Goal: Task Accomplishment & Management: Use online tool/utility

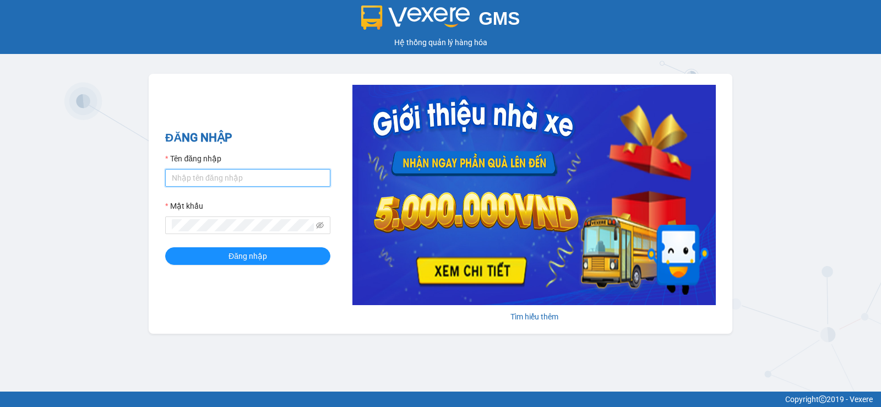
click at [250, 181] on input "Tên đăng nhập" at bounding box center [247, 178] width 165 height 18
type input "quanghien.duyquy"
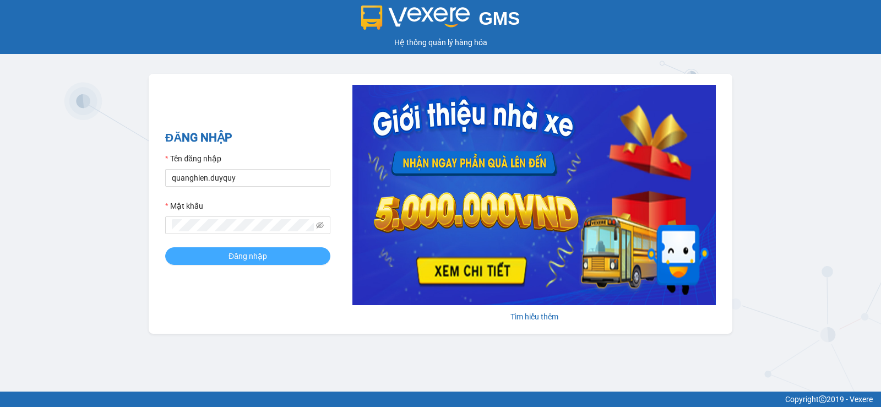
click at [247, 255] on span "Đăng nhập" at bounding box center [247, 256] width 39 height 12
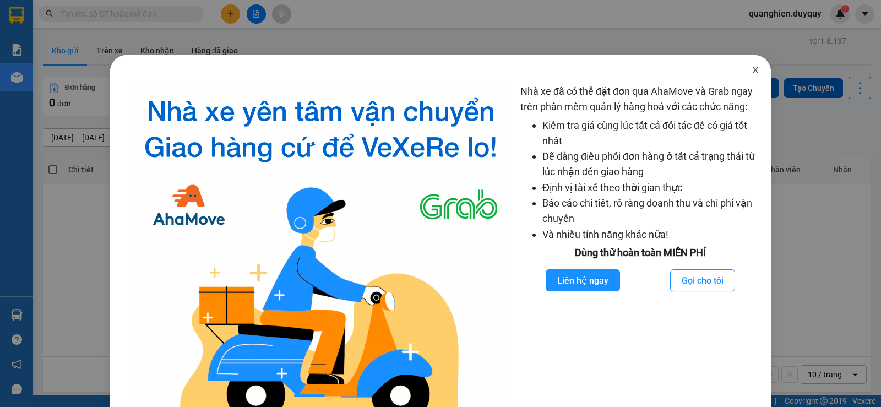
click at [752, 69] on icon "close" at bounding box center [755, 70] width 6 height 7
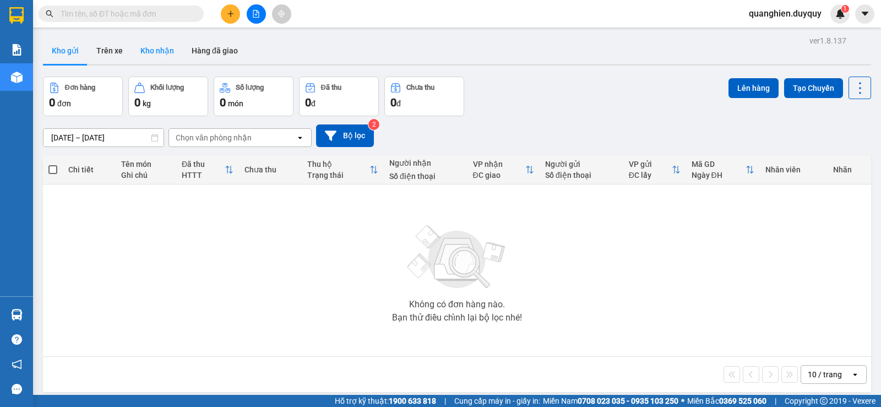
click at [148, 48] on button "Kho nhận" at bounding box center [157, 50] width 51 height 26
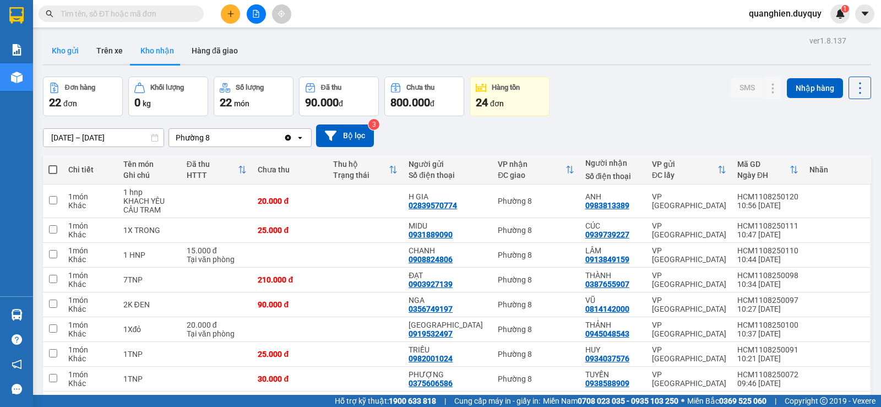
click at [73, 50] on button "Kho gửi" at bounding box center [65, 50] width 45 height 26
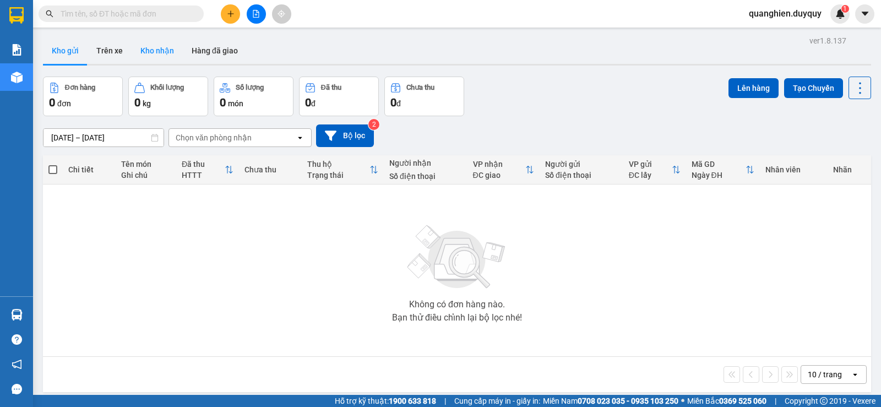
click at [163, 48] on button "Kho nhận" at bounding box center [157, 50] width 51 height 26
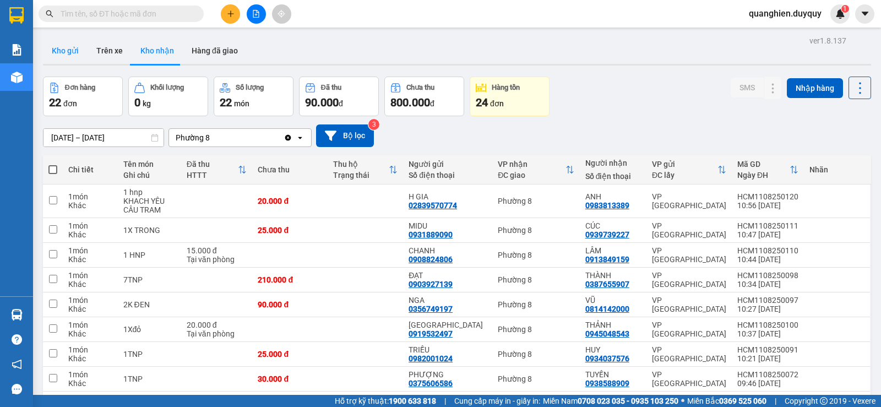
click at [73, 47] on button "Kho gửi" at bounding box center [65, 50] width 45 height 26
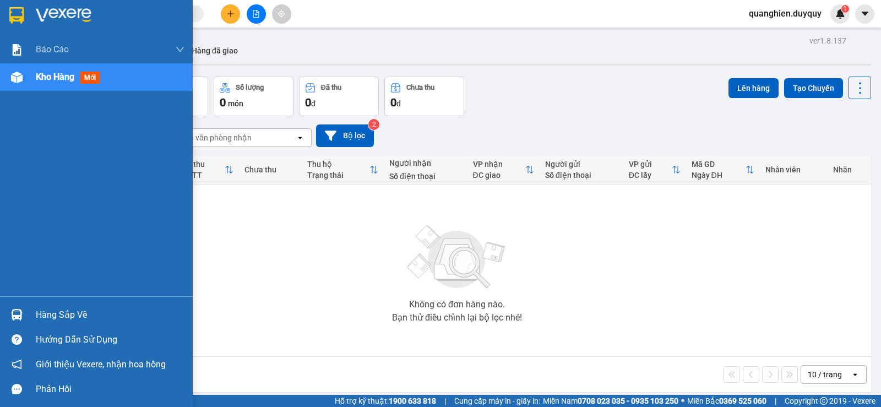
click at [62, 76] on span "Kho hàng" at bounding box center [55, 77] width 39 height 10
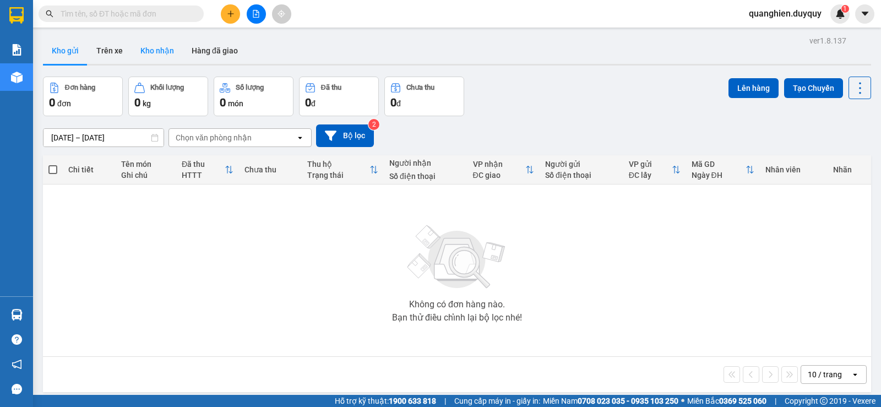
click at [158, 47] on button "Kho nhận" at bounding box center [157, 50] width 51 height 26
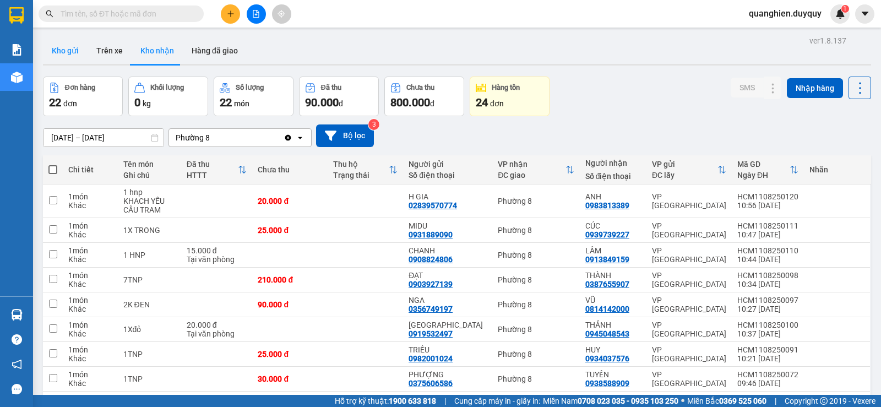
click at [62, 48] on button "Kho gửi" at bounding box center [65, 50] width 45 height 26
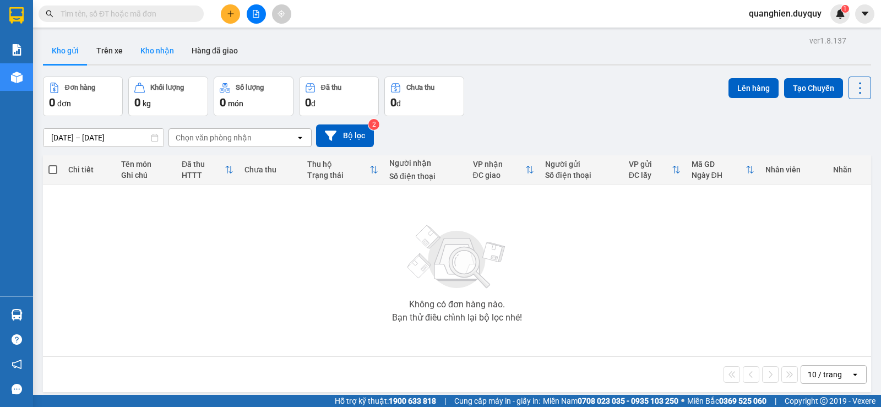
click at [151, 52] on button "Kho nhận" at bounding box center [157, 50] width 51 height 26
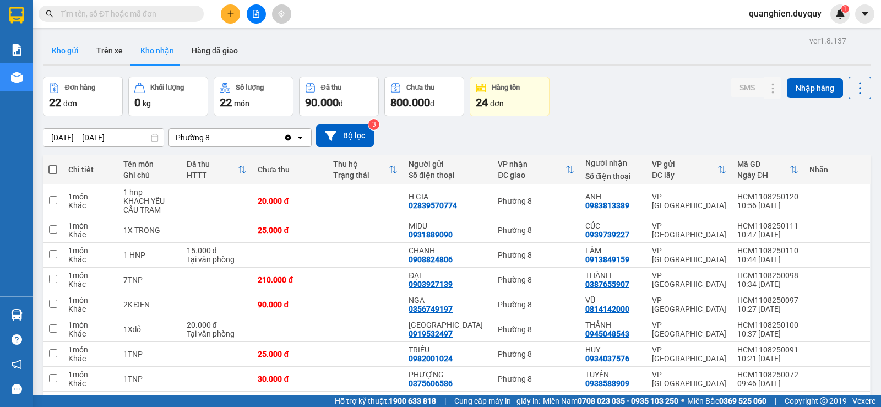
click at [71, 52] on button "Kho gửi" at bounding box center [65, 50] width 45 height 26
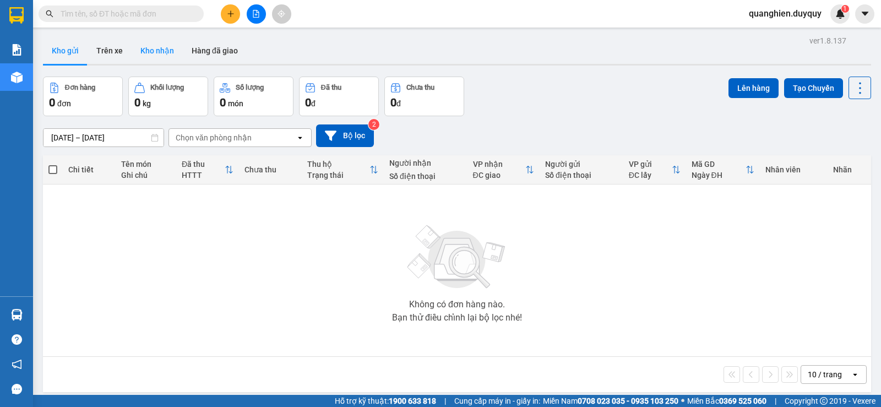
click at [151, 50] on button "Kho nhận" at bounding box center [157, 50] width 51 height 26
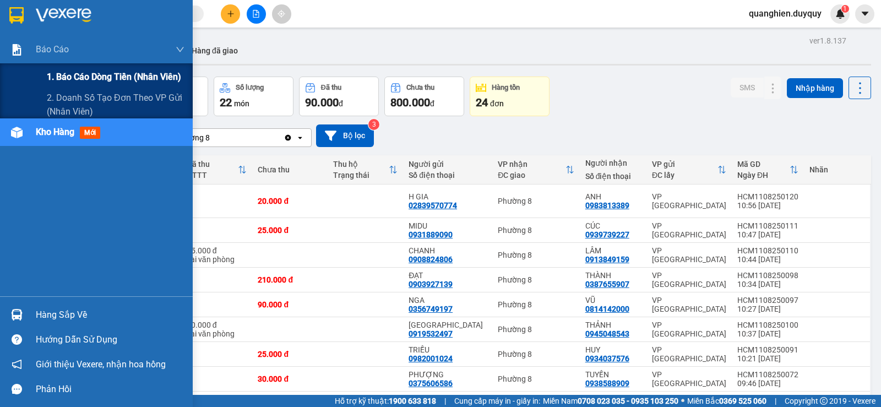
click at [106, 79] on span "1. Báo cáo dòng tiền (nhân viên)" at bounding box center [114, 77] width 134 height 14
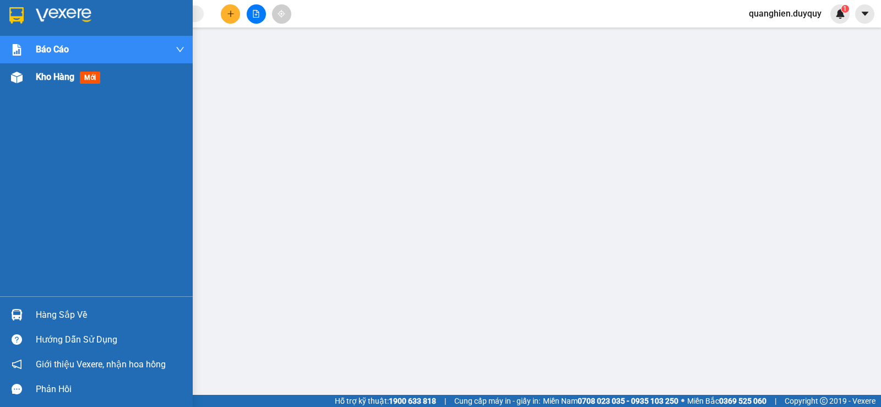
click at [48, 77] on span "Kho hàng" at bounding box center [55, 77] width 39 height 10
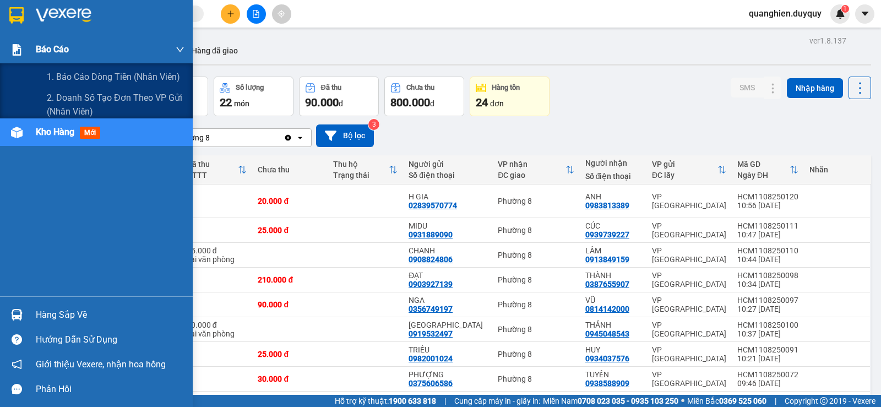
click at [53, 50] on span "Báo cáo" at bounding box center [52, 49] width 33 height 14
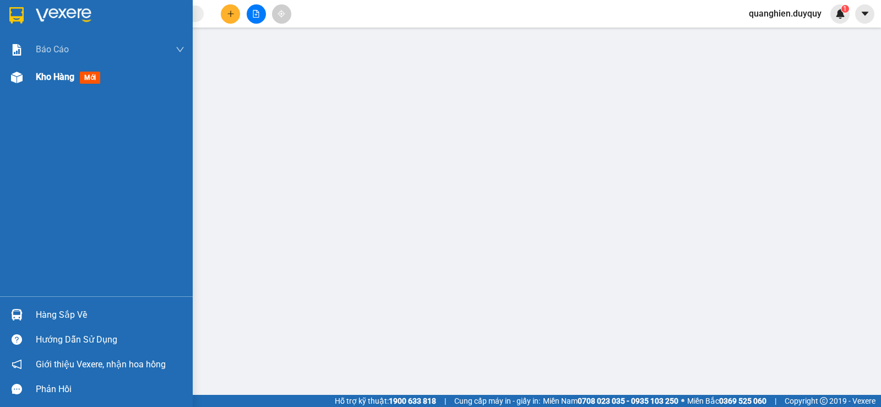
click at [39, 78] on span "Kho hàng" at bounding box center [55, 77] width 39 height 10
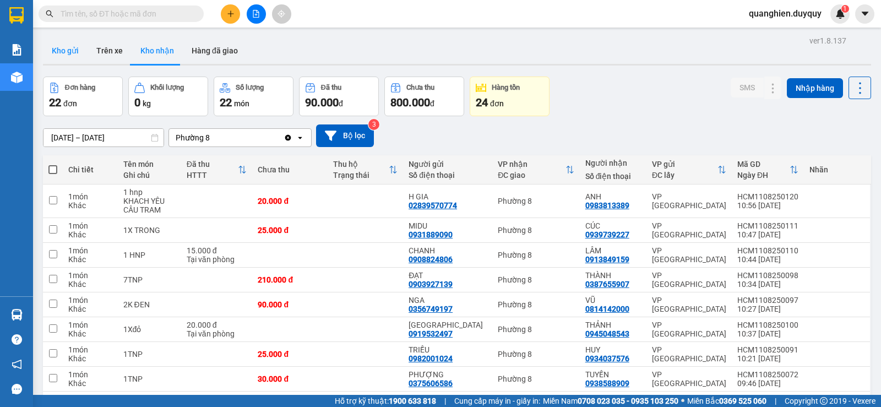
click at [68, 49] on button "Kho gửi" at bounding box center [65, 50] width 45 height 26
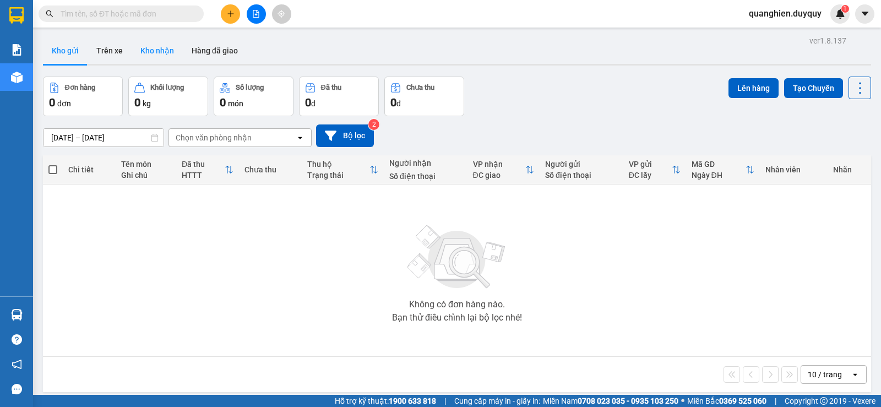
click at [163, 51] on button "Kho nhận" at bounding box center [157, 50] width 51 height 26
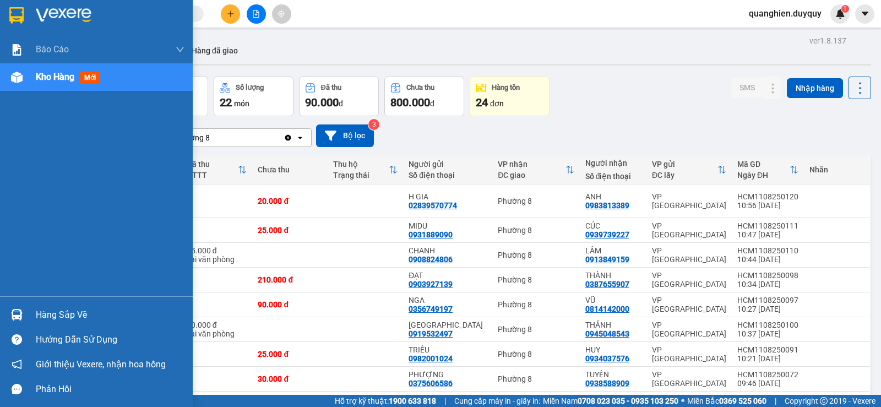
click at [46, 315] on div "Hàng sắp về" at bounding box center [110, 315] width 149 height 17
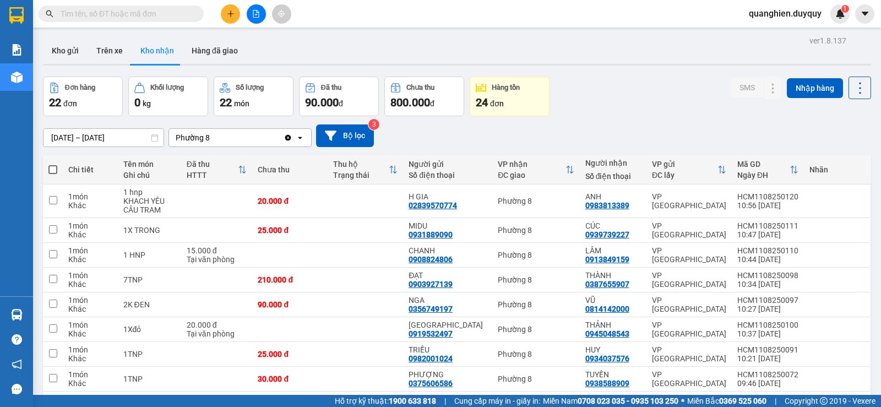
click at [538, 18] on section "Kết quả tìm kiếm ( 0 ) Bộ lọc No Data quanghien.duyquy 1 Báo cáo 1. Báo cáo dòn…" at bounding box center [440, 203] width 881 height 407
click at [69, 49] on button "Kho gửi" at bounding box center [65, 50] width 45 height 26
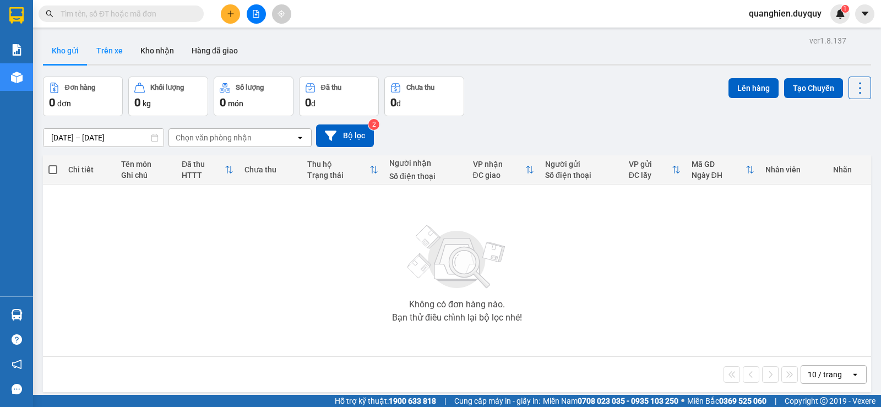
click at [109, 51] on button "Trên xe" at bounding box center [110, 50] width 44 height 26
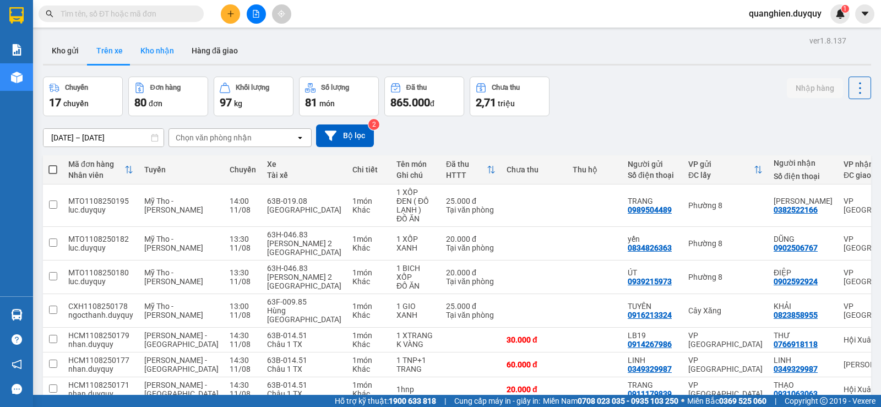
click at [161, 50] on button "Kho nhận" at bounding box center [157, 50] width 51 height 26
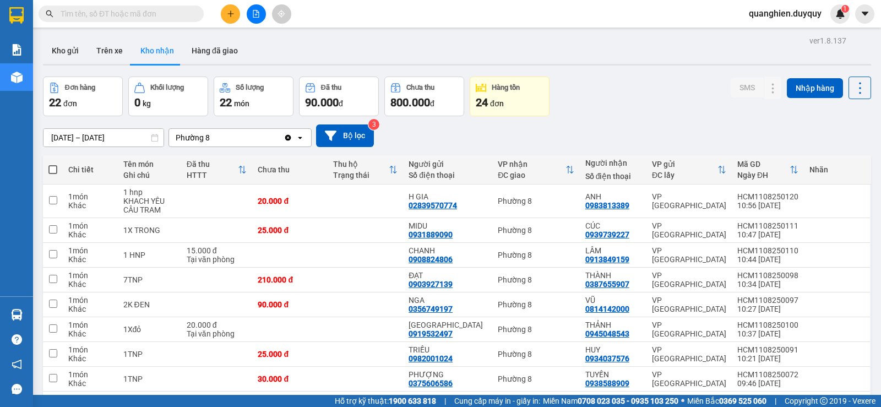
click at [80, 13] on input "text" at bounding box center [126, 14] width 130 height 12
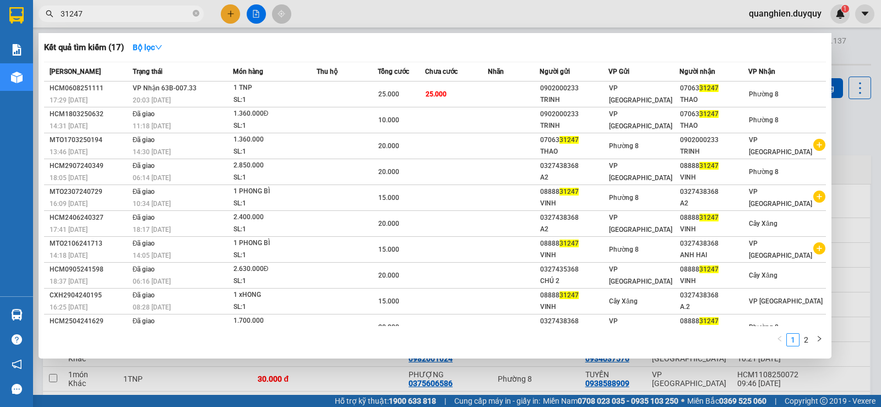
type input "31247"
click at [846, 230] on div at bounding box center [440, 203] width 881 height 407
click at [195, 13] on icon "close-circle" at bounding box center [196, 13] width 7 height 7
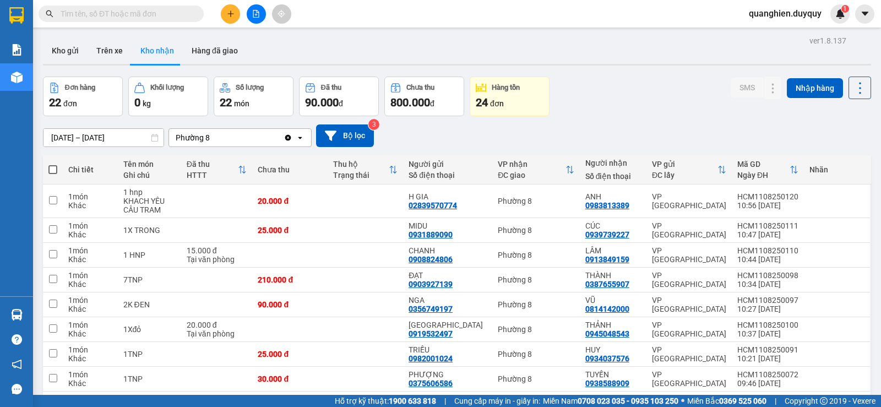
click at [186, 14] on input "text" at bounding box center [126, 14] width 130 height 12
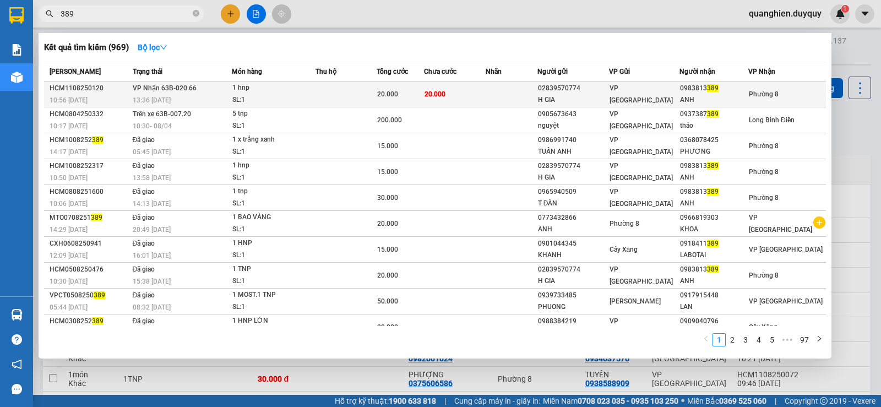
type input "389"
click at [331, 92] on td at bounding box center [345, 94] width 61 height 26
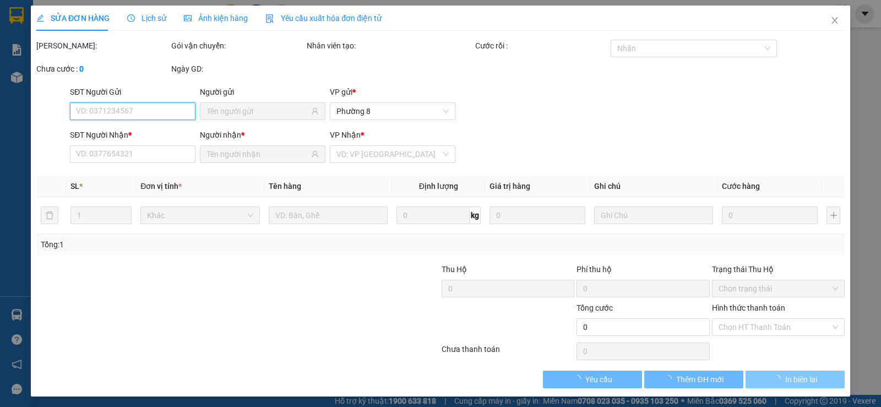
type input "02839570774"
type input "H GIA"
type input "0983813389"
type input "ANH"
type input "20.000"
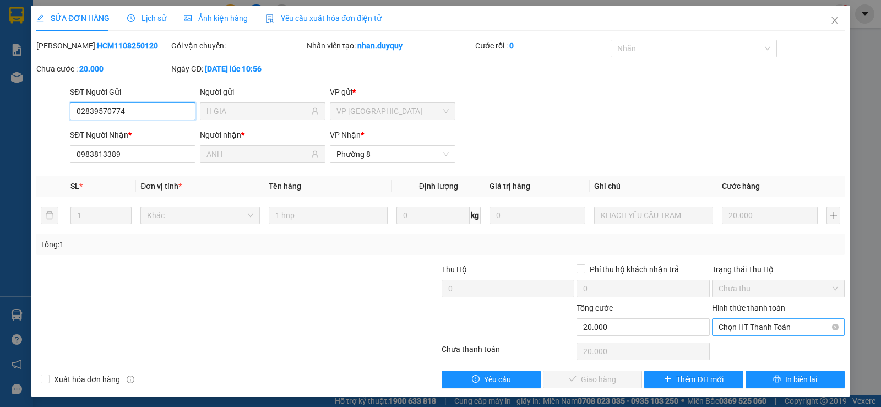
click at [751, 330] on span "Chọn HT Thanh Toán" at bounding box center [777, 327] width 119 height 17
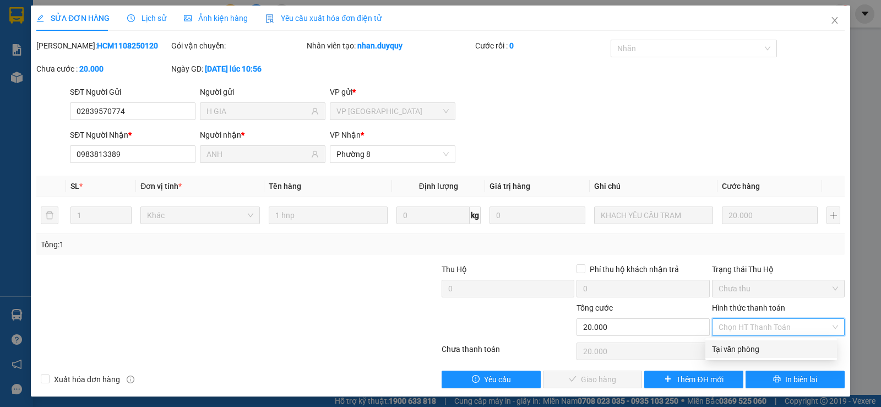
click at [741, 353] on div "Tại văn phòng" at bounding box center [771, 349] width 118 height 12
type input "0"
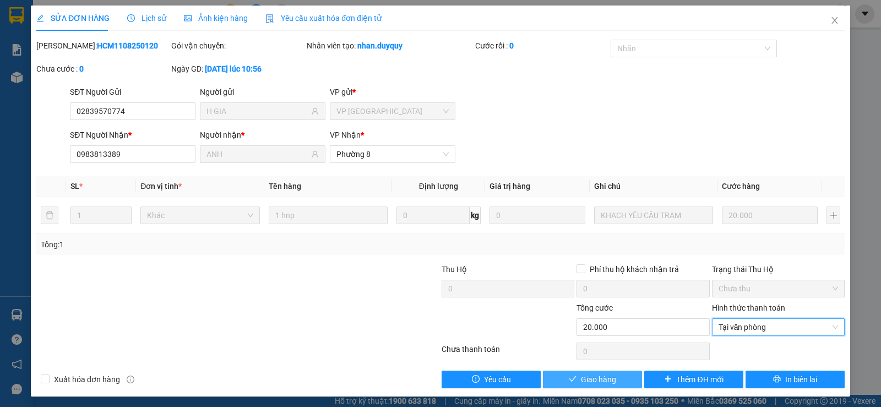
click at [606, 380] on span "Giao hàng" at bounding box center [598, 379] width 35 height 12
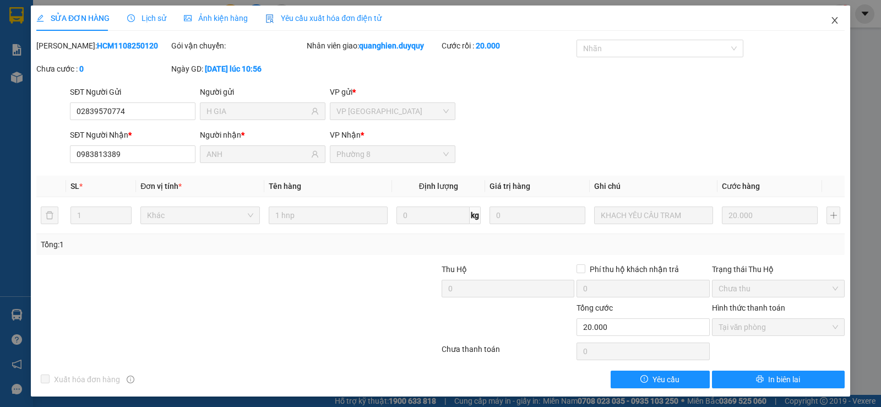
click at [830, 18] on icon "close" at bounding box center [834, 20] width 9 height 9
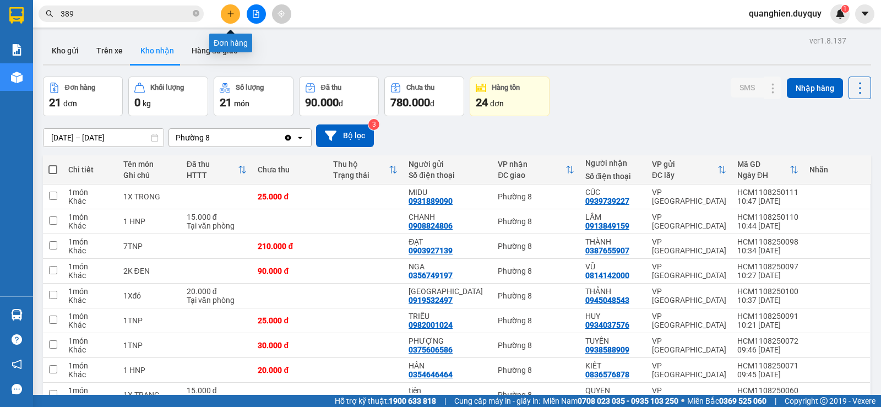
click at [232, 17] on icon "plus" at bounding box center [231, 14] width 8 height 8
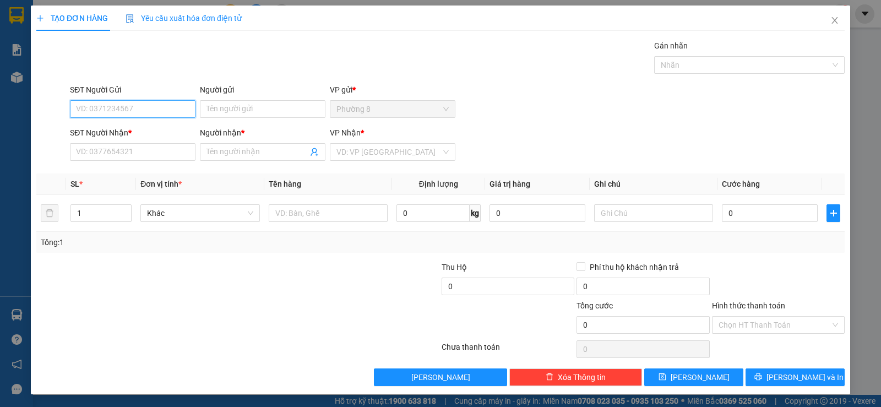
drag, startPoint x: 145, startPoint y: 113, endPoint x: 264, endPoint y: 113, distance: 119.4
click at [145, 113] on input "SĐT Người Gửi" at bounding box center [132, 109] width 125 height 18
type input "0976896399"
click at [101, 128] on div "0976896399 - thai" at bounding box center [131, 131] width 111 height 12
type input "thai"
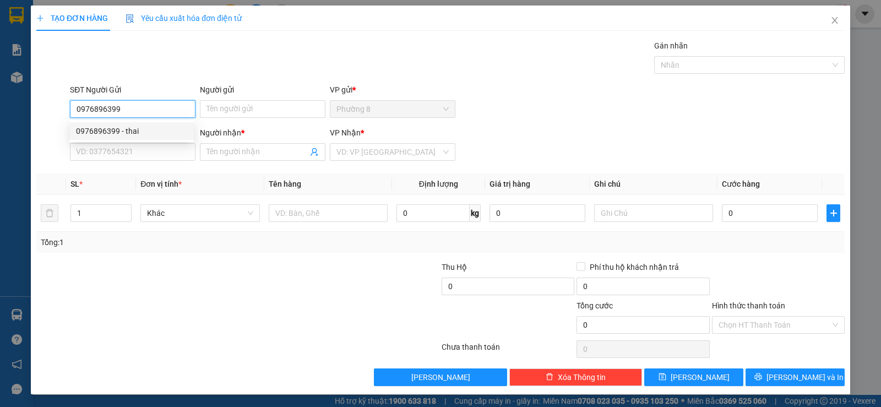
type input "0941303100"
type input "dat"
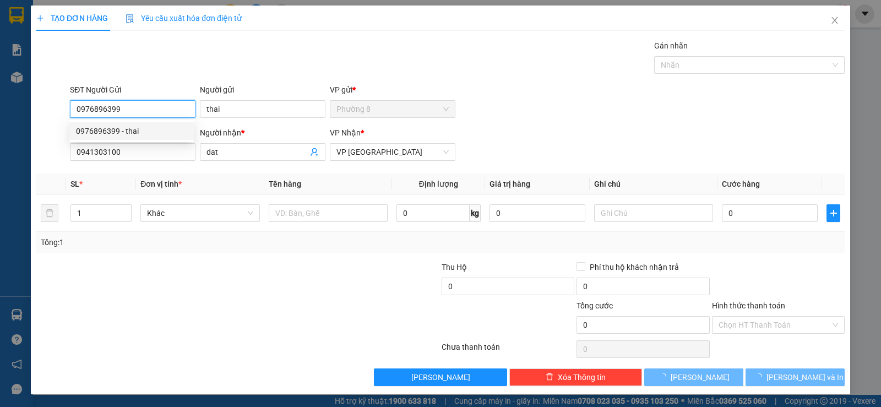
type input "20.000"
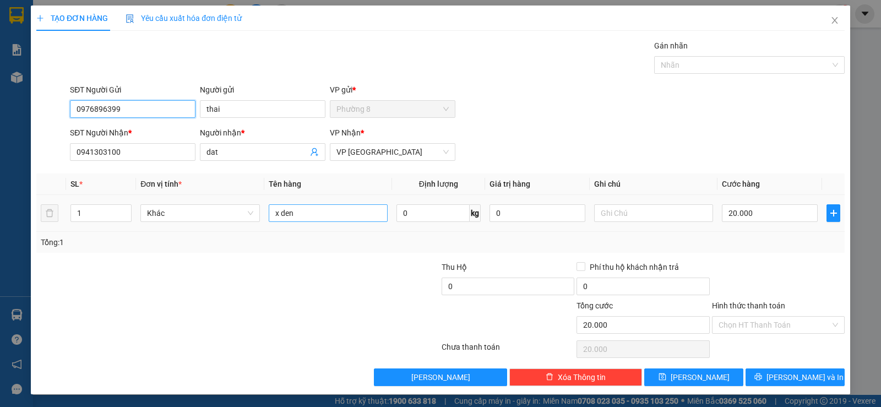
type input "0976896399"
click at [347, 213] on input "x den" at bounding box center [328, 213] width 119 height 18
type input "x"
type input "x trang"
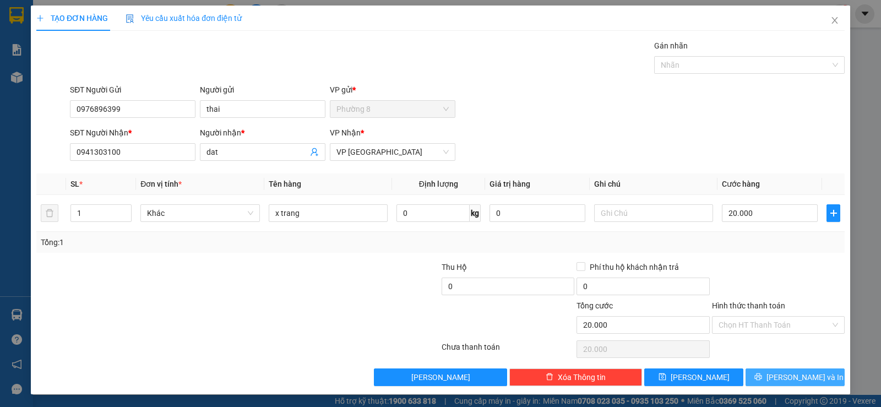
click at [786, 376] on span "[PERSON_NAME] và In" at bounding box center [804, 377] width 77 height 12
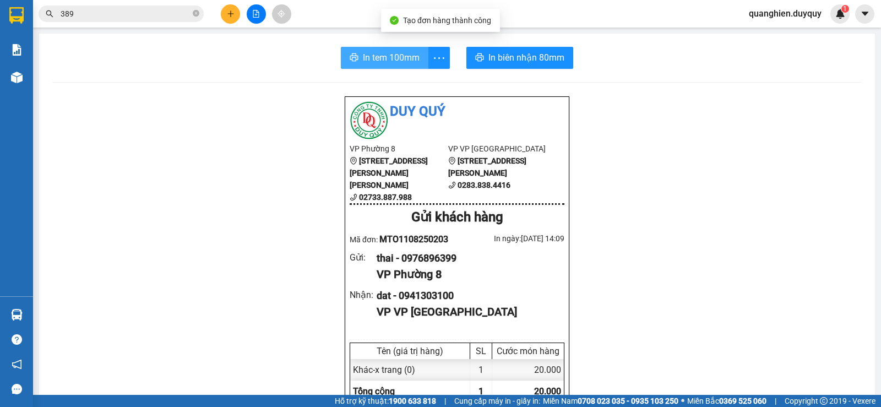
click at [382, 57] on span "In tem 100mm" at bounding box center [391, 58] width 57 height 14
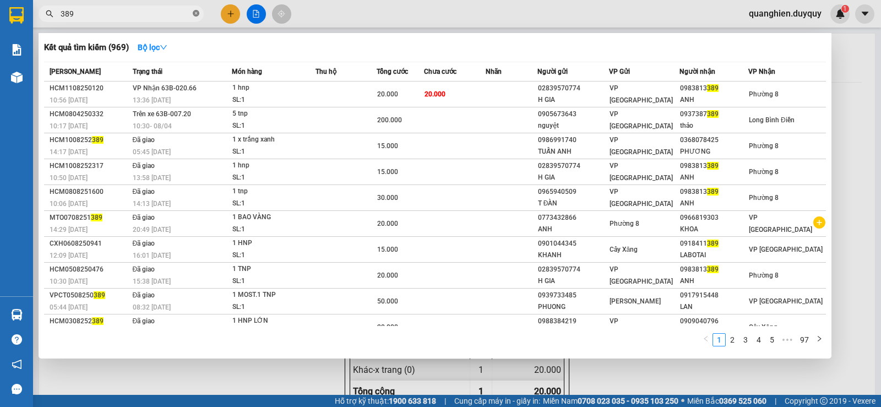
click at [196, 14] on icon "close-circle" at bounding box center [196, 13] width 7 height 7
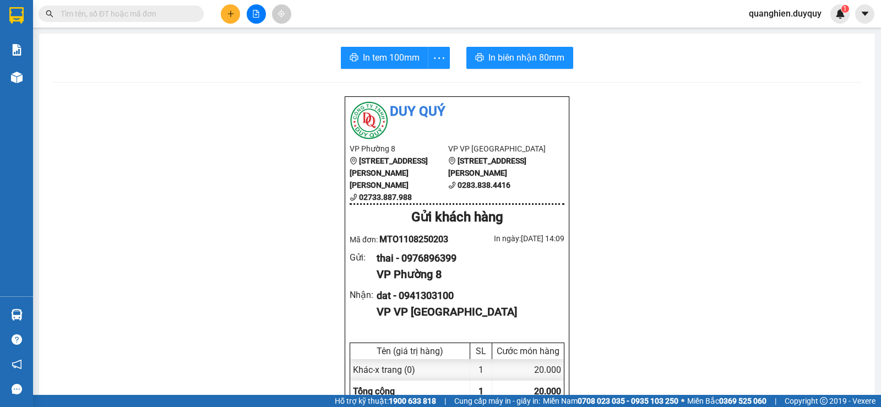
click at [149, 15] on input "text" at bounding box center [126, 14] width 130 height 12
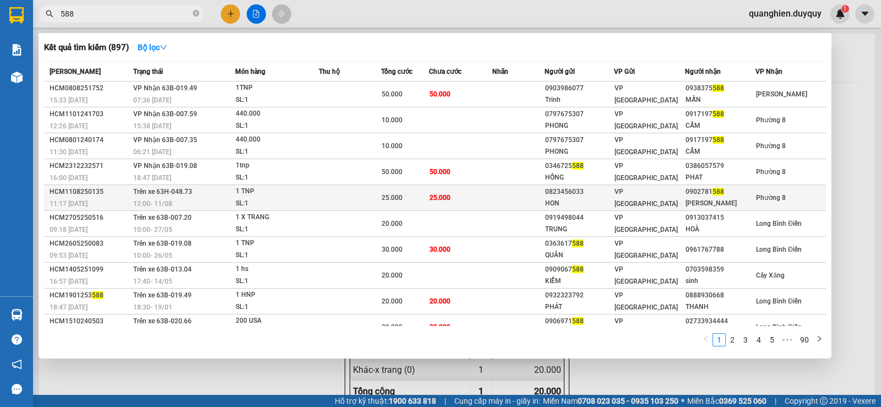
scroll to position [14, 0]
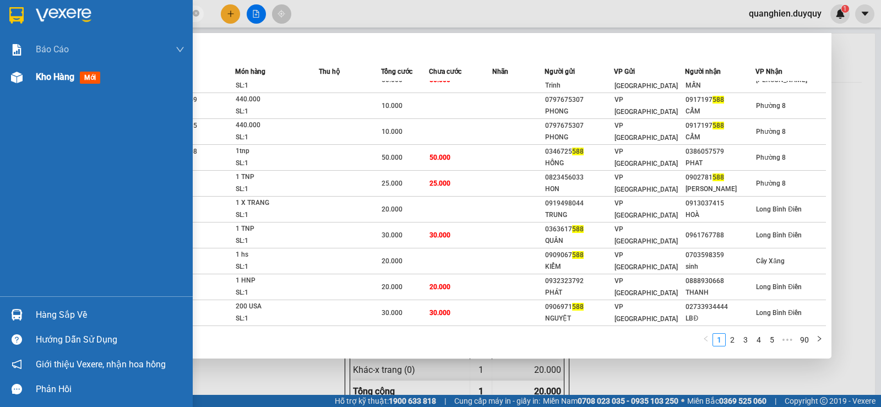
type input "588"
click at [62, 74] on span "Kho hàng" at bounding box center [55, 77] width 39 height 10
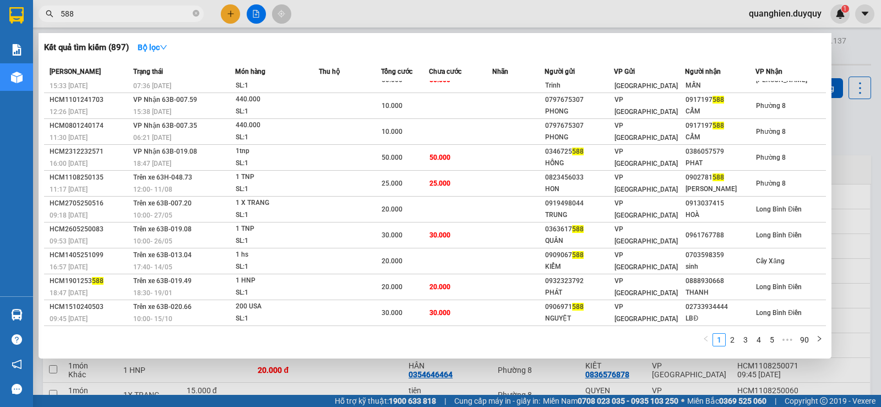
click at [848, 129] on div at bounding box center [440, 203] width 881 height 407
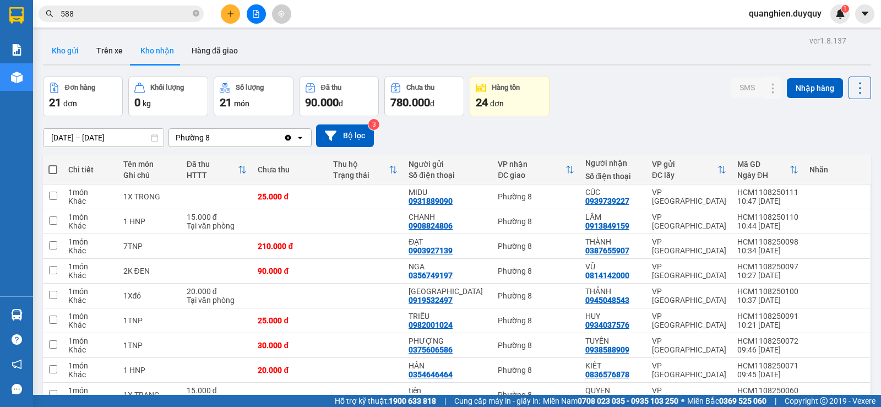
click at [60, 51] on button "Kho gửi" at bounding box center [65, 50] width 45 height 26
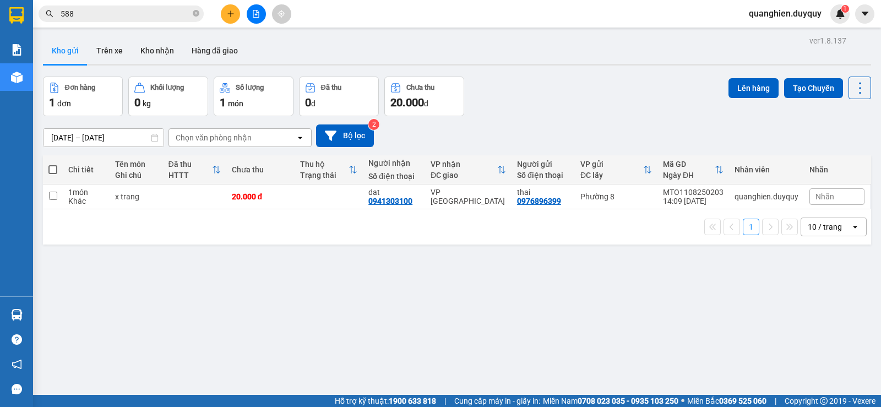
click at [50, 166] on span at bounding box center [52, 169] width 9 height 9
click at [53, 164] on input "checkbox" at bounding box center [53, 164] width 0 height 0
checkbox input "true"
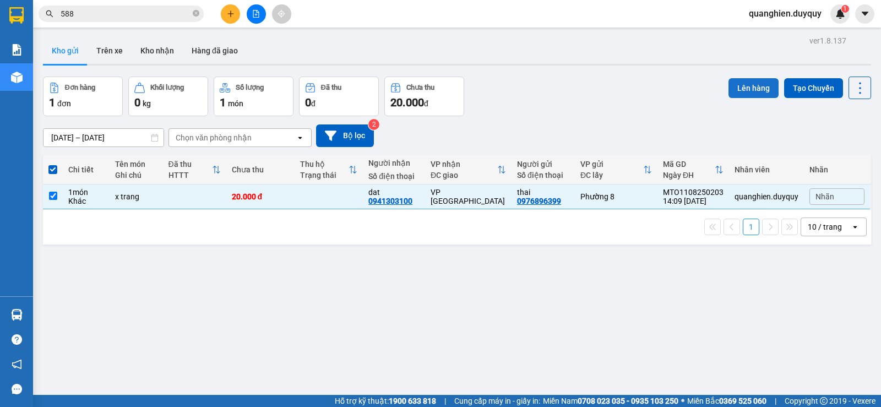
click at [756, 81] on button "Lên hàng" at bounding box center [753, 88] width 50 height 20
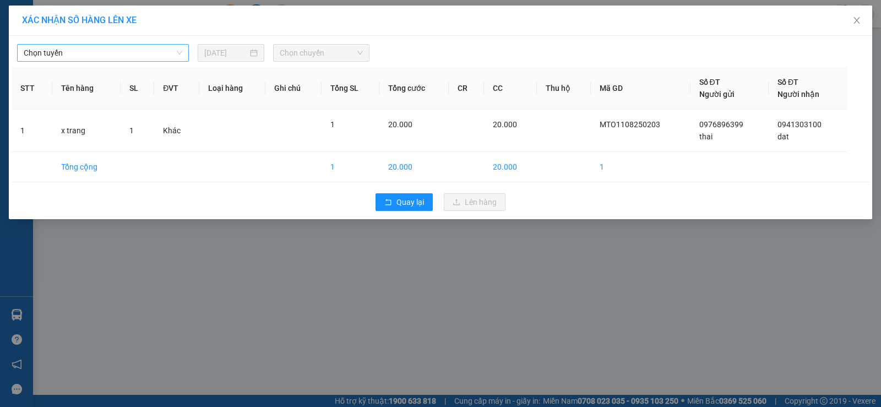
click at [108, 53] on span "Chọn tuyến" at bounding box center [103, 53] width 158 height 17
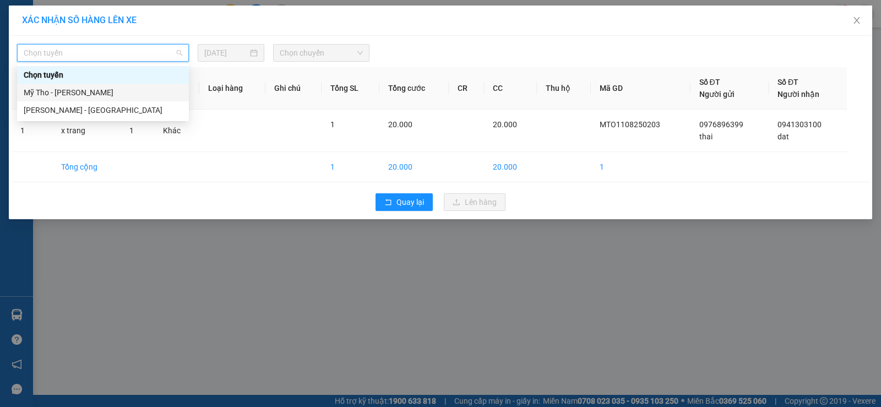
click at [108, 94] on div "Mỹ Tho - Hồ Chí Minh" at bounding box center [103, 92] width 158 height 12
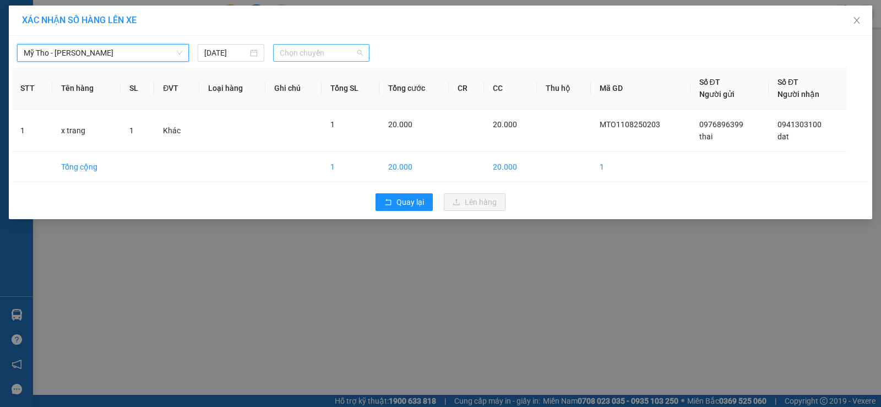
click at [316, 52] on span "Chọn chuyến" at bounding box center [321, 53] width 83 height 17
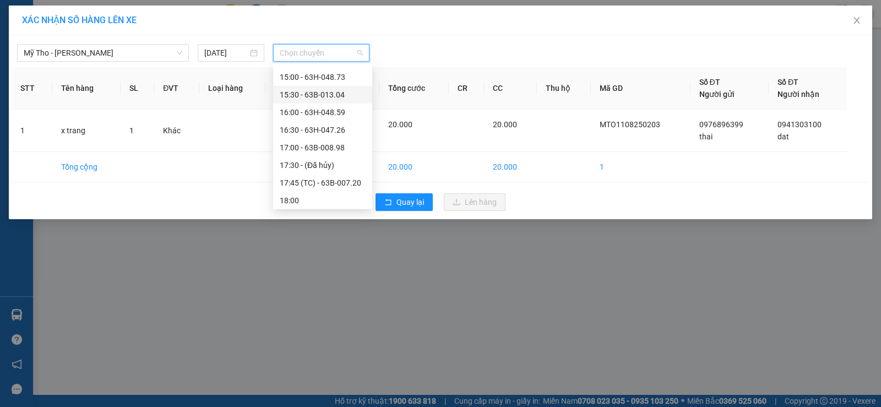
scroll to position [489, 0]
click at [339, 115] on div "14:30 - 63H-047.41" at bounding box center [323, 114] width 86 height 12
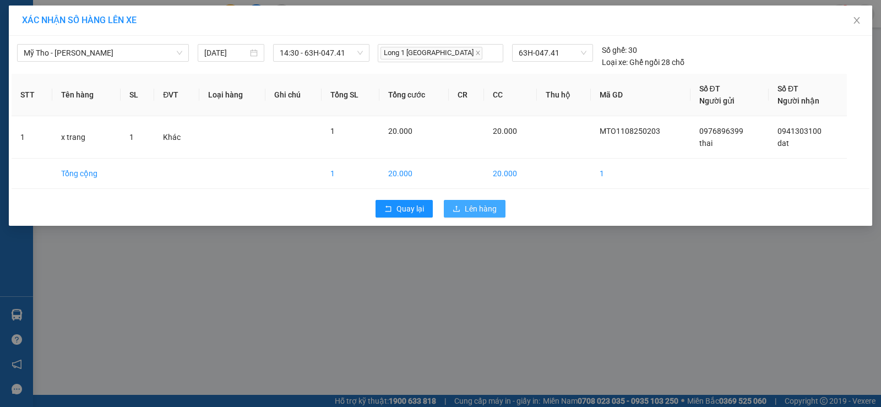
click at [471, 207] on span "Lên hàng" at bounding box center [480, 209] width 32 height 12
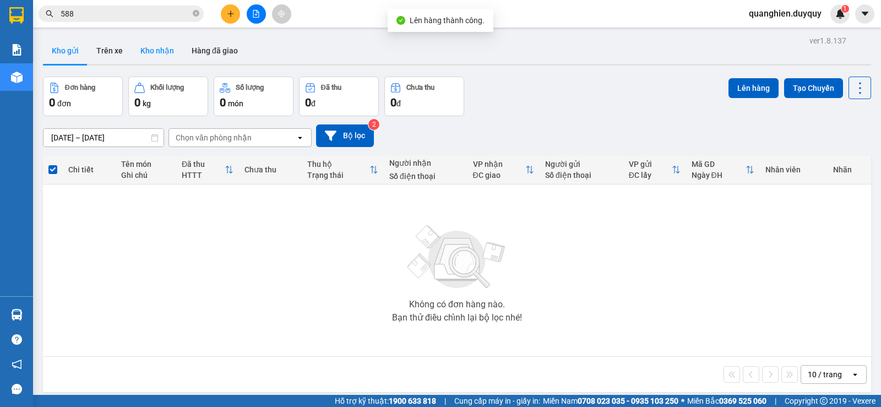
click at [148, 51] on button "Kho nhận" at bounding box center [157, 50] width 51 height 26
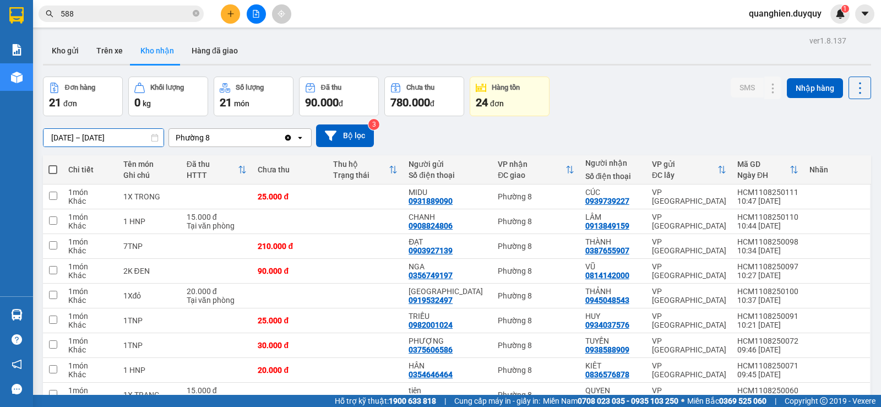
click at [53, 136] on input "[DATE] – [DATE]" at bounding box center [103, 138] width 120 height 18
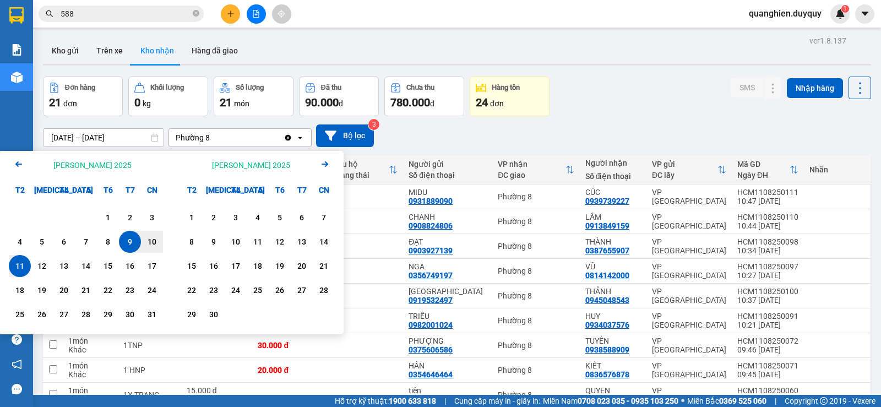
click at [20, 162] on icon "Arrow Left" at bounding box center [18, 163] width 13 height 13
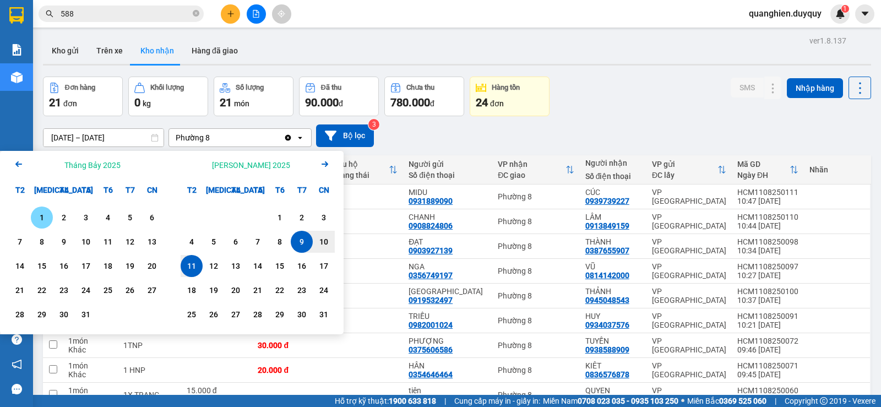
click at [47, 214] on div "1" at bounding box center [41, 217] width 15 height 13
click at [140, 138] on input "01/07/2025 – / /" at bounding box center [103, 138] width 120 height 18
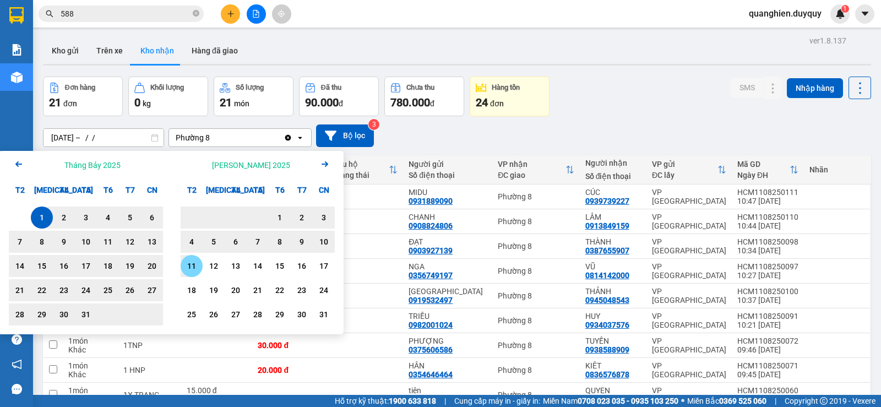
click at [196, 265] on div "11" at bounding box center [191, 265] width 15 height 13
type input "[DATE] – [DATE]"
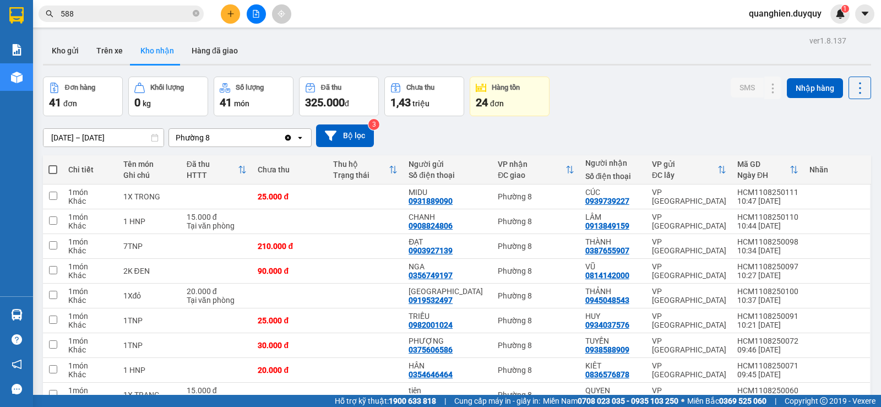
scroll to position [83, 0]
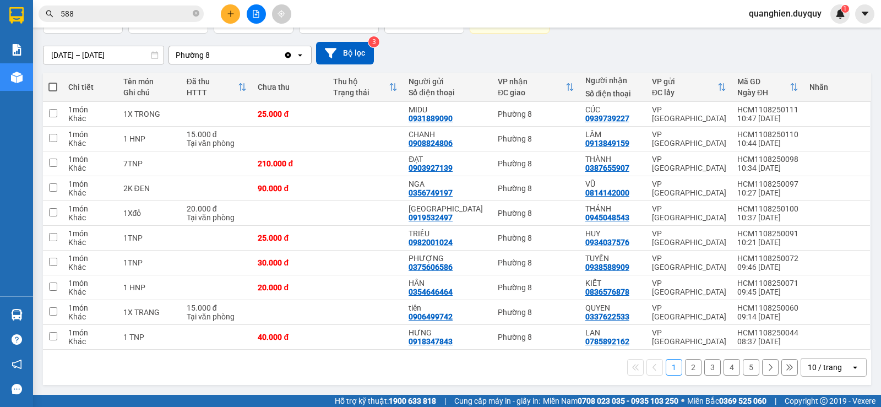
click at [835, 362] on div "10 / trang" at bounding box center [826, 367] width 50 height 18
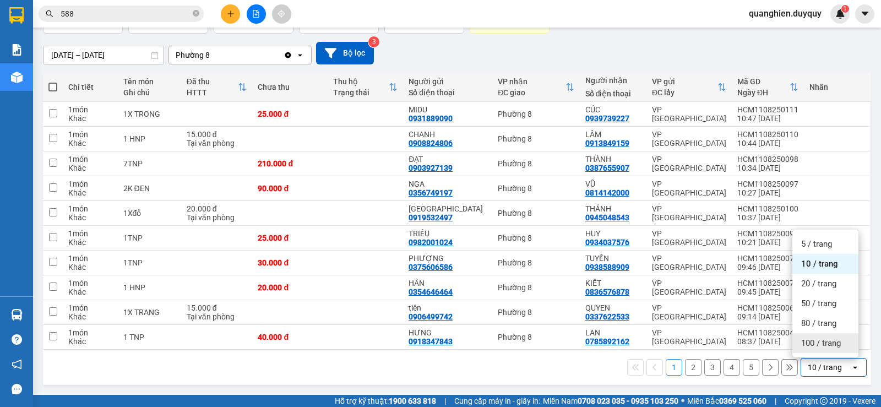
click at [823, 346] on span "100 / trang" at bounding box center [821, 342] width 40 height 11
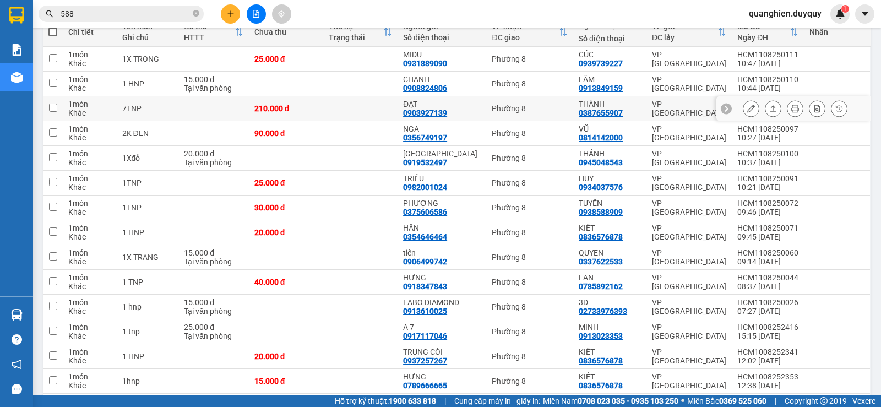
scroll to position [0, 0]
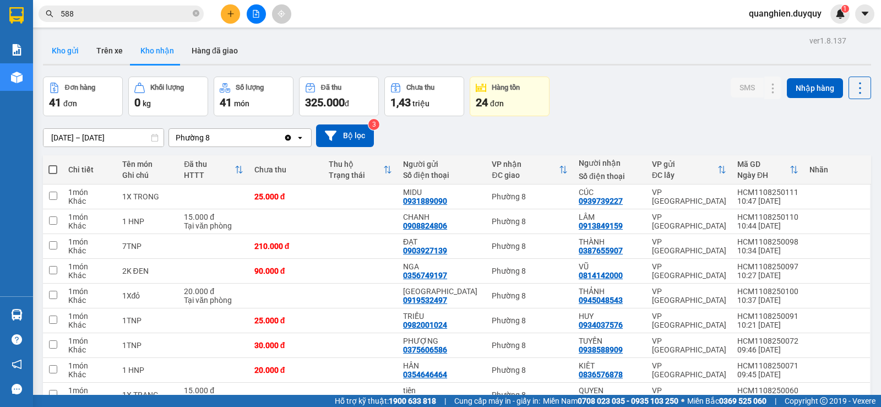
click at [72, 50] on button "Kho gửi" at bounding box center [65, 50] width 45 height 26
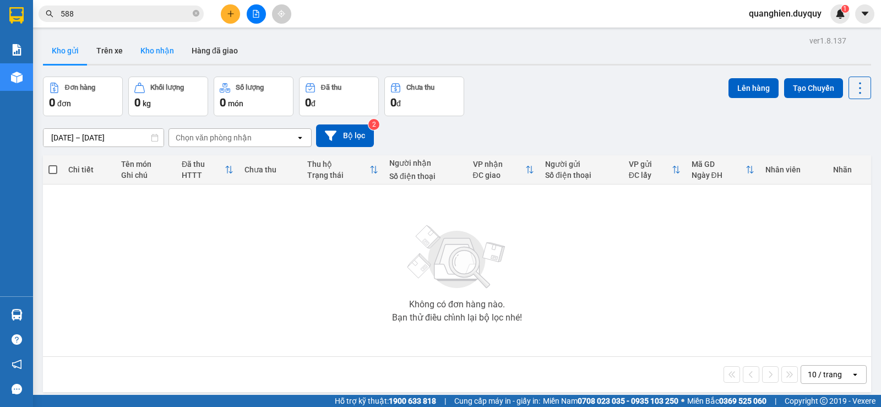
click at [159, 47] on button "Kho nhận" at bounding box center [157, 50] width 51 height 26
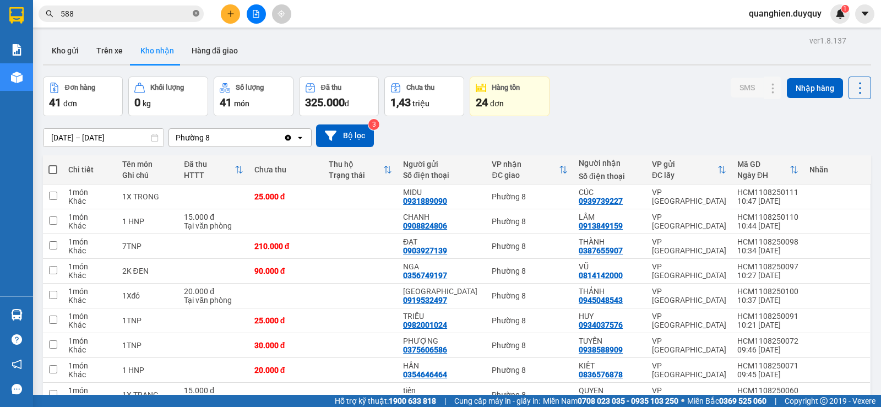
click at [195, 14] on icon "close-circle" at bounding box center [196, 13] width 7 height 7
click at [68, 51] on button "Kho gửi" at bounding box center [65, 50] width 45 height 26
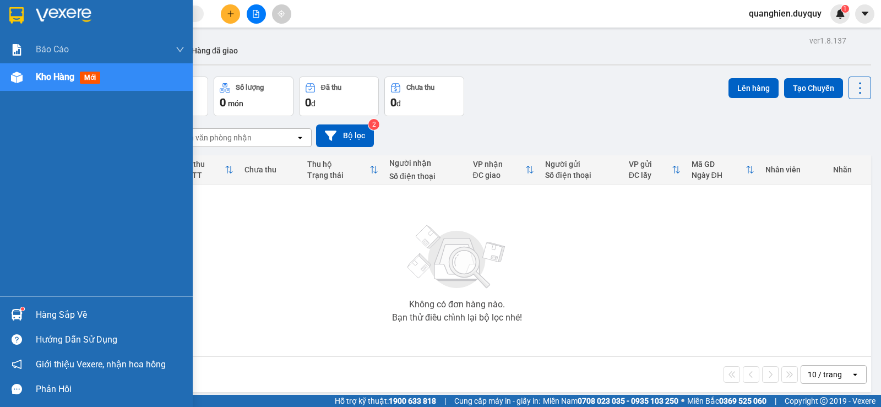
click at [47, 315] on div "Hàng sắp về" at bounding box center [110, 315] width 149 height 17
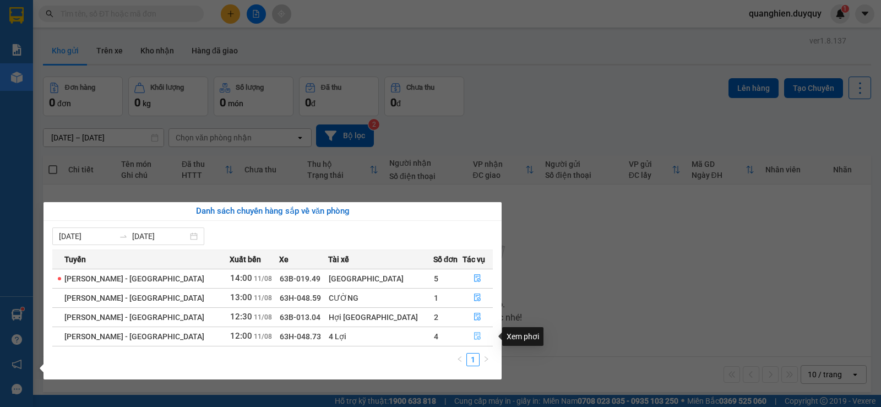
click at [473, 336] on icon "file-done" at bounding box center [477, 336] width 8 height 8
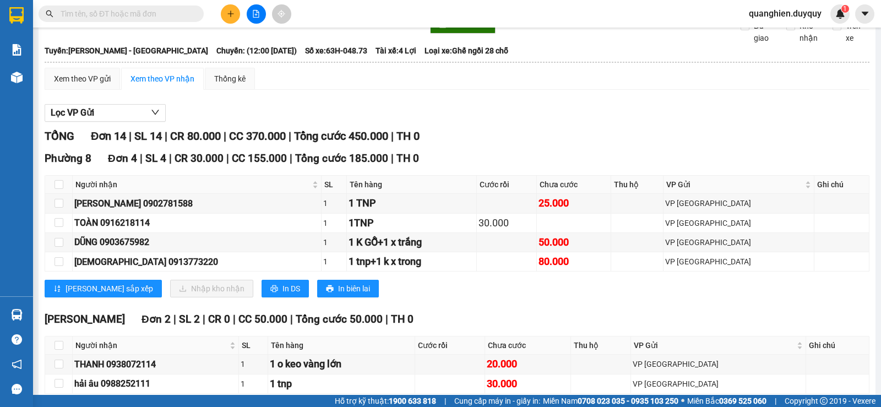
scroll to position [110, 0]
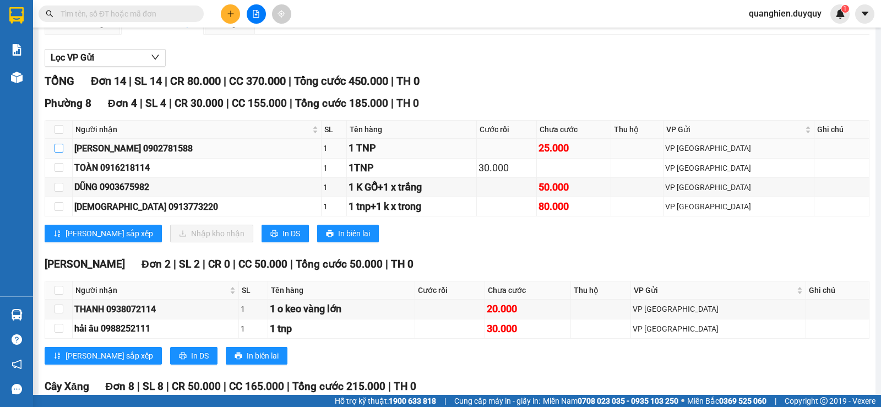
click at [58, 152] on input "checkbox" at bounding box center [58, 148] width 9 height 9
checkbox input "true"
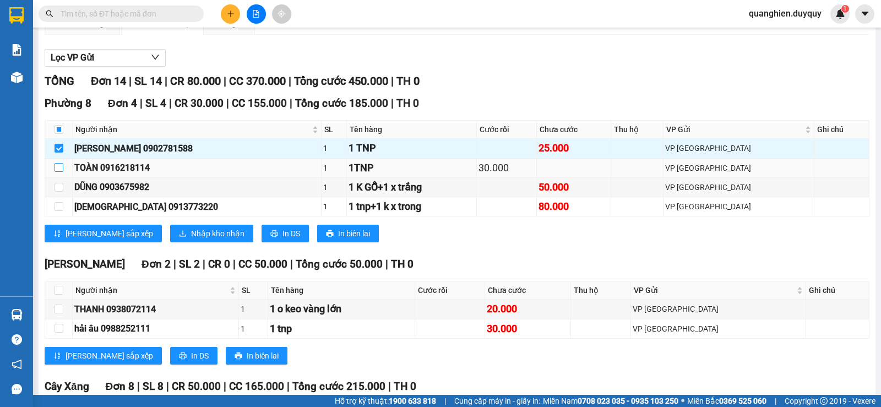
click at [58, 172] on input "checkbox" at bounding box center [58, 167] width 9 height 9
checkbox input "true"
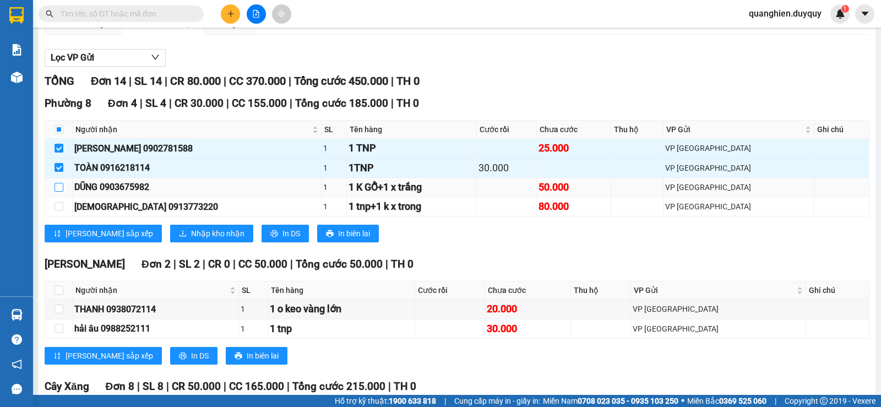
click at [61, 192] on input "checkbox" at bounding box center [58, 187] width 9 height 9
checkbox input "true"
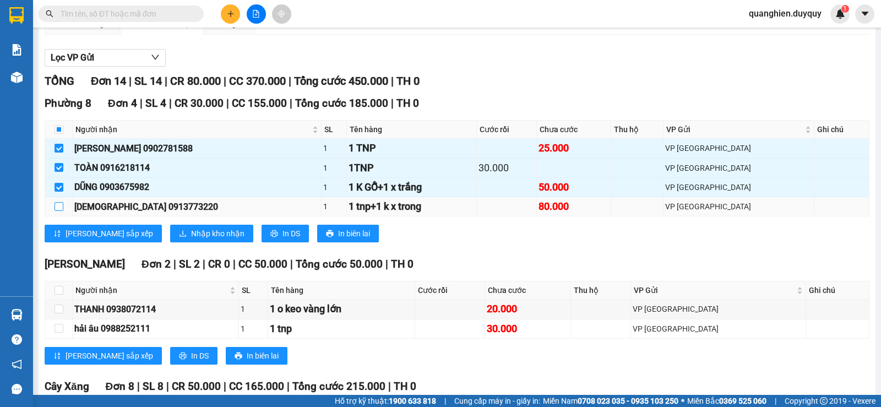
click at [61, 211] on input "checkbox" at bounding box center [58, 206] width 9 height 9
checkbox input "true"
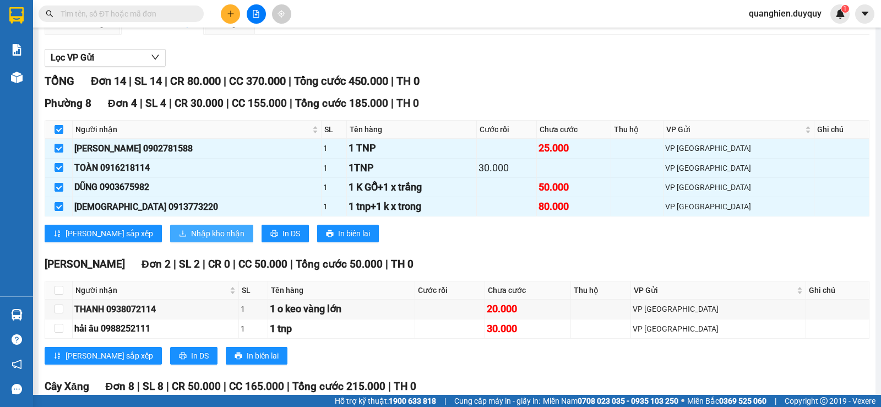
click at [191, 239] on span "Nhập kho nhận" at bounding box center [217, 233] width 53 height 12
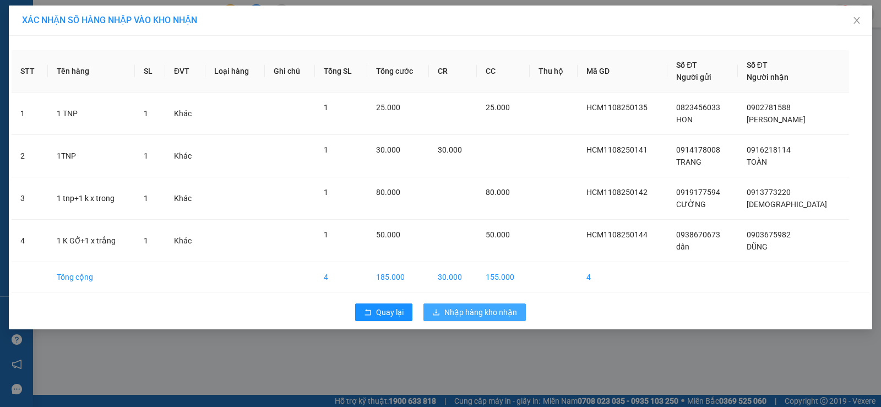
click at [480, 315] on span "Nhập hàng kho nhận" at bounding box center [480, 312] width 73 height 12
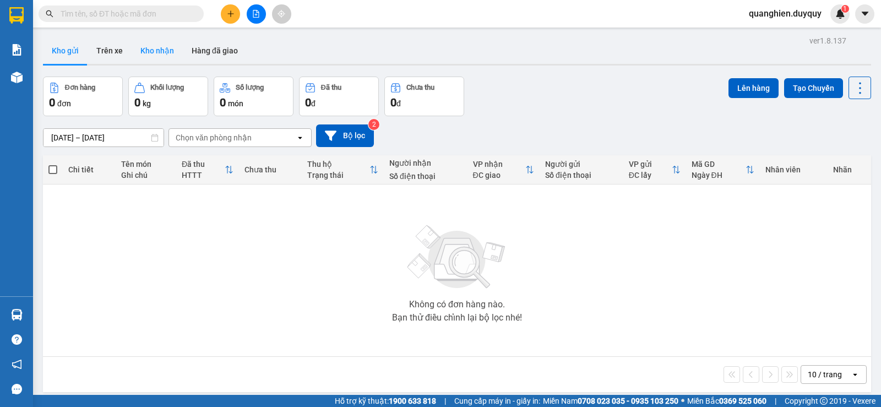
click at [150, 50] on button "Kho nhận" at bounding box center [157, 50] width 51 height 26
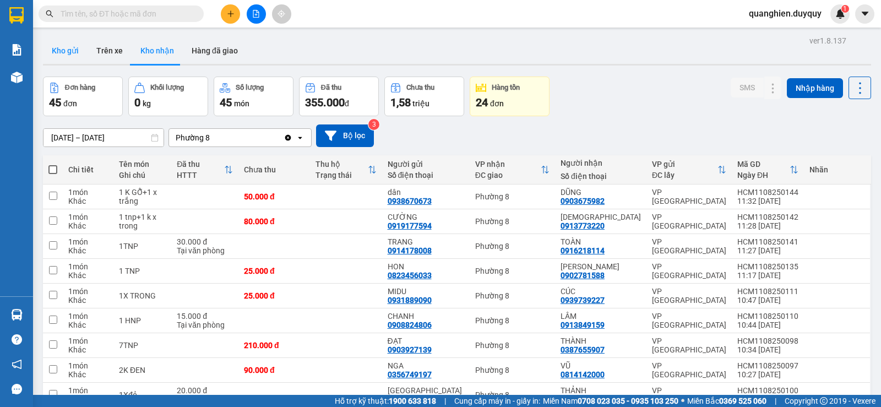
click at [61, 51] on button "Kho gửi" at bounding box center [65, 50] width 45 height 26
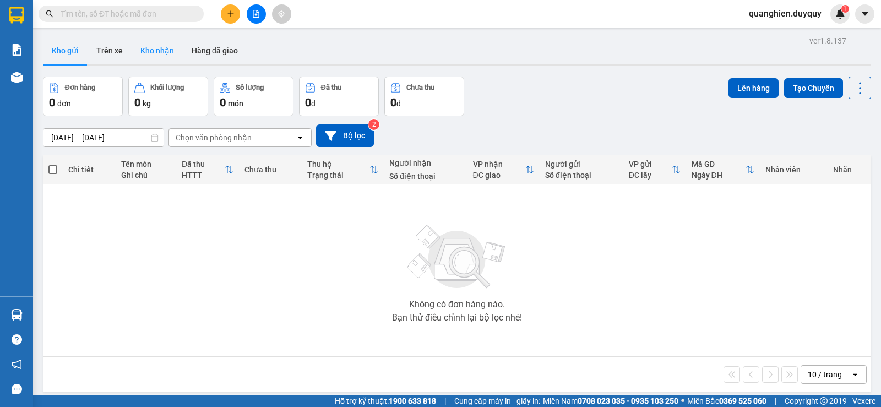
click at [163, 50] on button "Kho nhận" at bounding box center [157, 50] width 51 height 26
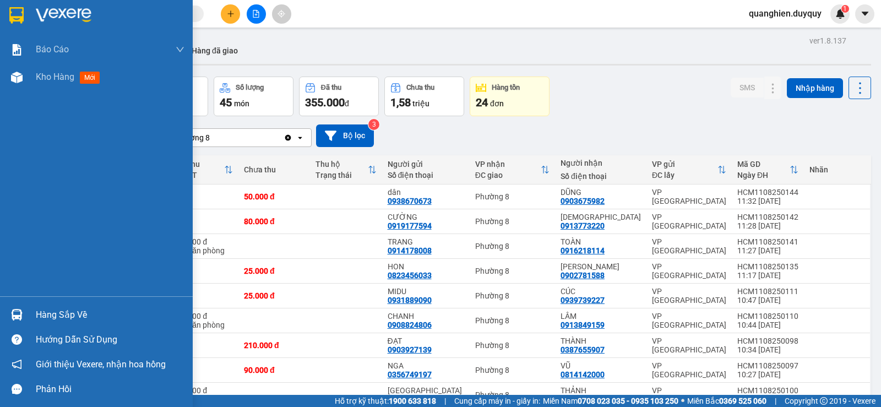
click at [48, 319] on div "Hàng sắp về" at bounding box center [110, 315] width 149 height 17
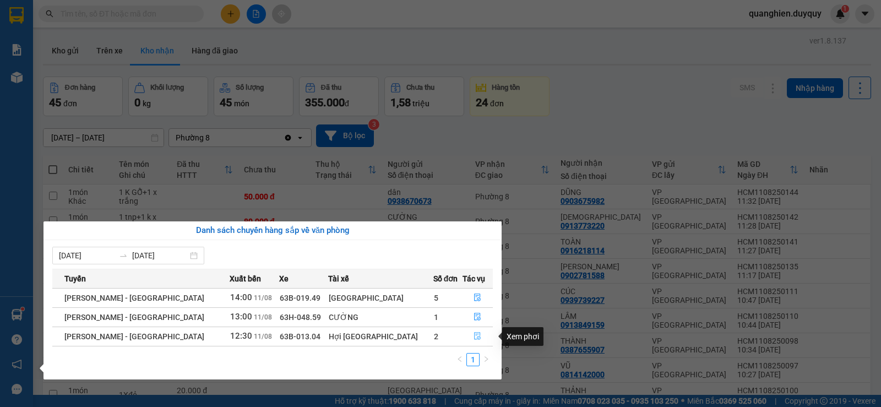
click at [473, 336] on icon "file-done" at bounding box center [477, 336] width 8 height 8
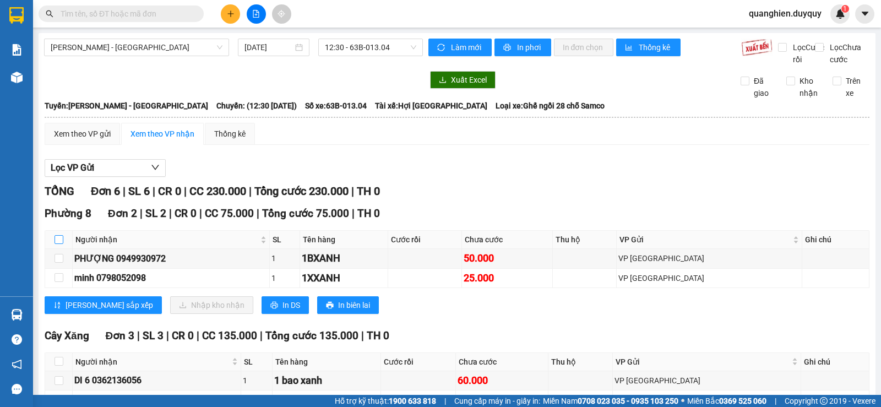
click at [59, 244] on input "checkbox" at bounding box center [58, 239] width 9 height 9
checkbox input "true"
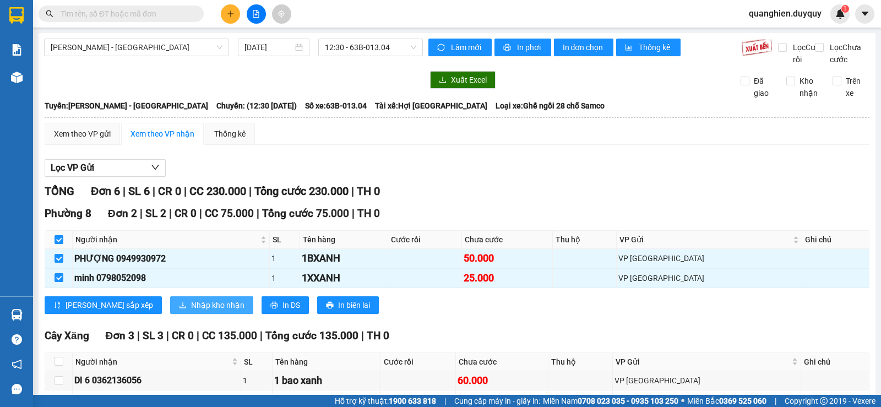
click at [191, 311] on span "Nhập kho nhận" at bounding box center [217, 305] width 53 height 12
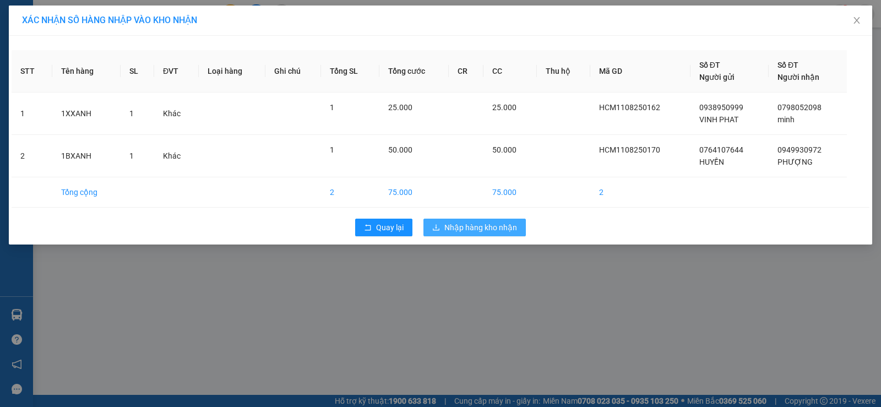
click at [488, 228] on span "Nhập hàng kho nhận" at bounding box center [480, 227] width 73 height 12
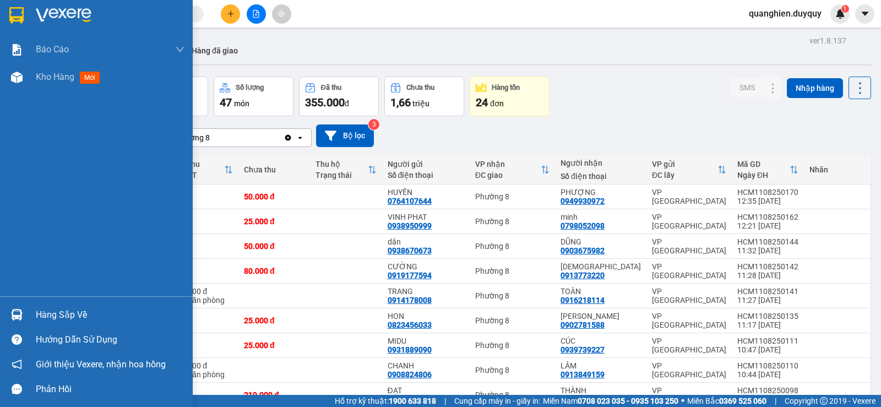
click at [11, 130] on div "Báo cáo 1. Báo cáo dòng tiền (nhân viên) 2. Doanh số tạo đơn theo VP gửi (nhân …" at bounding box center [96, 166] width 193 height 260
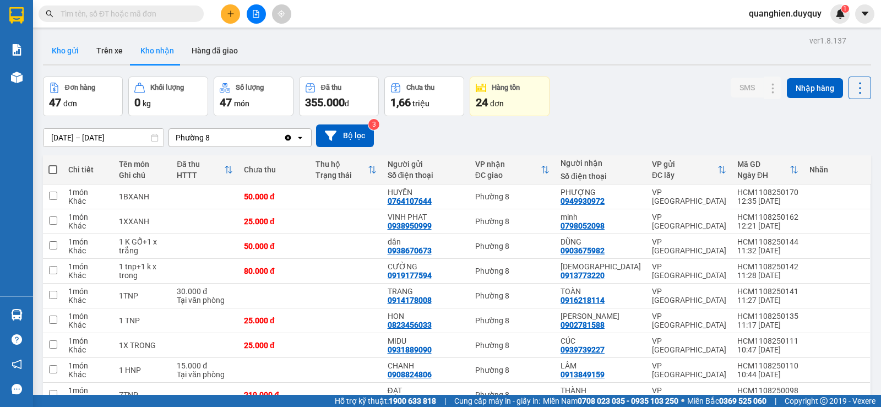
click at [54, 52] on button "Kho gửi" at bounding box center [65, 50] width 45 height 26
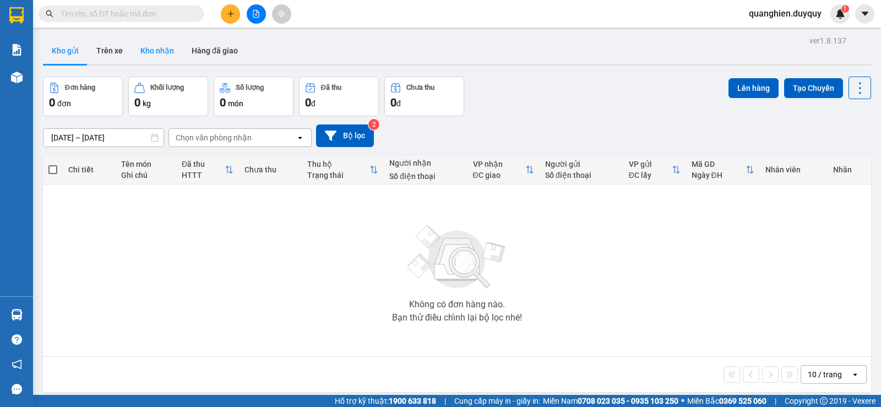
click at [157, 53] on button "Kho nhận" at bounding box center [157, 50] width 51 height 26
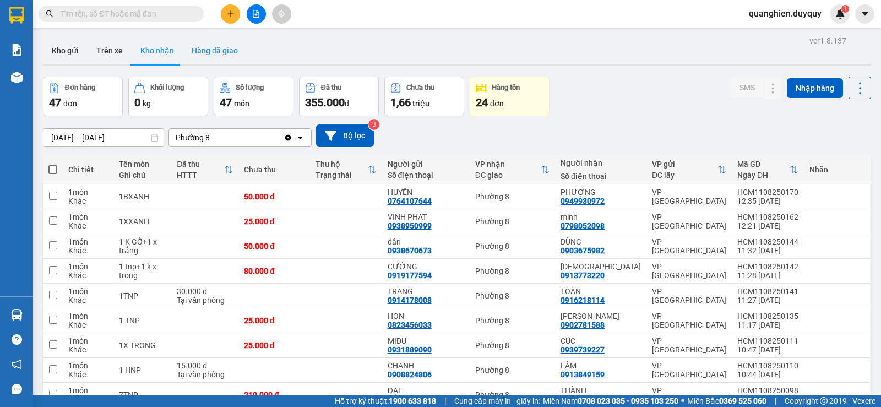
click at [221, 51] on button "Hàng đã giao" at bounding box center [215, 50] width 64 height 26
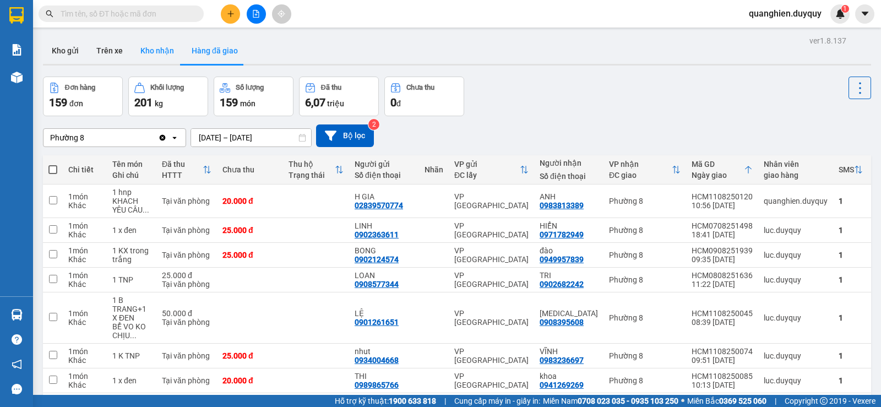
click at [158, 50] on button "Kho nhận" at bounding box center [157, 50] width 51 height 26
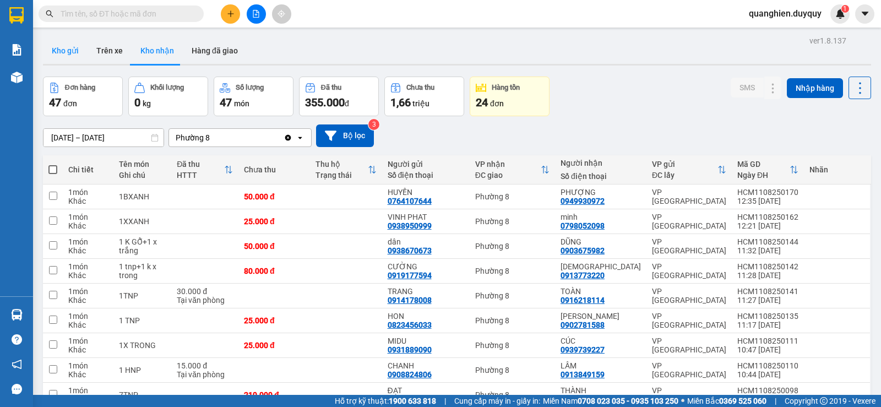
click at [70, 50] on button "Kho gửi" at bounding box center [65, 50] width 45 height 26
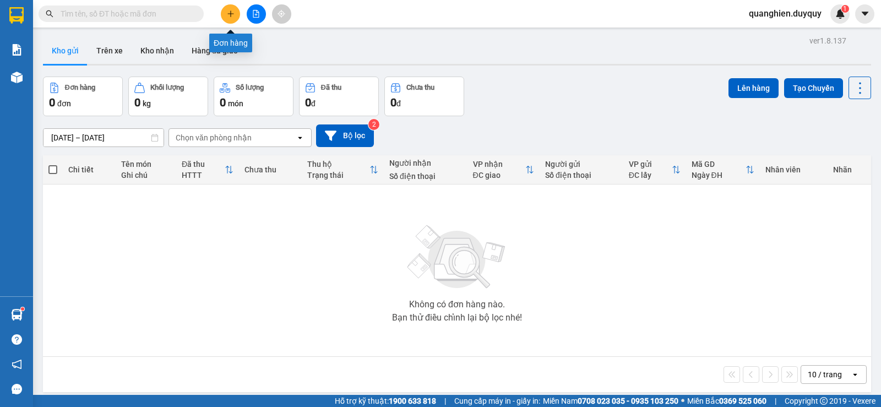
click at [230, 17] on icon "plus" at bounding box center [231, 14] width 8 height 8
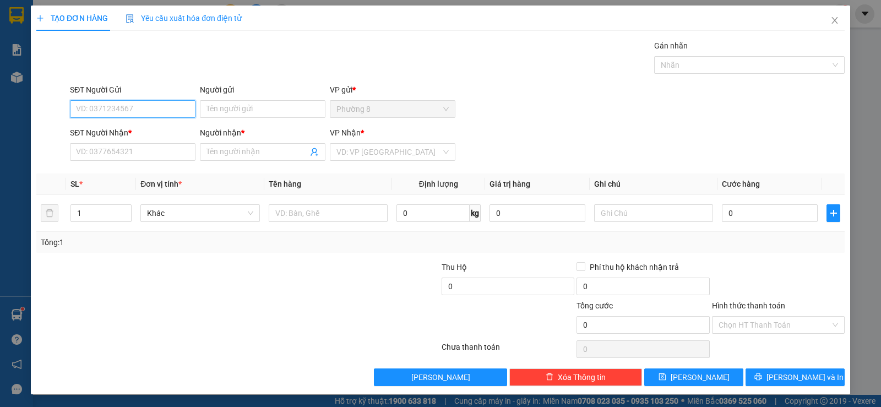
click at [162, 111] on input "SĐT Người Gửi" at bounding box center [132, 109] width 125 height 18
click at [160, 111] on input "SĐT Người Gửi" at bounding box center [132, 109] width 125 height 18
click at [96, 110] on input "SĐT Người Gửi" at bounding box center [132, 109] width 125 height 18
click at [108, 128] on div "0985436511 - UYÊN" at bounding box center [131, 131] width 111 height 12
type input "0985436511"
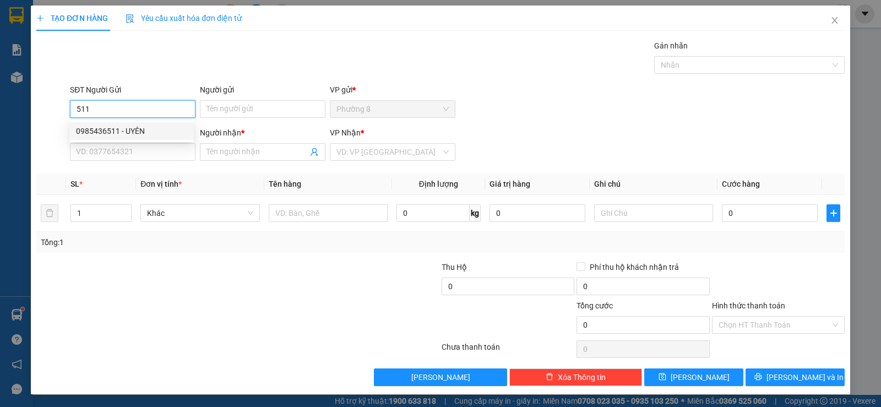
type input "UYÊN"
type input "0983799254"
type input "NGÂN"
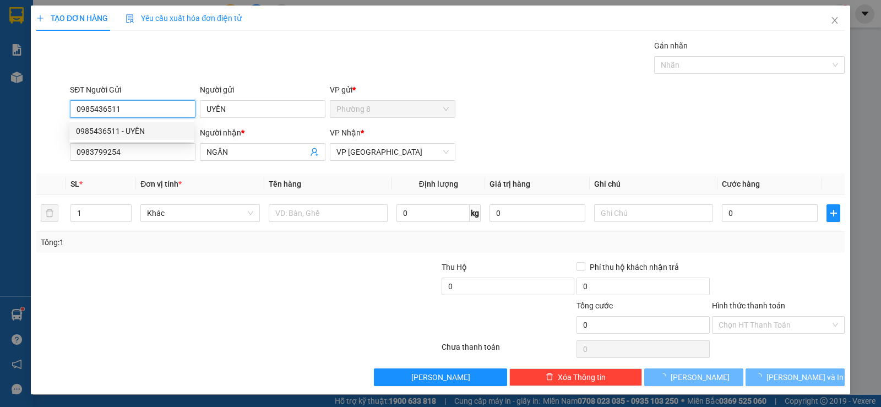
type input "45.000"
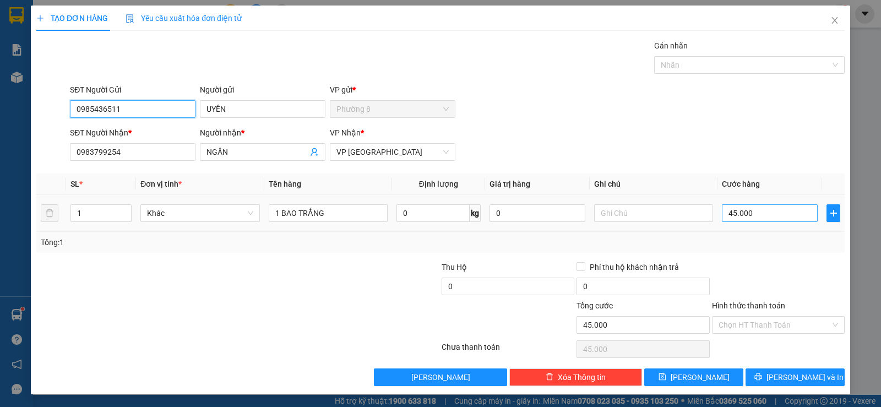
type input "0985436511"
click at [751, 213] on input "45.000" at bounding box center [769, 213] width 96 height 18
type input "3"
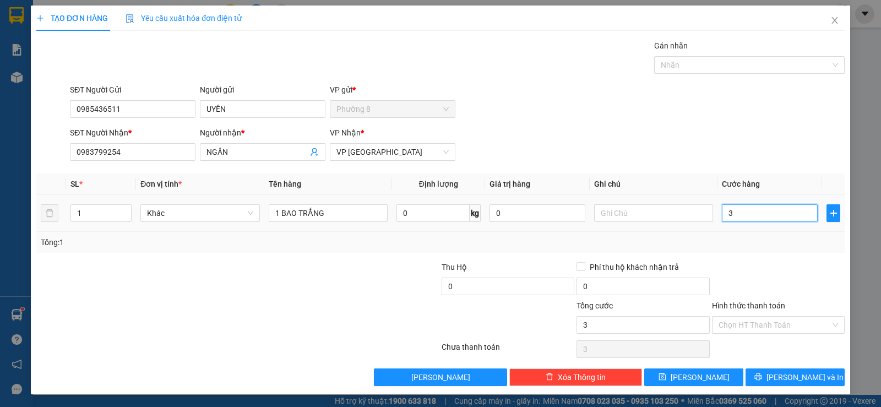
type input "30"
type input "300"
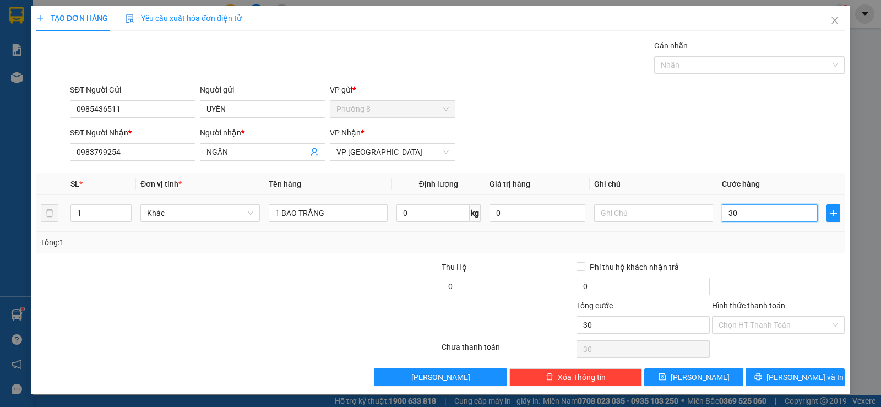
type input "300"
type input "3.000"
type input "30.000"
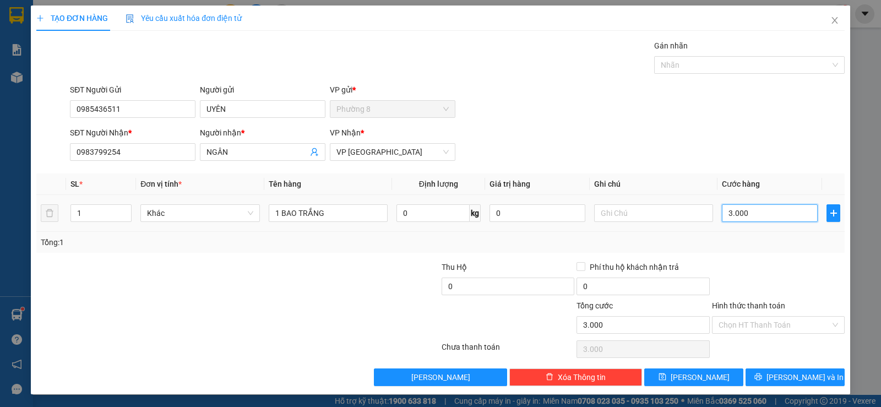
type input "30.000"
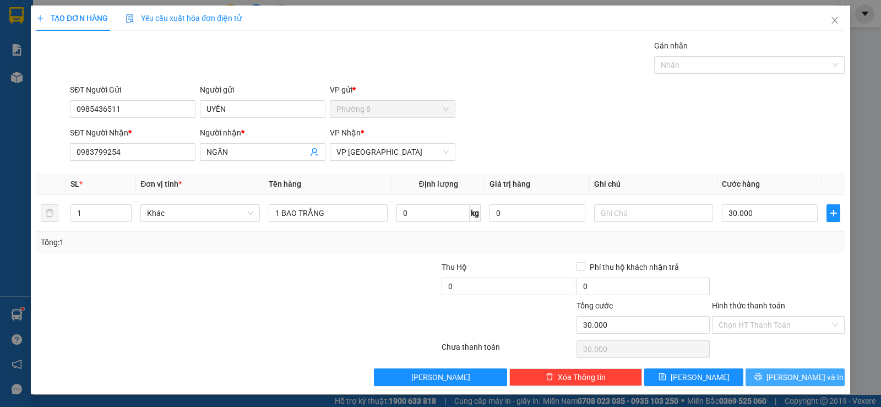
click at [778, 376] on span "Lưu và In" at bounding box center [804, 377] width 77 height 12
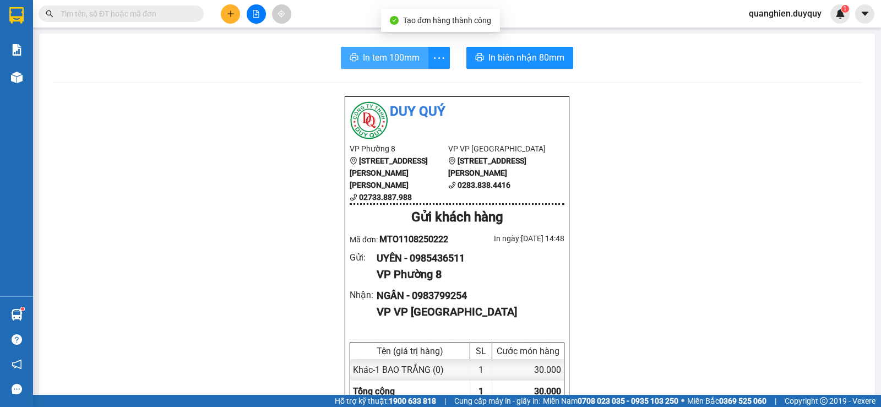
click at [395, 61] on span "In tem 100mm" at bounding box center [391, 58] width 57 height 14
click at [142, 18] on input "text" at bounding box center [126, 14] width 130 height 12
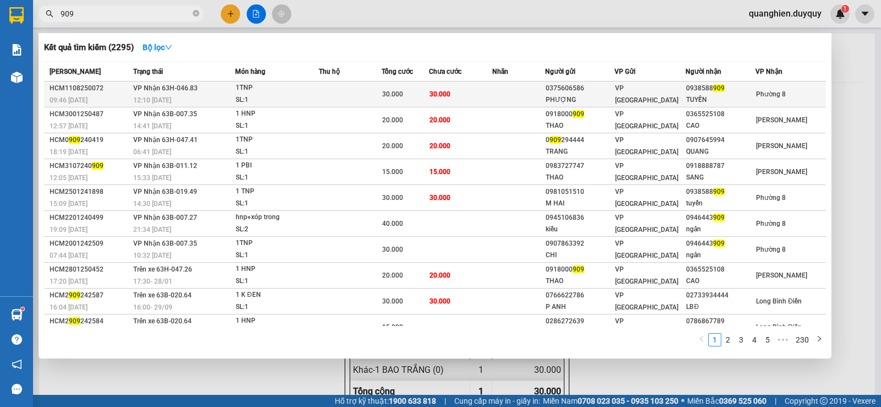
type input "909"
click at [425, 99] on div "30.000" at bounding box center [405, 94] width 47 height 12
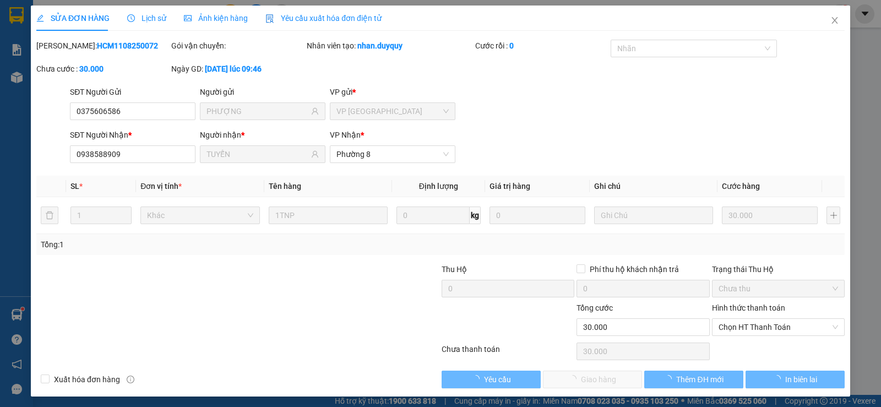
type input "0375606586"
type input "PHƯỢNG"
type input "0938588909"
type input "TUYẾN"
type input "30.000"
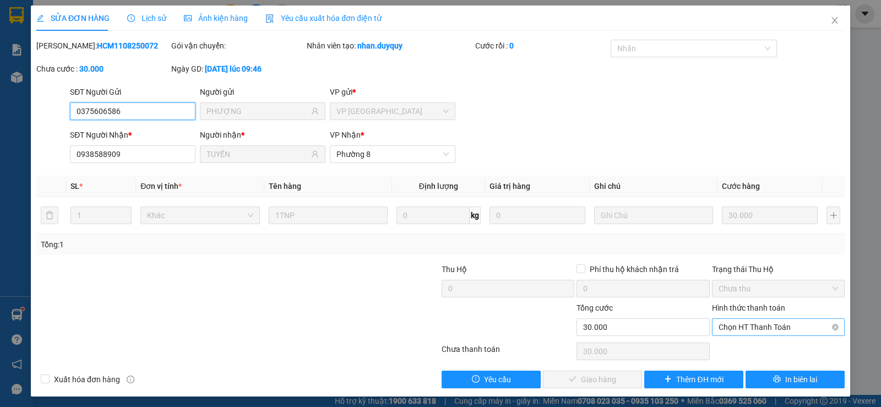
click at [779, 329] on span "Chọn HT Thanh Toán" at bounding box center [777, 327] width 119 height 17
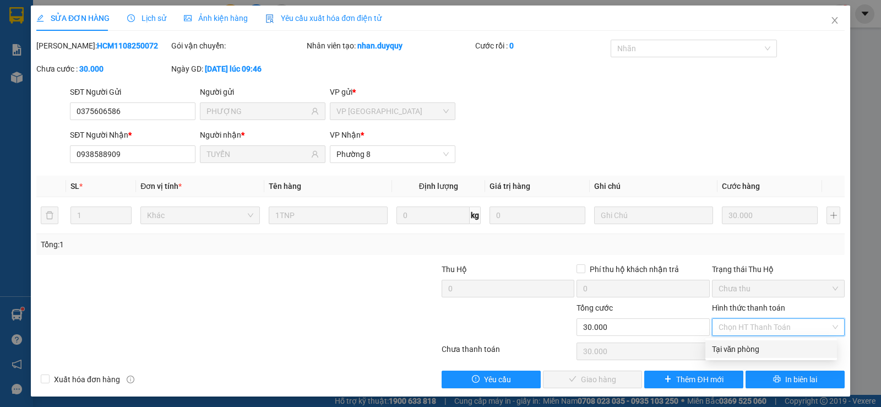
click at [772, 352] on div "Tại văn phòng" at bounding box center [771, 349] width 118 height 12
type input "0"
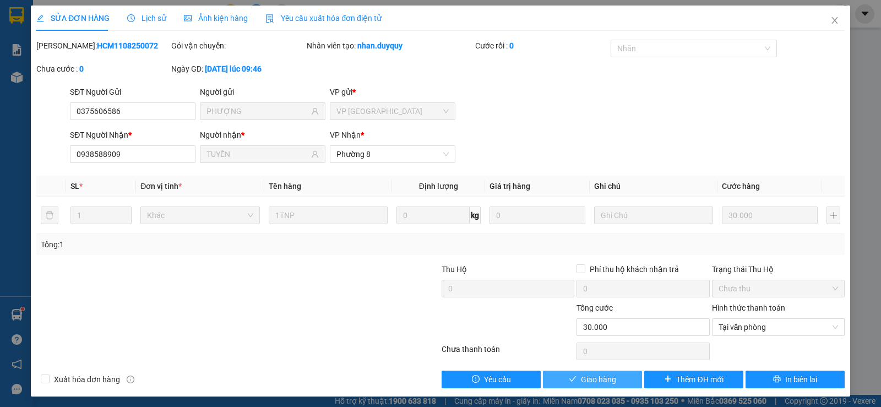
click at [615, 378] on button "Giao hàng" at bounding box center [592, 379] width 99 height 18
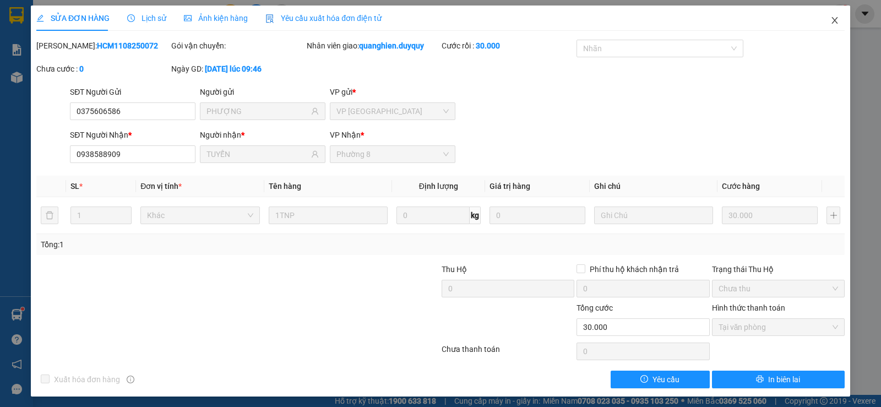
click at [830, 21] on icon "close" at bounding box center [834, 20] width 9 height 9
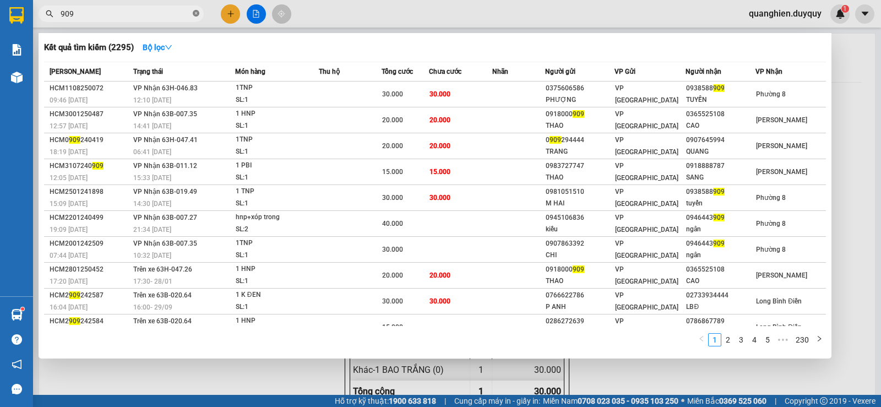
click at [196, 15] on icon "close-circle" at bounding box center [196, 13] width 7 height 7
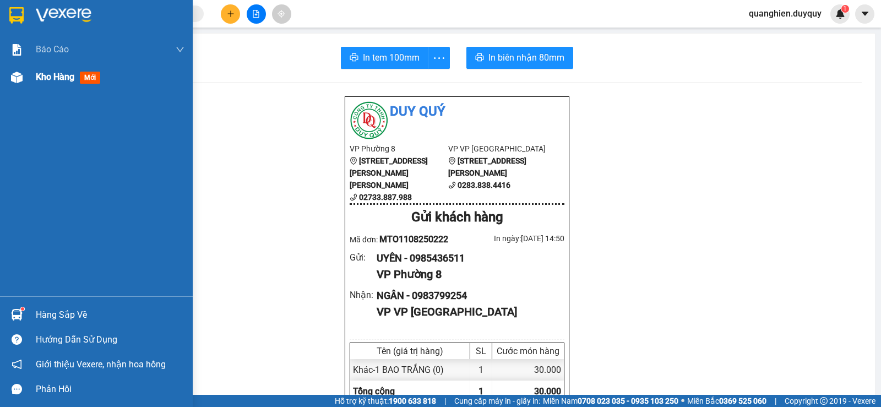
click at [42, 77] on span "Kho hàng" at bounding box center [55, 77] width 39 height 10
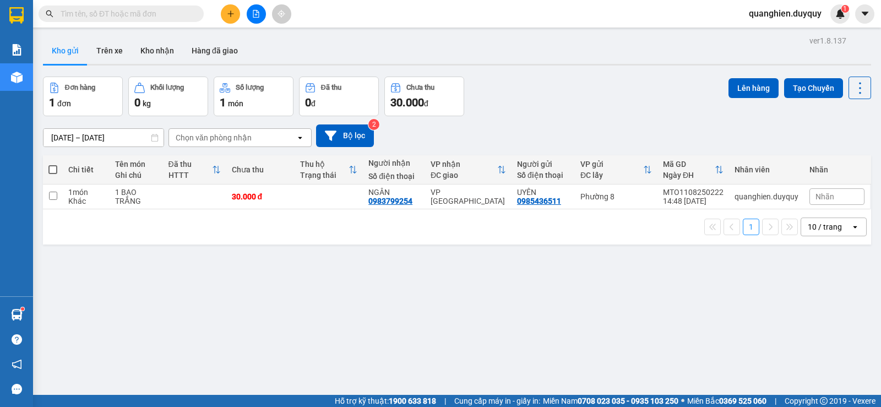
click at [51, 167] on span at bounding box center [52, 169] width 9 height 9
click at [53, 164] on input "checkbox" at bounding box center [53, 164] width 0 height 0
checkbox input "true"
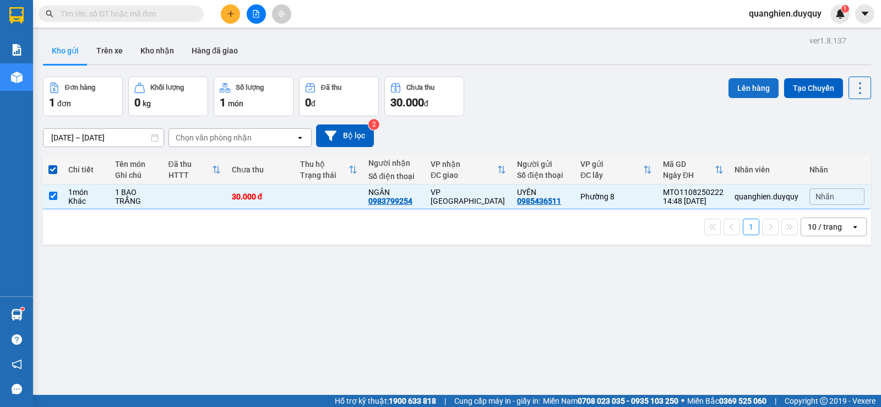
click at [752, 84] on button "Lên hàng" at bounding box center [753, 88] width 50 height 20
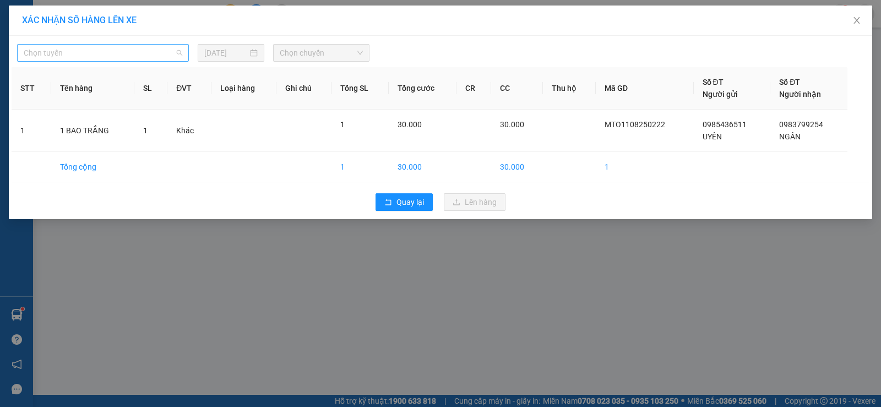
click at [144, 53] on span "Chọn tuyến" at bounding box center [103, 53] width 158 height 17
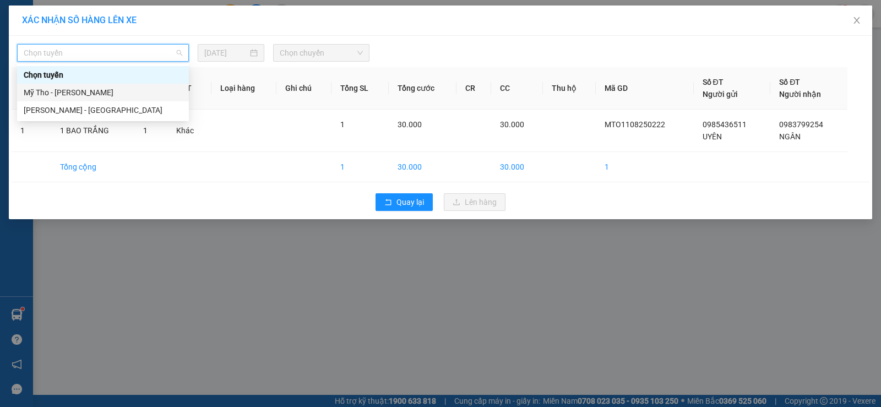
click at [129, 94] on div "Mỹ Tho - Hồ Chí Minh" at bounding box center [103, 92] width 158 height 12
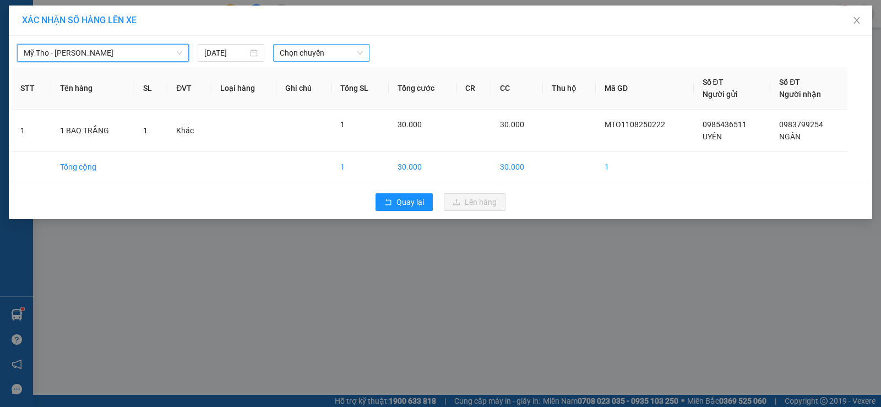
click at [323, 55] on span "Chọn chuyến" at bounding box center [321, 53] width 83 height 17
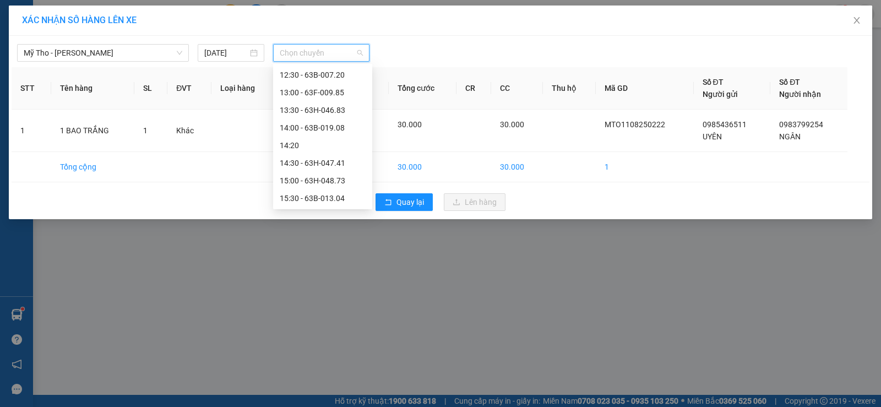
scroll to position [495, 0]
click at [331, 122] on div "15:00 - 63H-048.73" at bounding box center [323, 125] width 86 height 12
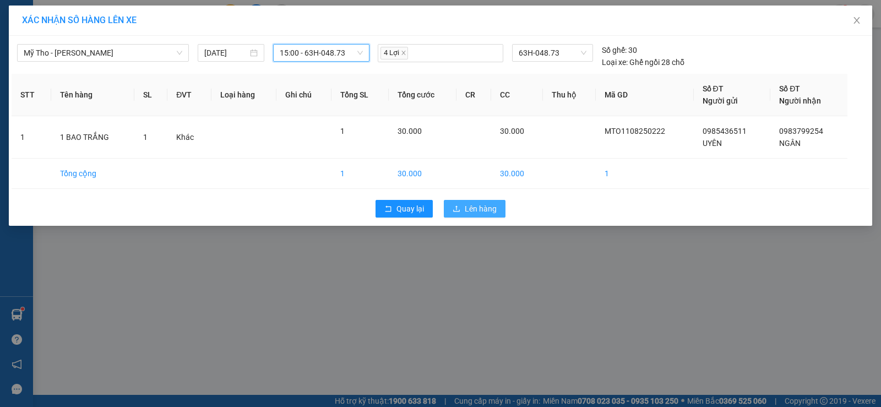
click at [475, 210] on span "Lên hàng" at bounding box center [480, 209] width 32 height 12
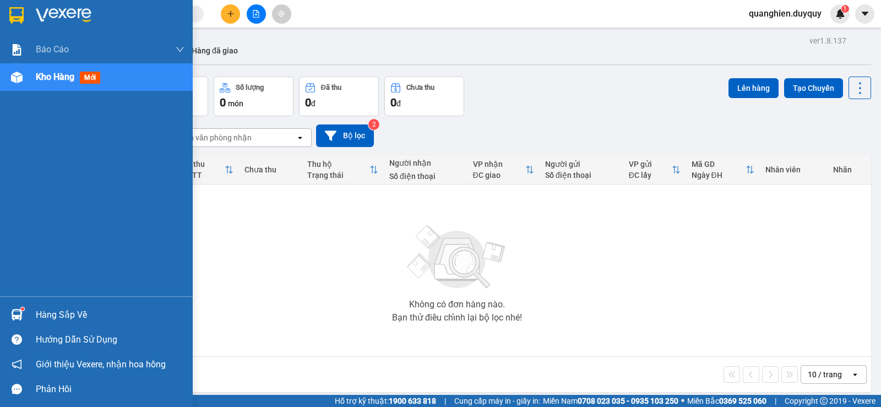
click at [0, 191] on div "Báo cáo 1. Báo cáo dòng tiền (nhân viên) 2. Doanh số tạo đơn theo VP gửi (nhân …" at bounding box center [96, 166] width 193 height 260
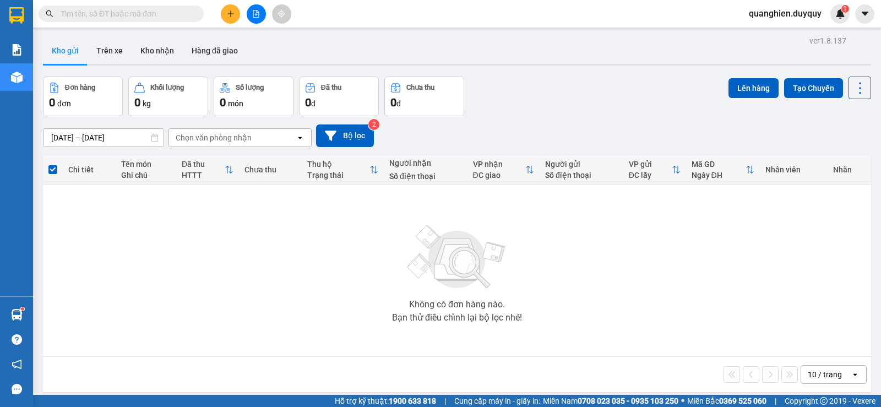
click at [157, 9] on input "text" at bounding box center [126, 14] width 130 height 12
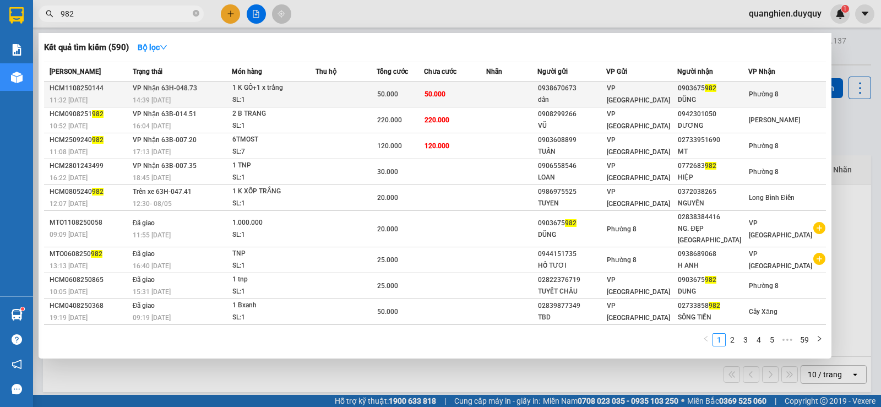
type input "982"
click at [456, 91] on td "50.000" at bounding box center [455, 94] width 62 height 26
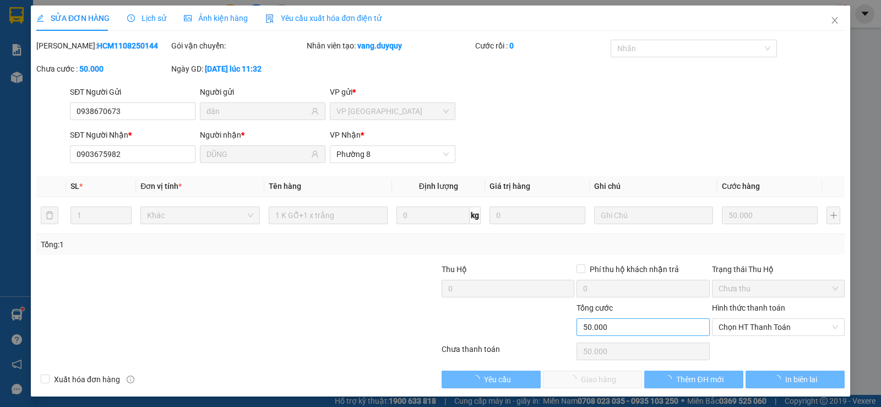
type input "0938670673"
type input "dân"
type input "0903675982"
type input "DŨNG"
type input "50.000"
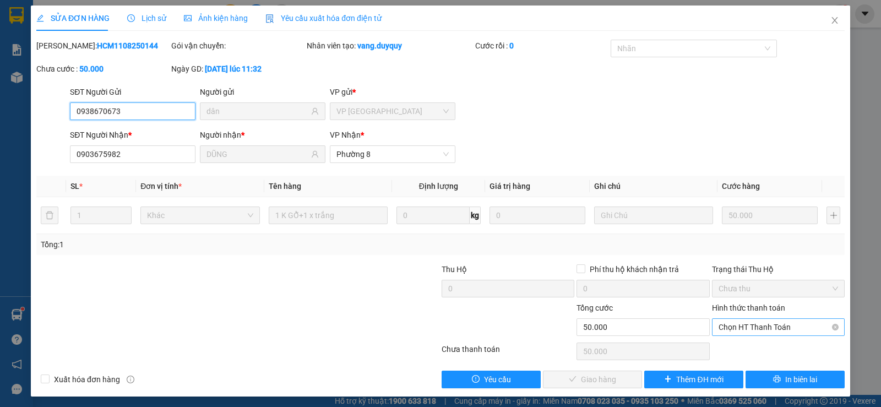
click at [733, 325] on span "Chọn HT Thanh Toán" at bounding box center [777, 327] width 119 height 17
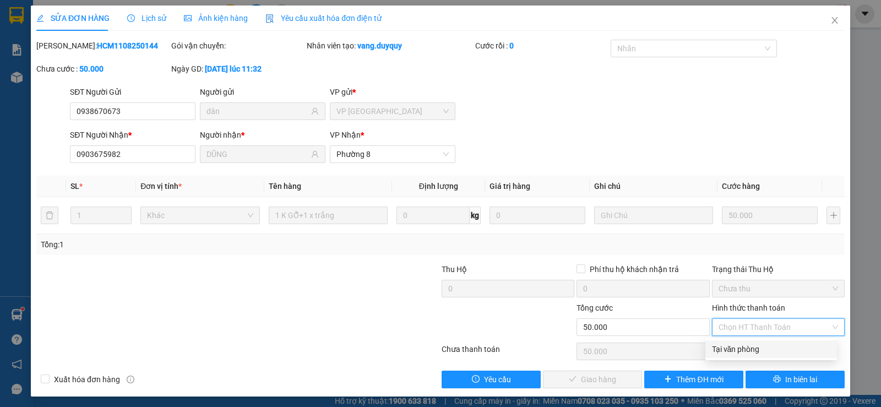
click at [734, 343] on div "Tại văn phòng" at bounding box center [771, 349] width 118 height 12
type input "0"
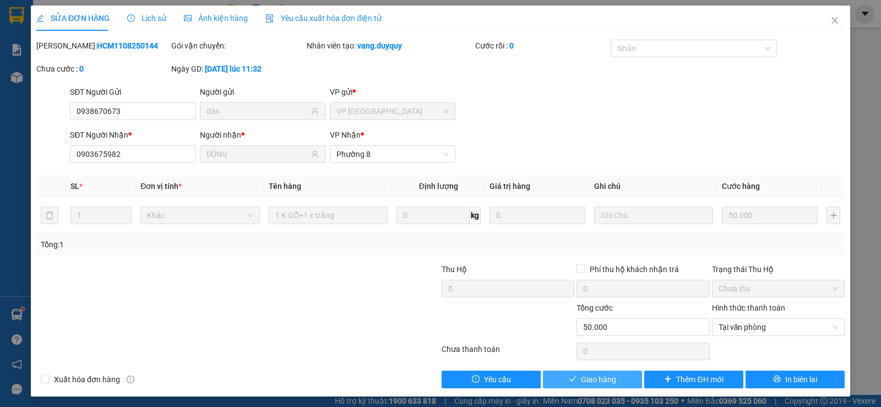
click at [615, 378] on button "Giao hàng" at bounding box center [592, 379] width 99 height 18
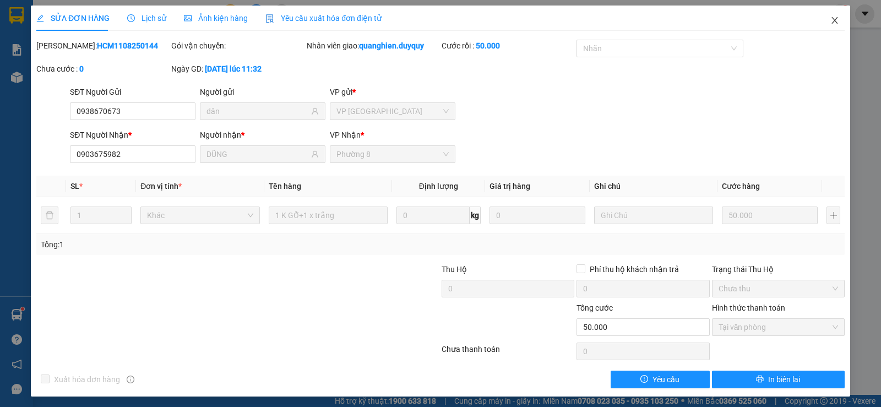
click at [831, 20] on icon "close" at bounding box center [834, 20] width 6 height 7
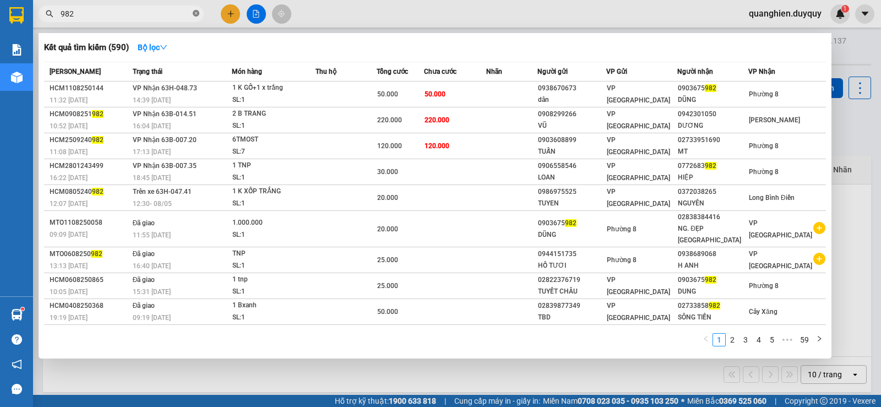
click at [195, 12] on icon "close-circle" at bounding box center [196, 13] width 7 height 7
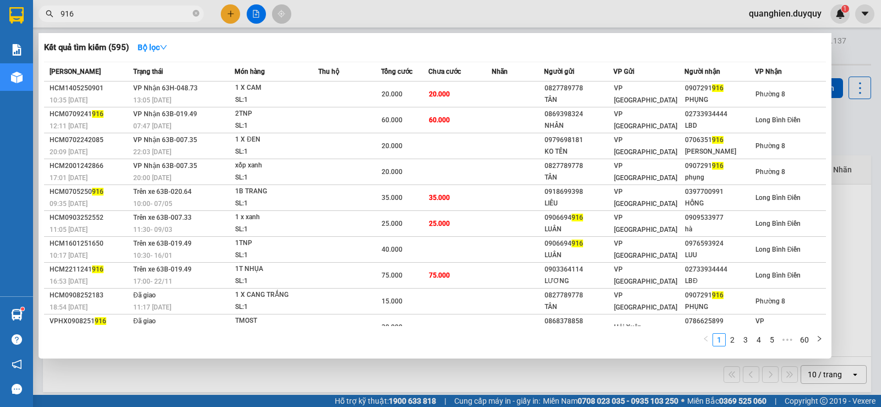
type input "916"
click at [226, 15] on div at bounding box center [440, 203] width 881 height 407
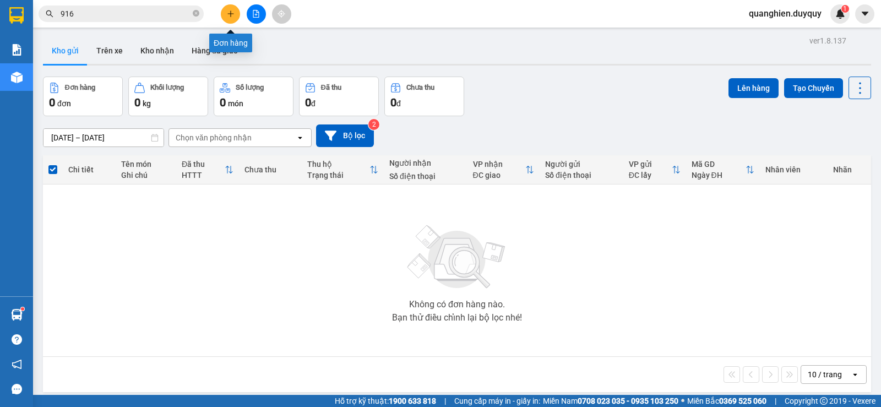
click at [232, 14] on icon "plus" at bounding box center [230, 13] width 6 height 1
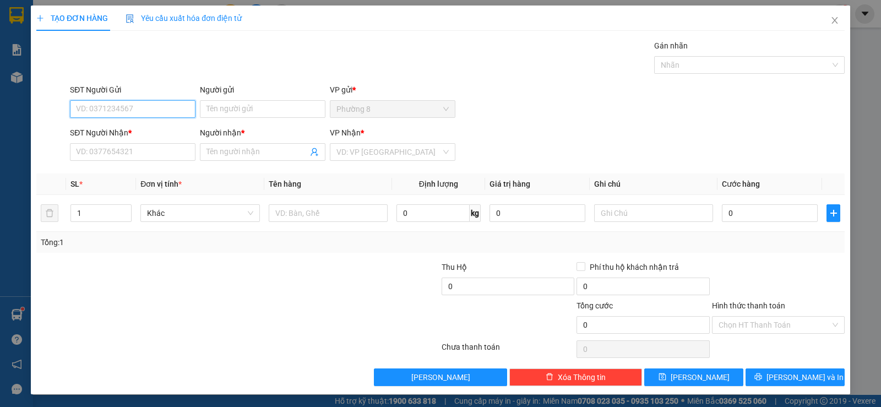
click at [159, 112] on input "SĐT Người Gửi" at bounding box center [132, 109] width 125 height 18
click at [135, 131] on div "0907291916 - PHỤNG" at bounding box center [131, 131] width 111 height 12
type input "0907291916"
type input "PHỤNG"
type input "0827789778"
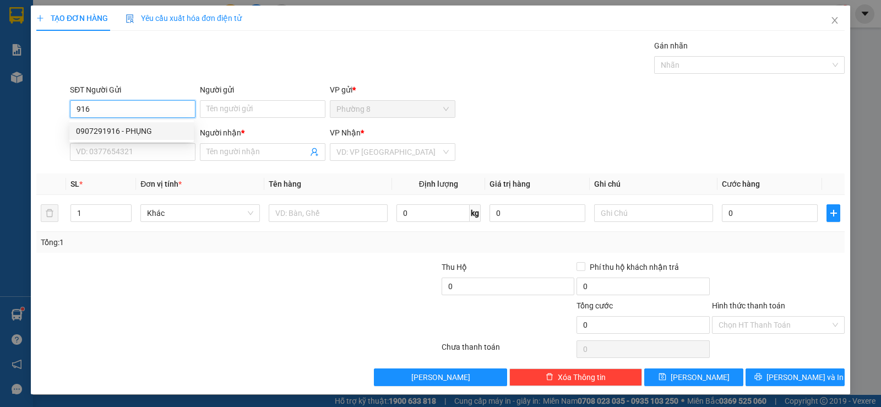
type input "TÂN"
type input "20.000"
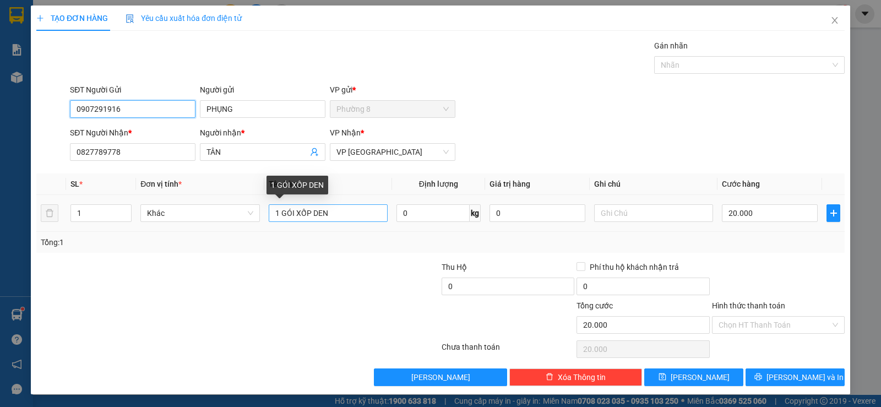
type input "0907291916"
click at [356, 217] on input "1 GÓI XỐP DEN" at bounding box center [328, 213] width 119 height 18
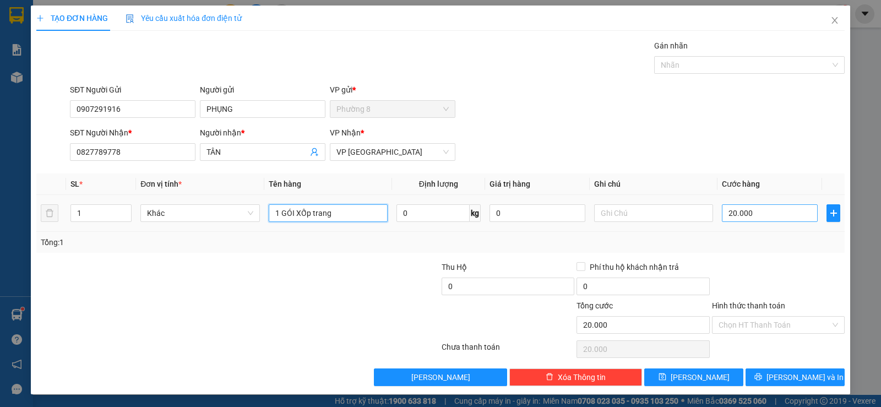
type input "1 GÓI XỐp trang"
click at [752, 212] on input "20.000" at bounding box center [769, 213] width 96 height 18
type input "1"
type input "15"
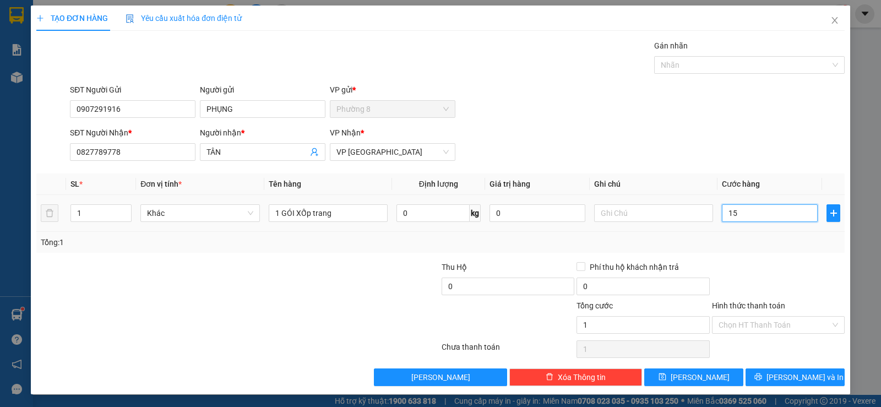
type input "15"
type input "150"
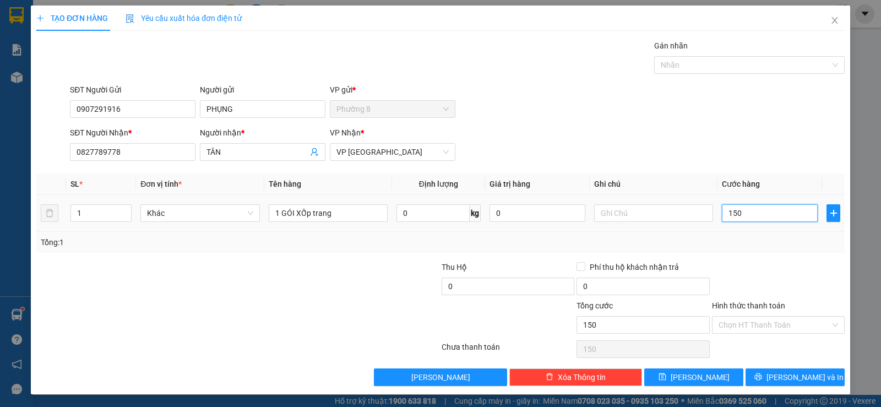
type input "1.500"
type input "15.000"
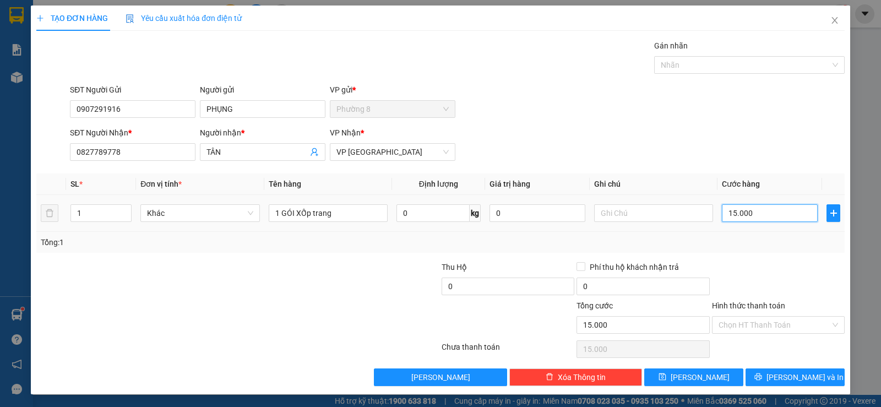
type input "150.000"
type input "15.000"
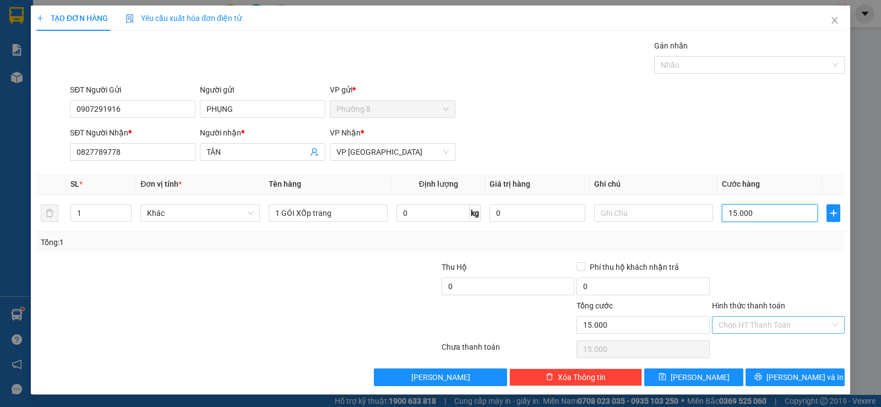
type input "15.000"
click at [786, 329] on input "Hình thức thanh toán" at bounding box center [774, 324] width 112 height 17
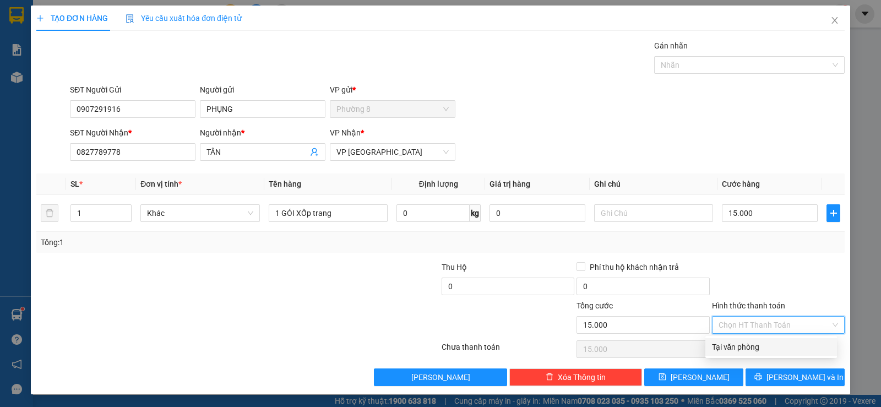
click at [782, 348] on div "Tại văn phòng" at bounding box center [771, 347] width 118 height 12
type input "0"
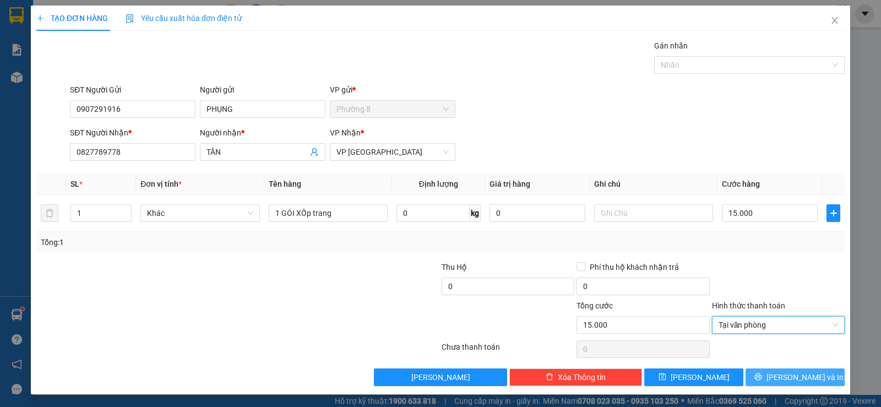
click at [792, 372] on span "Lưu và In" at bounding box center [804, 377] width 77 height 12
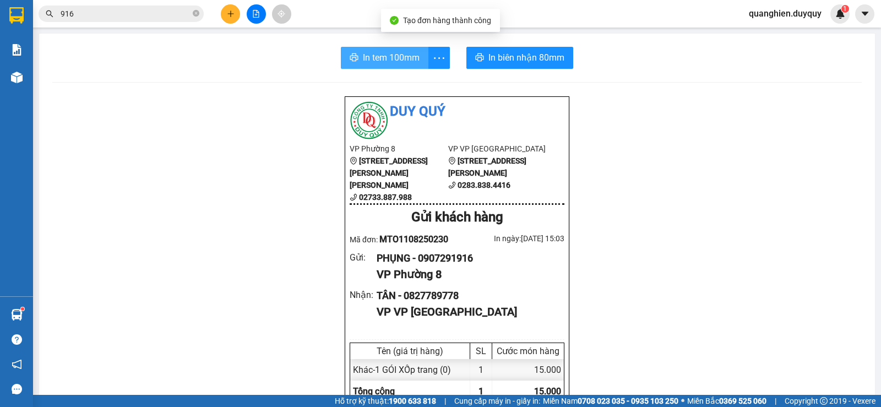
click at [397, 62] on span "In tem 100mm" at bounding box center [391, 58] width 57 height 14
click at [198, 17] on icon "close-circle" at bounding box center [196, 13] width 7 height 7
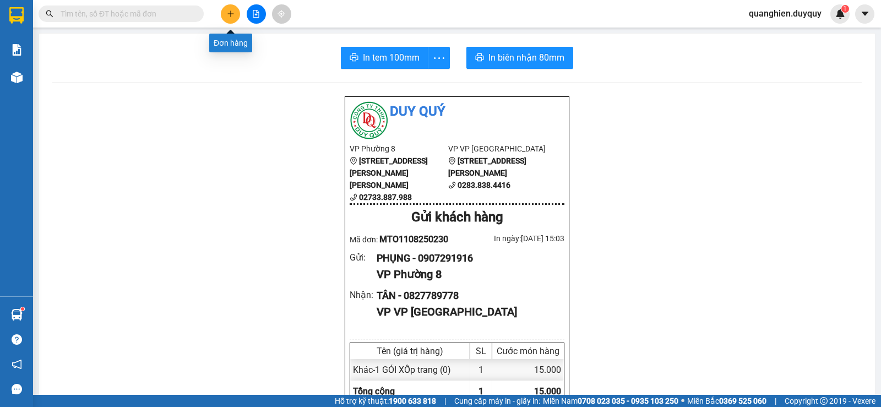
click at [226, 15] on button at bounding box center [230, 13] width 19 height 19
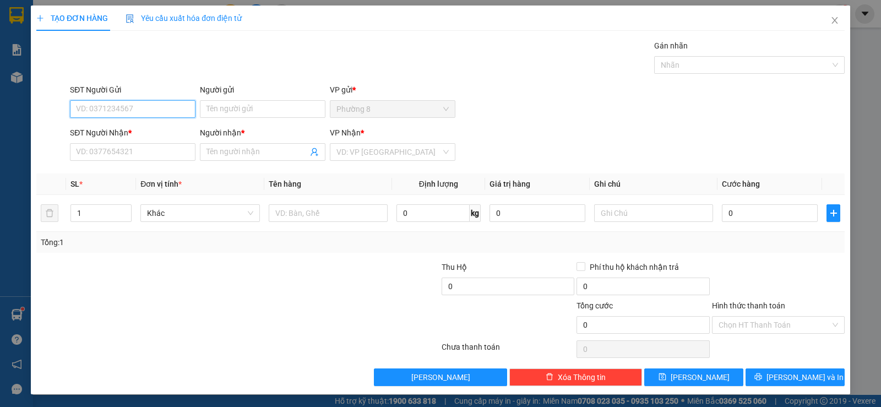
click at [164, 116] on input "SĐT Người Gửi" at bounding box center [132, 109] width 125 height 18
click at [169, 116] on input "SĐT Người Gửi" at bounding box center [132, 109] width 125 height 18
type input "0944574002"
click at [251, 107] on input "Người gửi" at bounding box center [262, 109] width 125 height 18
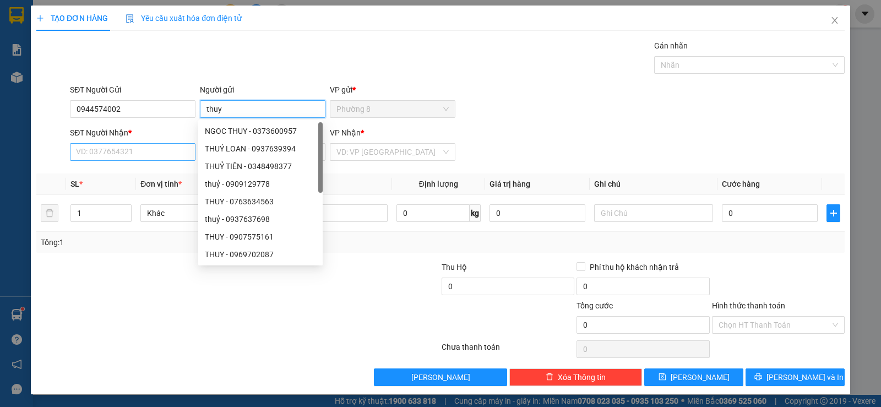
type input "thuy"
click at [150, 155] on input "SĐT Người Nhận *" at bounding box center [132, 152] width 125 height 18
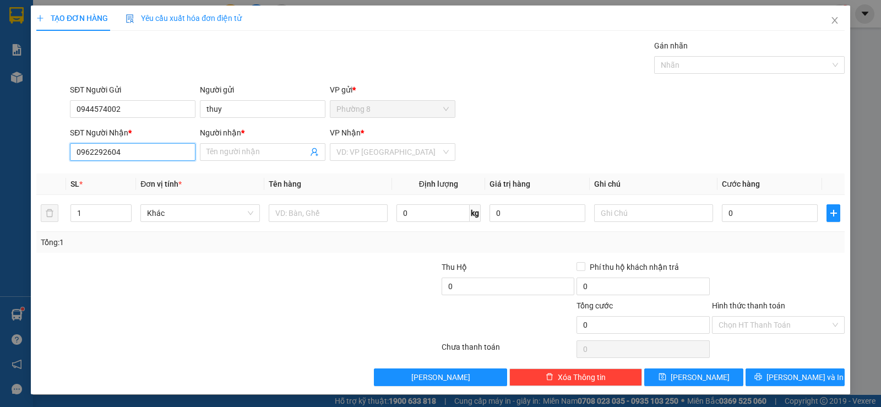
type input "0962292604"
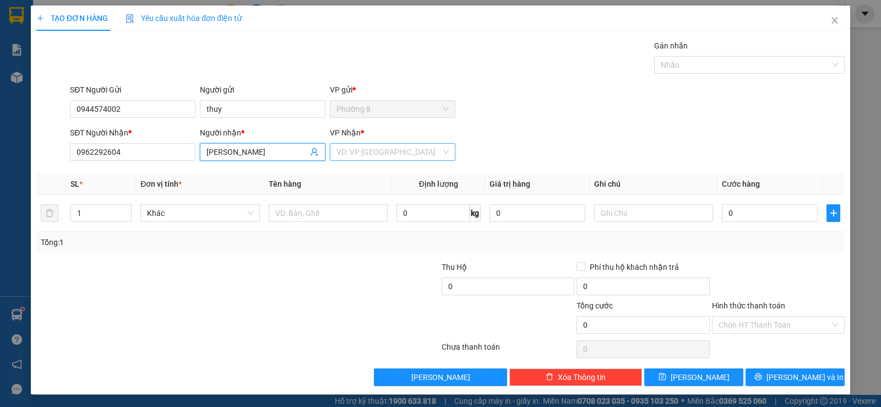
type input "CHI NHUT"
click at [342, 152] on input "search" at bounding box center [388, 152] width 105 height 17
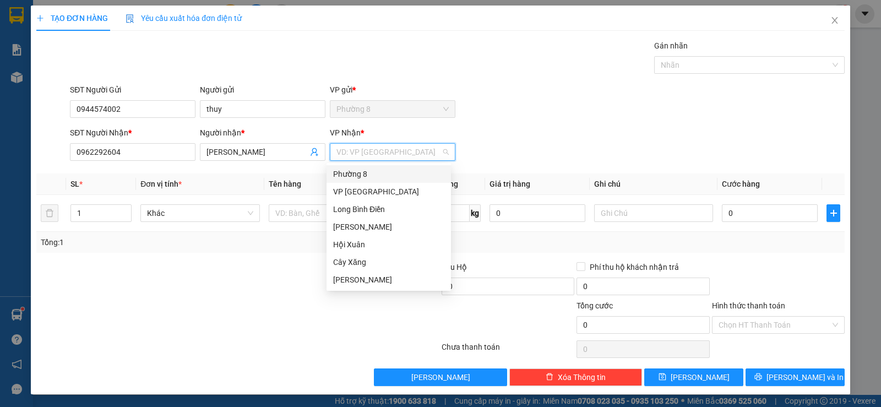
click at [356, 177] on div "Phường 8" at bounding box center [388, 174] width 111 height 12
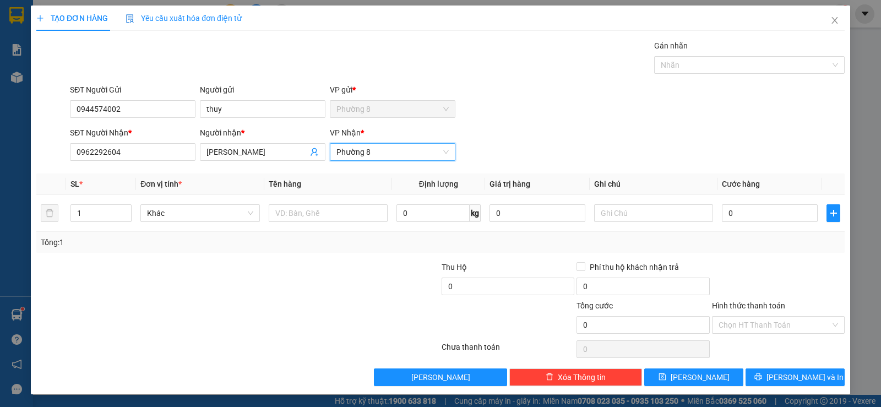
click at [350, 154] on span "Phường 8" at bounding box center [392, 152] width 112 height 17
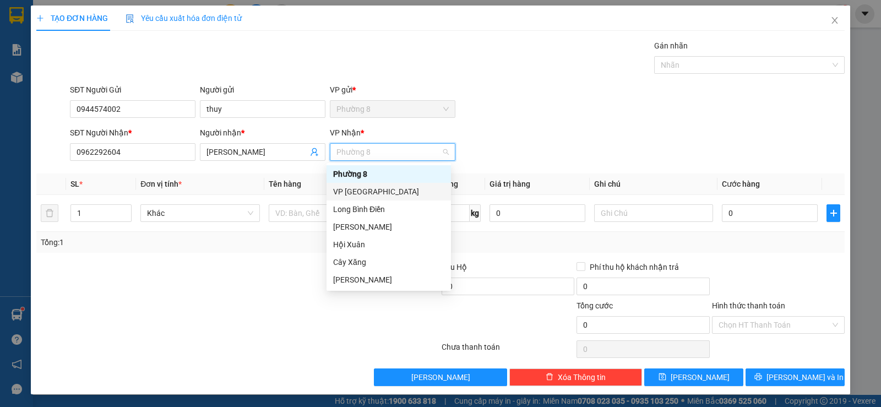
click at [353, 192] on div "VP Sài Gòn" at bounding box center [388, 191] width 111 height 12
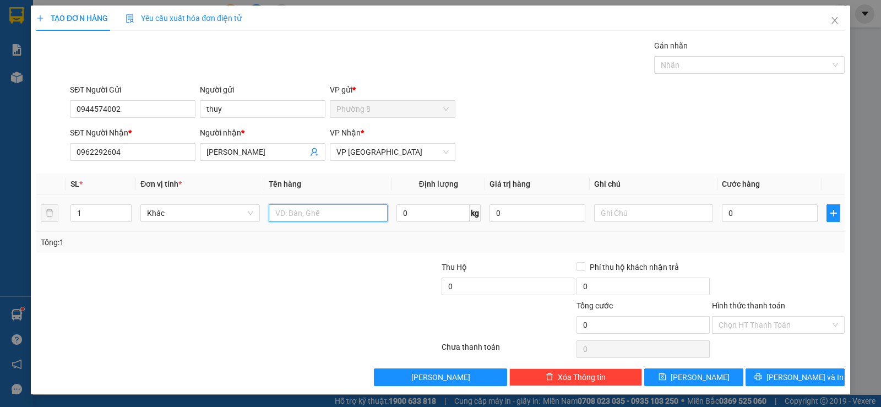
click at [307, 210] on input "text" at bounding box center [328, 213] width 119 height 18
type input "X DEN"
click at [722, 213] on input "0" at bounding box center [769, 213] width 96 height 18
type input "2"
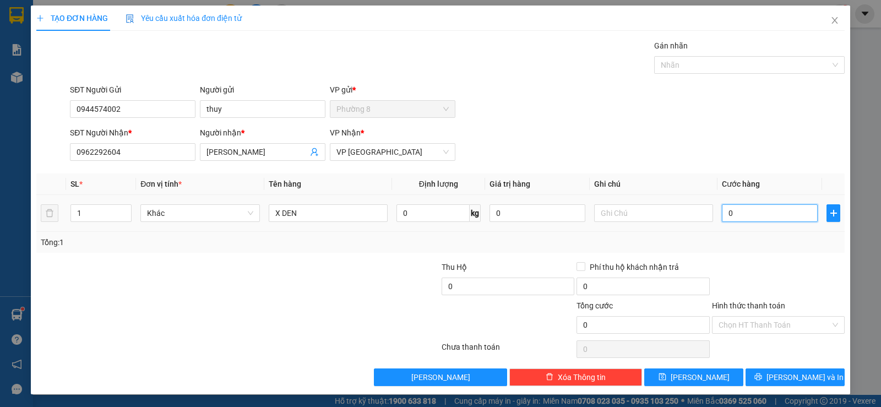
type input "2"
type input "20"
type input "200"
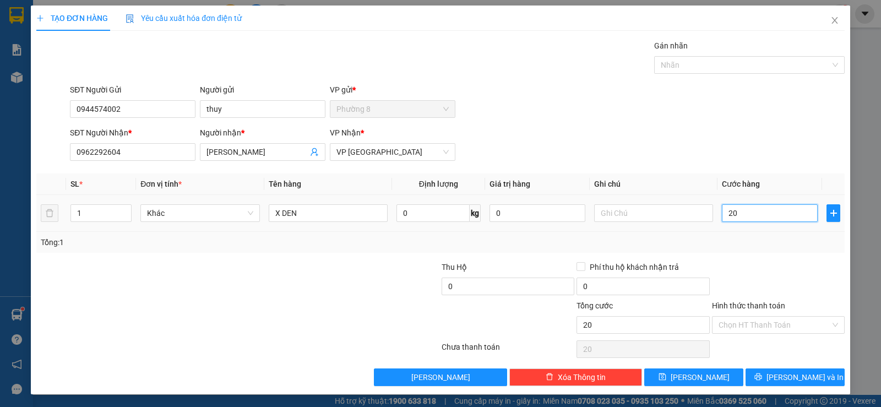
type input "200"
type input "2.000"
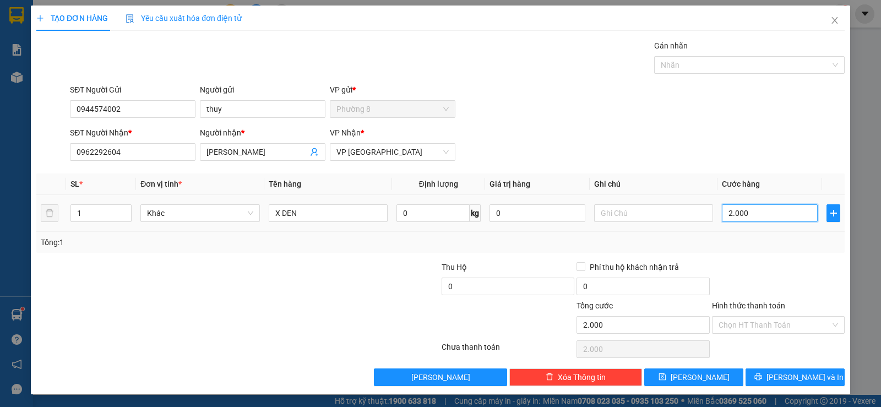
type input "20.000"
click at [762, 323] on input "Hình thức thanh toán" at bounding box center [774, 324] width 112 height 17
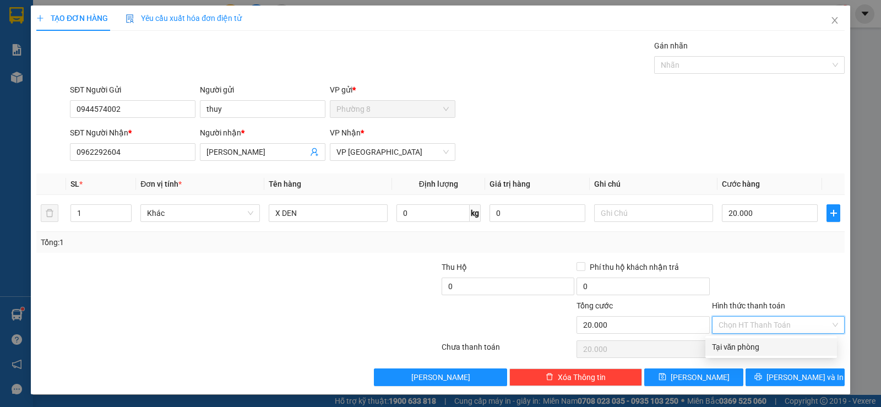
click at [757, 346] on div "Tại văn phòng" at bounding box center [771, 347] width 118 height 12
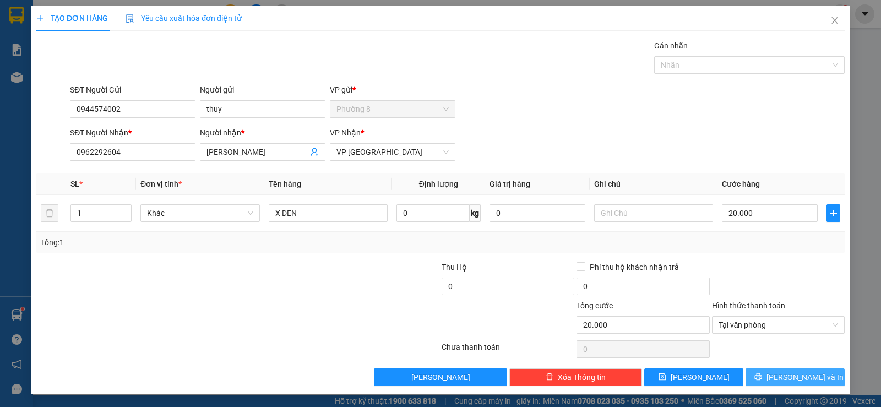
click at [774, 374] on button "Lưu và In" at bounding box center [794, 377] width 99 height 18
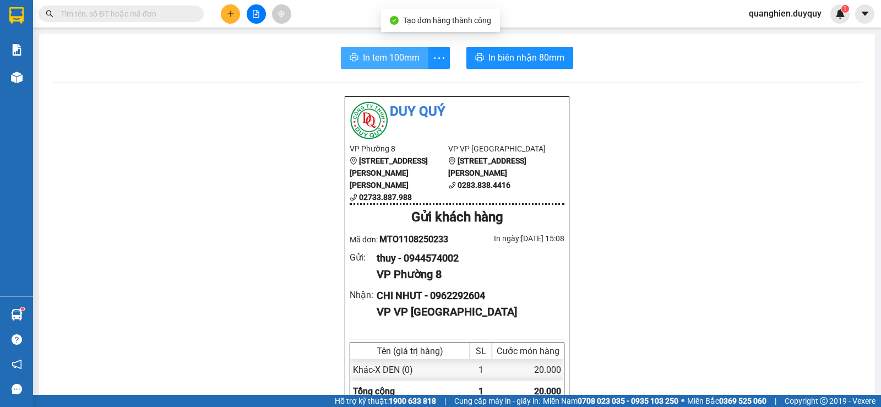
click at [379, 56] on span "In tem 100mm" at bounding box center [391, 58] width 57 height 14
click at [150, 9] on input "text" at bounding box center [126, 14] width 130 height 12
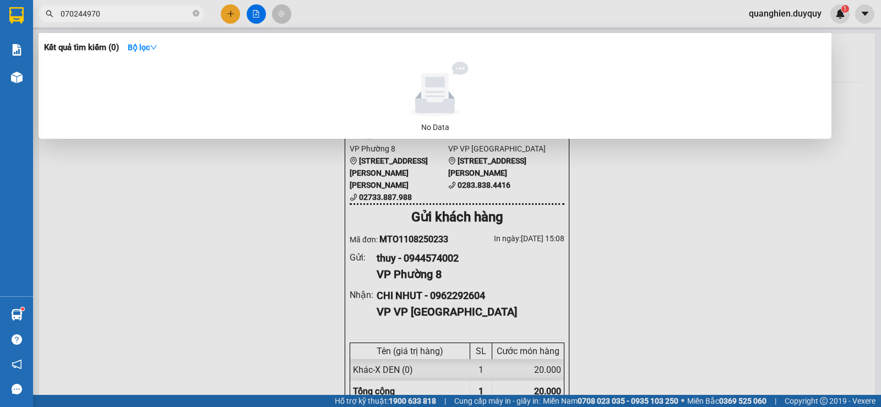
click at [85, 12] on input "070244970" at bounding box center [126, 14] width 130 height 12
type input "0702999970"
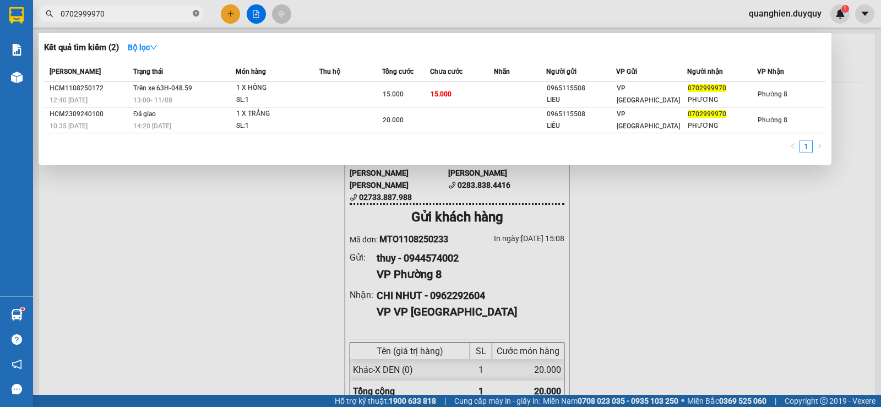
click at [194, 13] on icon "close-circle" at bounding box center [196, 13] width 7 height 7
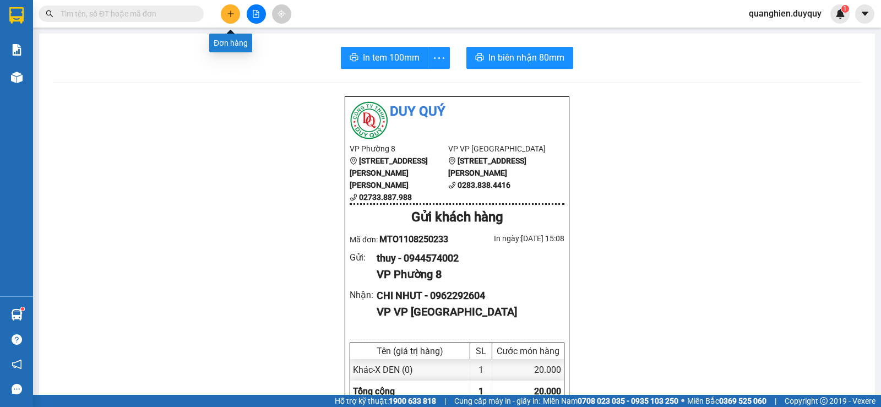
click at [227, 17] on icon "plus" at bounding box center [231, 14] width 8 height 8
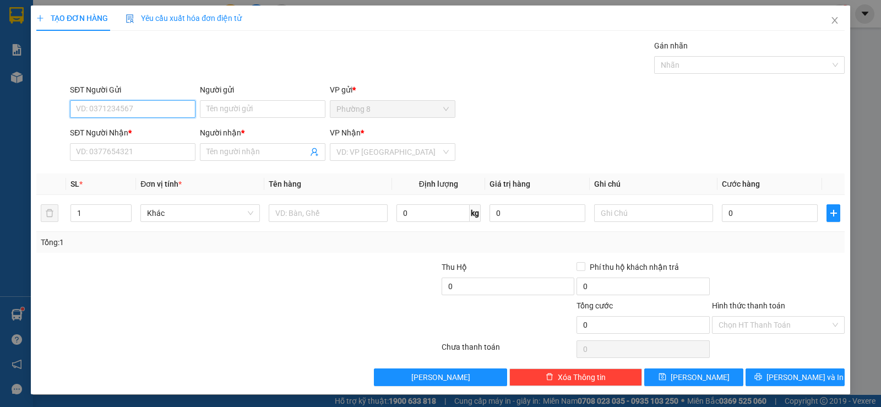
click at [158, 107] on input "SĐT Người Gửi" at bounding box center [132, 109] width 125 height 18
click at [136, 128] on div "0902630163 - DUY" at bounding box center [131, 131] width 111 height 12
type input "0902630163"
type input "DUY"
type input "0942282988"
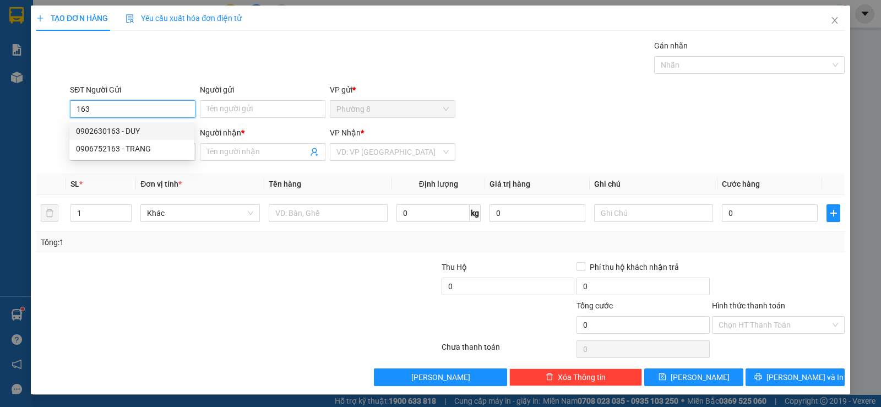
type input "A. TÀI"
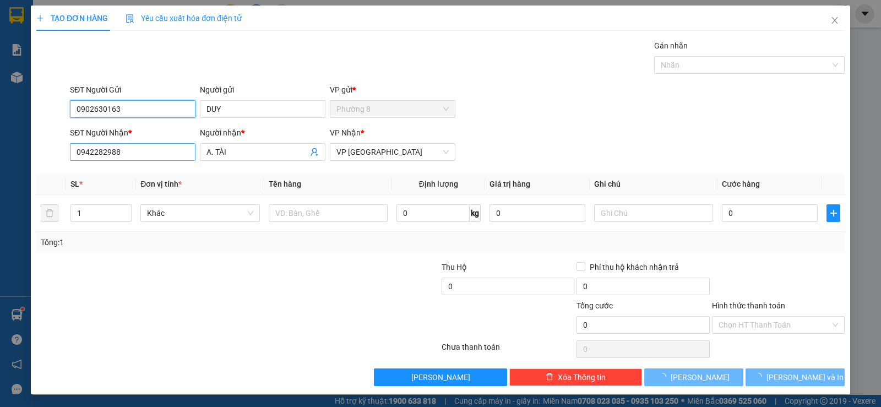
type input "30.000"
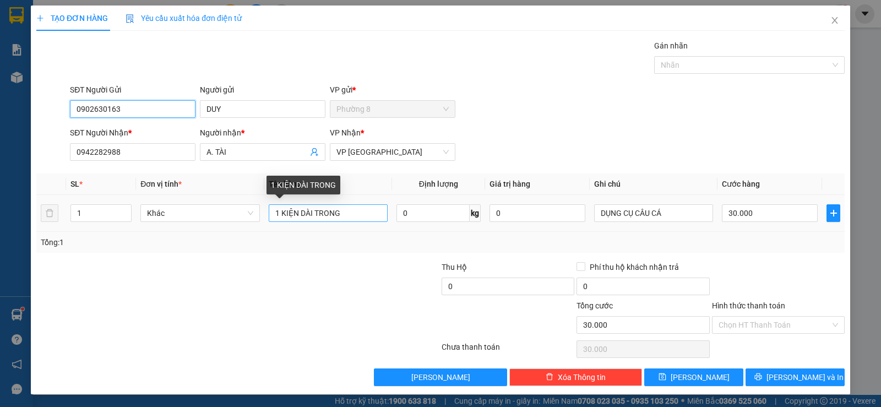
type input "0902630163"
click at [278, 214] on input "1 KIỆN DÀI TRONG" at bounding box center [328, 213] width 119 height 18
click at [343, 217] on input "3KIỆN DÀI TRONG" at bounding box center [328, 213] width 119 height 18
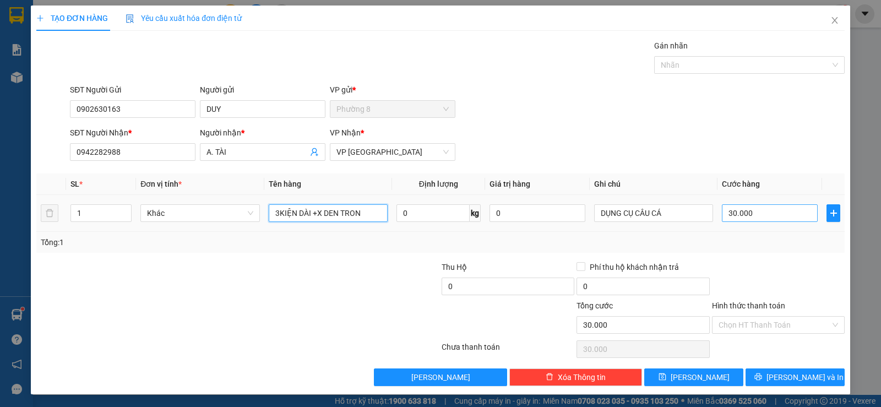
type input "3KIỆN DÀI +X DEN TRON"
click at [764, 214] on input "30.000" at bounding box center [769, 213] width 96 height 18
type input "1"
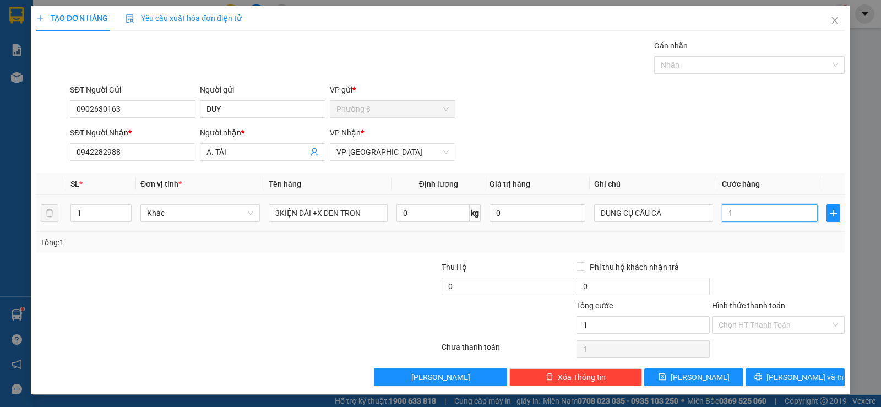
type input "12"
type input "120"
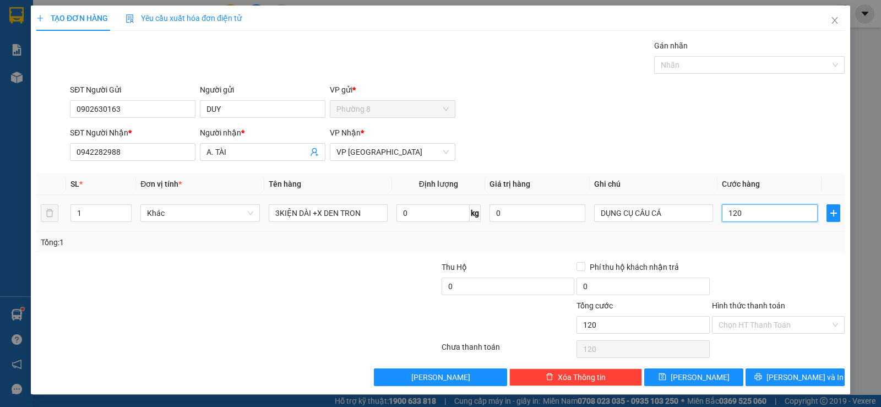
type input "1.200"
type input "12.000"
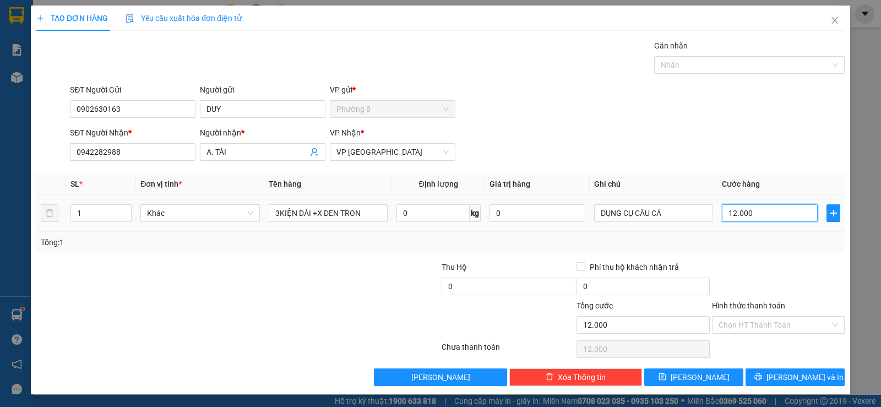
type input "120.000"
click at [763, 323] on input "Hình thức thanh toán" at bounding box center [774, 324] width 112 height 17
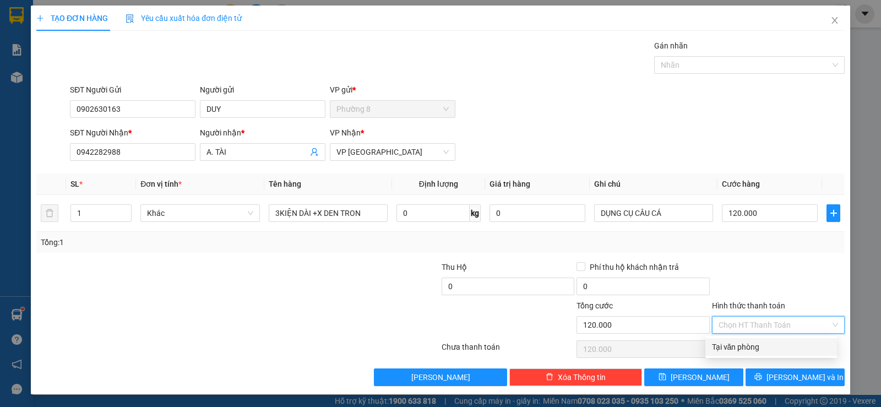
click at [756, 347] on div "Tại văn phòng" at bounding box center [771, 347] width 118 height 12
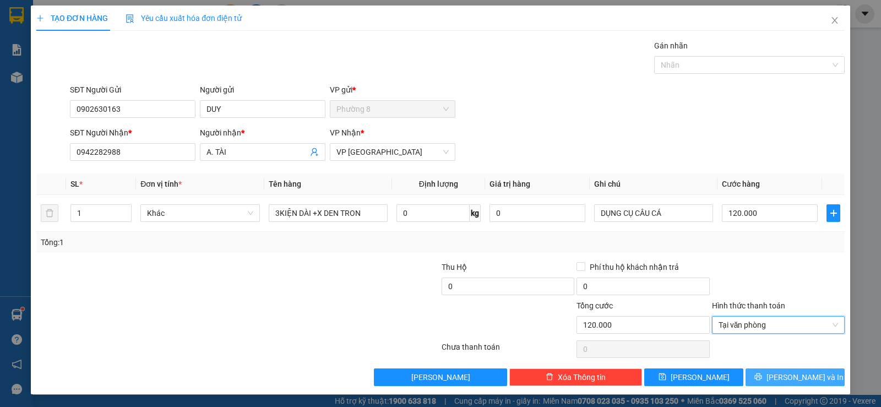
click at [761, 378] on icon "printer" at bounding box center [757, 376] width 7 height 7
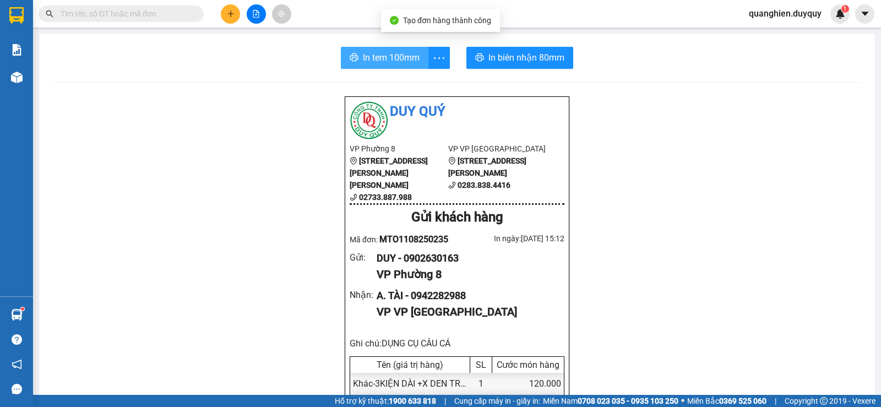
click at [363, 52] on span "In tem 100mm" at bounding box center [391, 58] width 57 height 14
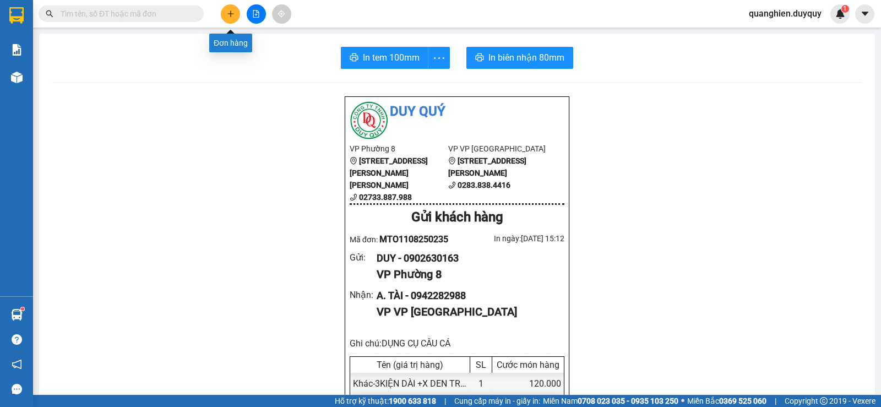
click at [227, 12] on icon "plus" at bounding box center [231, 14] width 8 height 8
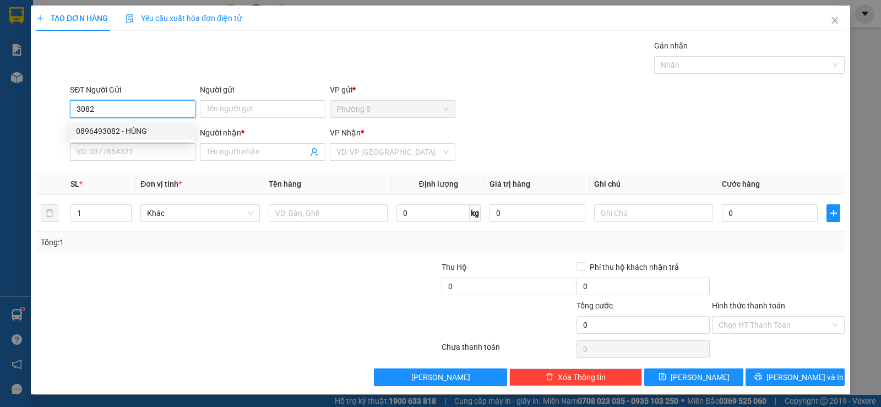
click at [132, 133] on div "0896493082 - HÙNG" at bounding box center [131, 131] width 111 height 12
type input "0896493082"
type input "HÙNG"
type input "02838384416"
type input "NG. ĐẸP SÀI GÒN"
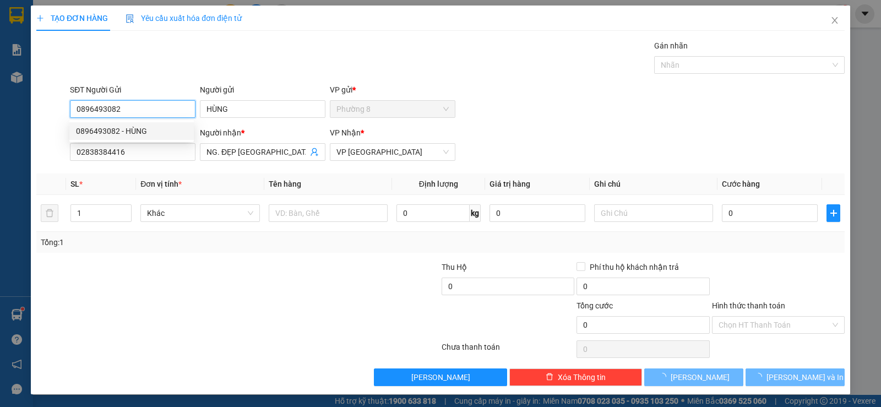
type input "20.000"
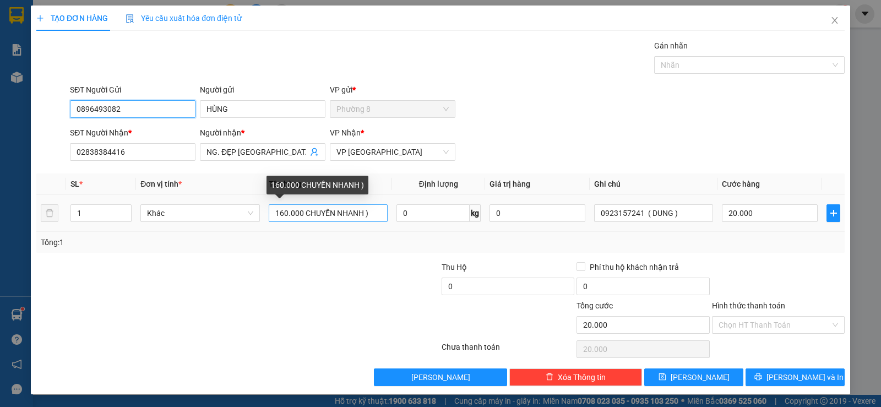
type input "0896493082"
click at [299, 214] on input "160.000 CHUYỂN NHANH )" at bounding box center [328, 213] width 119 height 18
type input "700.000 CHUYỂN NHANH )"
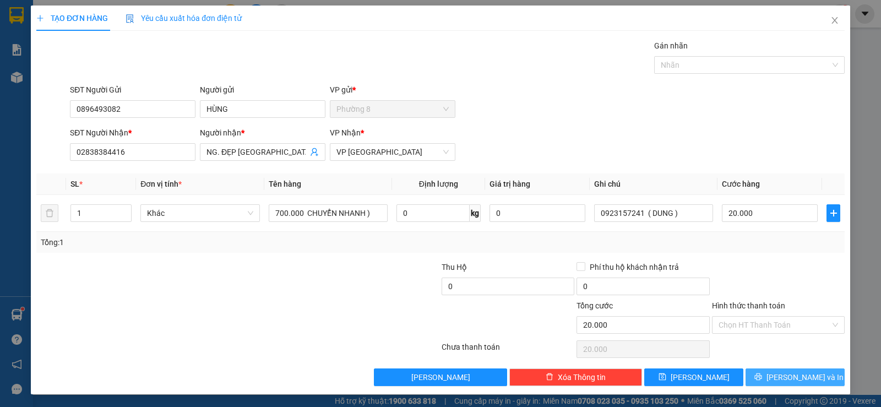
click at [795, 379] on span "Lưu và In" at bounding box center [804, 377] width 77 height 12
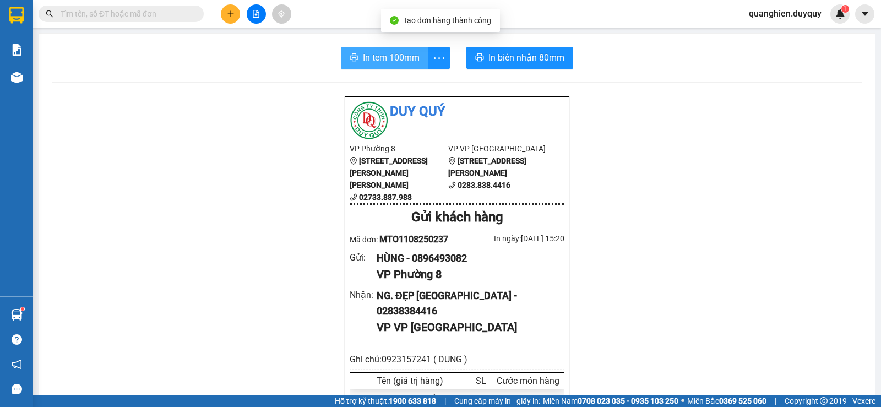
click at [366, 62] on span "In tem 100mm" at bounding box center [391, 58] width 57 height 14
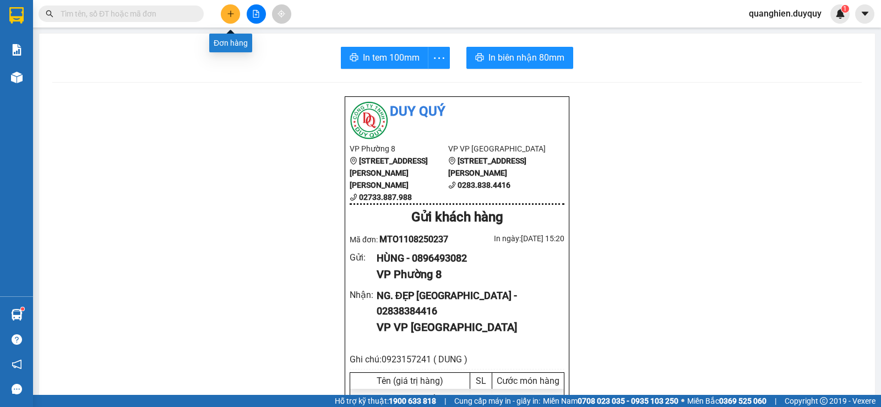
click at [238, 10] on button at bounding box center [230, 13] width 19 height 19
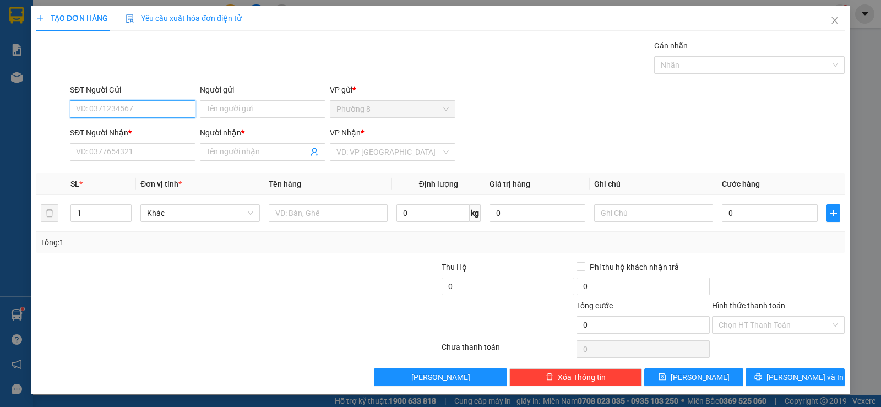
click at [153, 112] on input "SĐT Người Gửi" at bounding box center [132, 109] width 125 height 18
type input "0704949113"
click at [139, 127] on div "0704949113 - PHúc" at bounding box center [131, 131] width 111 height 12
type input "PHúc"
type input "0906934252"
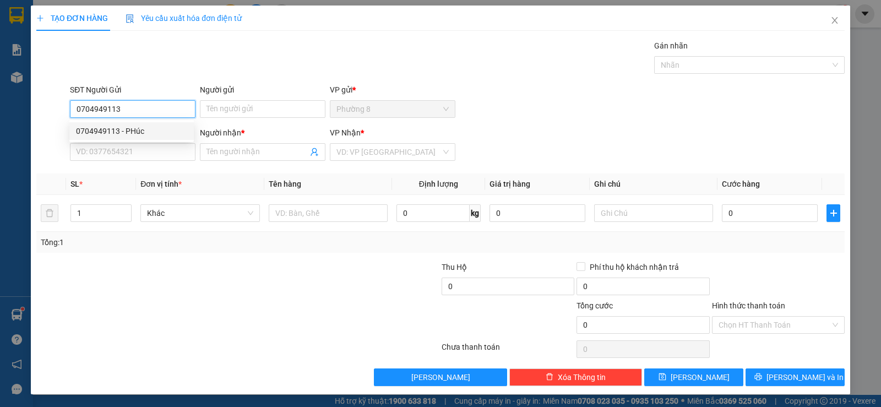
type input "THÔNG"
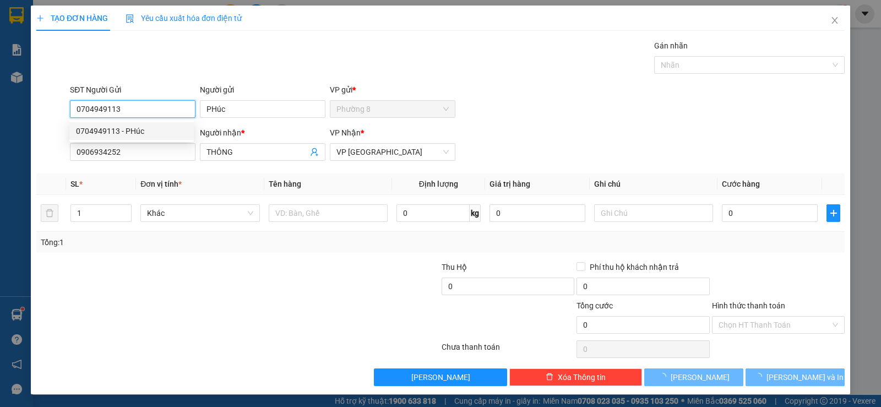
type input "25.000"
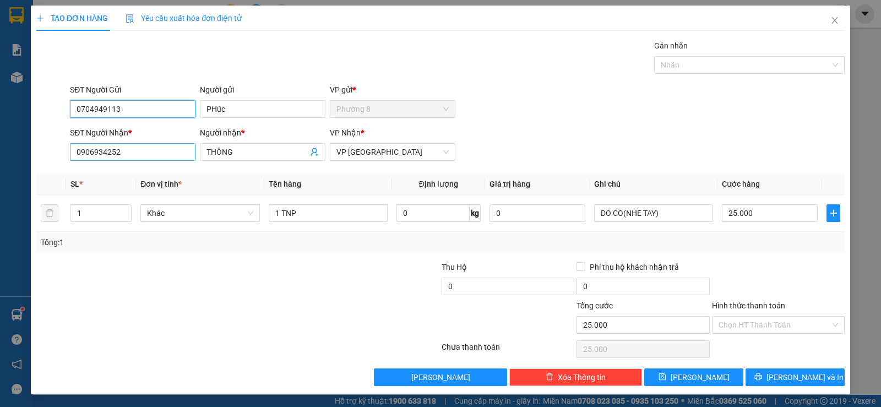
type input "0704949113"
click at [168, 157] on input "0906934252" at bounding box center [132, 152] width 125 height 18
type input "0"
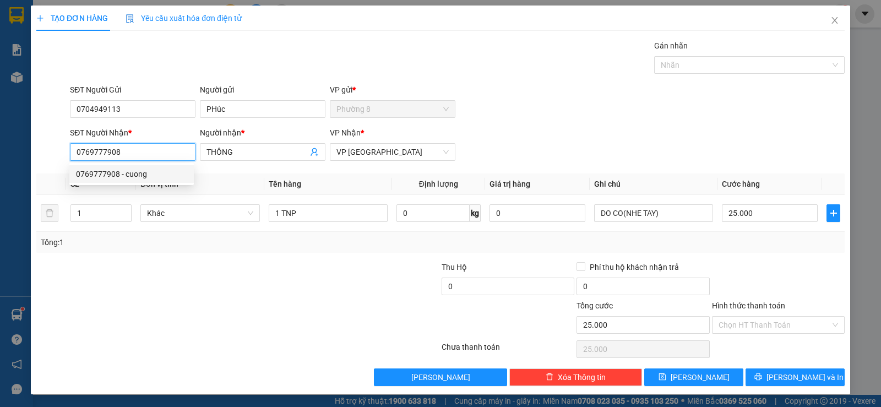
type input "0769777908"
type input "cuong"
type input "1.000.000"
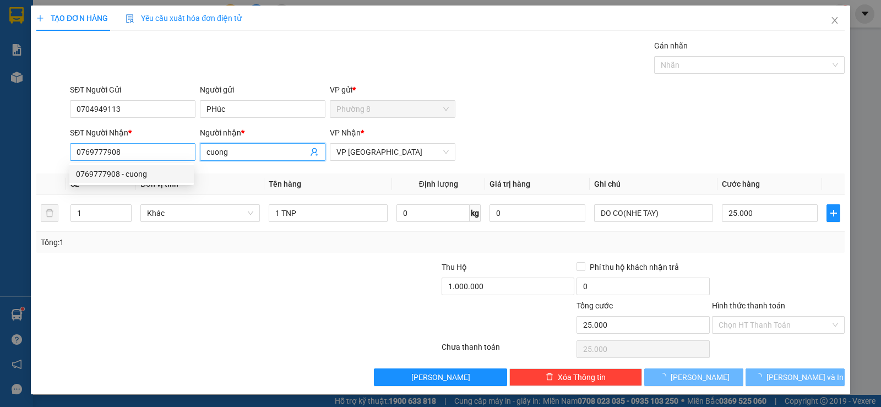
type input "20.000"
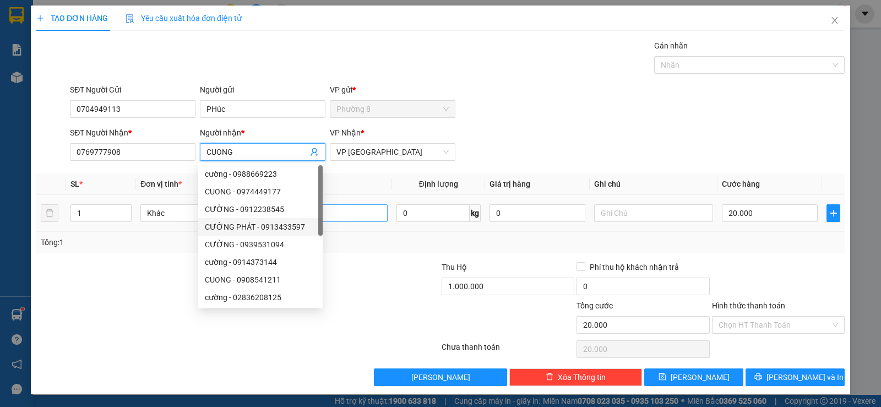
type input "CUONG"
click at [339, 216] on input "1 x đỏ" at bounding box center [328, 213] width 119 height 18
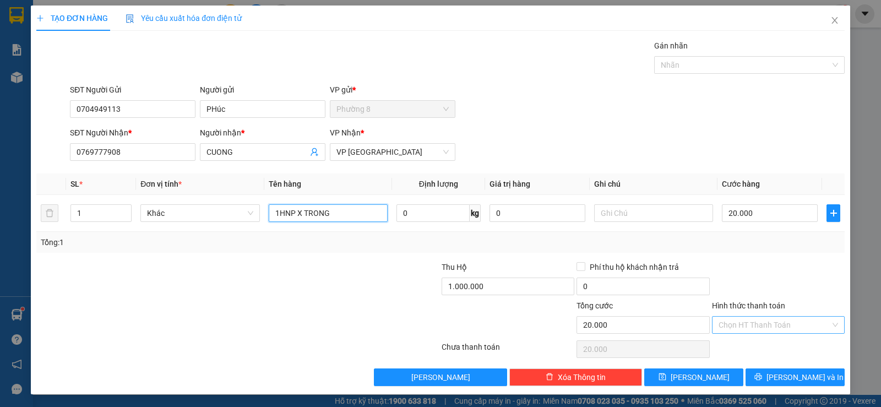
type input "1HNP X TRONG"
click at [772, 322] on input "Hình thức thanh toán" at bounding box center [774, 324] width 112 height 17
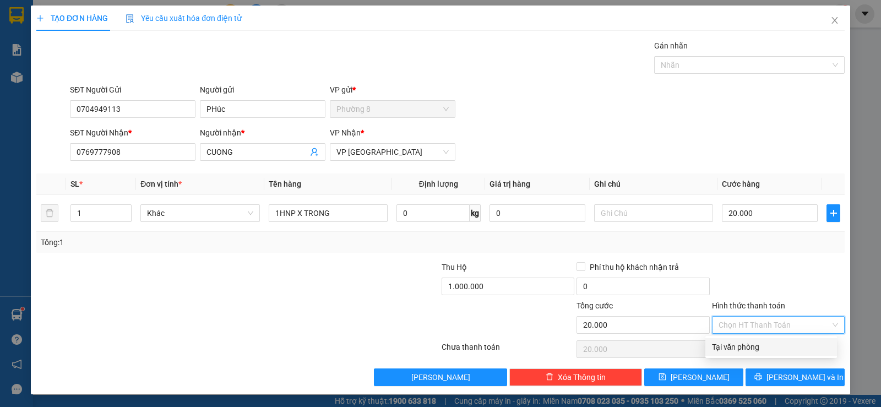
click at [759, 347] on div "Tại văn phòng" at bounding box center [771, 347] width 118 height 12
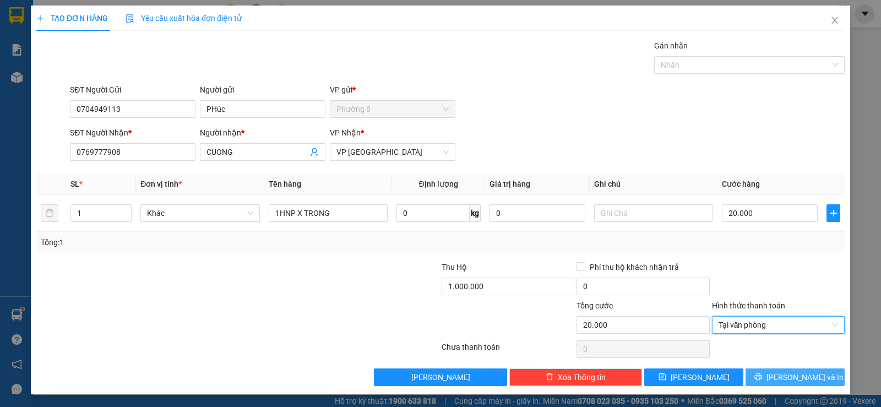
click at [762, 376] on icon "printer" at bounding box center [758, 377] width 8 height 8
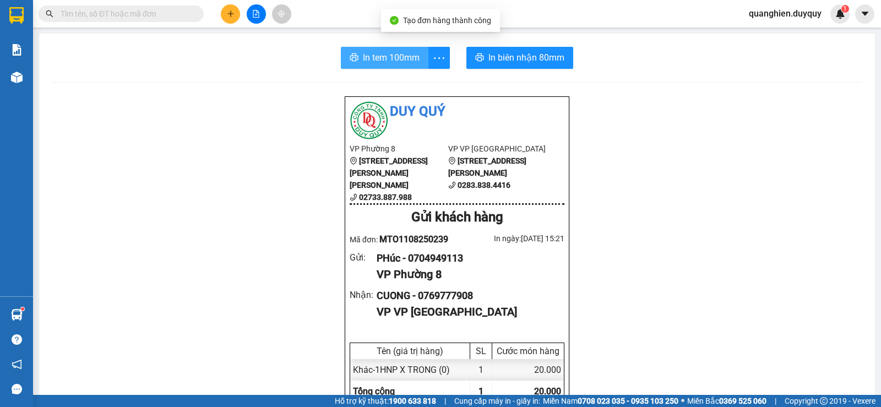
click at [383, 59] on span "In tem 100mm" at bounding box center [391, 58] width 57 height 14
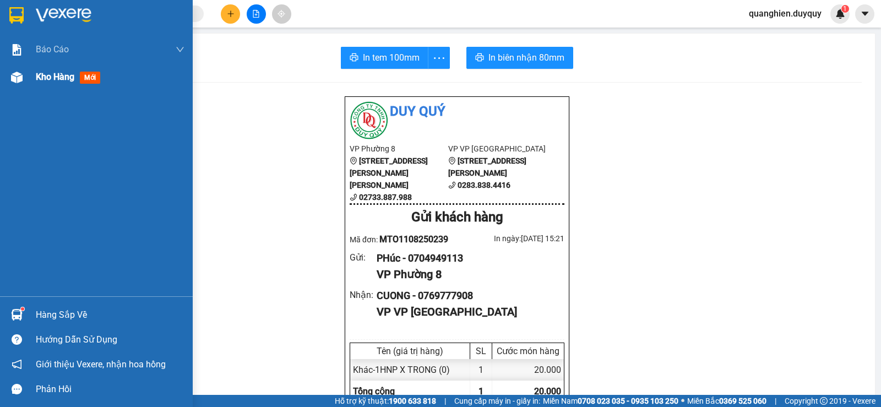
click at [52, 79] on span "Kho hàng" at bounding box center [55, 77] width 39 height 10
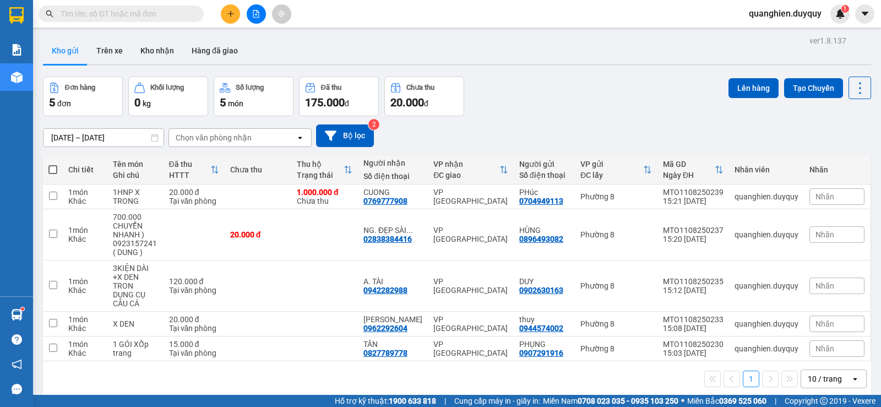
click at [62, 47] on button "Kho gửi" at bounding box center [65, 50] width 45 height 26
click at [780, 197] on icon at bounding box center [784, 197] width 8 height 8
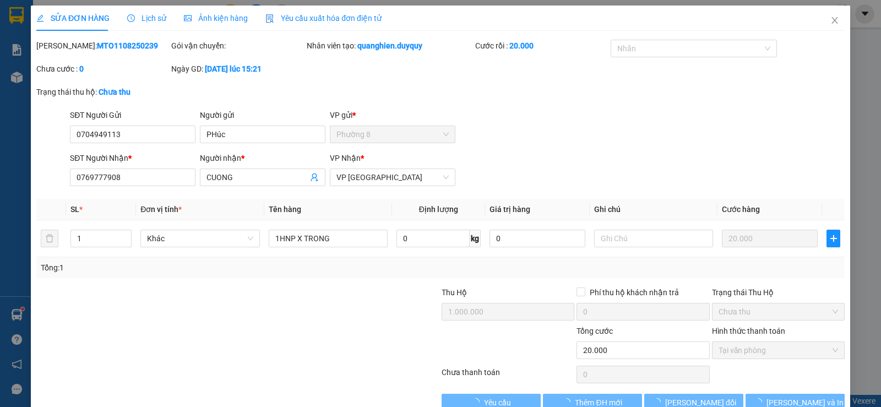
type input "0704949113"
type input "0769777908"
type input "1.000.000"
type input "20.000"
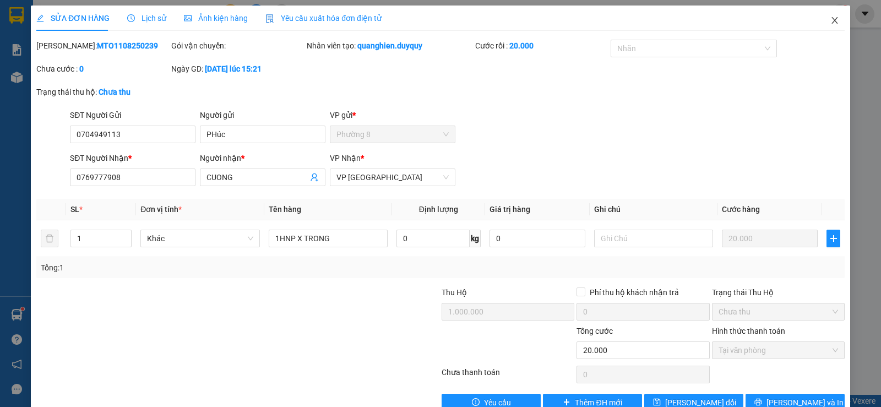
click at [830, 20] on icon "close" at bounding box center [834, 20] width 9 height 9
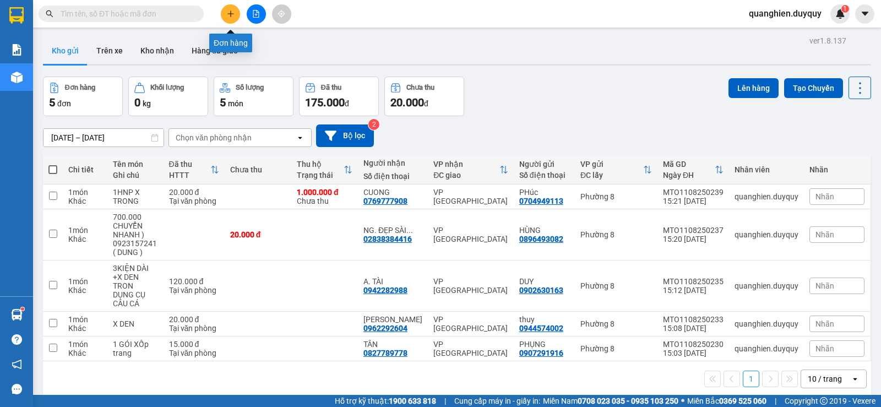
click at [228, 14] on icon "plus" at bounding box center [230, 13] width 6 height 1
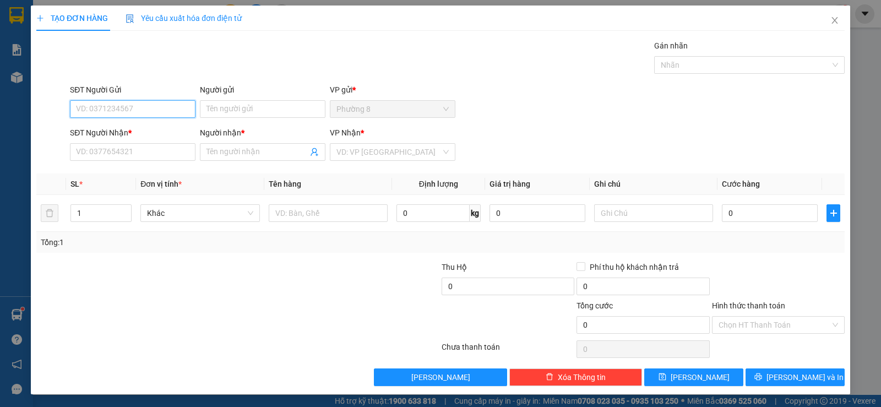
click at [139, 111] on input "SĐT Người Gửi" at bounding box center [132, 109] width 125 height 18
click at [134, 128] on div "0704949113 - PHúc" at bounding box center [131, 131] width 111 height 12
type input "0704949113"
type input "PHúc"
type input "0769777908"
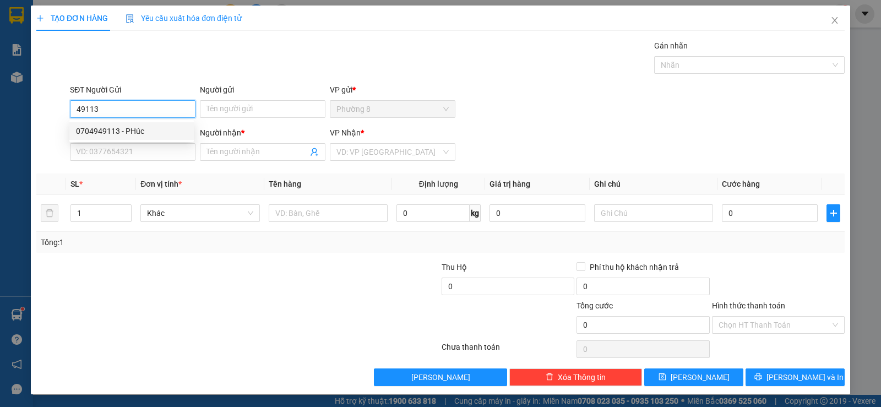
type input "CUONG"
type input "1.000.000"
type input "20.000"
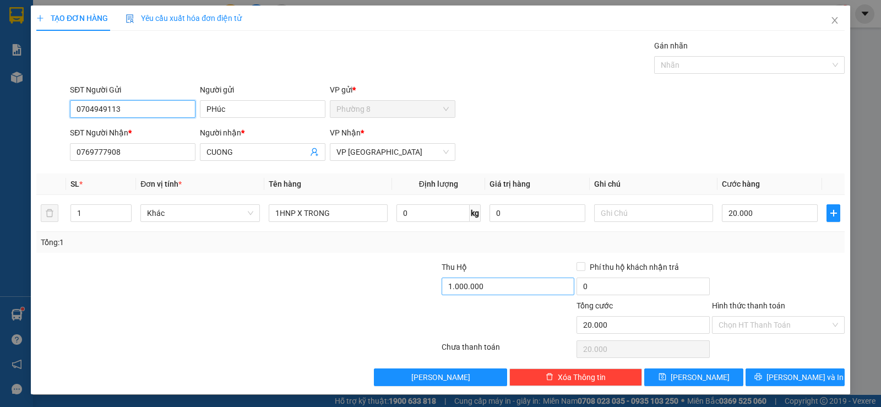
type input "0704949113"
click at [502, 285] on input "1.000.000" at bounding box center [507, 286] width 133 height 18
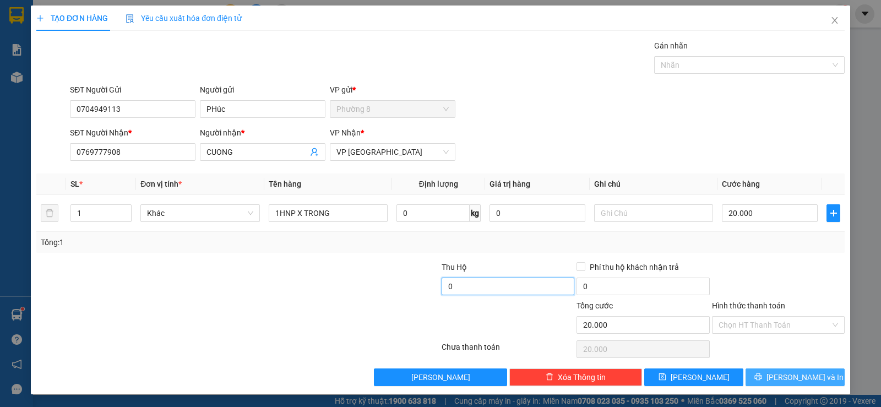
type input "0"
click at [802, 380] on span "Lưu và In" at bounding box center [804, 377] width 77 height 12
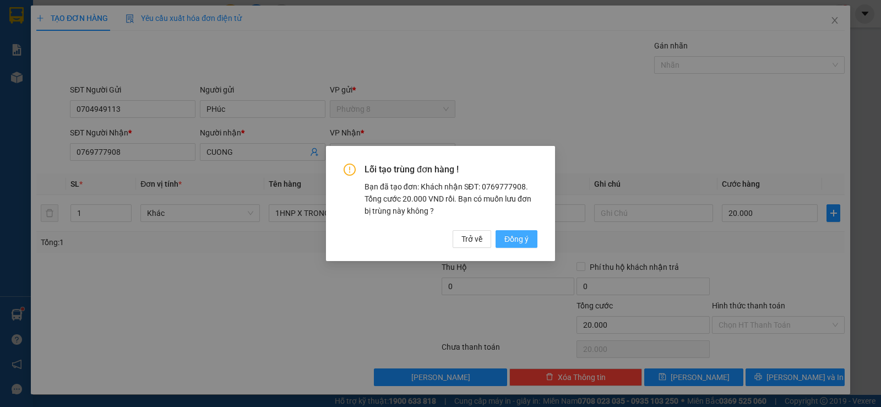
click at [515, 237] on span "Đồng ý" at bounding box center [516, 239] width 24 height 12
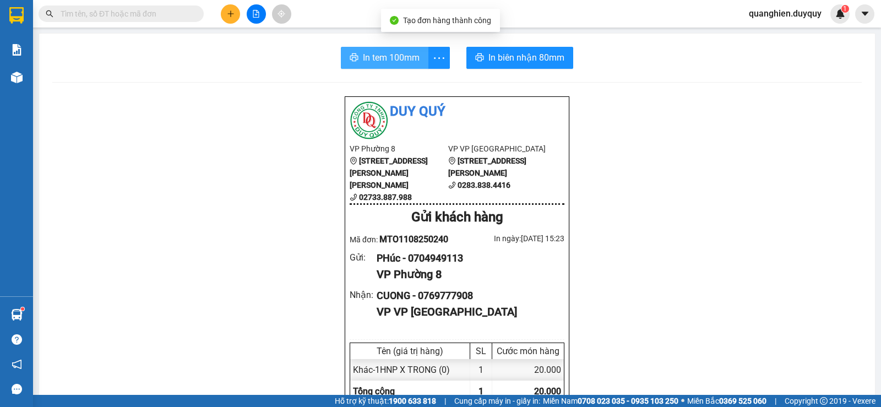
click at [397, 57] on span "In tem 100mm" at bounding box center [391, 58] width 57 height 14
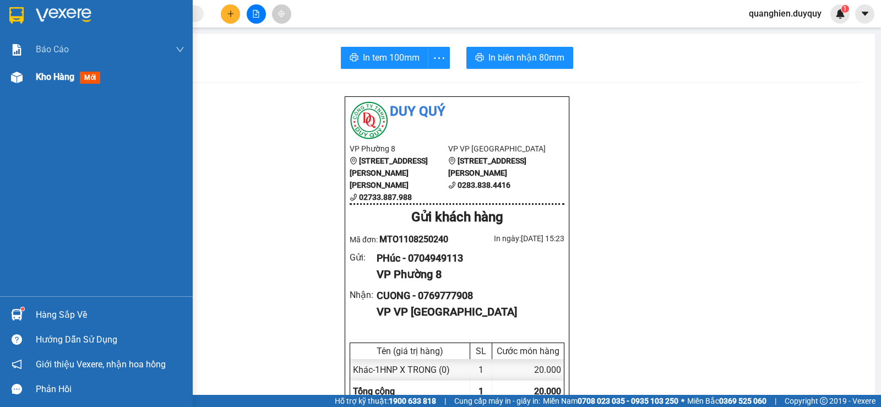
click at [34, 77] on div "Kho hàng mới" at bounding box center [96, 77] width 193 height 28
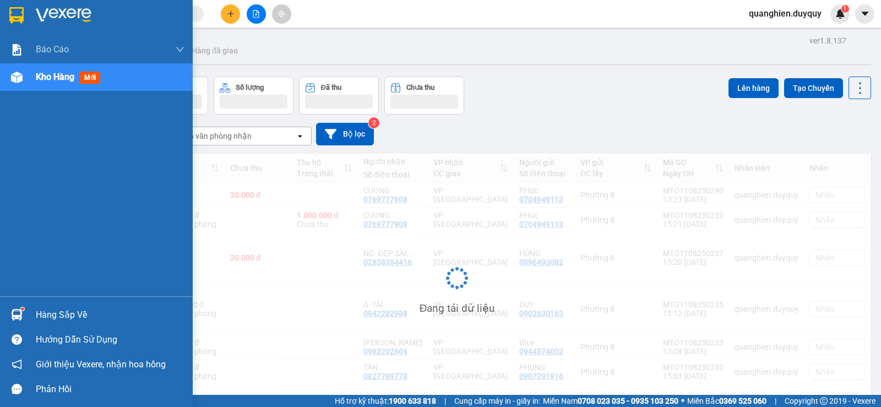
click at [39, 77] on span "Kho hàng" at bounding box center [55, 77] width 39 height 10
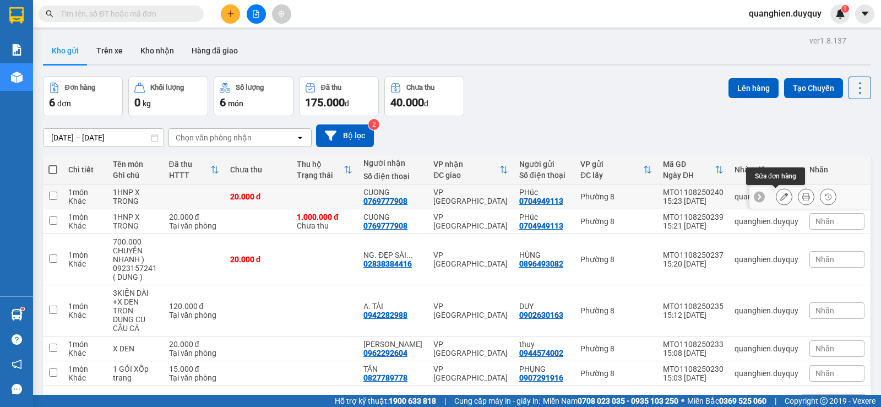
click at [780, 195] on icon at bounding box center [784, 197] width 8 height 8
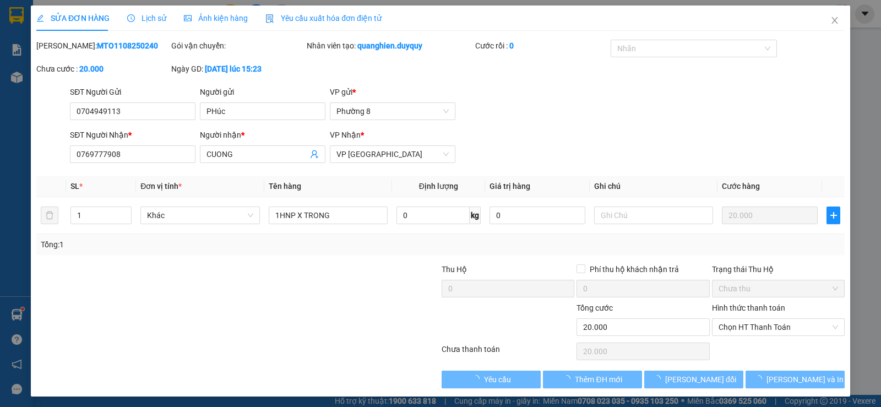
type input "0704949113"
type input "0769777908"
type input "20.000"
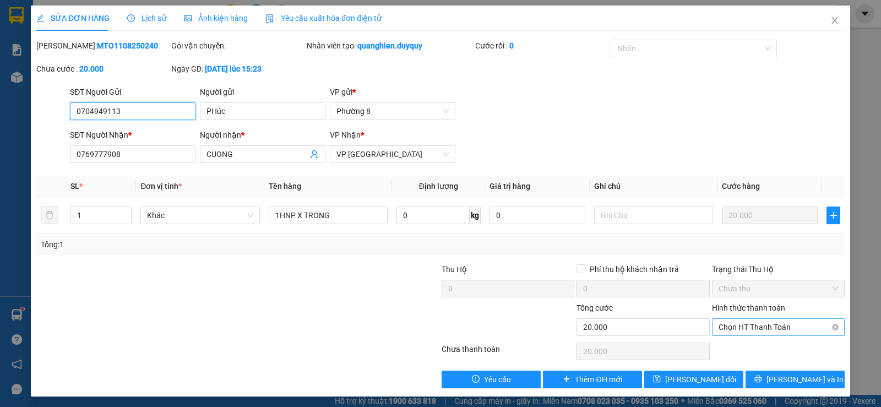
click at [761, 327] on span "Chọn HT Thanh Toán" at bounding box center [777, 327] width 119 height 17
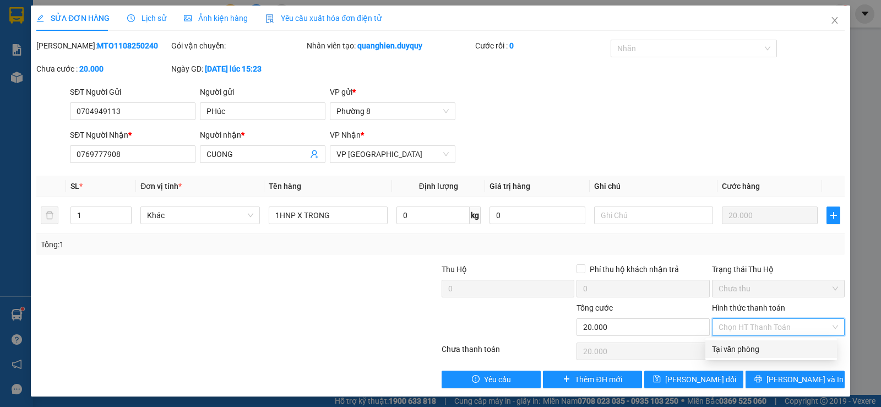
click at [756, 346] on div "Tại văn phòng" at bounding box center [771, 349] width 118 height 12
type input "0"
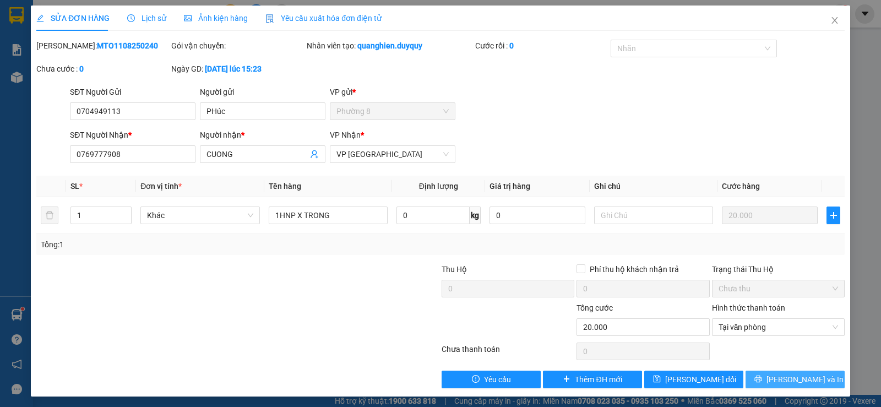
click at [775, 384] on button "Lưu và In" at bounding box center [794, 379] width 99 height 18
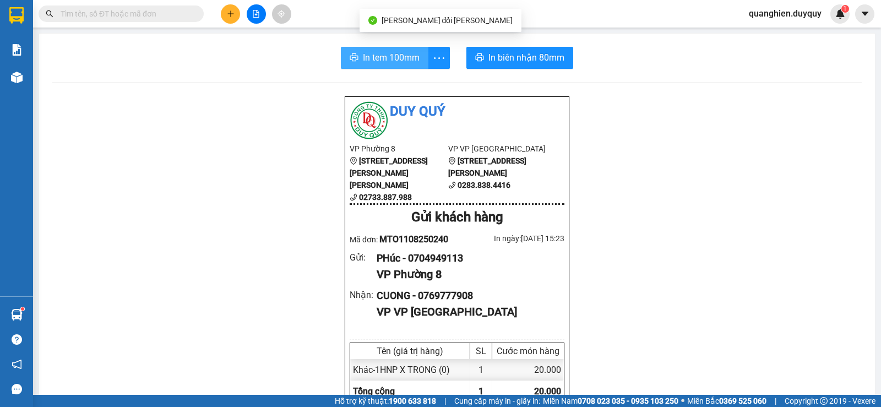
click at [392, 53] on span "In tem 100mm" at bounding box center [391, 58] width 57 height 14
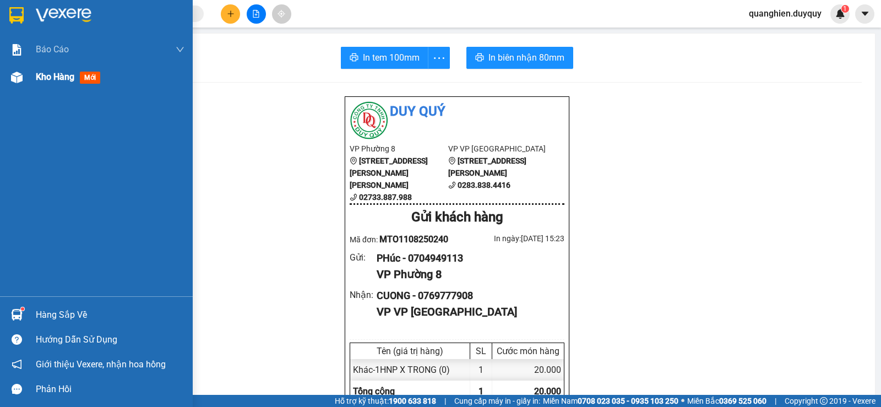
click at [45, 80] on span "Kho hàng" at bounding box center [55, 77] width 39 height 10
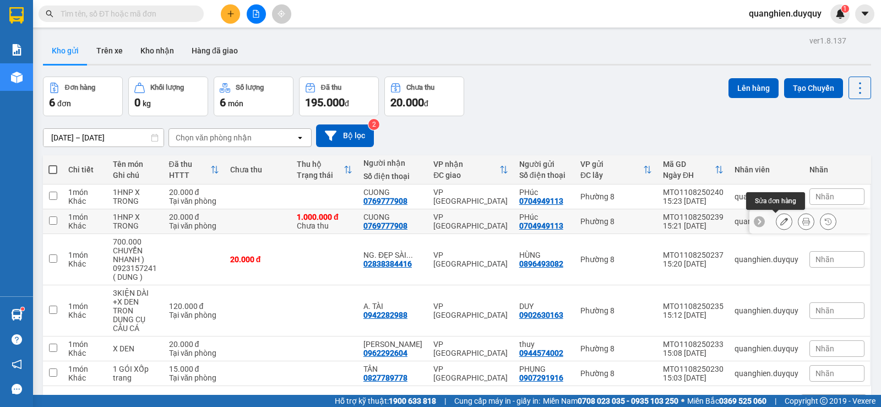
click at [780, 217] on icon at bounding box center [784, 221] width 8 height 8
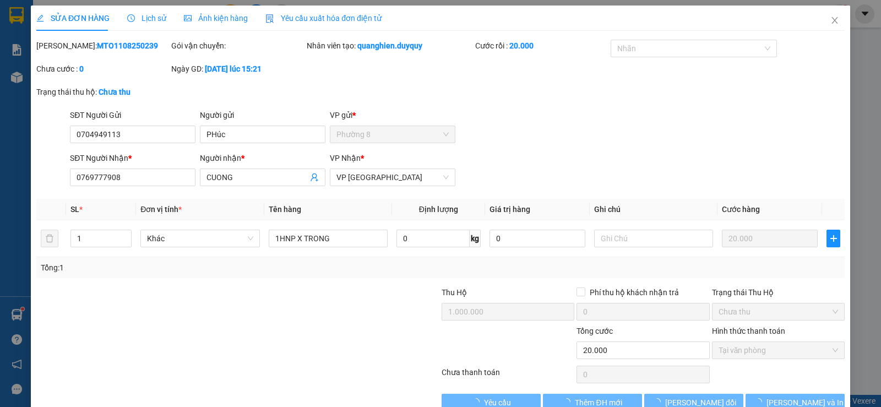
type input "0704949113"
type input "0769777908"
type input "1.000.000"
type input "20.000"
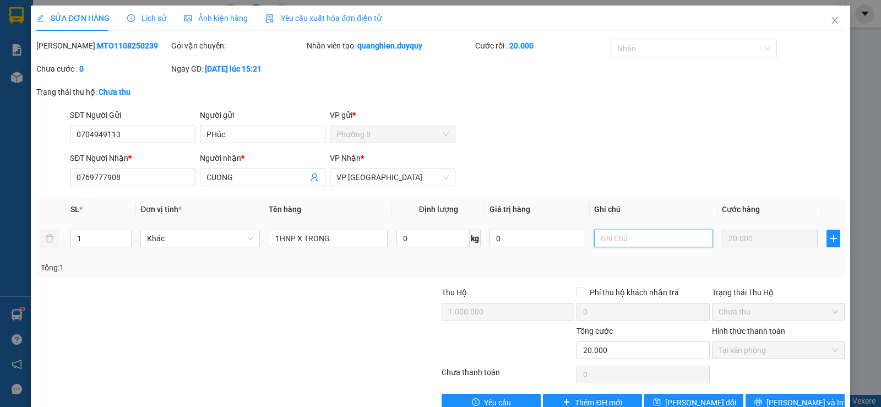
click at [652, 240] on input "text" at bounding box center [653, 238] width 119 height 18
type input "HUY DON"
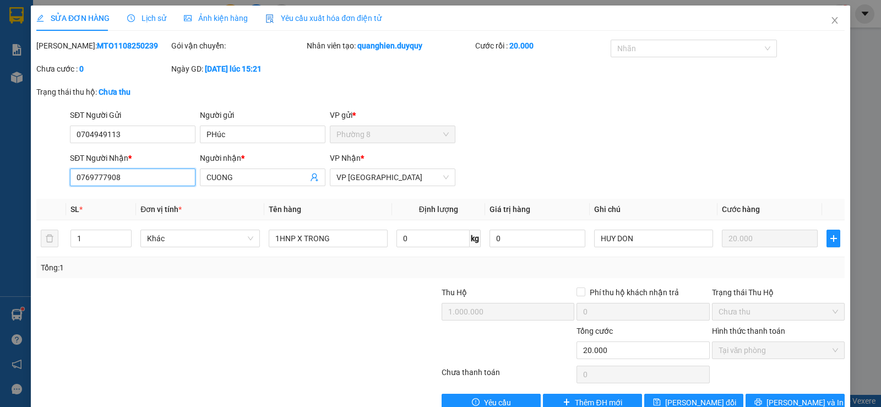
click at [154, 183] on input "0769777908" at bounding box center [132, 177] width 125 height 18
type input "0"
type input "02733887"
click at [701, 396] on span "Lưu thay đổi" at bounding box center [700, 402] width 71 height 12
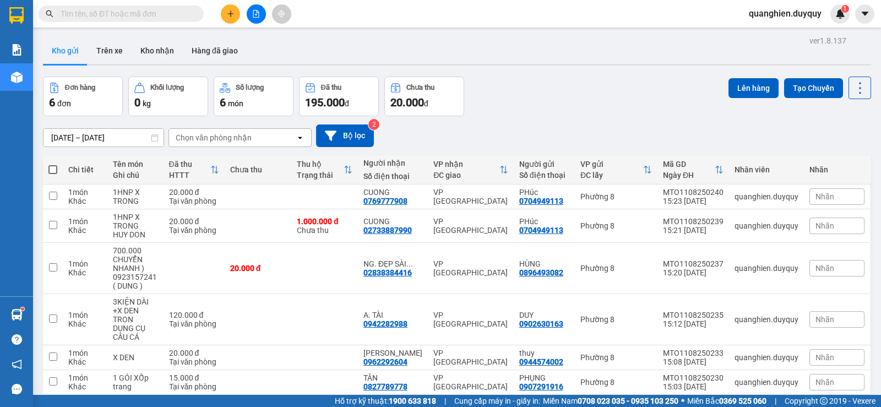
click at [52, 165] on span at bounding box center [52, 169] width 9 height 9
click at [53, 164] on input "checkbox" at bounding box center [53, 164] width 0 height 0
checkbox input "true"
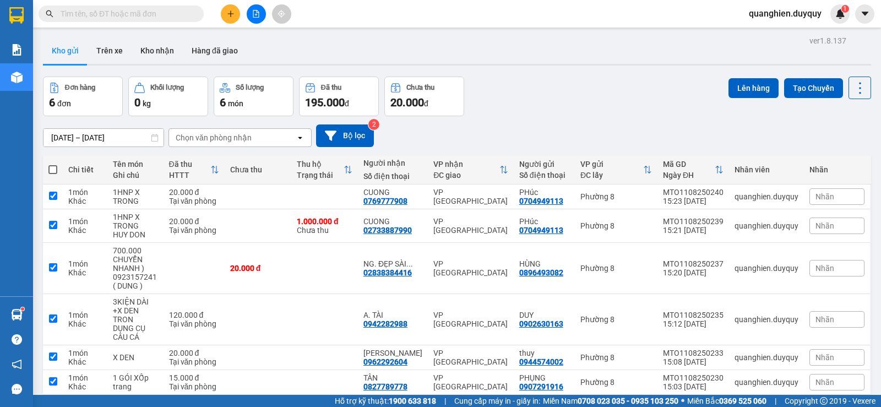
checkbox input "true"
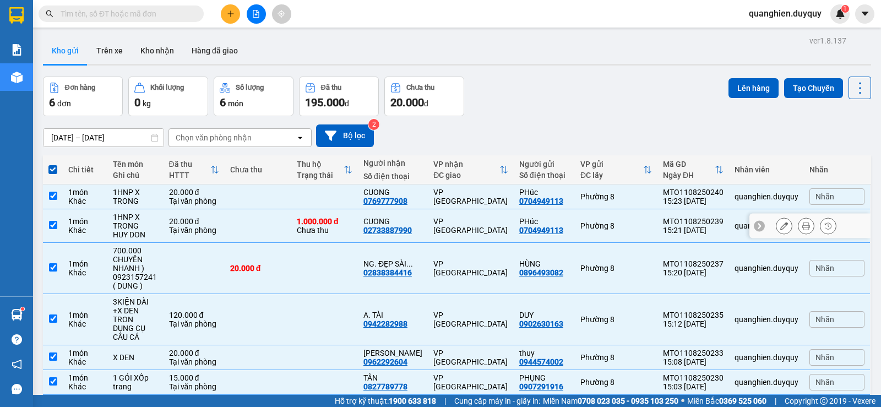
click at [53, 221] on input "checkbox" at bounding box center [53, 225] width 8 height 8
checkbox input "false"
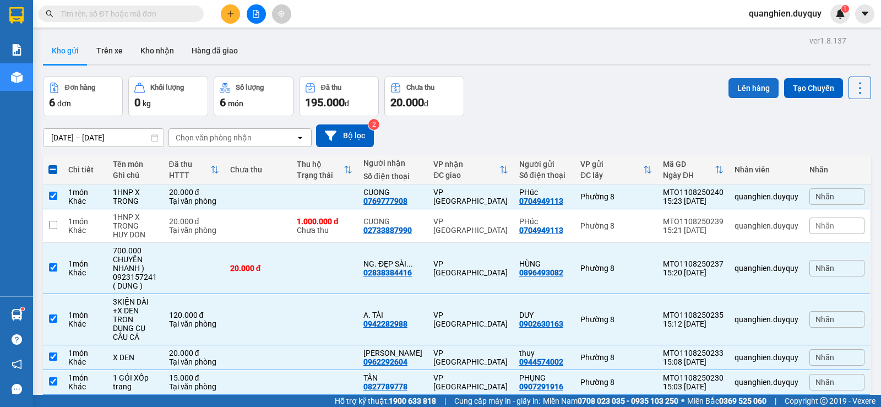
click at [744, 78] on button "Lên hàng" at bounding box center [753, 88] width 50 height 20
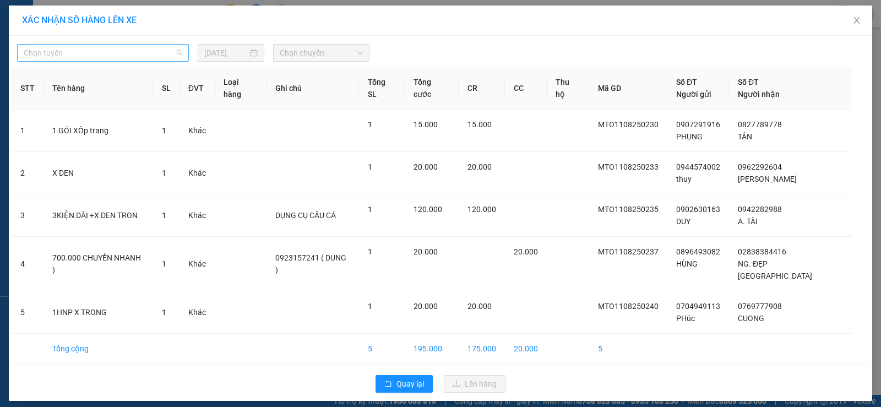
click at [84, 52] on span "Chọn tuyến" at bounding box center [103, 53] width 158 height 17
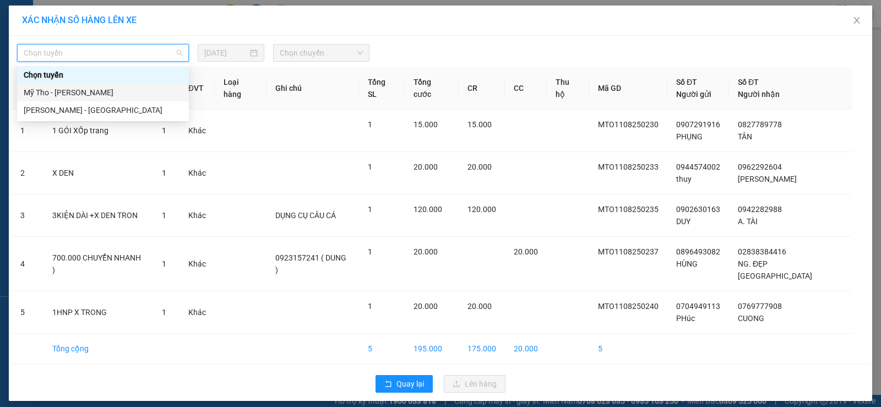
click at [96, 92] on div "Mỹ Tho - Hồ Chí Minh" at bounding box center [103, 92] width 158 height 12
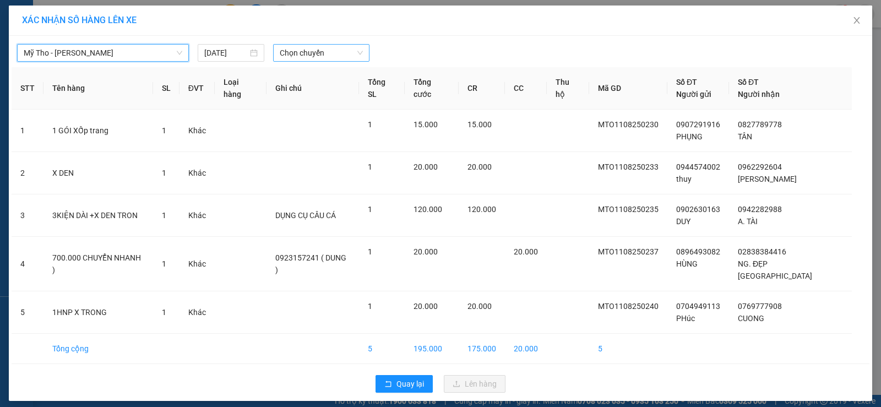
click at [327, 57] on span "Chọn chuyến" at bounding box center [321, 53] width 83 height 17
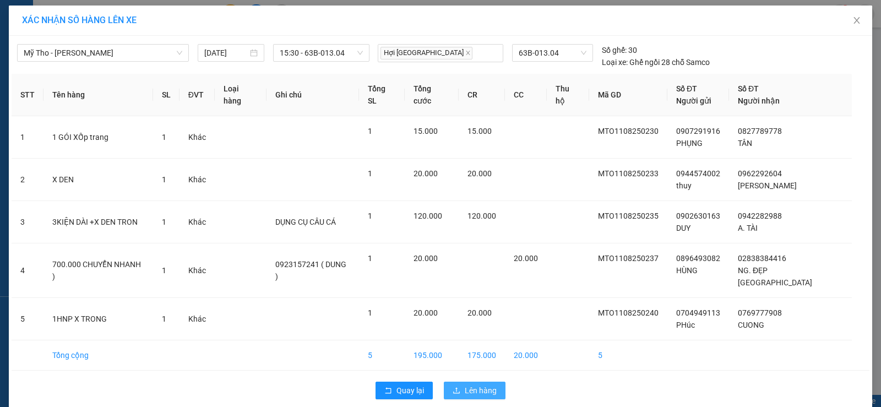
click at [477, 384] on span "Lên hàng" at bounding box center [480, 390] width 32 height 12
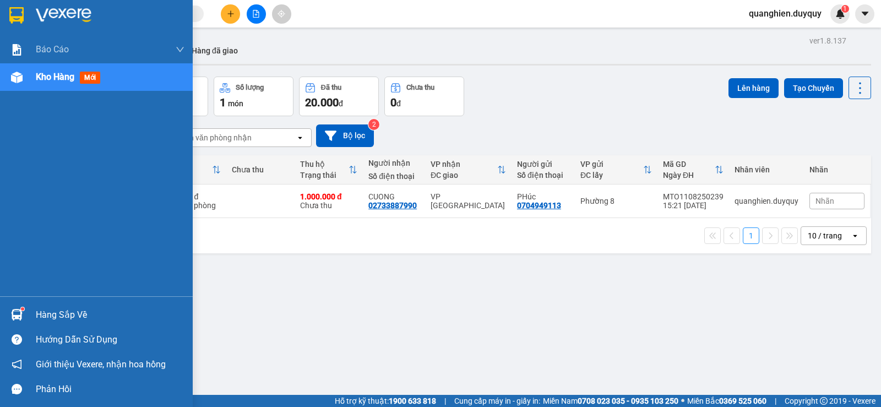
click at [48, 314] on div "Hàng sắp về" at bounding box center [110, 315] width 149 height 17
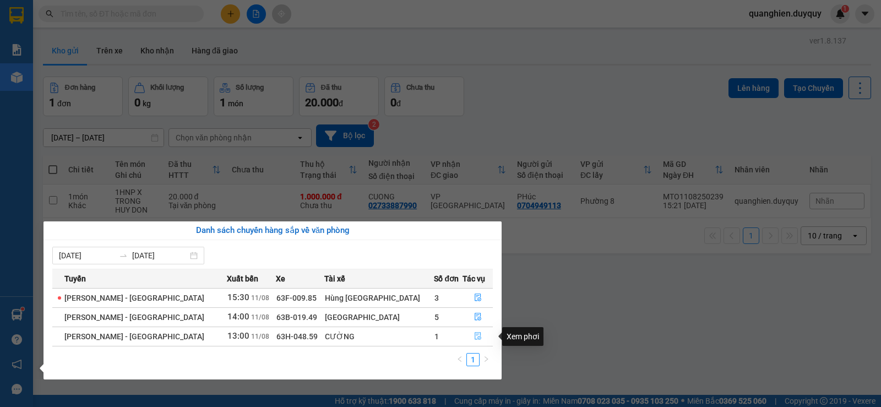
click at [474, 335] on icon "file-done" at bounding box center [477, 336] width 7 height 8
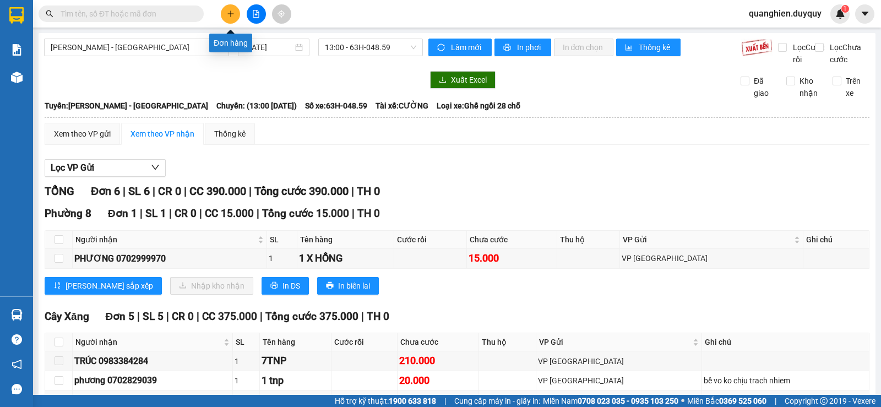
click at [228, 10] on icon "plus" at bounding box center [231, 14] width 8 height 8
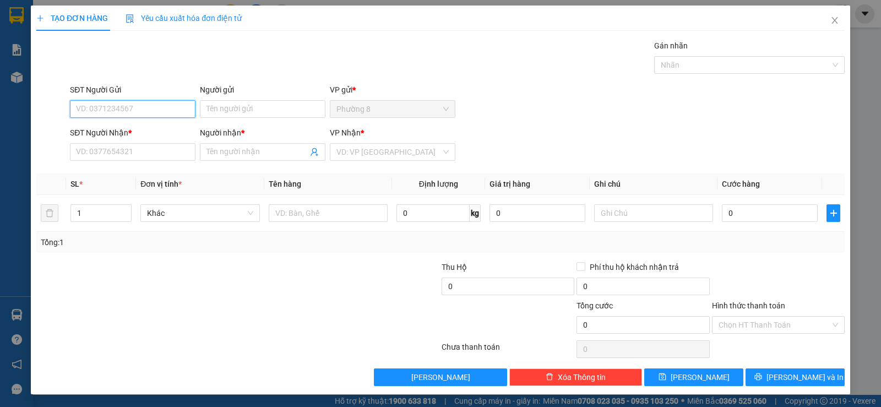
click at [137, 115] on input "SĐT Người Gửi" at bounding box center [132, 109] width 125 height 18
type input "4"
click at [146, 127] on div "0945048543 - THẢNH" at bounding box center [131, 131] width 111 height 12
type input "0945048543"
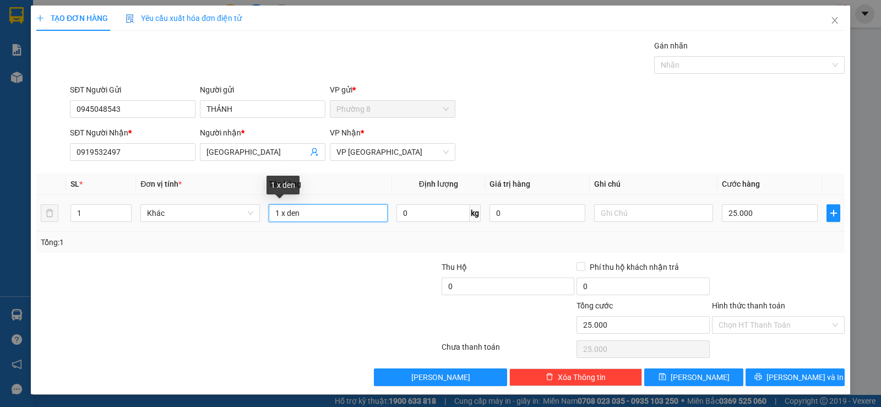
click at [325, 217] on input "1 x den" at bounding box center [328, 213] width 119 height 18
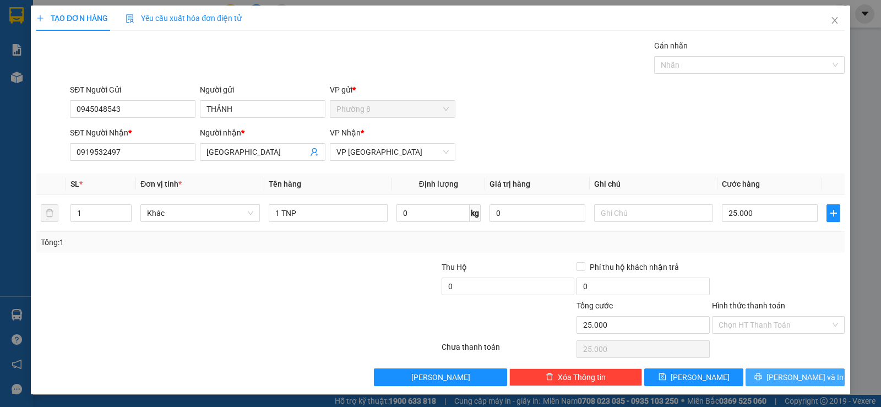
click at [778, 373] on span "Lưu và In" at bounding box center [804, 377] width 77 height 12
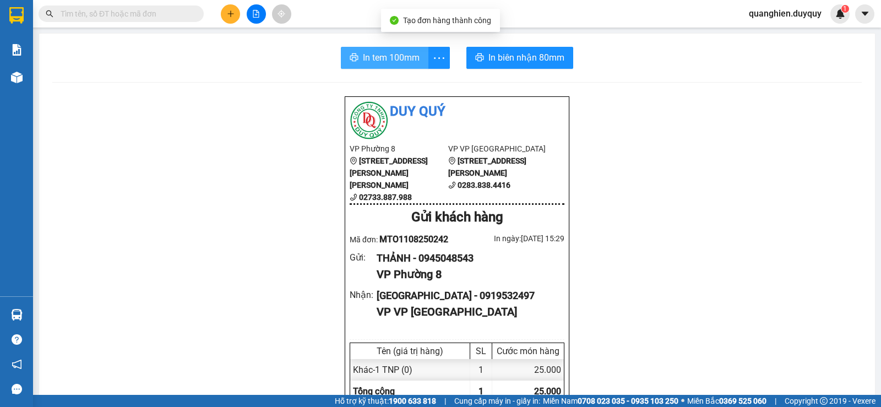
click at [386, 61] on span "In tem 100mm" at bounding box center [391, 58] width 57 height 14
click at [178, 15] on input "text" at bounding box center [126, 14] width 130 height 12
click at [371, 54] on span "In tem 100mm" at bounding box center [391, 58] width 57 height 14
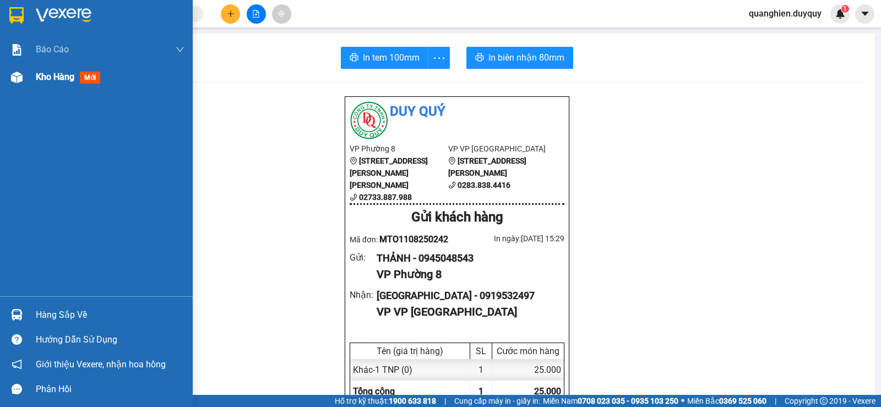
click at [66, 79] on span "Kho hàng" at bounding box center [55, 77] width 39 height 10
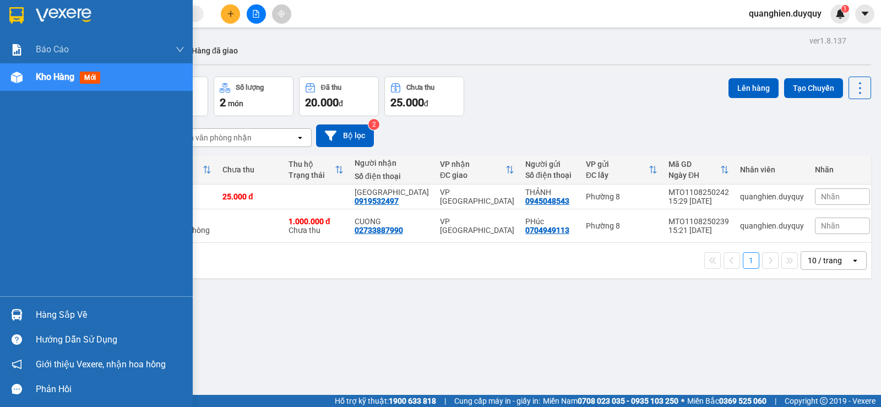
click at [46, 318] on div "Hàng sắp về" at bounding box center [110, 315] width 149 height 17
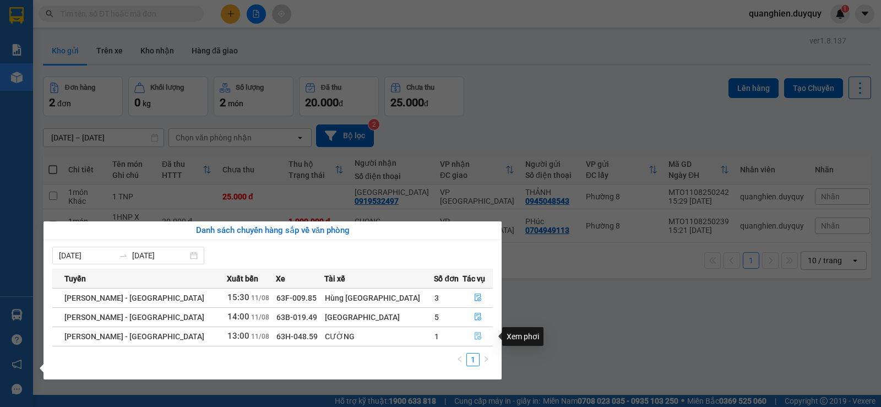
click at [474, 335] on icon "file-done" at bounding box center [478, 336] width 8 height 8
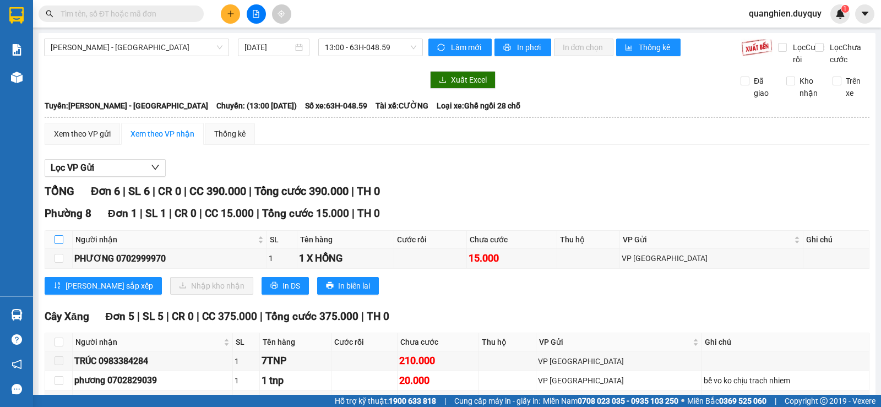
click at [59, 235] on input "checkbox" at bounding box center [58, 239] width 9 height 9
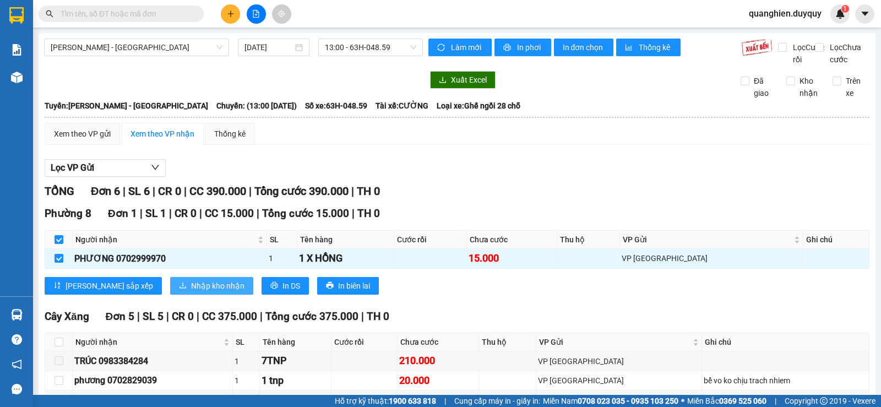
click at [191, 280] on span "Nhập kho nhận" at bounding box center [217, 286] width 53 height 12
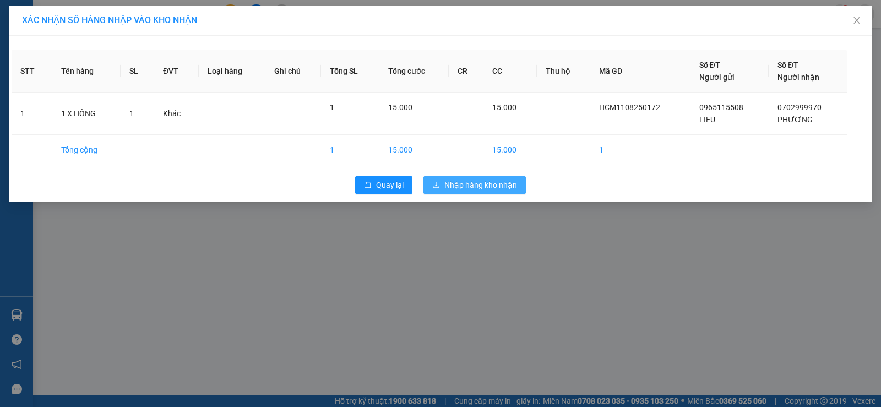
click at [493, 187] on span "Nhập hàng kho nhận" at bounding box center [480, 185] width 73 height 12
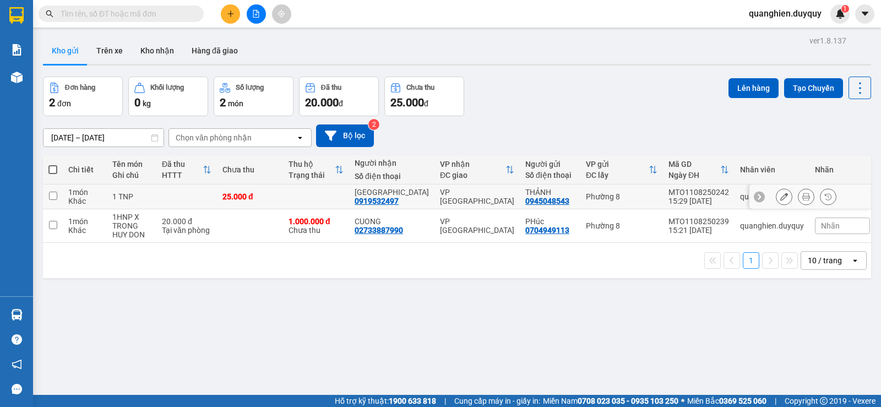
click at [52, 195] on input "checkbox" at bounding box center [53, 196] width 8 height 8
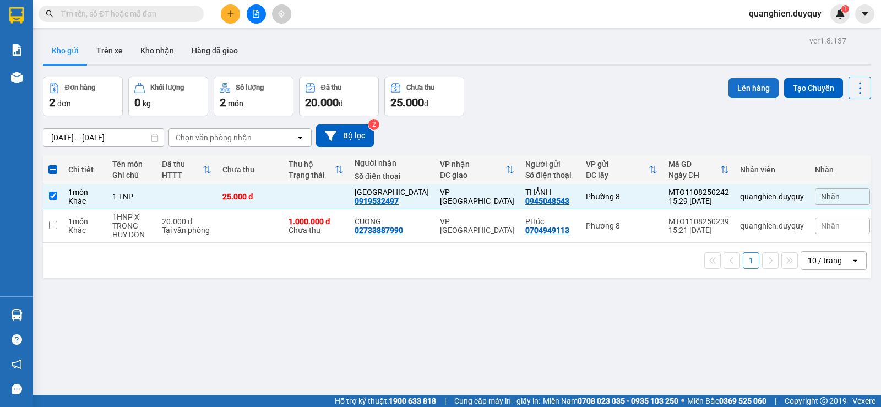
click at [746, 87] on button "Lên hàng" at bounding box center [753, 88] width 50 height 20
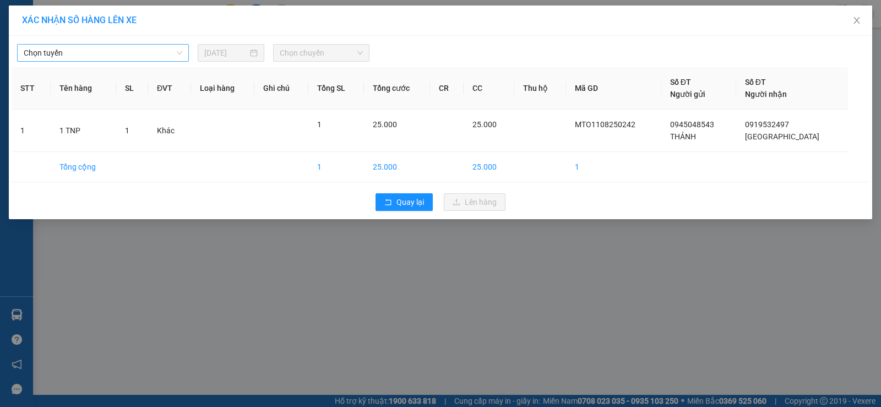
click at [65, 54] on span "Chọn tuyến" at bounding box center [103, 53] width 158 height 17
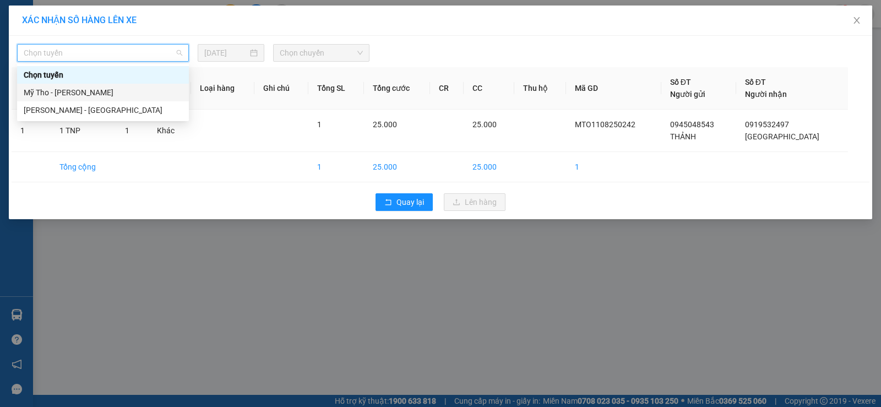
click at [82, 94] on div "Mỹ Tho - Hồ Chí Minh" at bounding box center [103, 92] width 158 height 12
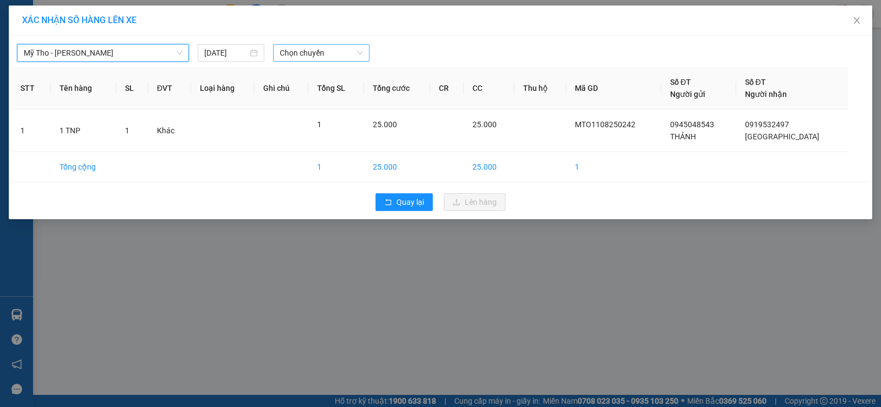
click at [311, 59] on span "Chọn chuyến" at bounding box center [321, 53] width 83 height 17
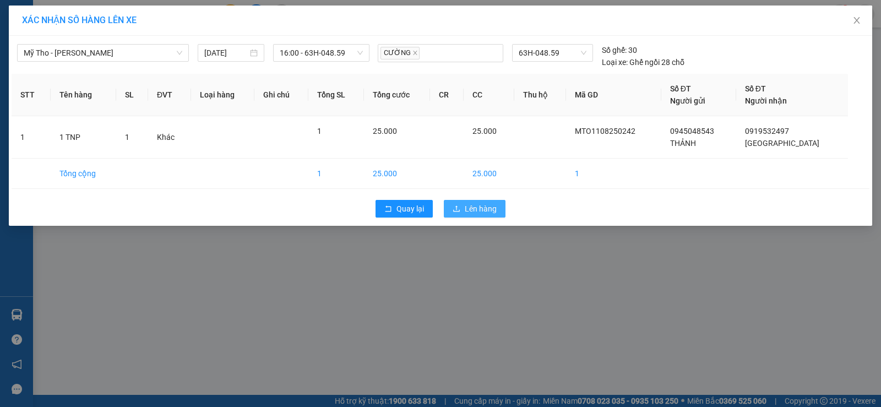
click at [480, 208] on span "Lên hàng" at bounding box center [480, 209] width 32 height 12
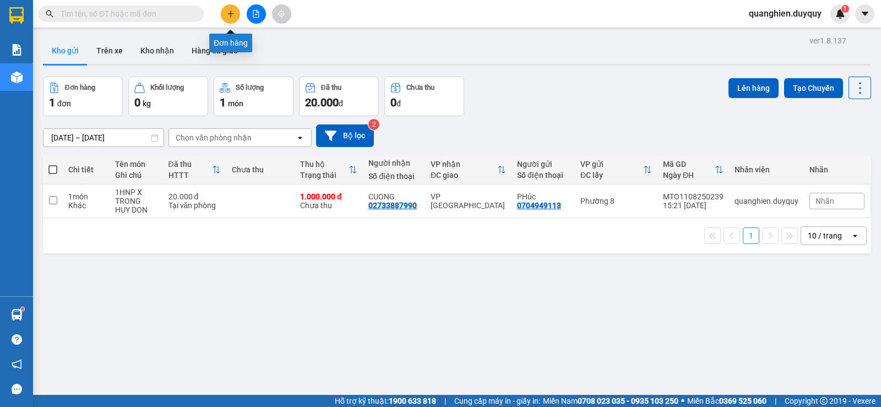
click at [230, 14] on icon "plus" at bounding box center [231, 14] width 8 height 8
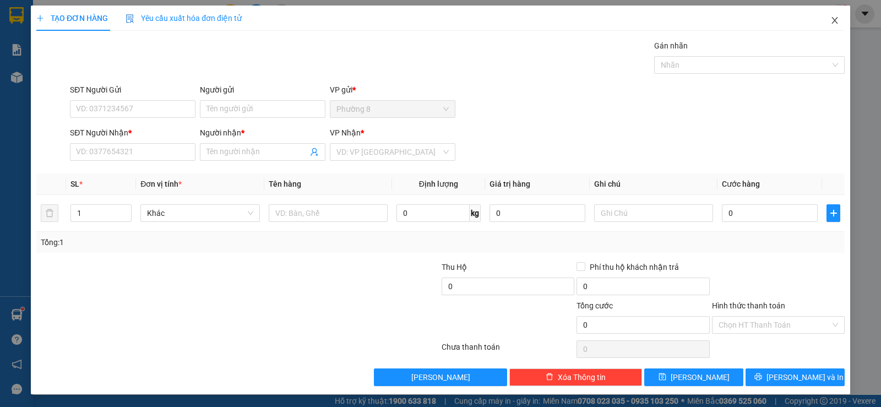
click at [831, 19] on icon "close" at bounding box center [834, 20] width 6 height 7
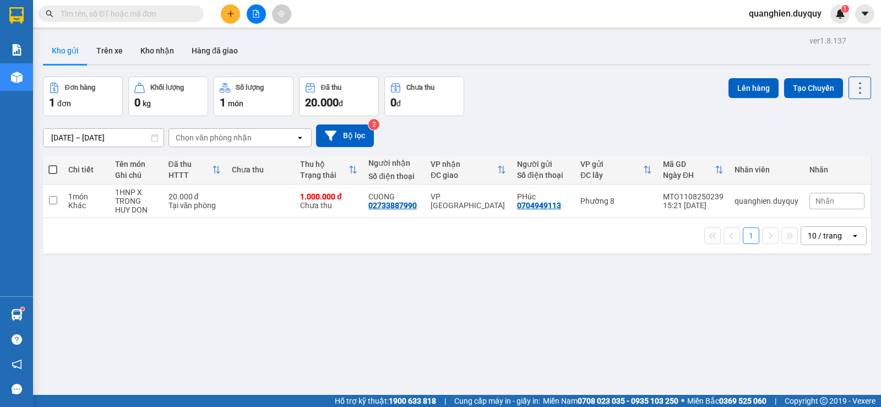
click at [173, 18] on input "text" at bounding box center [126, 14] width 130 height 12
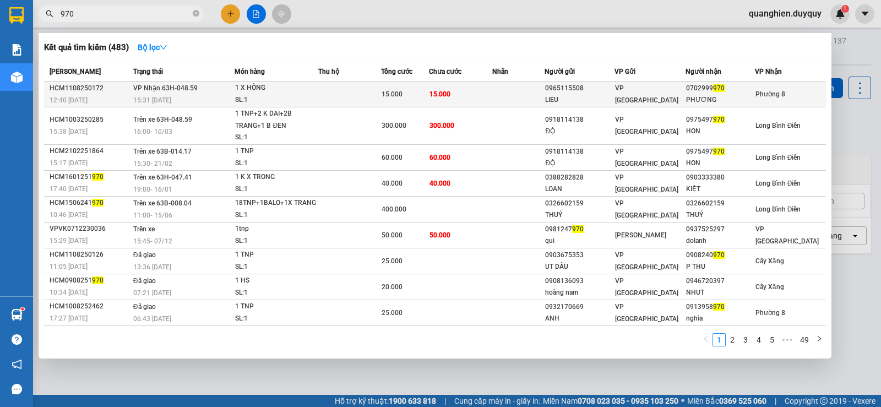
click at [397, 92] on span "15.000" at bounding box center [391, 94] width 21 height 8
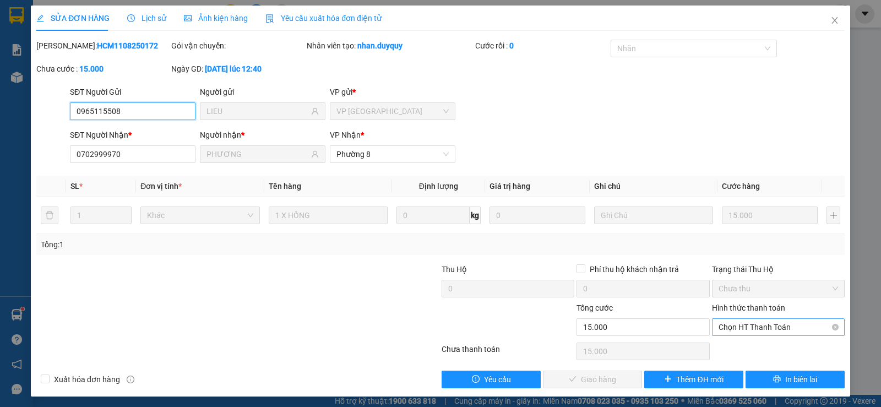
click at [726, 329] on span "Chọn HT Thanh Toán" at bounding box center [777, 327] width 119 height 17
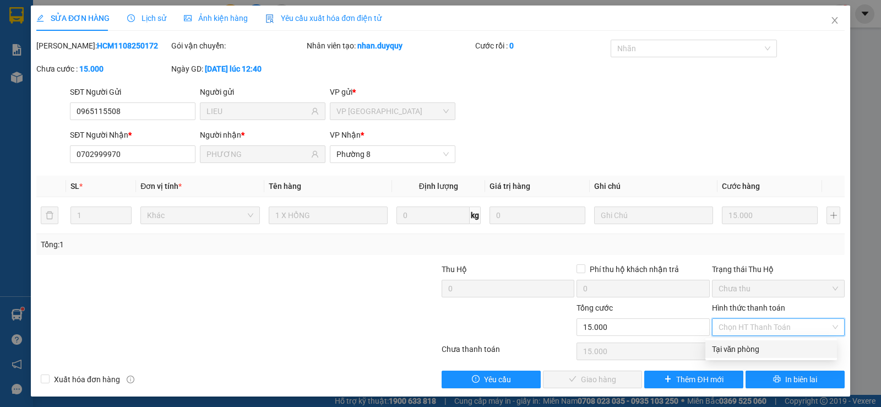
click at [732, 347] on div "Tại văn phòng" at bounding box center [771, 349] width 118 height 12
type input "0"
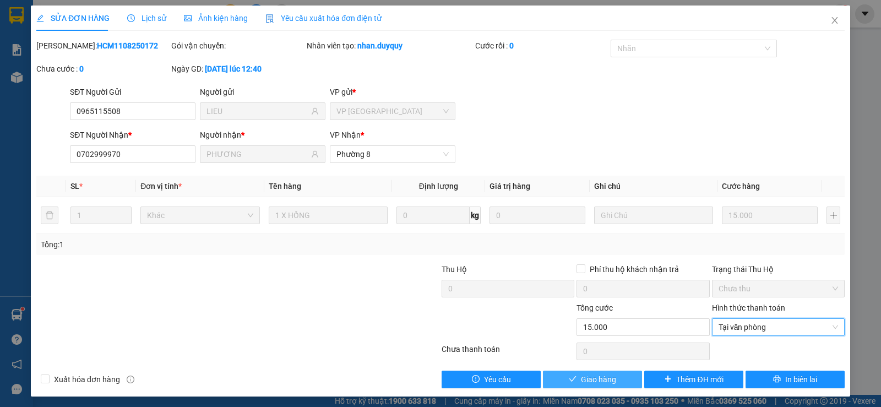
click at [618, 375] on button "Giao hàng" at bounding box center [592, 379] width 99 height 18
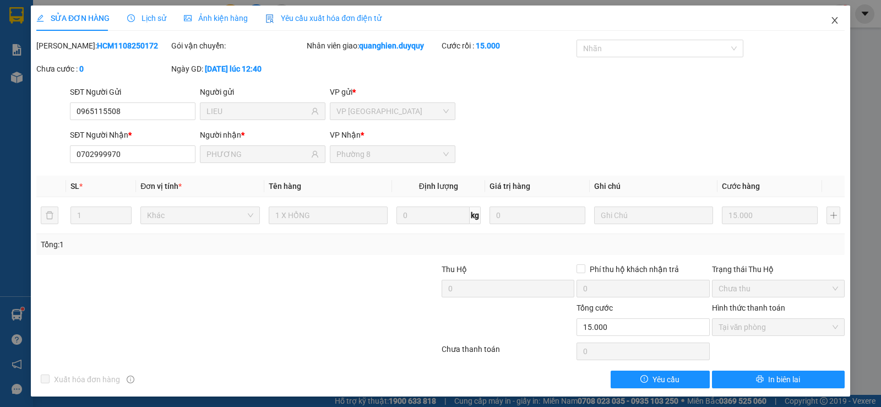
click at [830, 18] on icon "close" at bounding box center [834, 20] width 9 height 9
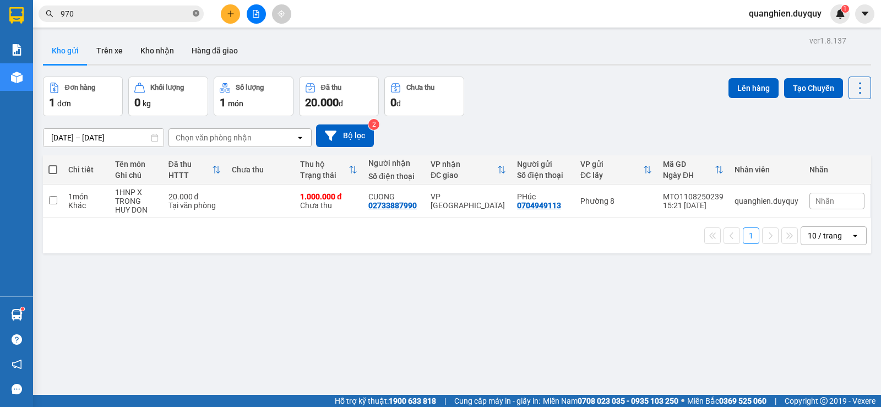
click at [196, 11] on icon "close-circle" at bounding box center [196, 13] width 7 height 7
click at [183, 10] on input "text" at bounding box center [126, 14] width 130 height 12
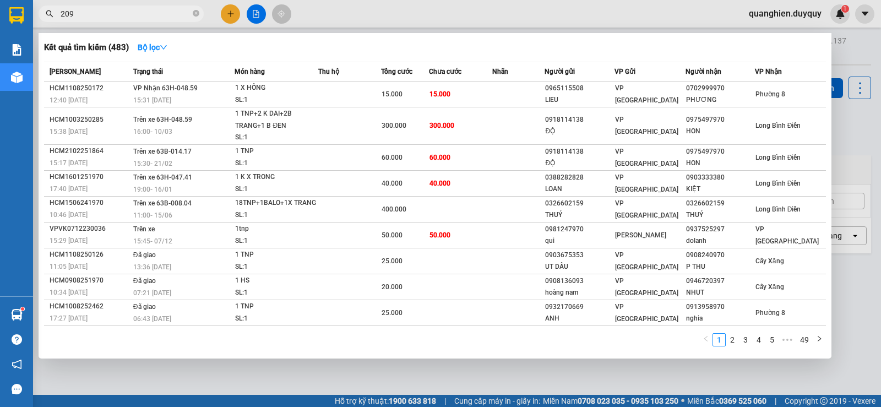
type input "2098"
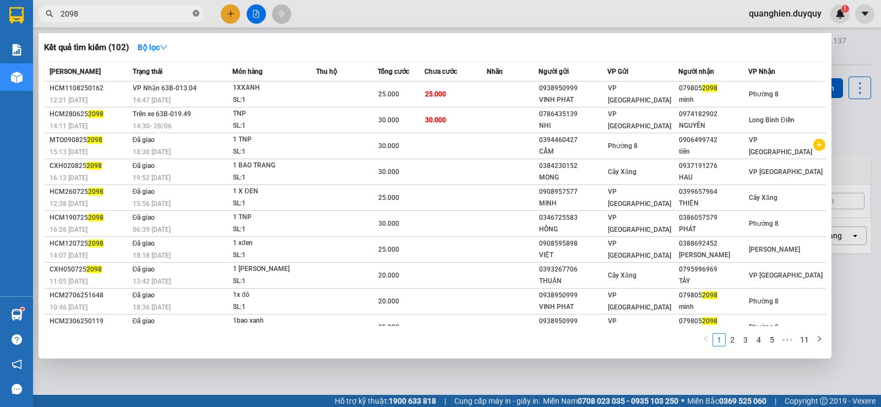
click at [195, 12] on icon "close-circle" at bounding box center [196, 13] width 7 height 7
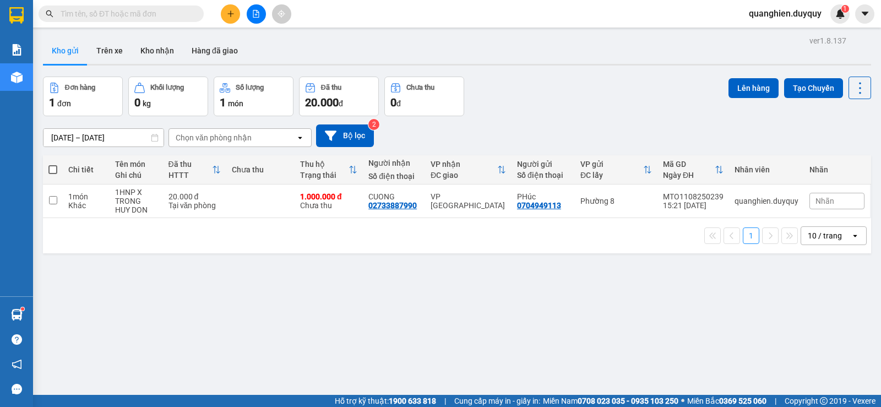
click at [185, 12] on input "text" at bounding box center [126, 14] width 130 height 12
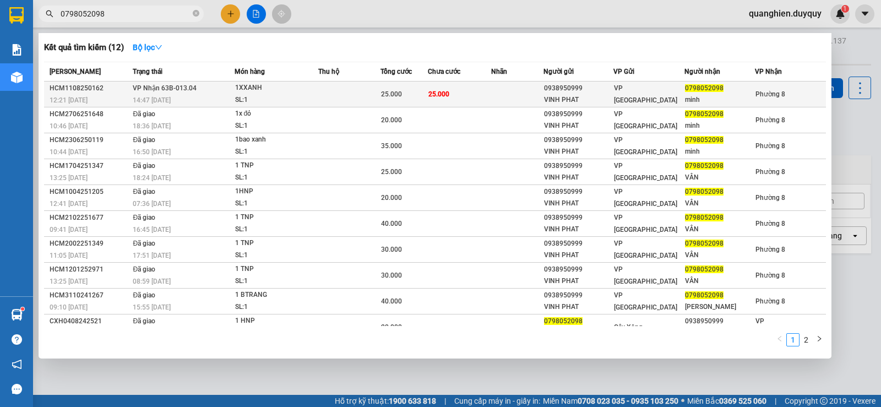
type input "0798052098"
click at [701, 95] on div "minh" at bounding box center [719, 100] width 69 height 12
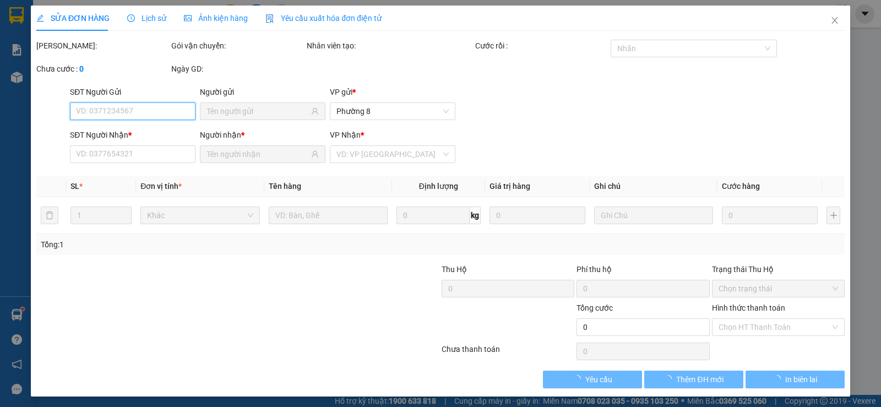
type input "0938950999"
type input "VINH PHAT"
type input "0798052098"
type input "minh"
type input "25.000"
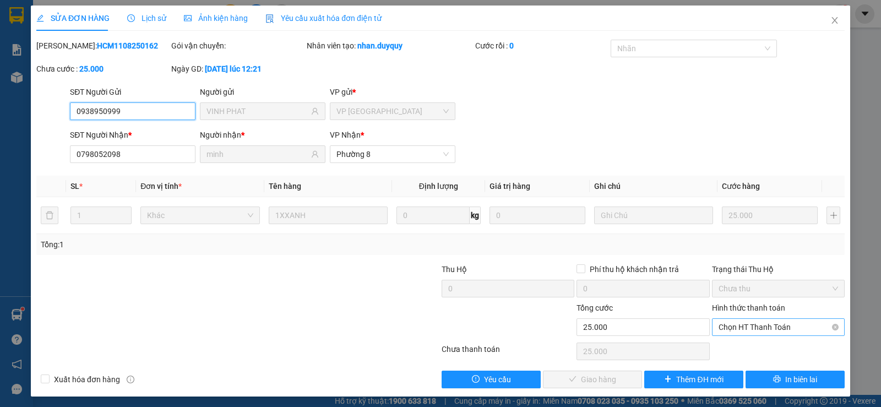
click at [751, 325] on span "Chọn HT Thanh Toán" at bounding box center [777, 327] width 119 height 17
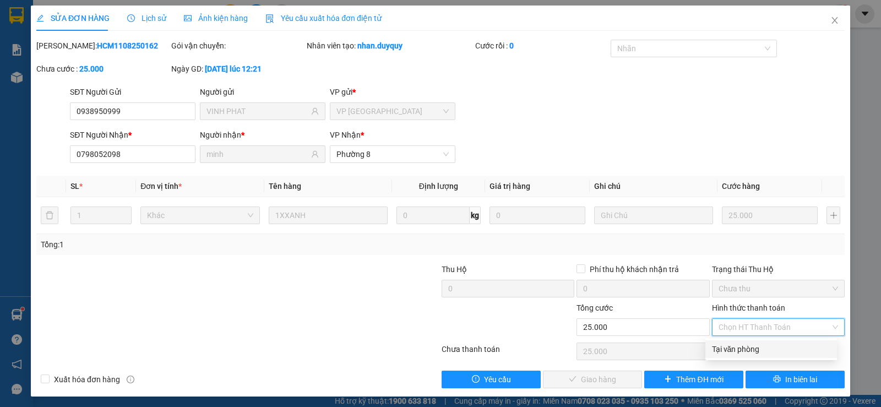
drag, startPoint x: 749, startPoint y: 349, endPoint x: 686, endPoint y: 358, distance: 64.0
click at [748, 349] on div "Tại văn phòng" at bounding box center [771, 349] width 118 height 12
type input "0"
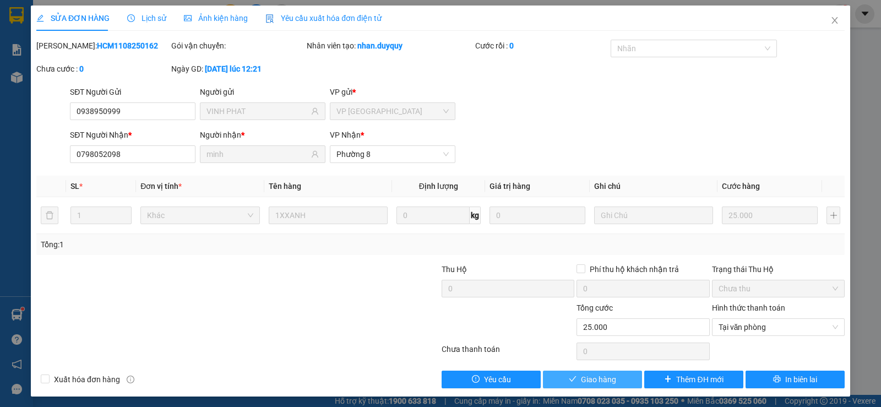
drag, startPoint x: 606, startPoint y: 380, endPoint x: 587, endPoint y: 394, distance: 24.0
click at [600, 384] on span "Giao hàng" at bounding box center [598, 379] width 35 height 12
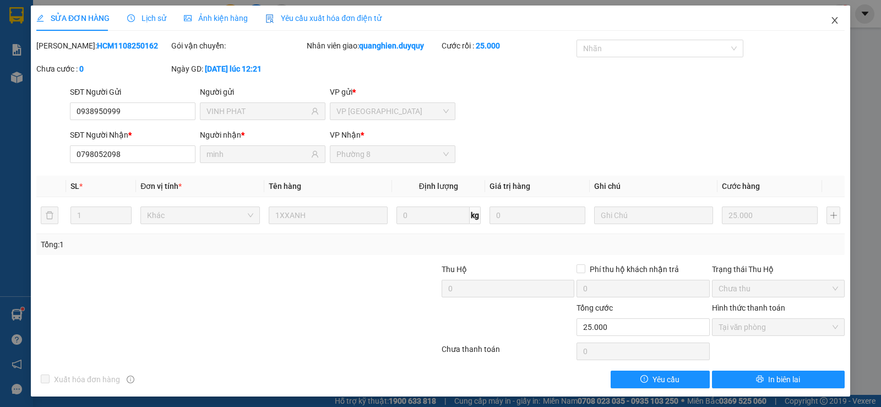
click at [831, 22] on icon "close" at bounding box center [834, 20] width 6 height 7
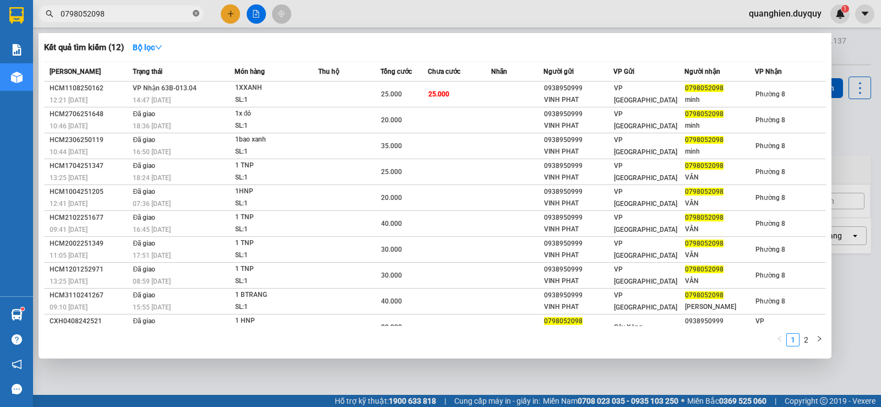
click at [196, 14] on icon "close-circle" at bounding box center [196, 13] width 7 height 7
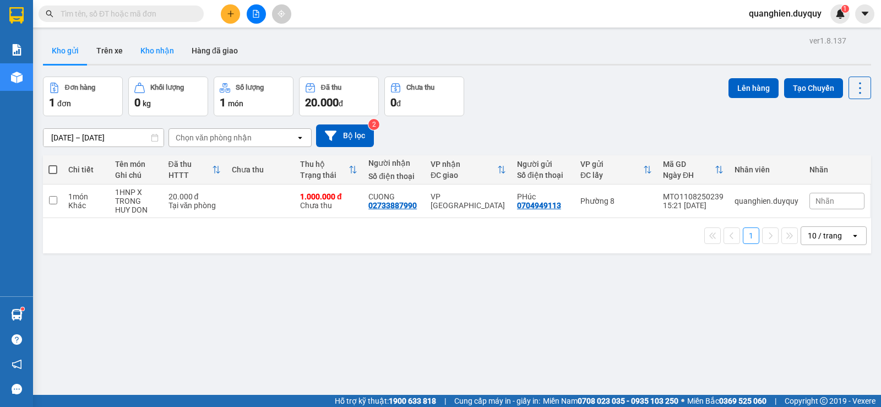
click at [161, 50] on button "Kho nhận" at bounding box center [157, 50] width 51 height 26
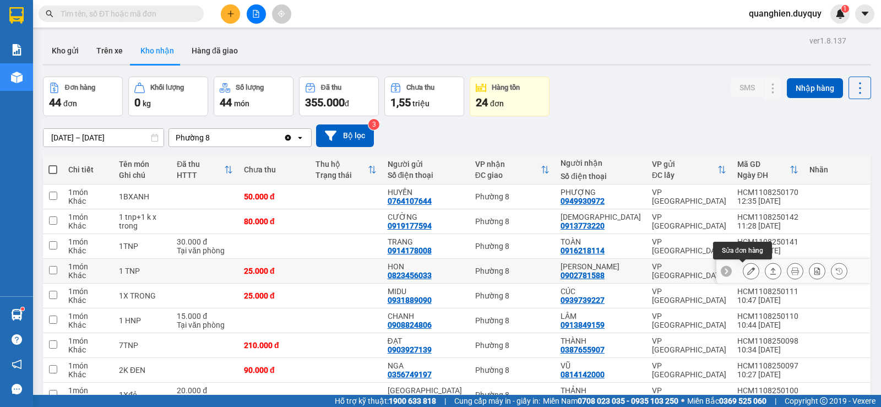
click at [747, 270] on icon at bounding box center [751, 271] width 8 height 8
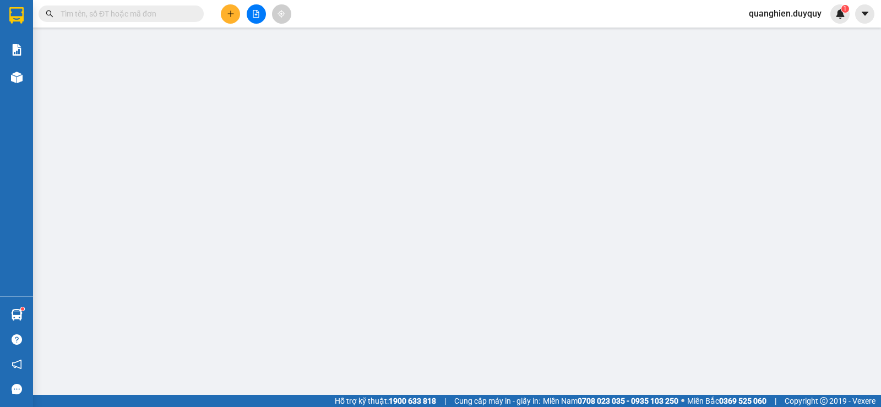
type input "0823456033"
type input "HON"
type input "0902781588"
type input "[PERSON_NAME]"
type input "25.000"
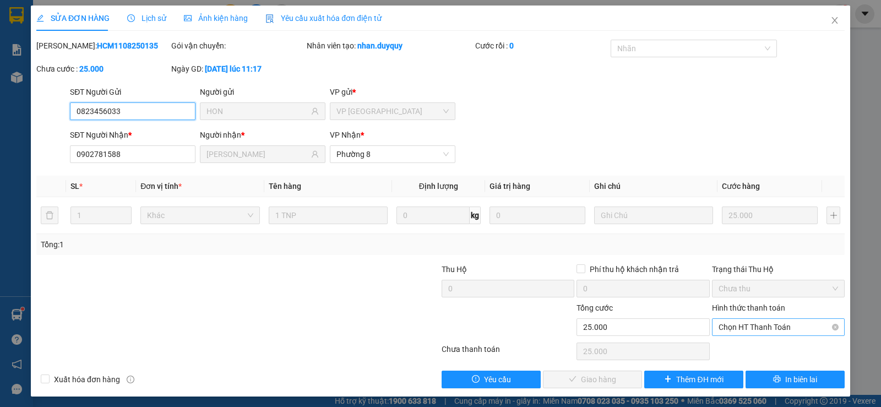
click at [781, 331] on span "Chọn HT Thanh Toán" at bounding box center [777, 327] width 119 height 17
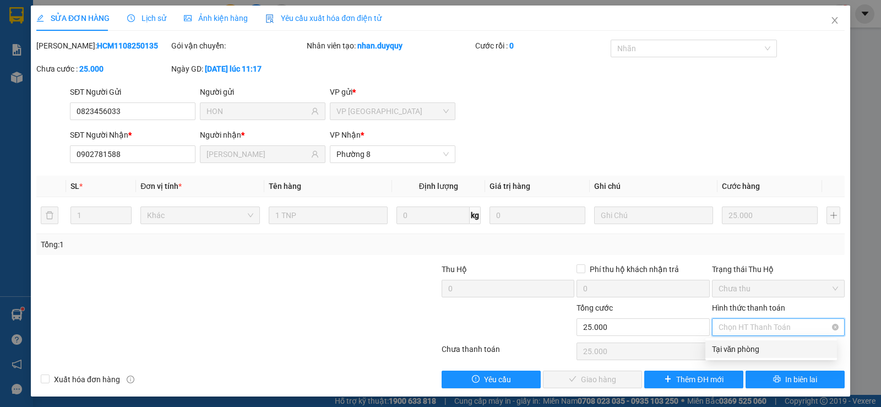
click at [770, 352] on div "Tại văn phòng" at bounding box center [771, 349] width 118 height 12
type input "0"
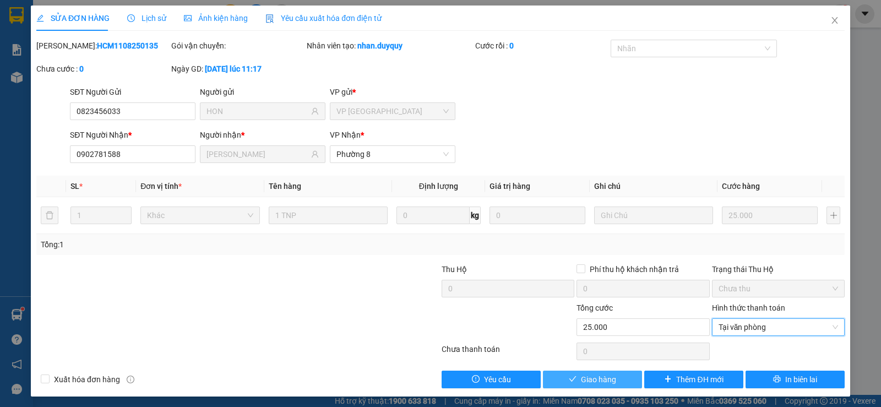
click at [596, 380] on span "Giao hàng" at bounding box center [598, 379] width 35 height 12
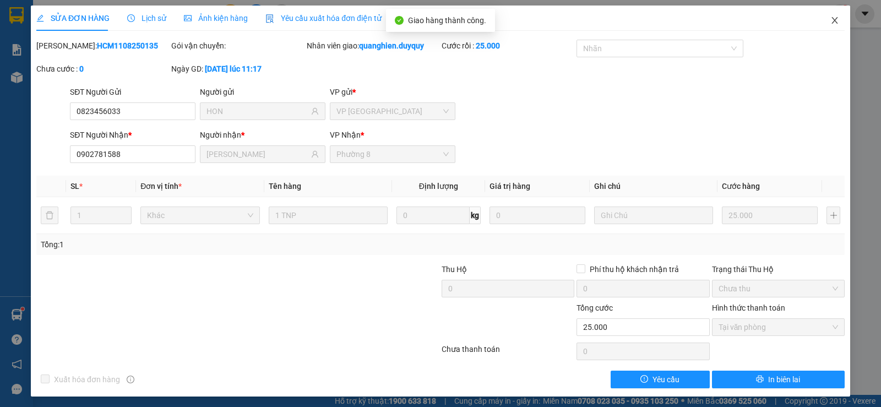
click at [830, 19] on icon "close" at bounding box center [834, 20] width 9 height 9
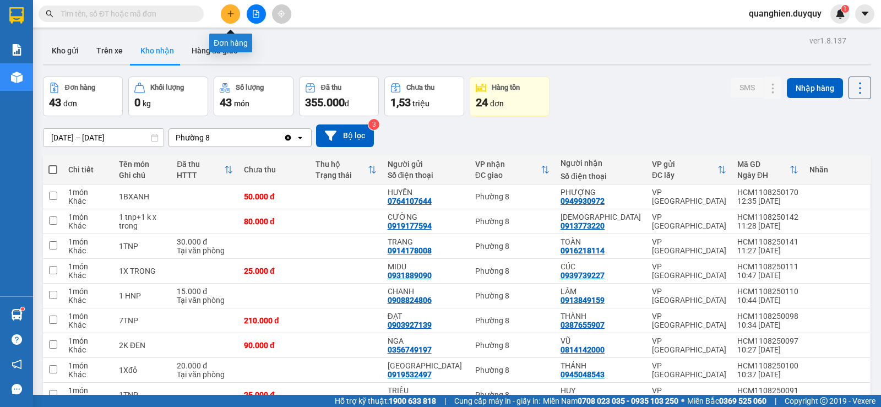
click at [232, 14] on icon "plus" at bounding box center [230, 13] width 6 height 1
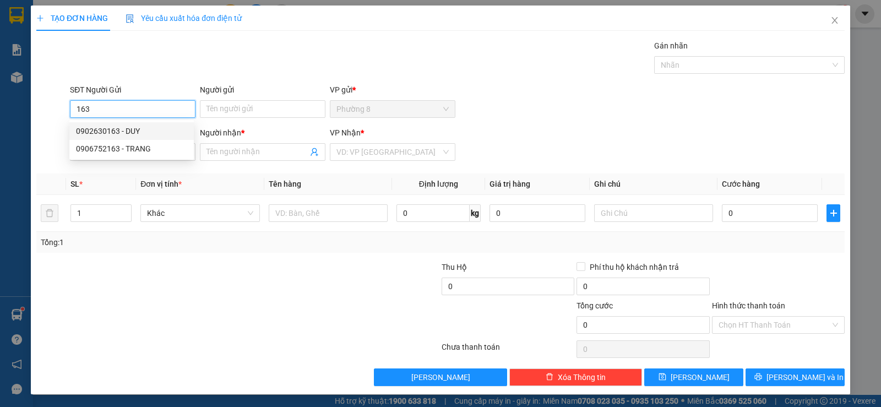
click at [124, 128] on div "0902630163 - DUY" at bounding box center [131, 131] width 111 height 12
type input "0902630163"
type input "DUY"
type input "0942282988"
type input "A. TÀI"
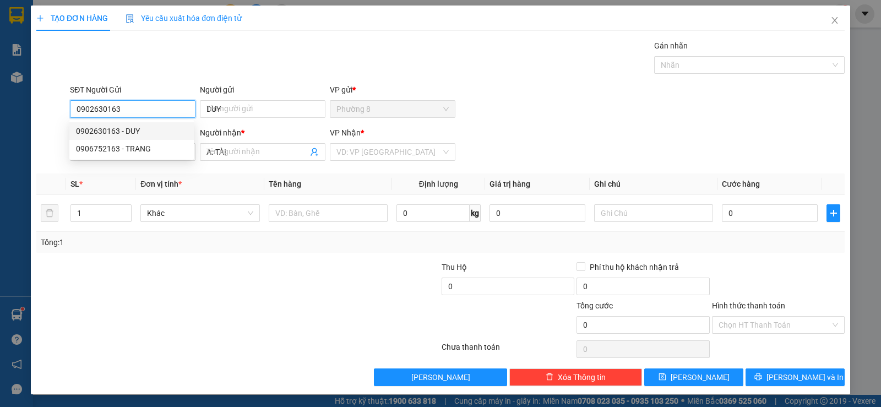
type input "120.000"
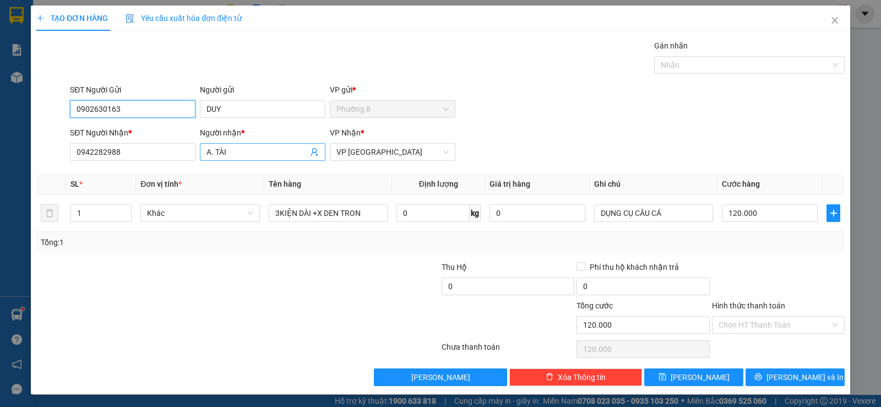
type input "0902630163"
click at [310, 153] on icon "user-add" at bounding box center [314, 151] width 9 height 9
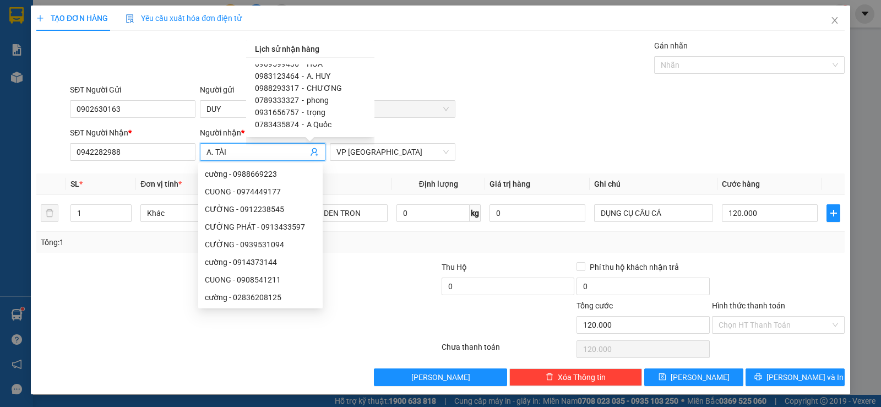
scroll to position [165, 0]
click at [291, 112] on span "0944660688" at bounding box center [277, 111] width 44 height 9
type input "0944660688"
type input "KHAC DUY"
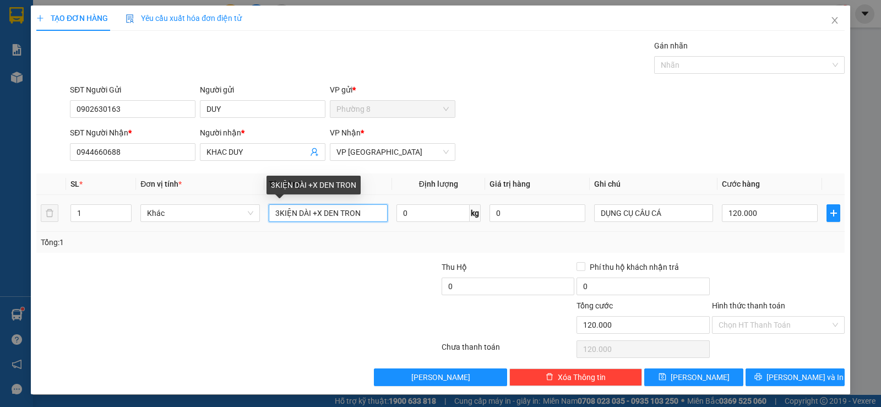
click at [365, 211] on input "3KIỆN DÀI +X DEN TRON" at bounding box center [328, 213] width 119 height 18
type input "3"
type input "1 KIEN DAI"
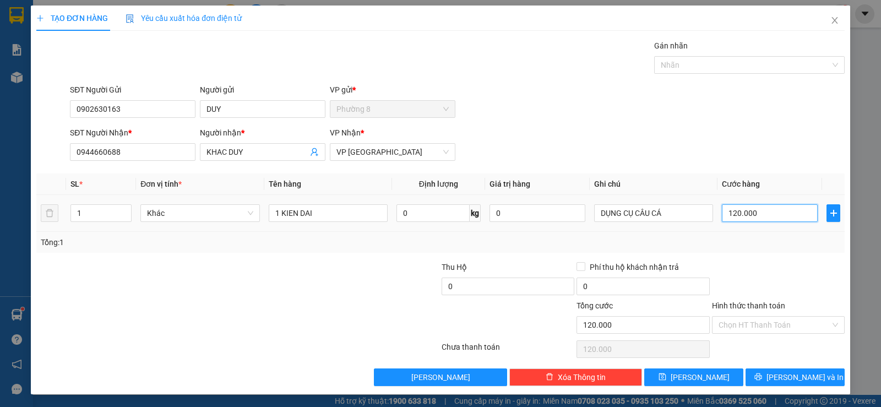
click at [774, 215] on input "120.000" at bounding box center [769, 213] width 96 height 18
type input "3"
type input "30"
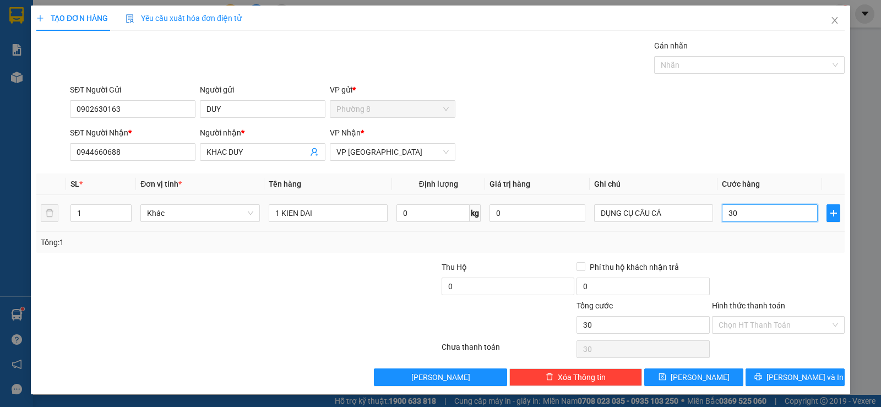
type input "300"
type input "3.000"
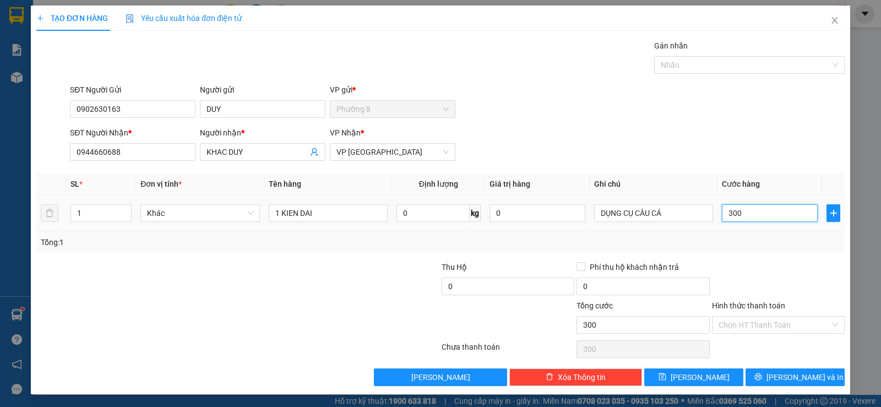
type input "3.000"
type input "30.000"
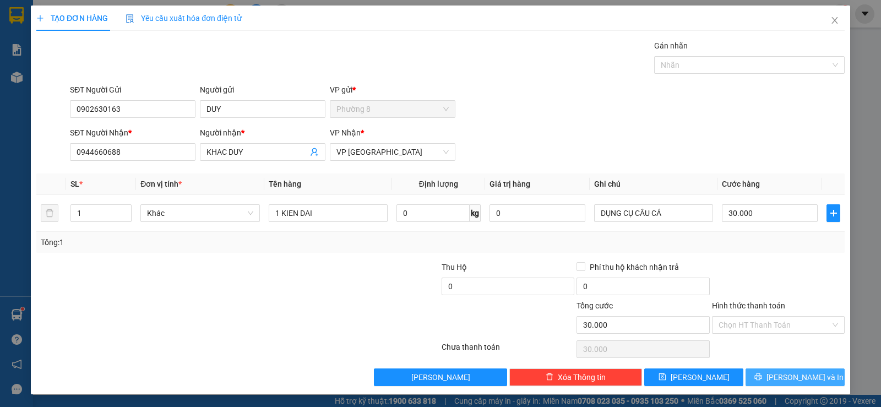
click at [777, 369] on button "[PERSON_NAME] và In" at bounding box center [794, 377] width 99 height 18
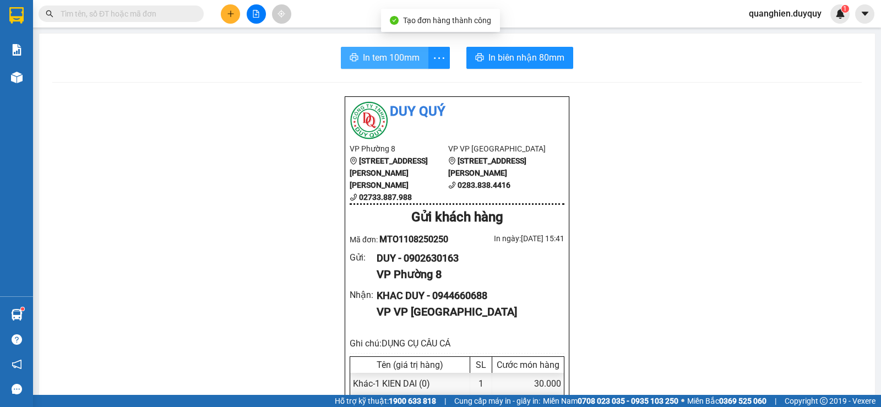
click at [403, 54] on span "In tem 100mm" at bounding box center [391, 58] width 57 height 14
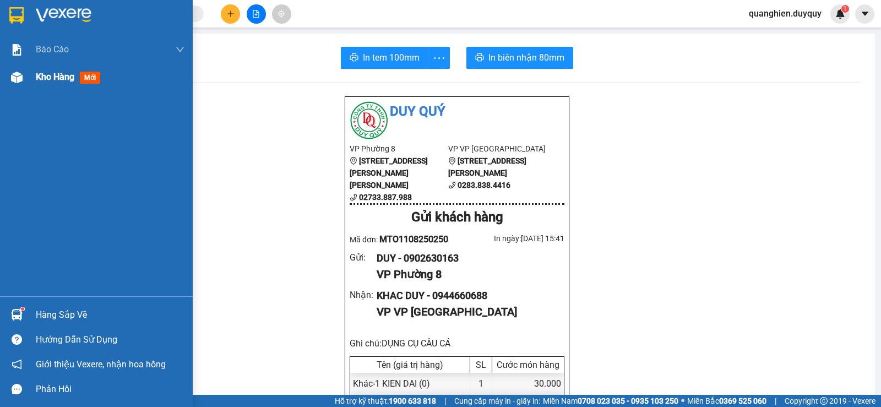
click at [51, 75] on span "Kho hàng" at bounding box center [55, 77] width 39 height 10
click at [64, 79] on span "Kho hàng" at bounding box center [55, 77] width 39 height 10
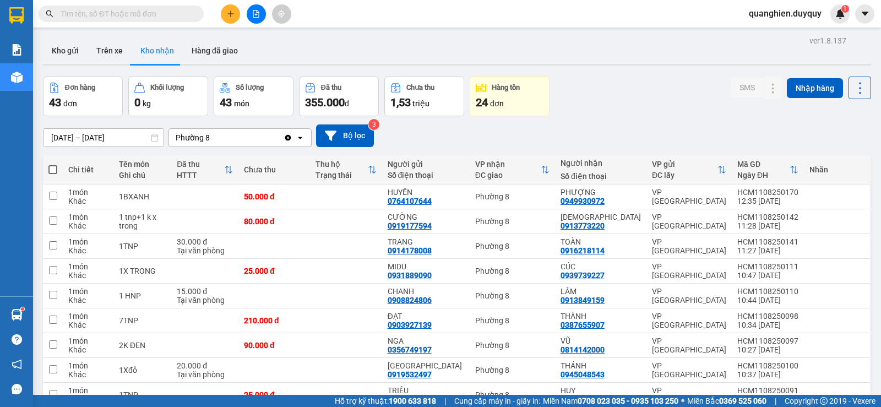
click at [177, 12] on input "text" at bounding box center [126, 14] width 130 height 12
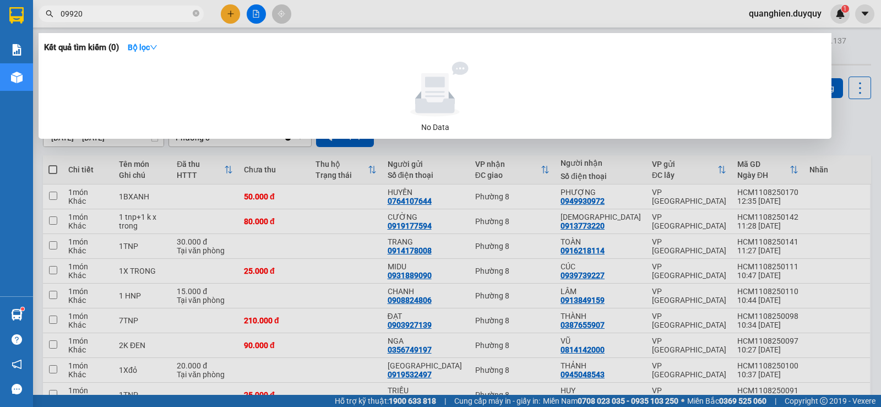
click at [60, 14] on span "09920" at bounding box center [121, 14] width 165 height 17
click at [61, 13] on input "09920" at bounding box center [126, 14] width 130 height 12
click at [80, 13] on input "082909920" at bounding box center [126, 14] width 130 height 12
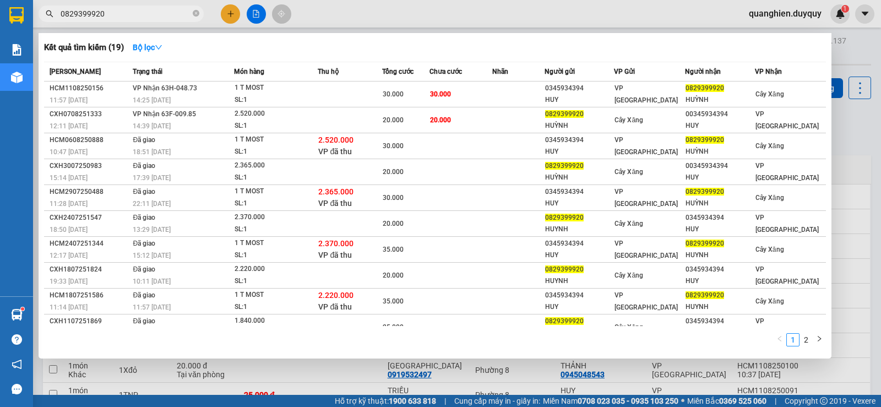
type input "0829399920"
click at [848, 143] on div at bounding box center [440, 203] width 881 height 407
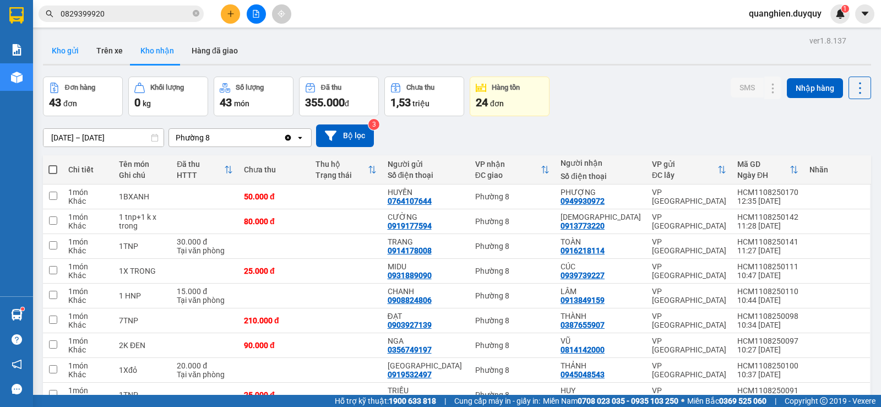
click at [73, 46] on button "Kho gửi" at bounding box center [65, 50] width 45 height 26
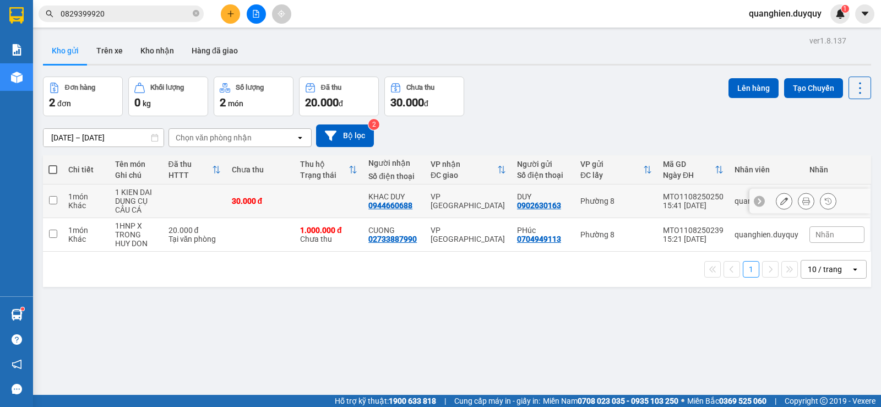
click at [52, 200] on input "checkbox" at bounding box center [53, 200] width 8 height 8
checkbox input "true"
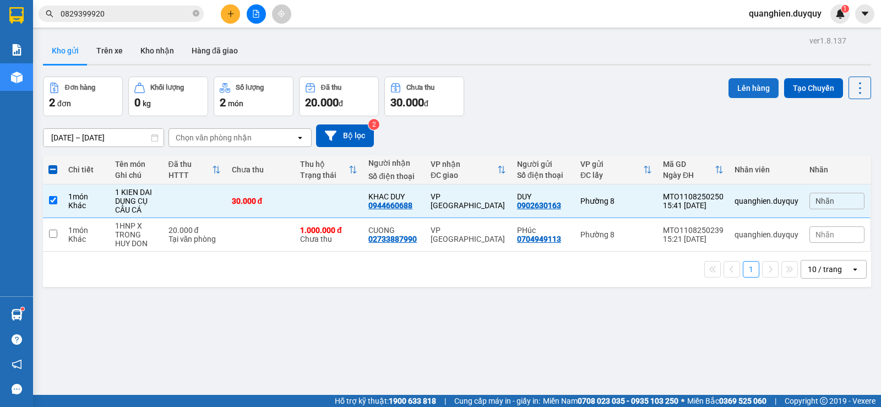
click at [735, 91] on button "Lên hàng" at bounding box center [753, 88] width 50 height 20
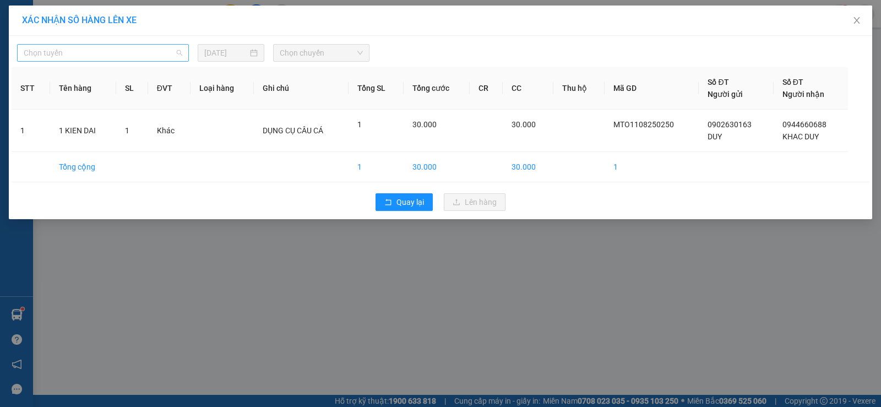
click at [106, 57] on span "Chọn tuyến" at bounding box center [103, 53] width 158 height 17
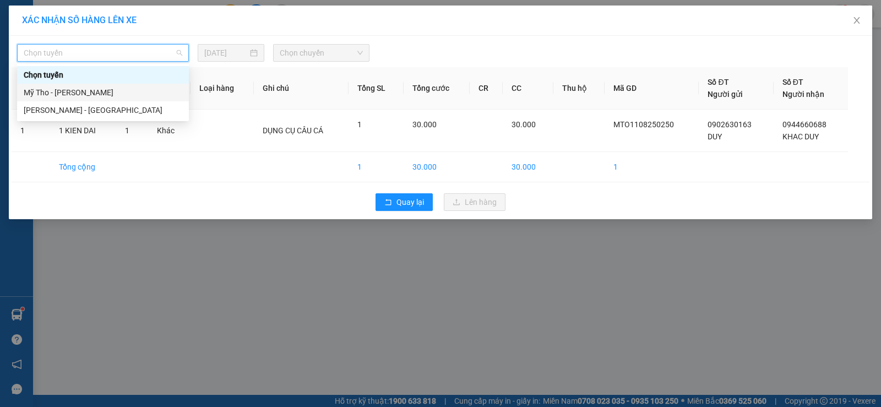
click at [94, 95] on div "Mỹ Tho - Hồ Chí Minh" at bounding box center [103, 92] width 158 height 12
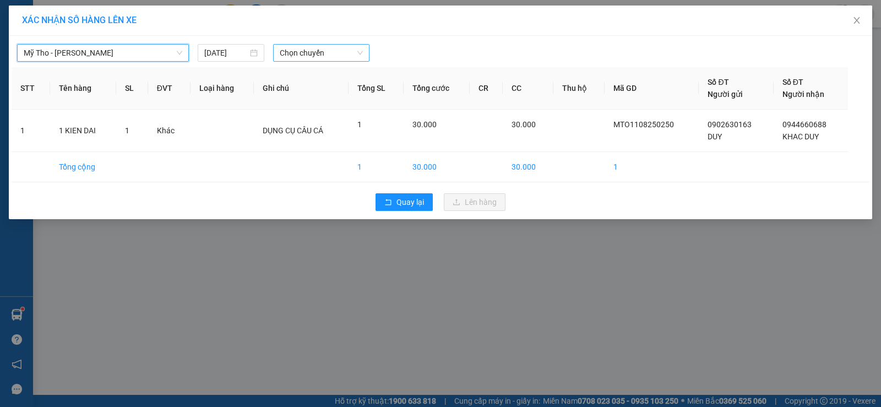
click at [296, 53] on span "Chọn chuyến" at bounding box center [321, 53] width 83 height 17
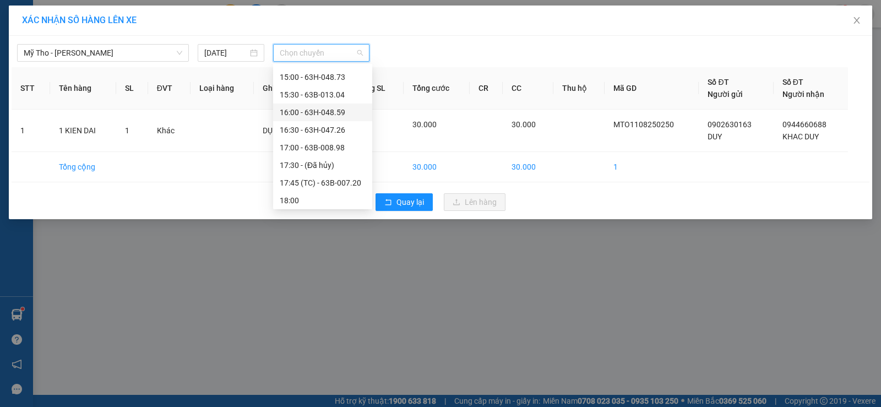
scroll to position [489, 0]
click at [331, 167] on div "16:00 - 63H-048.59" at bounding box center [323, 167] width 86 height 12
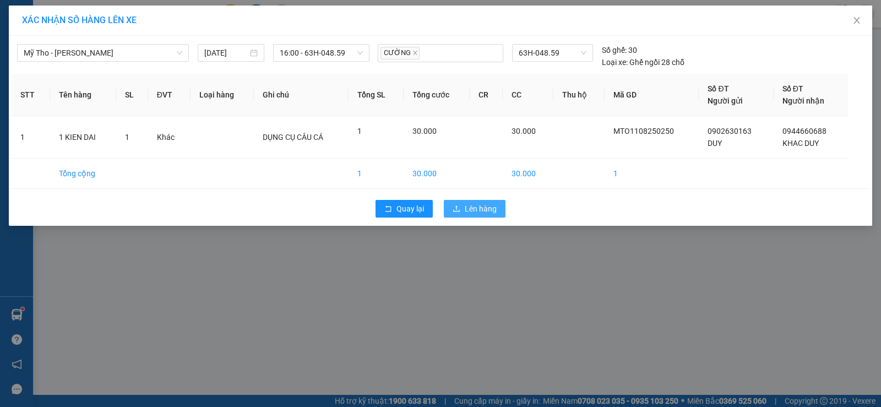
click at [484, 209] on span "Lên hàng" at bounding box center [480, 209] width 32 height 12
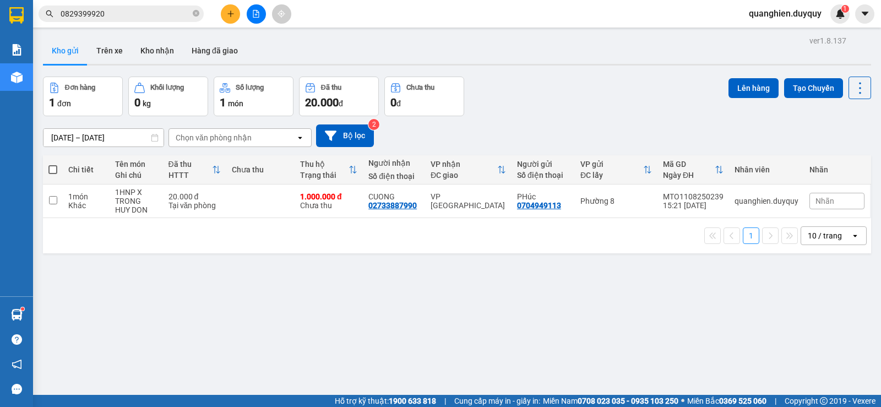
click at [180, 10] on input "0829399920" at bounding box center [126, 14] width 130 height 12
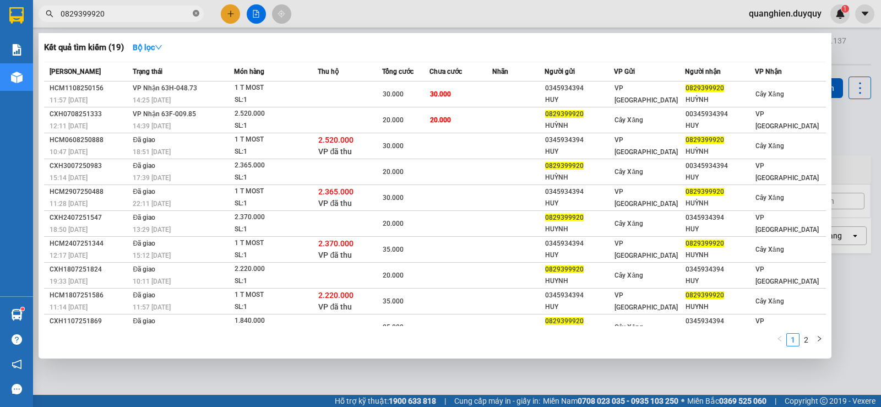
click at [195, 12] on icon "close-circle" at bounding box center [196, 13] width 7 height 7
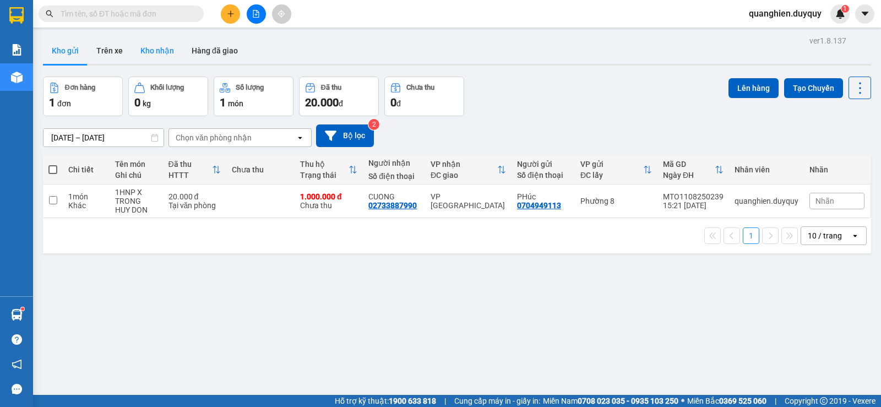
click at [159, 52] on button "Kho nhận" at bounding box center [157, 50] width 51 height 26
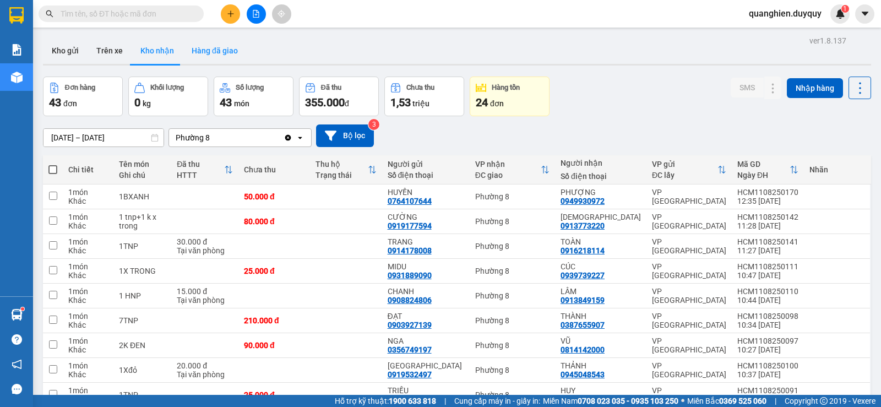
click at [214, 50] on button "Hàng đã giao" at bounding box center [215, 50] width 64 height 26
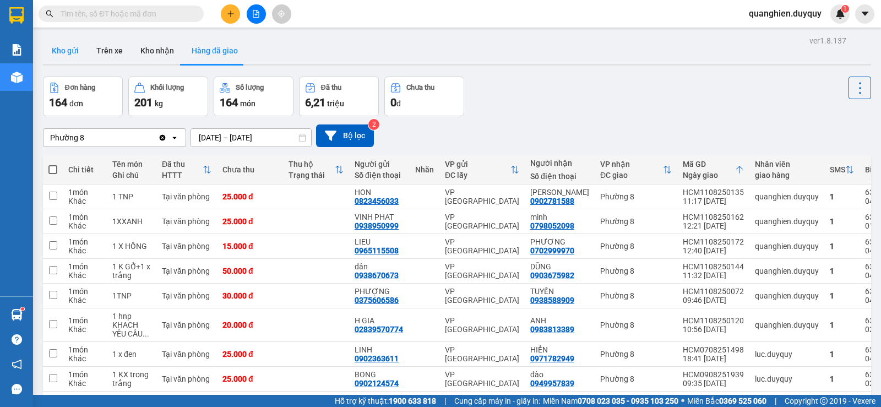
click at [68, 50] on button "Kho gửi" at bounding box center [65, 50] width 45 height 26
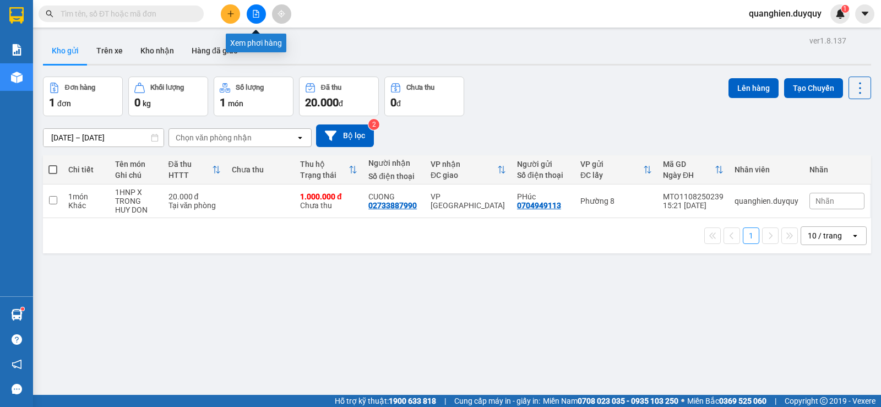
click at [254, 14] on icon "file-add" at bounding box center [256, 14] width 8 height 8
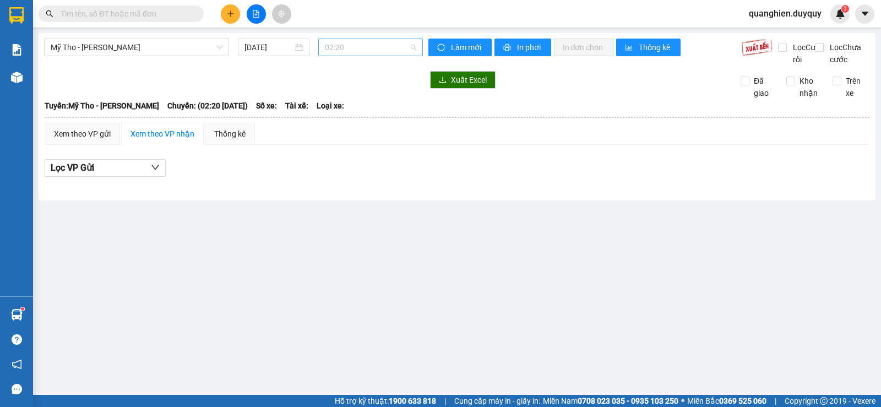
click at [362, 50] on span "02:20" at bounding box center [370, 47] width 91 height 17
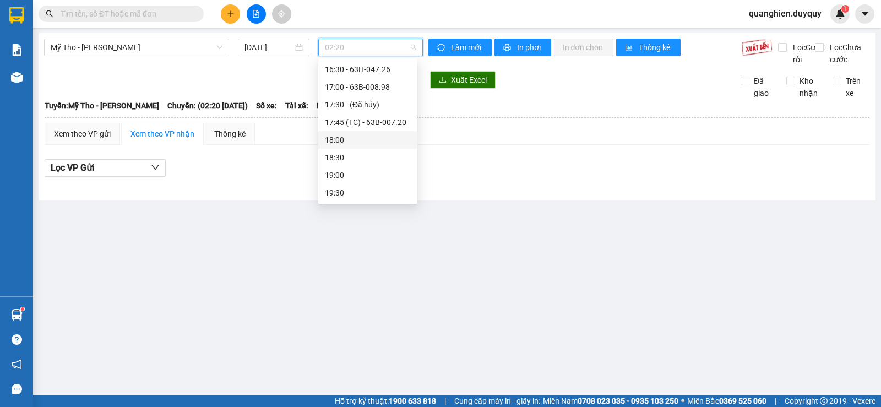
scroll to position [544, 0]
click at [383, 104] on div "16:00 - 63H-048.59" at bounding box center [368, 107] width 86 height 12
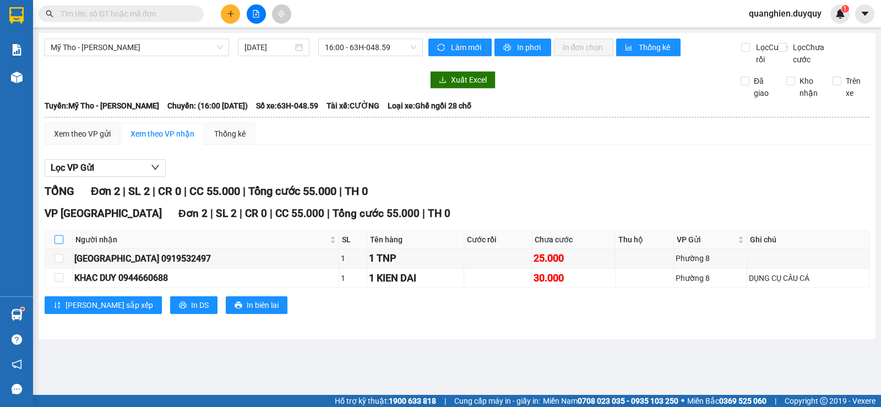
click at [55, 244] on input "checkbox" at bounding box center [58, 239] width 9 height 9
checkbox input "true"
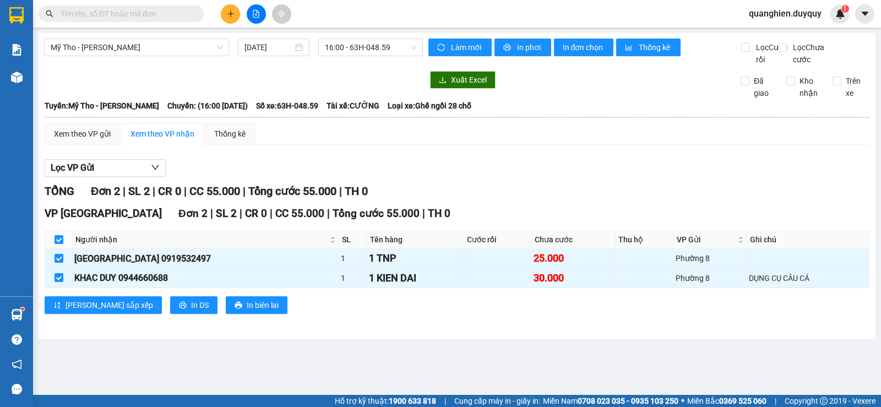
click at [102, 355] on main "Mỹ Tho - Hồ Chí Minh 11/08/2025 16:00 - 63H-048.59 Làm mới In phơi In đơn chọn …" at bounding box center [440, 197] width 881 height 395
click at [596, 157] on div "Xem theo VP gửi Xem theo VP nhận Thống kê Lọc VP Gửi TỔNG Đơn 2 | SL 2 | CR 0 …" at bounding box center [457, 225] width 824 height 205
drag, startPoint x: 593, startPoint y: 173, endPoint x: 320, endPoint y: 136, distance: 276.0
click at [459, 157] on div "Xem theo VP gửi Xem theo VP nhận Thống kê Lọc VP Gửi TỔNG Đơn 2 | SL 2 | CR 0 …" at bounding box center [457, 225] width 824 height 205
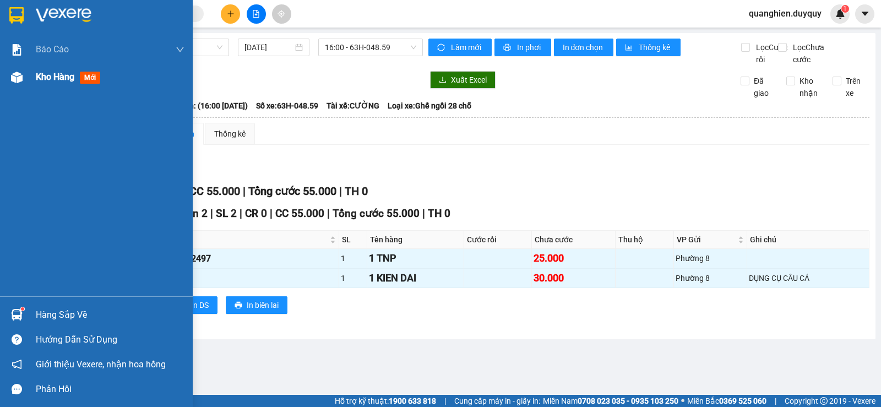
click at [57, 78] on span "Kho hàng" at bounding box center [55, 77] width 39 height 10
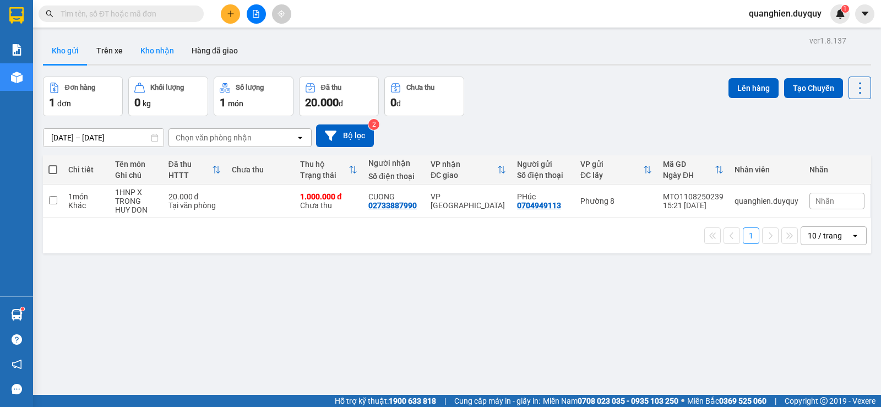
click at [161, 48] on button "Kho nhận" at bounding box center [157, 50] width 51 height 26
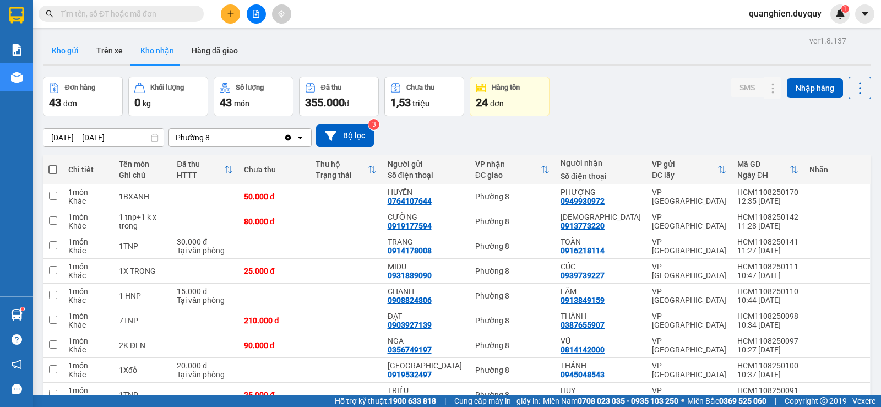
click at [70, 48] on button "Kho gửi" at bounding box center [65, 50] width 45 height 26
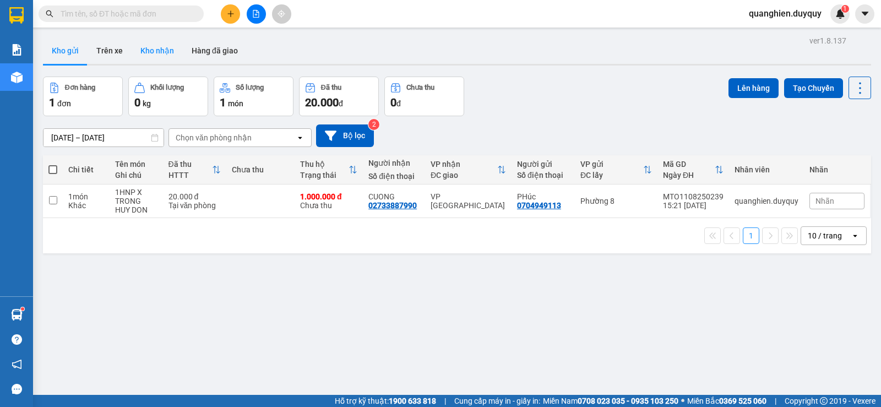
click at [165, 50] on button "Kho nhận" at bounding box center [157, 50] width 51 height 26
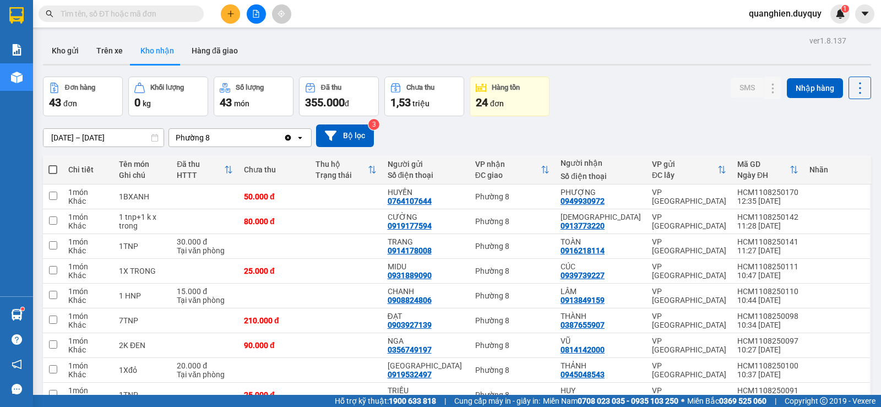
click at [126, 12] on input "text" at bounding box center [126, 14] width 130 height 12
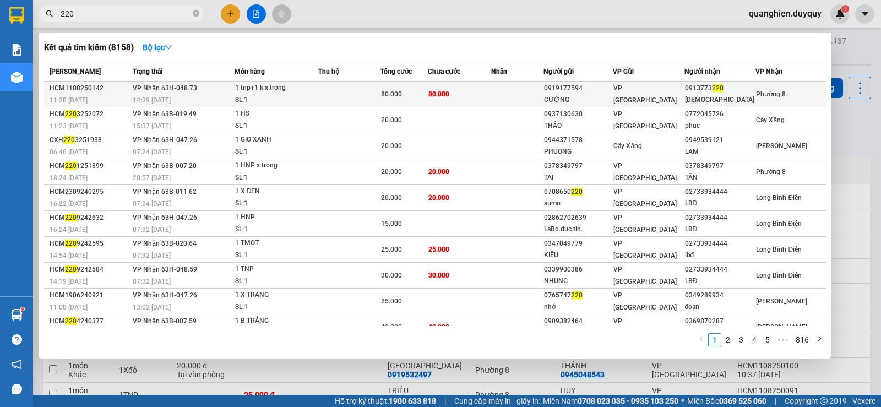
type input "220"
click at [500, 99] on td at bounding box center [517, 94] width 52 height 26
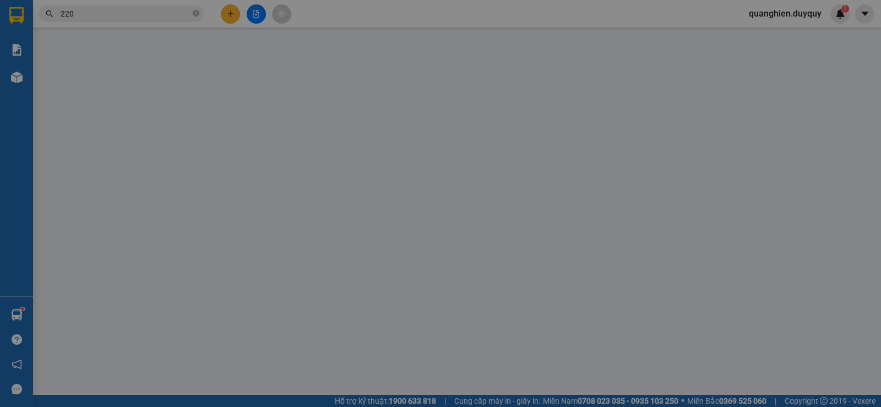
type input "0919177594"
type input "CƯỜNG"
type input "0913773220"
type input "[DEMOGRAPHIC_DATA]"
type input "80.000"
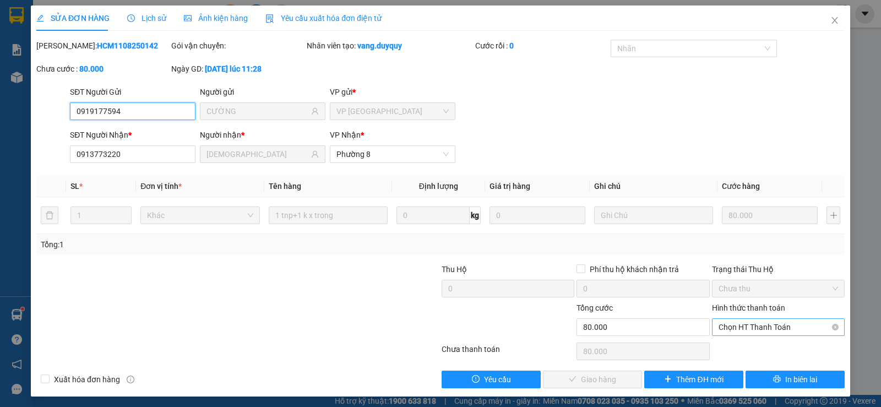
click at [740, 326] on span "Chọn HT Thanh Toán" at bounding box center [777, 327] width 119 height 17
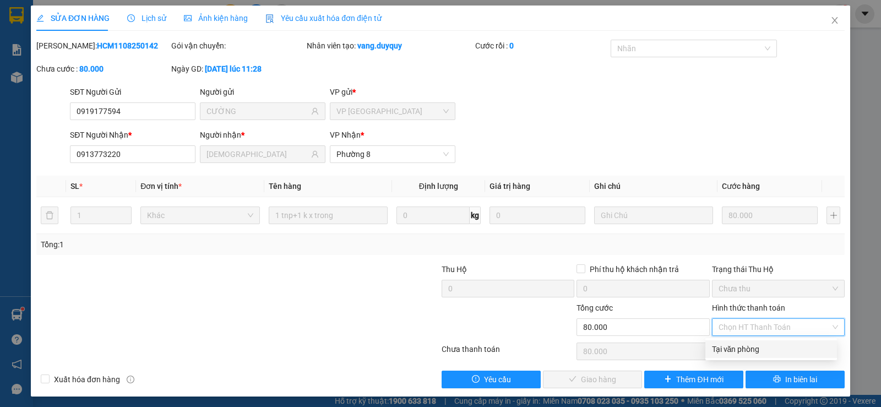
drag, startPoint x: 742, startPoint y: 346, endPoint x: 715, endPoint y: 353, distance: 27.8
click at [742, 347] on div "Tại văn phòng" at bounding box center [771, 349] width 118 height 12
type input "0"
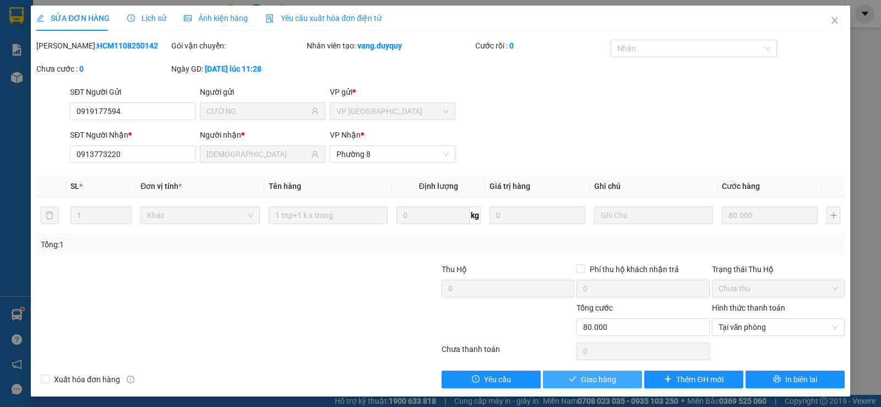
click at [603, 382] on span "Giao hàng" at bounding box center [598, 379] width 35 height 12
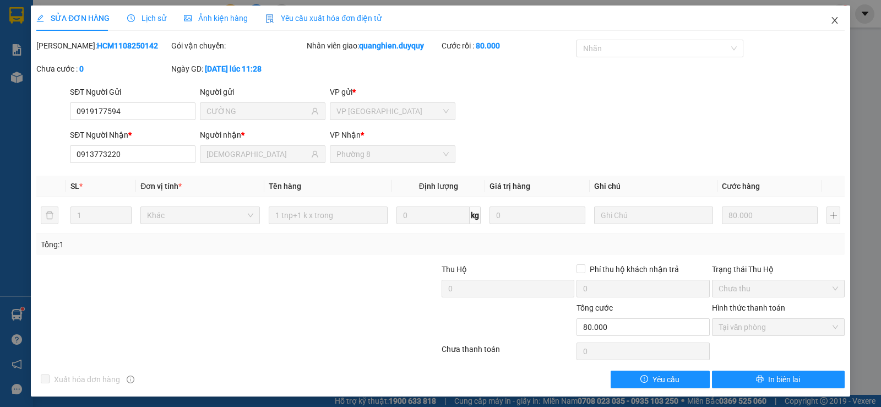
click at [830, 21] on icon "close" at bounding box center [834, 20] width 9 height 9
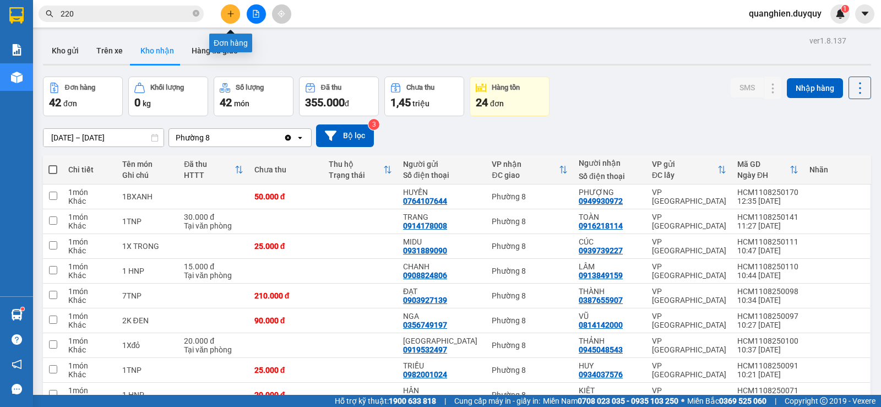
click at [230, 10] on icon "plus" at bounding box center [231, 14] width 8 height 8
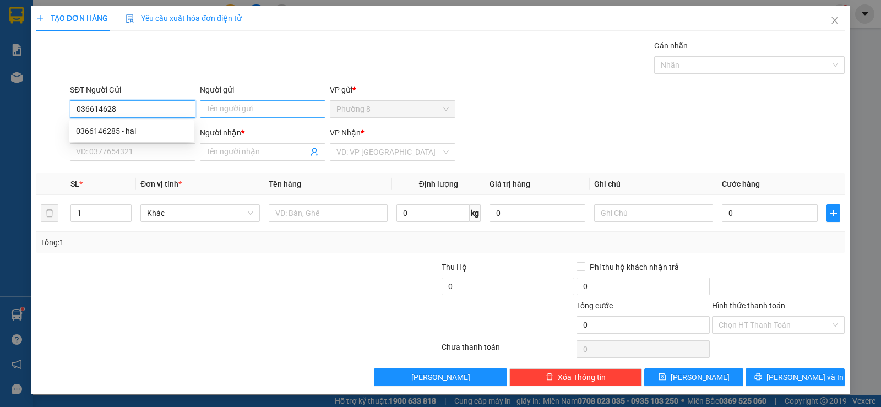
type input "0366146285"
click at [127, 126] on div "0366146285 - hai" at bounding box center [131, 131] width 111 height 12
type input "hai"
type input "0398985502"
type input "dep"
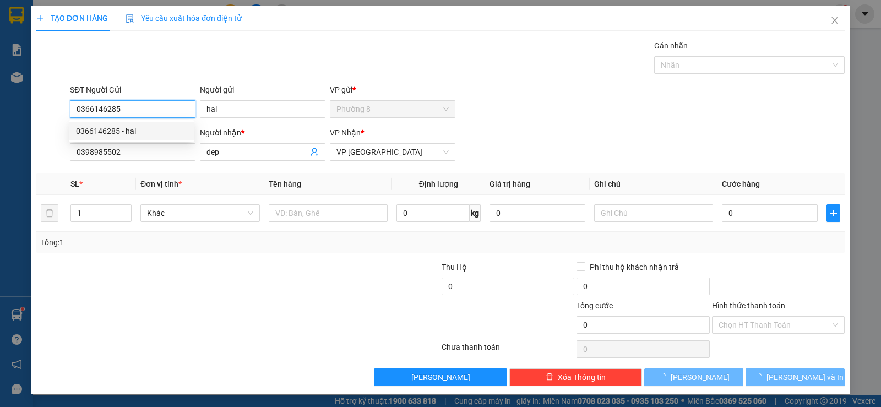
type input "20.000"
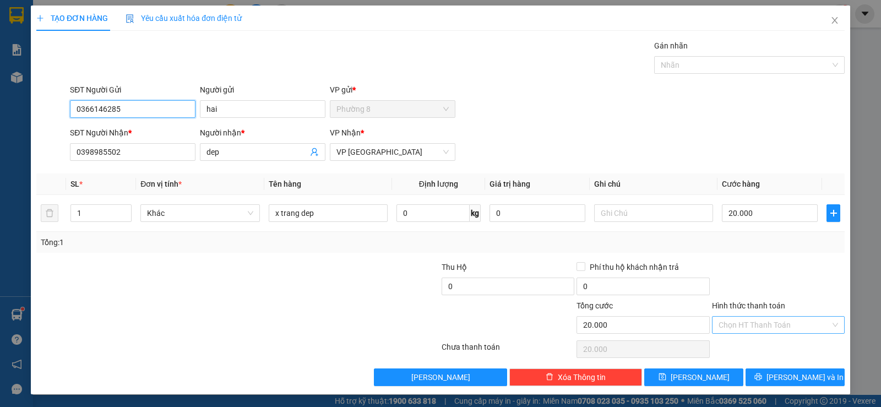
type input "0366146285"
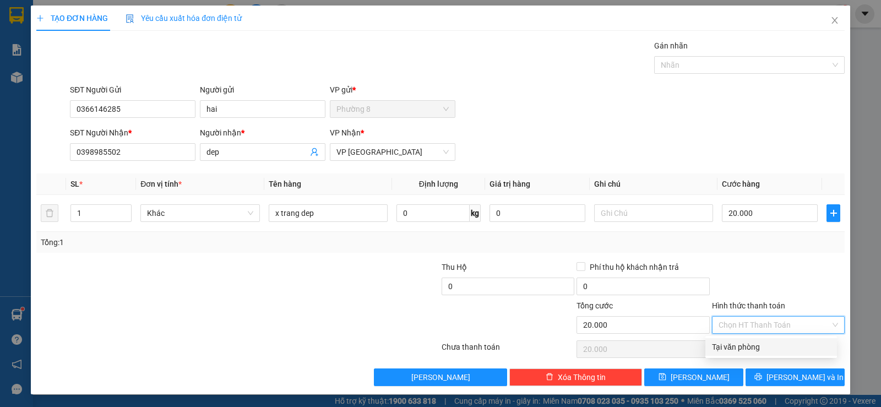
click at [777, 319] on input "Hình thức thanh toán" at bounding box center [774, 324] width 112 height 17
click at [758, 350] on div "Tại văn phòng" at bounding box center [771, 347] width 118 height 12
type input "0"
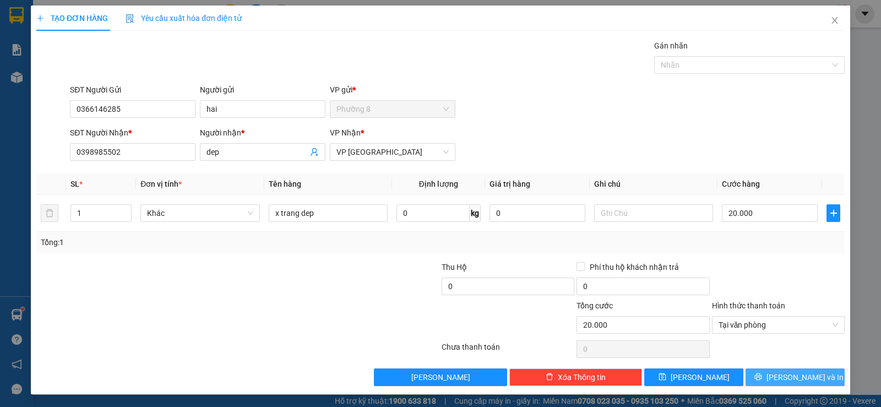
click at [761, 376] on icon "printer" at bounding box center [757, 376] width 7 height 7
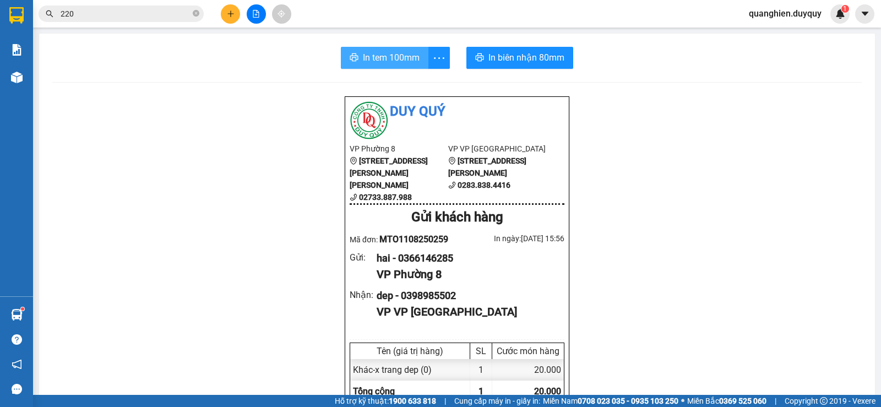
click at [380, 58] on span "In tem 100mm" at bounding box center [391, 58] width 57 height 14
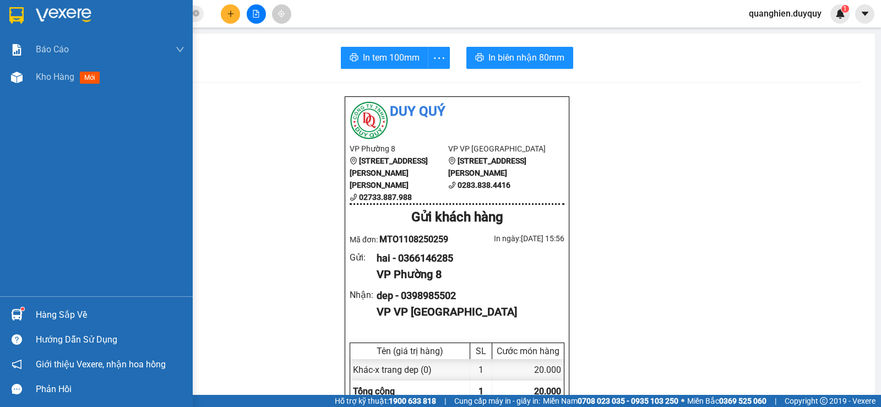
click at [43, 315] on div "Hàng sắp về" at bounding box center [110, 315] width 149 height 17
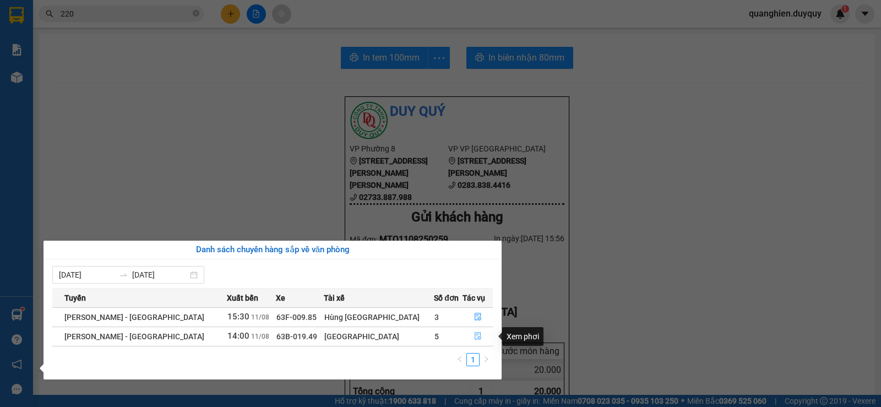
click at [474, 333] on icon "file-done" at bounding box center [478, 336] width 8 height 8
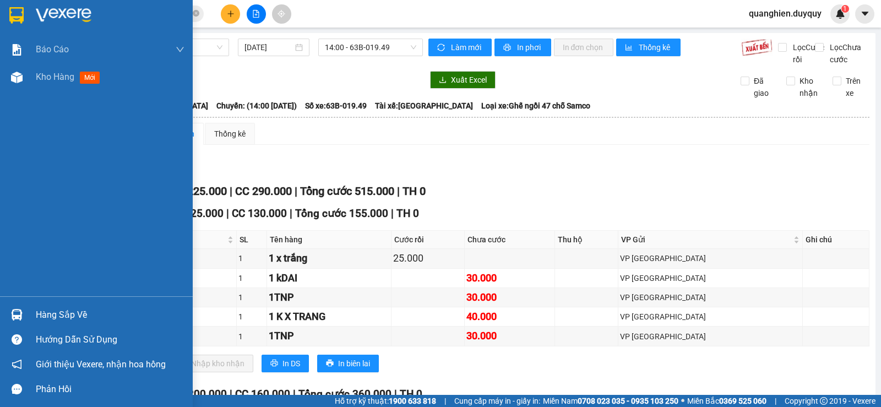
click at [52, 313] on div "Hàng sắp về" at bounding box center [110, 315] width 149 height 17
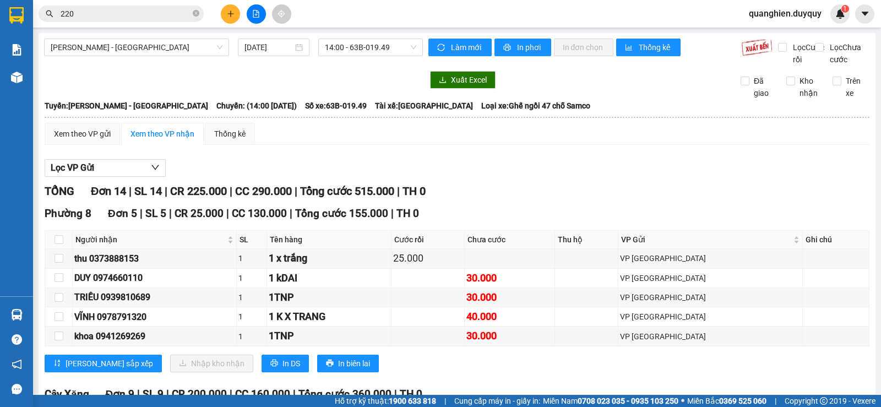
click at [599, 143] on section "Kết quả tìm kiếm ( 8158 ) Bộ lọc Mã ĐH Trạng thái Món hàng Thu hộ Tổng cước Chư…" at bounding box center [440, 203] width 881 height 407
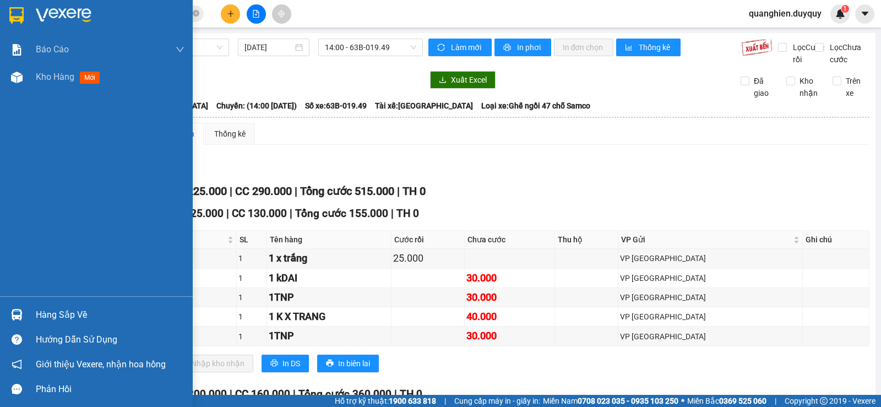
click at [58, 313] on div "Hàng sắp về" at bounding box center [110, 315] width 149 height 17
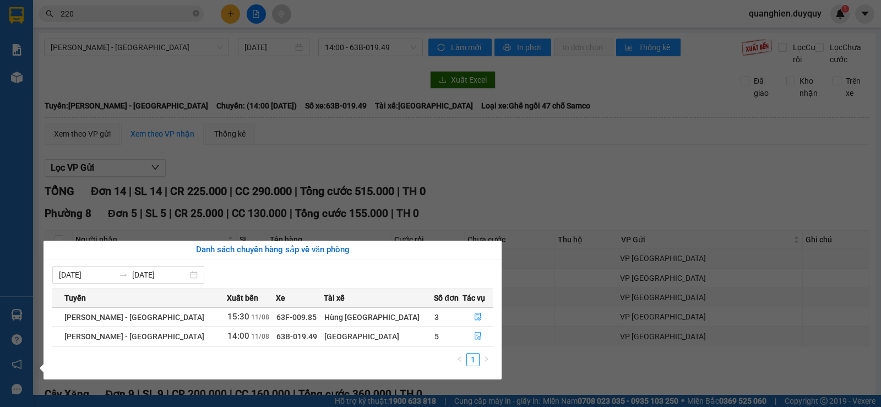
click at [600, 157] on section "Kết quả tìm kiếm ( 8158 ) Bộ lọc Mã ĐH Trạng thái Món hàng Thu hộ Tổng cước Chư…" at bounding box center [440, 203] width 881 height 407
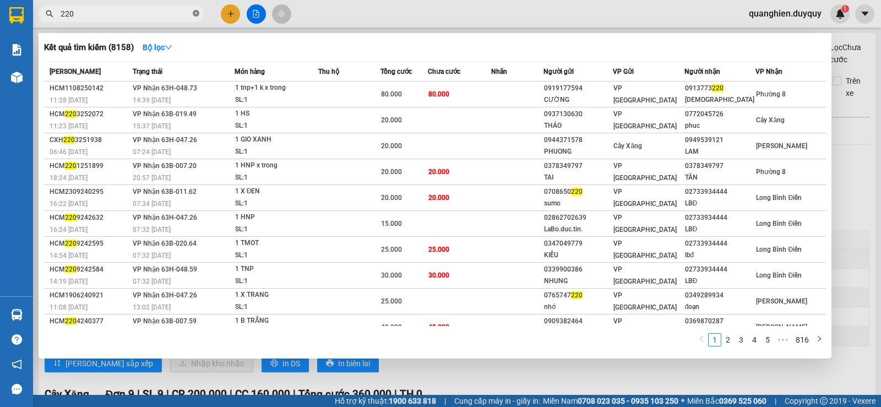
click at [194, 11] on icon "close-circle" at bounding box center [196, 13] width 7 height 7
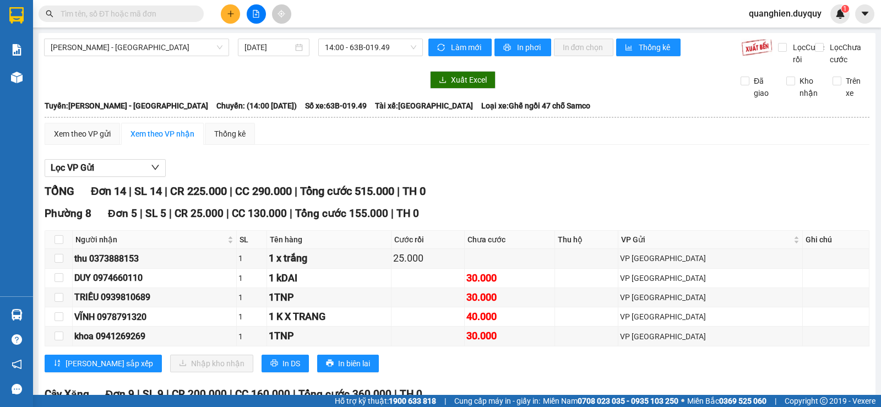
click at [153, 10] on input "text" at bounding box center [126, 14] width 130 height 12
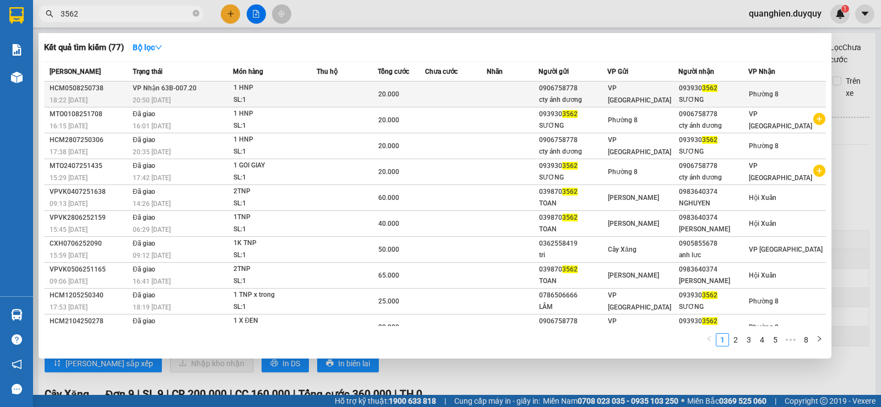
type input "3562"
click at [551, 101] on div "cty ánh dương" at bounding box center [573, 100] width 68 height 12
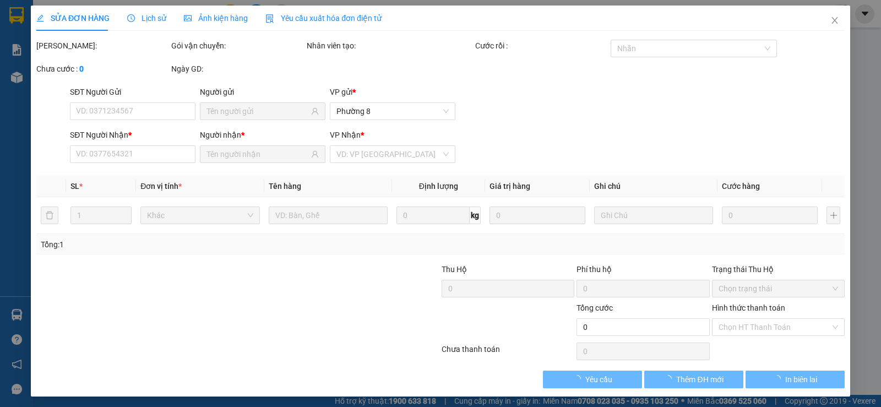
type input "0906758778"
type input "cty ánh dương"
type input "0939303562"
type input "SƯƠNG"
type input "20.000"
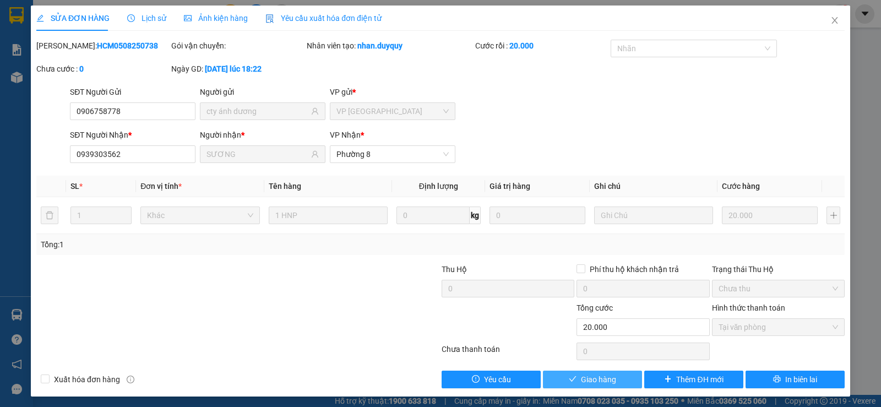
click at [610, 381] on span "Giao hàng" at bounding box center [598, 379] width 35 height 12
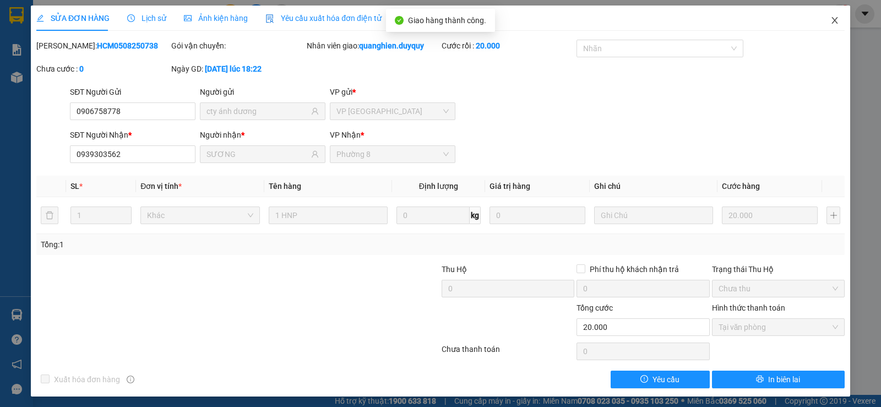
click at [830, 17] on icon "close" at bounding box center [834, 20] width 9 height 9
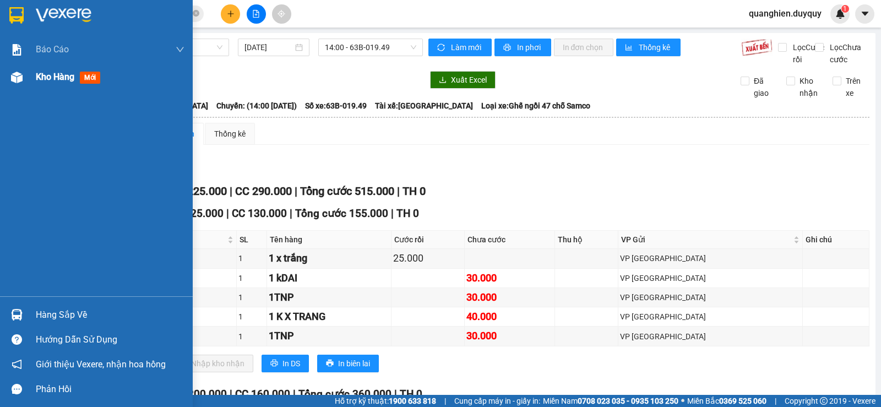
click at [41, 76] on span "Kho hàng" at bounding box center [55, 77] width 39 height 10
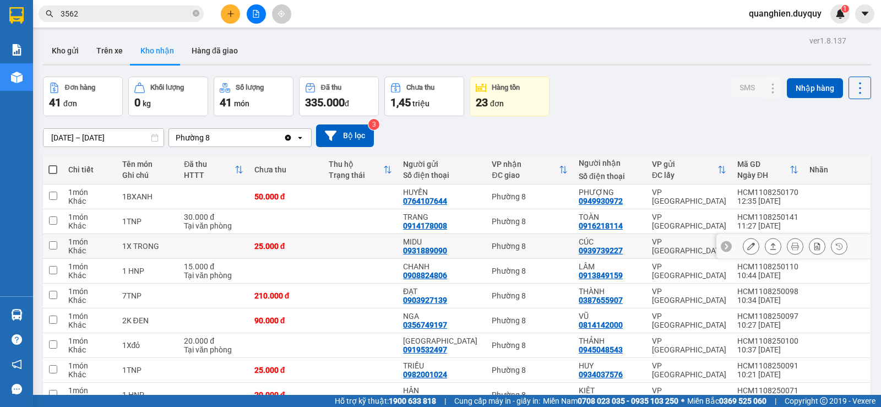
scroll to position [110, 0]
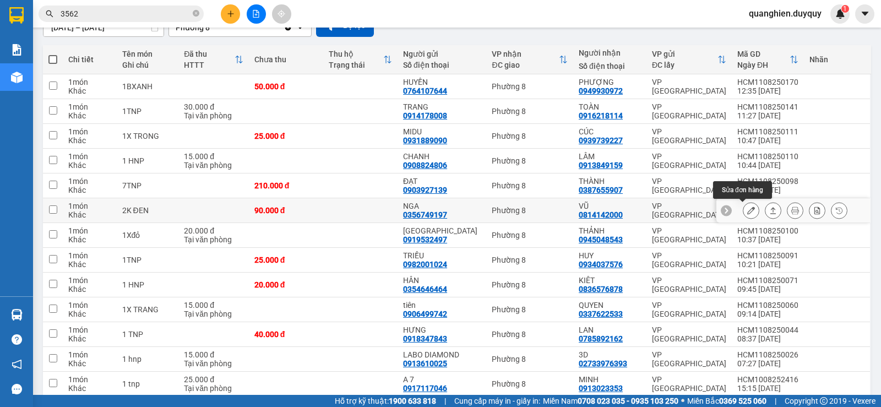
click at [747, 209] on icon at bounding box center [751, 210] width 8 height 8
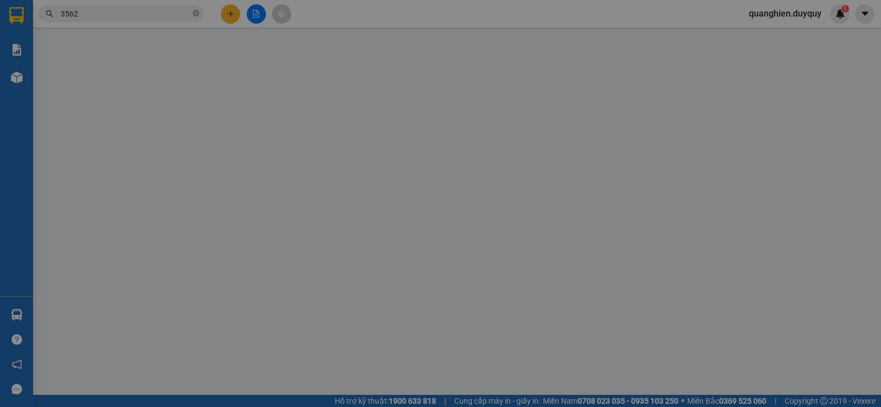
type input "0356749197"
type input "NGA"
type input "0814142000"
type input "VŨ"
type input "90.000"
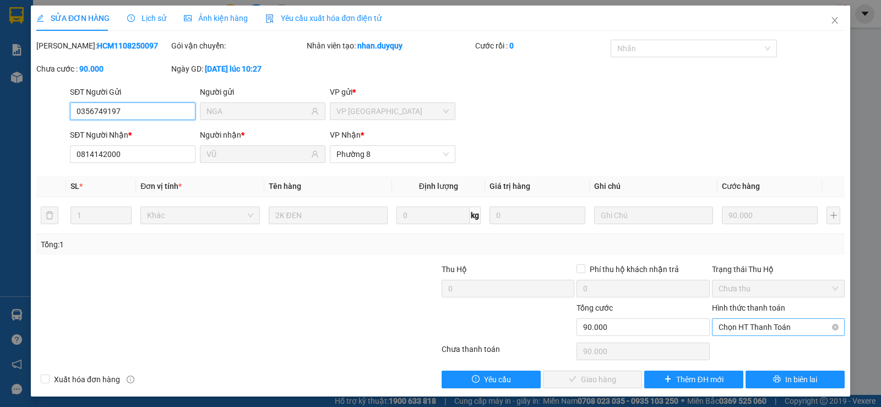
click at [779, 328] on span "Chọn HT Thanh Toán" at bounding box center [777, 327] width 119 height 17
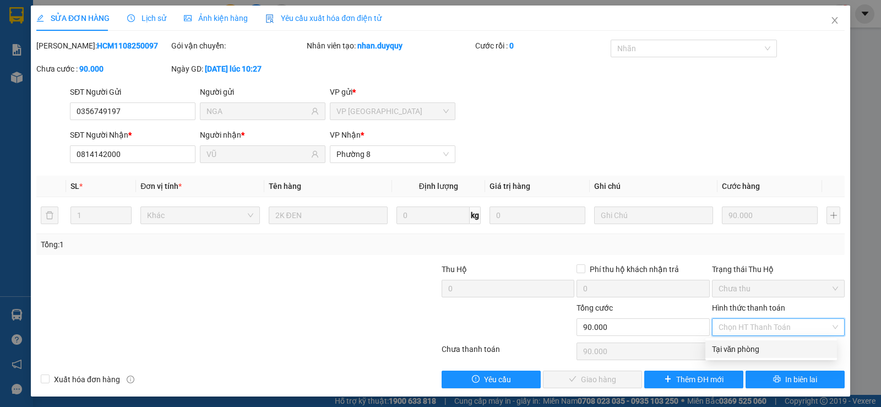
click at [770, 346] on div "Tại văn phòng" at bounding box center [771, 349] width 118 height 12
type input "0"
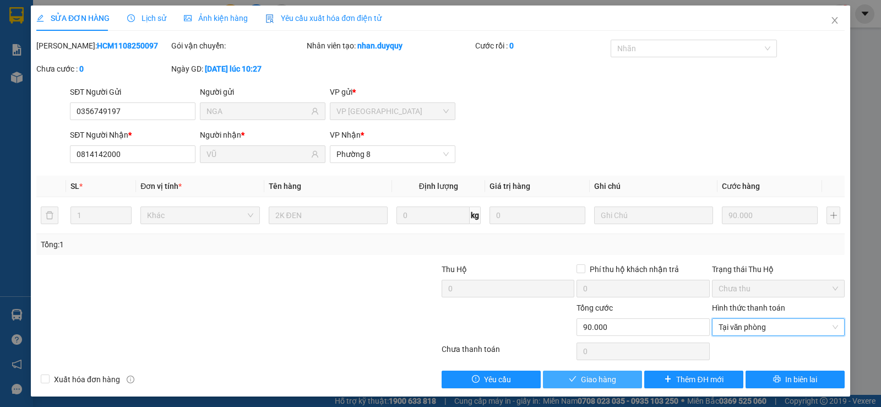
click at [600, 381] on span "Giao hàng" at bounding box center [598, 379] width 35 height 12
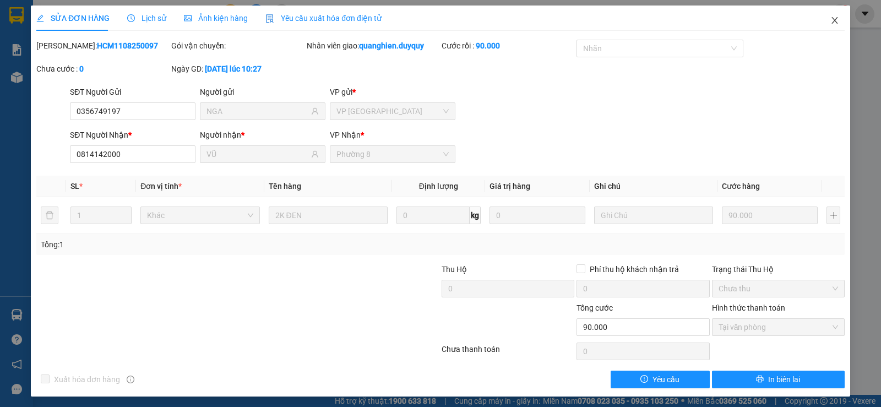
click at [830, 22] on icon "close" at bounding box center [834, 20] width 9 height 9
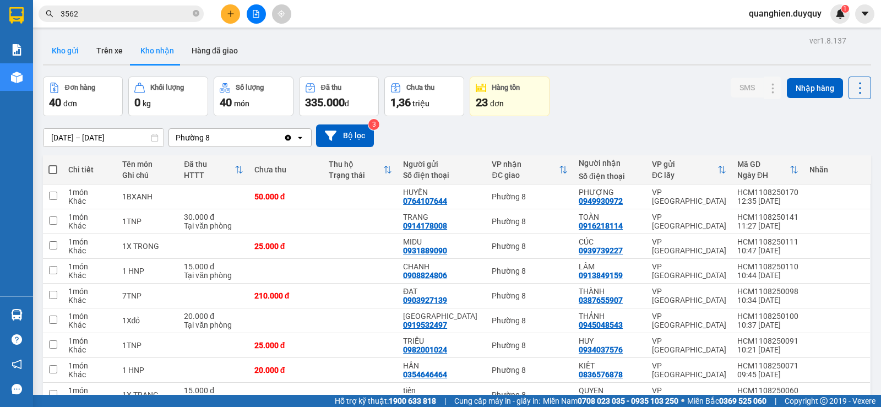
click at [64, 52] on button "Kho gửi" at bounding box center [65, 50] width 45 height 26
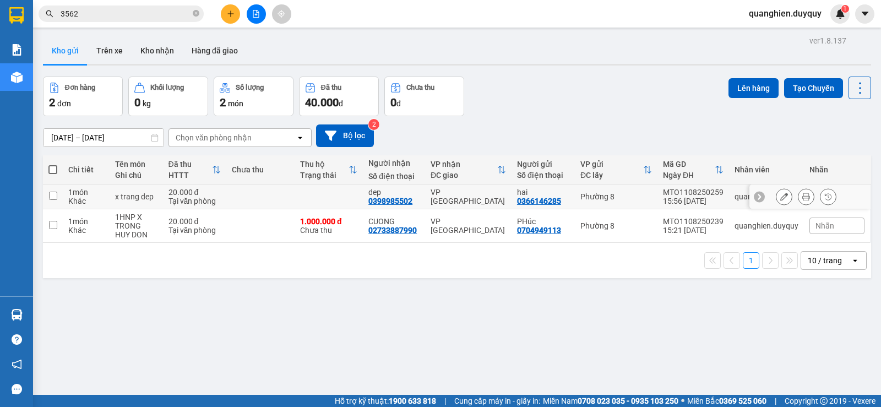
click at [50, 194] on input "checkbox" at bounding box center [53, 196] width 8 height 8
checkbox input "true"
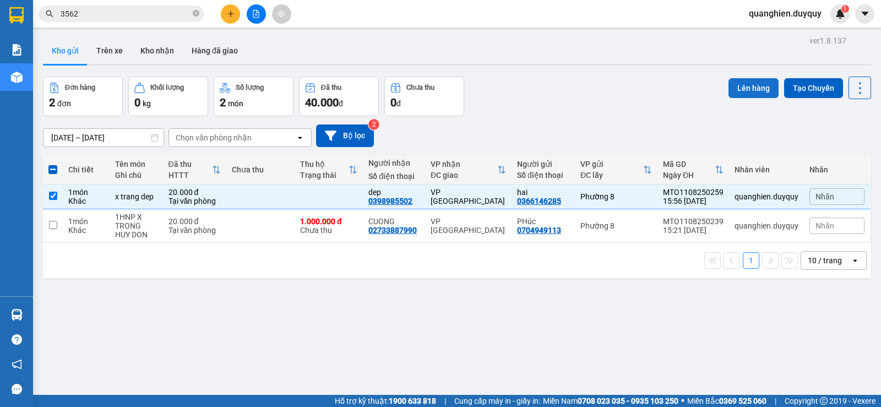
click at [750, 86] on button "Lên hàng" at bounding box center [753, 88] width 50 height 20
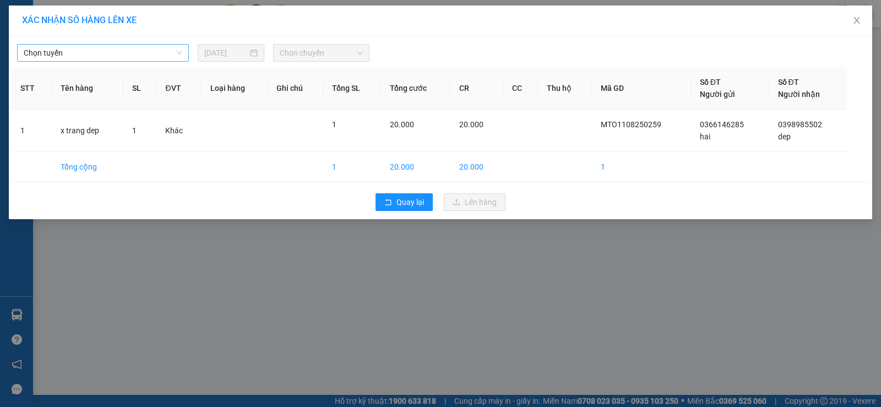
click at [99, 53] on span "Chọn tuyến" at bounding box center [103, 53] width 158 height 17
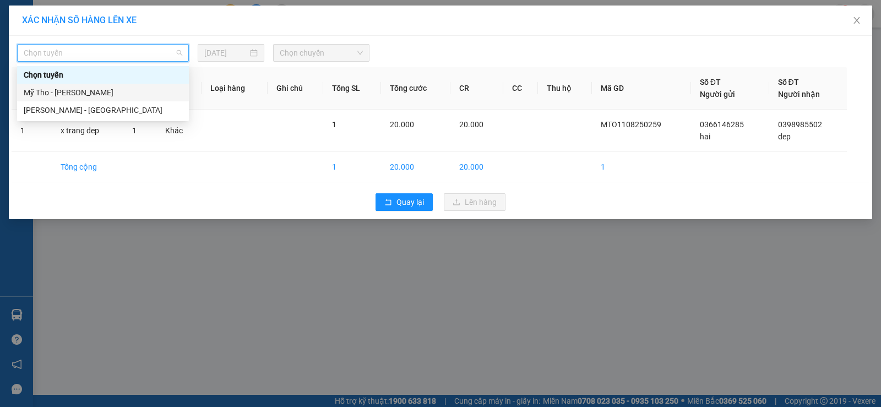
click at [99, 92] on div "Mỹ Tho - Hồ Chí Minh" at bounding box center [103, 92] width 158 height 12
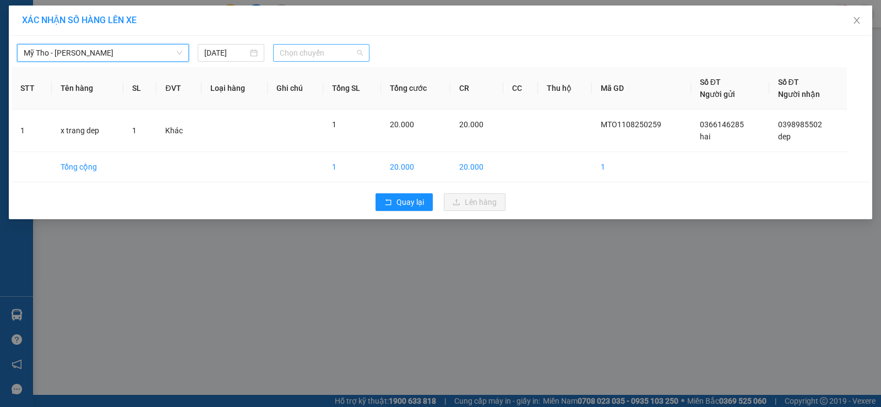
click at [337, 49] on span "Chọn chuyến" at bounding box center [321, 53] width 83 height 17
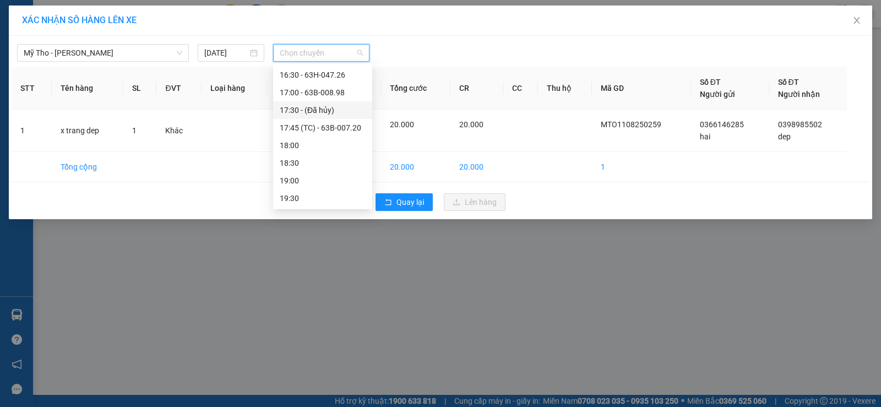
scroll to position [489, 0]
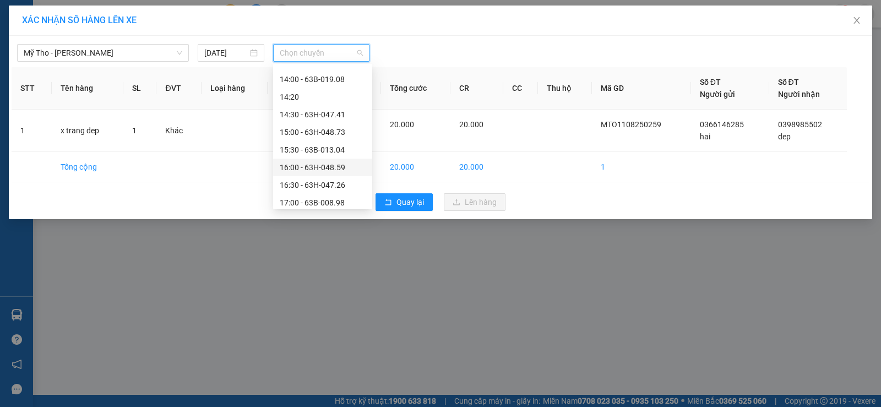
click at [336, 166] on div "16:00 - 63H-048.59" at bounding box center [323, 167] width 86 height 12
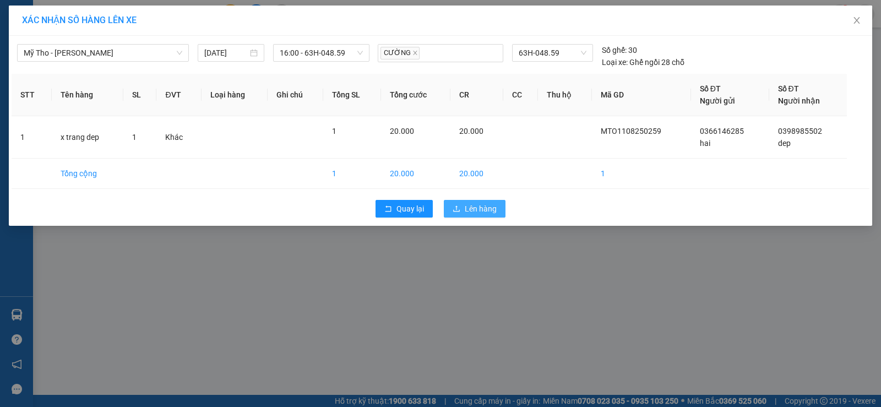
click at [467, 211] on span "Lên hàng" at bounding box center [480, 209] width 32 height 12
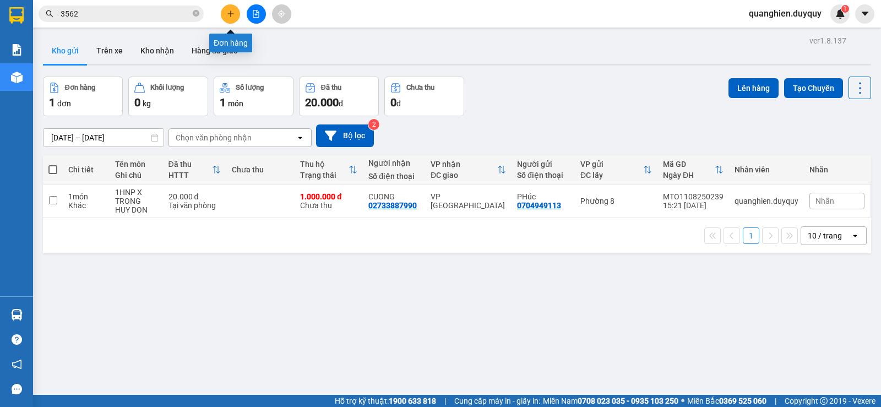
click at [229, 18] on button at bounding box center [230, 13] width 19 height 19
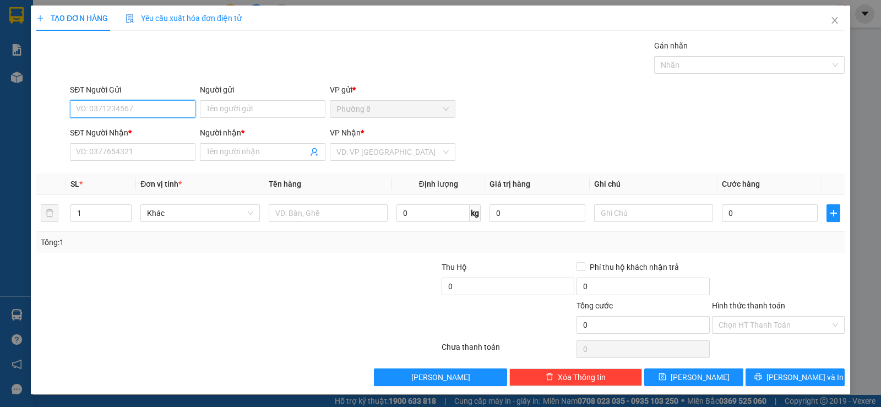
click at [168, 112] on input "SĐT Người Gửi" at bounding box center [132, 109] width 125 height 18
click at [94, 131] on div "0901283676 - GẤM" at bounding box center [131, 131] width 111 height 12
type input "0901283676"
type input "GẤM"
type input "0976297179"
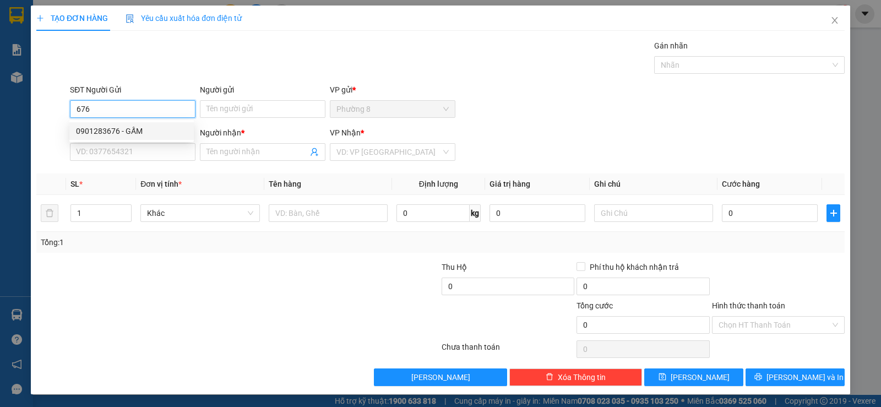
type input "LAB ANH"
type input "15.000"
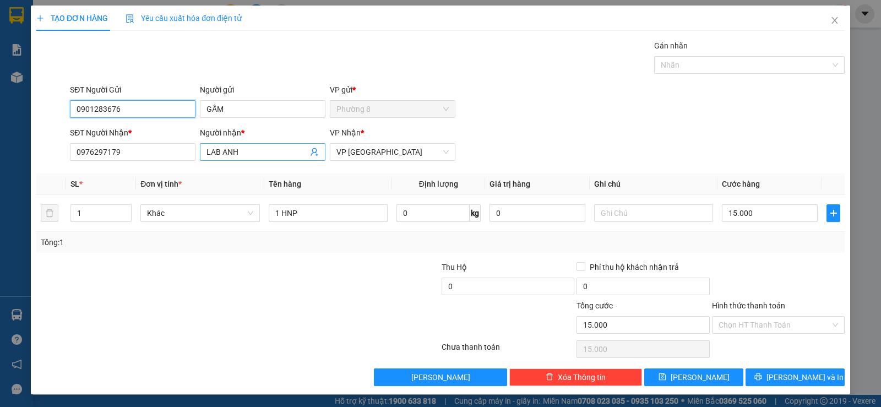
type input "0901283676"
click at [310, 153] on icon "user-add" at bounding box center [314, 151] width 9 height 9
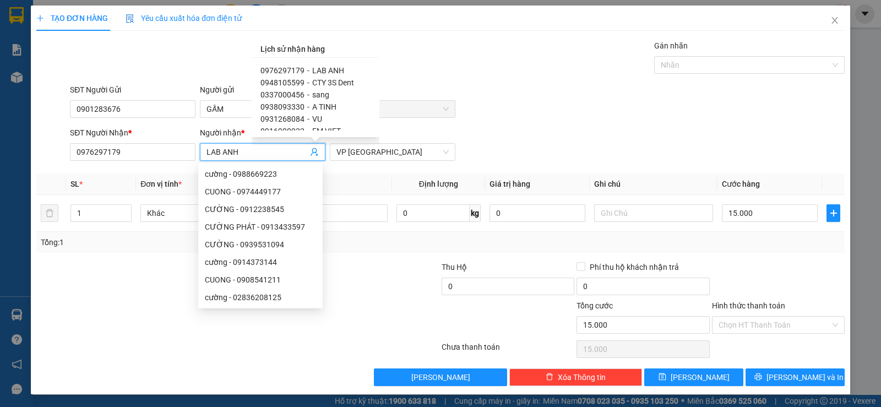
click at [294, 80] on span "0948105599" at bounding box center [282, 82] width 44 height 9
type input "0948105599"
type input "CTY 3S Dent"
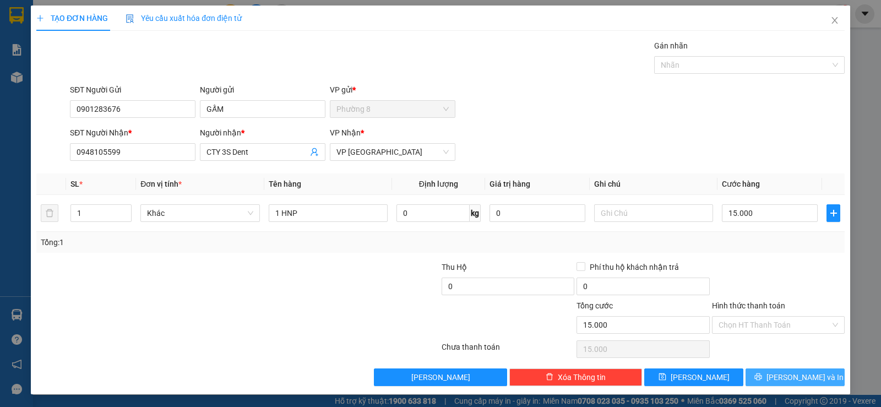
click at [781, 377] on span "[PERSON_NAME] và In" at bounding box center [804, 377] width 77 height 12
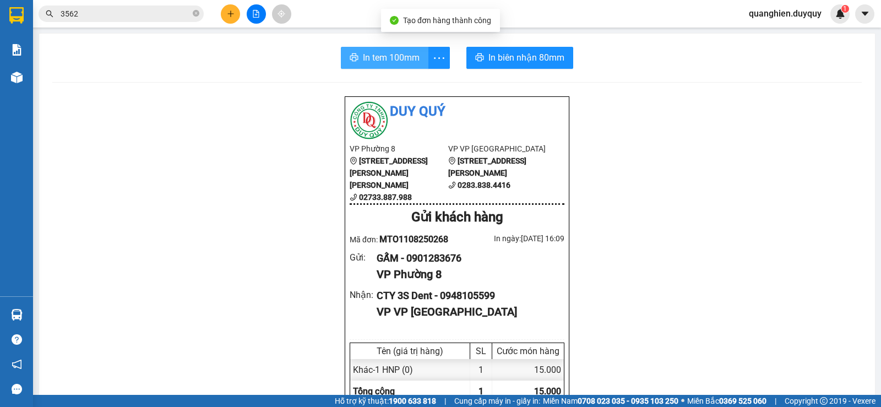
click at [386, 61] on span "In tem 100mm" at bounding box center [391, 58] width 57 height 14
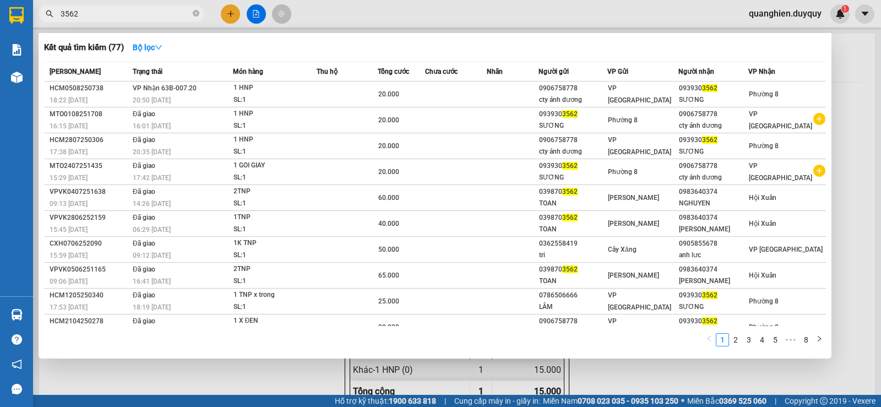
click at [177, 15] on input "3562" at bounding box center [126, 14] width 130 height 12
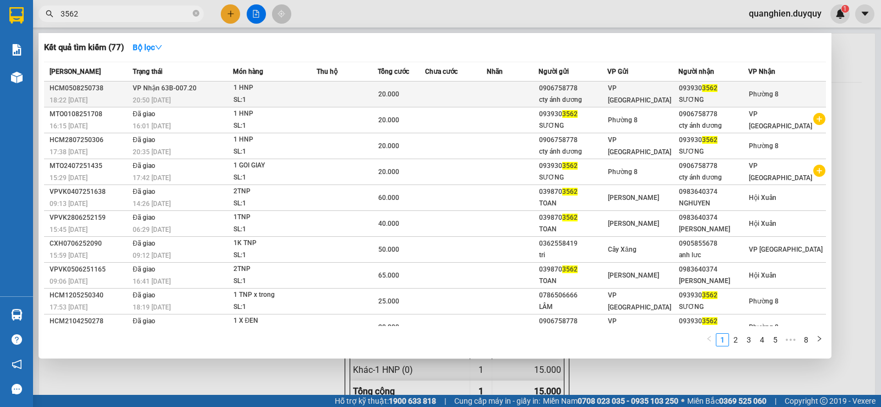
click at [560, 89] on div "0906758778" at bounding box center [573, 89] width 68 height 12
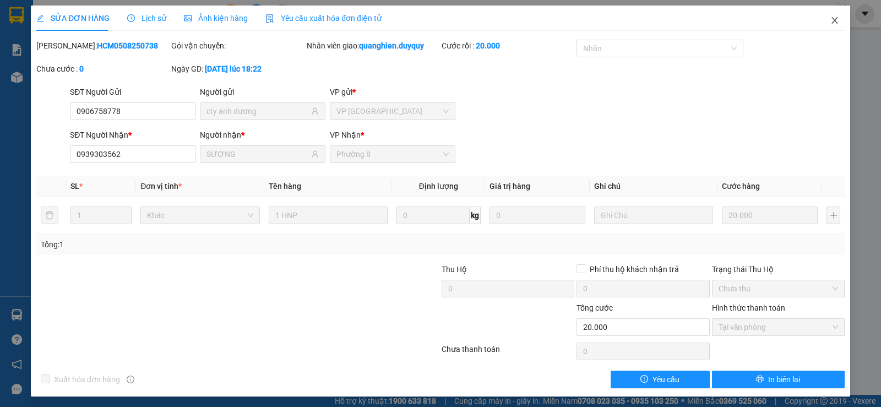
click at [830, 18] on icon "close" at bounding box center [834, 20] width 9 height 9
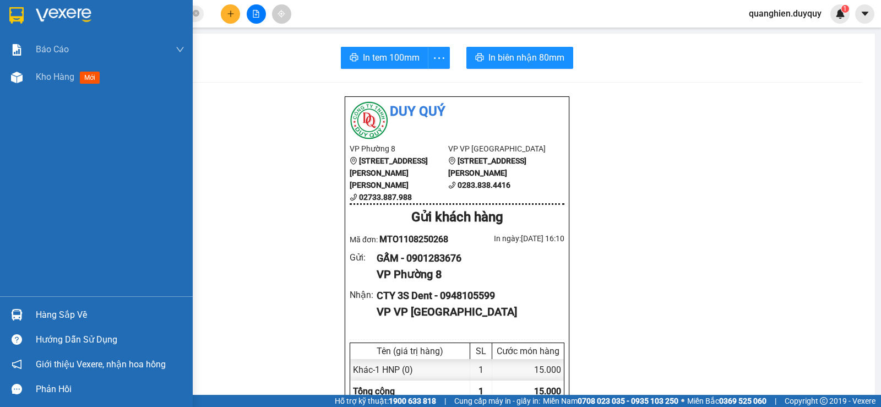
click at [41, 314] on div "Hàng sắp về" at bounding box center [110, 315] width 149 height 17
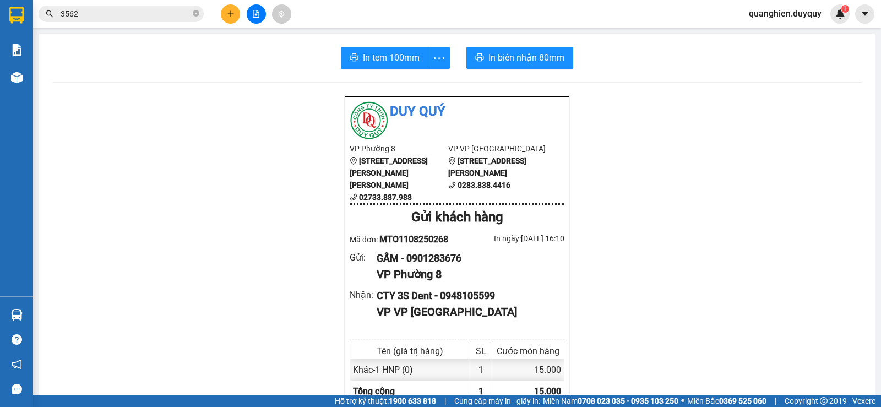
click at [156, 97] on section "Kết quả tìm kiếm ( 77 ) Bộ lọc Mã ĐH Trạng thái Món hàng Thu hộ Tổng cước Chưa …" at bounding box center [440, 203] width 881 height 407
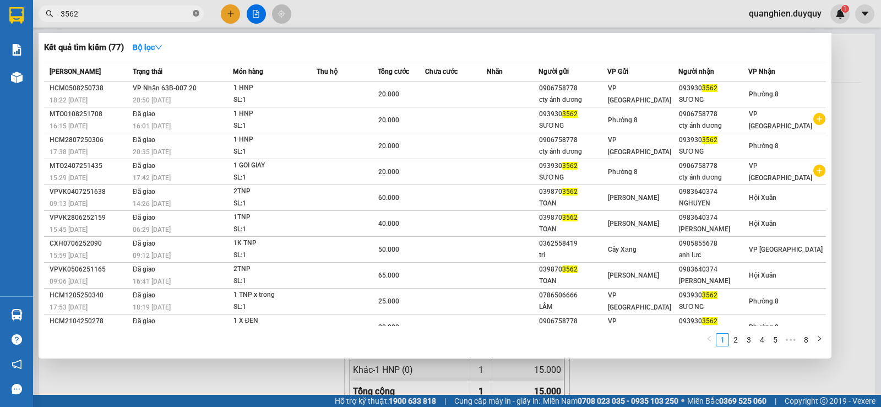
click at [198, 15] on icon "close-circle" at bounding box center [196, 13] width 7 height 7
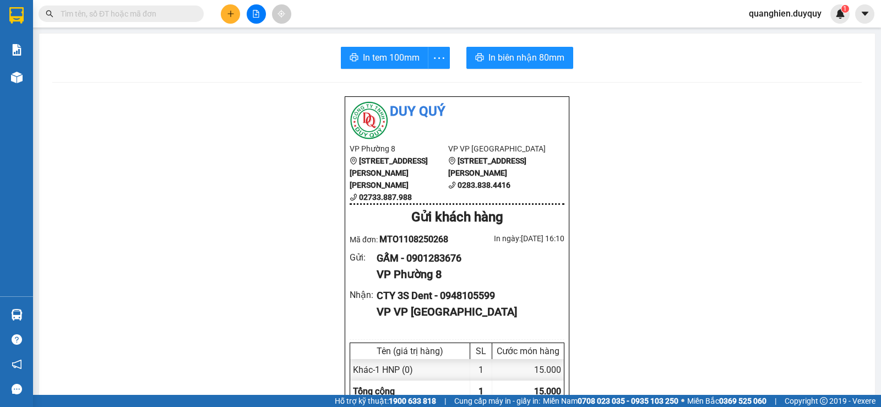
click at [185, 16] on input "text" at bounding box center [126, 14] width 130 height 12
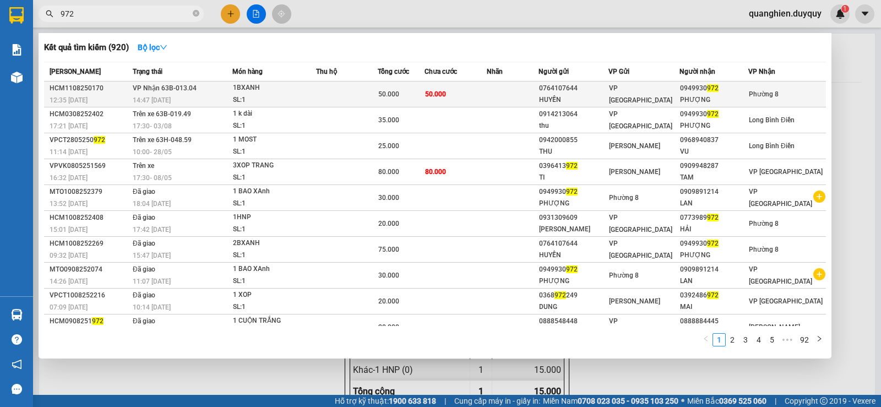
type input "972"
click at [527, 97] on td at bounding box center [512, 94] width 52 height 26
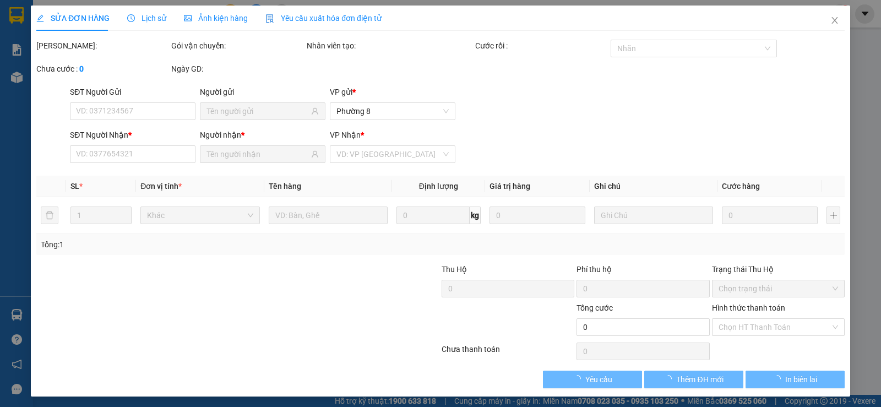
type input "0764107644"
type input "HUYỀN"
type input "0949930972"
type input "PHƯỢNG"
type input "50.000"
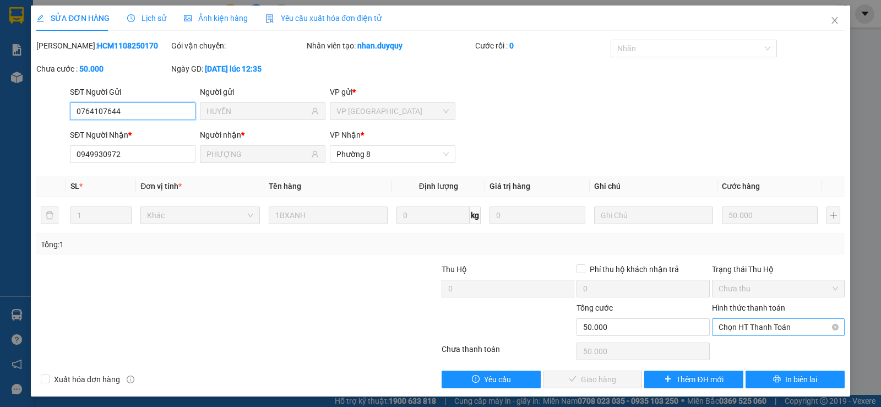
click at [764, 329] on span "Chọn HT Thanh Toán" at bounding box center [777, 327] width 119 height 17
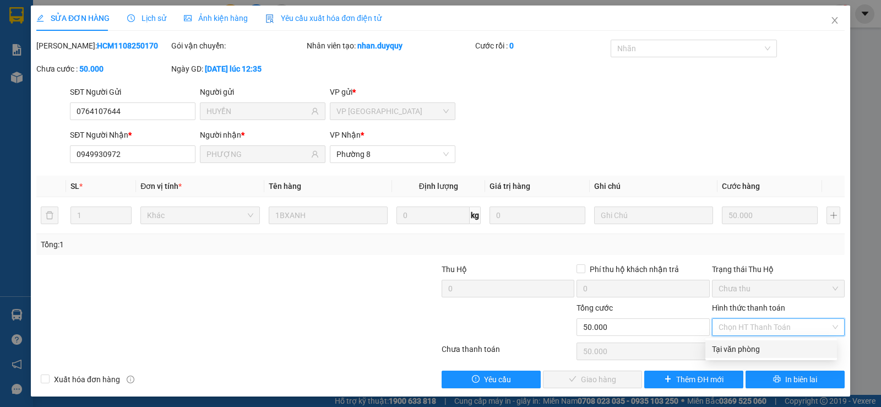
click at [751, 355] on div "Tại văn phòng" at bounding box center [771, 349] width 132 height 18
type input "0"
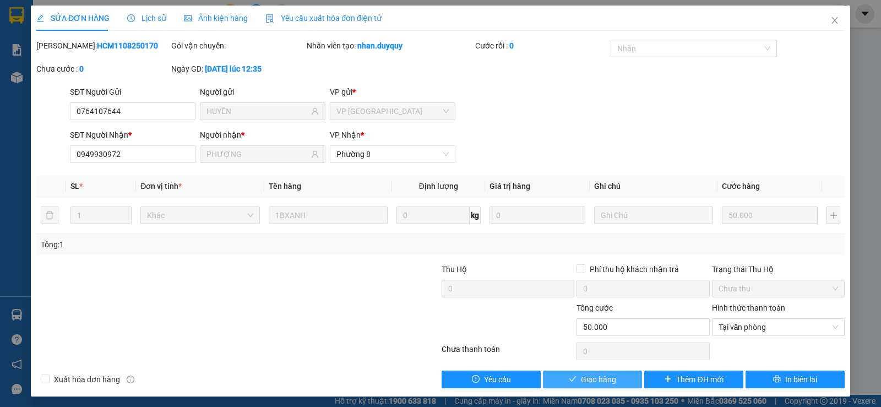
click at [605, 378] on span "Giao hàng" at bounding box center [598, 379] width 35 height 12
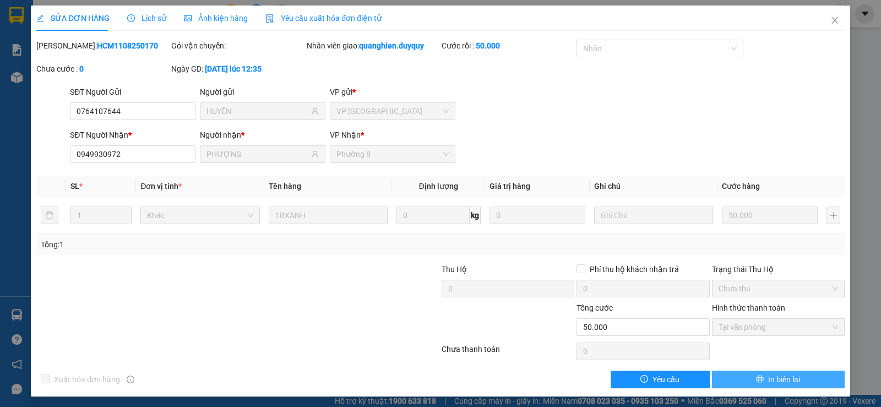
click at [799, 379] on button "In biên lai" at bounding box center [778, 379] width 133 height 18
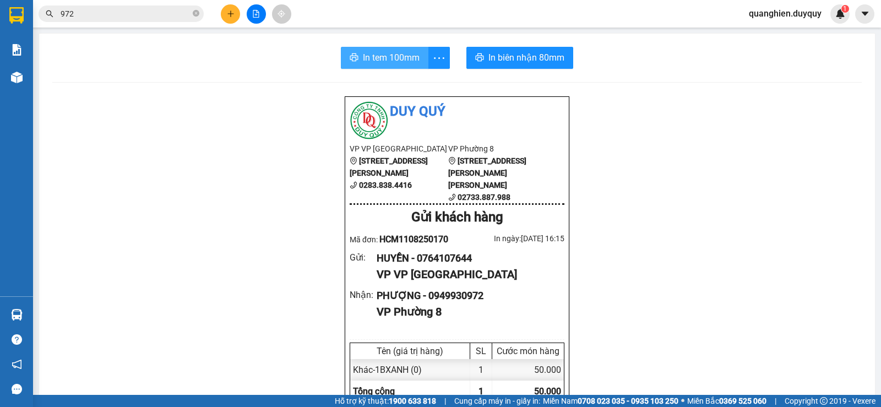
click at [396, 62] on span "In tem 100mm" at bounding box center [391, 58] width 57 height 14
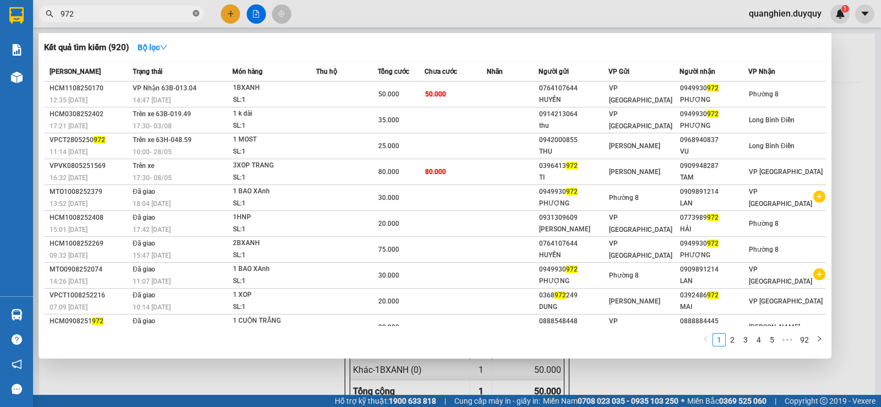
click at [194, 12] on icon "close-circle" at bounding box center [196, 13] width 7 height 7
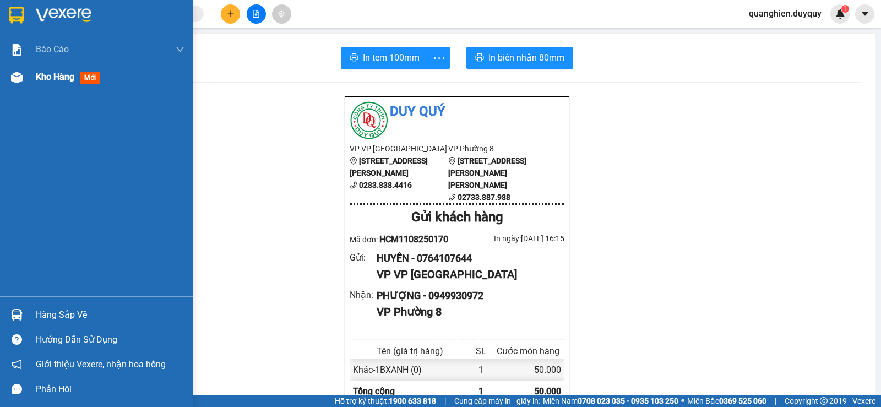
click at [48, 78] on span "Kho hàng" at bounding box center [55, 77] width 39 height 10
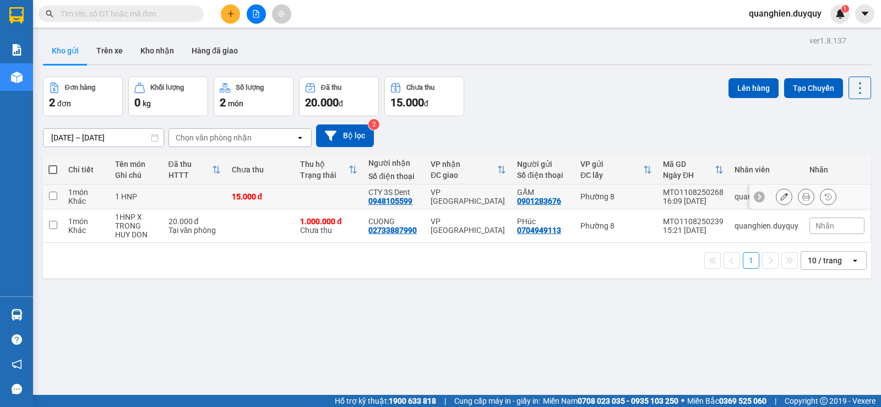
click at [51, 196] on input "checkbox" at bounding box center [53, 196] width 8 height 8
checkbox input "true"
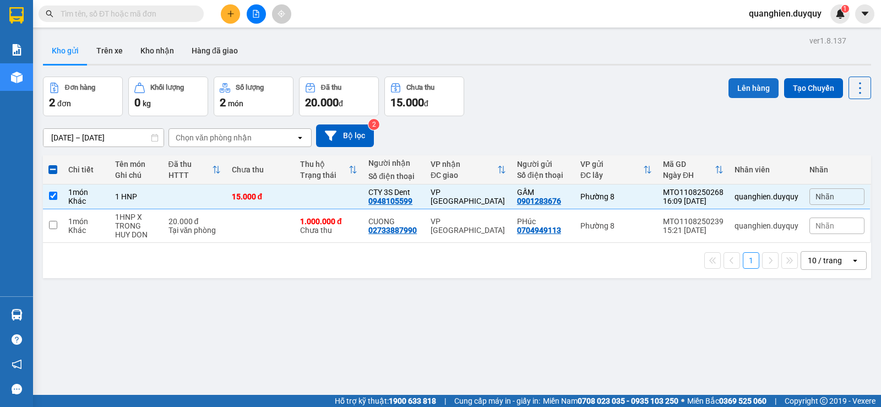
click at [745, 92] on button "Lên hàng" at bounding box center [753, 88] width 50 height 20
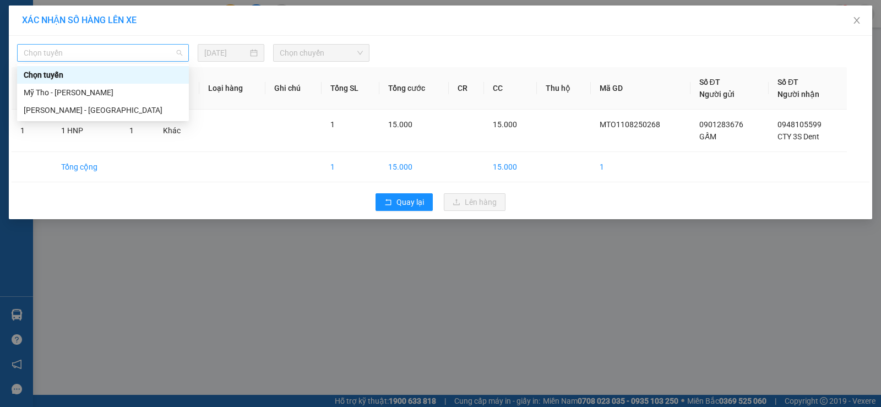
click at [114, 54] on span "Chọn tuyến" at bounding box center [103, 53] width 158 height 17
click at [99, 90] on div "Mỹ Tho - Hồ Chí Minh" at bounding box center [103, 92] width 158 height 12
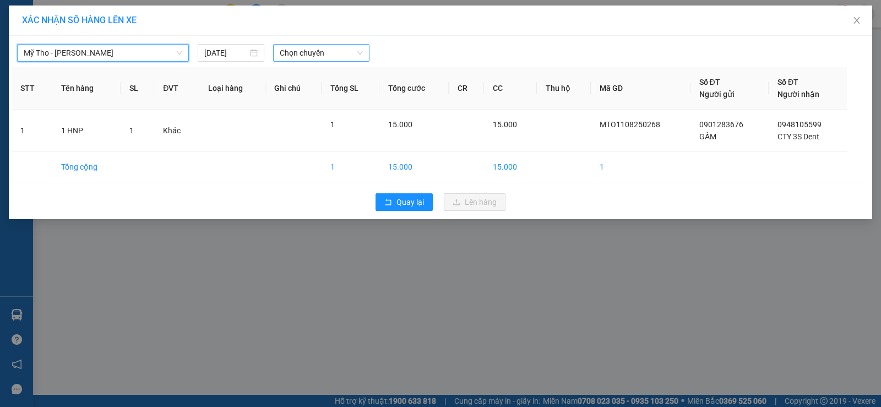
click at [314, 57] on span "Chọn chuyến" at bounding box center [321, 53] width 83 height 17
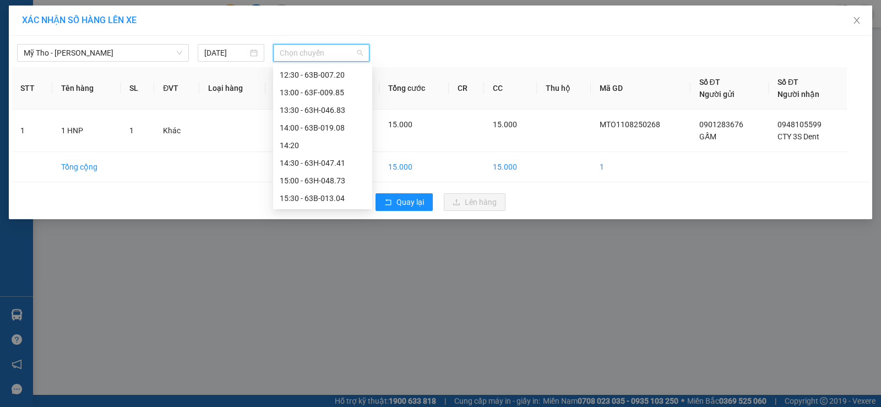
scroll to position [550, 0]
click at [331, 123] on div "16:30 - 63H-047.26" at bounding box center [323, 123] width 86 height 12
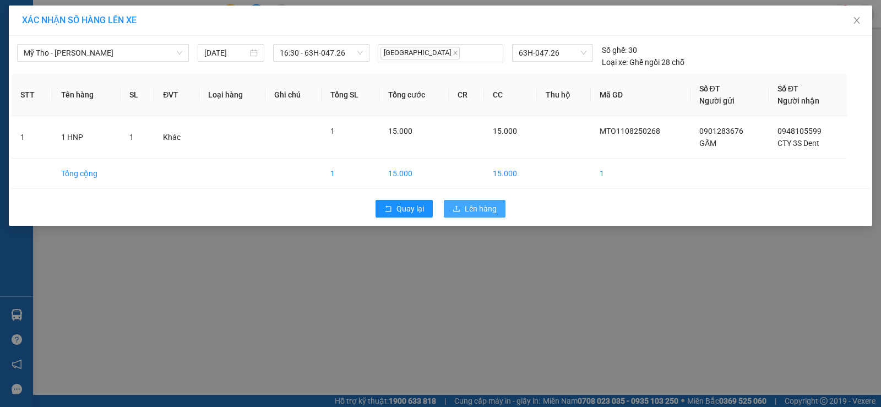
click at [476, 216] on button "Lên hàng" at bounding box center [475, 209] width 62 height 18
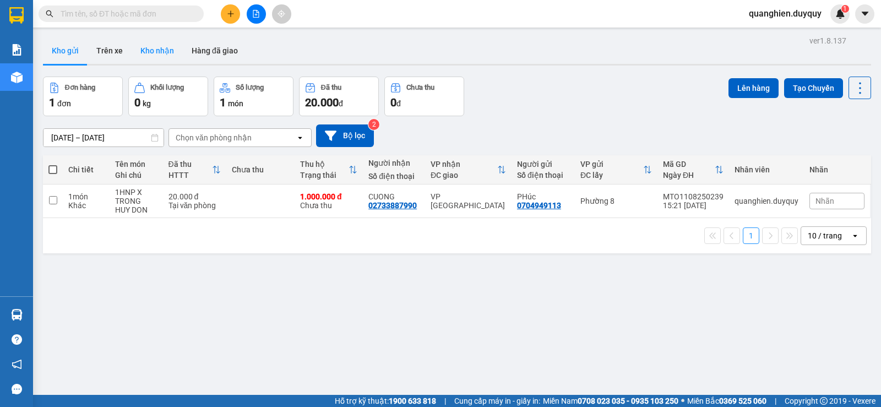
click at [158, 50] on button "Kho nhận" at bounding box center [157, 50] width 51 height 26
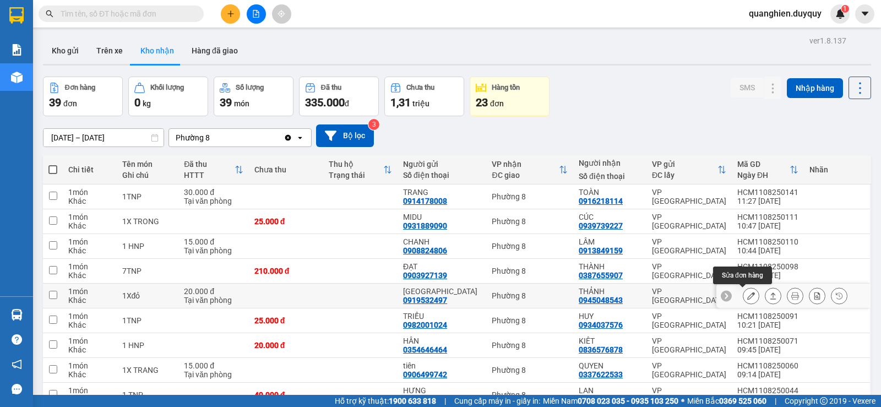
click at [747, 294] on icon at bounding box center [751, 296] width 8 height 8
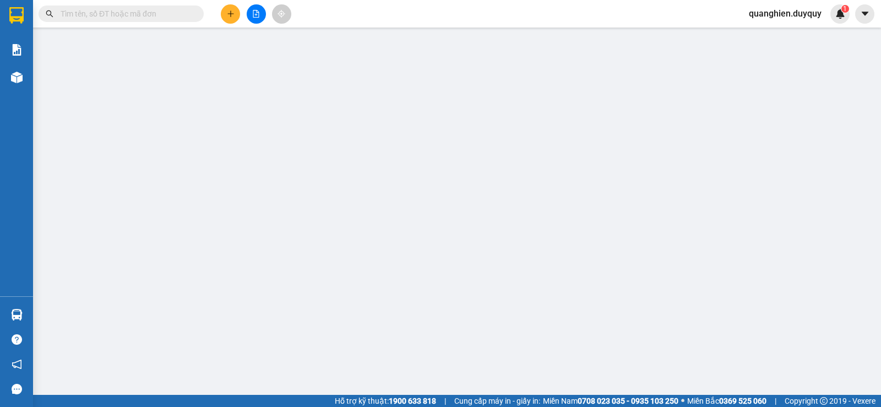
type input "0919532497"
type input "[GEOGRAPHIC_DATA]"
type input "0945048543"
type input "THẢNH"
type input "20.000"
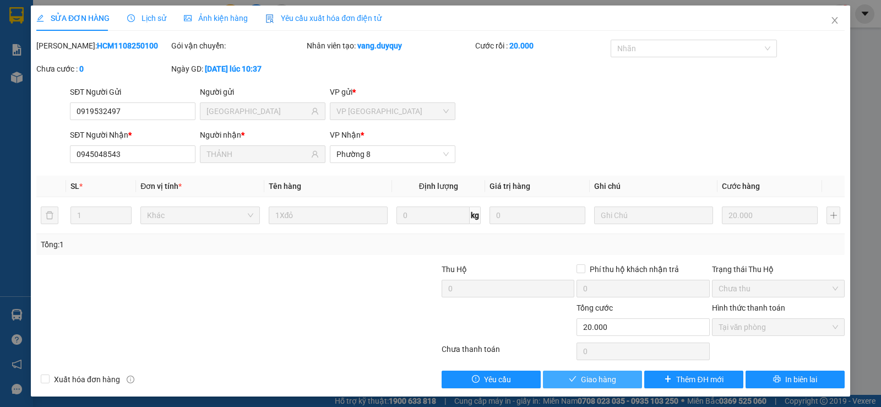
click at [609, 379] on span "Giao hàng" at bounding box center [598, 379] width 35 height 12
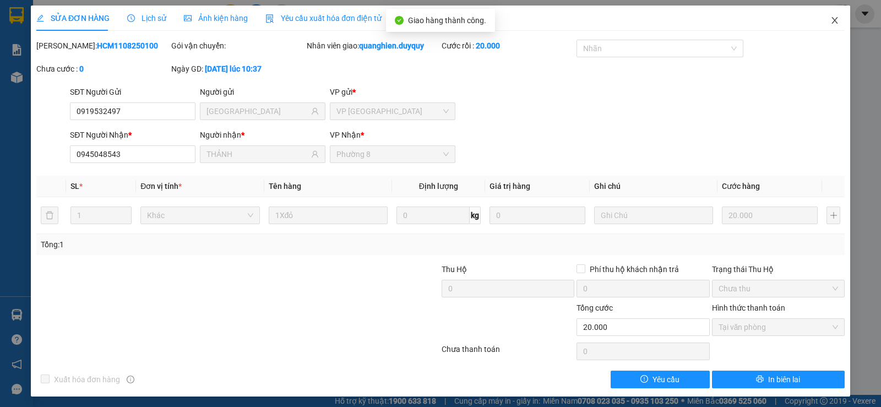
click at [830, 17] on icon "close" at bounding box center [834, 20] width 9 height 9
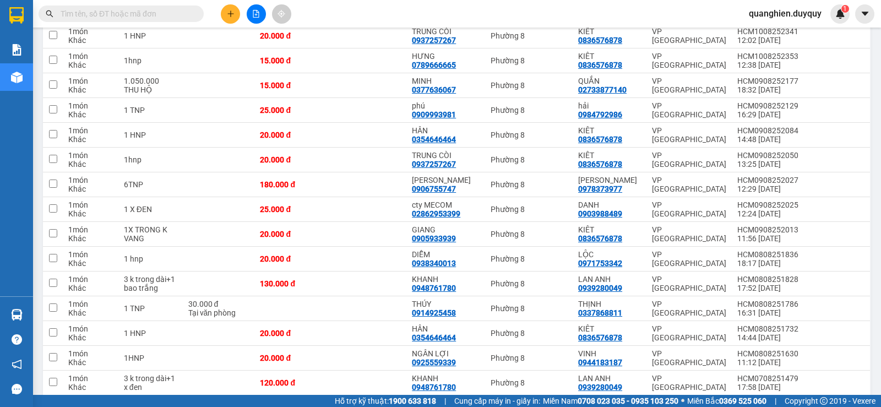
scroll to position [78, 0]
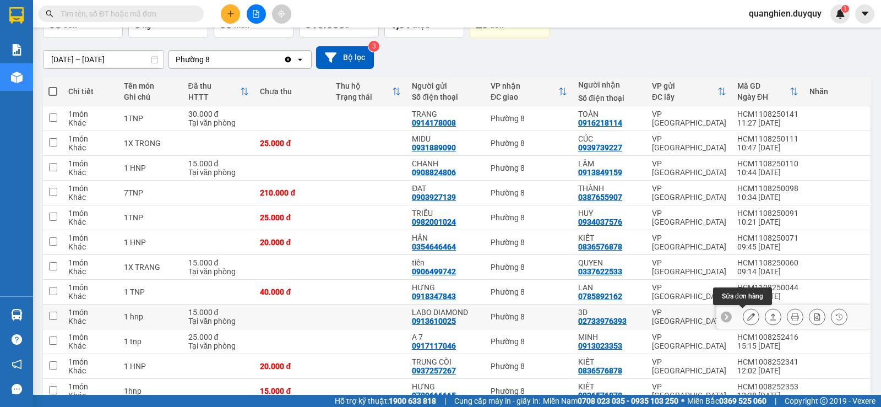
click at [747, 318] on icon at bounding box center [751, 317] width 8 height 8
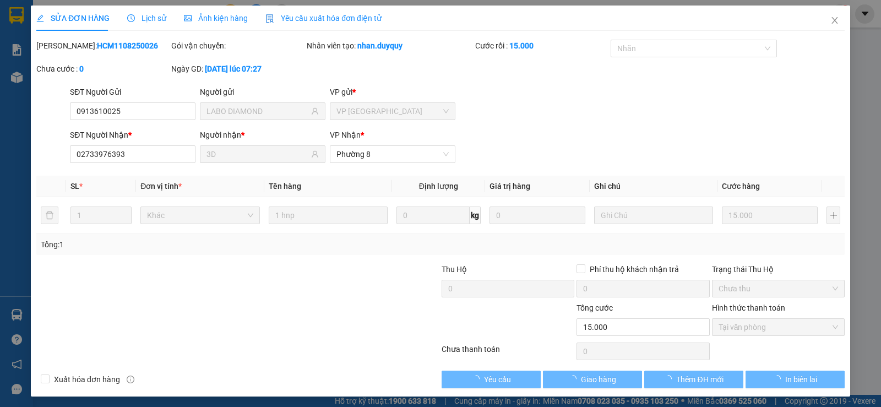
type input "0913610025"
type input "LABO DIAMOND"
type input "02733976393"
type input "3D"
type input "15.000"
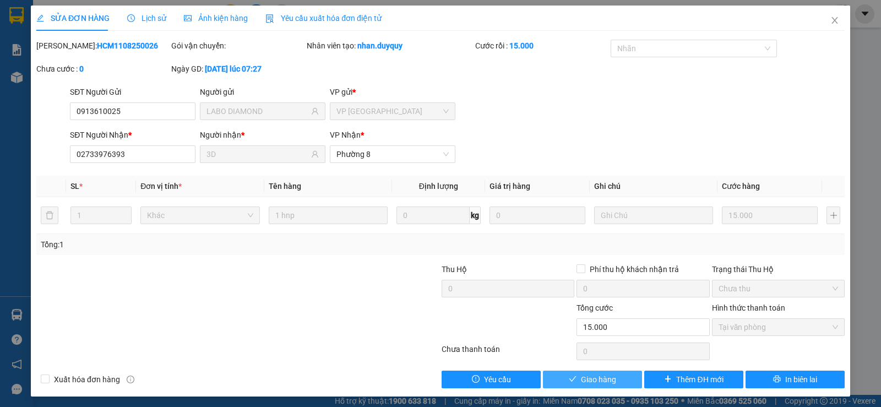
click at [569, 379] on icon "check" at bounding box center [572, 379] width 7 height 6
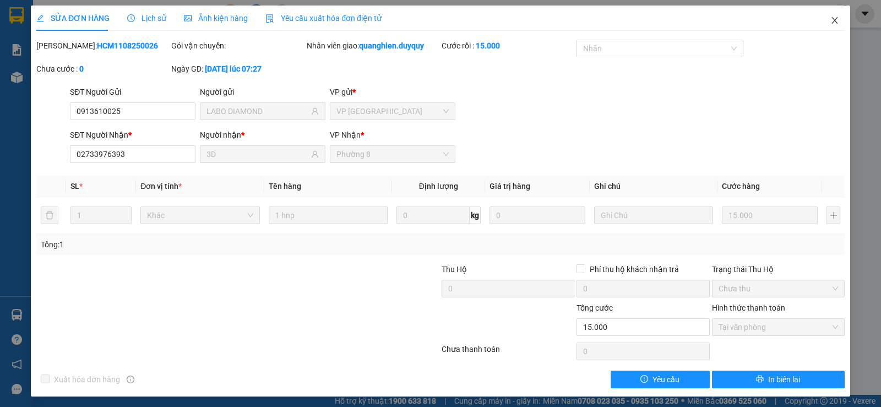
click at [830, 17] on icon "close" at bounding box center [834, 20] width 9 height 9
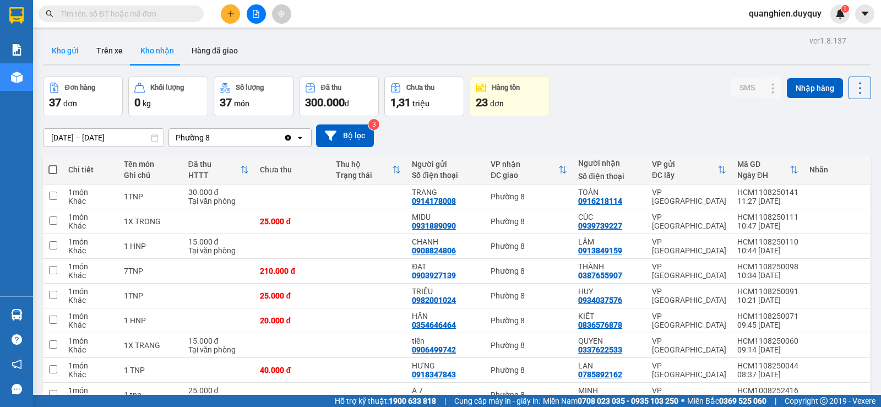
click at [63, 52] on button "Kho gửi" at bounding box center [65, 50] width 45 height 26
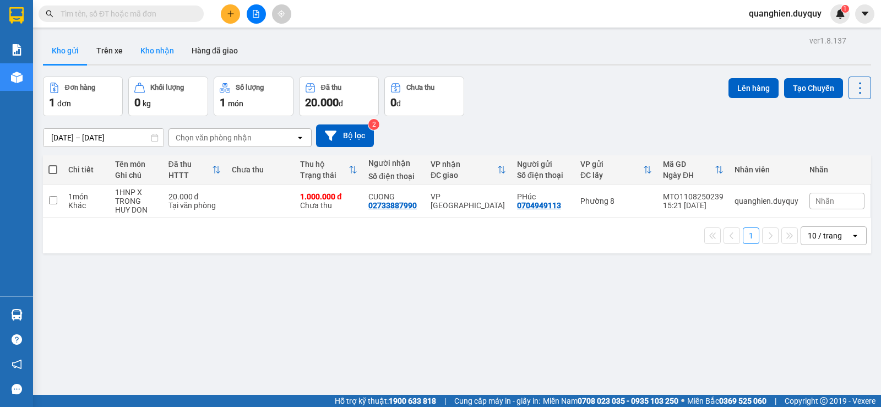
click at [145, 46] on button "Kho nhận" at bounding box center [157, 50] width 51 height 26
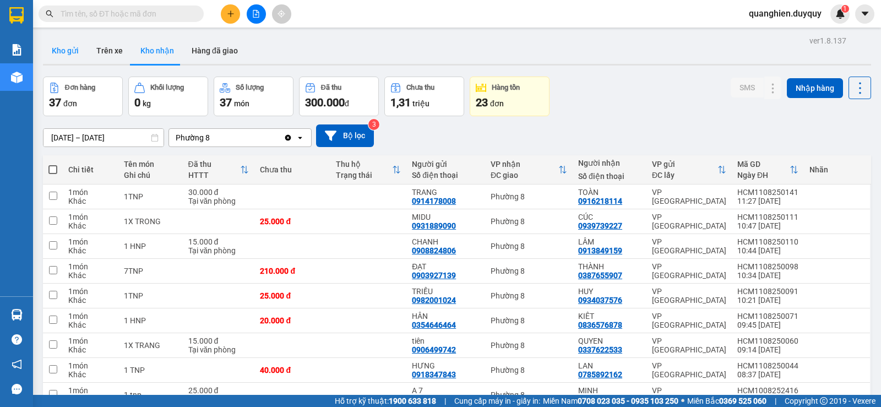
click at [70, 53] on button "Kho gửi" at bounding box center [65, 50] width 45 height 26
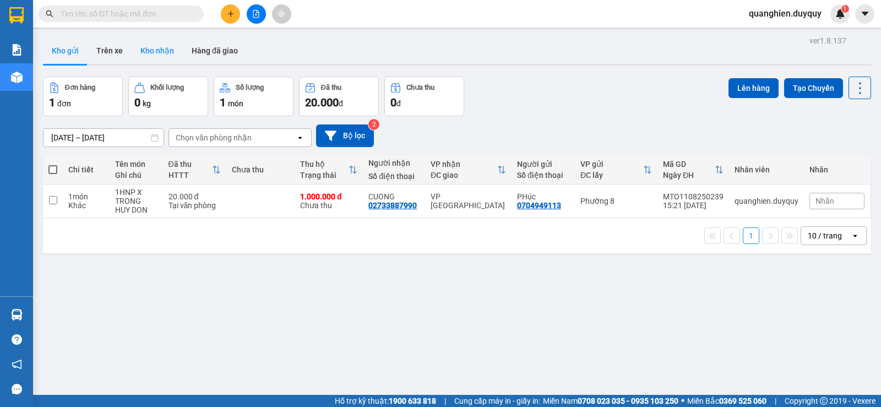
click at [158, 51] on button "Kho nhận" at bounding box center [157, 50] width 51 height 26
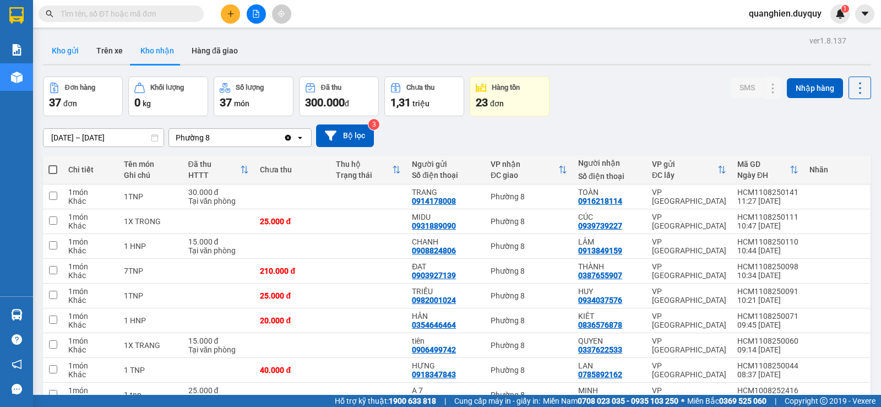
click at [59, 48] on button "Kho gửi" at bounding box center [65, 50] width 45 height 26
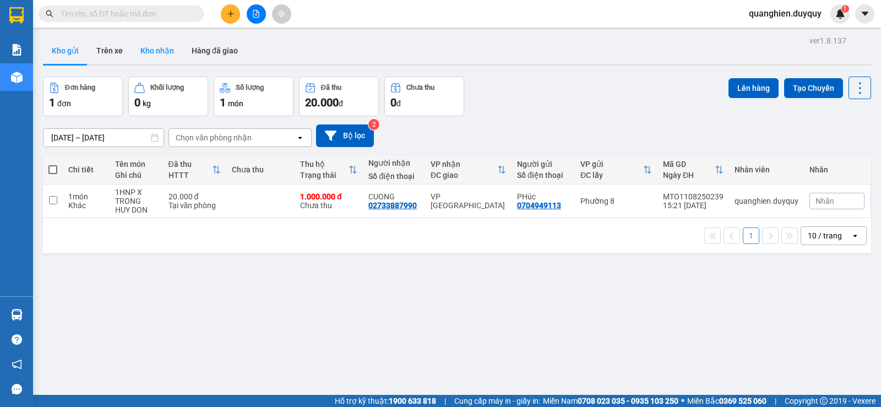
click at [158, 50] on button "Kho nhận" at bounding box center [157, 50] width 51 height 26
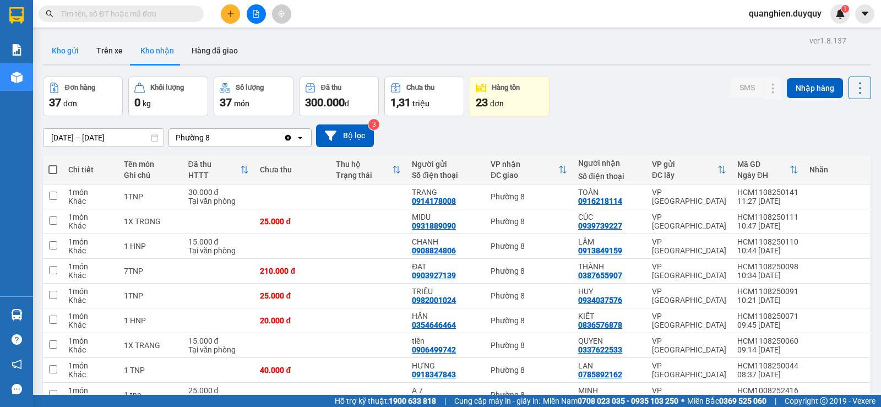
click at [63, 50] on button "Kho gửi" at bounding box center [65, 50] width 45 height 26
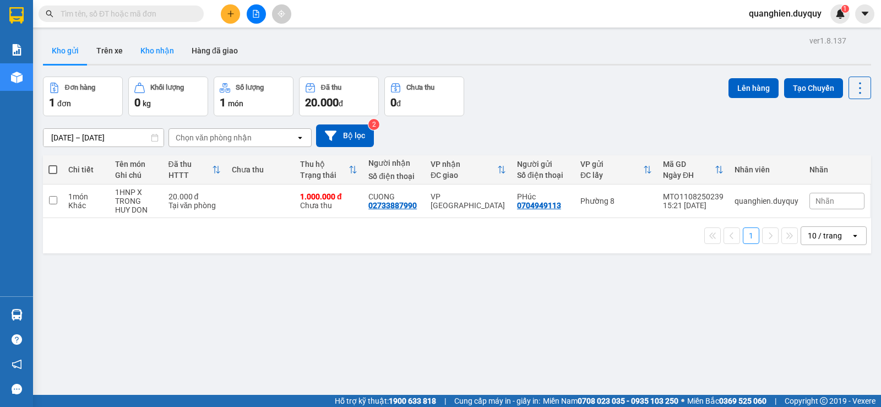
click at [156, 52] on button "Kho nhận" at bounding box center [157, 50] width 51 height 26
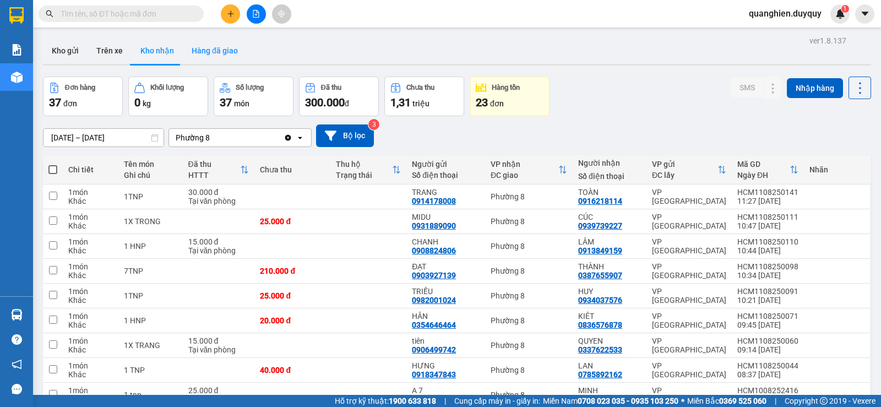
click at [219, 50] on button "Hàng đã giao" at bounding box center [215, 50] width 64 height 26
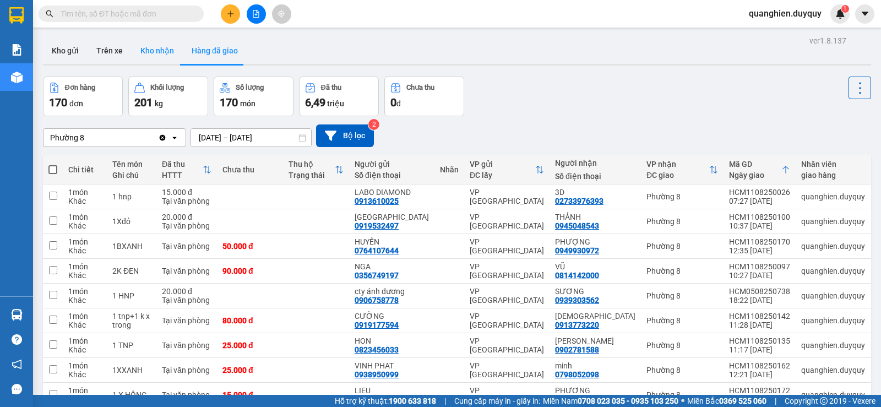
click at [156, 50] on button "Kho nhận" at bounding box center [157, 50] width 51 height 26
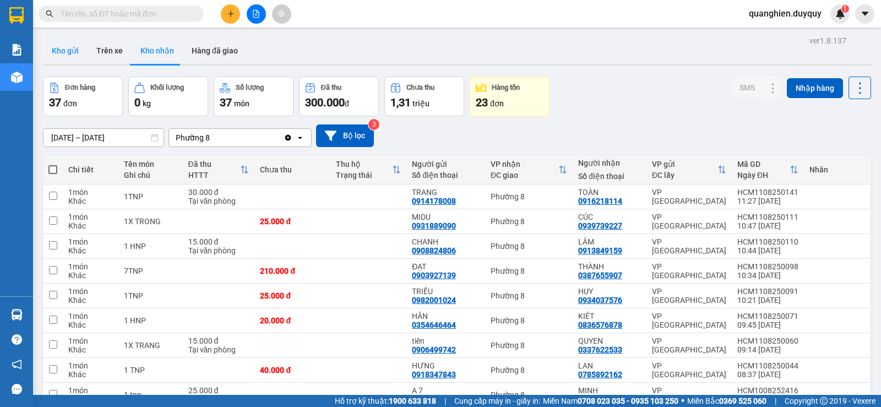
click at [68, 51] on button "Kho gửi" at bounding box center [65, 50] width 45 height 26
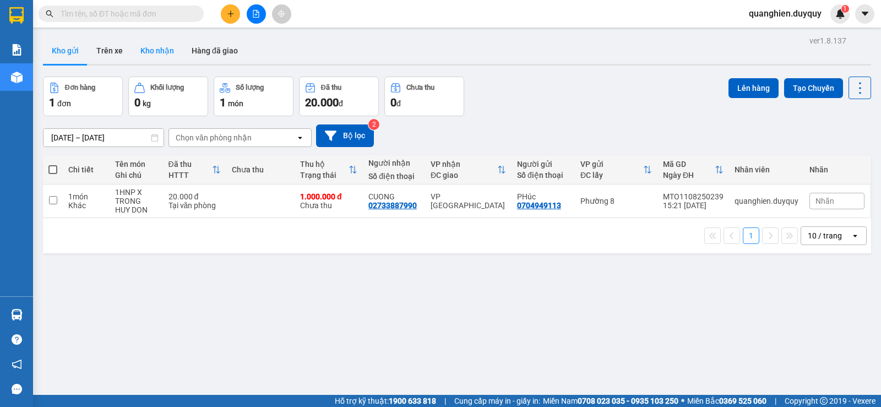
click at [161, 48] on button "Kho nhận" at bounding box center [157, 50] width 51 height 26
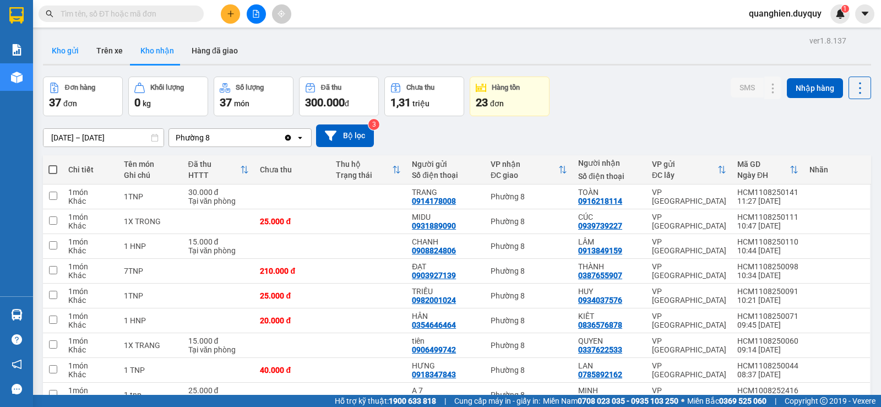
click at [74, 51] on button "Kho gửi" at bounding box center [65, 50] width 45 height 26
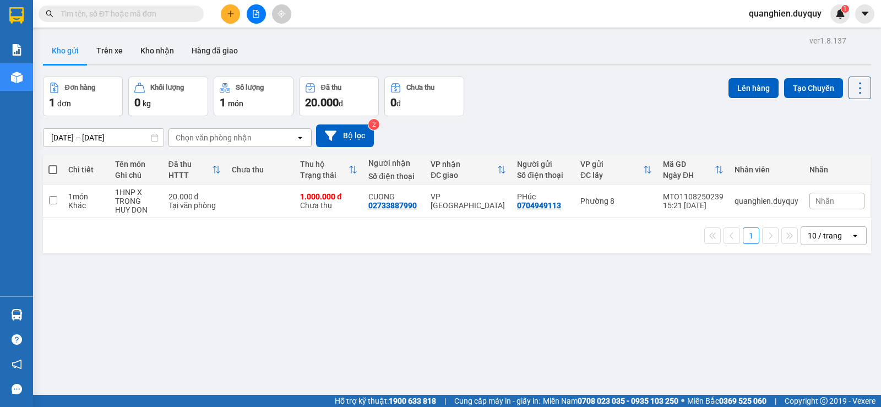
click at [174, 18] on input "text" at bounding box center [126, 14] width 130 height 12
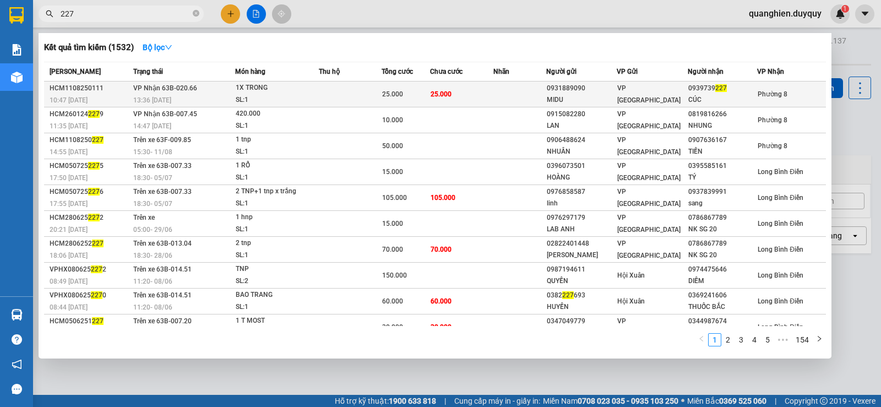
type input "227"
click at [433, 98] on span "25.000" at bounding box center [440, 93] width 21 height 9
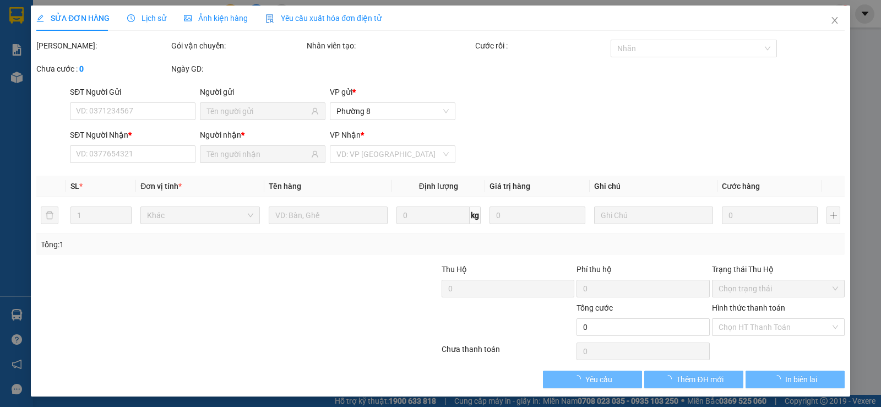
type input "0931889090"
type input "MIDU"
type input "0939739227"
type input "CÚC"
type input "25.000"
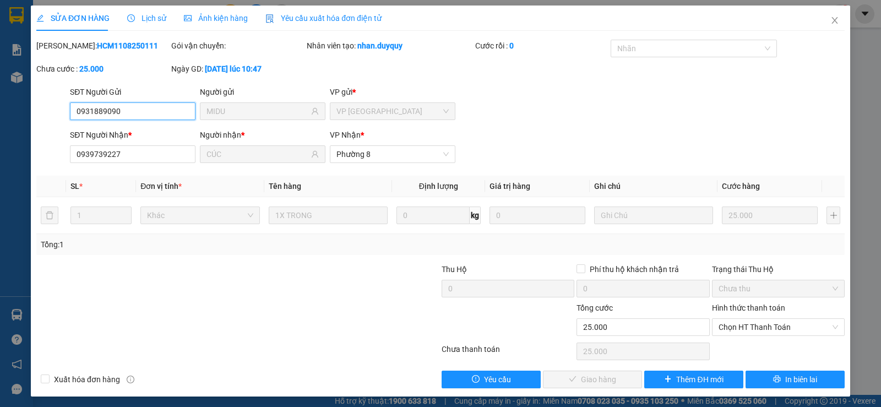
drag, startPoint x: 752, startPoint y: 331, endPoint x: 753, endPoint y: 348, distance: 17.6
click at [753, 339] on div "Hình thức thanh toán Chọn HT Thanh Toán" at bounding box center [778, 321] width 133 height 39
click at [748, 326] on span "Chọn HT Thanh Toán" at bounding box center [777, 327] width 119 height 17
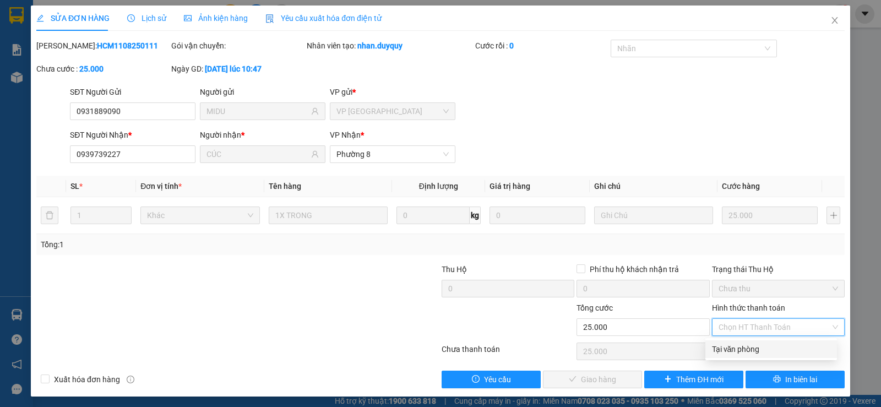
click at [750, 346] on div "Tại văn phòng" at bounding box center [771, 349] width 118 height 12
type input "0"
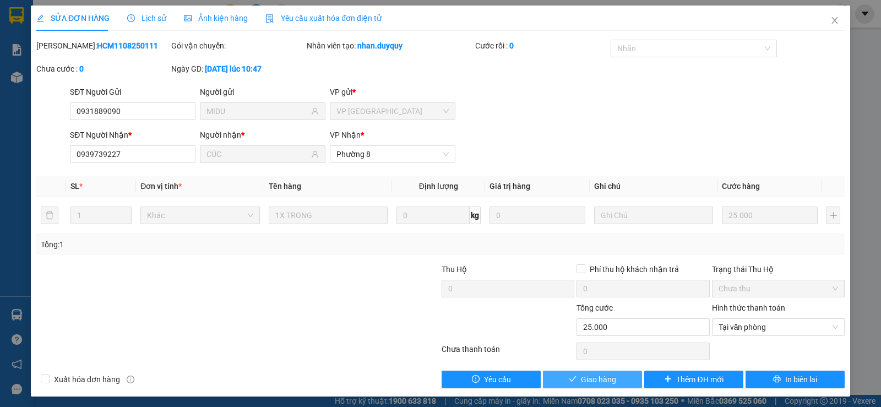
drag, startPoint x: 603, startPoint y: 380, endPoint x: 593, endPoint y: 381, distance: 10.0
click at [600, 381] on span "Giao hàng" at bounding box center [598, 379] width 35 height 12
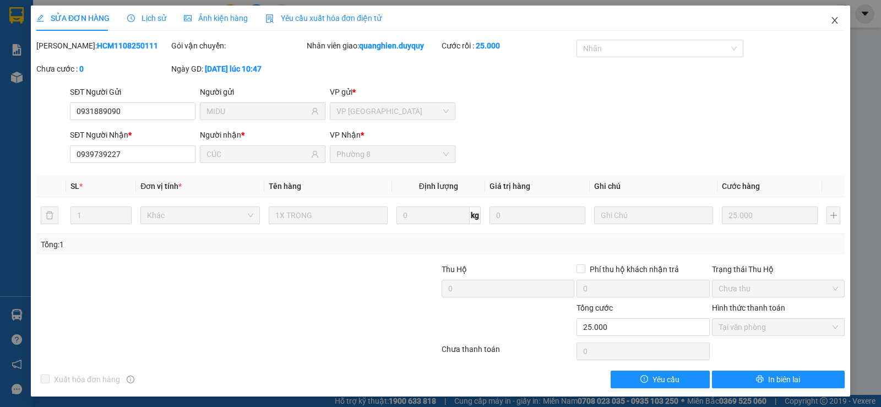
click at [830, 19] on icon "close" at bounding box center [834, 20] width 9 height 9
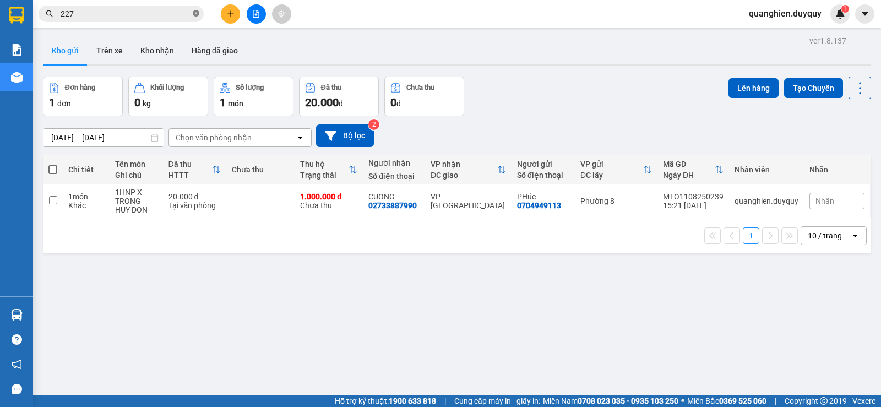
click at [195, 14] on icon "close-circle" at bounding box center [196, 13] width 7 height 7
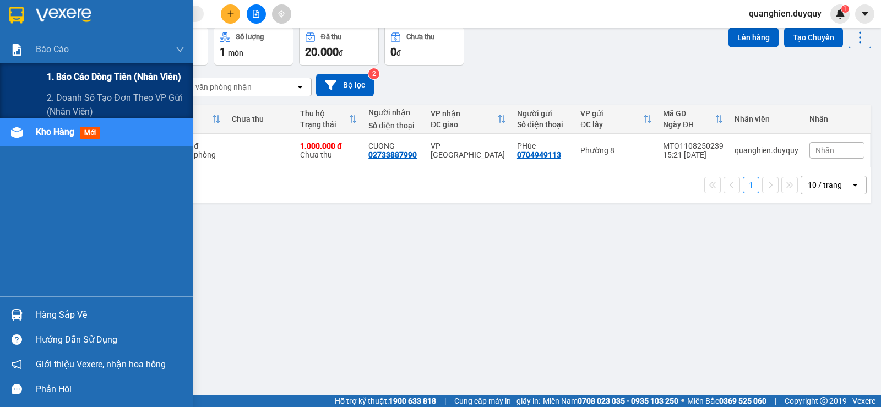
click at [100, 80] on span "1. Báo cáo dòng tiền (nhân viên)" at bounding box center [114, 77] width 134 height 14
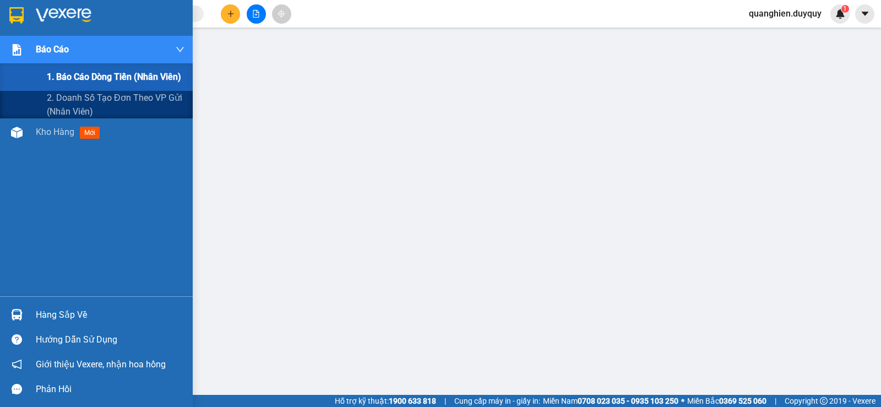
click at [111, 76] on span "1. Báo cáo dòng tiền (nhân viên)" at bounding box center [114, 77] width 134 height 14
click at [107, 76] on span "1. Báo cáo dòng tiền (nhân viên)" at bounding box center [114, 77] width 134 height 14
click at [68, 78] on span "1. Báo cáo dòng tiền (nhân viên)" at bounding box center [114, 77] width 134 height 14
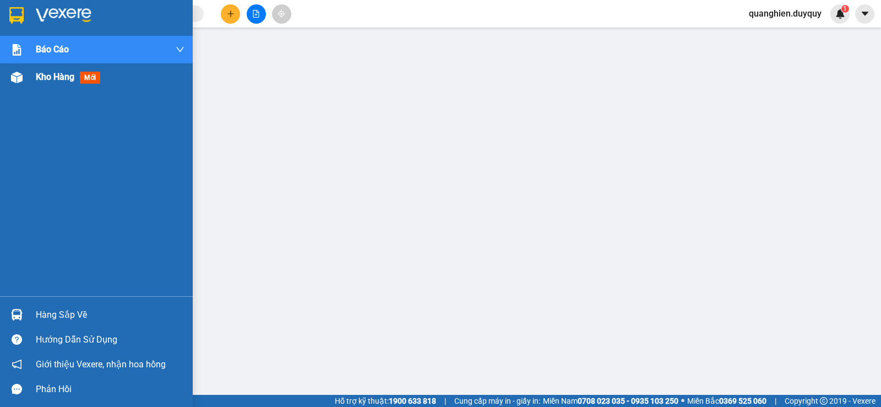
click at [65, 77] on span "Kho hàng" at bounding box center [55, 77] width 39 height 10
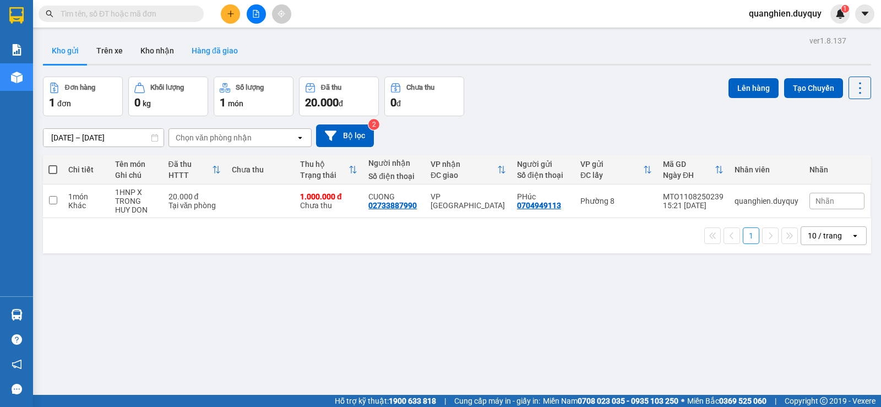
click at [217, 53] on button "Hàng đã giao" at bounding box center [215, 50] width 64 height 26
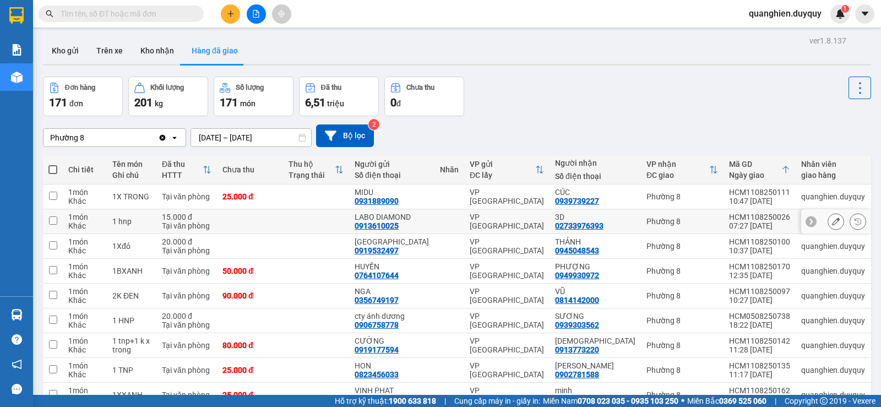
scroll to position [96, 0]
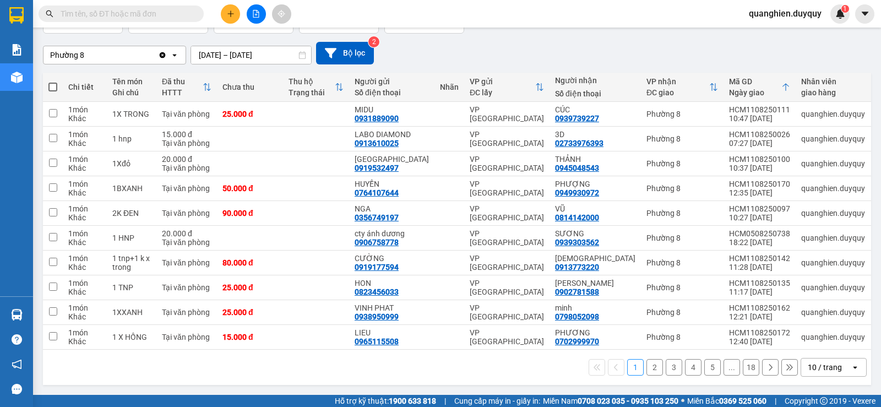
click at [822, 362] on div "10 / trang" at bounding box center [824, 367] width 34 height 11
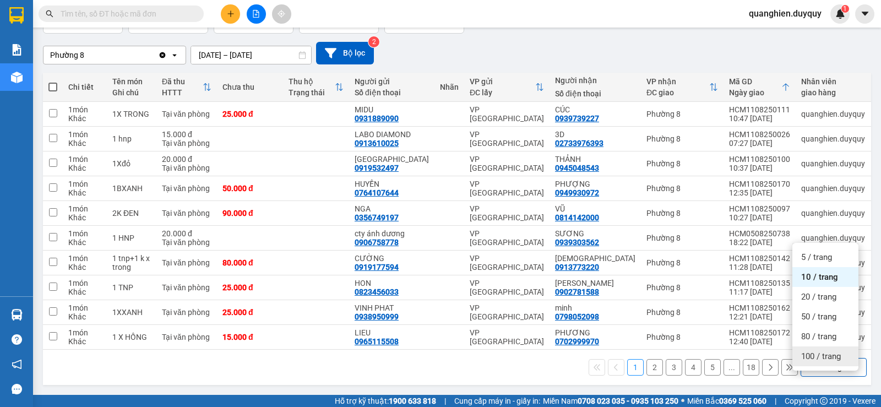
click at [825, 351] on span "100 / trang" at bounding box center [821, 356] width 40 height 11
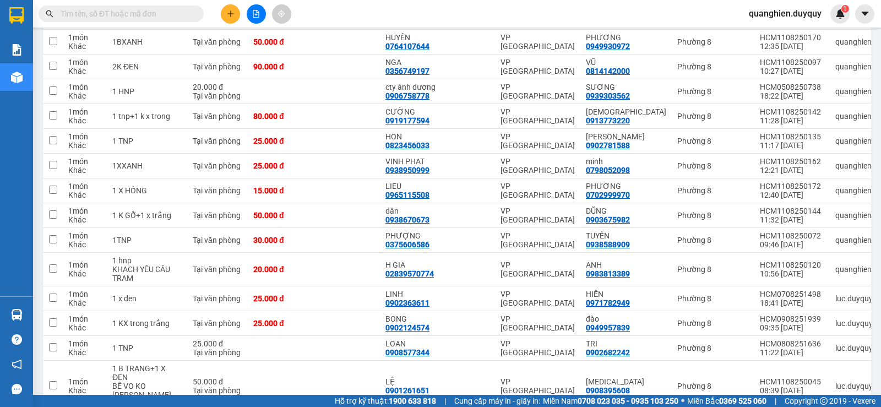
scroll to position [0, 0]
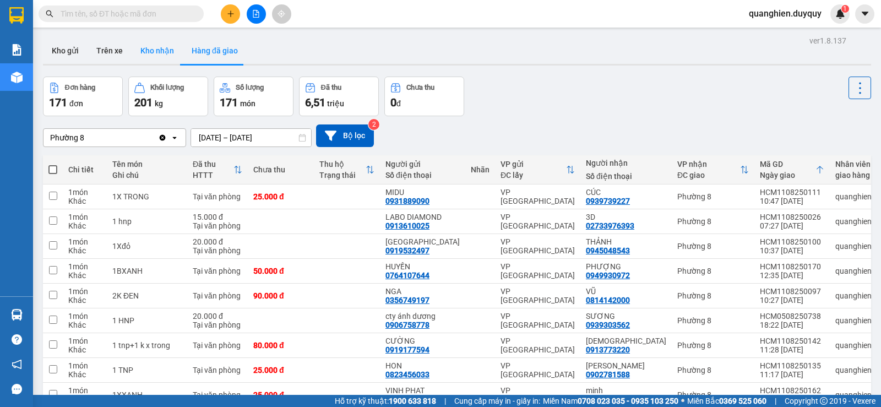
click at [152, 51] on button "Kho nhận" at bounding box center [157, 50] width 51 height 26
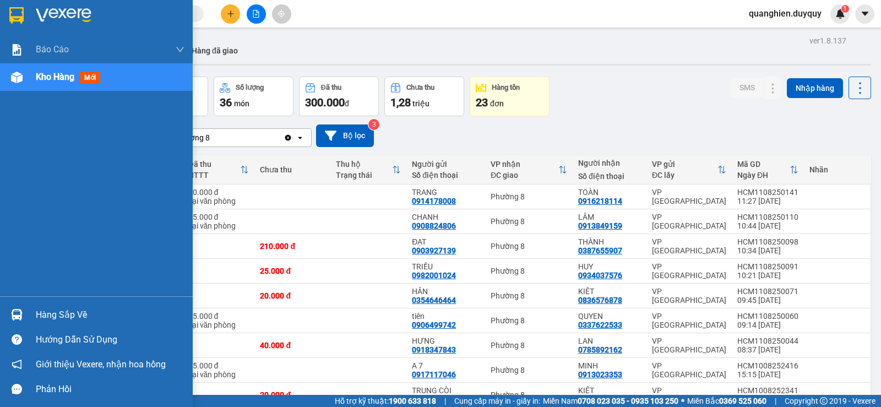
click at [51, 318] on div "Hàng sắp về" at bounding box center [110, 315] width 149 height 17
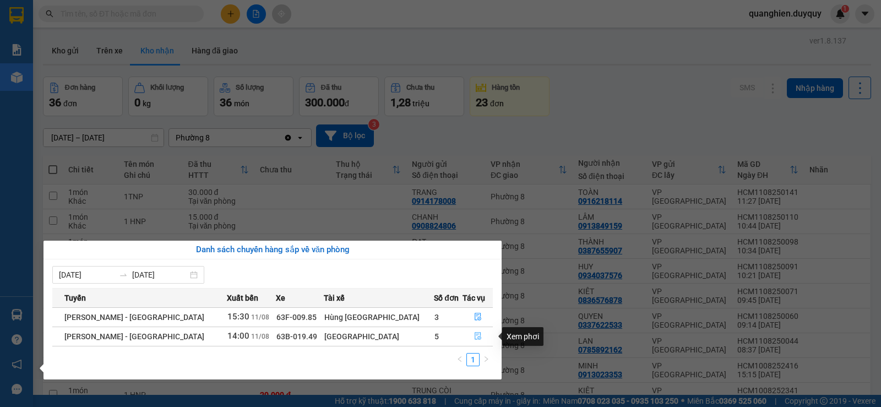
click at [474, 336] on icon "file-done" at bounding box center [478, 336] width 8 height 8
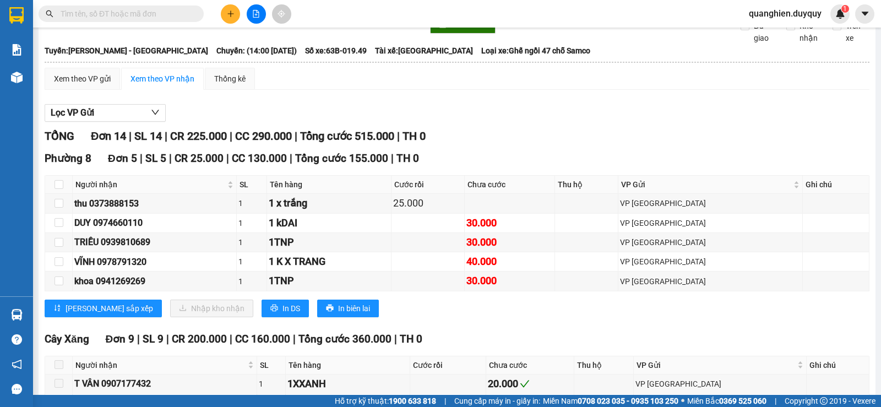
scroll to position [110, 0]
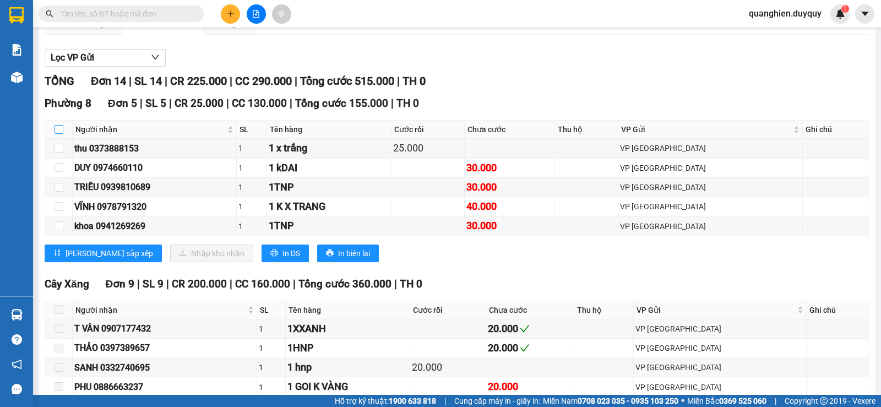
click at [59, 134] on input "checkbox" at bounding box center [58, 129] width 9 height 9
checkbox input "true"
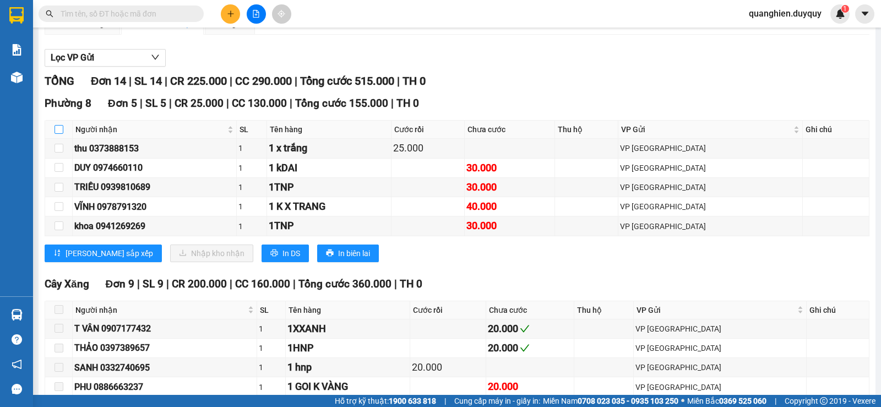
checkbox input "true"
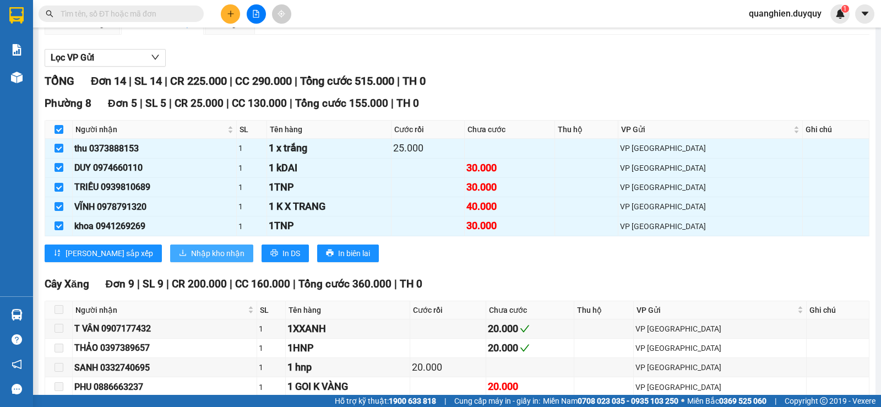
click at [191, 259] on span "Nhập kho nhận" at bounding box center [217, 253] width 53 height 12
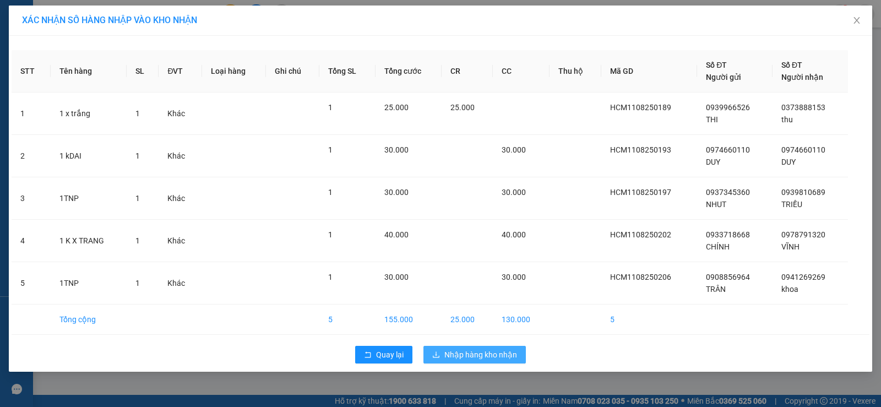
click at [484, 354] on span "Nhập hàng kho nhận" at bounding box center [480, 354] width 73 height 12
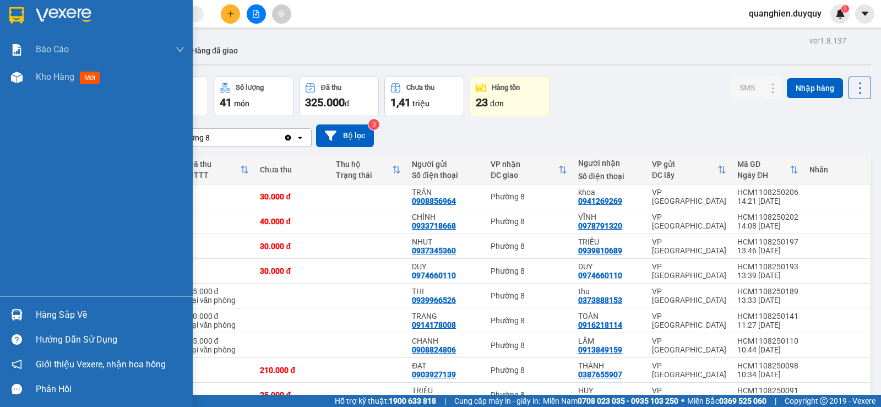
click at [46, 319] on div "Hàng sắp về" at bounding box center [110, 315] width 149 height 17
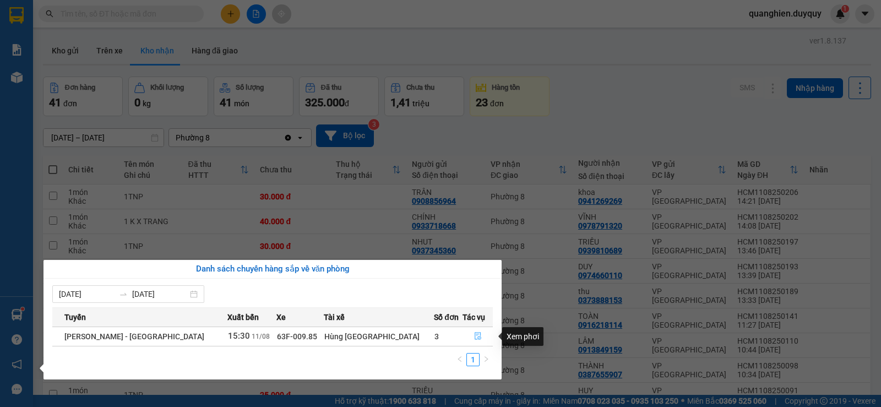
click at [474, 332] on icon "file-done" at bounding box center [477, 336] width 7 height 8
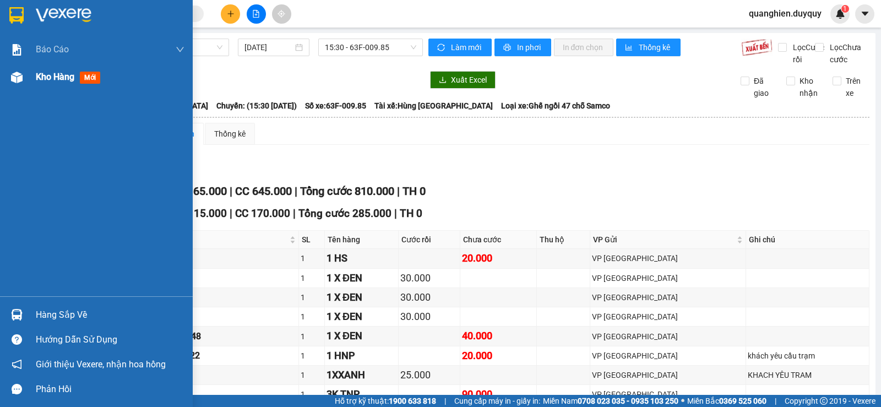
click at [68, 75] on span "Kho hàng" at bounding box center [55, 77] width 39 height 10
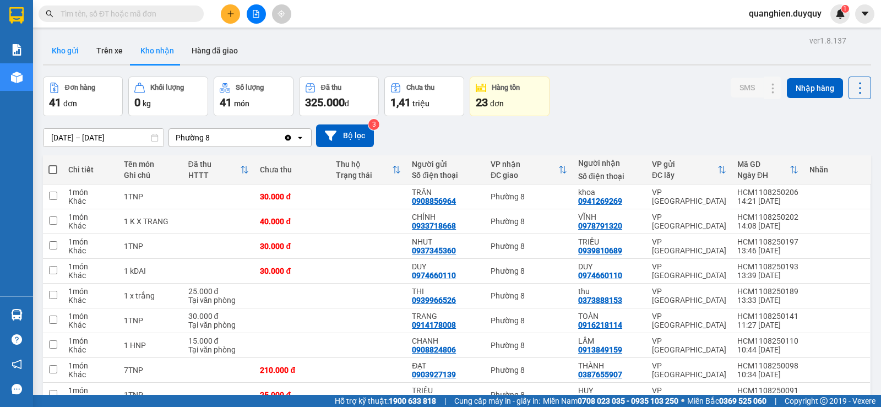
click at [64, 50] on button "Kho gửi" at bounding box center [65, 50] width 45 height 26
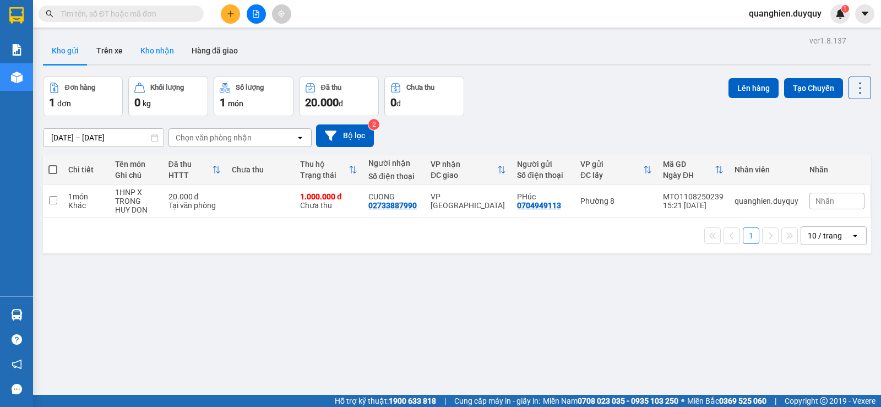
click at [156, 48] on button "Kho nhận" at bounding box center [157, 50] width 51 height 26
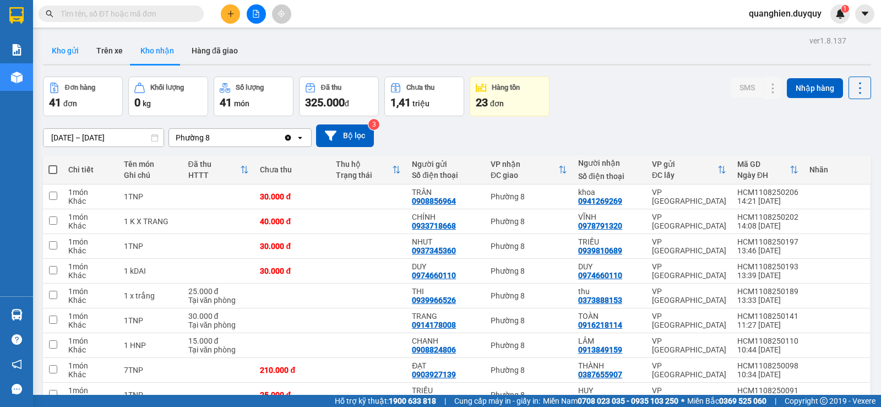
click at [63, 52] on button "Kho gửi" at bounding box center [65, 50] width 45 height 26
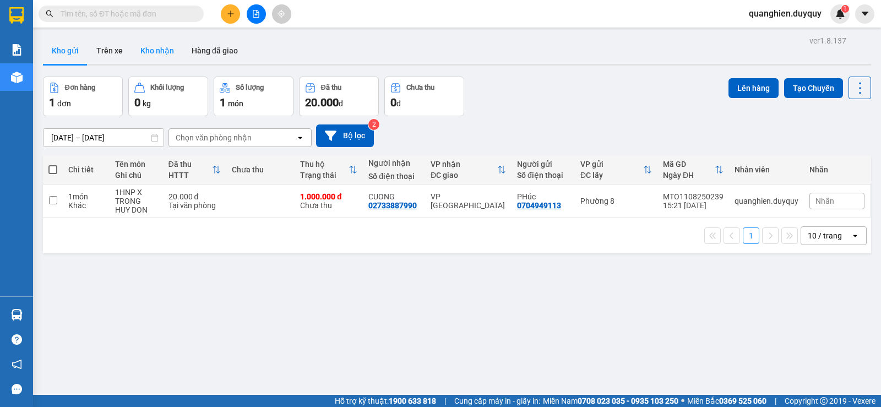
click at [159, 53] on button "Kho nhận" at bounding box center [157, 50] width 51 height 26
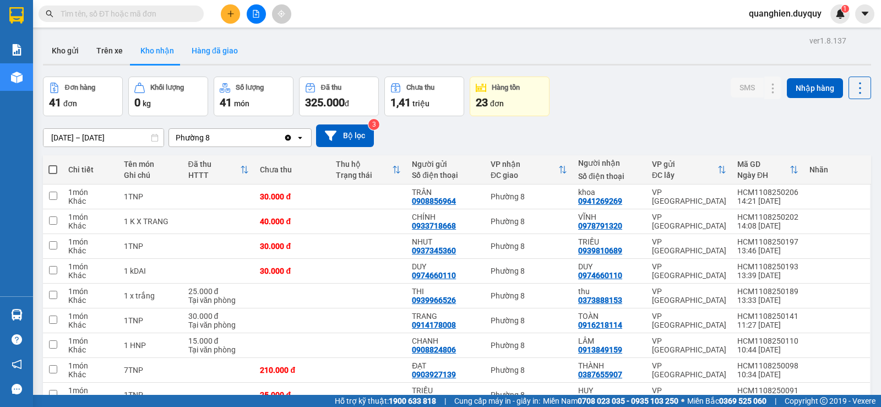
click at [218, 48] on button "Hàng đã giao" at bounding box center [215, 50] width 64 height 26
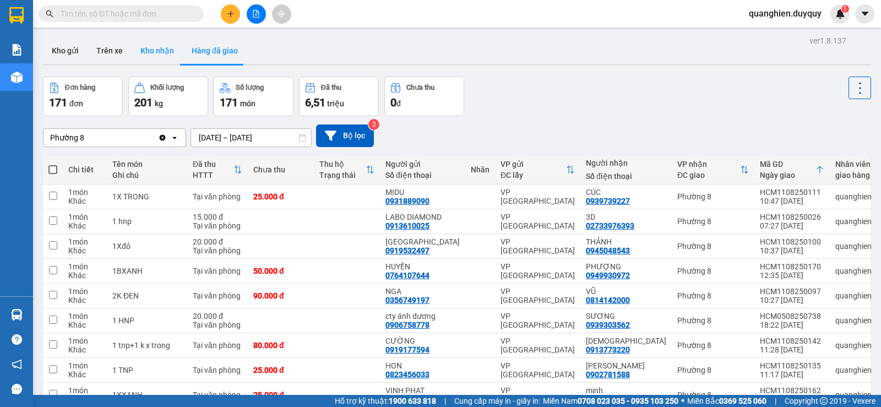
click at [155, 47] on button "Kho nhận" at bounding box center [157, 50] width 51 height 26
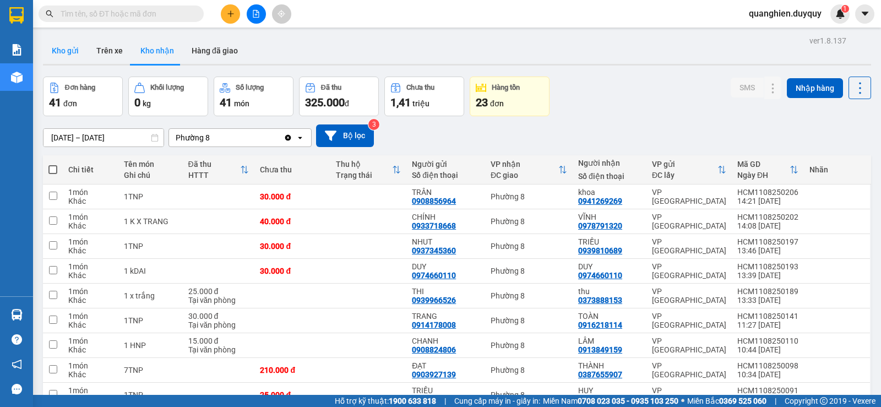
click at [68, 47] on button "Kho gửi" at bounding box center [65, 50] width 45 height 26
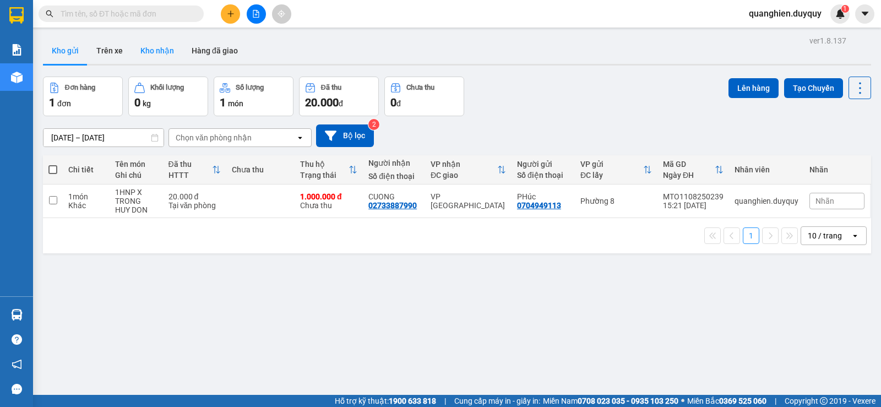
click at [161, 51] on button "Kho nhận" at bounding box center [157, 50] width 51 height 26
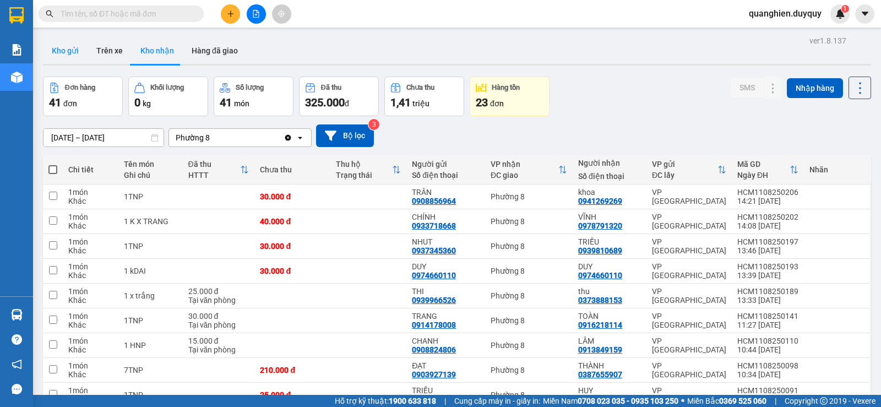
click at [75, 49] on button "Kho gửi" at bounding box center [65, 50] width 45 height 26
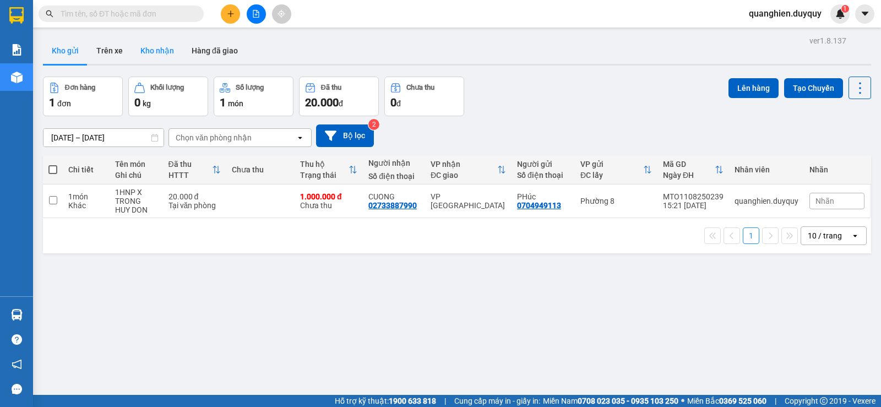
click at [158, 50] on button "Kho nhận" at bounding box center [157, 50] width 51 height 26
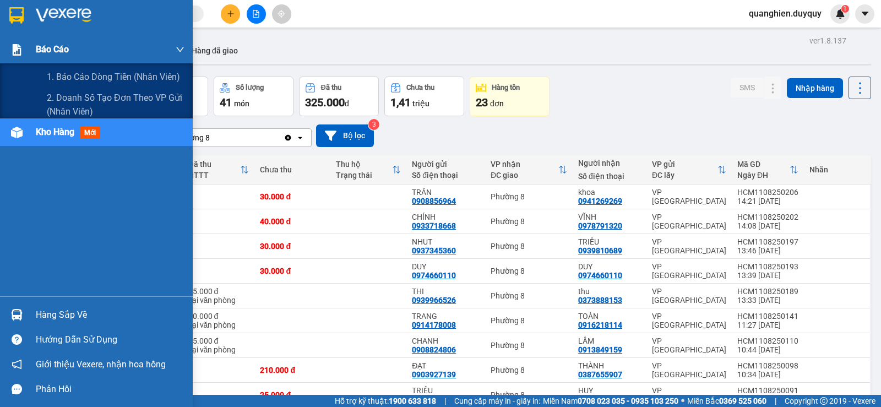
click at [50, 51] on span "Báo cáo" at bounding box center [52, 49] width 33 height 14
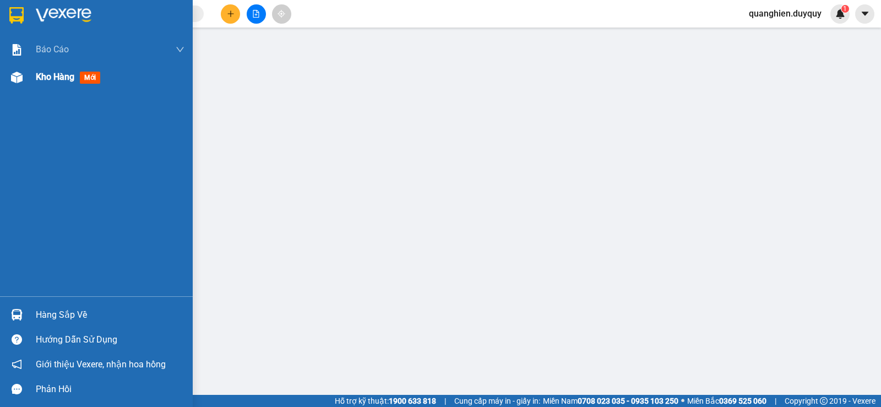
click at [39, 77] on span "Kho hàng" at bounding box center [55, 77] width 39 height 10
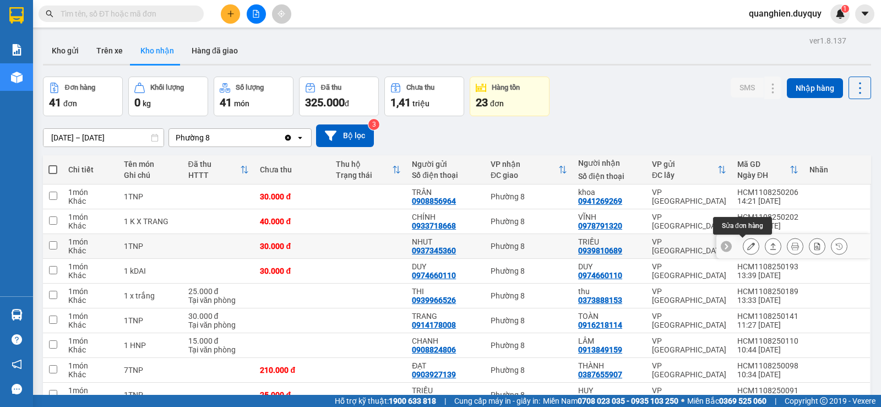
click at [747, 246] on icon at bounding box center [751, 246] width 8 height 8
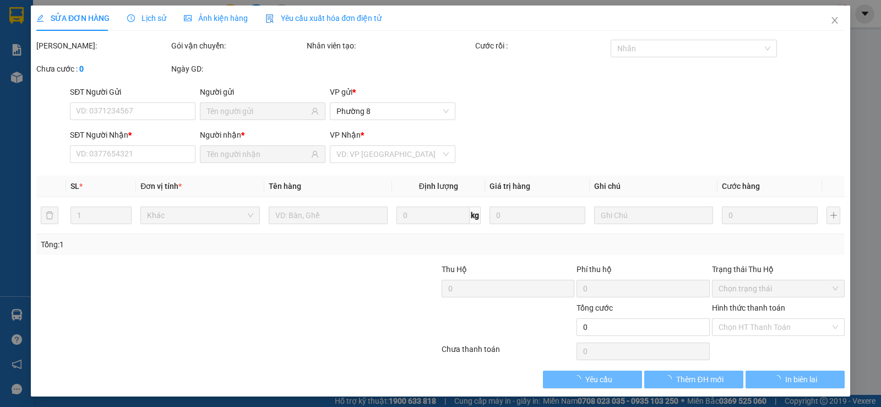
type input "0937345360"
type input "NHUT"
type input "0939810689"
type input "TRIỀU"
type input "30.000"
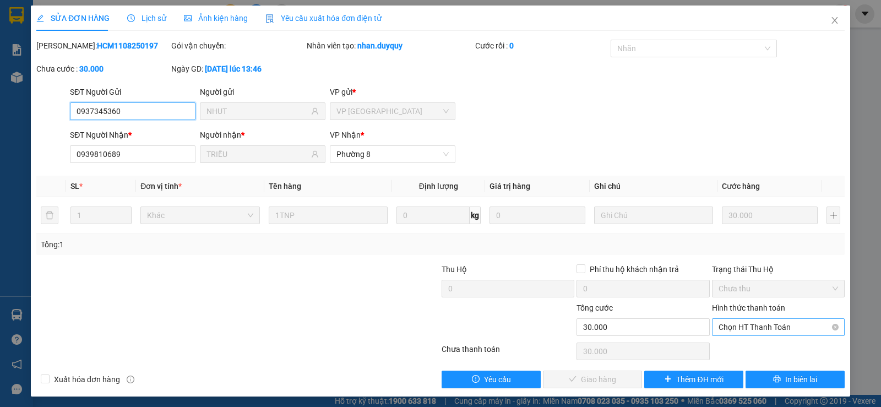
click at [755, 331] on span "Chọn HT Thanh Toán" at bounding box center [777, 327] width 119 height 17
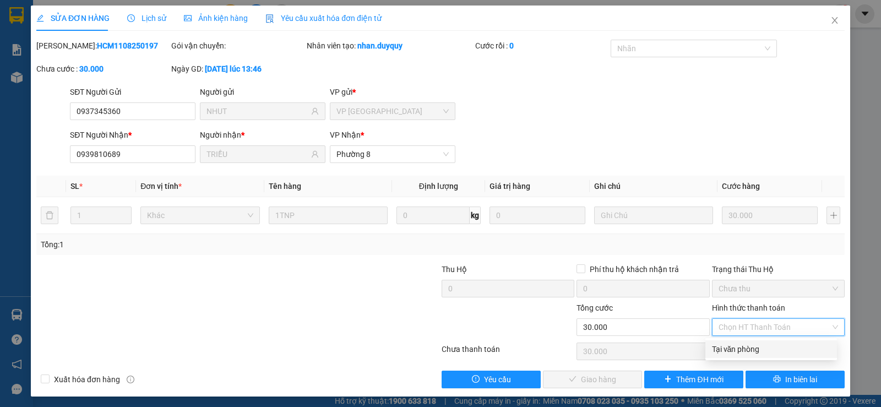
click at [752, 346] on div "Tại văn phòng" at bounding box center [771, 349] width 118 height 12
type input "0"
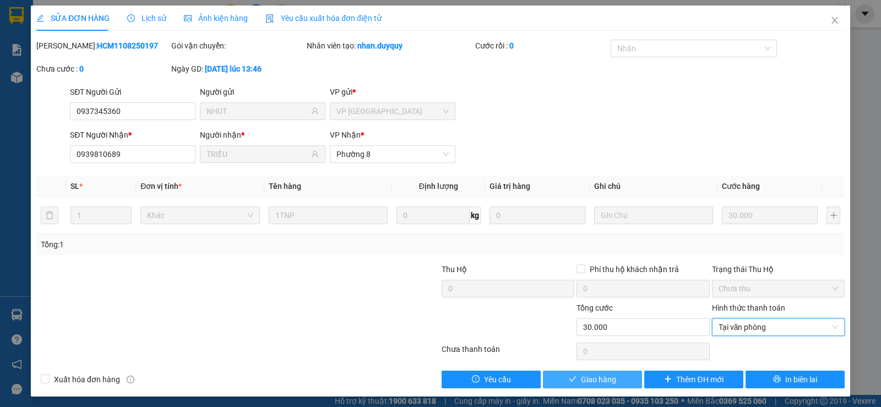
drag, startPoint x: 616, startPoint y: 381, endPoint x: 611, endPoint y: 389, distance: 8.4
click at [611, 387] on button "Giao hàng" at bounding box center [592, 379] width 99 height 18
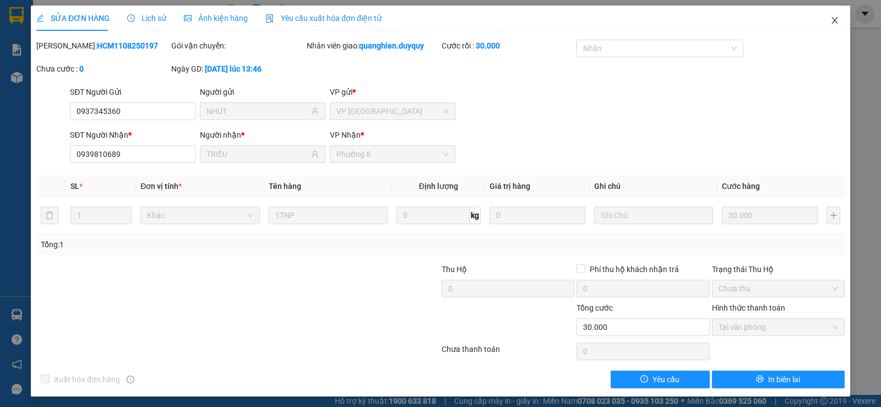
click at [830, 19] on icon "close" at bounding box center [834, 20] width 9 height 9
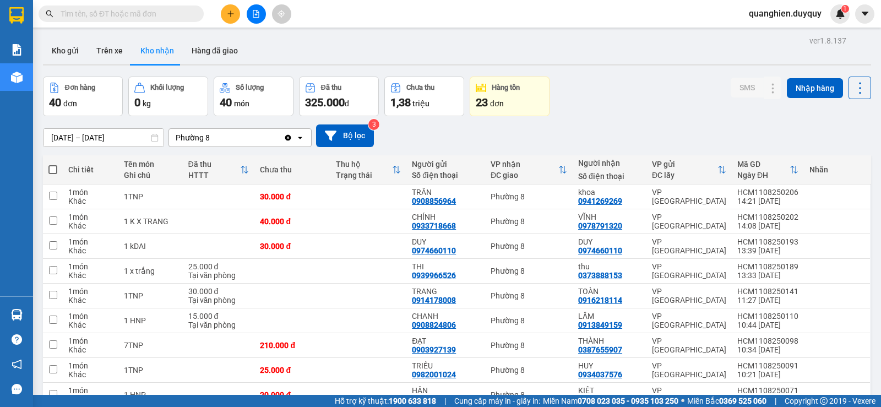
click at [133, 10] on input "text" at bounding box center [126, 14] width 130 height 12
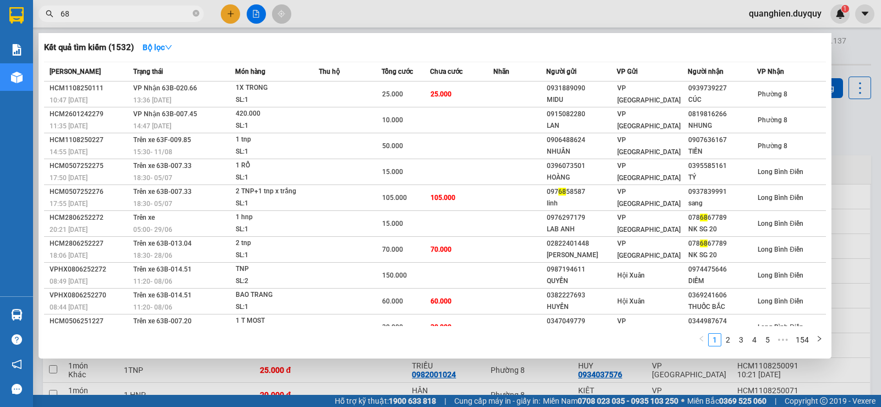
type input "689"
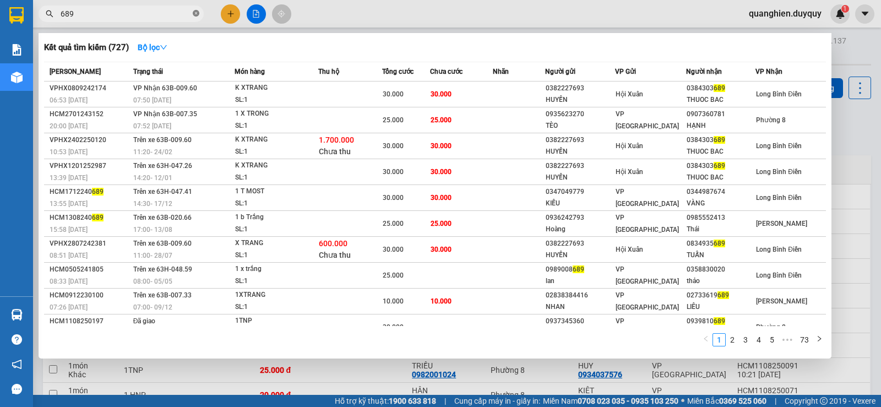
click at [195, 13] on icon "close-circle" at bounding box center [196, 13] width 7 height 7
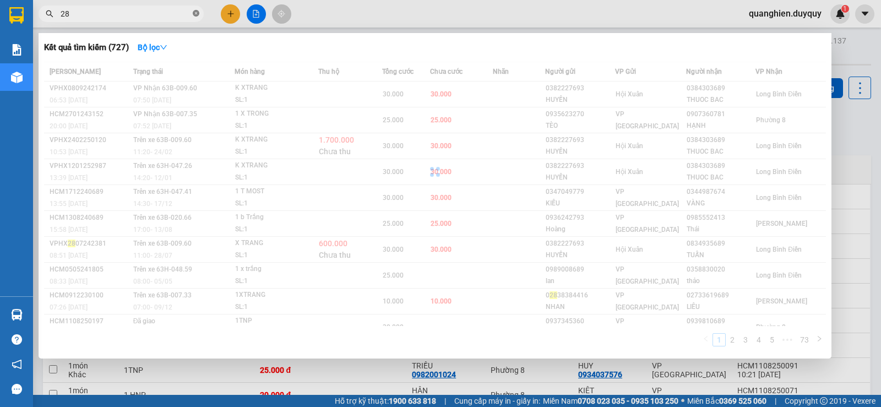
type input "283"
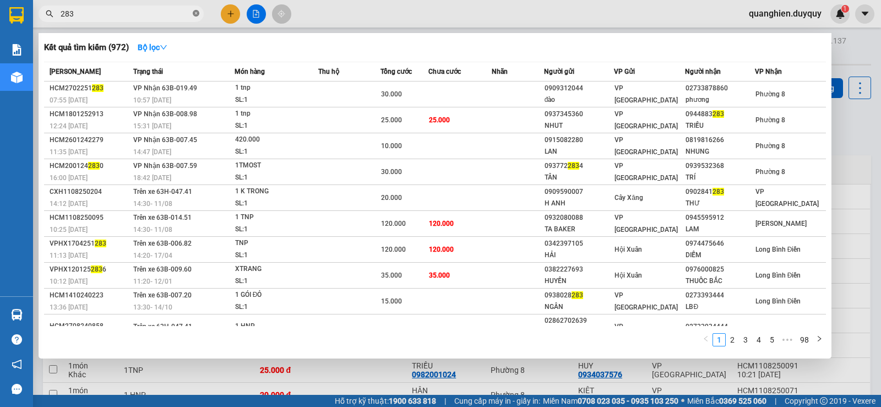
click at [198, 12] on icon "close-circle" at bounding box center [196, 13] width 7 height 7
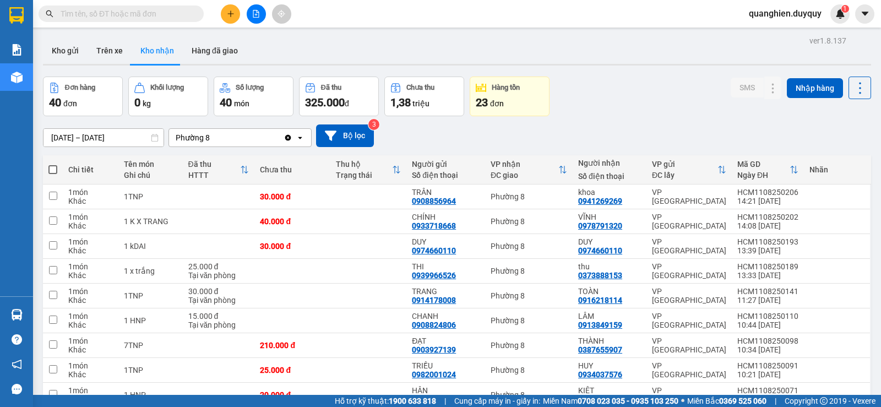
click at [170, 17] on input "text" at bounding box center [126, 14] width 130 height 12
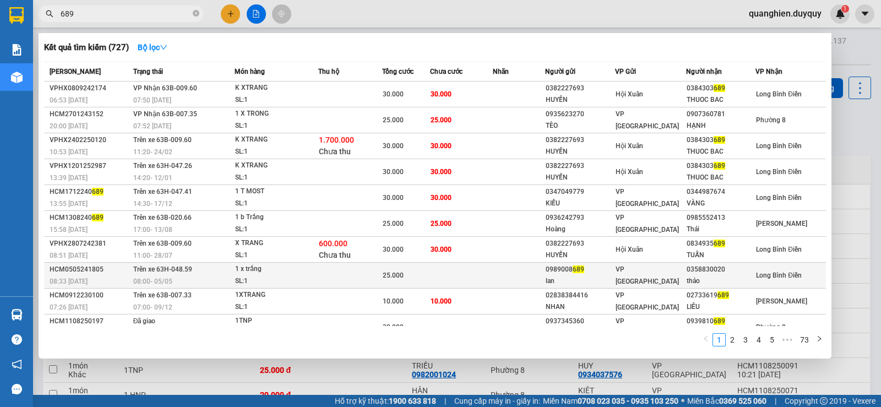
scroll to position [14, 0]
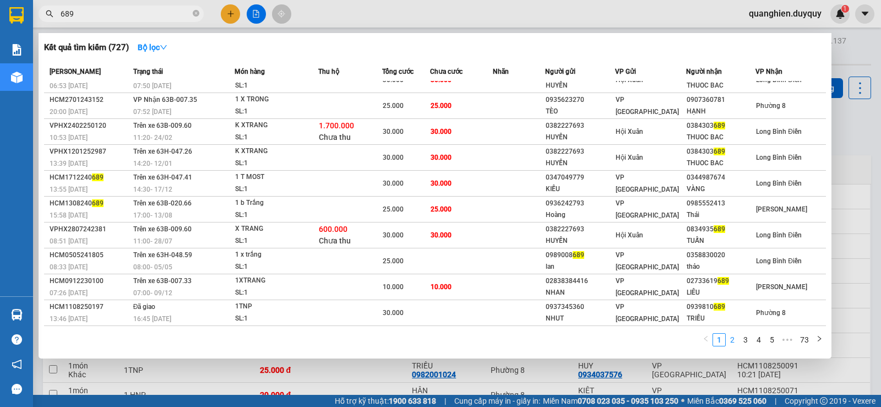
type input "689"
click at [731, 340] on link "2" at bounding box center [732, 339] width 12 height 12
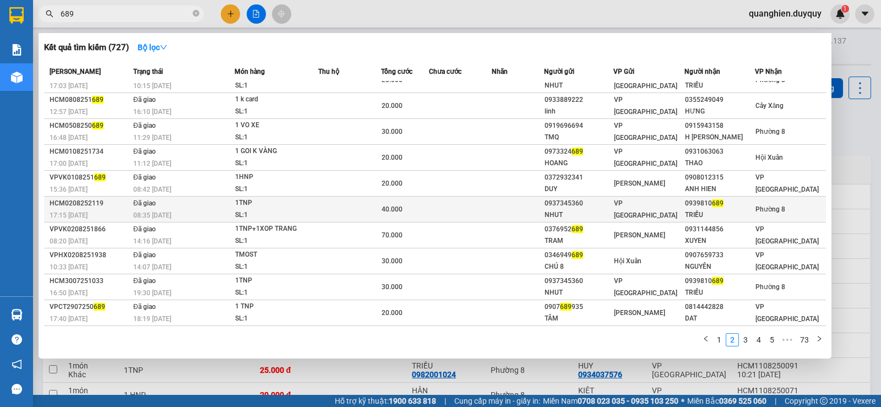
scroll to position [0, 0]
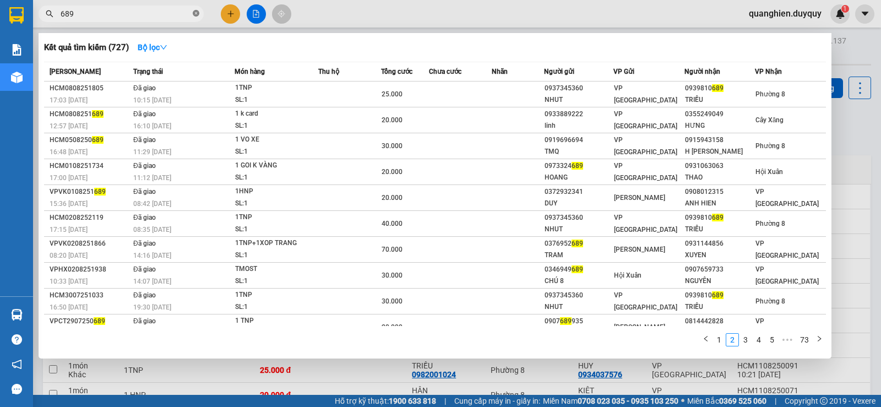
click at [193, 11] on icon "close-circle" at bounding box center [196, 13] width 7 height 7
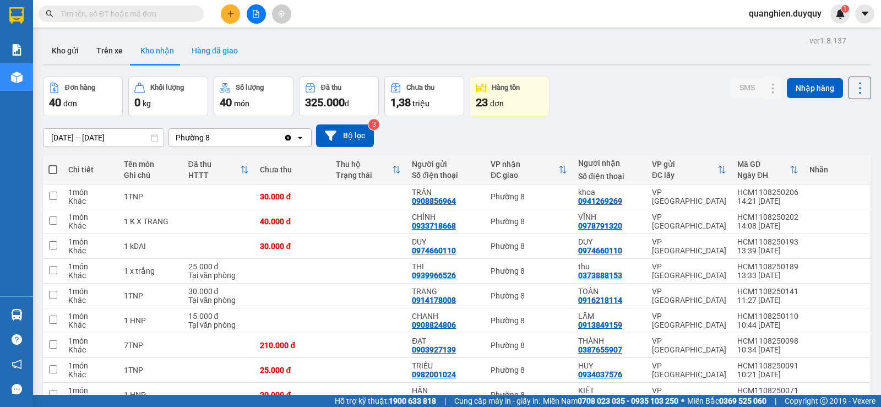
click at [199, 48] on button "Hàng đã giao" at bounding box center [215, 50] width 64 height 26
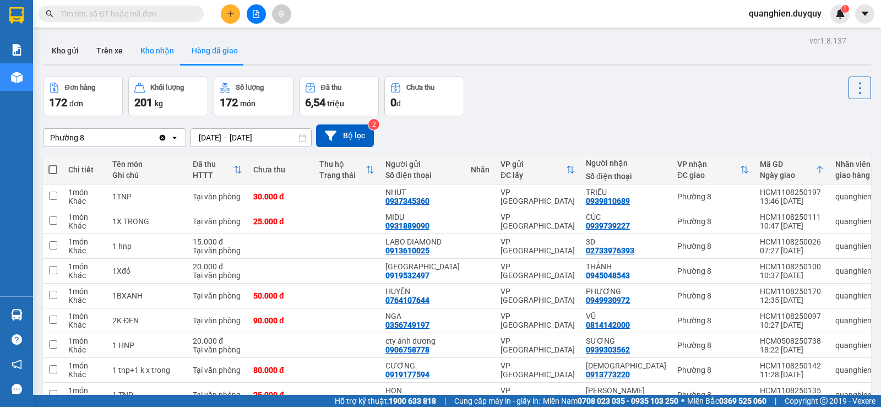
click at [154, 48] on button "Kho nhận" at bounding box center [157, 50] width 51 height 26
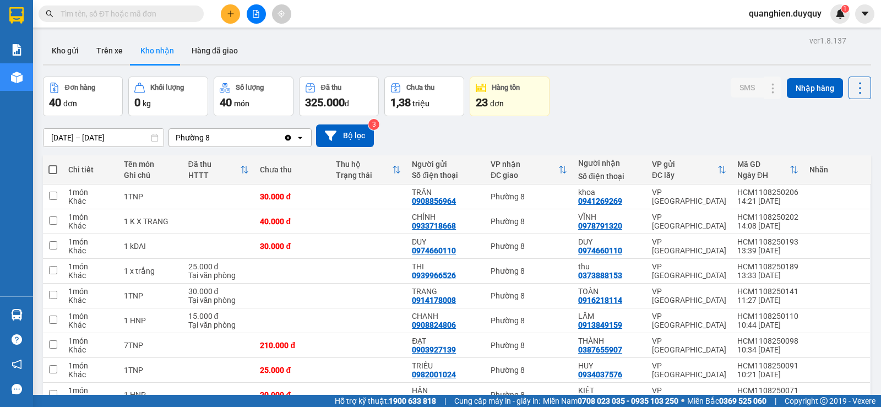
click at [160, 11] on input "text" at bounding box center [126, 14] width 130 height 12
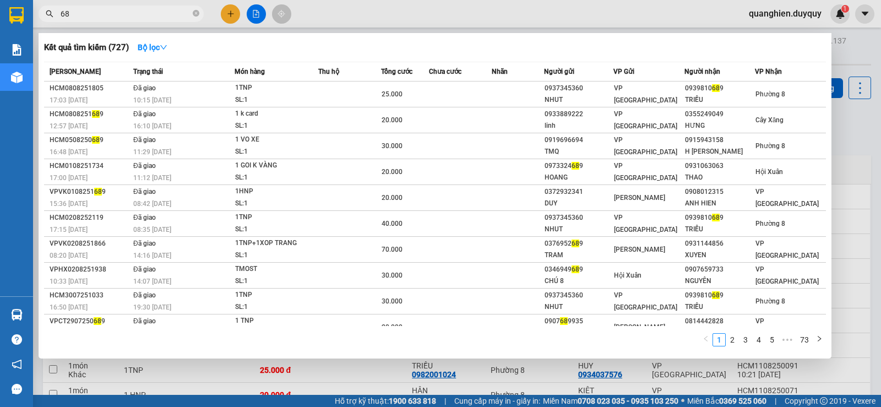
type input "689"
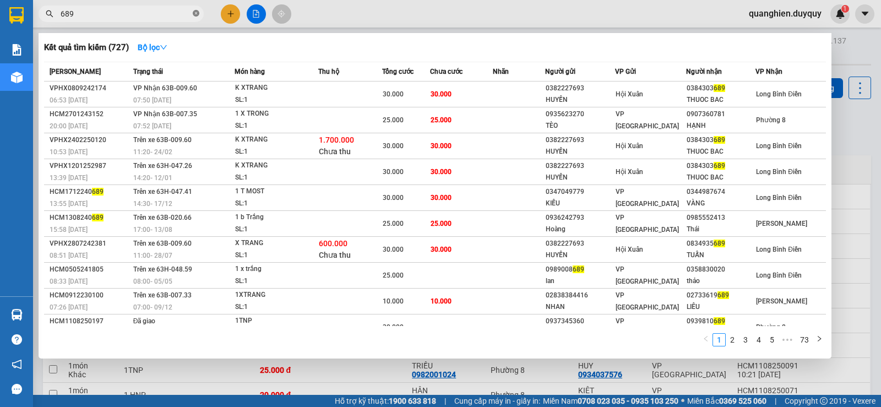
click at [196, 13] on icon "close-circle" at bounding box center [196, 13] width 7 height 7
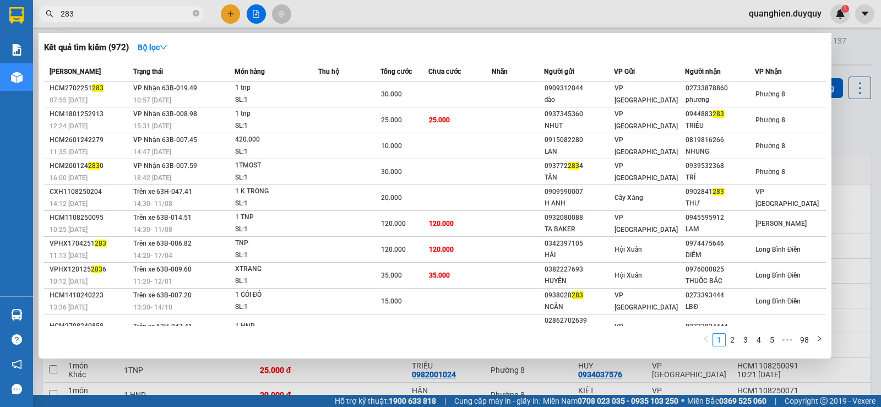
drag, startPoint x: 56, startPoint y: 14, endPoint x: 68, endPoint y: 17, distance: 11.9
click at [58, 14] on span "283" at bounding box center [121, 14] width 165 height 17
click at [61, 13] on input "283" at bounding box center [126, 14] width 130 height 12
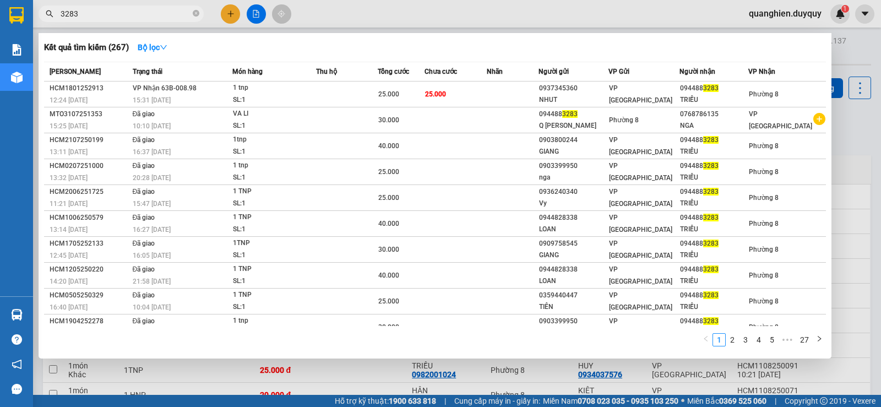
type input "3283"
click at [846, 118] on div at bounding box center [440, 203] width 881 height 407
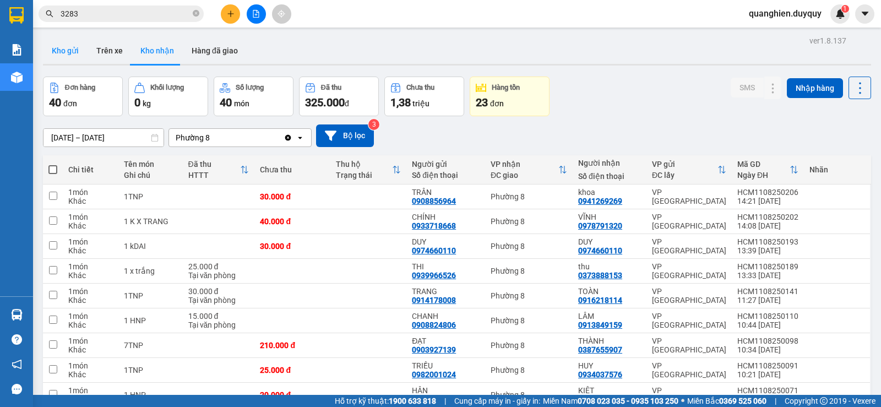
click at [66, 49] on button "Kho gửi" at bounding box center [65, 50] width 45 height 26
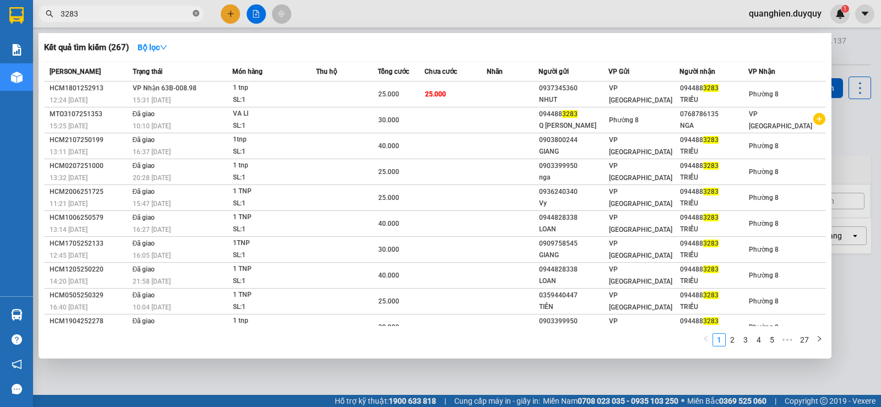
click at [195, 12] on icon "close-circle" at bounding box center [196, 13] width 7 height 7
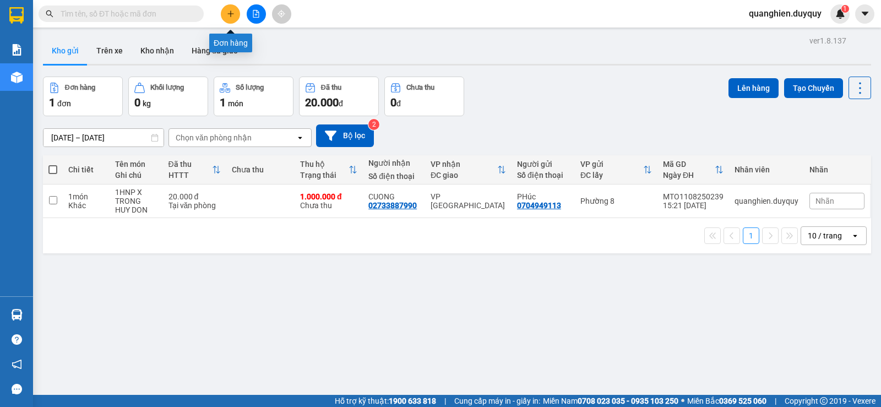
click at [232, 11] on icon "plus" at bounding box center [231, 14] width 8 height 8
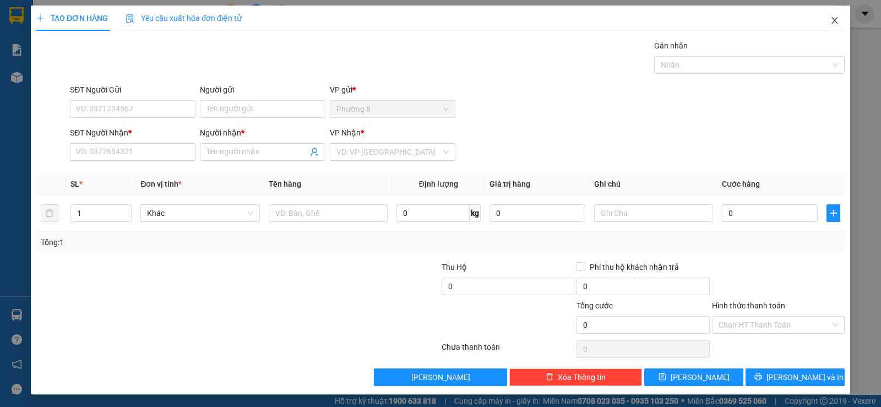
click at [830, 18] on icon "close" at bounding box center [834, 20] width 9 height 9
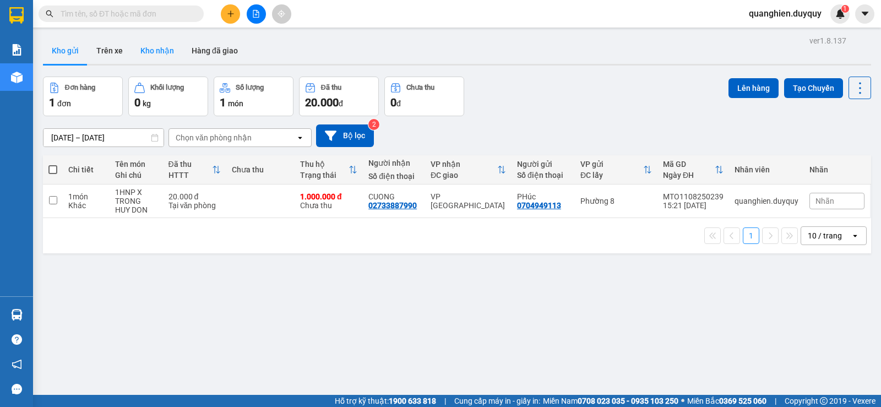
click at [161, 51] on button "Kho nhận" at bounding box center [157, 50] width 51 height 26
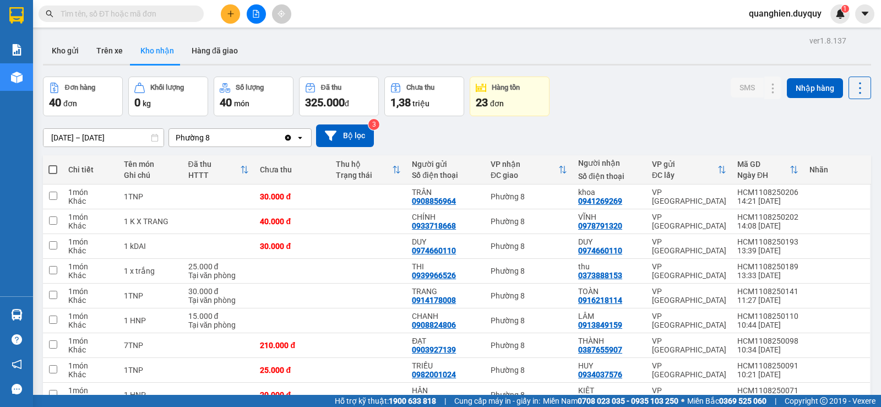
click at [177, 13] on input "text" at bounding box center [126, 14] width 130 height 12
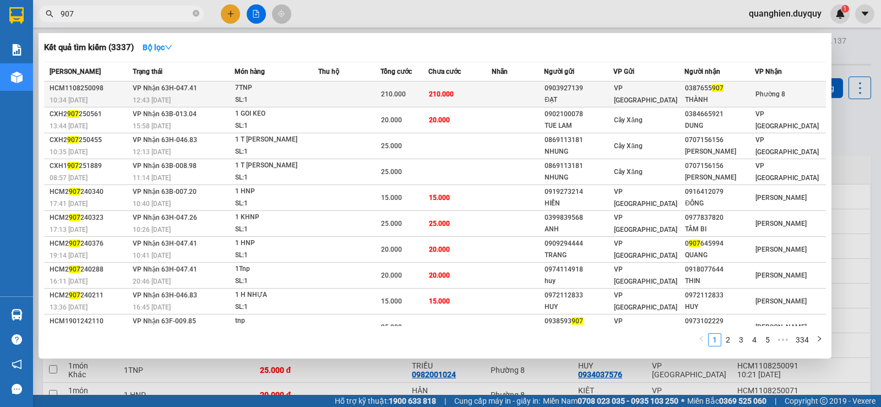
type input "907"
click at [318, 97] on td "7TNP SL: 1" at bounding box center [276, 94] width 84 height 26
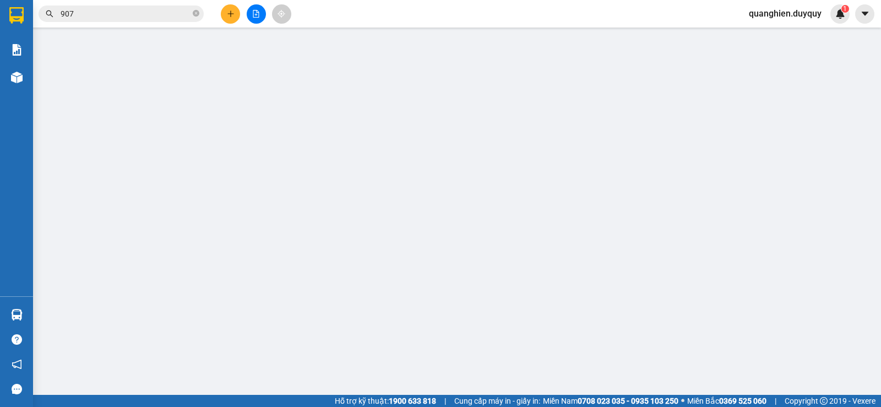
type input "0903927139"
type input "ĐẠT"
type input "0387655907"
type input "THÀNH"
type input "210.000"
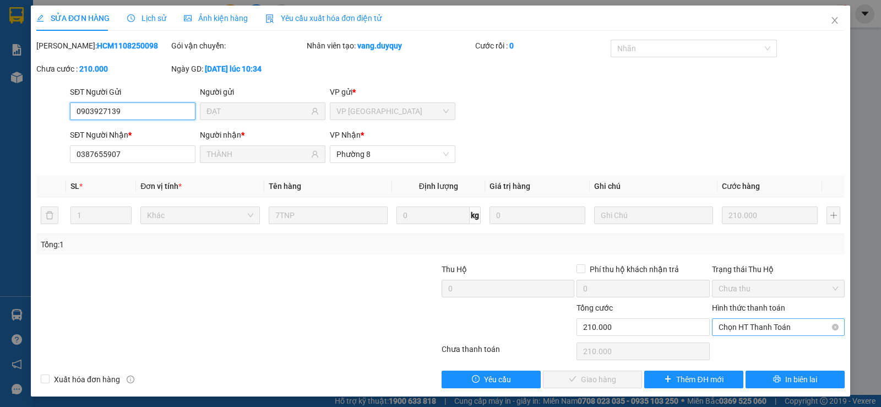
click at [746, 329] on span "Chọn HT Thanh Toán" at bounding box center [777, 327] width 119 height 17
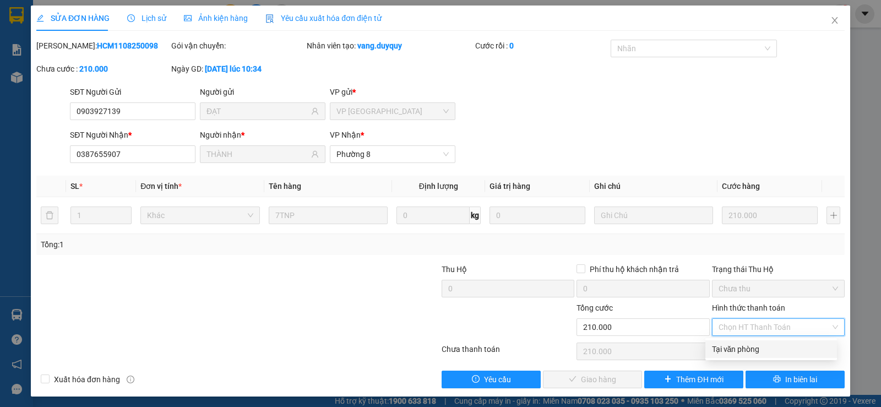
click at [747, 349] on div "Tại văn phòng" at bounding box center [771, 349] width 118 height 12
type input "0"
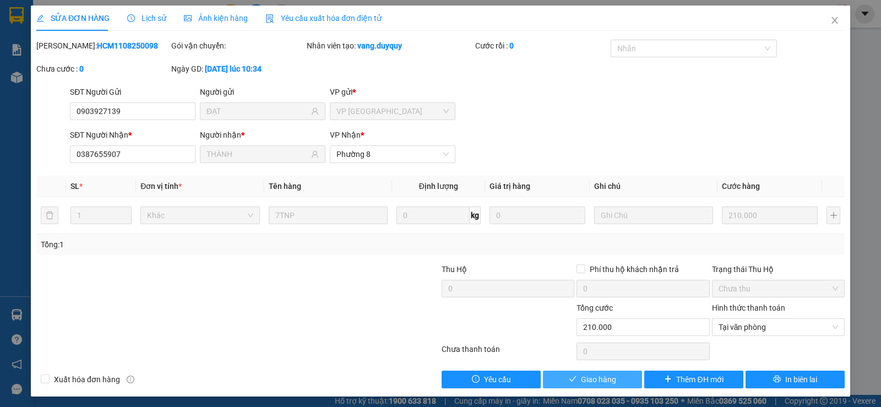
click at [594, 384] on span "Giao hàng" at bounding box center [598, 379] width 35 height 12
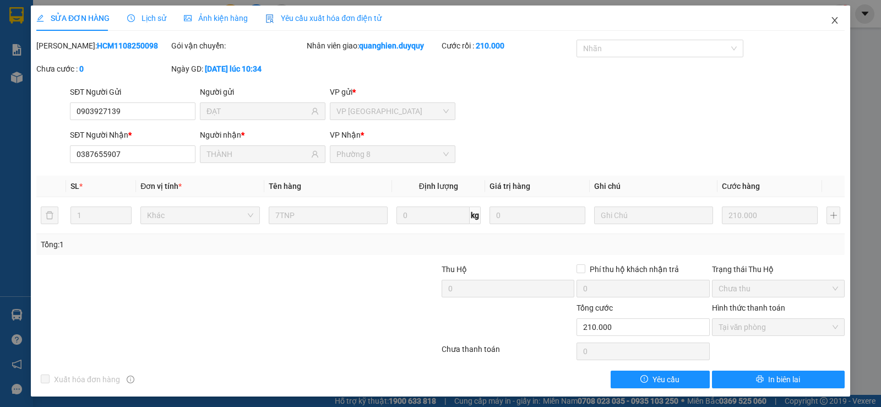
click at [830, 18] on icon "close" at bounding box center [834, 20] width 9 height 9
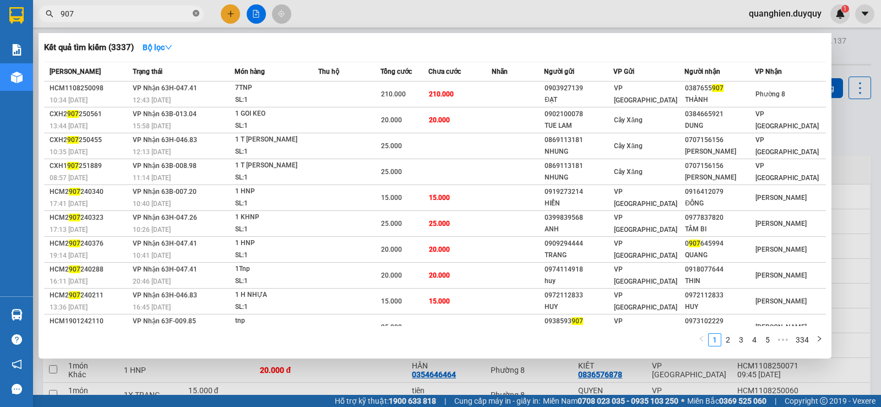
click at [198, 14] on icon "close-circle" at bounding box center [196, 13] width 7 height 7
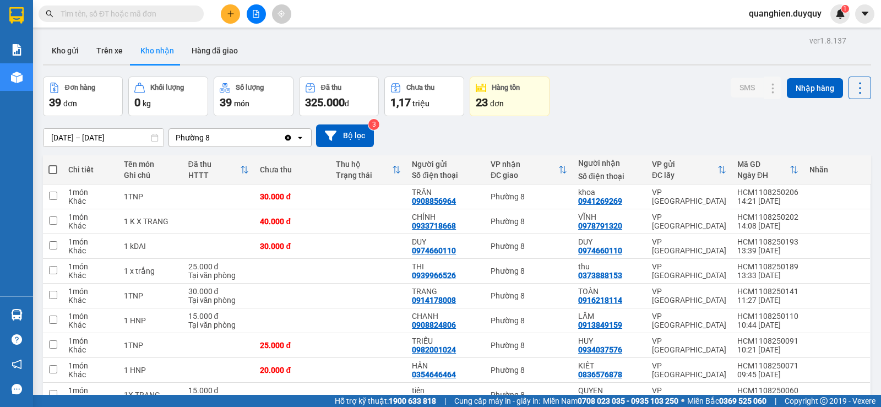
click at [185, 13] on input "text" at bounding box center [126, 14] width 130 height 12
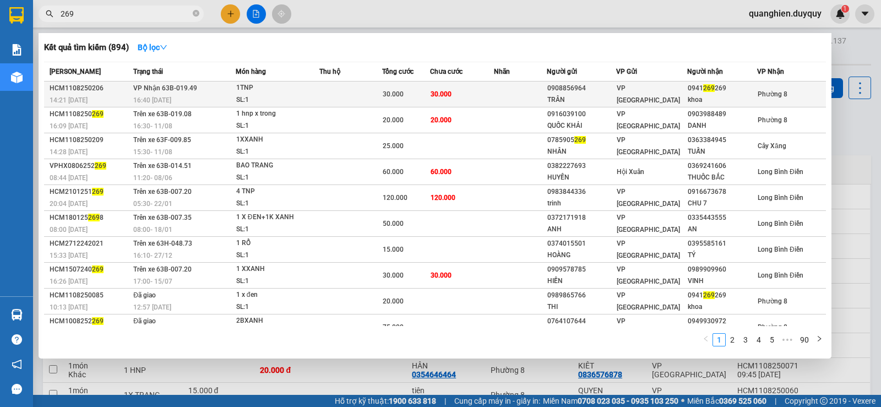
type input "269"
click at [400, 91] on span "30.000" at bounding box center [392, 94] width 21 height 8
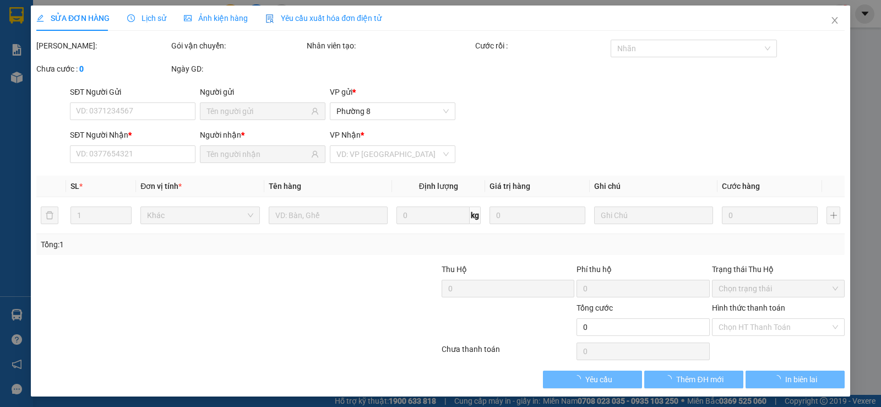
type input "0908856964"
type input "TRÂN"
type input "0941269269"
type input "khoa"
type input "30.000"
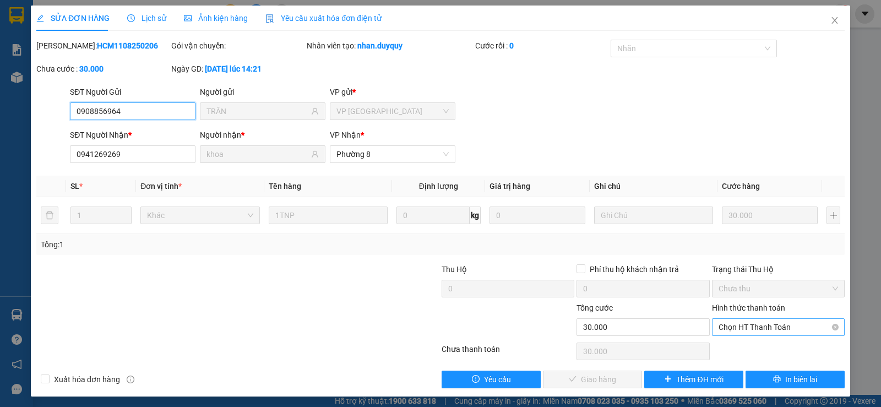
click at [765, 328] on span "Chọn HT Thanh Toán" at bounding box center [777, 327] width 119 height 17
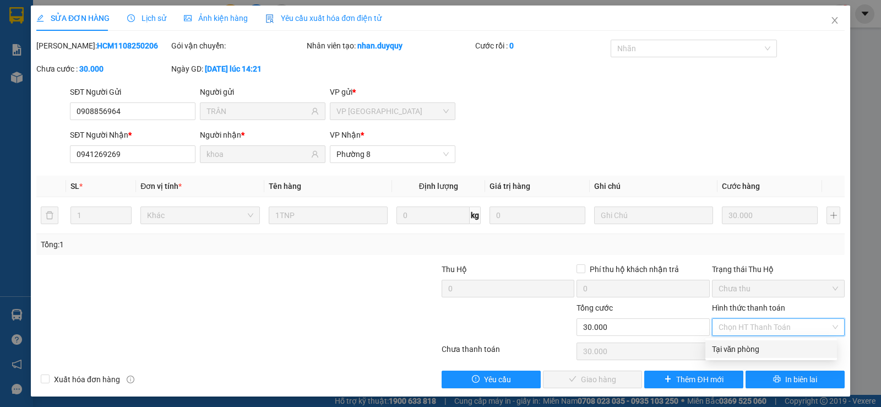
click at [758, 347] on div "Tại văn phòng" at bounding box center [771, 349] width 118 height 12
type input "0"
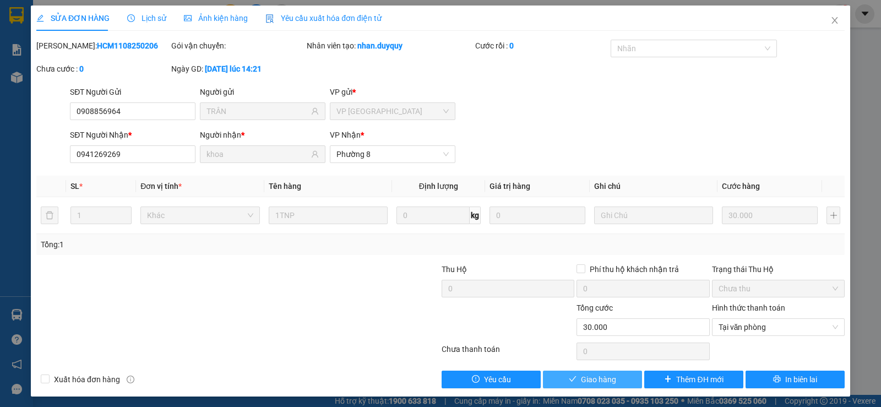
click at [608, 376] on span "Giao hàng" at bounding box center [598, 379] width 35 height 12
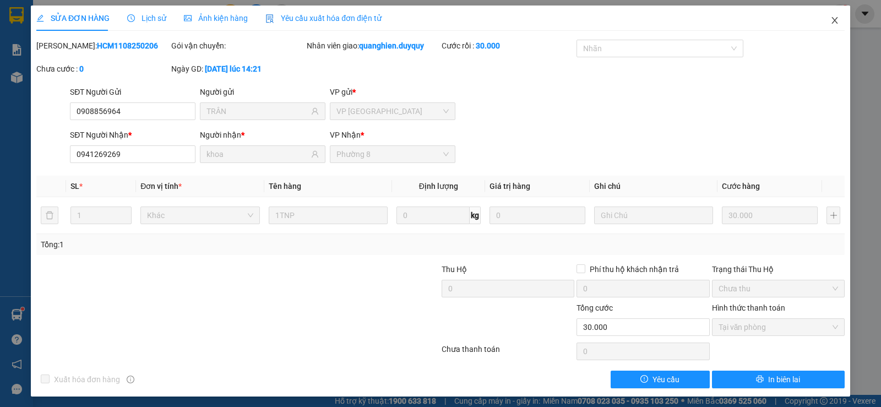
click at [830, 19] on icon "close" at bounding box center [834, 20] width 9 height 9
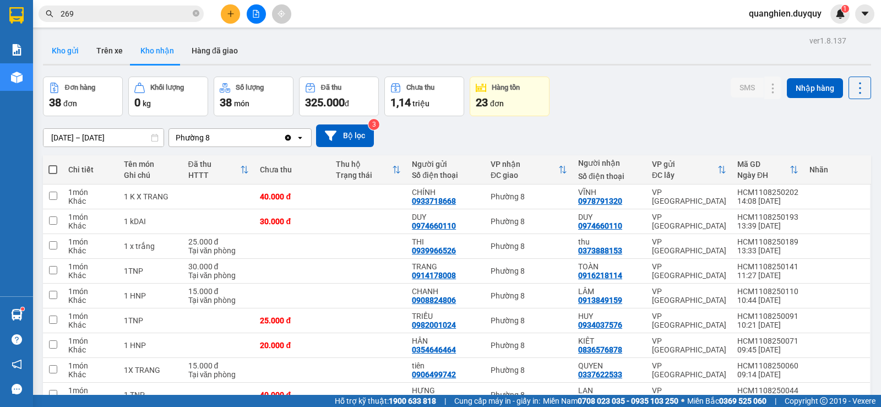
click at [68, 51] on button "Kho gửi" at bounding box center [65, 50] width 45 height 26
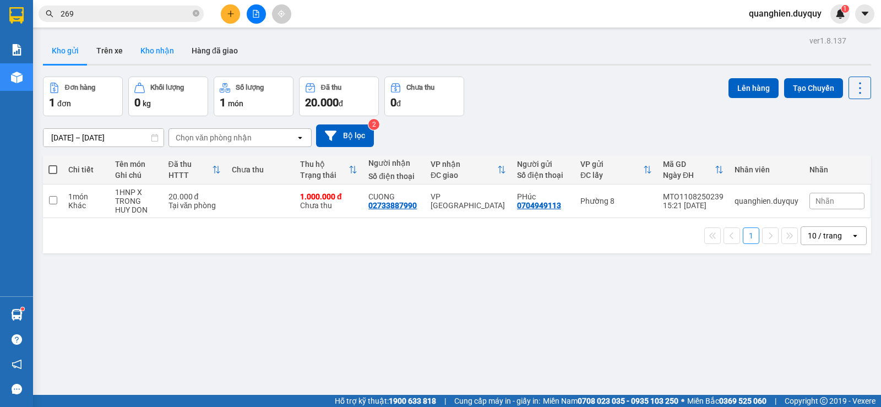
click at [167, 51] on button "Kho nhận" at bounding box center [157, 50] width 51 height 26
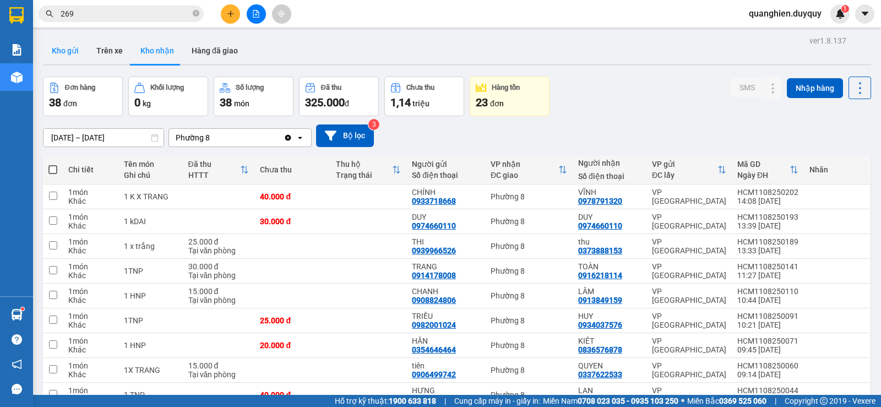
click at [71, 48] on button "Kho gửi" at bounding box center [65, 50] width 45 height 26
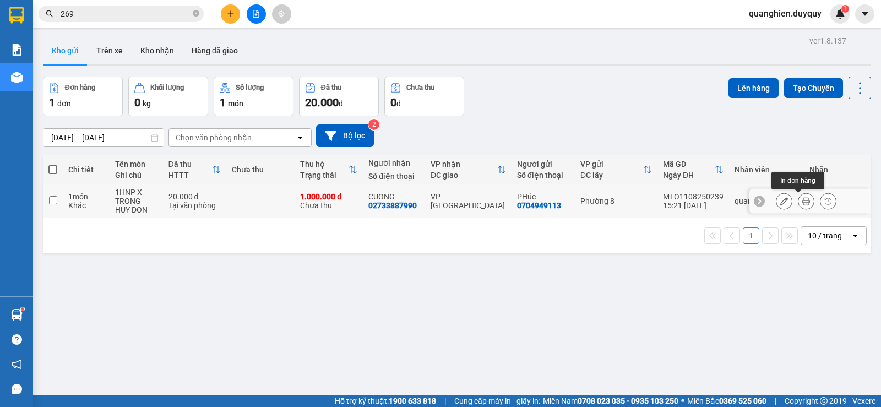
click at [802, 199] on icon at bounding box center [806, 201] width 8 height 8
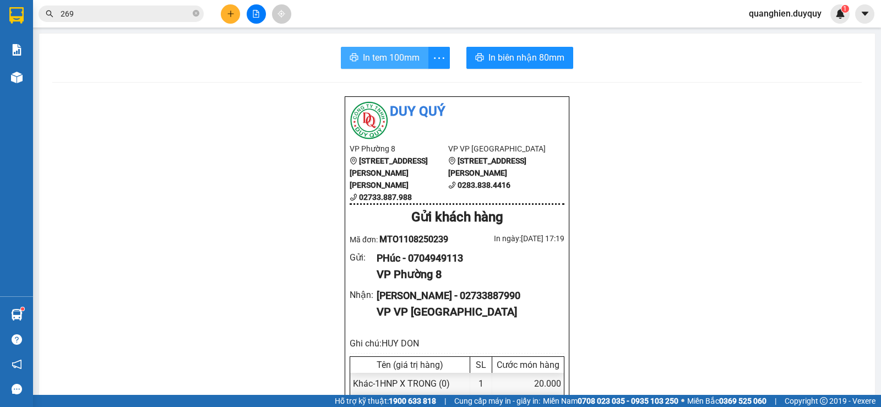
click at [396, 55] on span "In tem 100mm" at bounding box center [391, 58] width 57 height 14
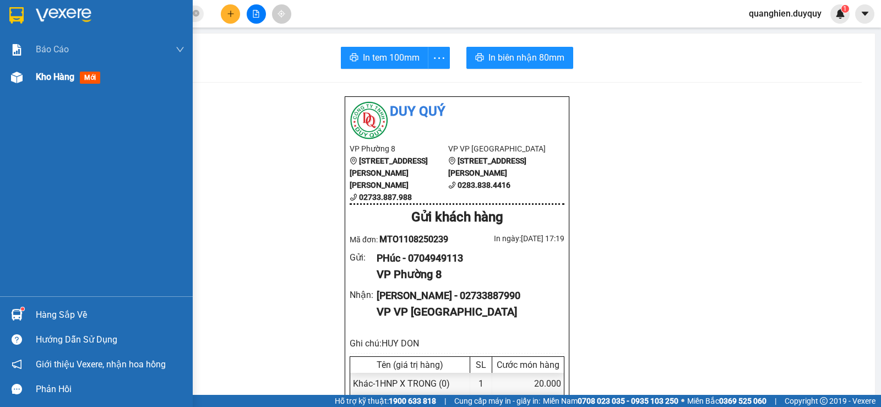
click at [63, 79] on span "Kho hàng" at bounding box center [55, 77] width 39 height 10
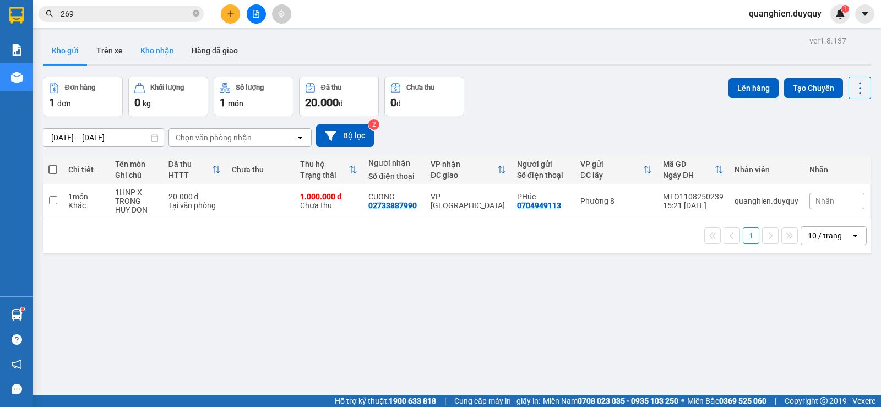
click at [150, 48] on button "Kho nhận" at bounding box center [157, 50] width 51 height 26
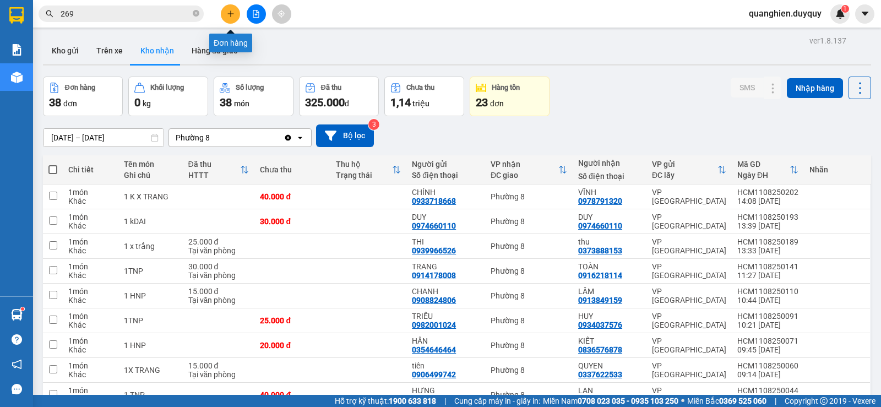
click at [233, 15] on icon "plus" at bounding box center [231, 14] width 8 height 8
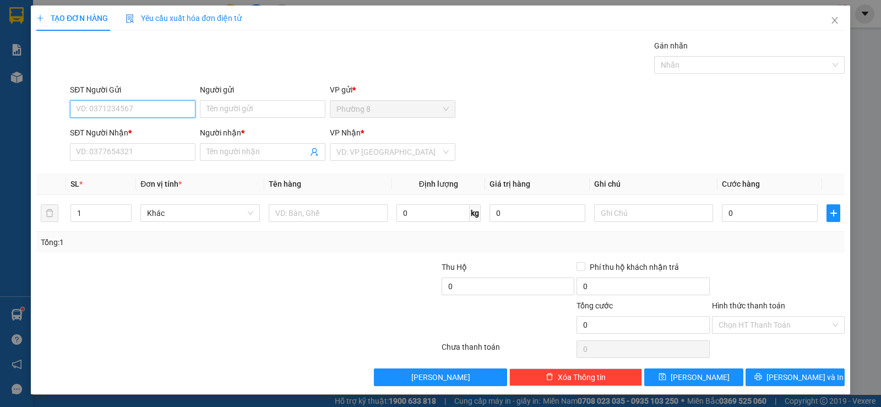
click at [128, 108] on input "SĐT Người Gửi" at bounding box center [132, 109] width 125 height 18
click at [135, 108] on input "SĐT Người Gửi" at bounding box center [132, 109] width 125 height 18
click at [134, 106] on input "SĐT Người Gửi" at bounding box center [132, 109] width 125 height 18
type input "0944113793"
click at [125, 133] on div "0944113793 - oanh" at bounding box center [131, 131] width 111 height 12
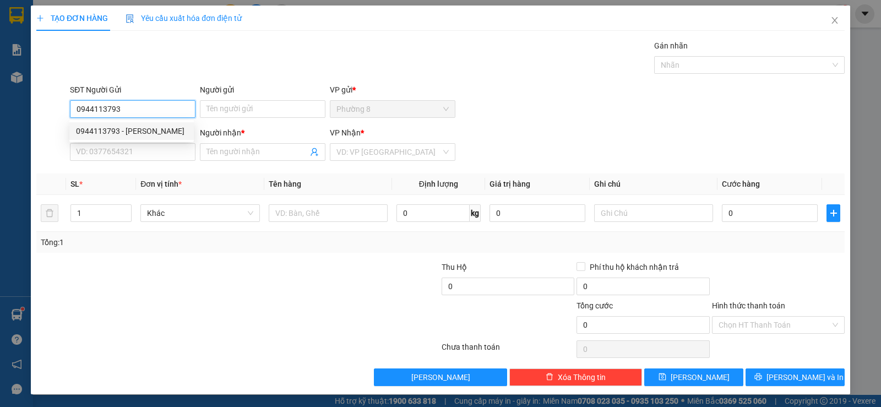
type input "oanh"
type input "0334600559"
type input "ngọc"
type input "30.000"
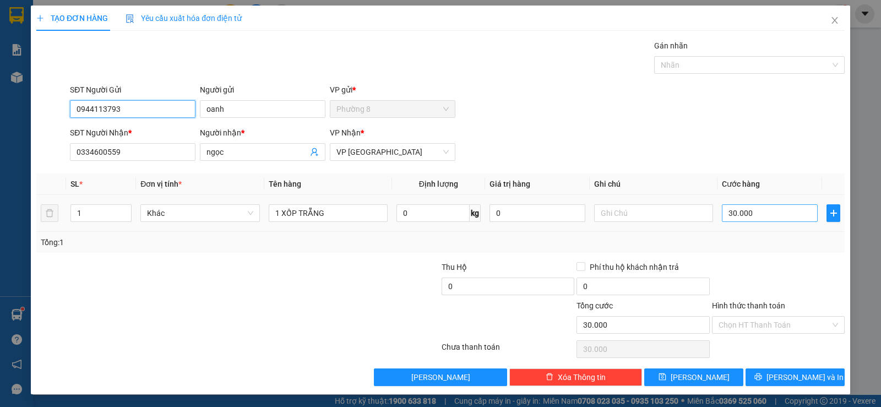
type input "0944113793"
click at [773, 215] on input "30.000" at bounding box center [769, 213] width 96 height 18
type input "2"
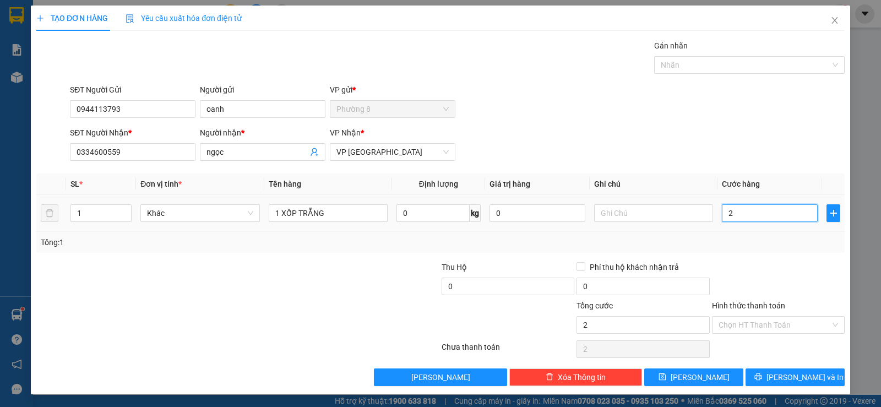
type input "25"
type input "250"
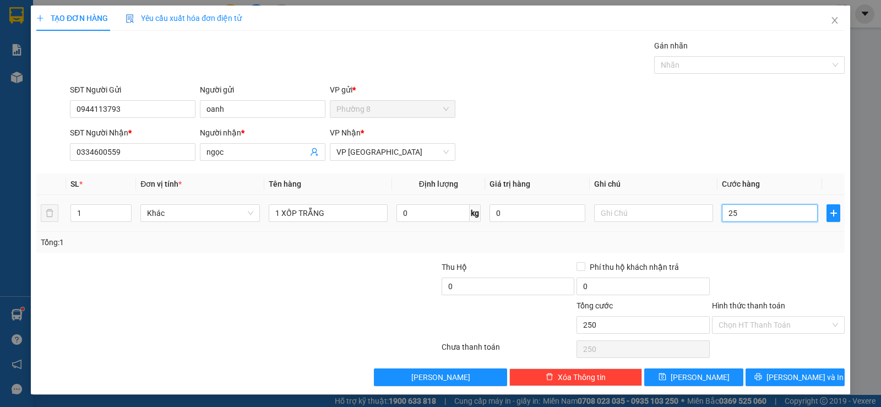
type input "250"
type input "2.500"
type input "25.000"
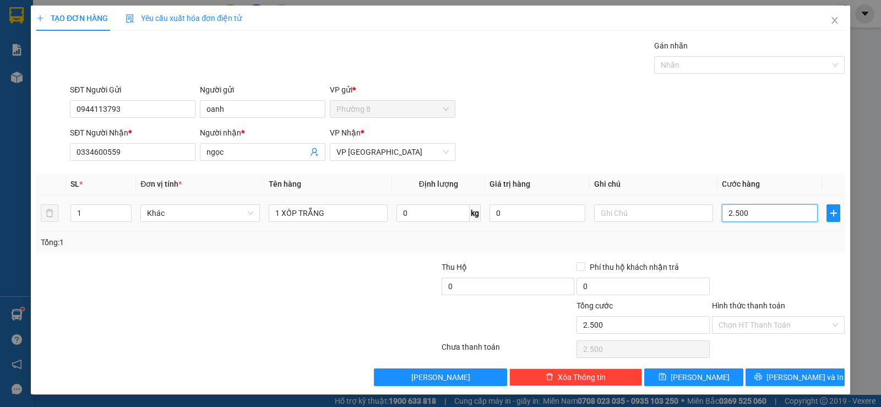
type input "25.000"
click at [734, 325] on input "Hình thức thanh toán" at bounding box center [774, 324] width 112 height 17
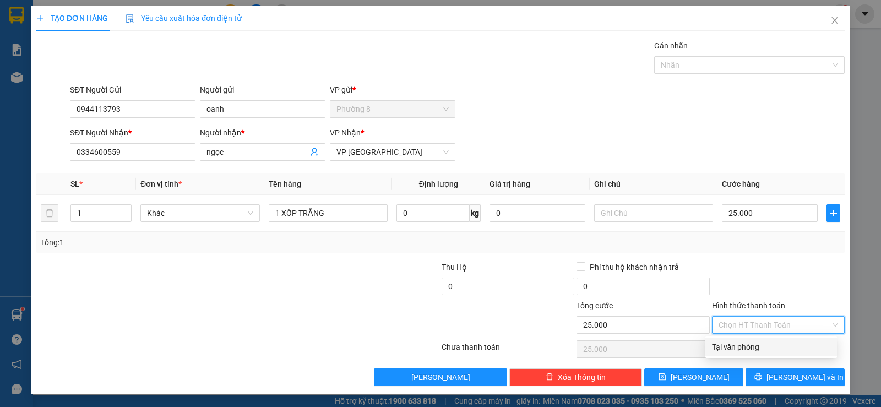
click at [751, 343] on div "Tại văn phòng" at bounding box center [771, 347] width 118 height 12
type input "0"
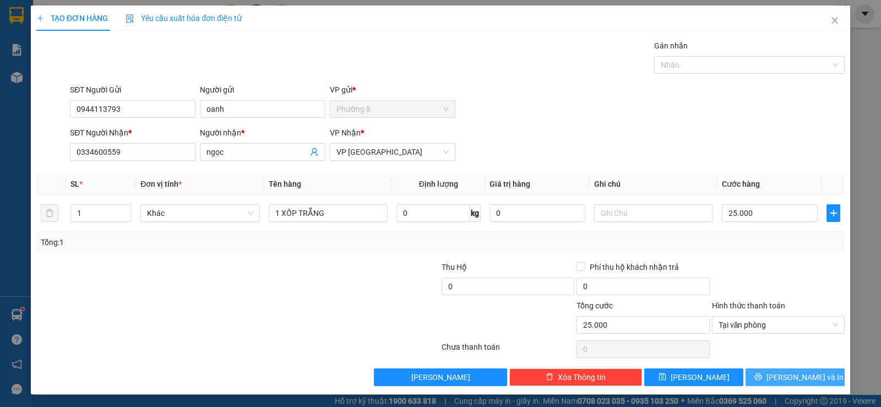
click at [761, 378] on icon "printer" at bounding box center [757, 376] width 7 height 7
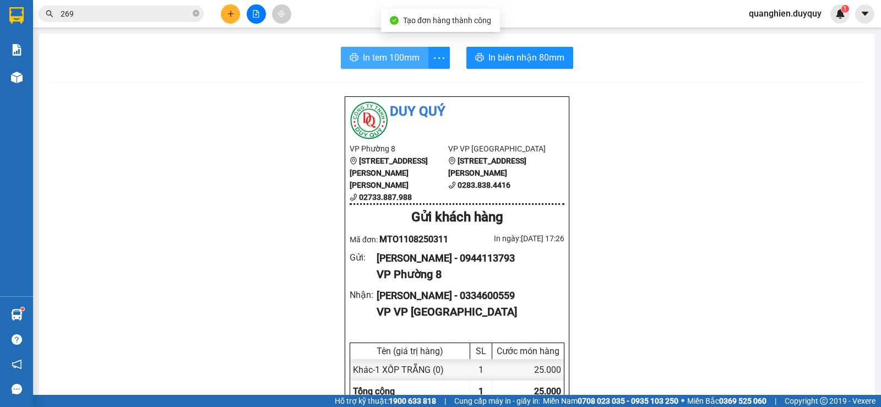
click at [376, 58] on span "In tem 100mm" at bounding box center [391, 58] width 57 height 14
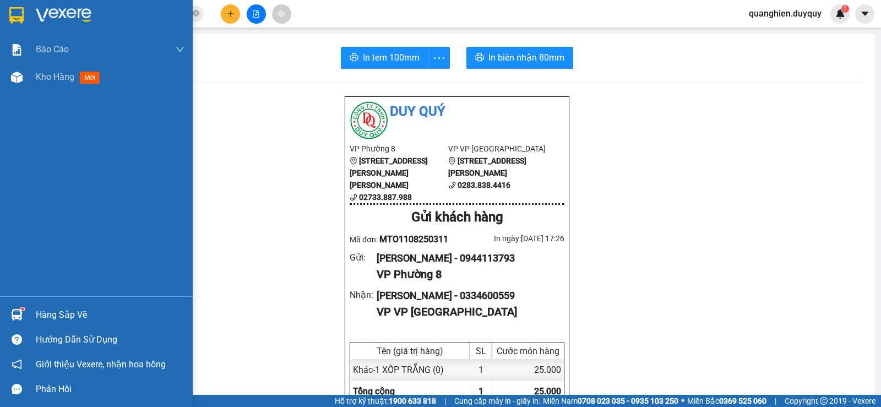
click at [60, 314] on div "Hàng sắp về" at bounding box center [110, 315] width 149 height 17
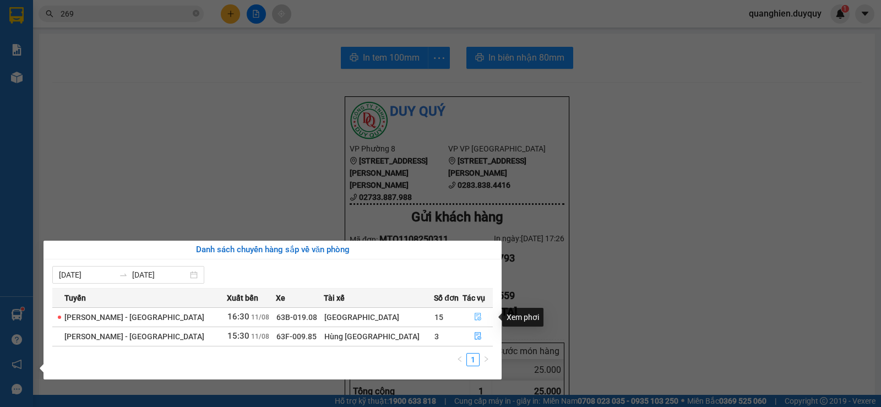
click at [474, 316] on icon "file-done" at bounding box center [477, 317] width 7 height 8
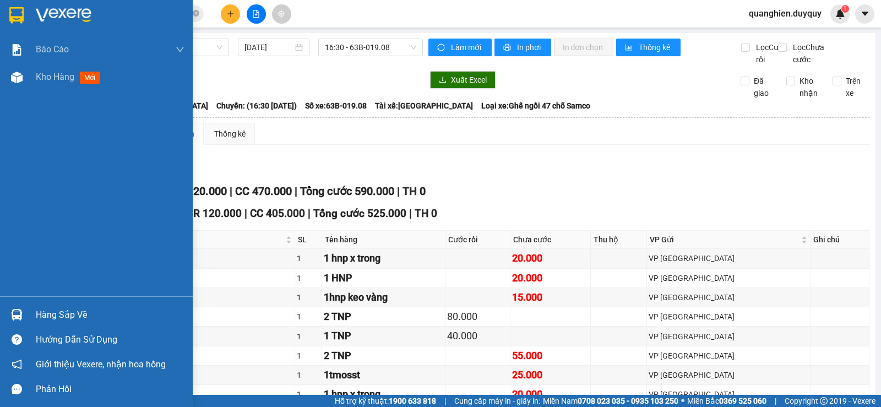
click at [60, 315] on div "Hàng sắp về" at bounding box center [110, 315] width 149 height 17
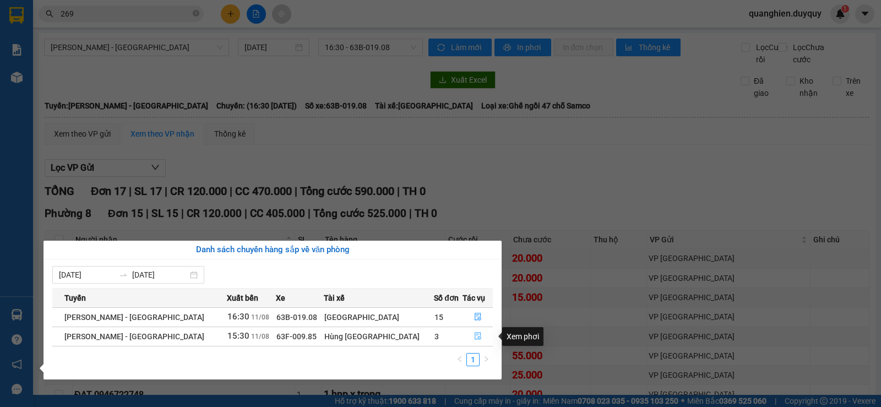
click at [474, 335] on icon "file-done" at bounding box center [478, 336] width 8 height 8
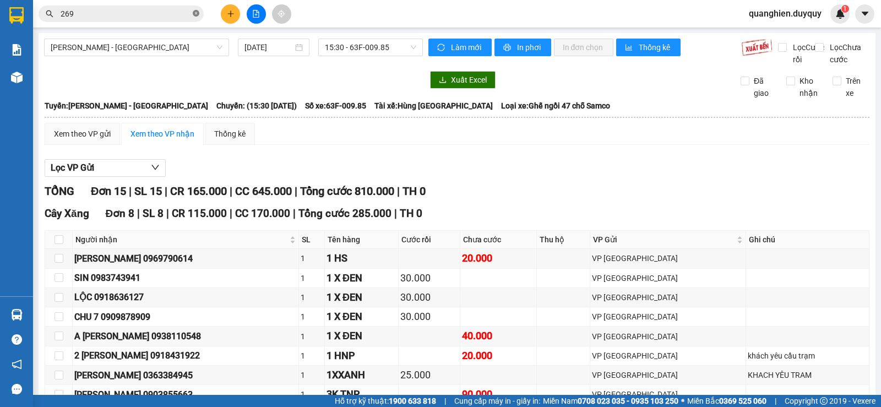
click at [196, 13] on icon "close-circle" at bounding box center [196, 13] width 7 height 7
click at [172, 14] on input "text" at bounding box center [126, 14] width 130 height 12
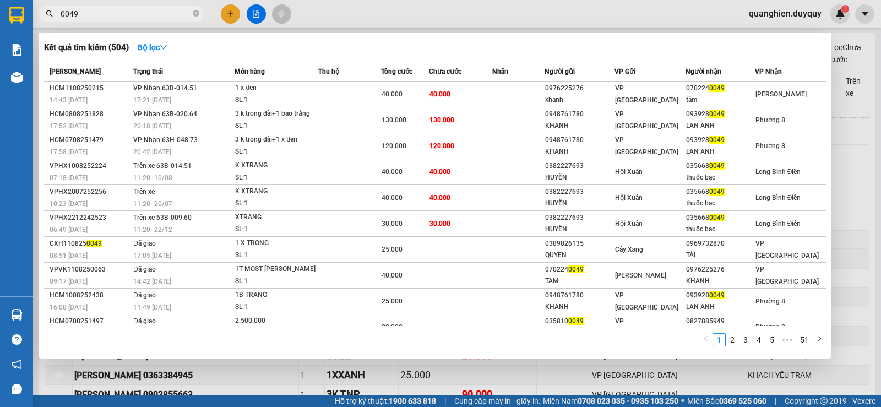
type input "0049"
click at [384, 12] on div at bounding box center [440, 203] width 881 height 407
click at [151, 19] on input "0049" at bounding box center [126, 14] width 130 height 12
click at [196, 14] on icon "close-circle" at bounding box center [196, 13] width 7 height 7
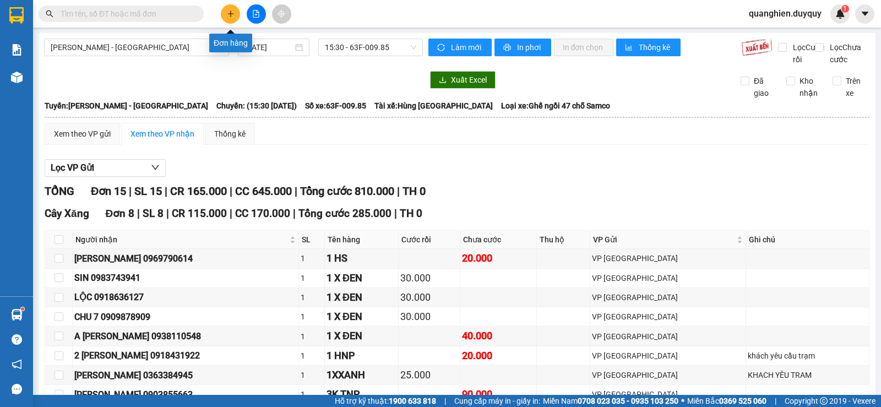
click at [228, 15] on icon "plus" at bounding box center [231, 14] width 8 height 8
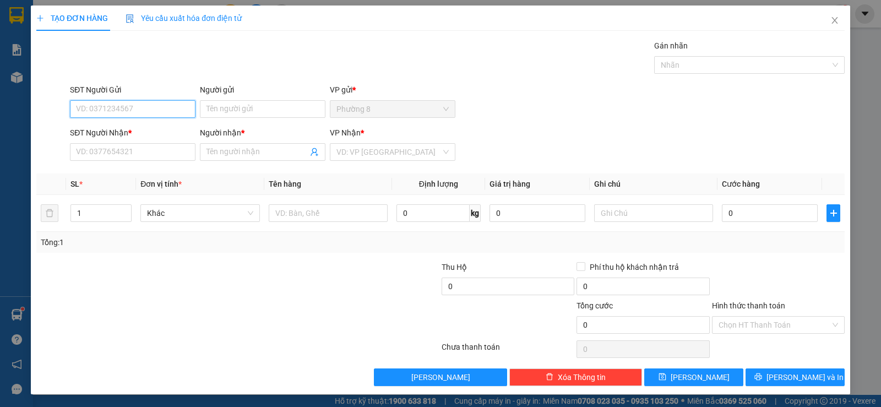
click at [171, 117] on input "SĐT Người Gửi" at bounding box center [132, 109] width 125 height 18
type input "0"
type input "0811853999"
click at [261, 103] on input "Người gửi" at bounding box center [262, 109] width 125 height 18
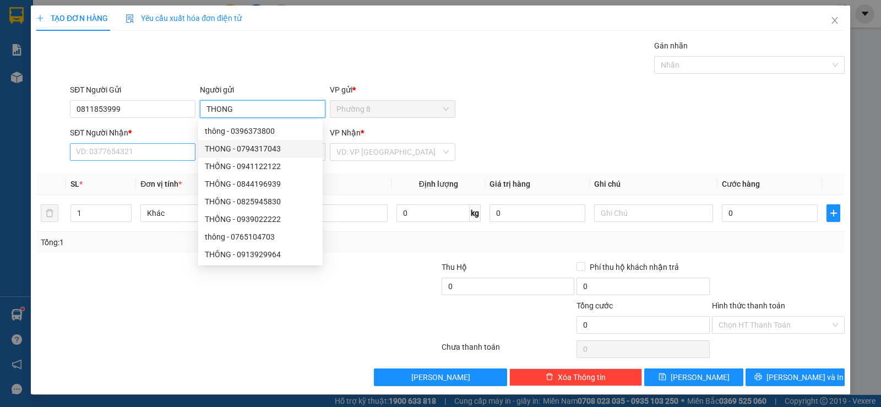
type input "THONG"
click at [167, 157] on input "SĐT Người Nhận *" at bounding box center [132, 152] width 125 height 18
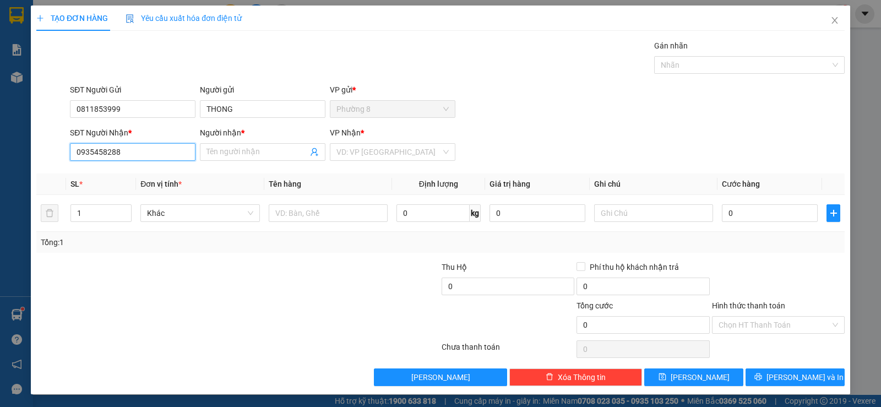
type input "0935458288"
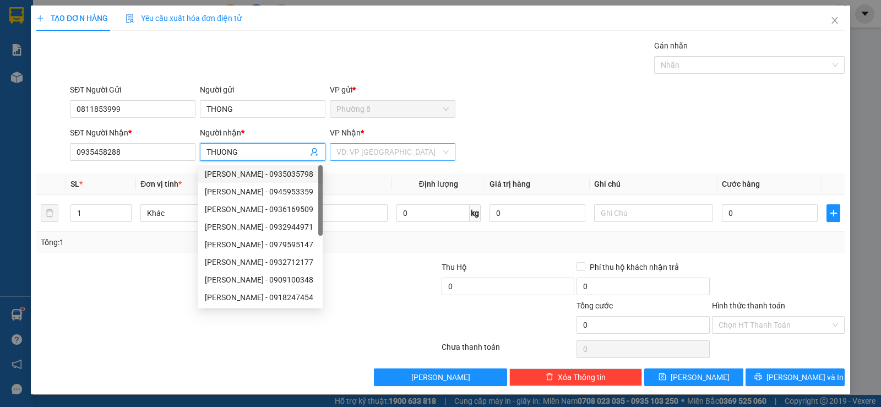
type input "THUONG"
click at [349, 156] on input "search" at bounding box center [388, 152] width 105 height 17
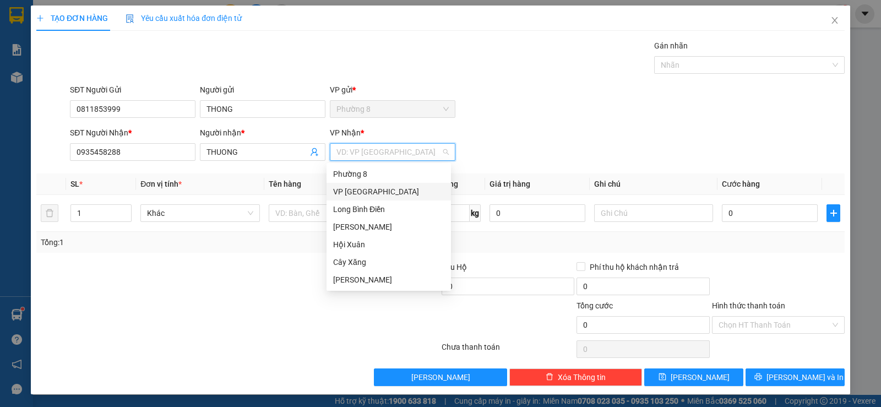
click at [347, 190] on div "VP Sài Gòn" at bounding box center [388, 191] width 111 height 12
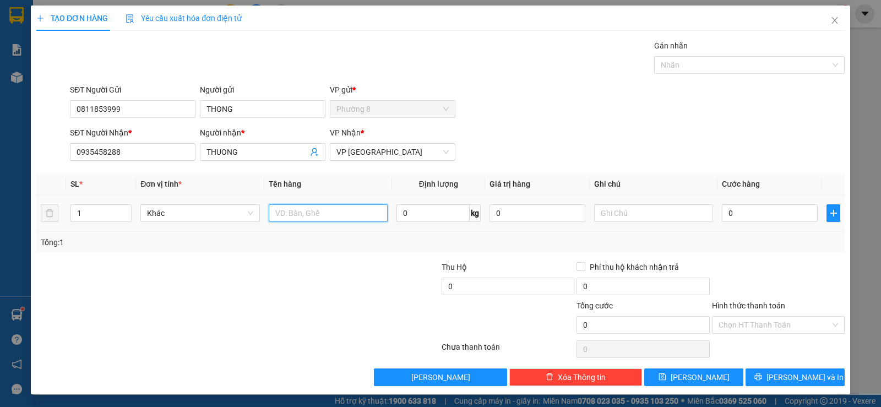
click at [314, 217] on input "text" at bounding box center [328, 213] width 119 height 18
type input "2 K GIAY DAU"
click at [604, 212] on input "text" at bounding box center [653, 213] width 119 height 18
type input "SAT"
click at [721, 217] on input "0" at bounding box center [769, 213] width 96 height 18
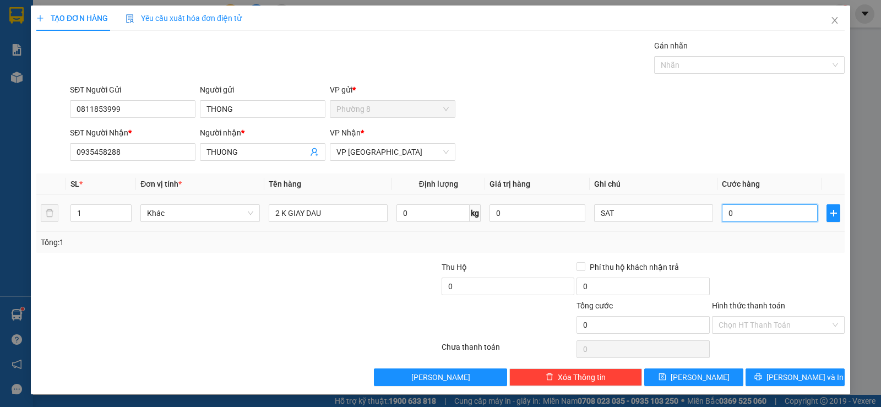
type input "5"
type input "50"
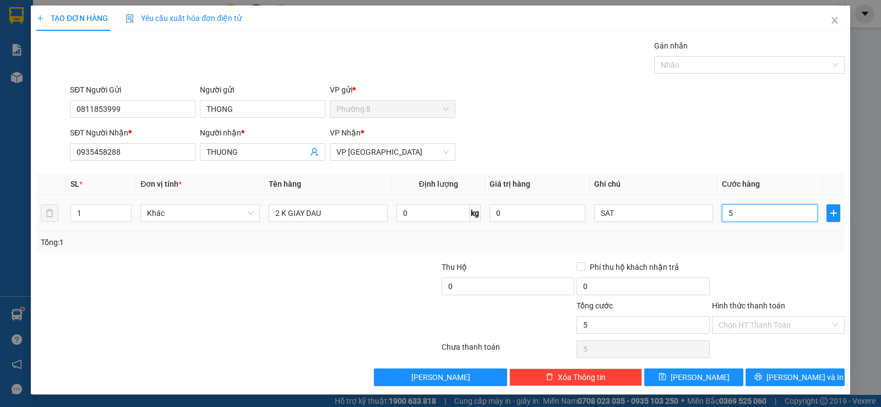
type input "50"
type input "500"
type input "5.000"
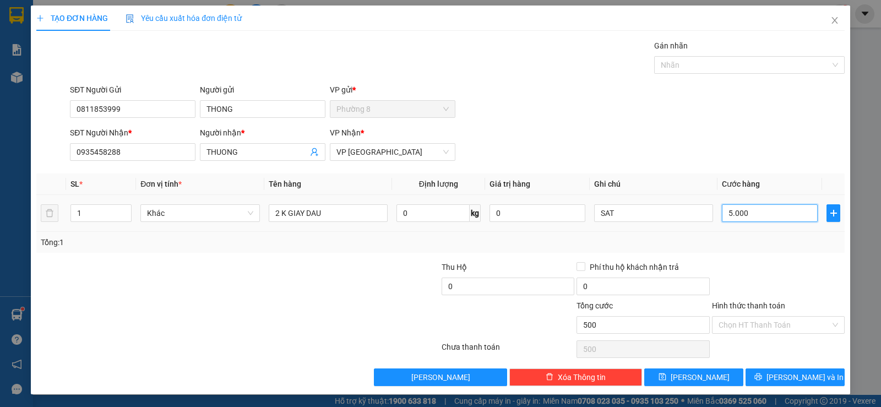
type input "5.000"
type input "50.000"
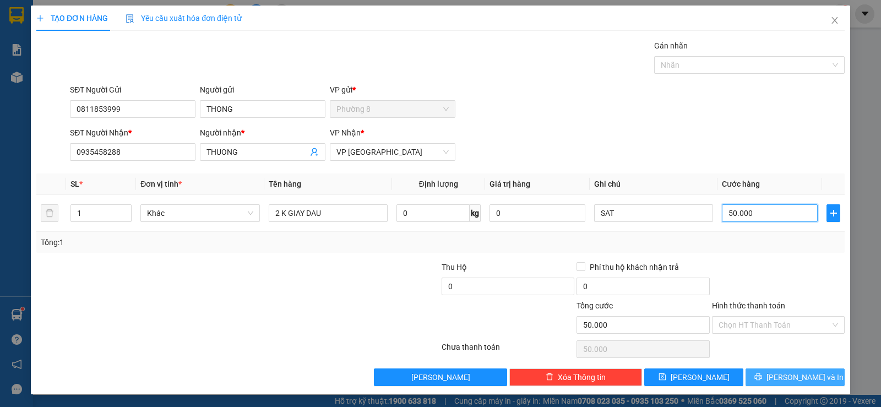
type input "50.000"
click at [762, 378] on icon "printer" at bounding box center [758, 377] width 8 height 8
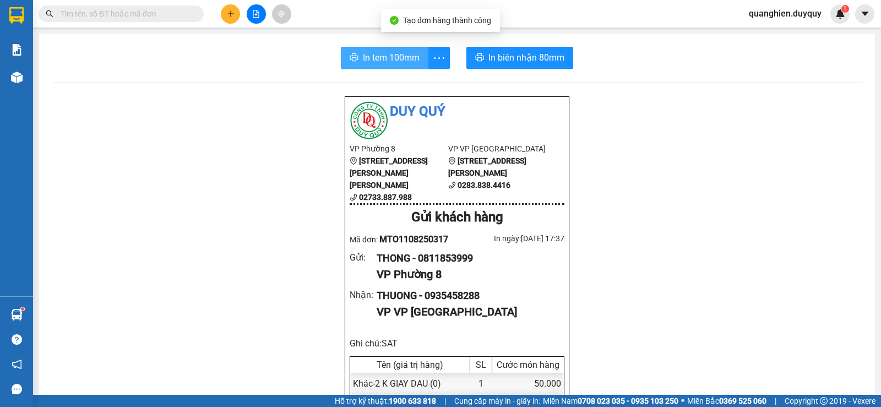
click at [392, 58] on span "In tem 100mm" at bounding box center [391, 58] width 57 height 14
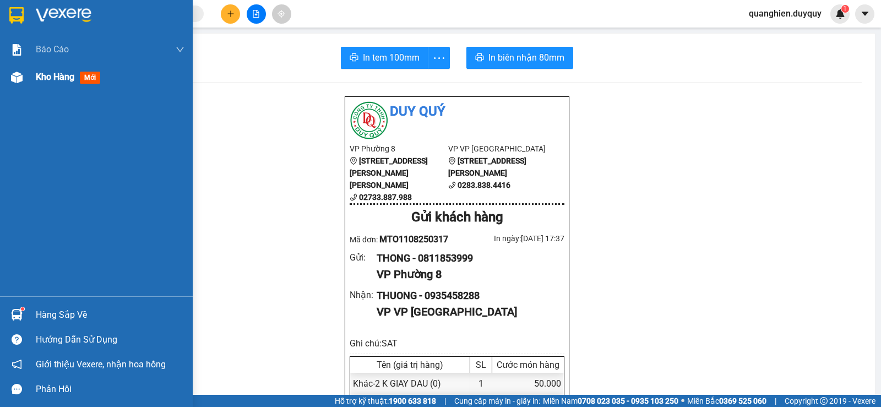
click at [59, 75] on span "Kho hàng" at bounding box center [55, 77] width 39 height 10
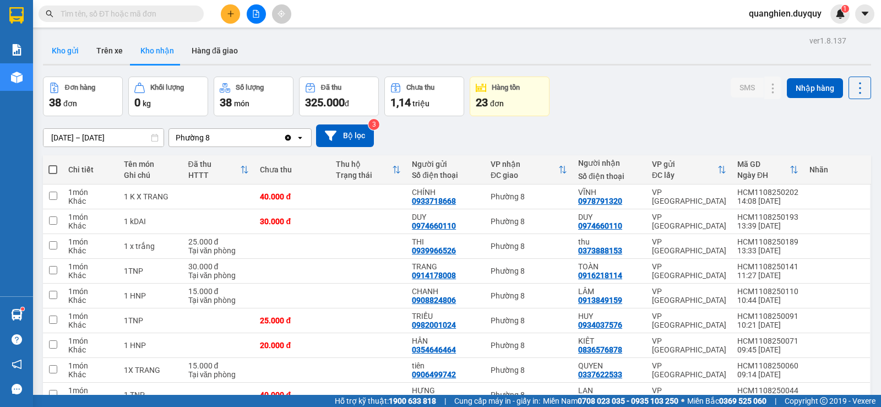
click at [71, 47] on button "Kho gửi" at bounding box center [65, 50] width 45 height 26
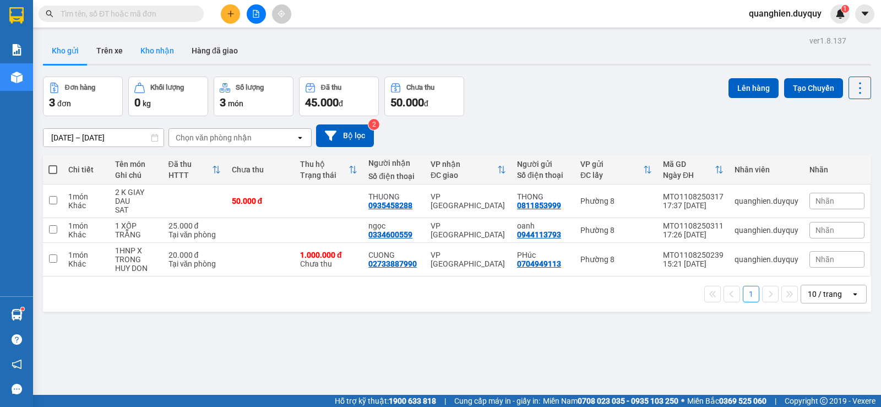
click at [163, 49] on button "Kho nhận" at bounding box center [157, 50] width 51 height 26
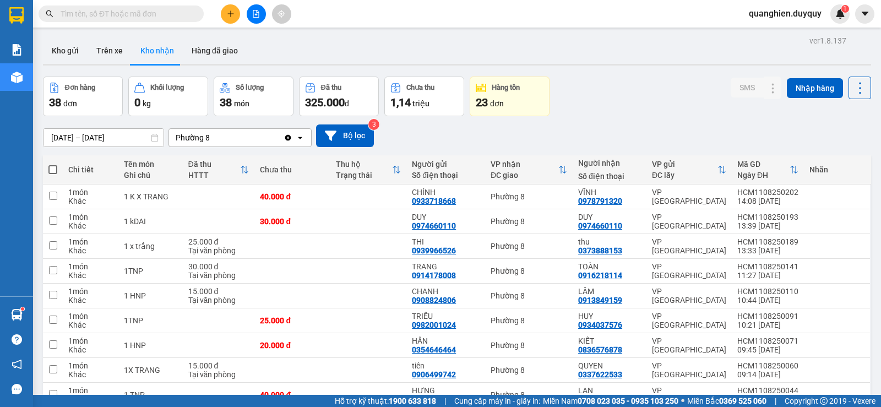
click at [165, 15] on input "text" at bounding box center [126, 14] width 130 height 12
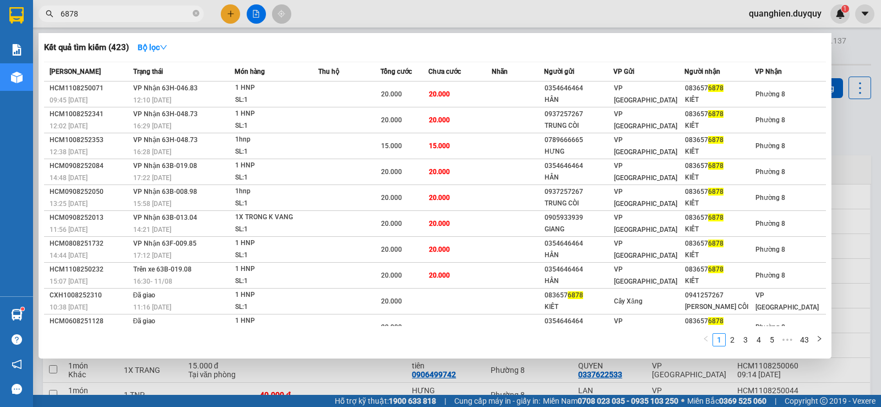
type input "6878"
click at [859, 51] on div at bounding box center [440, 203] width 881 height 407
click at [193, 16] on icon "close-circle" at bounding box center [196, 13] width 7 height 7
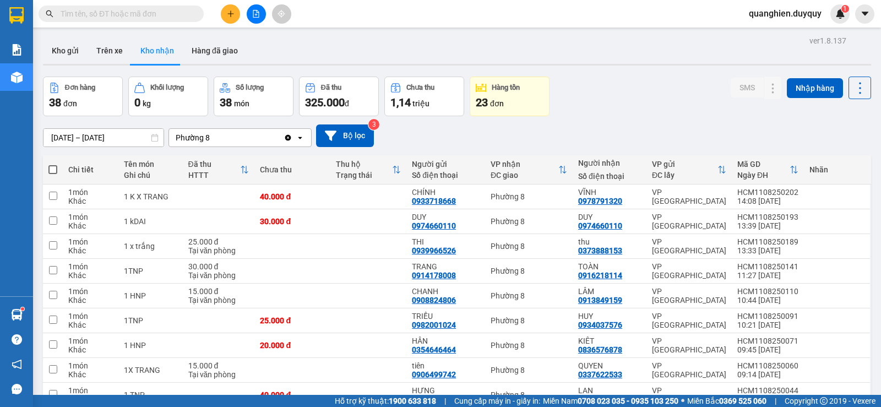
click at [161, 15] on input "text" at bounding box center [126, 14] width 130 height 12
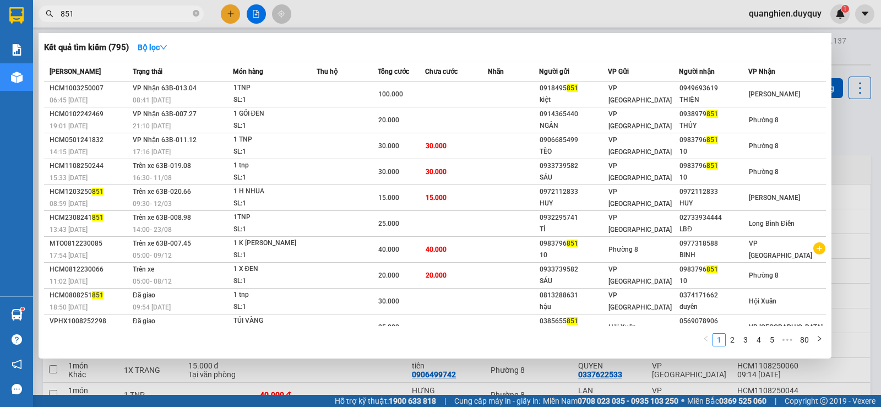
type input "851"
click at [196, 13] on icon "close-circle" at bounding box center [196, 13] width 7 height 7
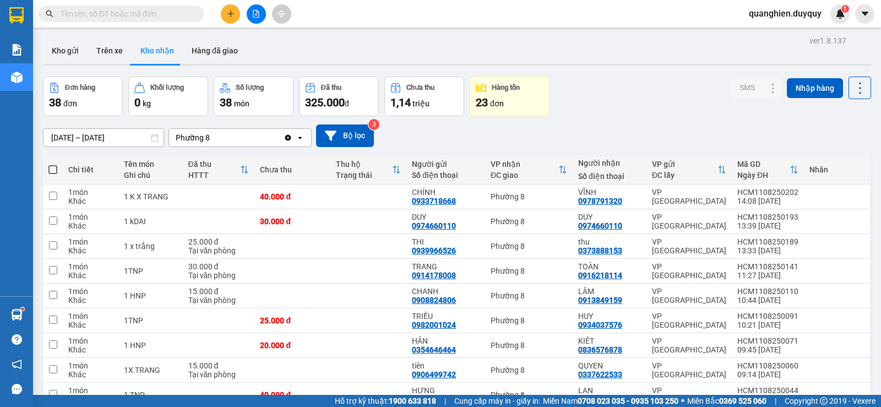
click at [184, 12] on input "text" at bounding box center [126, 14] width 130 height 12
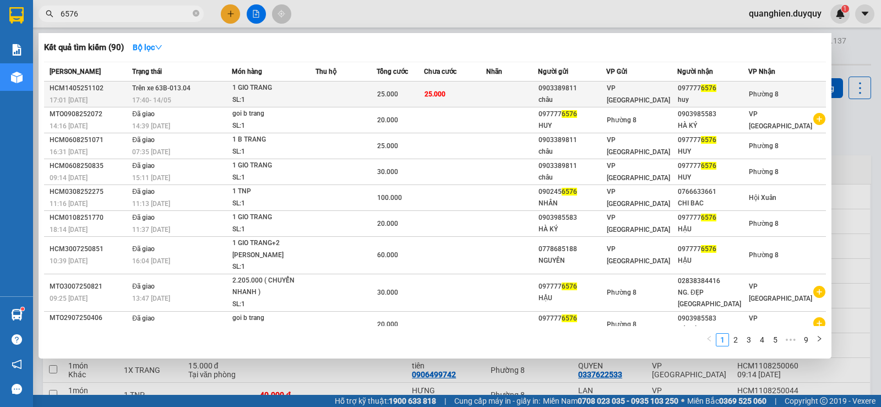
type input "6576"
click at [400, 89] on div "25.000" at bounding box center [400, 94] width 46 height 12
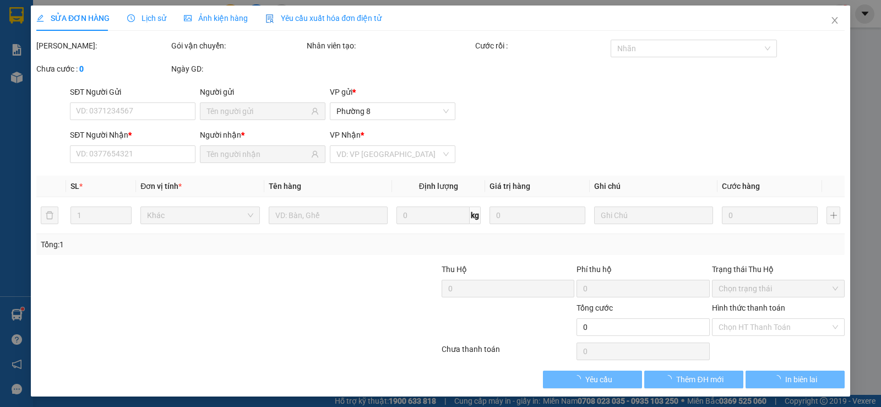
type input "0903389811"
type input "châu"
type input "0977776576"
type input "huy"
type input "25.000"
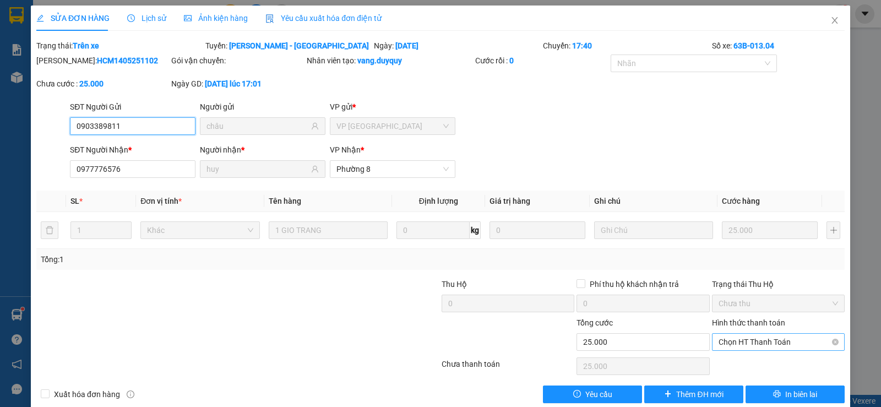
click at [757, 341] on span "Chọn HT Thanh Toán" at bounding box center [777, 341] width 119 height 17
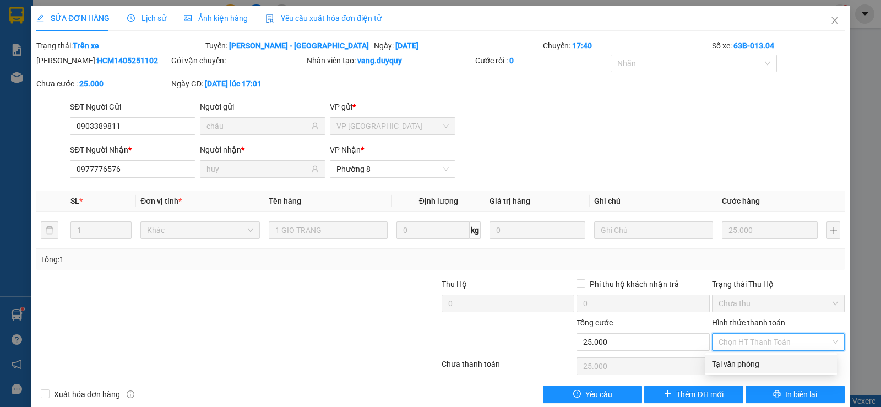
click at [758, 364] on div "Tại văn phòng" at bounding box center [771, 364] width 118 height 12
type input "0"
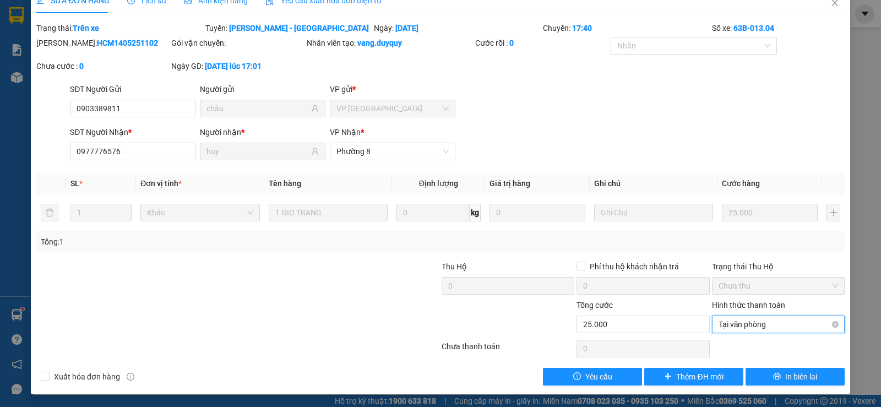
click at [764, 323] on span "Tại văn phòng" at bounding box center [777, 324] width 119 height 17
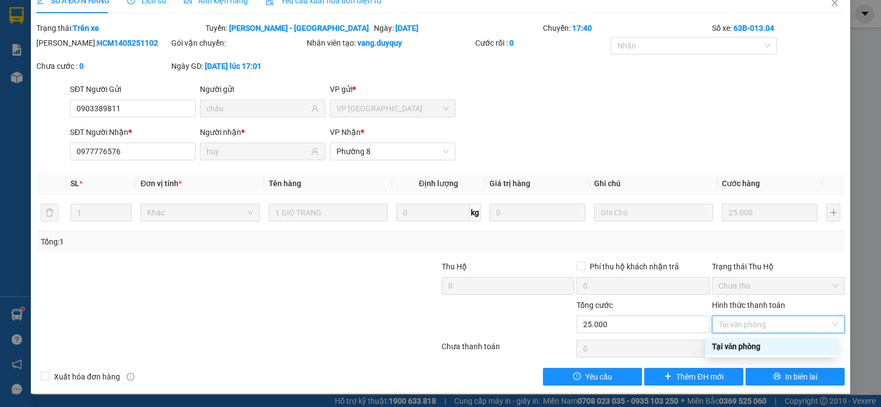
click at [762, 342] on div "Tại văn phòng" at bounding box center [771, 346] width 118 height 12
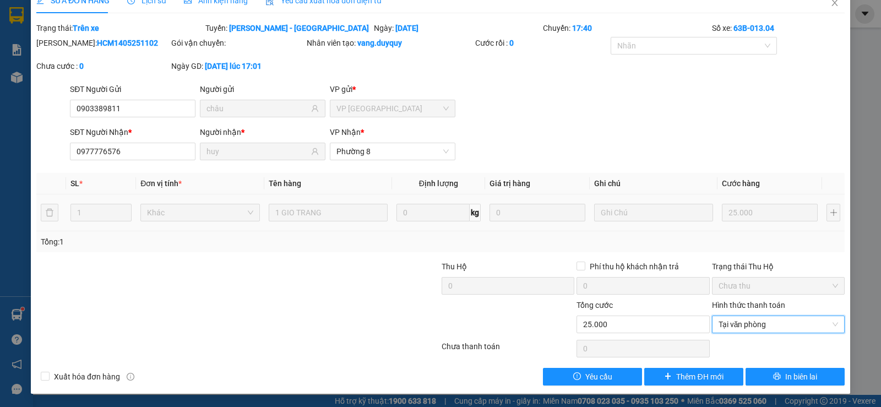
scroll to position [0, 0]
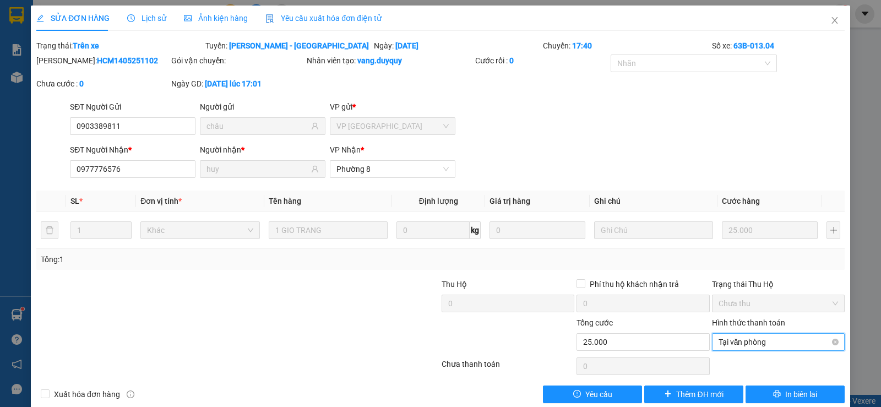
click at [797, 343] on span "Tại văn phòng" at bounding box center [777, 341] width 119 height 17
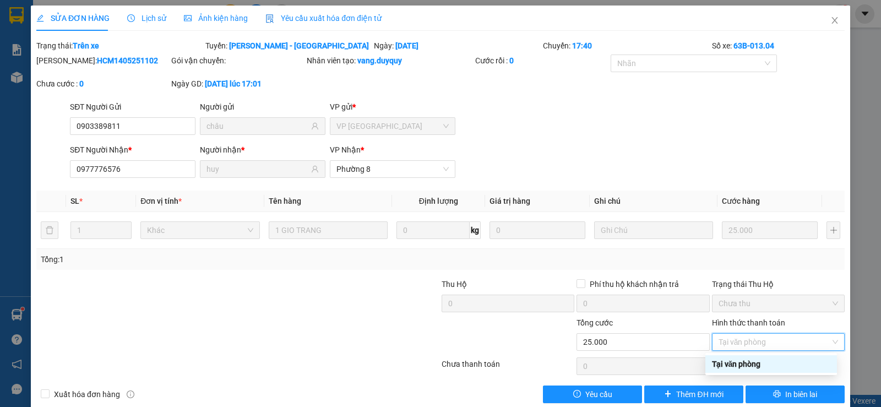
click at [759, 367] on div "Tại văn phòng" at bounding box center [771, 364] width 118 height 12
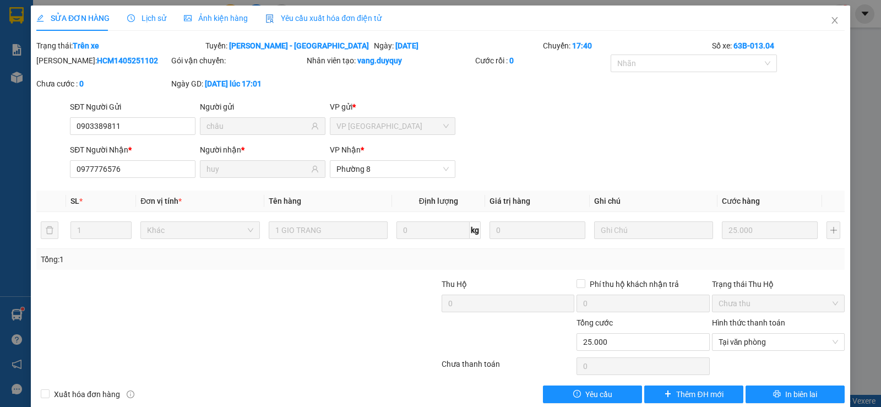
click at [148, 20] on span "Lịch sử" at bounding box center [146, 18] width 39 height 9
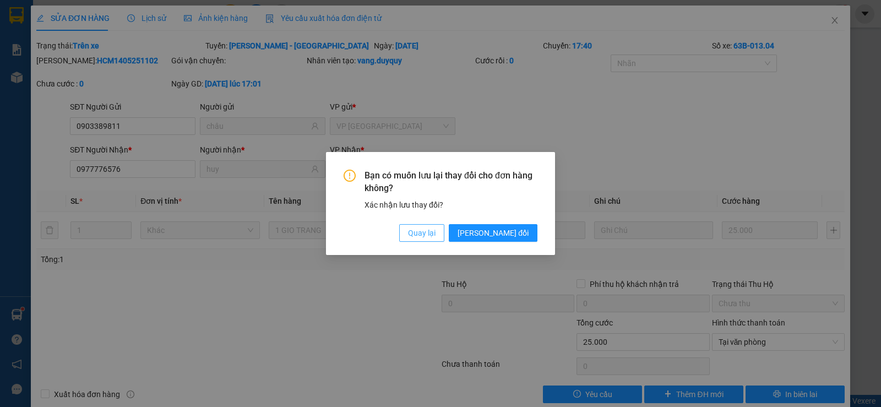
click at [435, 236] on span "Quay lại" at bounding box center [422, 233] width 28 height 12
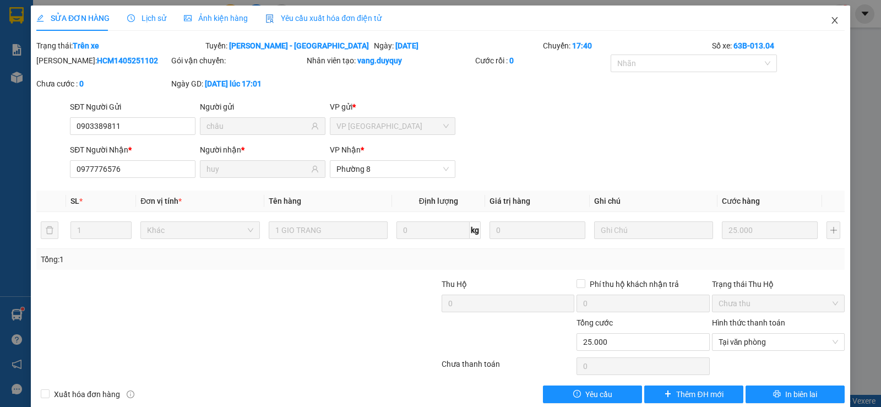
click at [831, 19] on icon "close" at bounding box center [834, 20] width 6 height 7
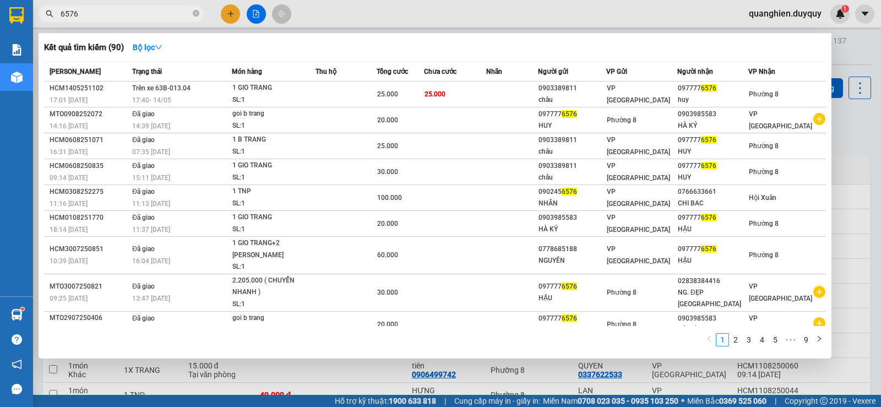
click at [143, 17] on input "6576" at bounding box center [126, 14] width 130 height 12
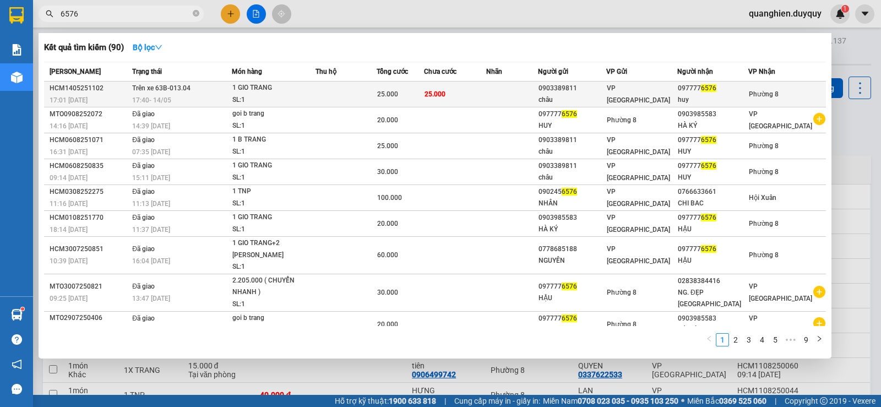
click at [708, 95] on div "huy" at bounding box center [712, 100] width 70 height 12
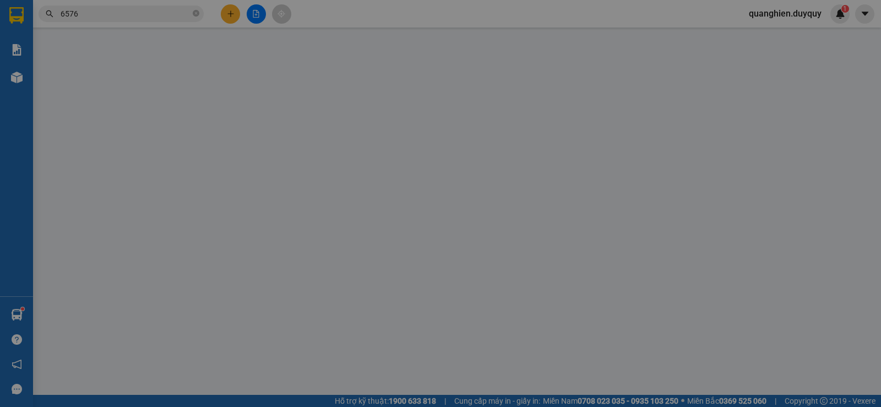
type input "0903389811"
type input "châu"
type input "0977776576"
type input "huy"
type input "25.000"
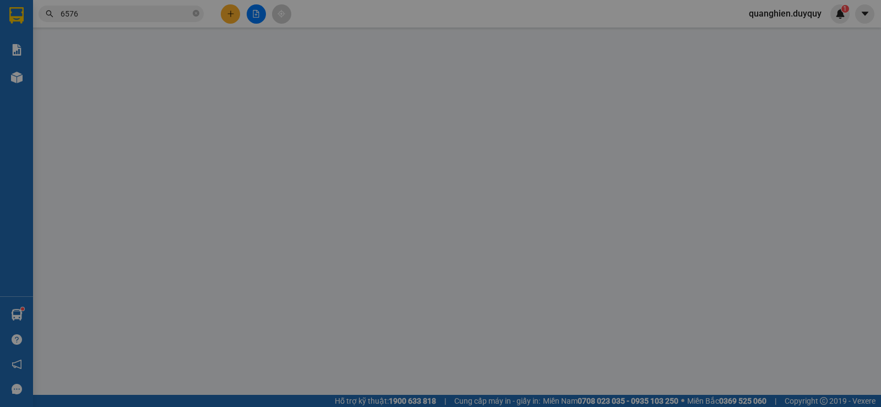
type input "25.000"
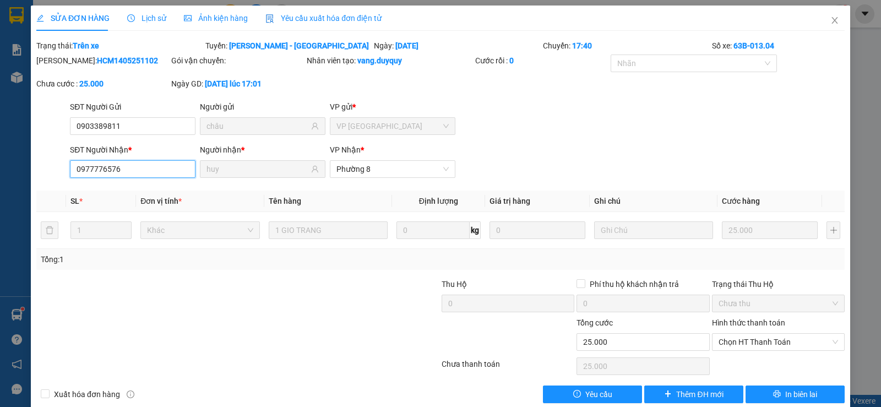
drag, startPoint x: 138, startPoint y: 171, endPoint x: 48, endPoint y: 167, distance: 89.2
click at [48, 167] on div "SĐT Người Nhận * 0977776576 0977776576 Người nhận * huy VP Nhận * Phường 8" at bounding box center [440, 163] width 810 height 39
click at [830, 20] on icon "close" at bounding box center [834, 20] width 9 height 9
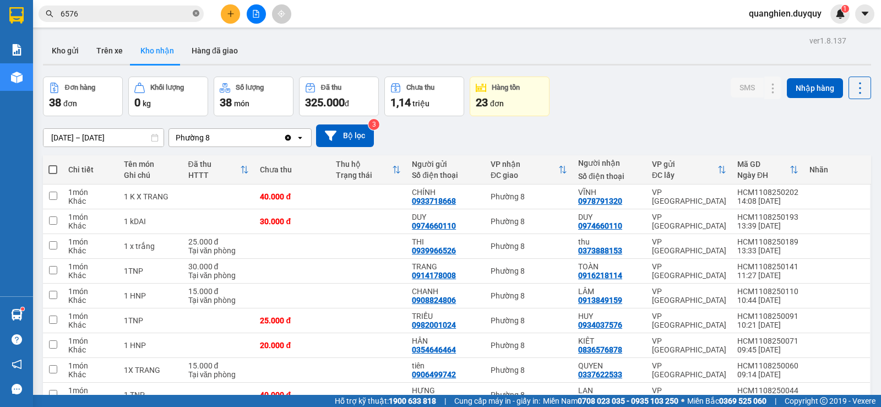
click at [196, 13] on icon "close-circle" at bounding box center [196, 13] width 7 height 7
paste input "0977776576"
type input "0977776576"
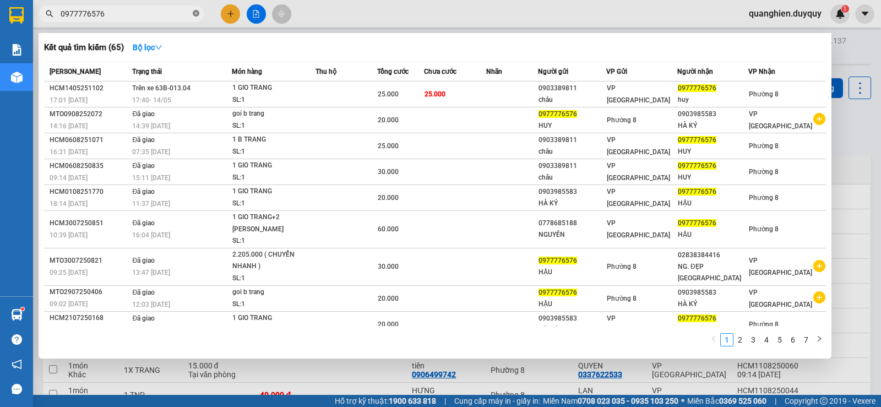
click at [196, 14] on icon "close-circle" at bounding box center [196, 13] width 7 height 7
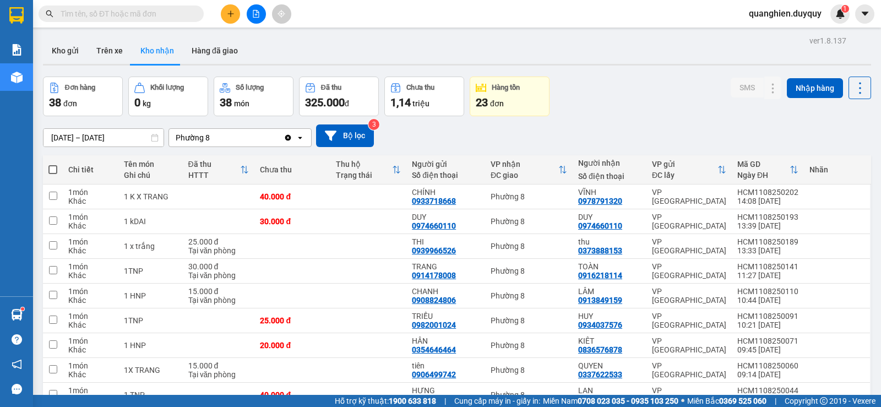
click at [179, 14] on input "text" at bounding box center [126, 14] width 130 height 12
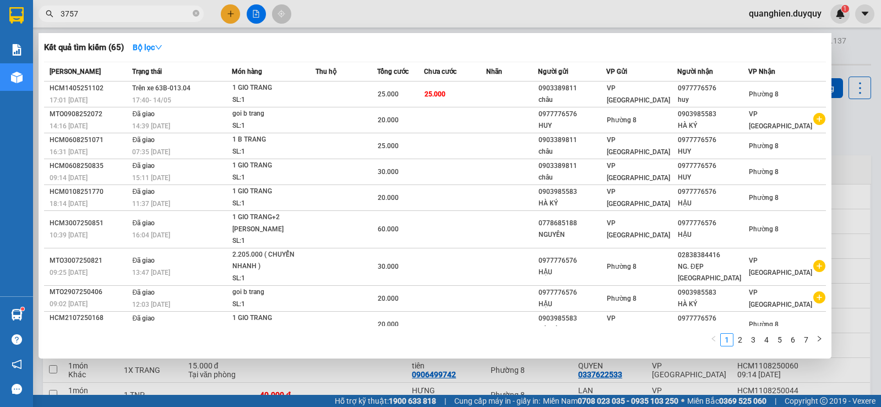
type input "37576"
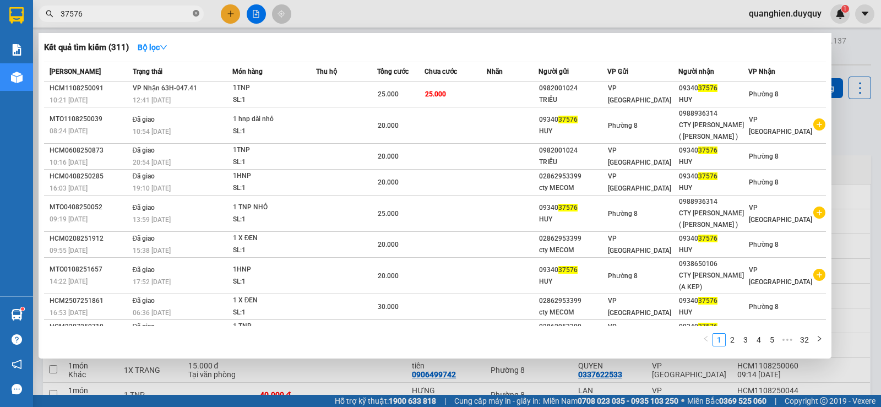
click at [195, 14] on icon "close-circle" at bounding box center [196, 13] width 7 height 7
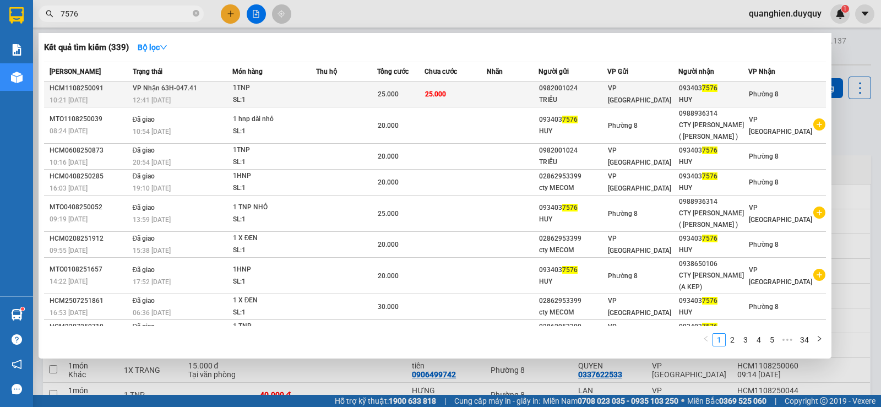
type input "7576"
click at [495, 95] on td at bounding box center [512, 94] width 52 height 26
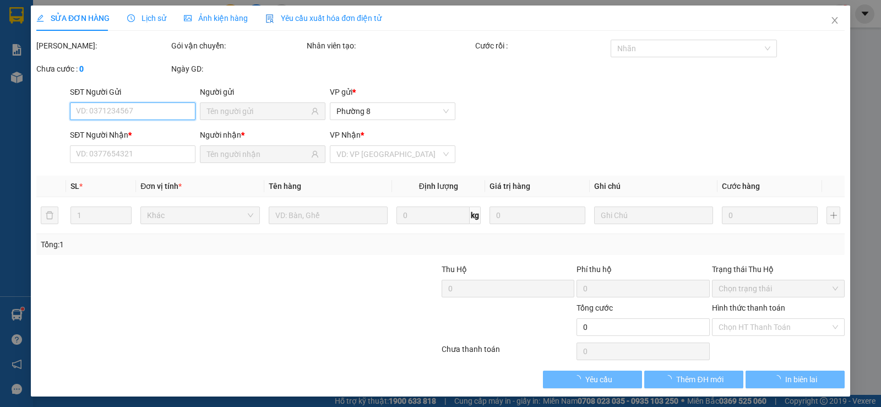
type input "0982001024"
type input "TRIỀU"
type input "0934037576"
type input "HUY"
type input "25.000"
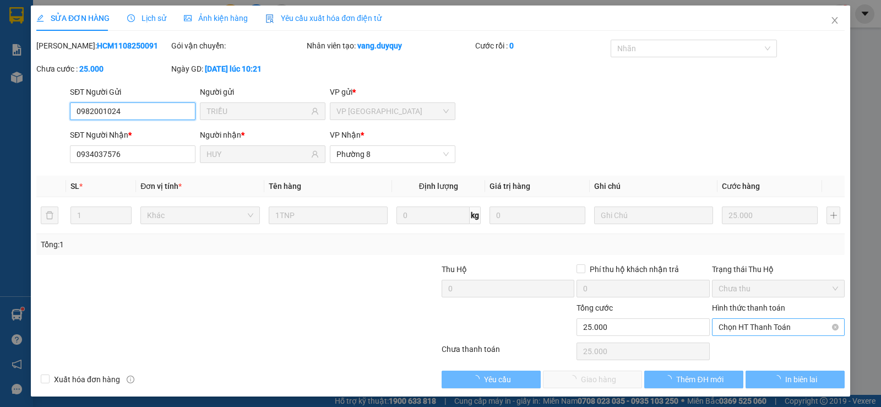
click at [778, 326] on span "Chọn HT Thanh Toán" at bounding box center [777, 327] width 119 height 17
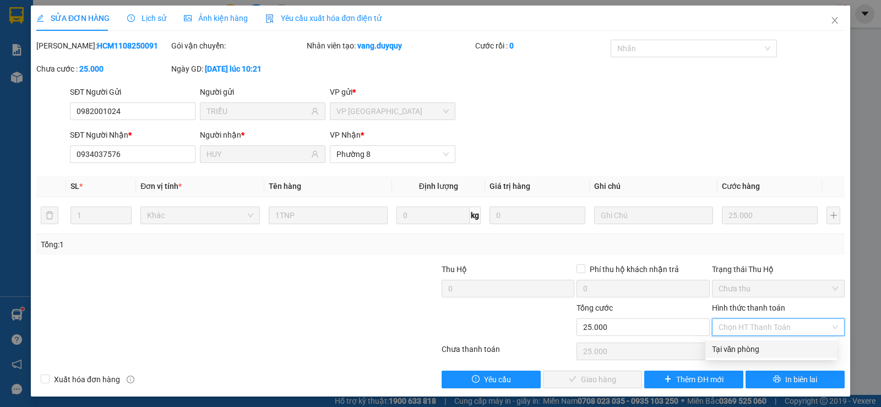
click at [764, 351] on div "Tại văn phòng" at bounding box center [771, 349] width 118 height 12
type input "0"
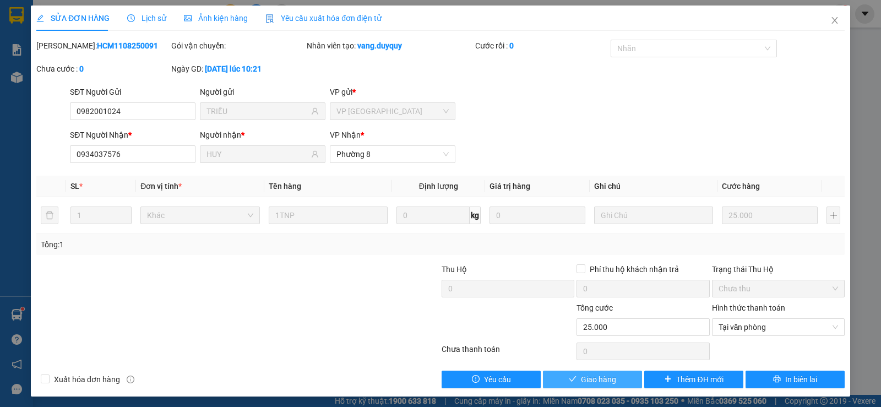
click at [626, 376] on button "Giao hàng" at bounding box center [592, 379] width 99 height 18
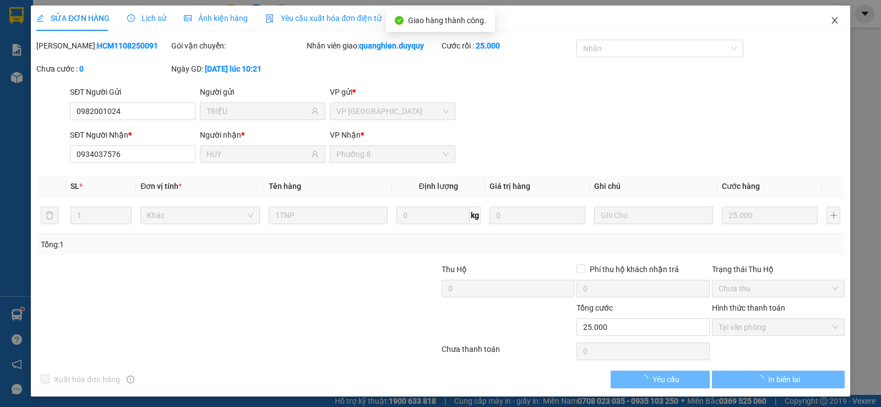
click at [830, 18] on icon "close" at bounding box center [834, 20] width 9 height 9
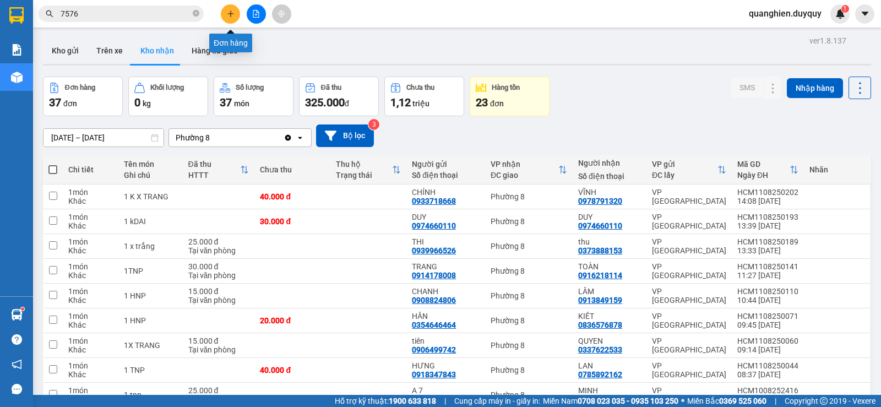
click at [231, 18] on button at bounding box center [230, 13] width 19 height 19
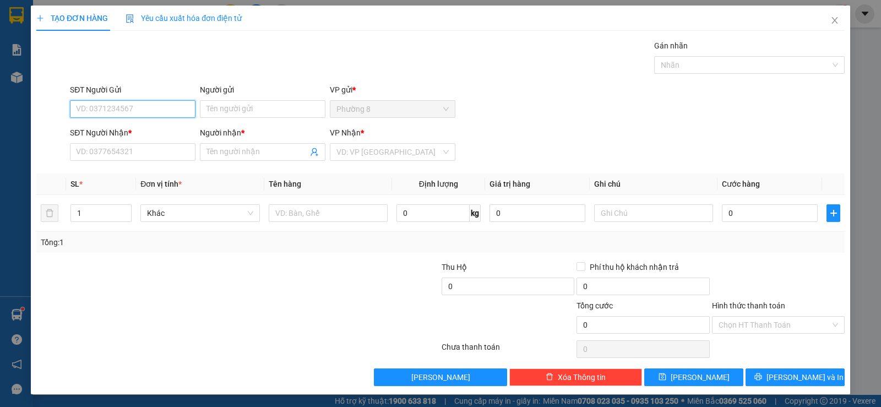
click at [161, 110] on input "SĐT Người Gửi" at bounding box center [132, 109] width 125 height 18
click at [136, 132] on div "0939221228 - NGÂN" at bounding box center [131, 131] width 111 height 12
type input "0939221228"
type input "NGÂN"
type input "0931985369"
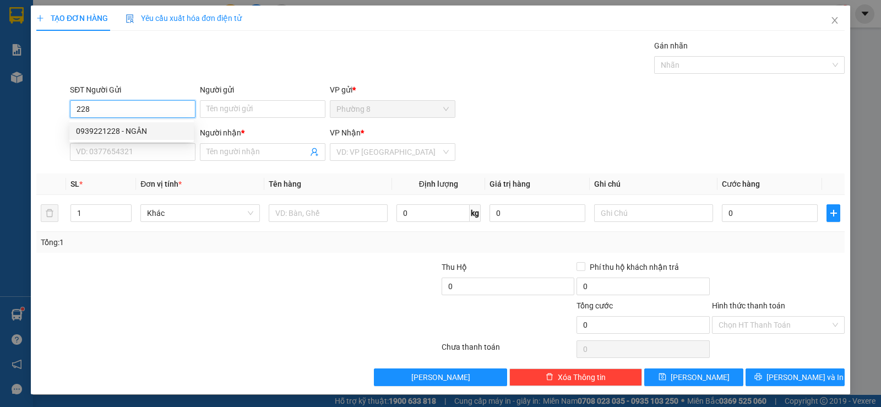
type input "bảo"
type input "120.000"
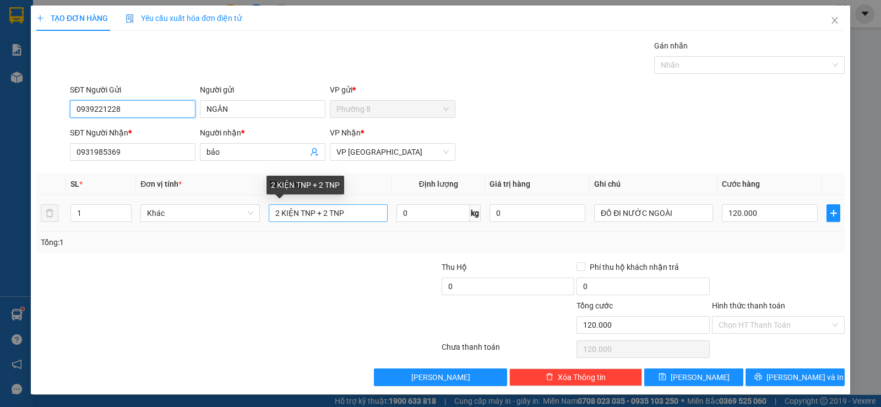
type input "0939221228"
click at [318, 212] on input "2 KIỆN TNP + 2 TNP" at bounding box center [328, 213] width 119 height 18
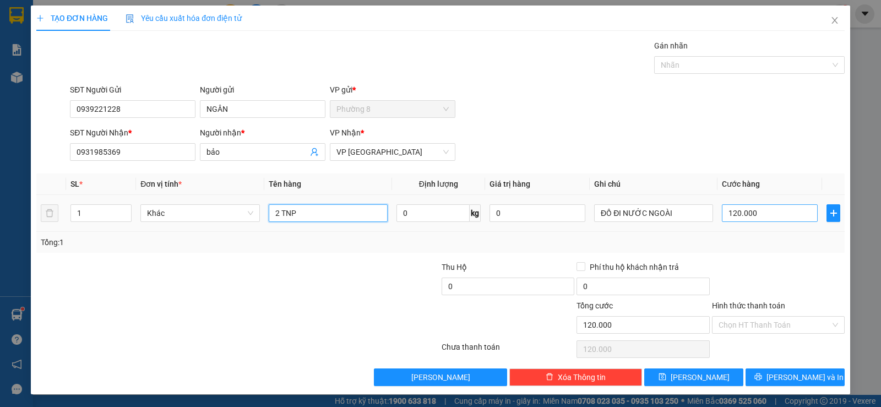
type input "2 TNP"
click at [757, 214] on input "120.000" at bounding box center [769, 213] width 96 height 18
type input "6"
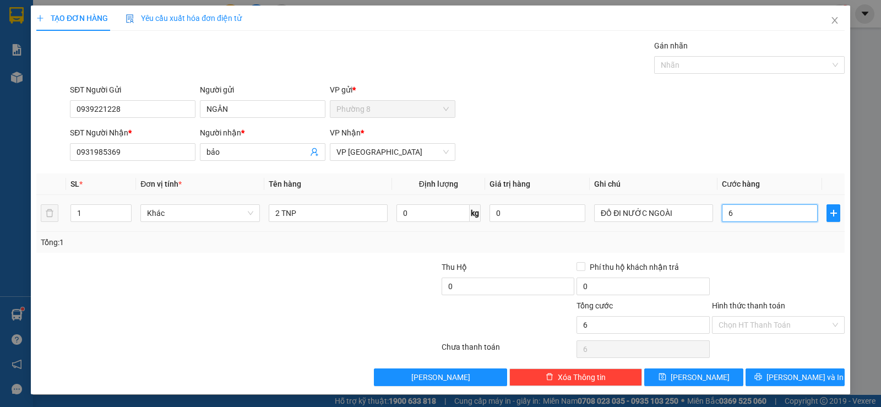
type input "60"
type input "600"
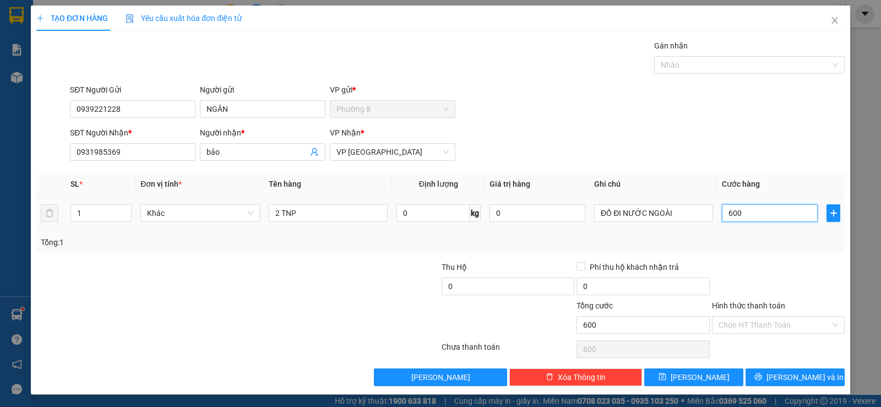
type input "6.000"
type input "60.000"
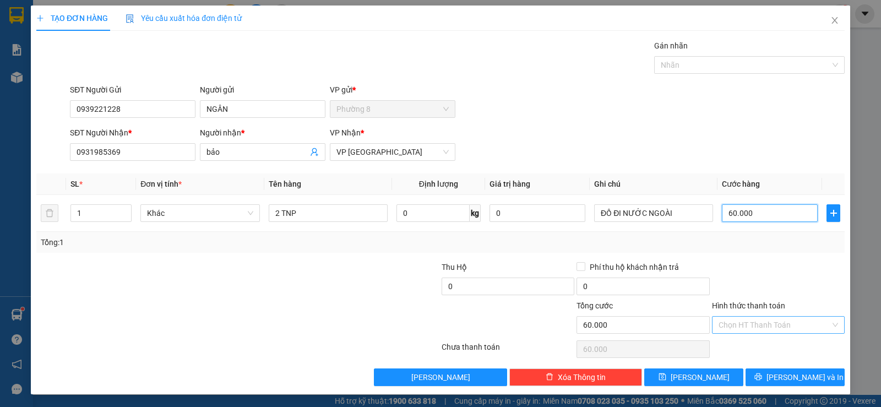
type input "60.000"
click at [738, 325] on input "Hình thức thanh toán" at bounding box center [774, 324] width 112 height 17
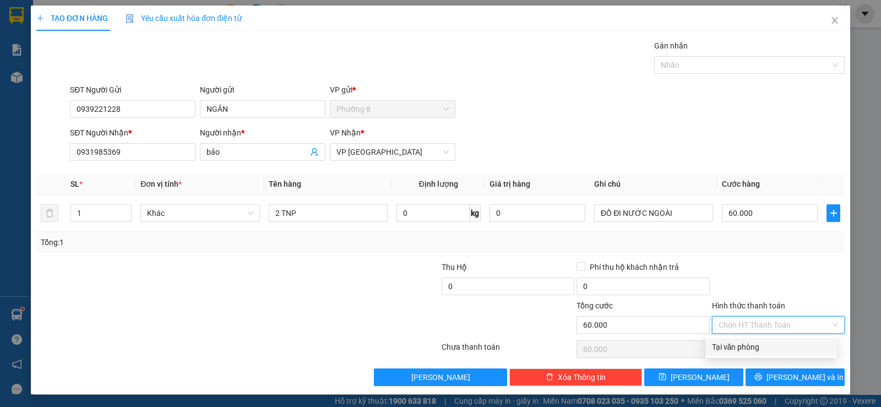
click at [763, 346] on div "Tại văn phòng" at bounding box center [771, 347] width 118 height 12
type input "0"
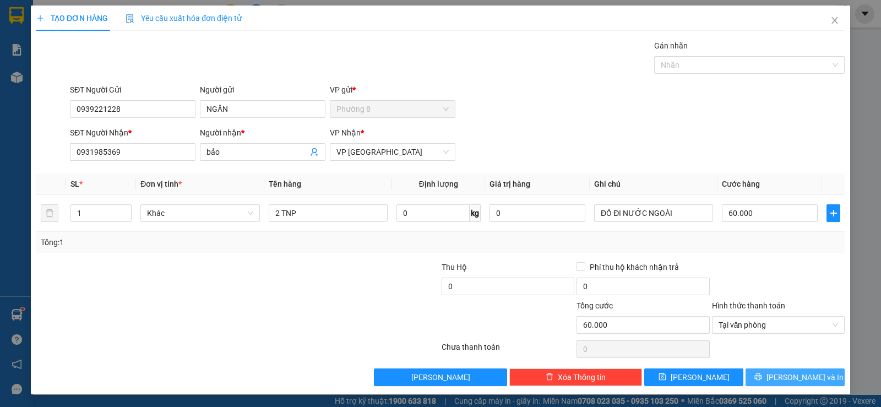
click at [762, 378] on icon "printer" at bounding box center [758, 377] width 8 height 8
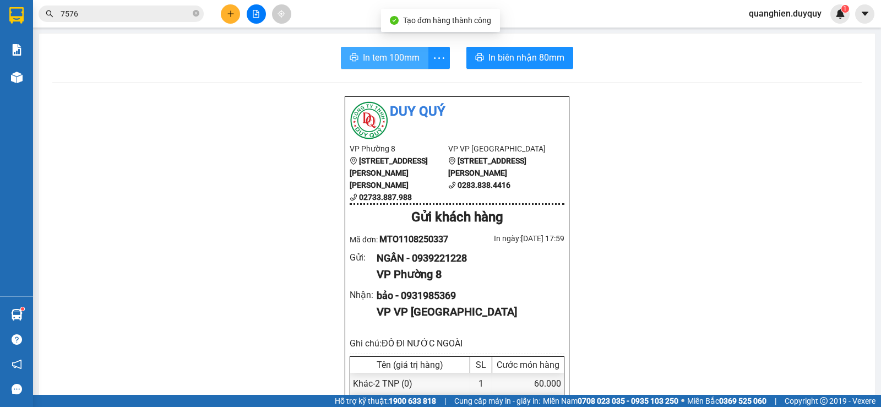
click at [382, 61] on span "In tem 100mm" at bounding box center [391, 58] width 57 height 14
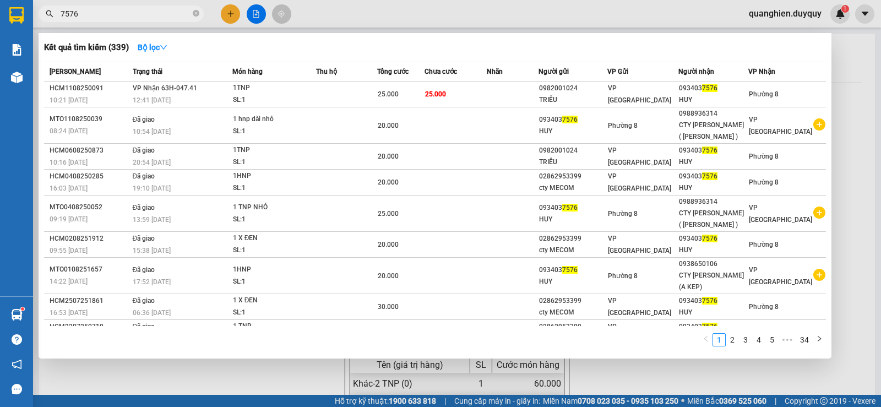
click at [107, 15] on input "7576" at bounding box center [126, 14] width 130 height 12
type input "7"
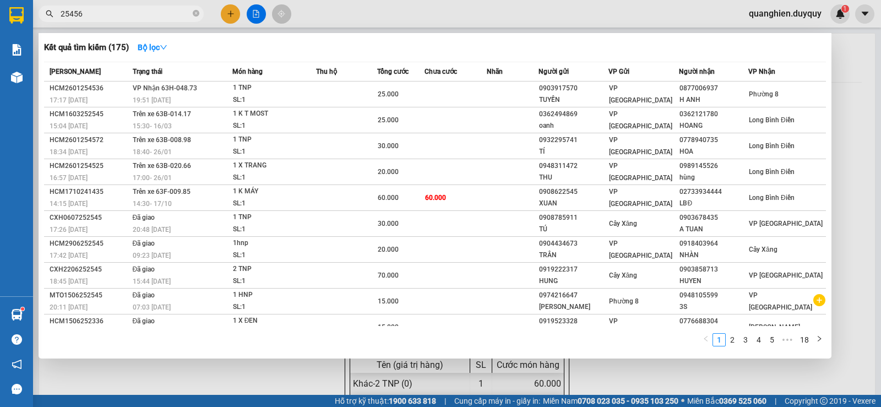
type input "25456"
click at [852, 49] on div at bounding box center [440, 203] width 881 height 407
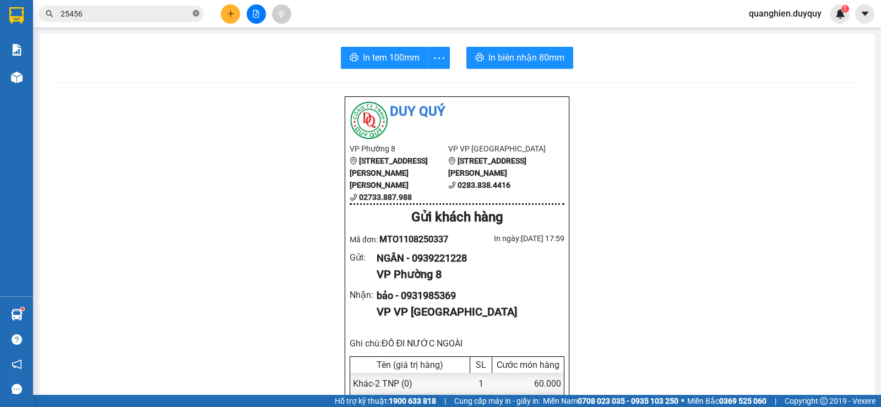
click at [199, 14] on icon "close-circle" at bounding box center [196, 13] width 7 height 7
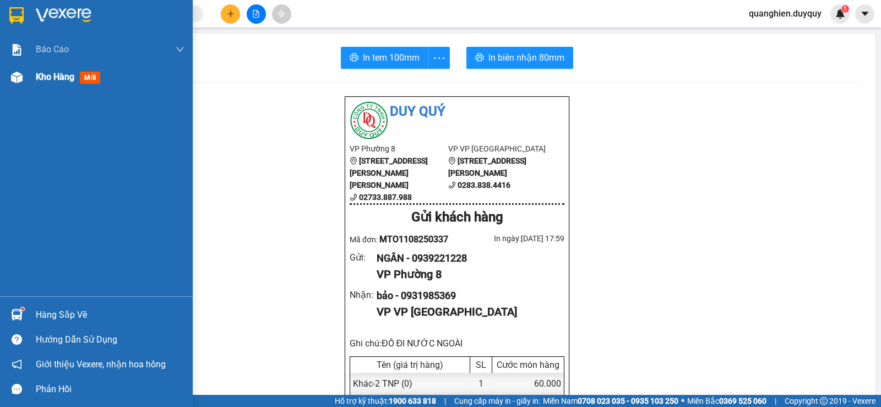
click at [50, 77] on span "Kho hàng" at bounding box center [55, 77] width 39 height 10
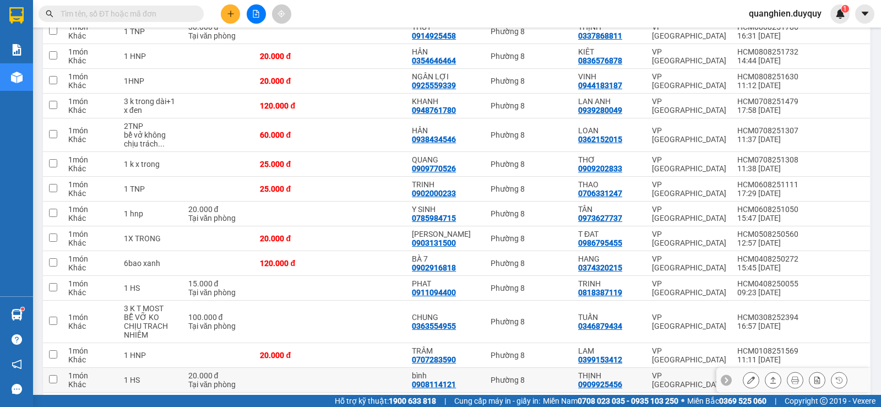
scroll to position [769, 0]
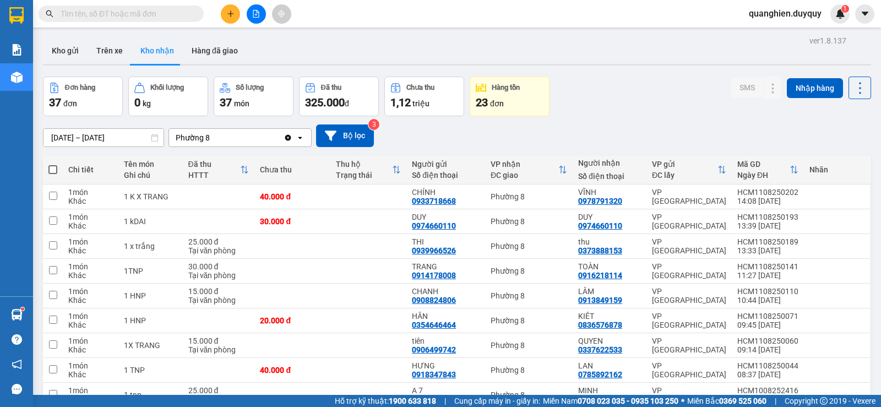
scroll to position [769, 0]
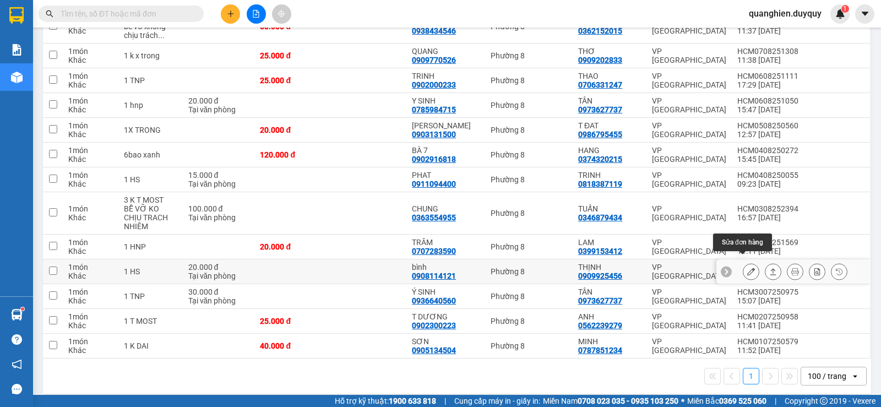
click at [747, 267] on icon at bounding box center [751, 271] width 8 height 8
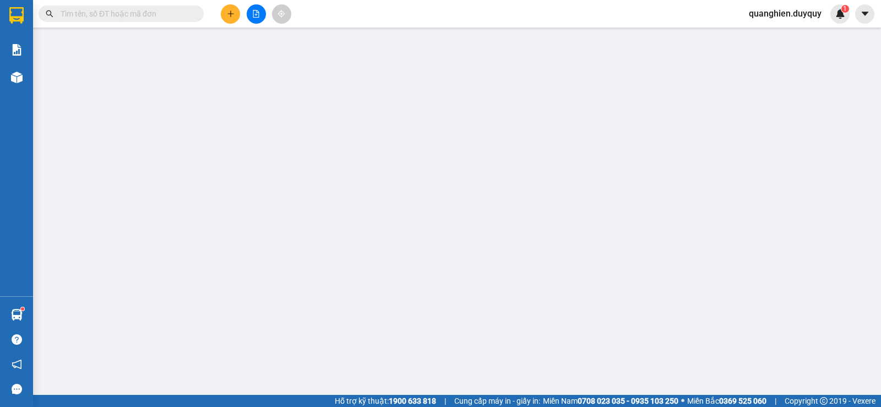
type input "0908114121"
type input "bình"
type input "0909925456"
type input "THỊNH"
type input "20.000"
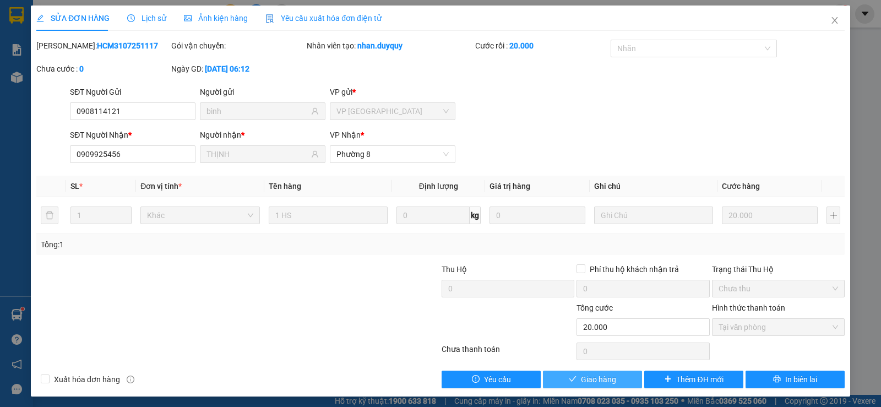
click at [621, 377] on button "Giao hàng" at bounding box center [592, 379] width 99 height 18
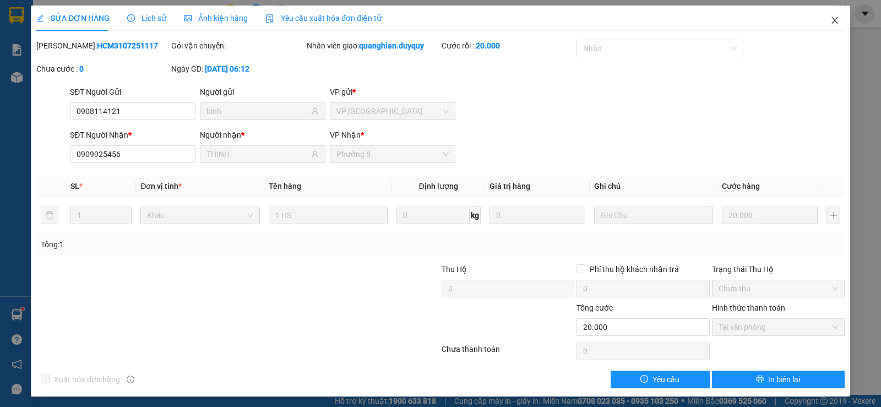
click at [830, 18] on icon "close" at bounding box center [834, 20] width 9 height 9
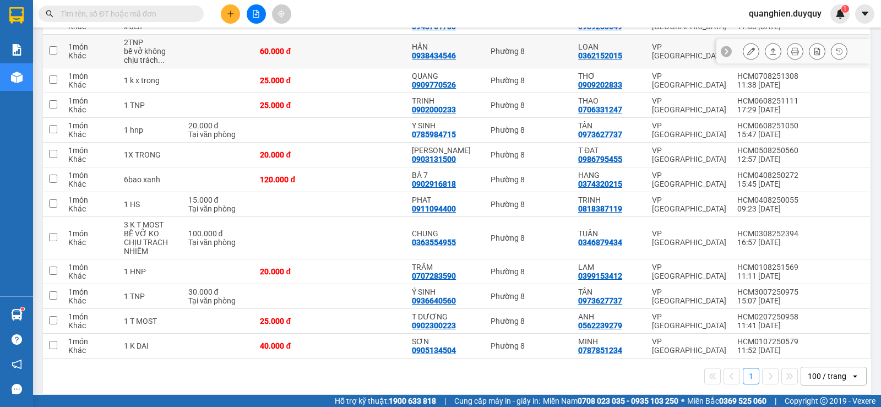
scroll to position [634, 0]
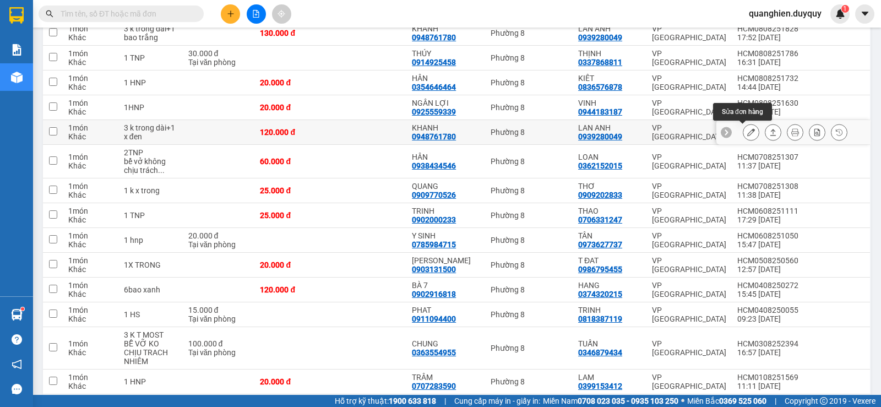
click at [743, 130] on button at bounding box center [750, 132] width 15 height 19
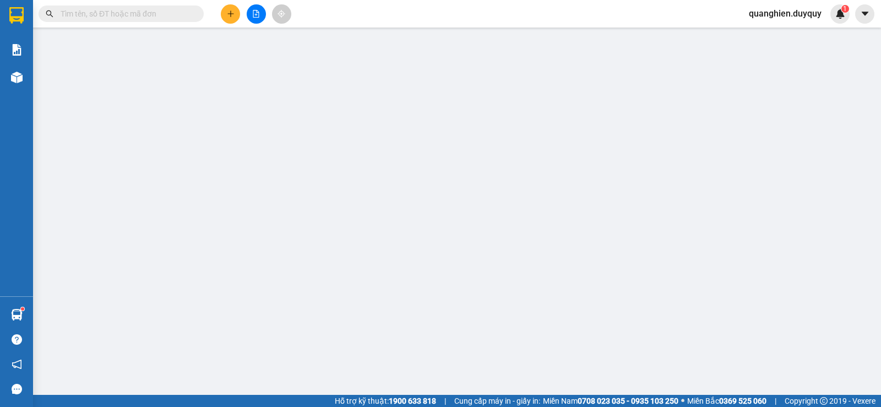
type input "0948761780"
type input "KHANH"
type input "0939280049"
type input "LAN ANH"
type input "120.000"
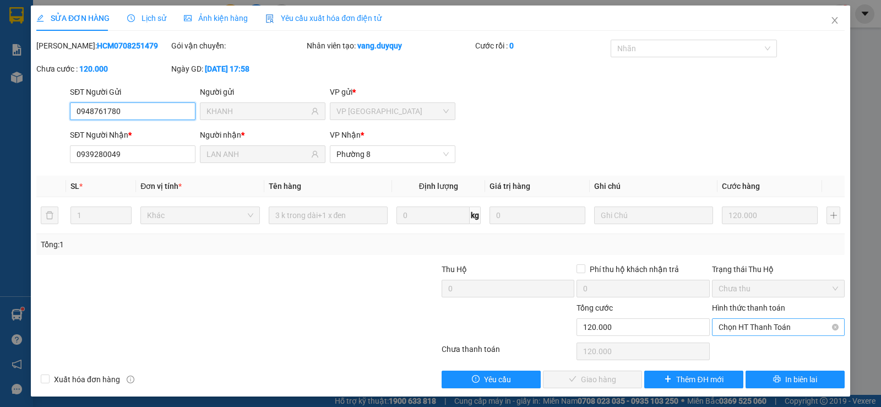
click at [774, 326] on span "Chọn HT Thanh Toán" at bounding box center [777, 327] width 119 height 17
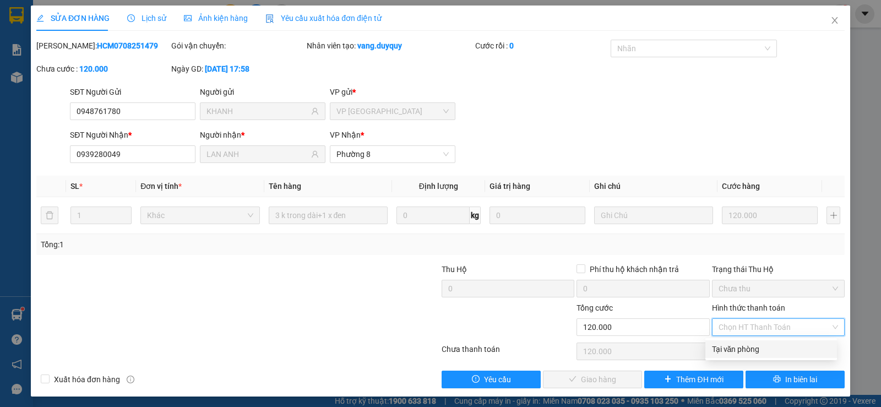
click at [756, 348] on div "Tại văn phòng" at bounding box center [771, 349] width 118 height 12
type input "0"
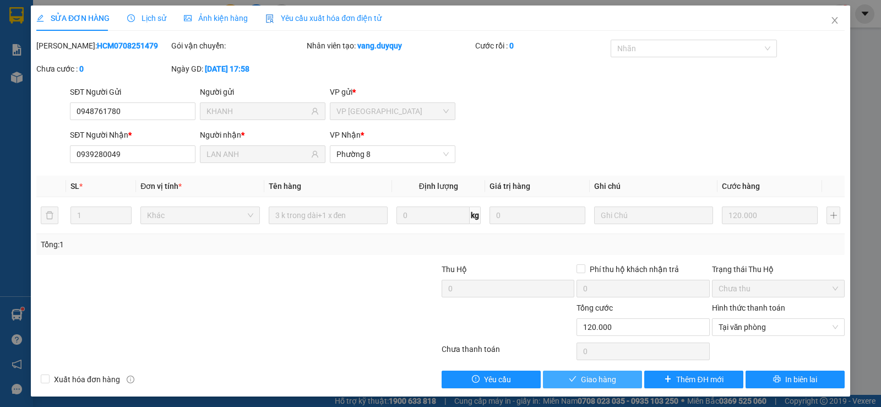
click at [591, 381] on span "Giao hàng" at bounding box center [598, 379] width 35 height 12
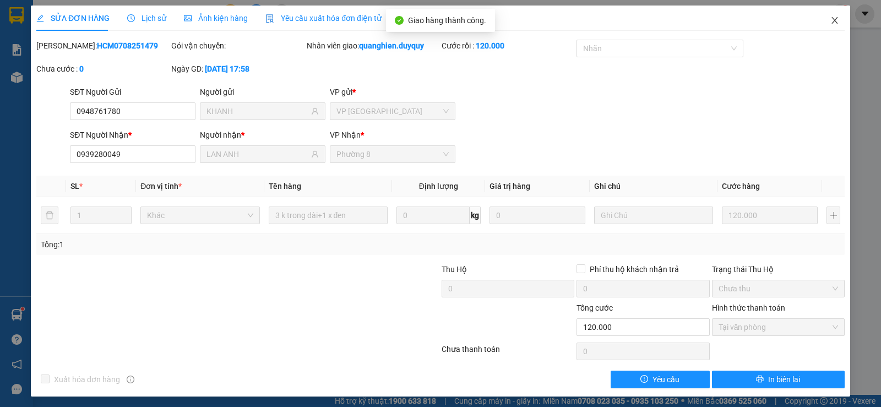
click at [830, 19] on icon "close" at bounding box center [834, 20] width 9 height 9
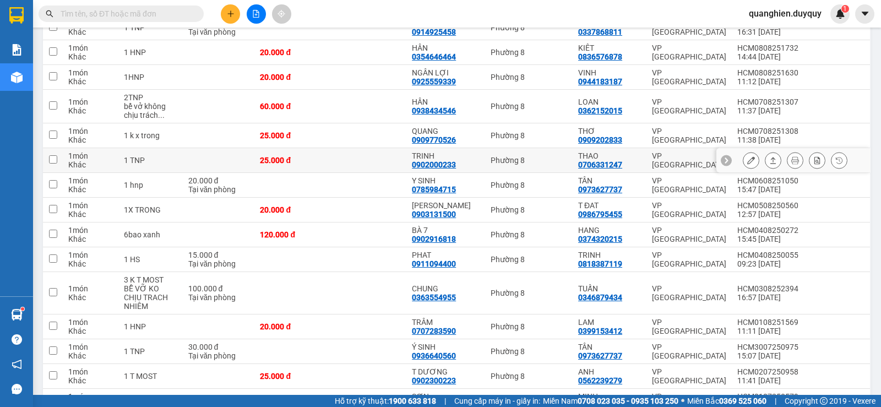
scroll to position [609, 0]
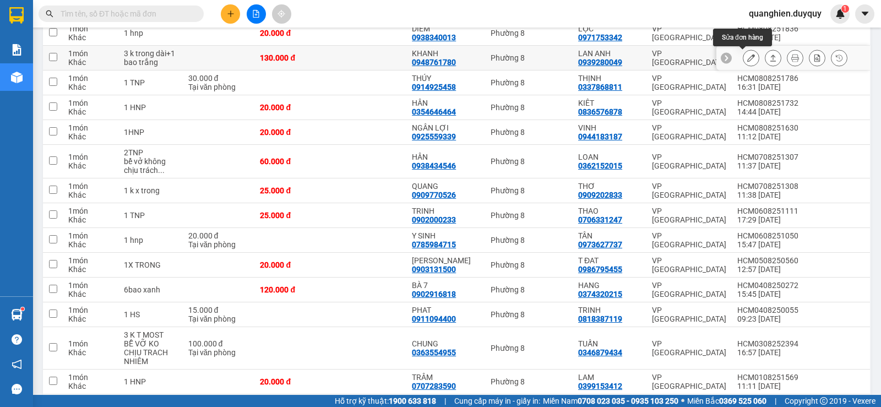
click at [747, 55] on icon at bounding box center [751, 58] width 8 height 8
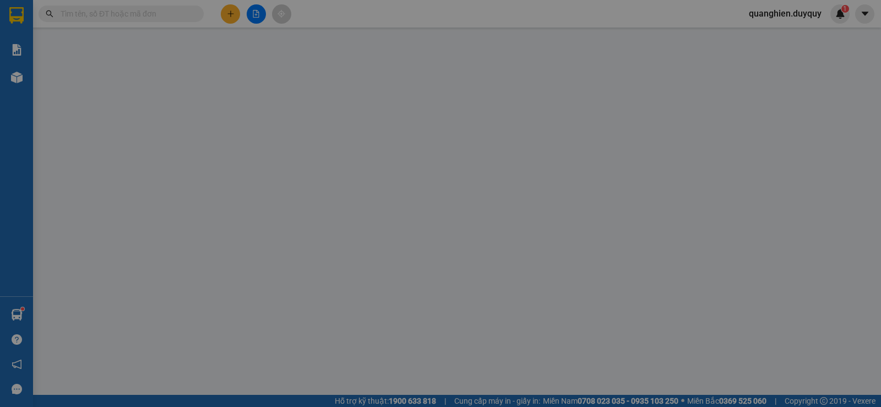
type input "0948761780"
type input "KHANH"
type input "0939280049"
type input "LAN ANH"
type input "130.000"
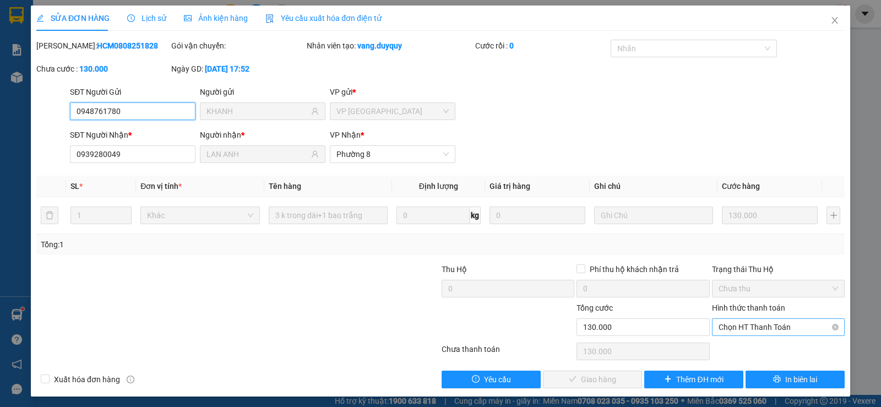
click at [743, 324] on span "Chọn HT Thanh Toán" at bounding box center [777, 327] width 119 height 17
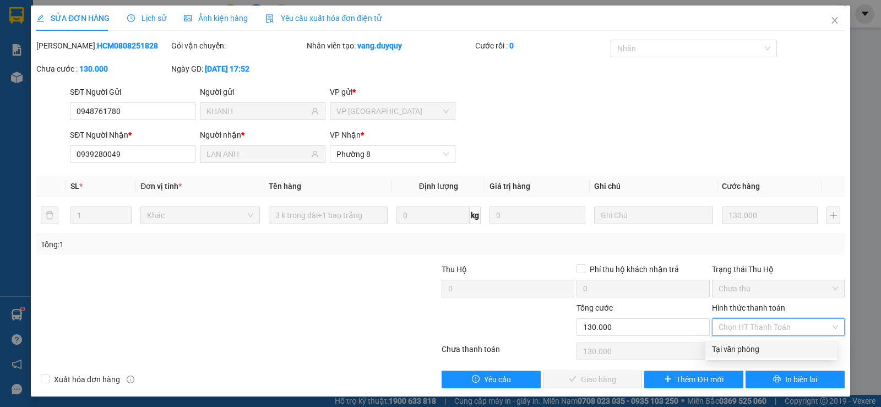
click at [751, 349] on div "Tại văn phòng" at bounding box center [771, 349] width 118 height 12
type input "0"
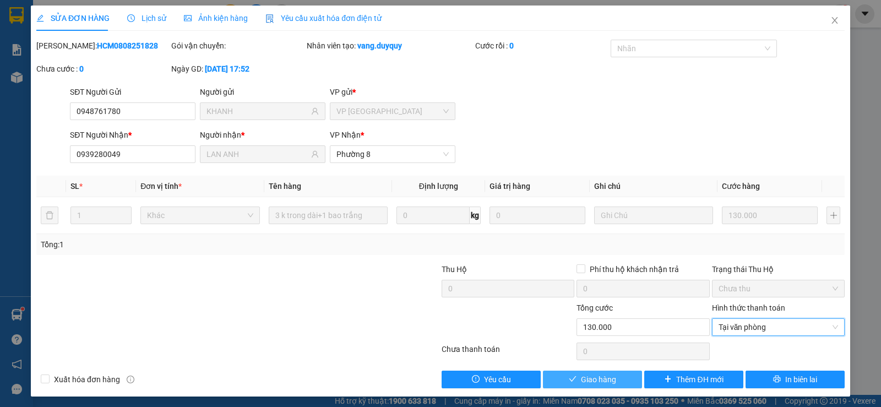
click at [597, 378] on span "Giao hàng" at bounding box center [598, 379] width 35 height 12
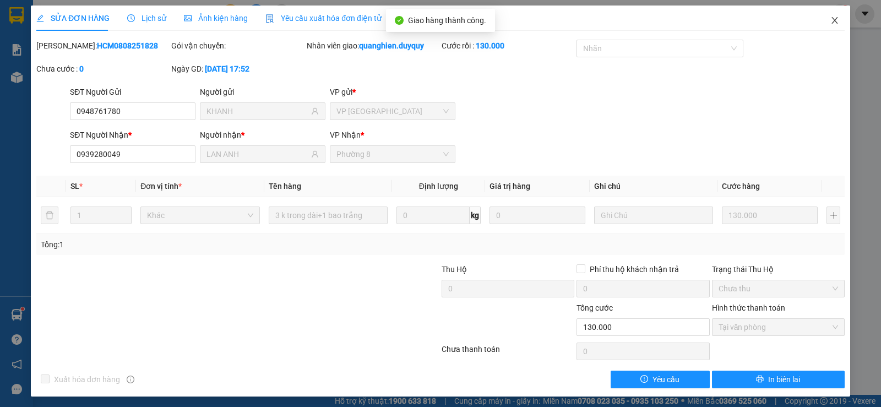
click at [831, 20] on icon "close" at bounding box center [834, 20] width 6 height 7
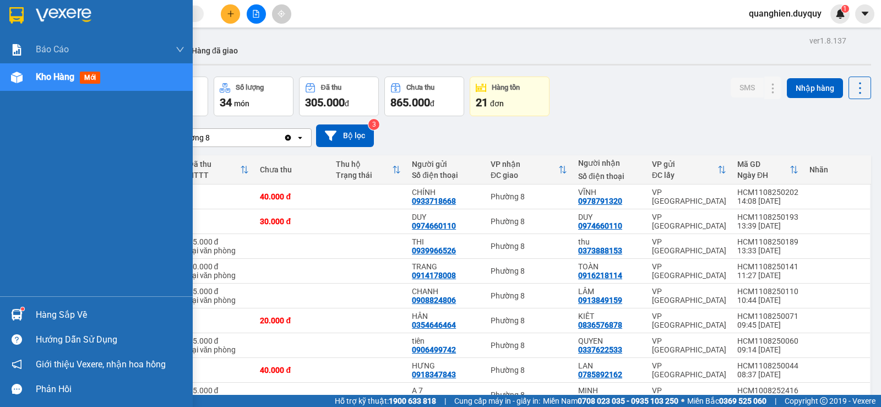
click at [55, 316] on div "Hàng sắp về" at bounding box center [110, 315] width 149 height 17
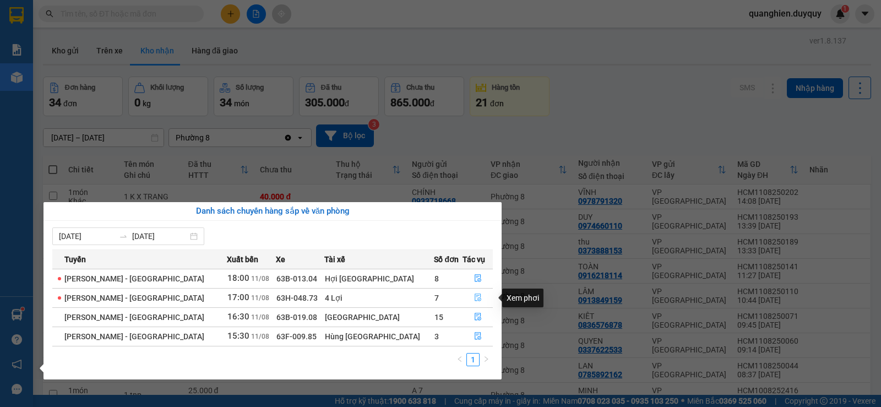
click at [474, 296] on icon "file-done" at bounding box center [478, 297] width 8 height 8
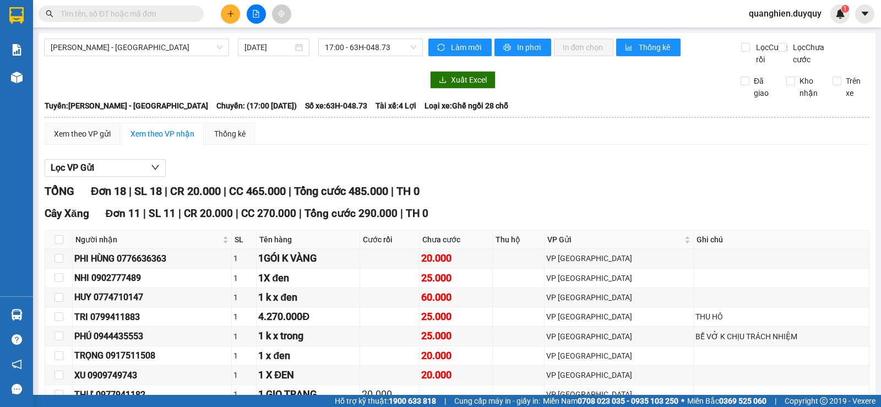
scroll to position [330, 0]
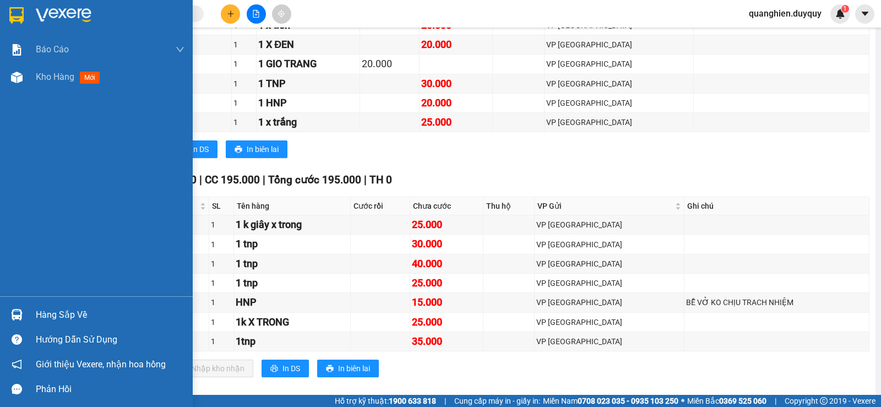
click at [39, 316] on div "Hàng sắp về" at bounding box center [110, 315] width 149 height 17
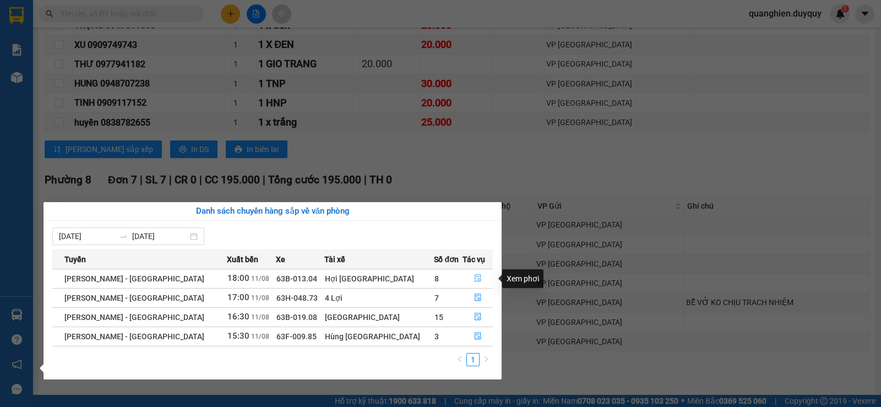
click at [474, 276] on icon "file-done" at bounding box center [477, 279] width 7 height 8
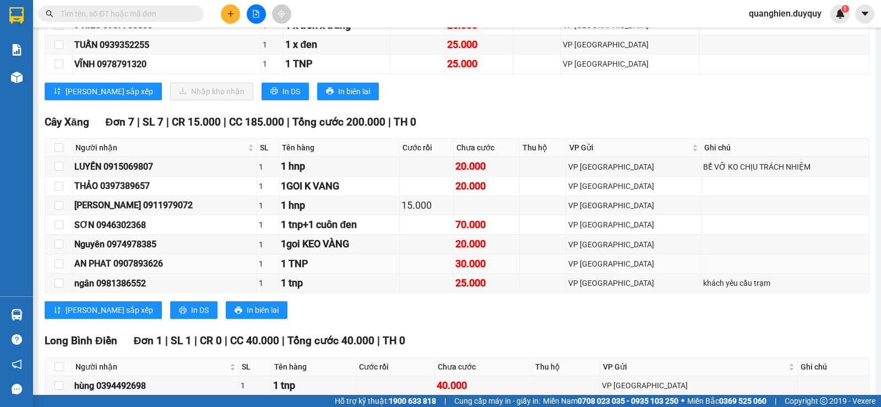
scroll to position [165, 0]
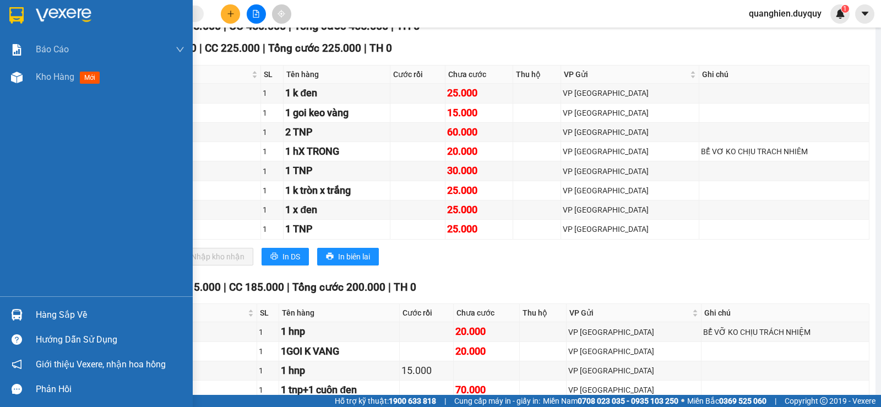
click at [40, 313] on div "Hàng sắp về" at bounding box center [110, 315] width 149 height 17
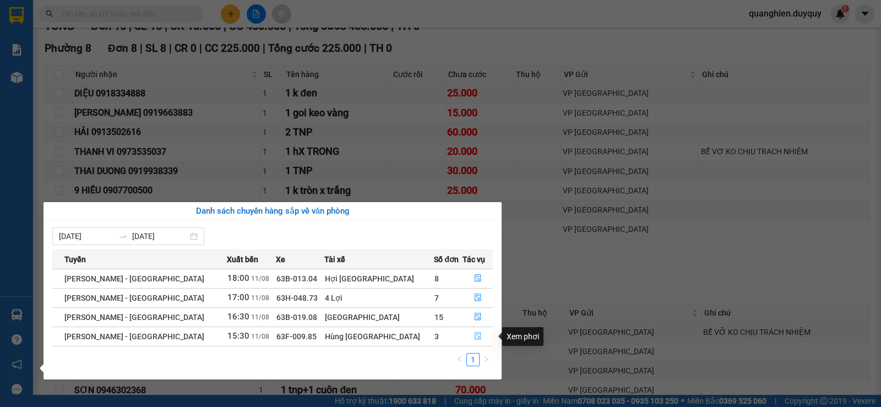
click at [474, 335] on icon "file-done" at bounding box center [478, 336] width 8 height 8
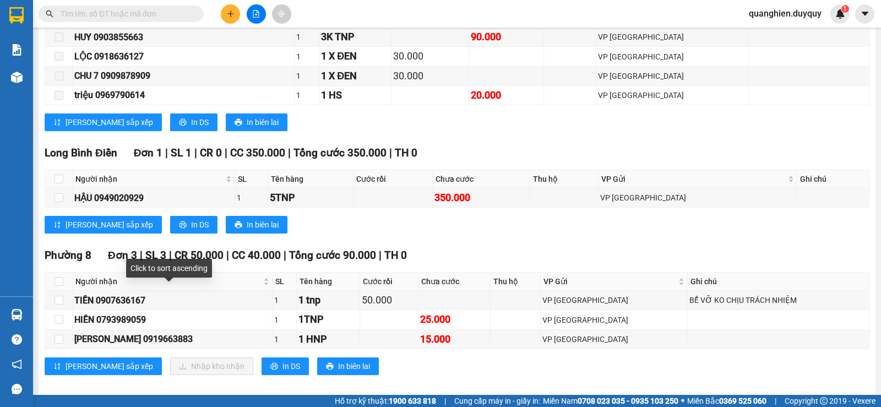
scroll to position [463, 0]
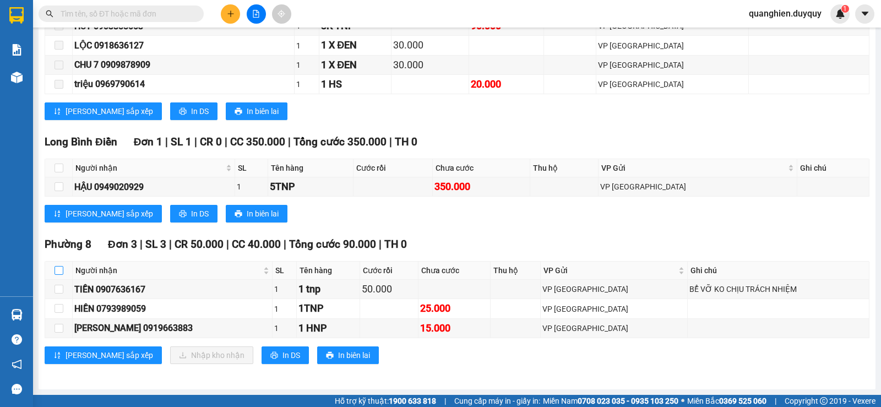
click at [56, 266] on input "checkbox" at bounding box center [58, 270] width 9 height 9
checkbox input "true"
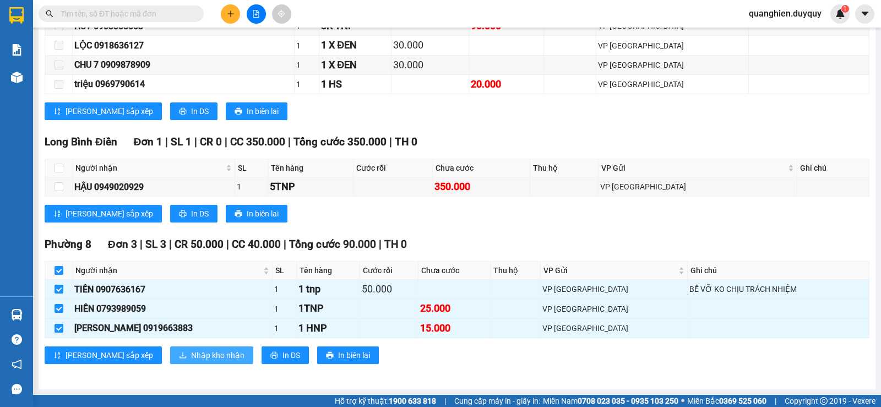
click at [191, 357] on span "Nhập kho nhận" at bounding box center [217, 355] width 53 height 12
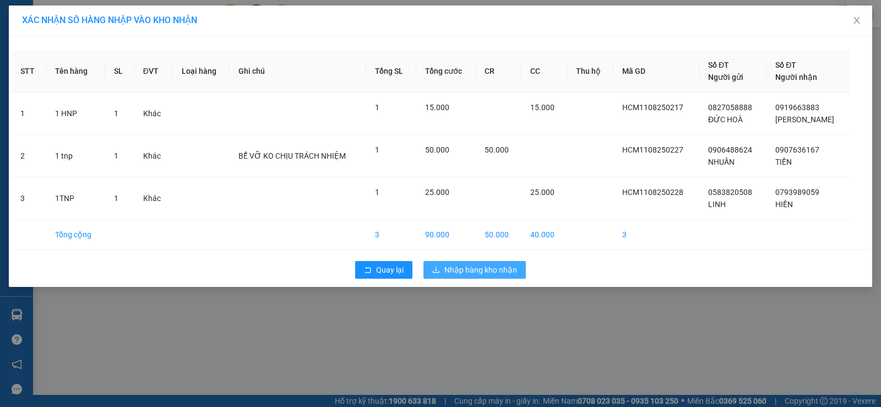
click at [460, 272] on span "Nhập hàng kho nhận" at bounding box center [480, 270] width 73 height 12
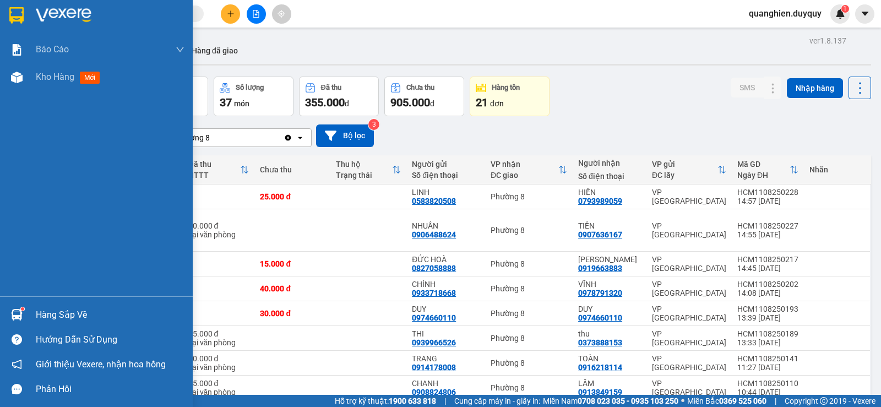
click at [42, 317] on div "Hàng sắp về" at bounding box center [110, 315] width 149 height 17
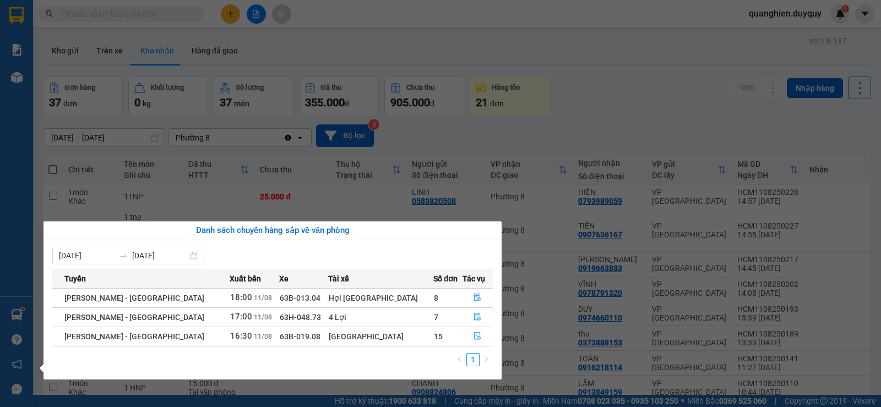
drag, startPoint x: 533, startPoint y: 45, endPoint x: 518, endPoint y: 28, distance: 22.6
click at [533, 40] on section "Kết quả tìm kiếm ( 175 ) Bộ lọc Mã ĐH Trạng thái Món hàng Thu hộ Tổng cước Chưa…" at bounding box center [440, 203] width 881 height 407
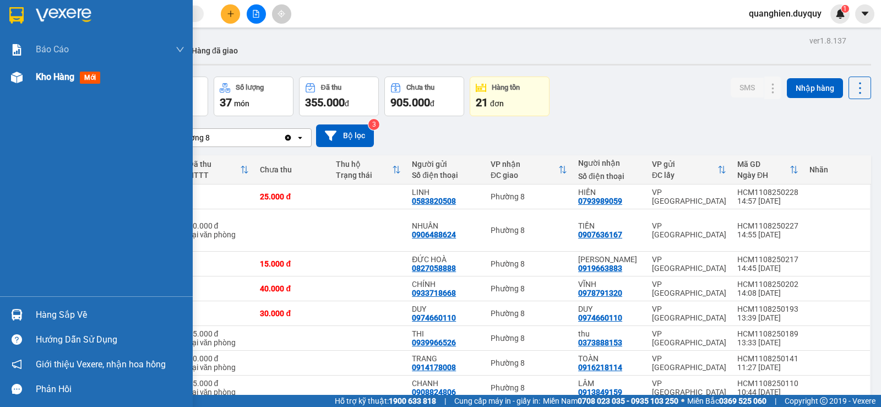
click at [41, 74] on span "Kho hàng" at bounding box center [55, 77] width 39 height 10
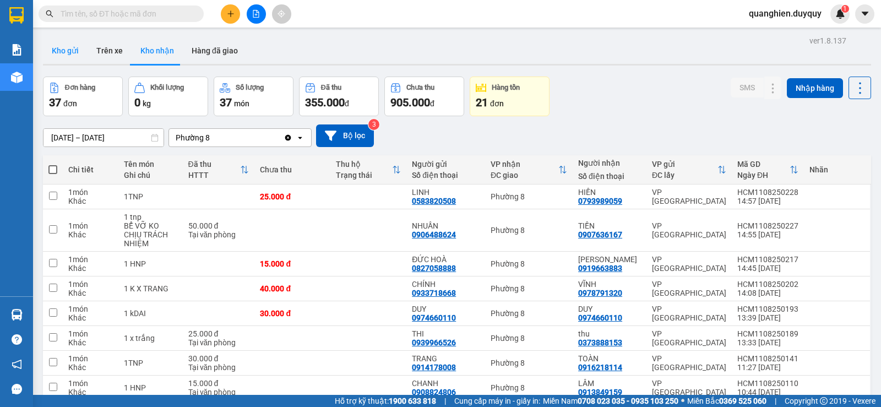
click at [69, 47] on button "Kho gửi" at bounding box center [65, 50] width 45 height 26
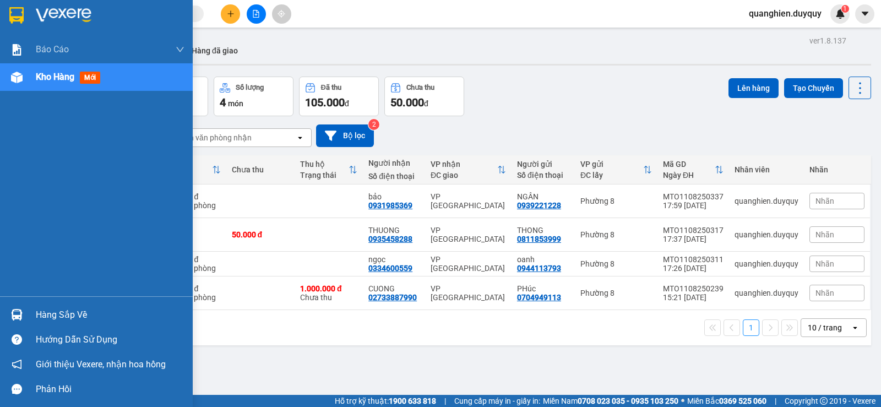
click at [45, 316] on div "Hàng sắp về" at bounding box center [110, 315] width 149 height 17
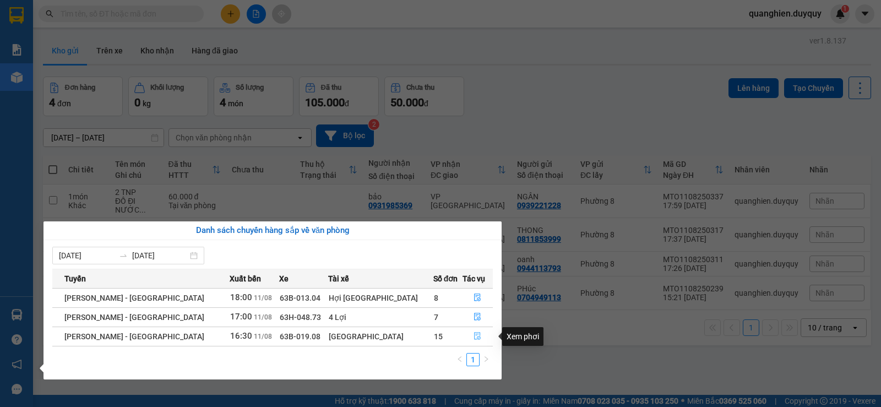
click at [473, 334] on icon "file-done" at bounding box center [477, 336] width 8 height 8
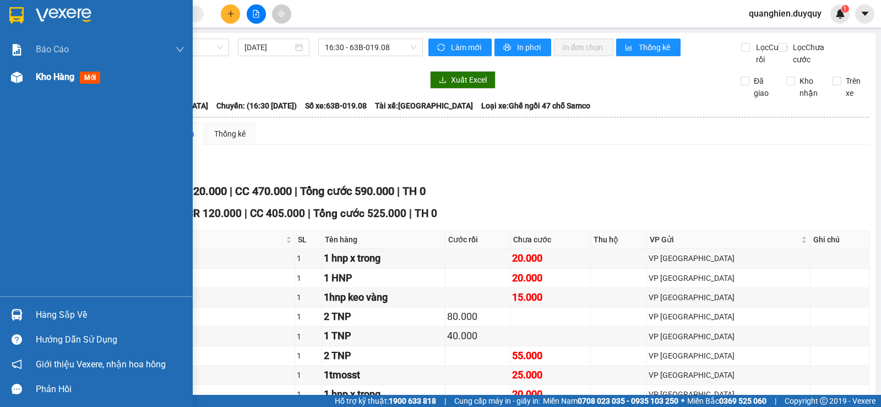
click at [65, 76] on span "Kho hàng" at bounding box center [55, 77] width 39 height 10
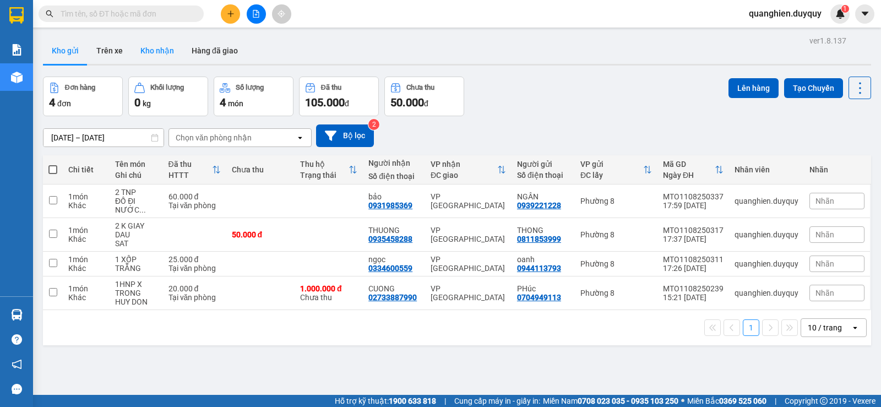
click at [144, 48] on button "Kho nhận" at bounding box center [157, 50] width 51 height 26
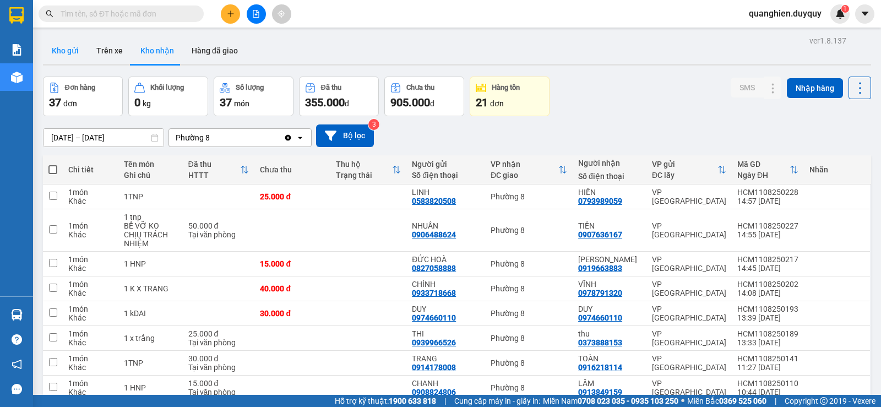
click at [68, 53] on button "Kho gửi" at bounding box center [65, 50] width 45 height 26
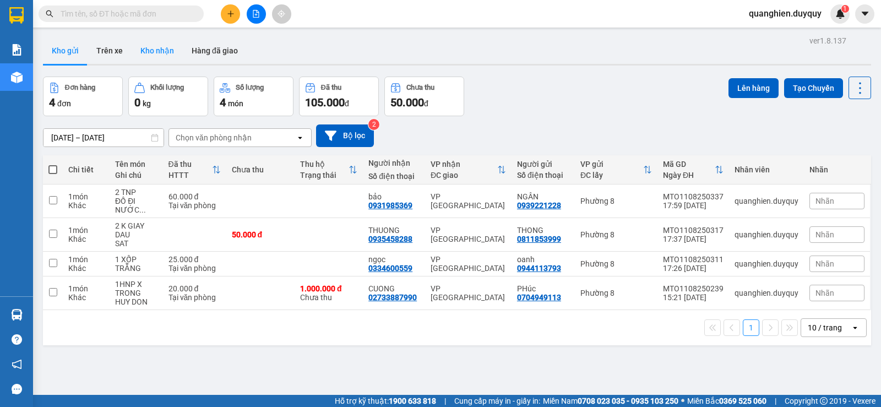
click at [151, 51] on button "Kho nhận" at bounding box center [157, 50] width 51 height 26
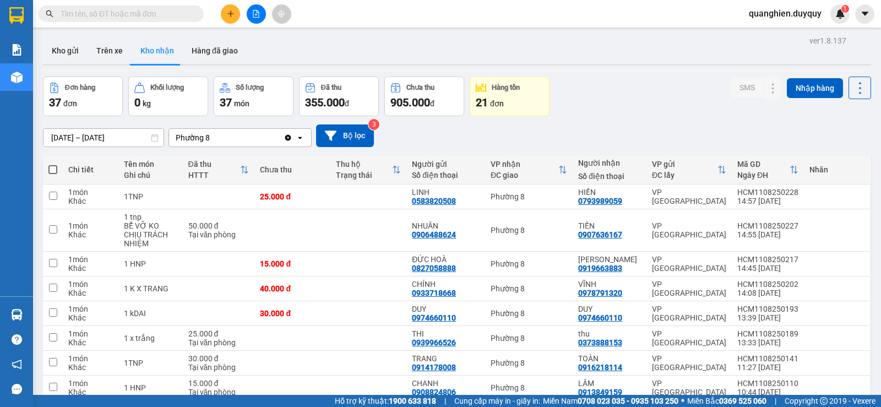
click at [179, 14] on input "text" at bounding box center [126, 14] width 130 height 12
type input "0"
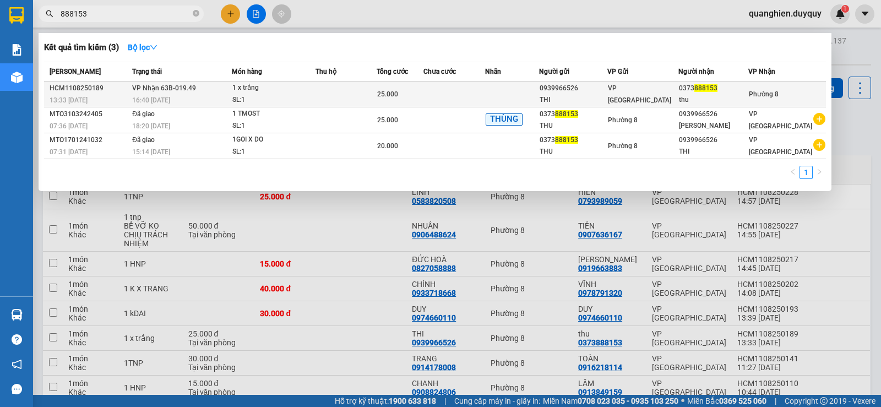
type input "888153"
click at [409, 96] on div "25.000" at bounding box center [400, 94] width 46 height 12
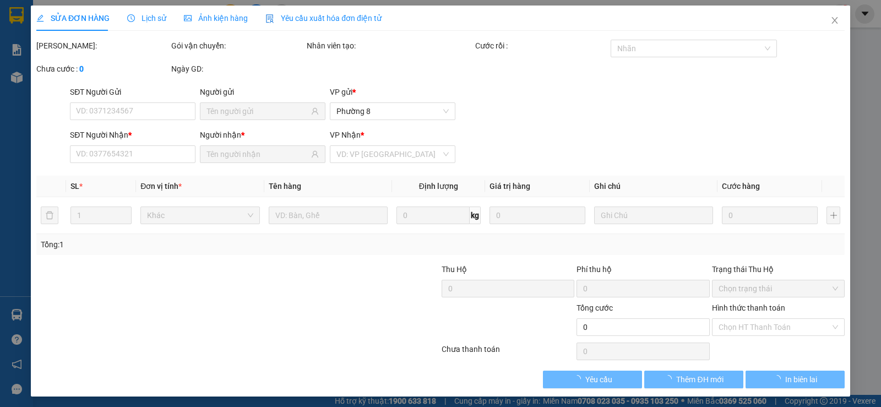
type input "0939966526"
type input "THI"
type input "0373888153"
type input "thu"
type input "25.000"
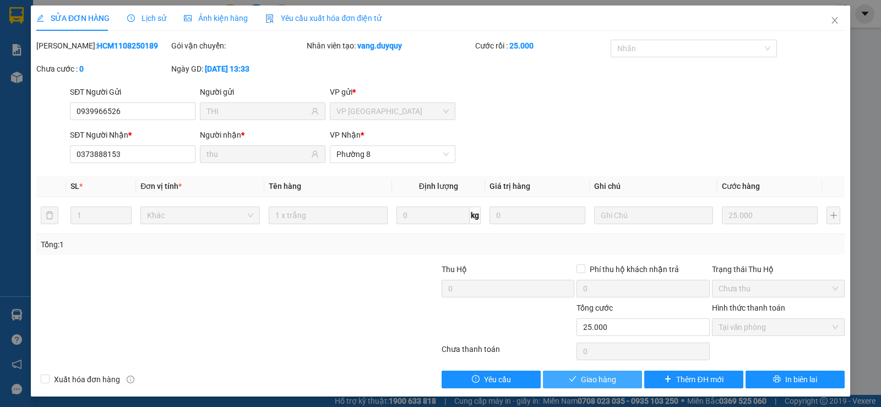
click at [609, 377] on span "Giao hàng" at bounding box center [598, 379] width 35 height 12
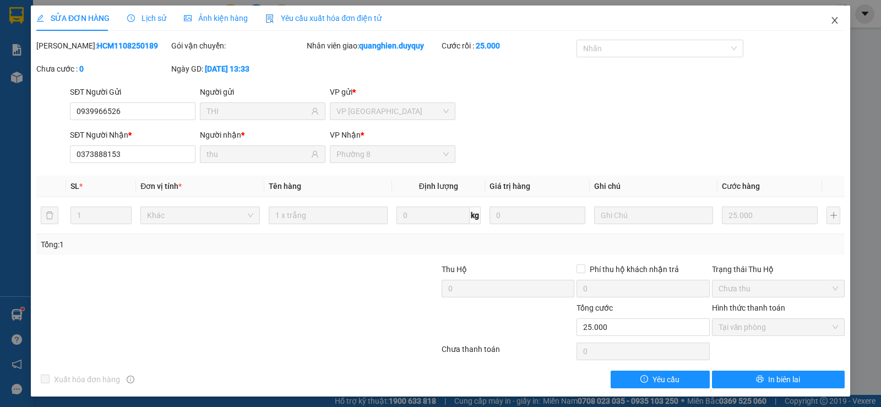
click at [831, 22] on icon "close" at bounding box center [834, 20] width 6 height 7
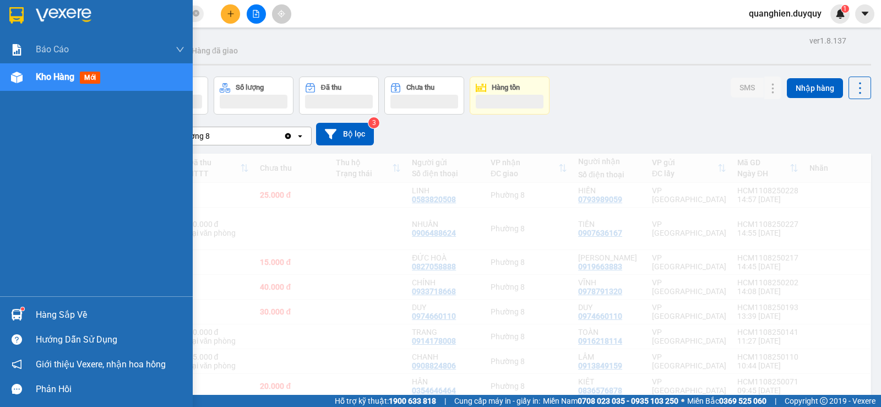
click at [56, 317] on div "Hàng sắp về" at bounding box center [110, 315] width 149 height 17
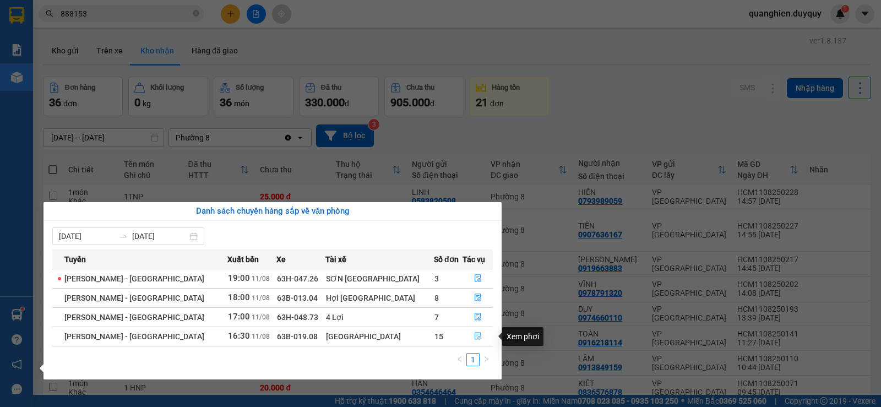
click at [474, 336] on icon "file-done" at bounding box center [478, 336] width 8 height 8
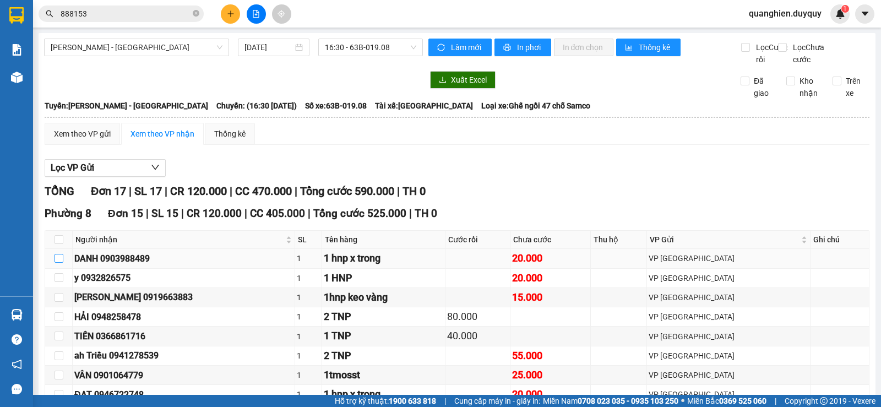
click at [61, 263] on input "checkbox" at bounding box center [58, 258] width 9 height 9
checkbox input "true"
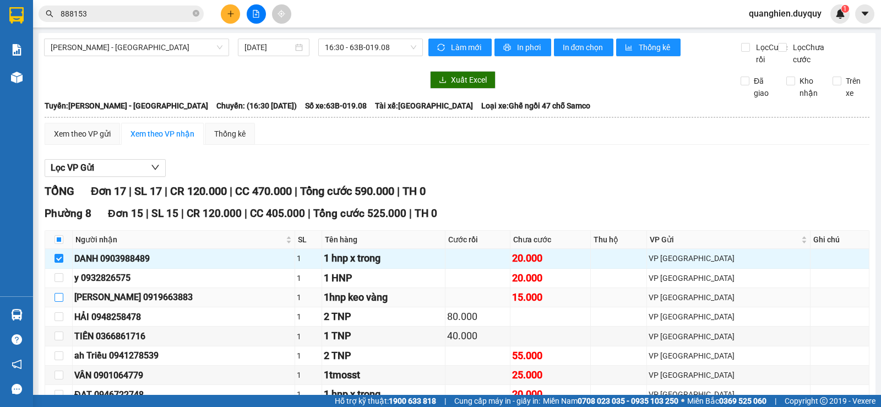
click at [60, 302] on input "checkbox" at bounding box center [58, 297] width 9 height 9
checkbox input "true"
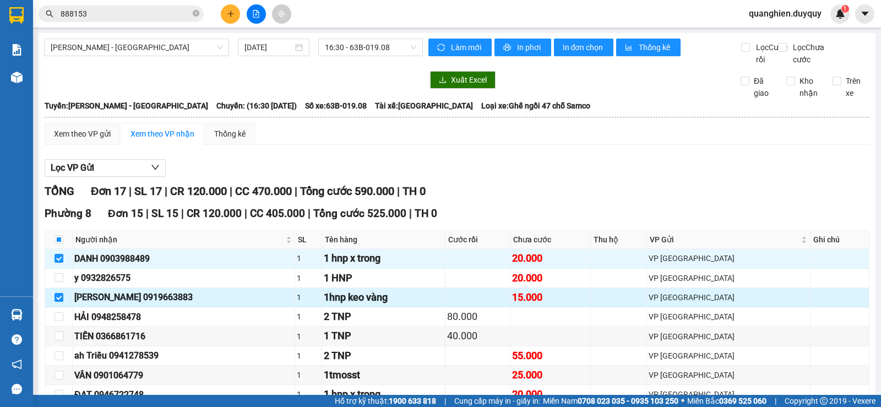
scroll to position [55, 0]
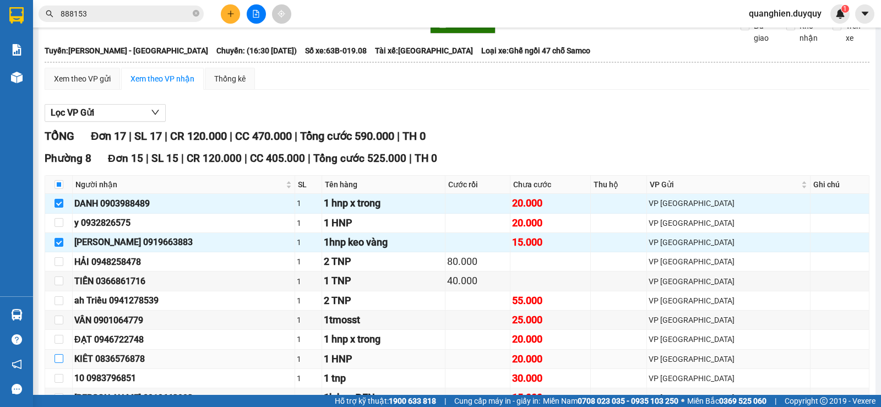
click at [57, 363] on input "checkbox" at bounding box center [58, 358] width 9 height 9
checkbox input "true"
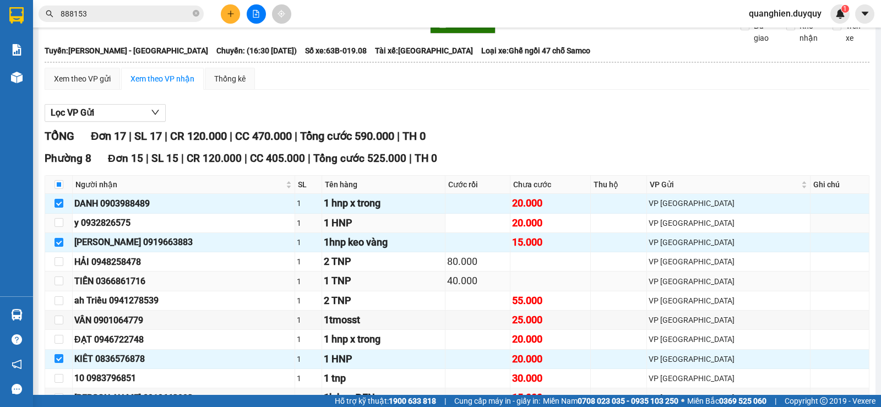
scroll to position [220, 0]
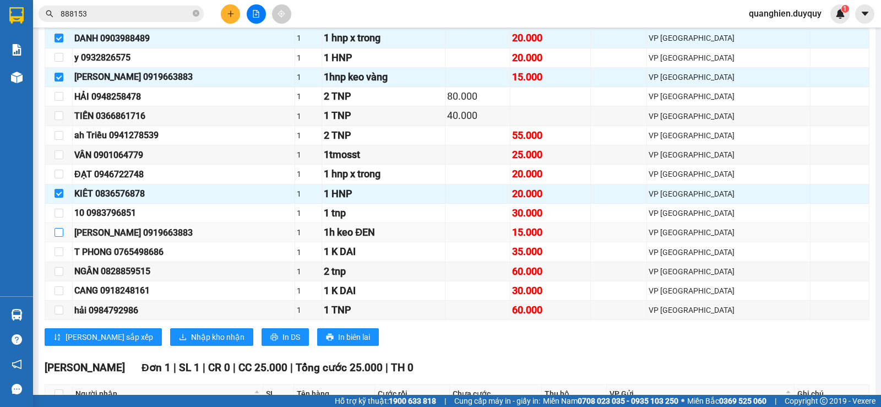
click at [57, 237] on input "checkbox" at bounding box center [58, 232] width 9 height 9
checkbox input "true"
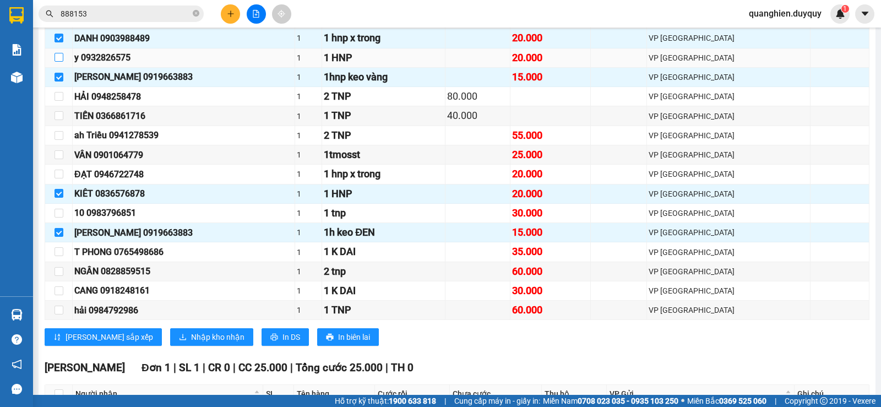
click at [58, 62] on input "checkbox" at bounding box center [58, 57] width 9 height 9
checkbox input "true"
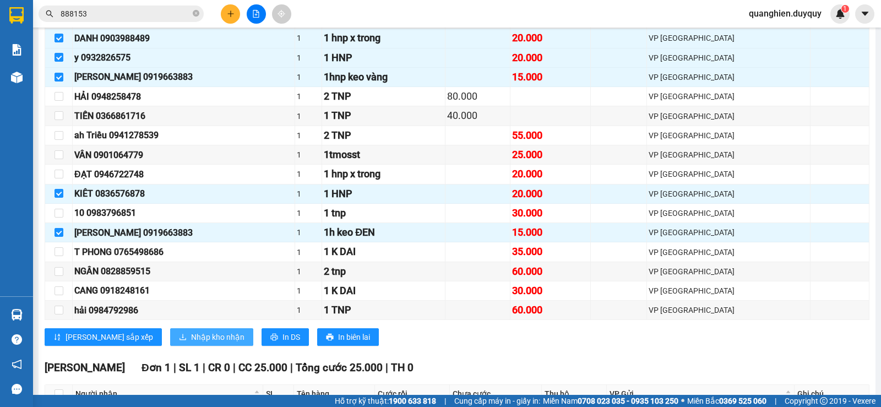
click at [191, 343] on span "Nhập kho nhận" at bounding box center [217, 337] width 53 height 12
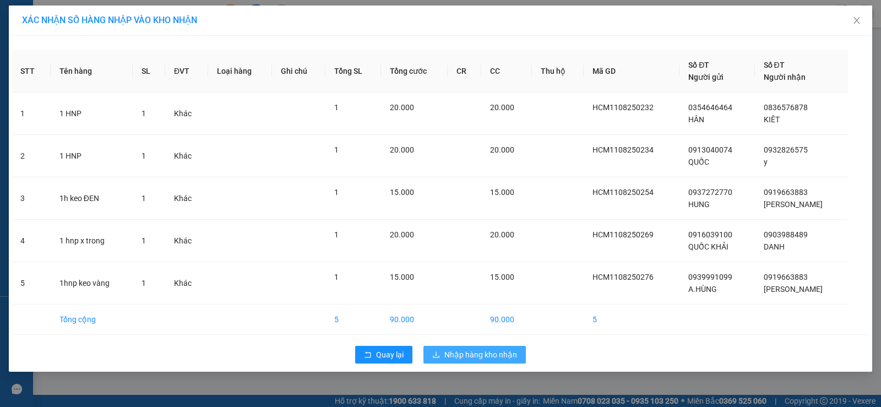
click at [486, 356] on span "Nhập hàng kho nhận" at bounding box center [480, 354] width 73 height 12
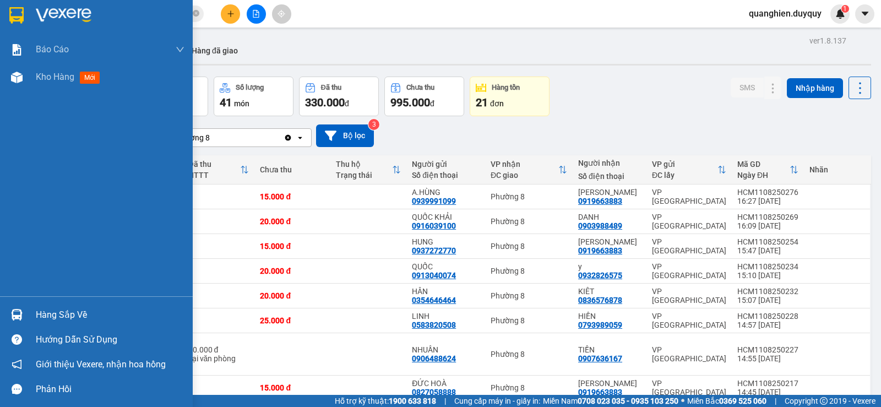
click at [40, 316] on div "Hàng sắp về" at bounding box center [110, 315] width 149 height 17
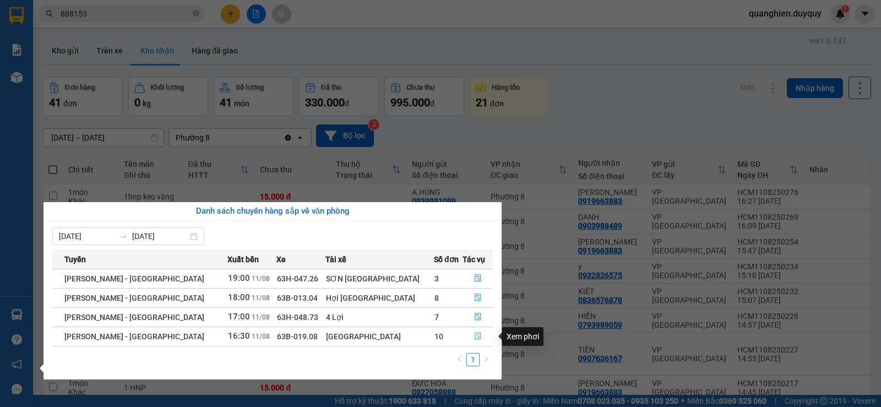
click at [474, 338] on icon "file-done" at bounding box center [478, 336] width 8 height 8
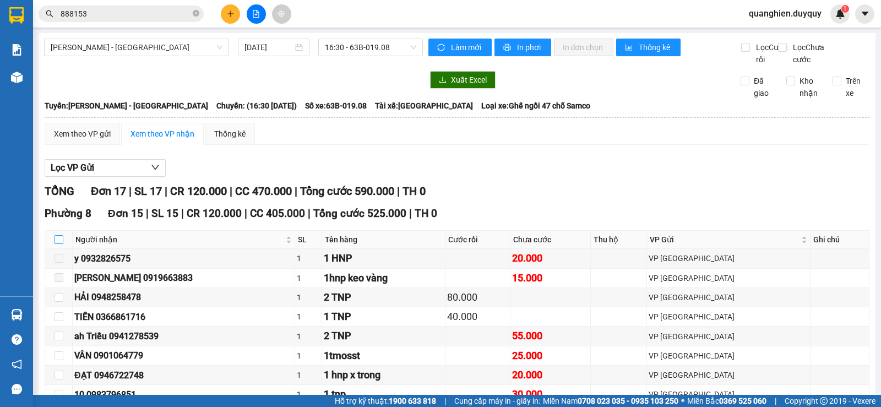
click at [60, 244] on input "checkbox" at bounding box center [58, 239] width 9 height 9
checkbox input "true"
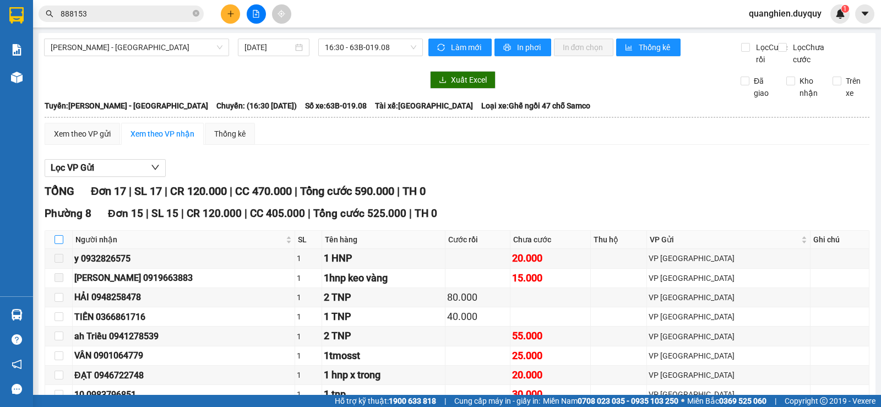
checkbox input "true"
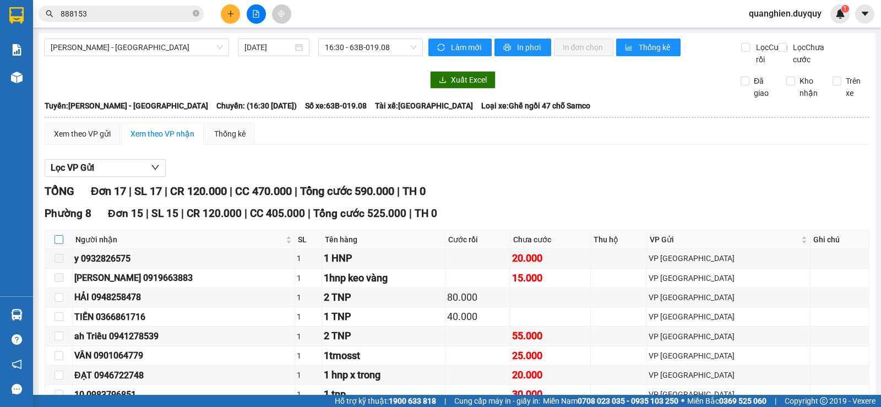
checkbox input "true"
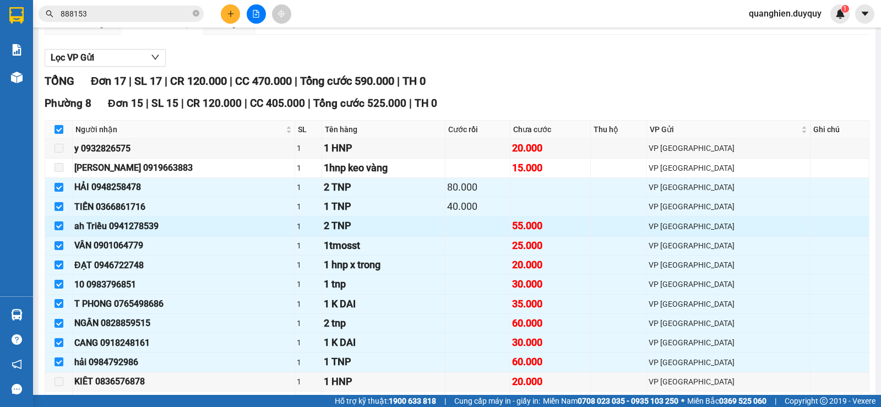
scroll to position [165, 0]
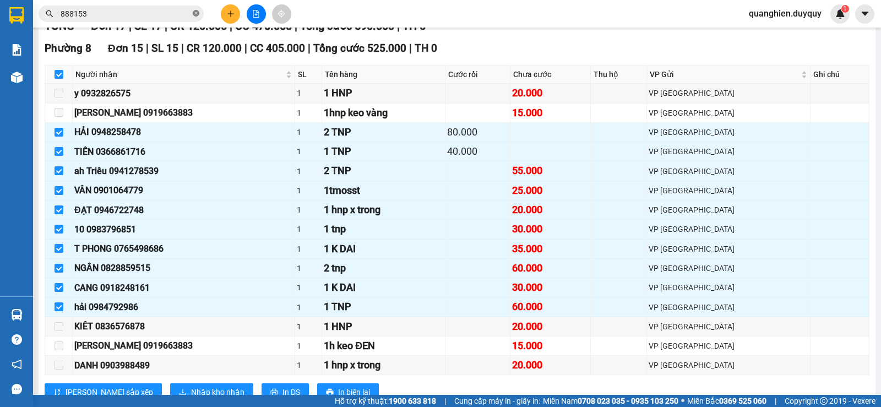
click at [197, 15] on icon "close-circle" at bounding box center [196, 13] width 7 height 7
click at [231, 16] on icon "plus" at bounding box center [231, 14] width 8 height 8
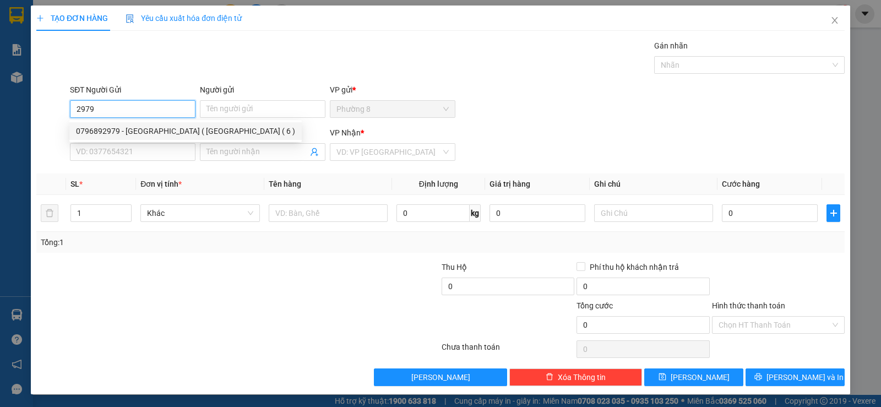
click at [168, 133] on div "0796892979 - NHA KHOA ( SÀI GÒN ( 6 )" at bounding box center [185, 131] width 219 height 12
type input "0796892979"
type input "NHA KHOA ( SÀI GÒN ( 6 )"
type input "0976297179"
type input "LAB ANH"
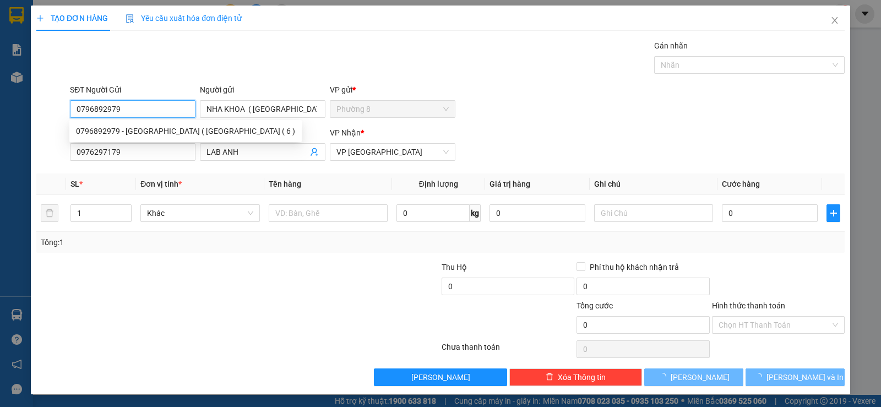
type input "15.000"
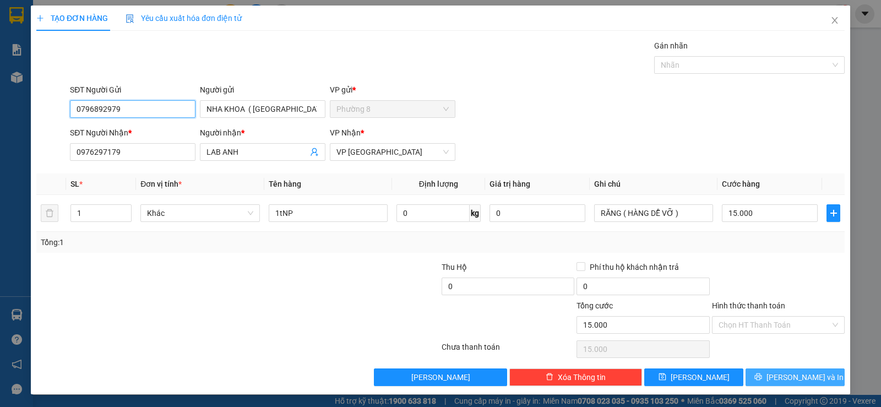
type input "0796892979"
click at [785, 378] on span "[PERSON_NAME] và In" at bounding box center [804, 377] width 77 height 12
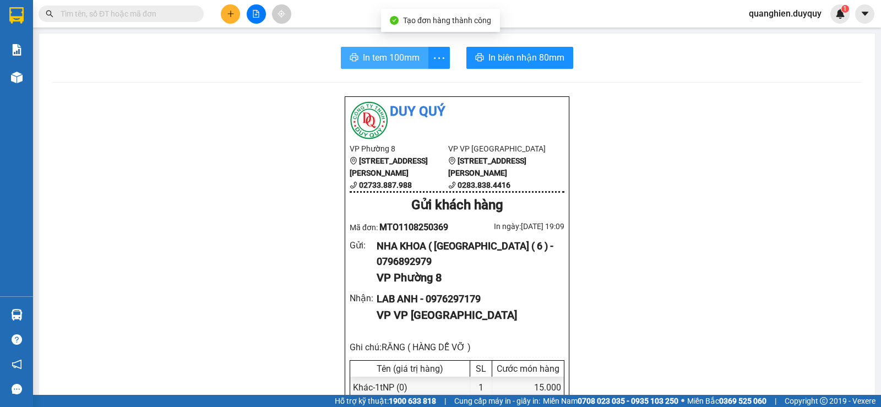
click at [385, 60] on span "In tem 100mm" at bounding box center [391, 58] width 57 height 14
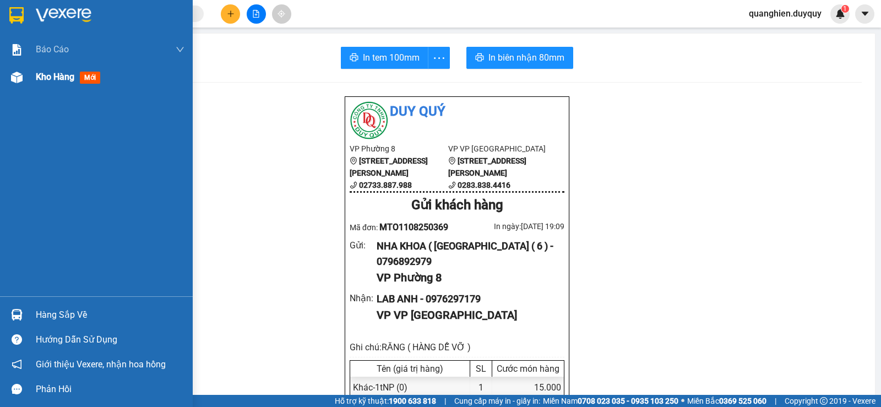
click at [34, 76] on div "Kho hàng mới" at bounding box center [96, 77] width 193 height 28
click at [41, 79] on span "Kho hàng" at bounding box center [55, 77] width 39 height 10
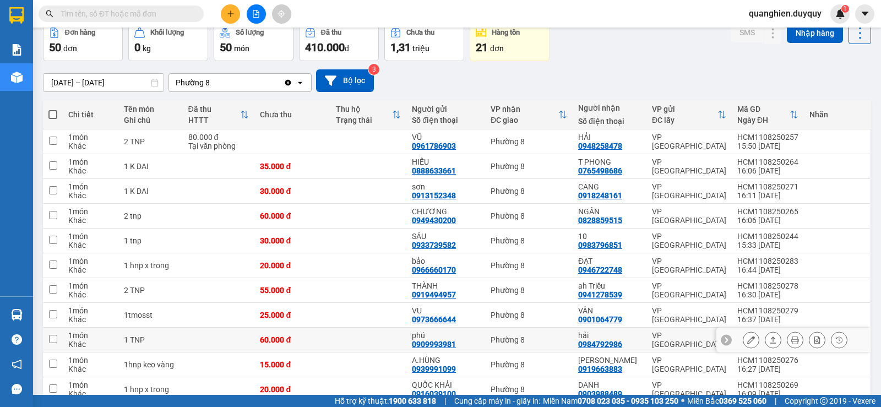
scroll to position [110, 0]
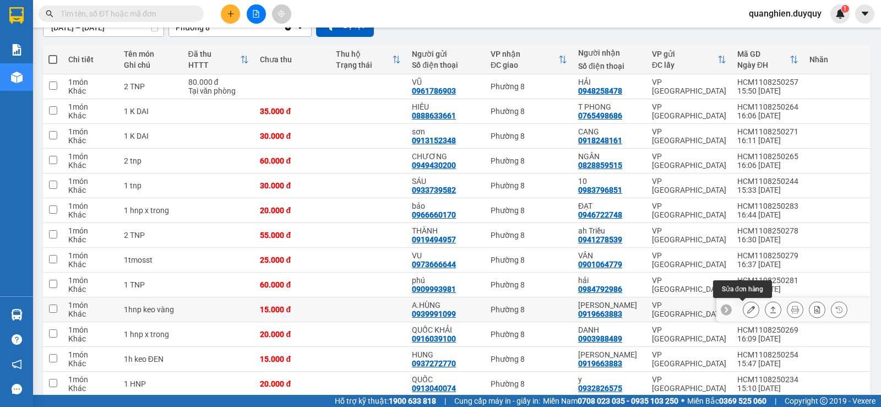
click at [747, 310] on icon at bounding box center [751, 309] width 8 height 8
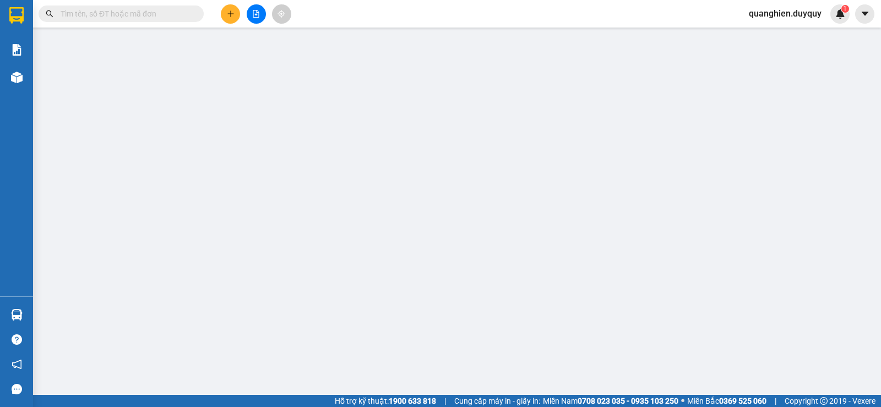
type input "0939991099"
type input "A.HÙNG"
type input "0919663883"
type input "KIM THOA"
type input "15.000"
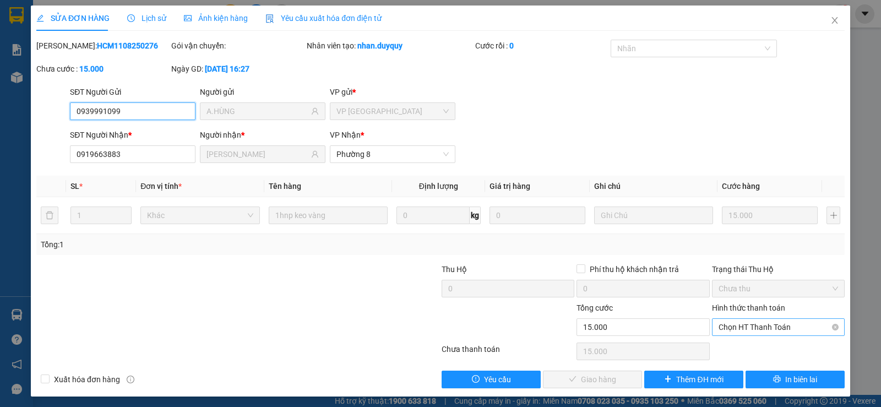
click at [729, 327] on span "Chọn HT Thanh Toán" at bounding box center [777, 327] width 119 height 17
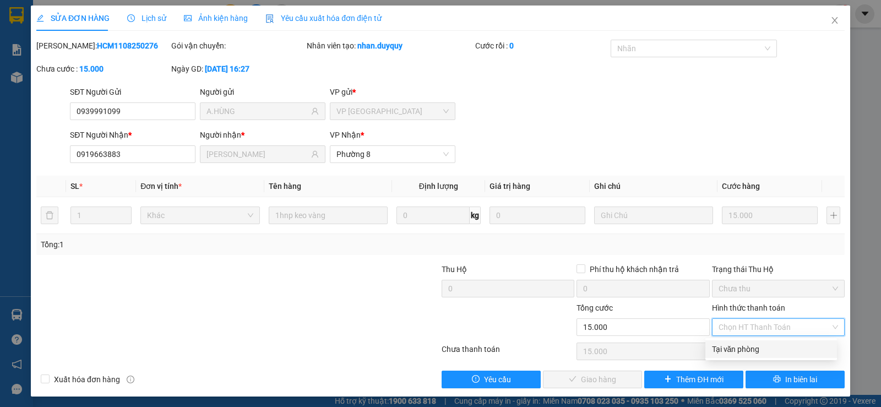
click at [732, 349] on div "Tại văn phòng" at bounding box center [771, 349] width 118 height 12
type input "0"
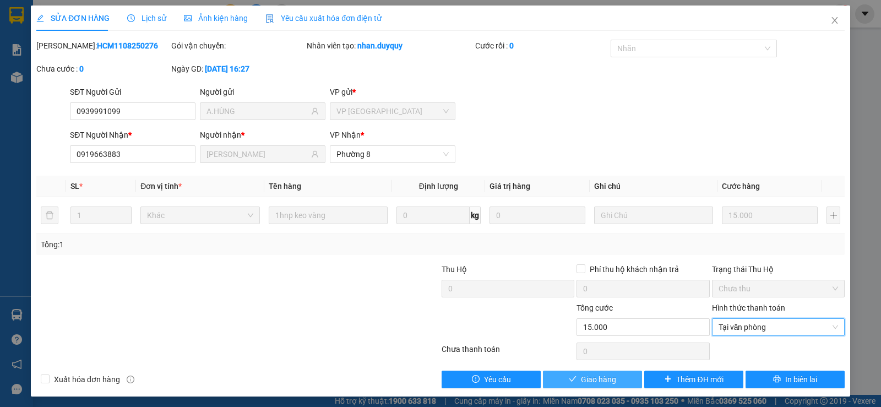
click at [598, 380] on span "Giao hàng" at bounding box center [598, 379] width 35 height 12
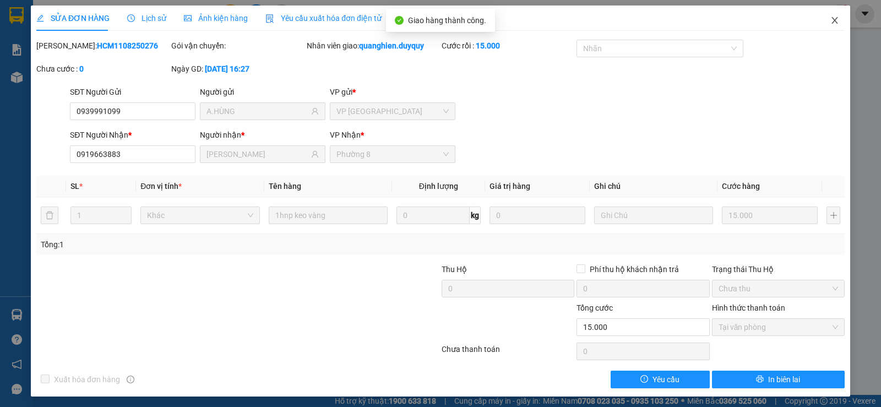
click at [830, 19] on icon "close" at bounding box center [834, 20] width 9 height 9
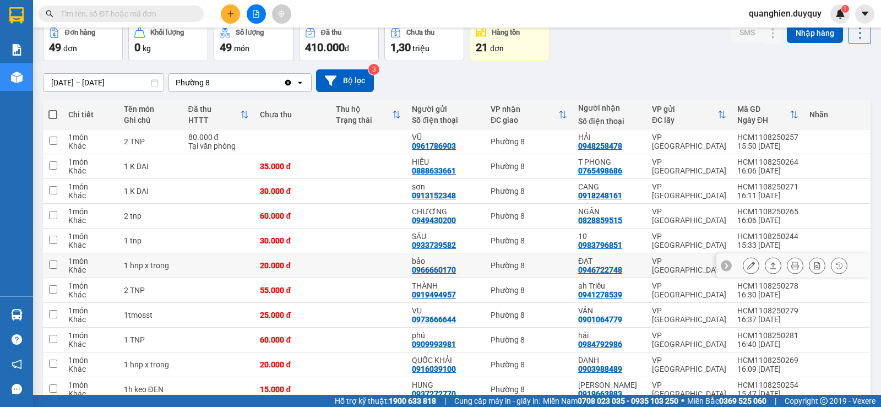
scroll to position [110, 0]
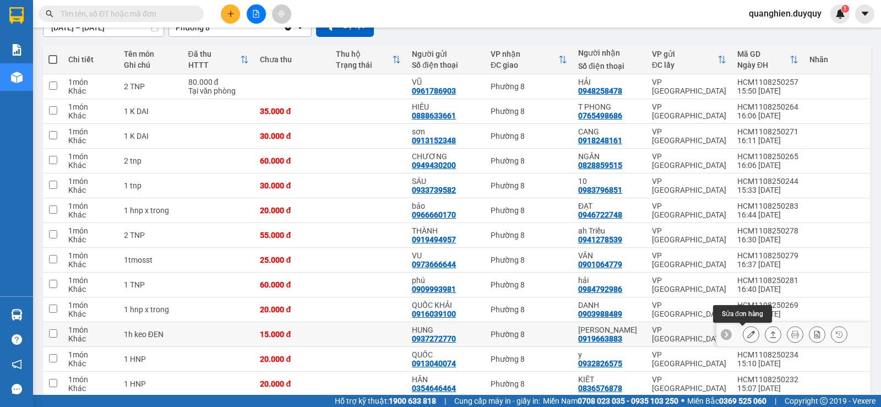
click at [747, 335] on icon at bounding box center [751, 334] width 8 height 8
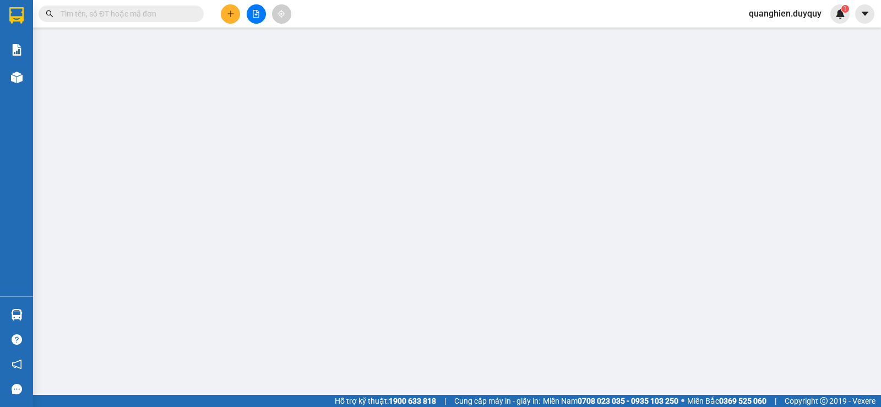
type input "0937272770"
type input "HUNG"
type input "0919663883"
type input "KIM THOA"
type input "15.000"
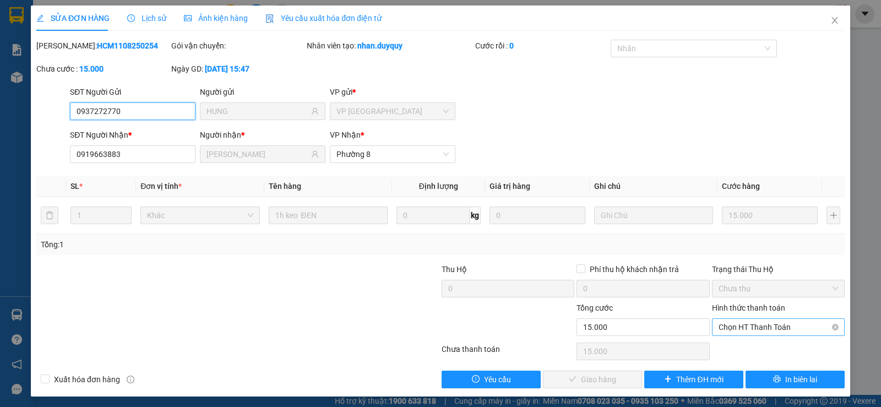
click at [758, 329] on span "Chọn HT Thanh Toán" at bounding box center [777, 327] width 119 height 17
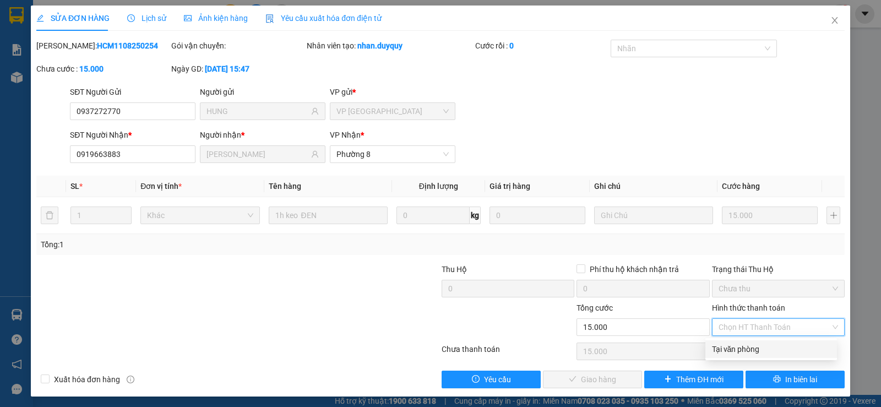
click at [753, 349] on div "Tại văn phòng" at bounding box center [771, 349] width 118 height 12
type input "0"
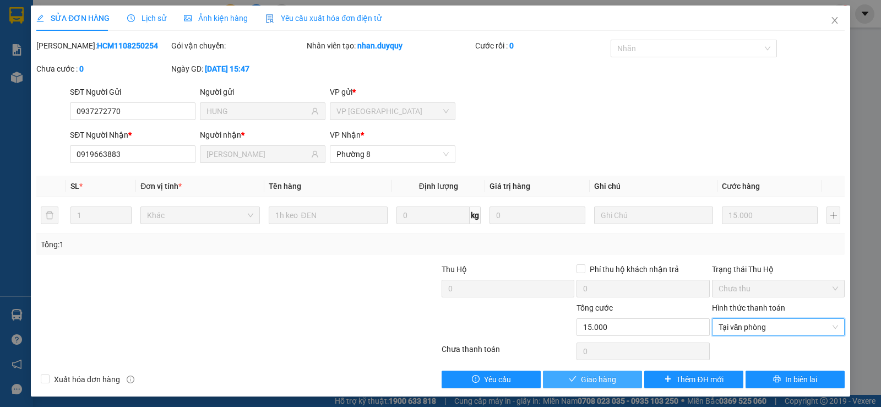
click at [556, 380] on button "Giao hàng" at bounding box center [592, 379] width 99 height 18
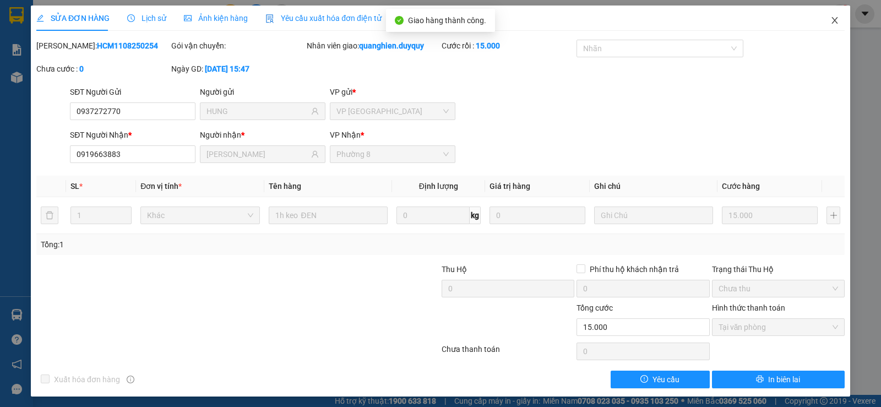
click at [830, 18] on icon "close" at bounding box center [834, 20] width 9 height 9
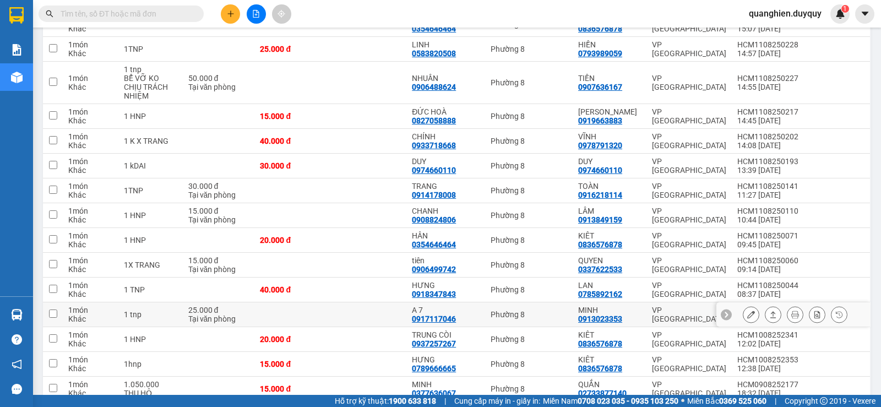
scroll to position [390, 0]
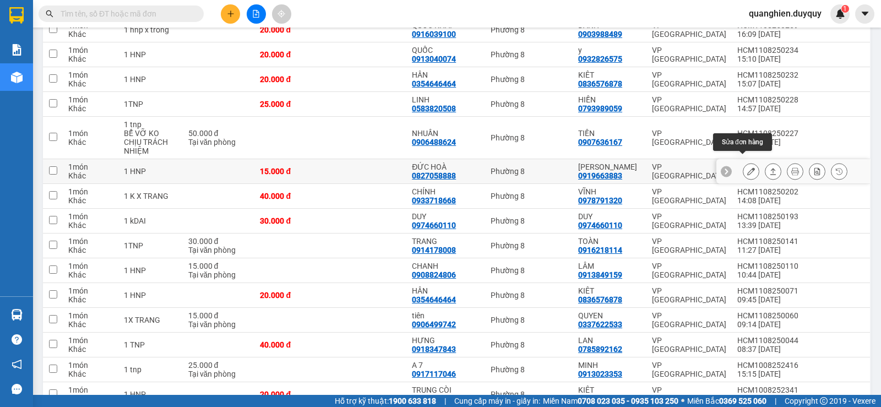
click at [747, 167] on icon at bounding box center [751, 171] width 8 height 8
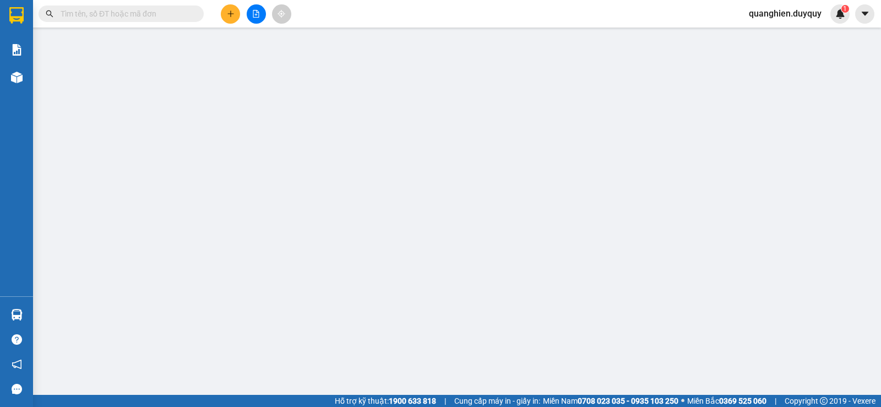
type input "0827058888"
type input "ĐỨC HOÀ"
type input "0919663883"
type input "KIM THOA"
type input "15.000"
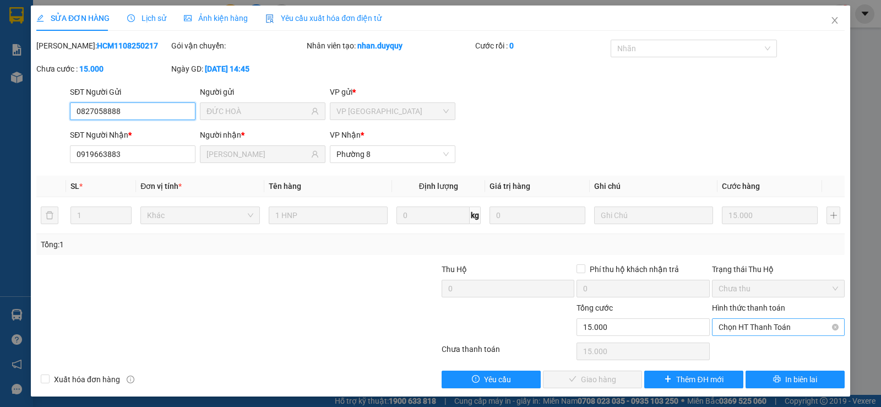
click at [759, 327] on span "Chọn HT Thanh Toán" at bounding box center [777, 327] width 119 height 17
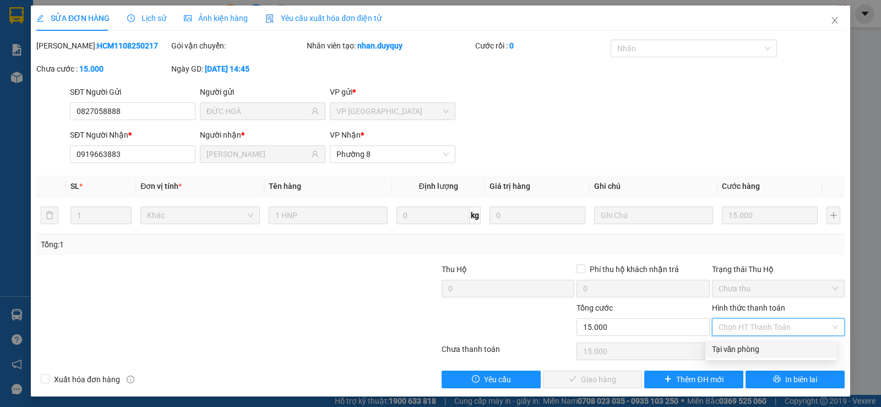
click at [759, 347] on div "Tại văn phòng" at bounding box center [771, 349] width 118 height 12
type input "0"
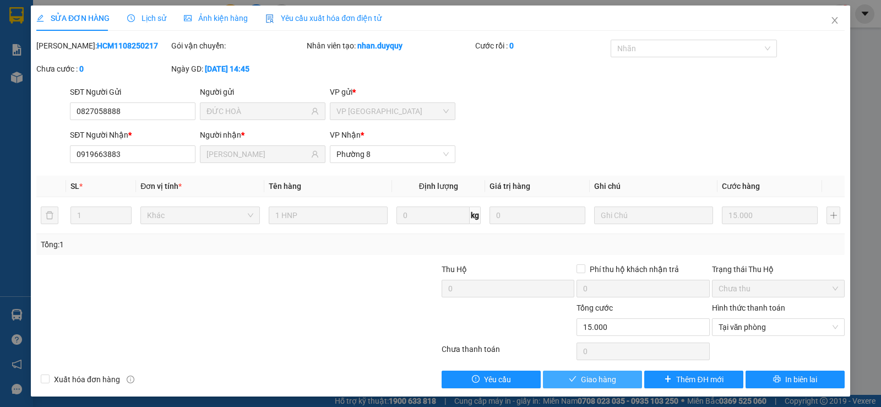
click at [617, 374] on button "Giao hàng" at bounding box center [592, 379] width 99 height 18
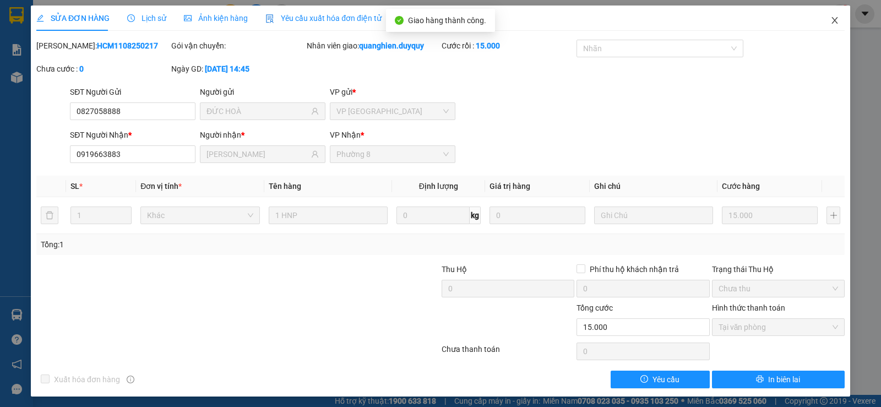
click at [830, 18] on icon "close" at bounding box center [834, 20] width 9 height 9
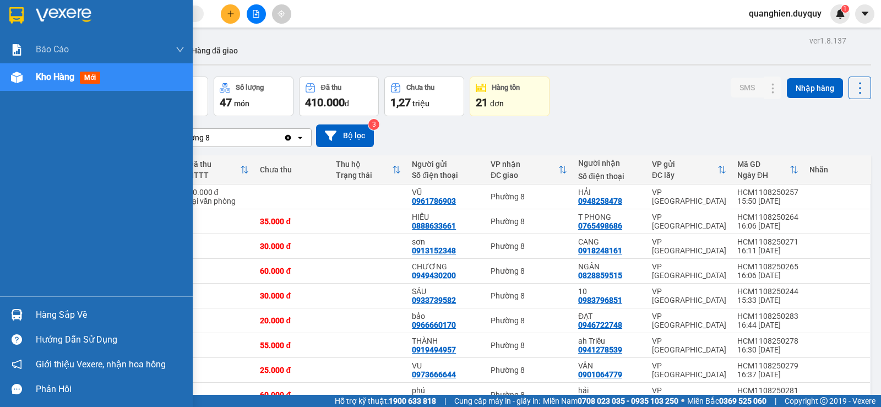
click at [50, 313] on div "Hàng sắp về" at bounding box center [110, 315] width 149 height 17
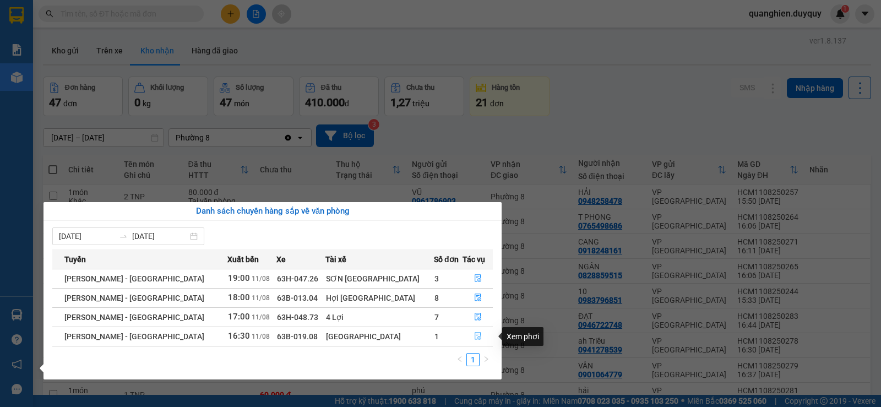
click at [474, 333] on icon "file-done" at bounding box center [478, 336] width 8 height 8
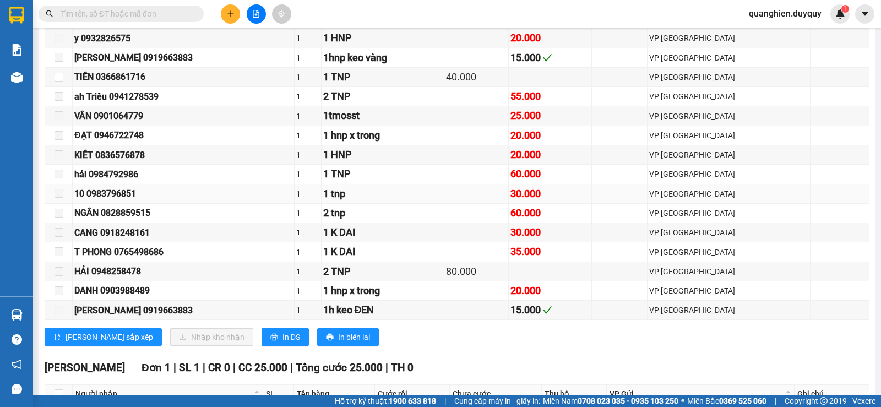
scroll to position [55, 0]
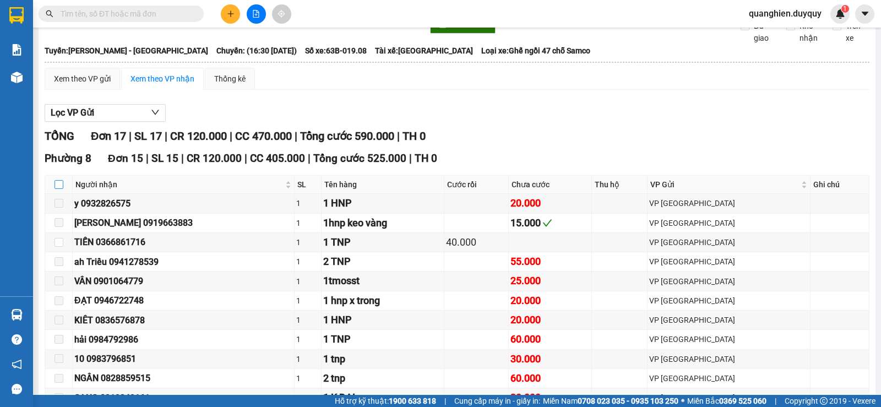
click at [57, 189] on input "checkbox" at bounding box center [58, 184] width 9 height 9
checkbox input "true"
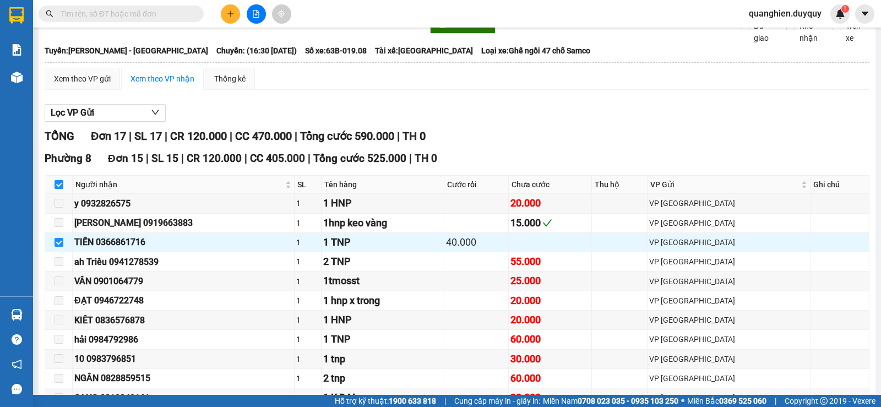
scroll to position [330, 0]
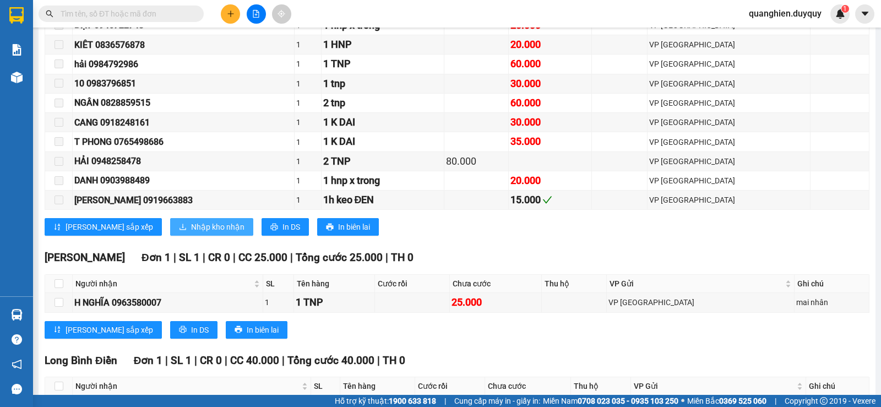
click at [191, 233] on span "Nhập kho nhận" at bounding box center [217, 227] width 53 height 12
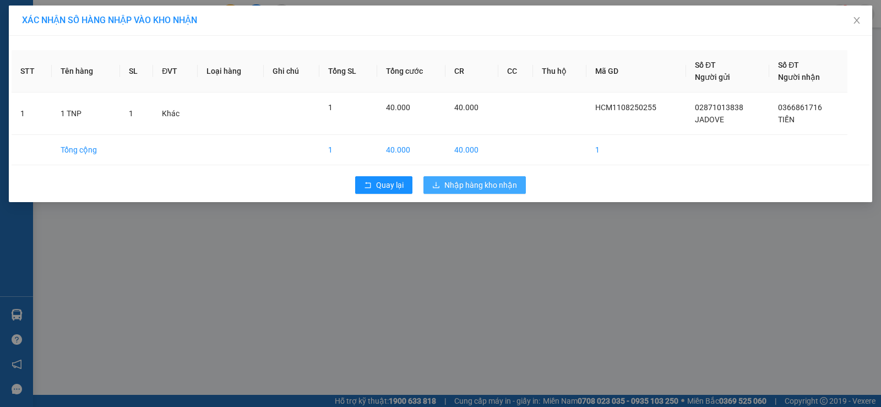
click at [455, 185] on span "Nhập hàng kho nhận" at bounding box center [480, 185] width 73 height 12
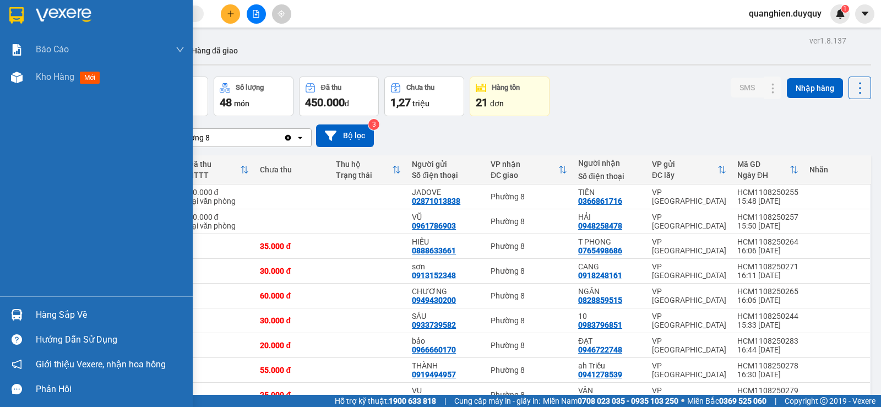
click at [43, 318] on div "Hàng sắp về" at bounding box center [110, 315] width 149 height 17
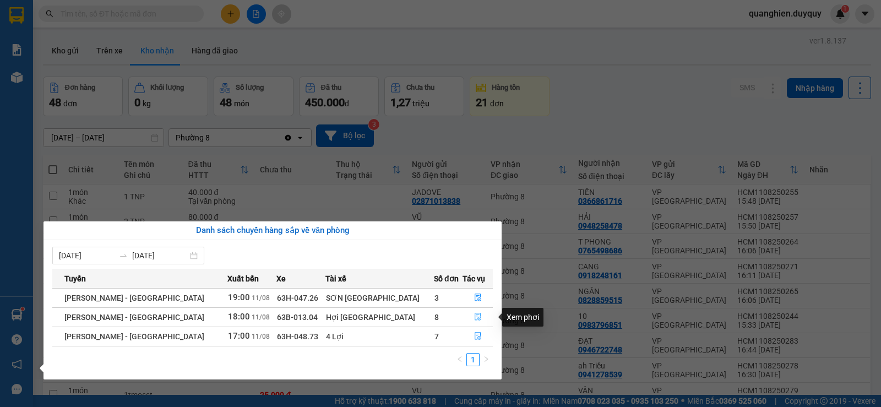
click at [474, 314] on icon "file-done" at bounding box center [478, 317] width 8 height 8
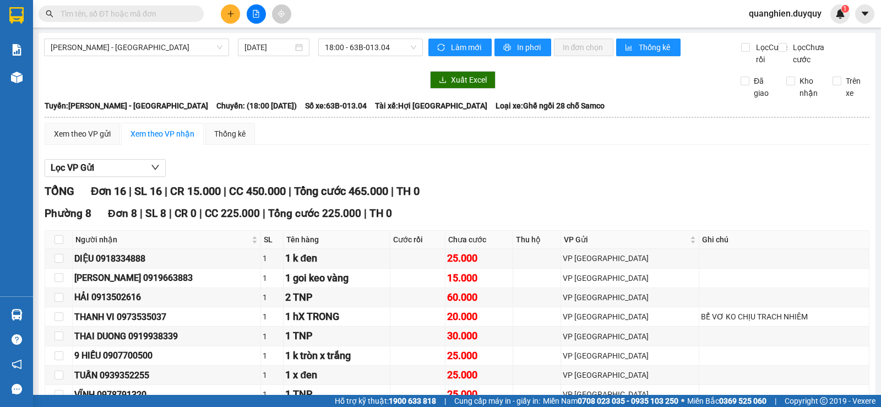
scroll to position [55, 0]
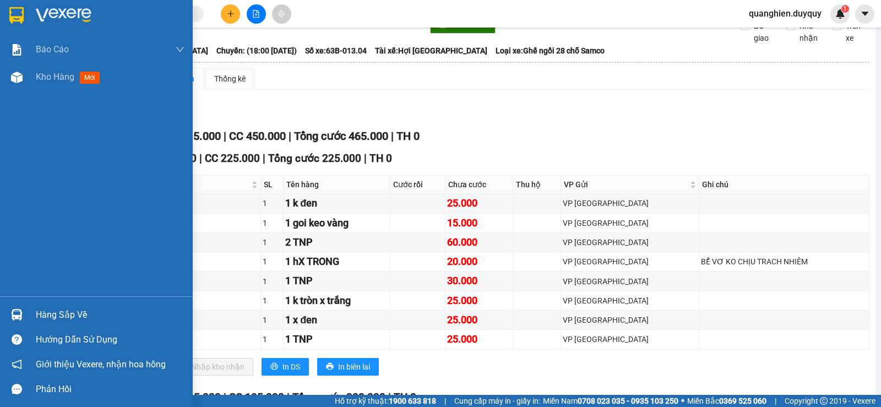
click at [63, 317] on div "Hàng sắp về" at bounding box center [110, 315] width 149 height 17
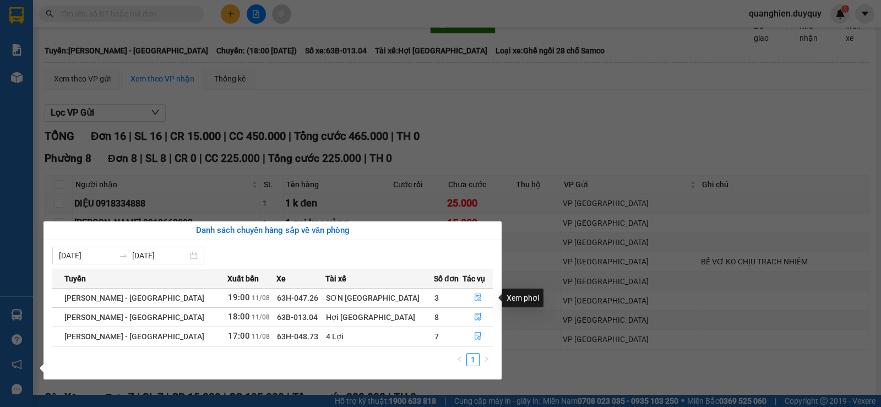
click at [474, 297] on icon "file-done" at bounding box center [477, 298] width 7 height 8
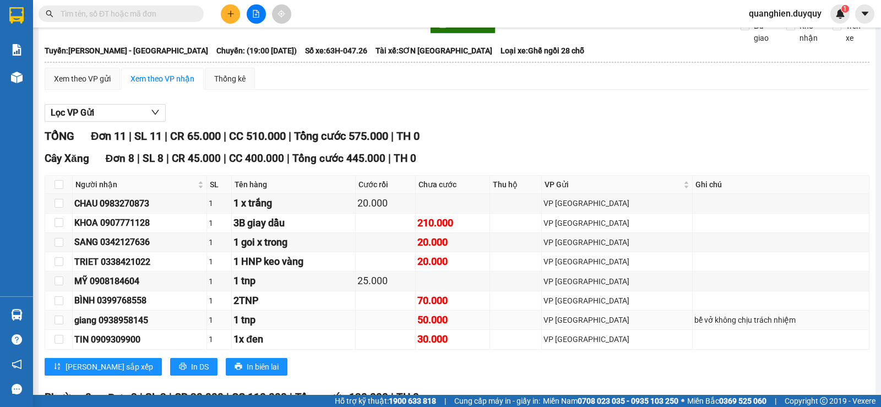
scroll to position [220, 0]
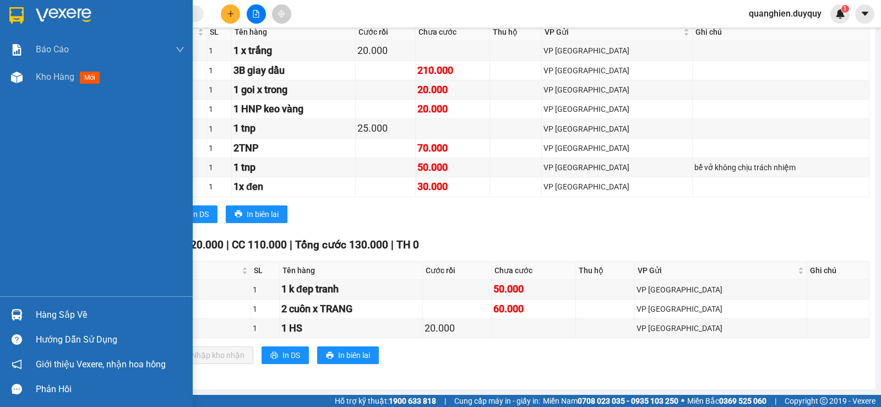
click at [54, 317] on div "Hàng sắp về" at bounding box center [110, 315] width 149 height 17
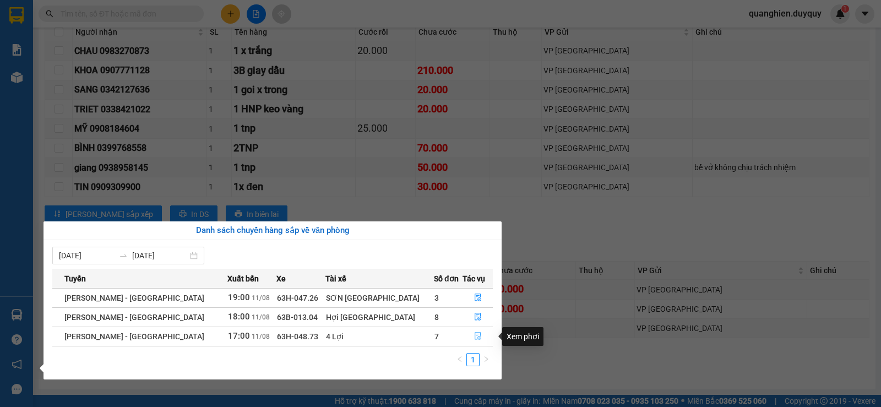
click at [474, 333] on icon "file-done" at bounding box center [478, 336] width 8 height 8
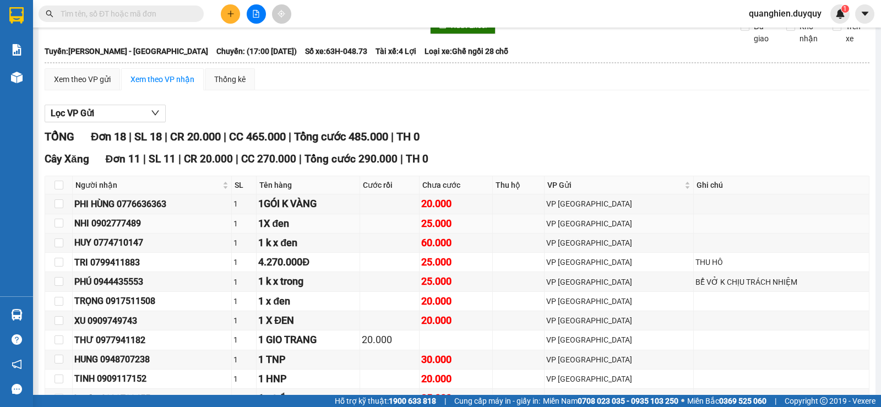
scroll to position [356, 0]
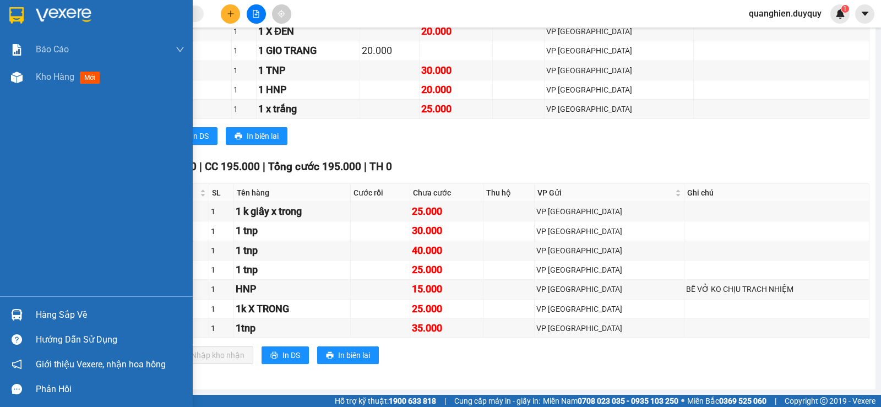
click at [53, 314] on div "Hàng sắp về" at bounding box center [110, 315] width 149 height 17
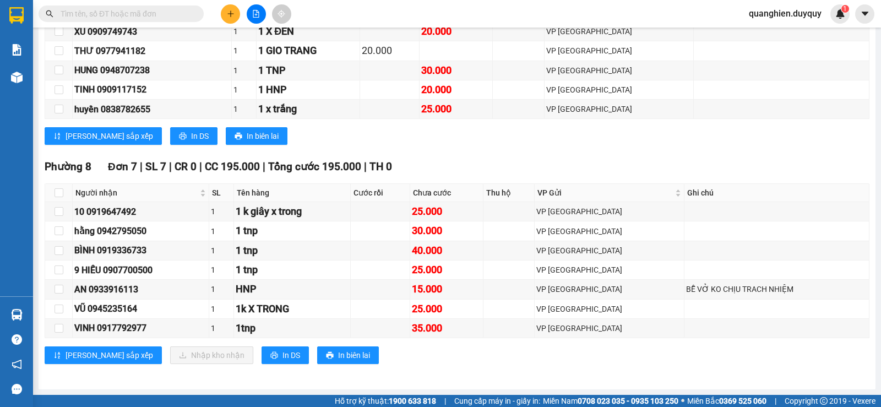
click at [690, 140] on section "Kết quả tìm kiếm ( 3 ) Bộ lọc Mã ĐH Trạng thái Món hàng Thu hộ Tổng cước Chưa c…" at bounding box center [440, 203] width 881 height 407
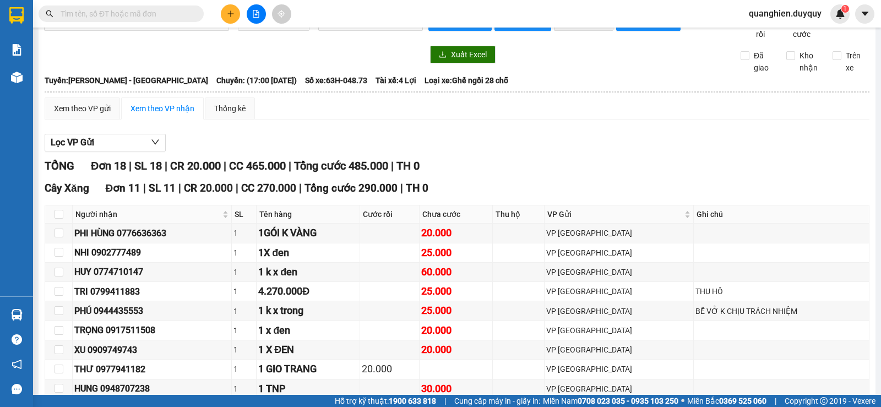
scroll to position [0, 0]
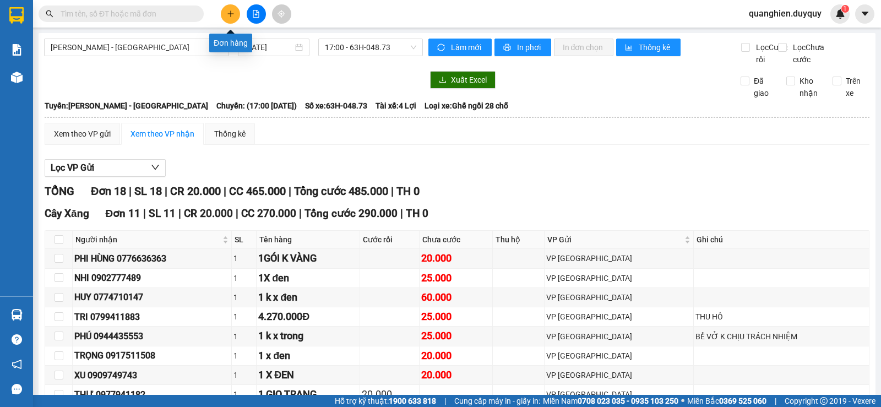
click at [227, 13] on icon "plus" at bounding box center [231, 14] width 8 height 8
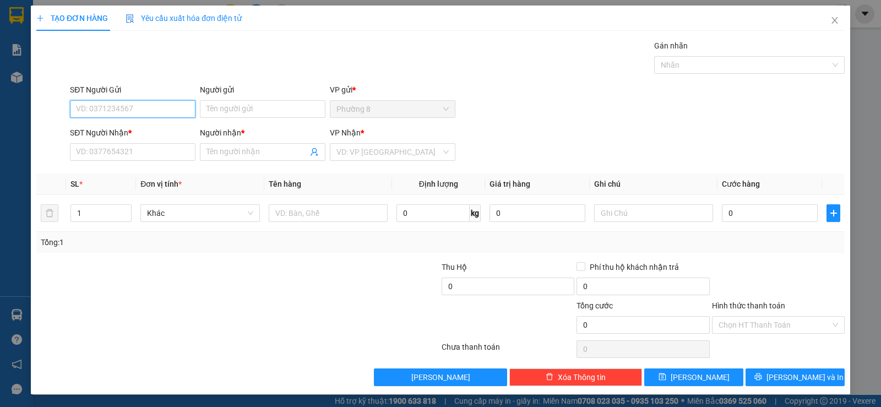
click at [166, 113] on input "SĐT Người Gửi" at bounding box center [132, 109] width 125 height 18
click at [152, 128] on div "0397880648 - VỸ" at bounding box center [131, 131] width 111 height 12
type input "0397880648"
type input "VỸ"
type input "0918708299"
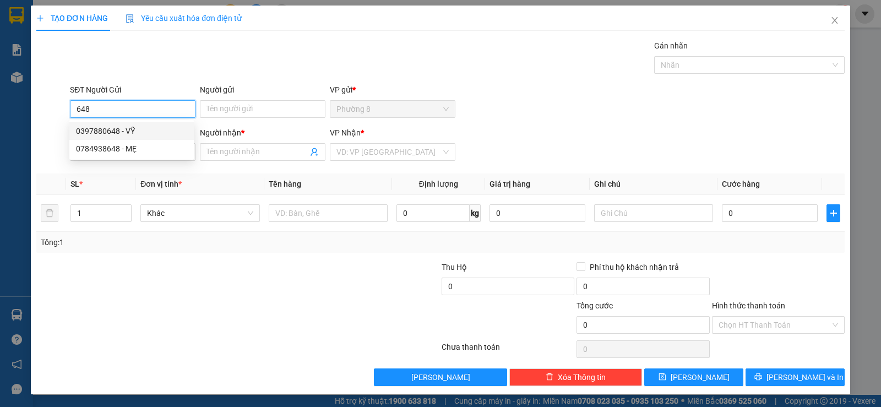
type input "LB ĐẮC"
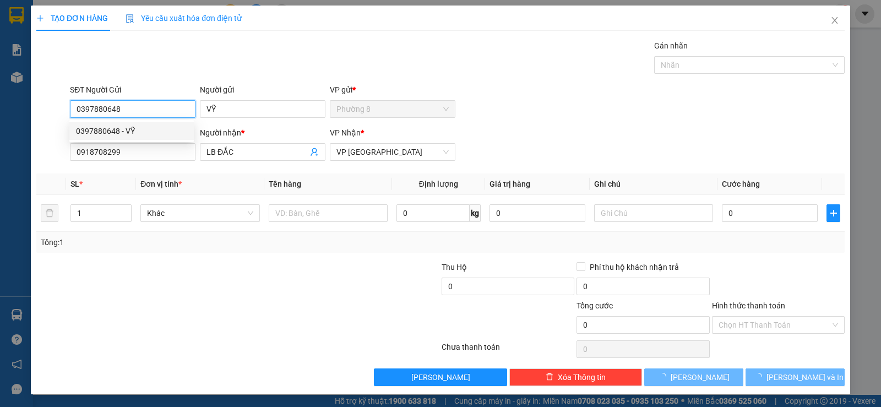
type input "15.000"
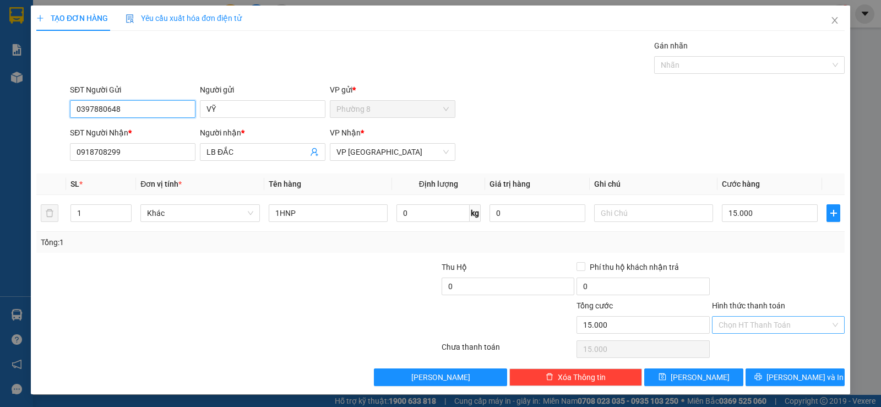
type input "0397880648"
click at [771, 323] on input "Hình thức thanh toán" at bounding box center [774, 324] width 112 height 17
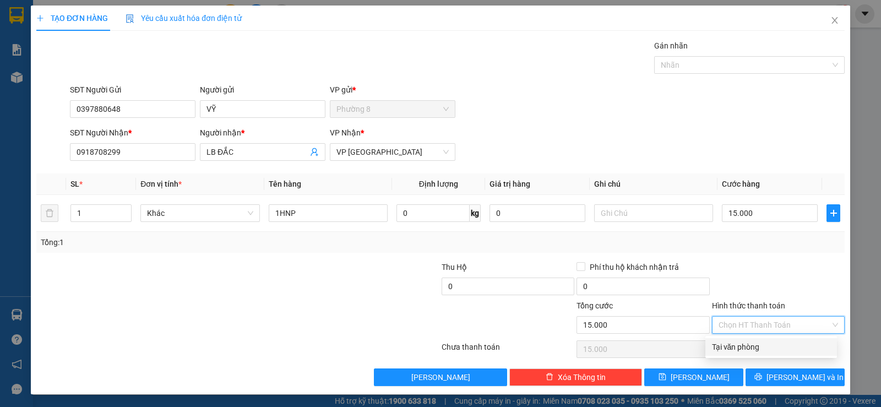
click at [762, 347] on div "Tại văn phòng" at bounding box center [771, 347] width 118 height 12
type input "0"
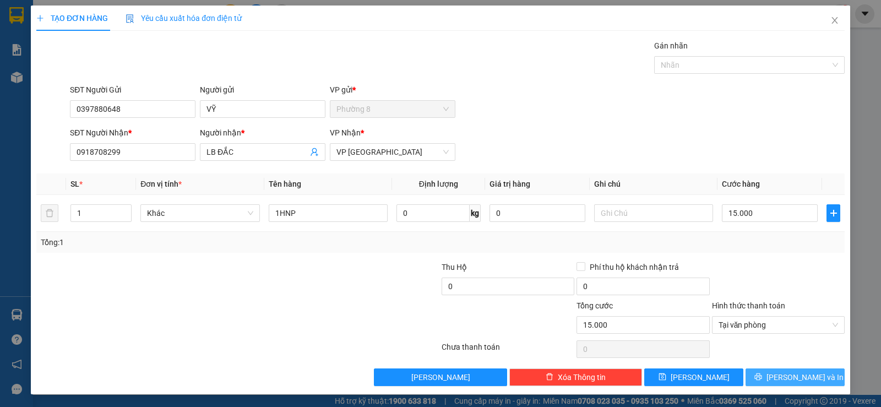
click at [760, 375] on button "[PERSON_NAME] và In" at bounding box center [794, 377] width 99 height 18
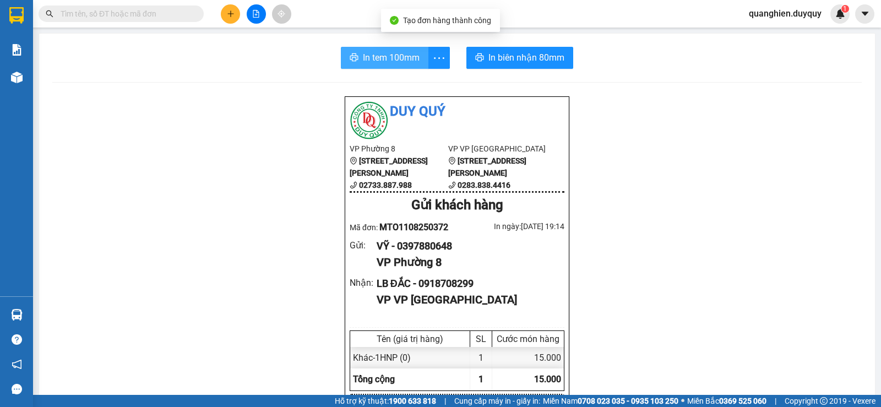
click at [364, 62] on span "In tem 100mm" at bounding box center [391, 58] width 57 height 14
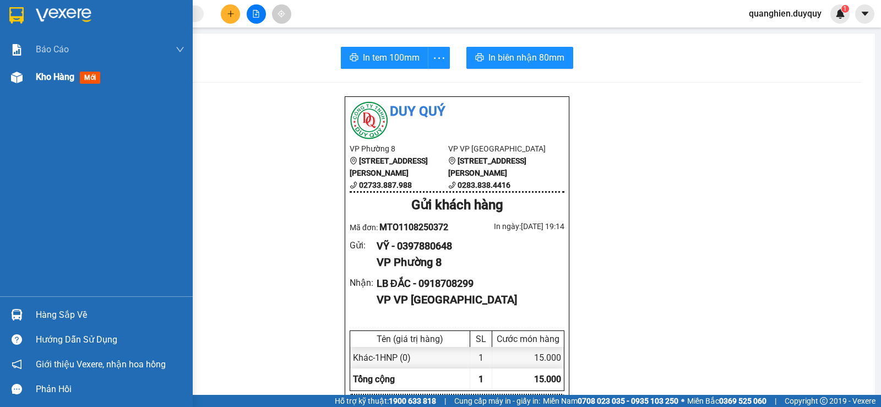
click at [43, 80] on span "Kho hàng" at bounding box center [55, 77] width 39 height 10
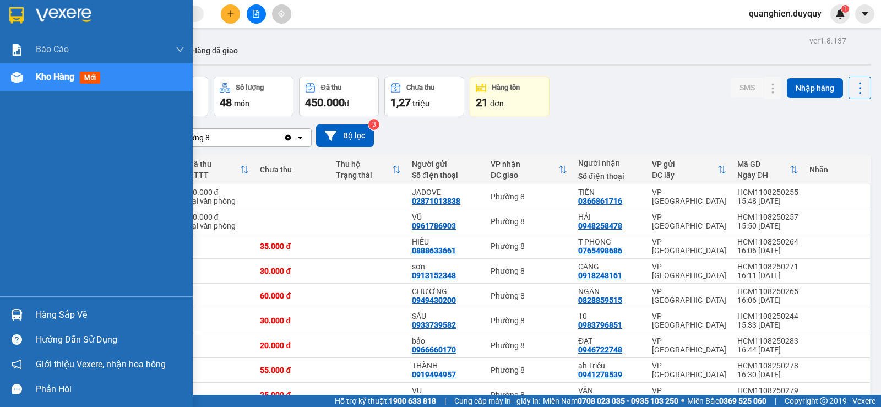
click at [45, 315] on div "Hàng sắp về" at bounding box center [110, 315] width 149 height 17
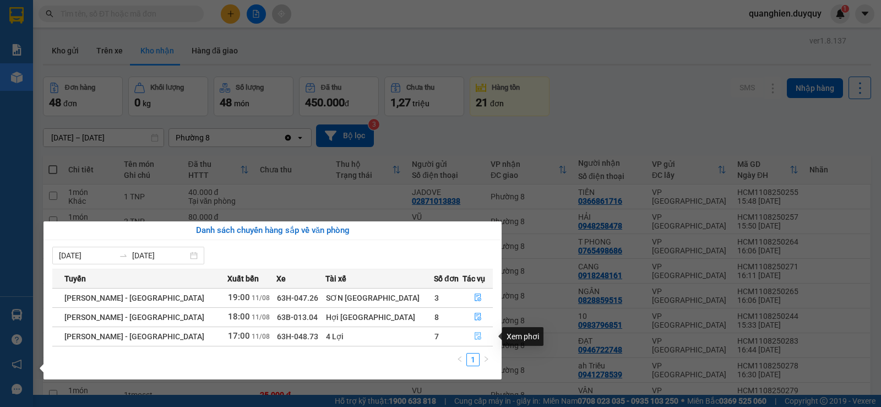
click at [468, 331] on button "button" at bounding box center [477, 336] width 29 height 18
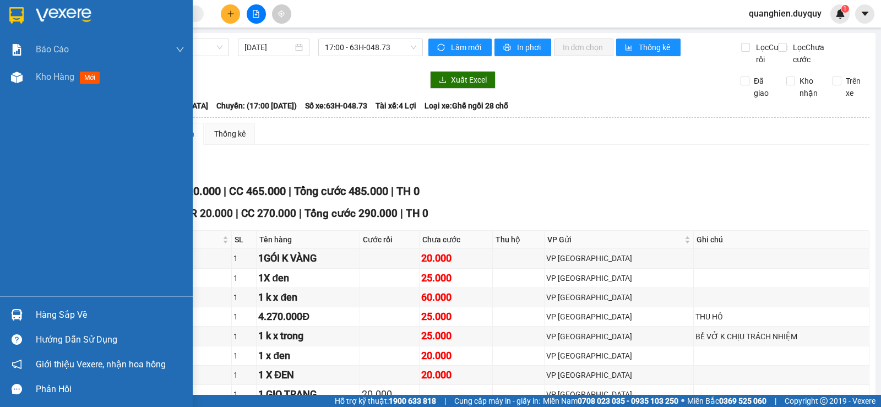
click at [50, 316] on div "Hàng sắp về" at bounding box center [110, 315] width 149 height 17
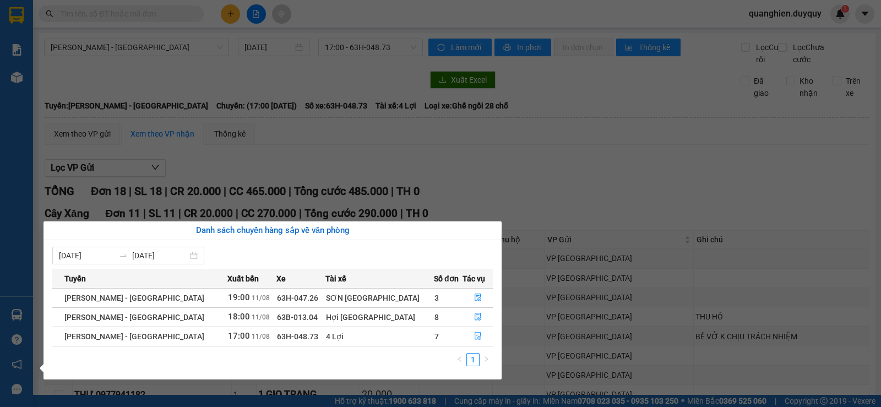
click at [333, 155] on section "Kết quả tìm kiếm ( 3 ) Bộ lọc Mã ĐH Trạng thái Món hàng Thu hộ Tổng cước Chưa c…" at bounding box center [440, 203] width 881 height 407
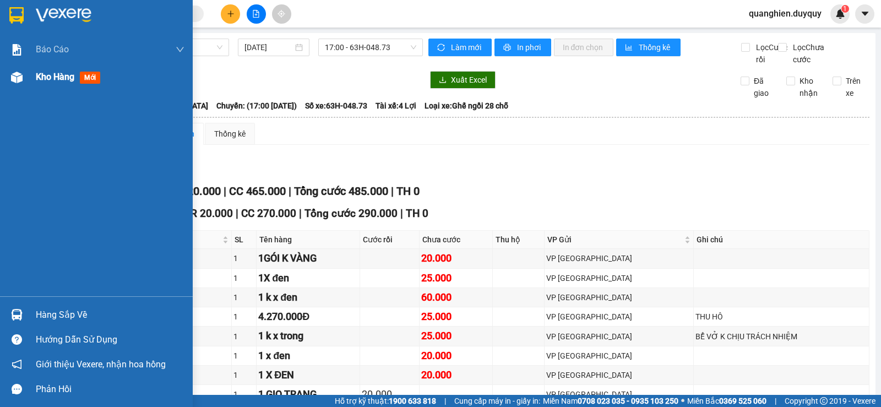
click at [64, 78] on span "Kho hàng" at bounding box center [55, 77] width 39 height 10
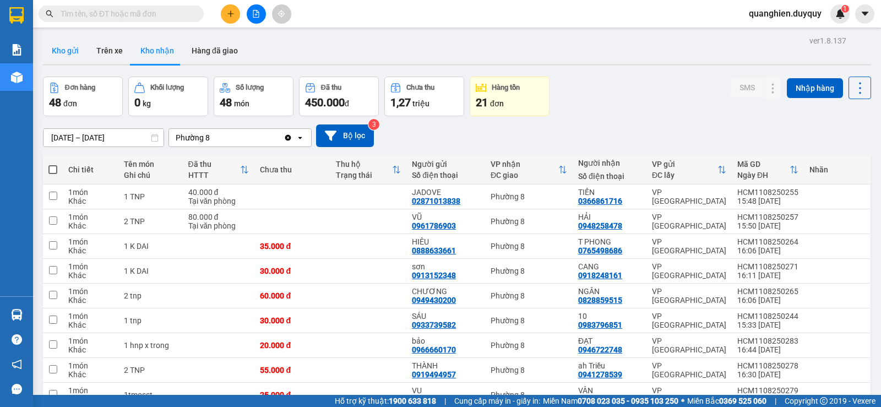
click at [71, 48] on button "Kho gửi" at bounding box center [65, 50] width 45 height 26
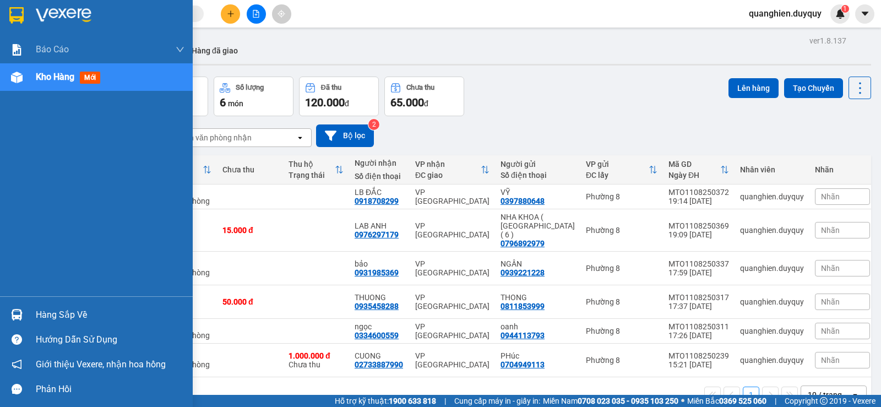
click at [46, 318] on div "Hàng sắp về" at bounding box center [110, 315] width 149 height 17
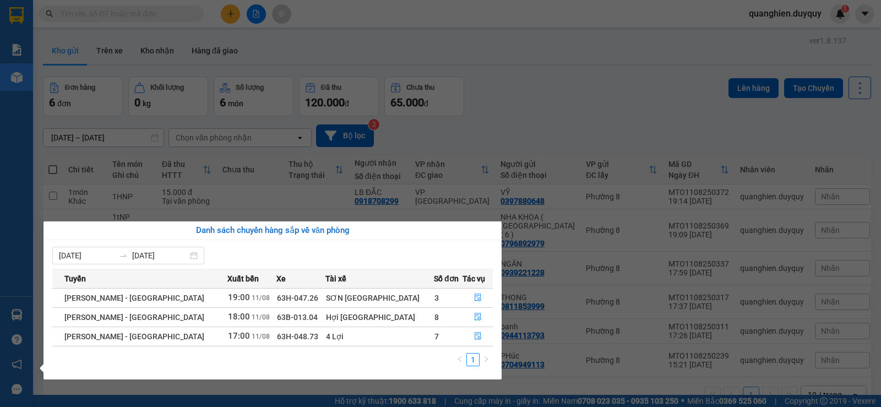
click at [628, 64] on section "Kết quả tìm kiếm ( 3 ) Bộ lọc Mã ĐH Trạng thái Món hàng Thu hộ Tổng cước Chưa c…" at bounding box center [440, 203] width 881 height 407
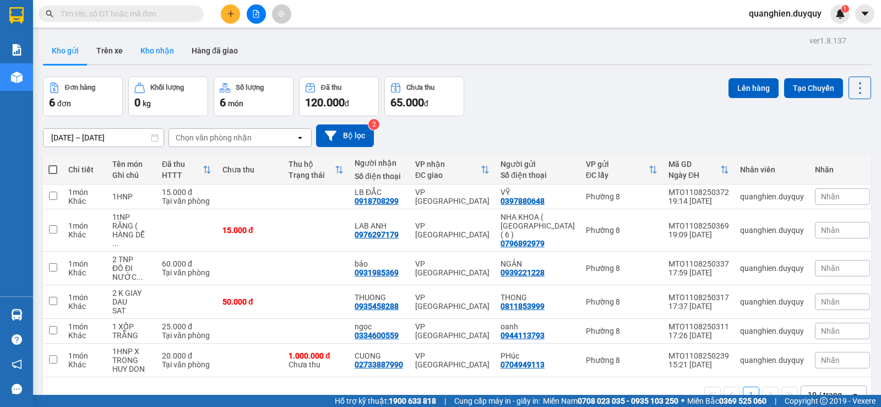
click at [163, 52] on button "Kho nhận" at bounding box center [157, 50] width 51 height 26
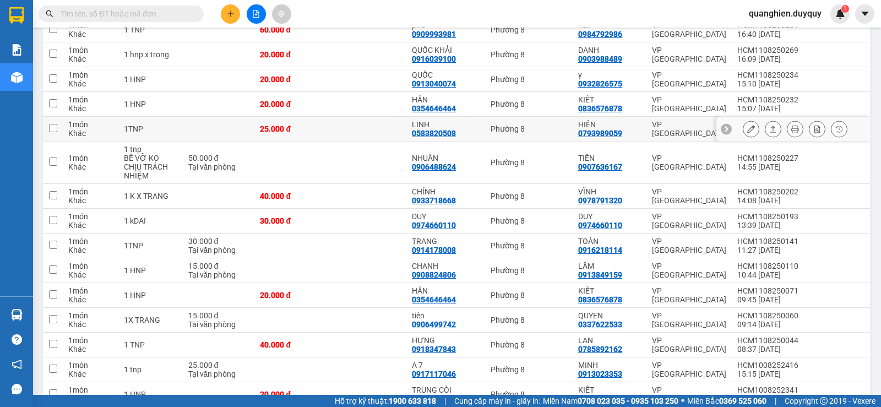
scroll to position [4, 0]
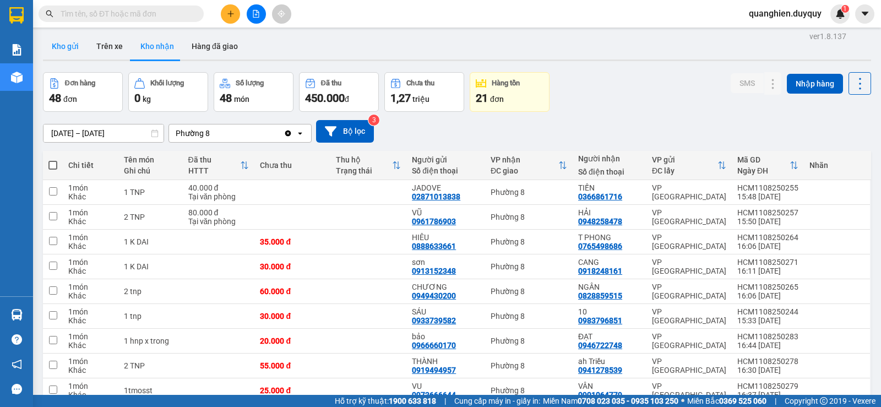
click at [68, 44] on button "Kho gửi" at bounding box center [65, 46] width 45 height 26
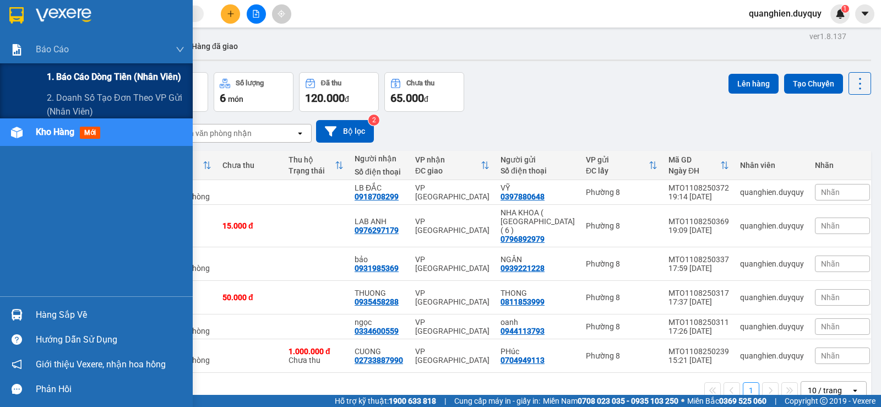
click at [100, 79] on span "1. Báo cáo dòng tiền (nhân viên)" at bounding box center [114, 77] width 134 height 14
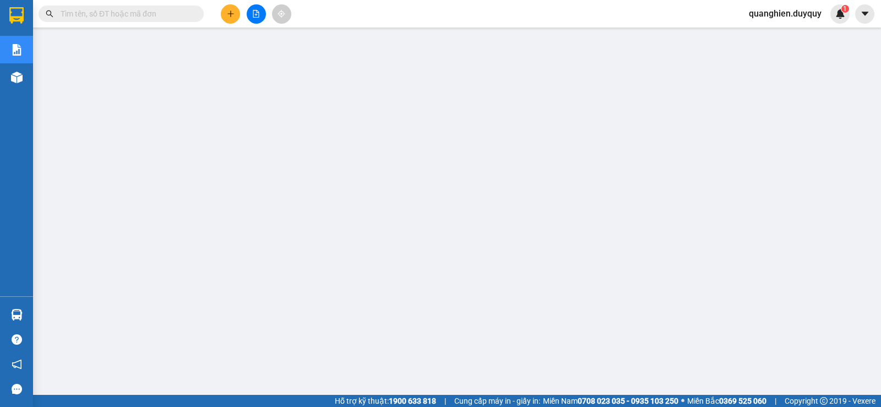
click at [121, 11] on input "text" at bounding box center [126, 14] width 130 height 12
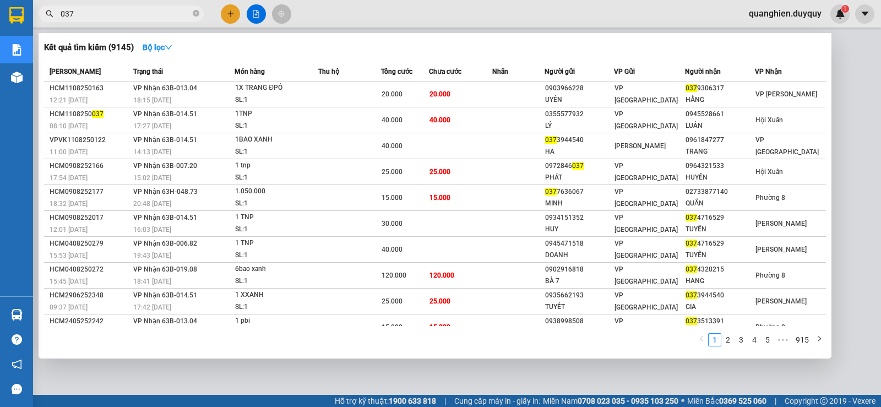
click at [56, 10] on span "037" at bounding box center [121, 14] width 165 height 17
click at [59, 13] on span "037" at bounding box center [121, 14] width 165 height 17
click at [61, 12] on input "037" at bounding box center [126, 14] width 130 height 12
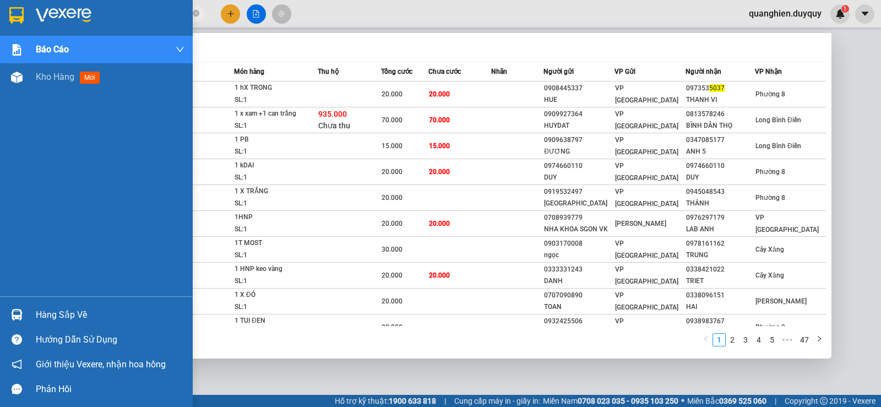
type input "5037"
click at [23, 210] on div "Báo cáo 1. Báo cáo dòng tiền (nhân viên) 2. Doanh số tạo đơn theo VP gửi (nhân …" at bounding box center [96, 166] width 193 height 260
click at [47, 316] on div "Hàng sắp về" at bounding box center [110, 315] width 149 height 17
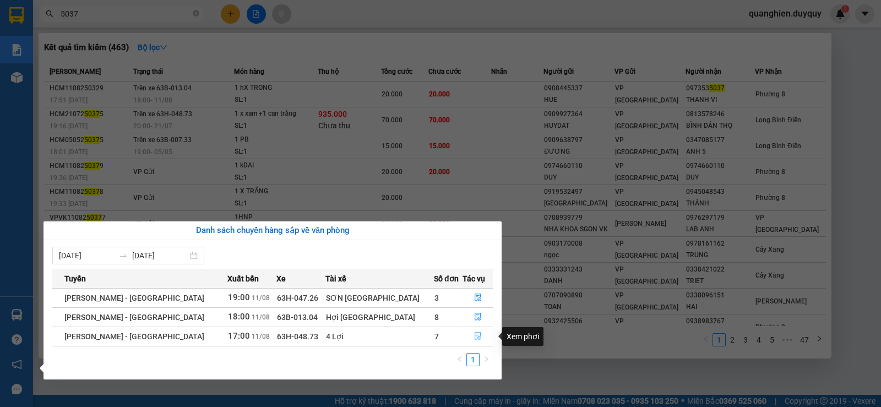
click at [474, 335] on icon "file-done" at bounding box center [478, 336] width 8 height 8
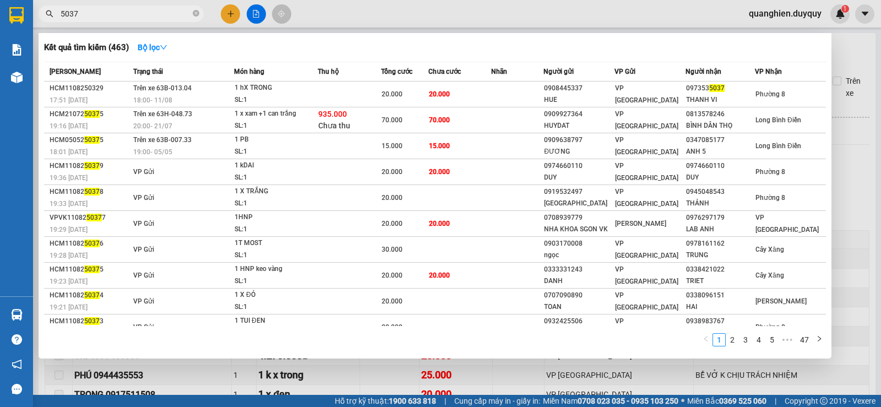
click at [845, 152] on div at bounding box center [440, 203] width 881 height 407
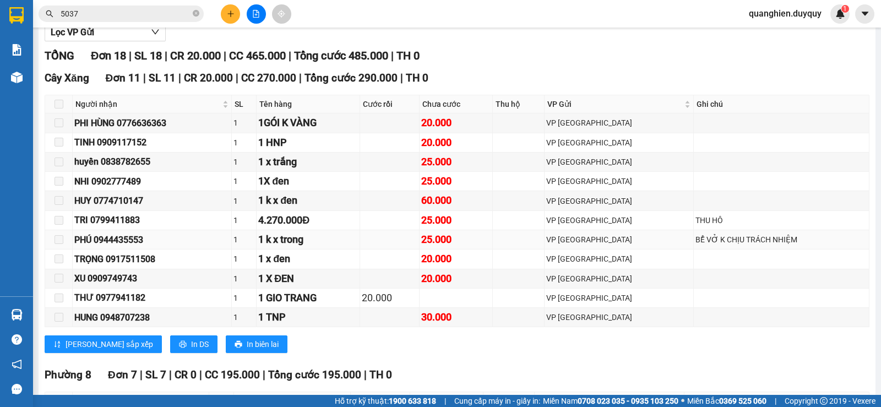
scroll to position [356, 0]
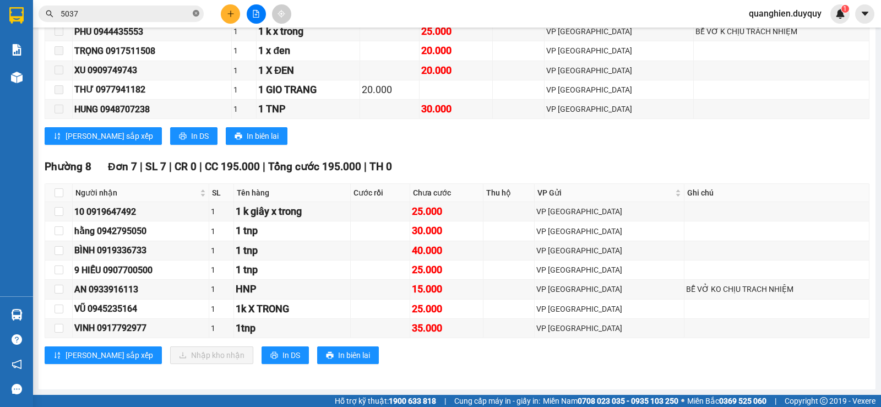
click at [196, 13] on icon "close-circle" at bounding box center [196, 13] width 7 height 7
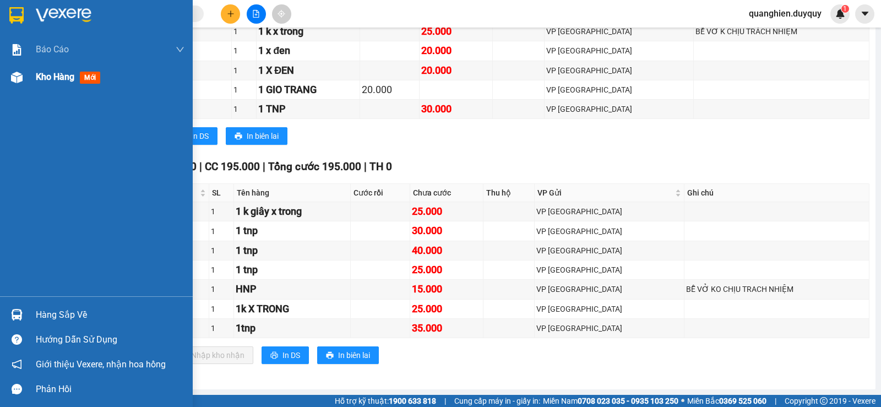
click at [60, 78] on span "Kho hàng" at bounding box center [55, 77] width 39 height 10
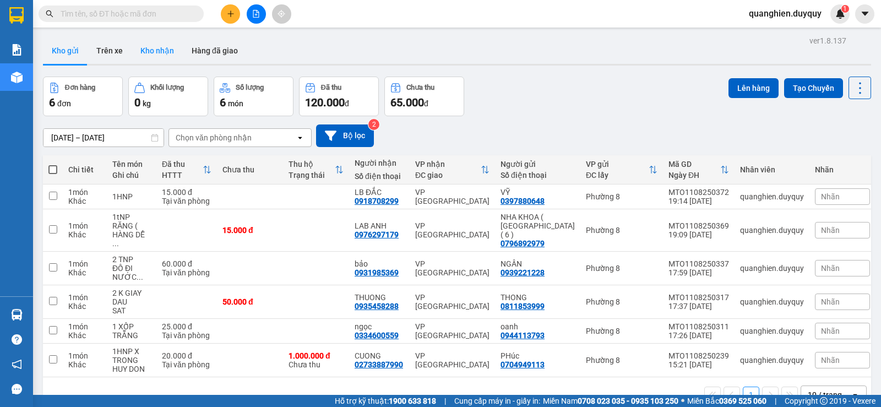
click at [161, 52] on button "Kho nhận" at bounding box center [157, 50] width 51 height 26
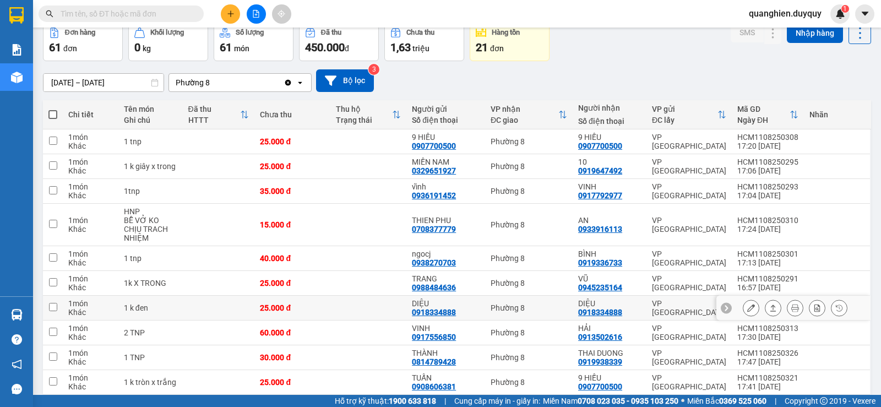
scroll to position [110, 0]
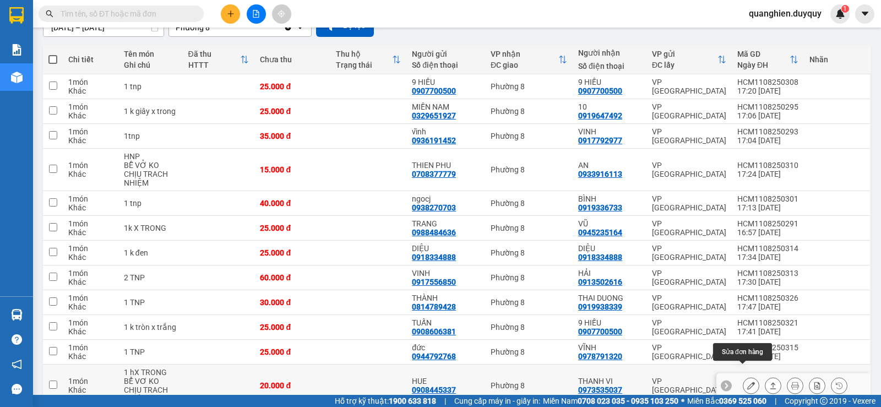
click at [746, 376] on button at bounding box center [750, 385] width 15 height 19
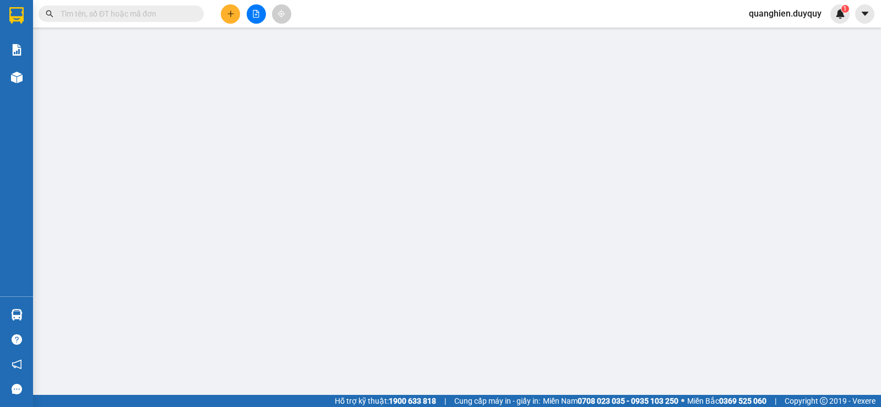
type input "0908445337"
type input "HUE"
type input "0973535037"
type input "THANH VI"
type input "20.000"
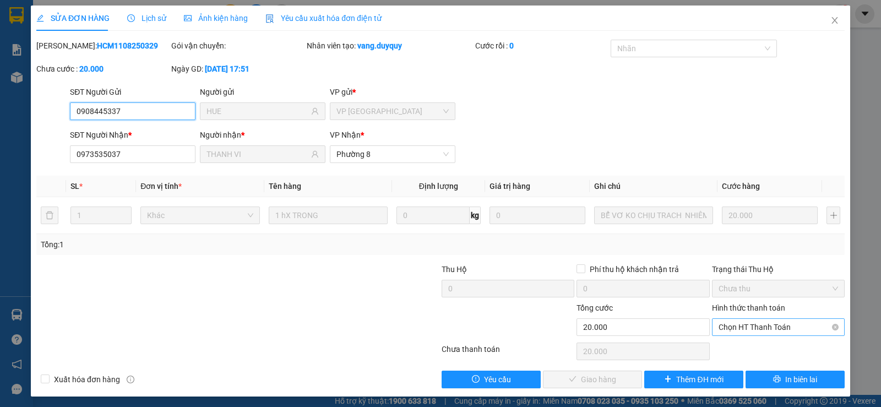
click at [765, 327] on span "Chọn HT Thanh Toán" at bounding box center [777, 327] width 119 height 17
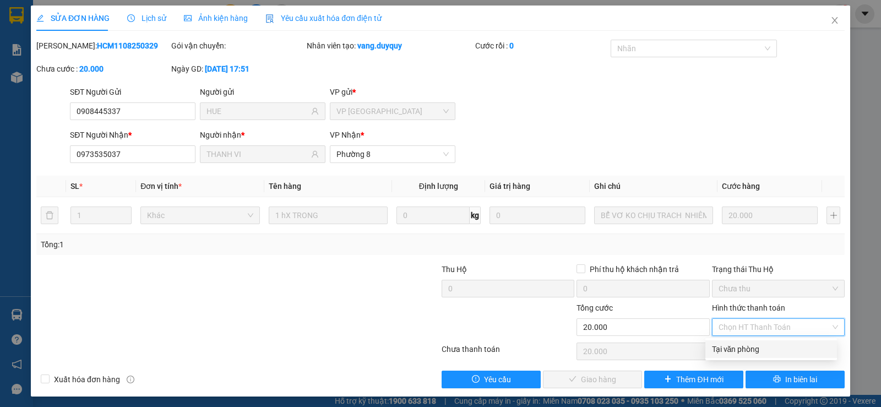
click at [758, 350] on div "Tại văn phòng" at bounding box center [771, 349] width 118 height 12
type input "0"
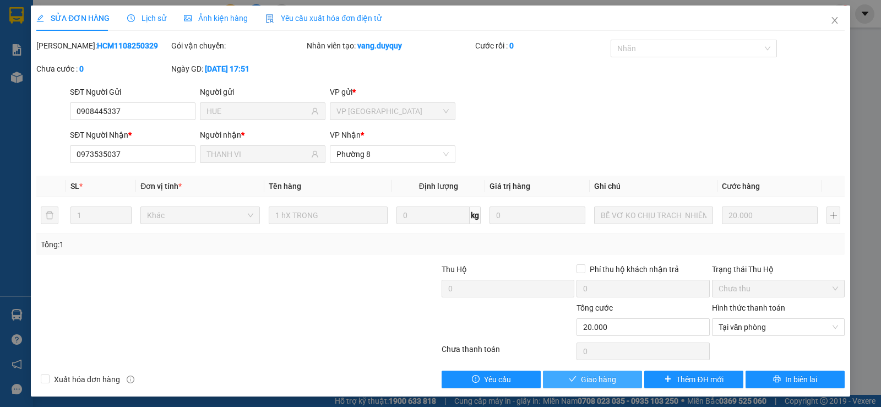
click at [602, 379] on span "Giao hàng" at bounding box center [598, 379] width 35 height 12
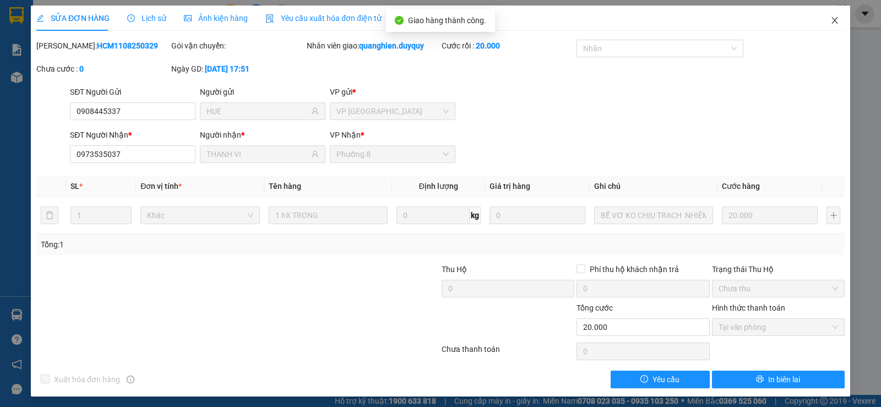
click at [831, 18] on icon "close" at bounding box center [834, 20] width 6 height 7
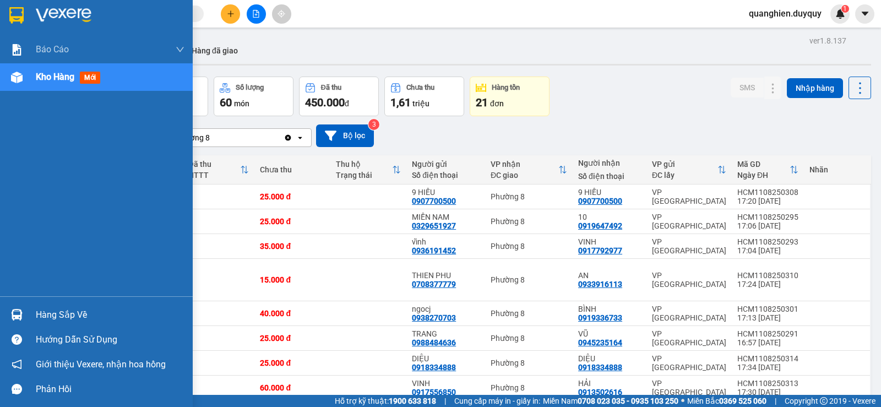
click at [39, 318] on div "Hàng sắp về" at bounding box center [110, 315] width 149 height 17
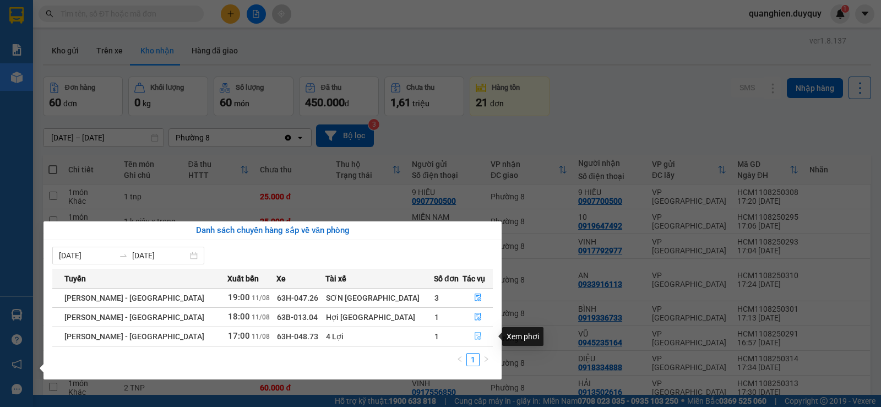
click at [474, 335] on icon "file-done" at bounding box center [477, 336] width 7 height 8
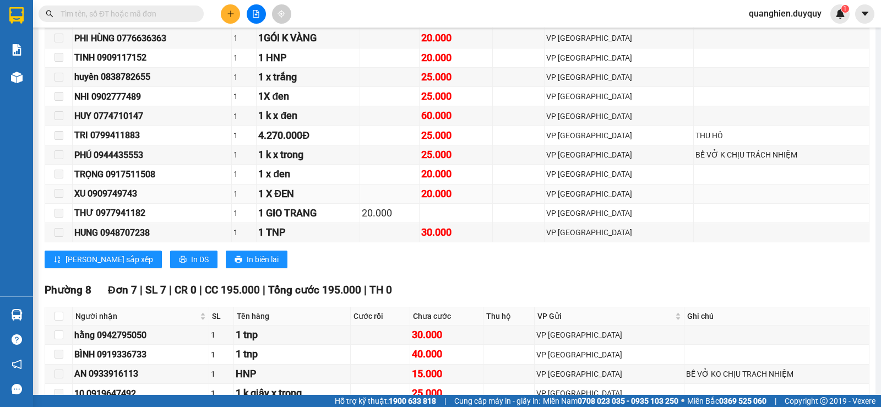
scroll to position [356, 0]
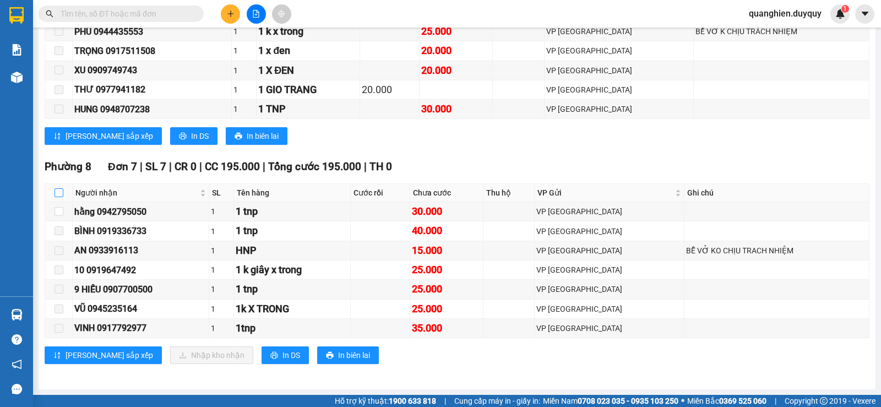
click at [56, 192] on input "checkbox" at bounding box center [58, 192] width 9 height 9
checkbox input "true"
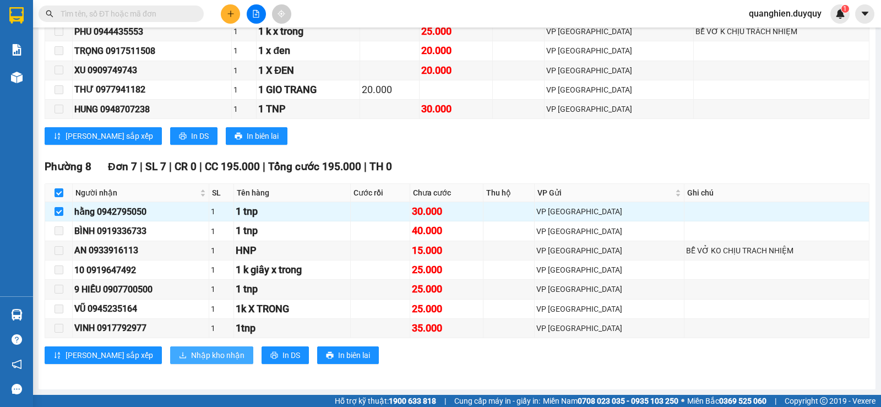
click at [191, 353] on span "Nhập kho nhận" at bounding box center [217, 355] width 53 height 12
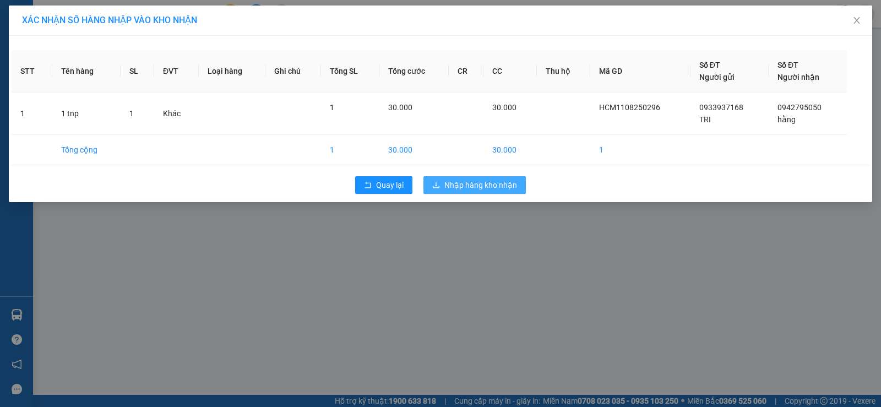
click at [497, 182] on span "Nhập hàng kho nhận" at bounding box center [480, 185] width 73 height 12
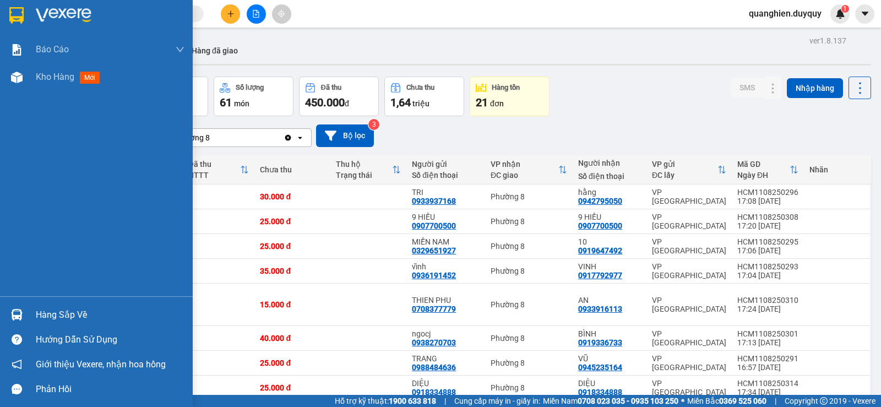
click at [57, 315] on div "Hàng sắp về" at bounding box center [110, 315] width 149 height 17
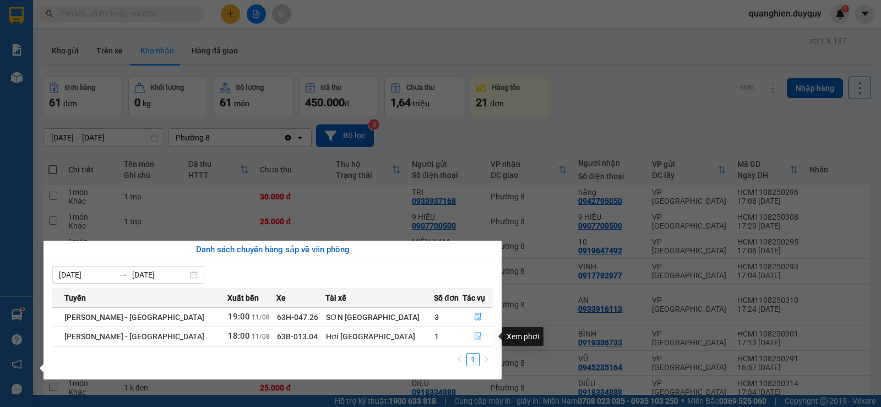
click at [474, 333] on icon "file-done" at bounding box center [478, 336] width 8 height 8
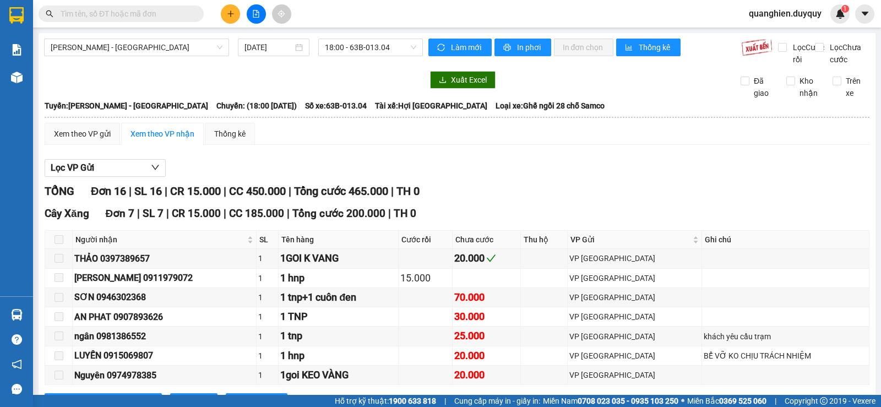
scroll to position [220, 0]
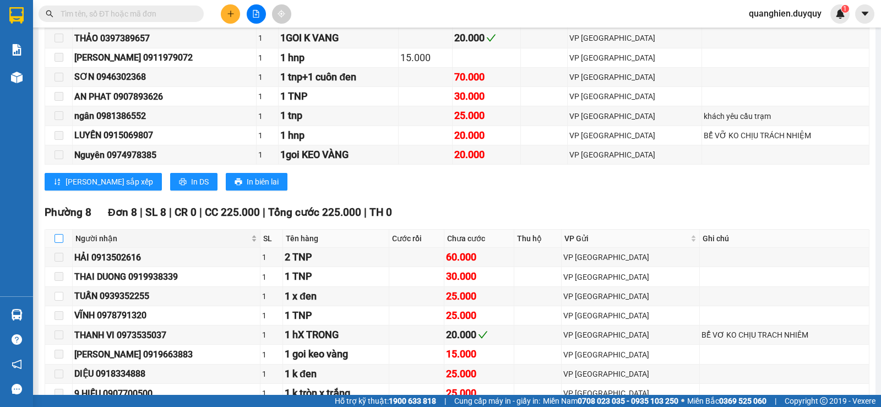
drag, startPoint x: 60, startPoint y: 252, endPoint x: 155, endPoint y: 256, distance: 95.3
click at [62, 243] on input "checkbox" at bounding box center [58, 238] width 9 height 9
checkbox input "true"
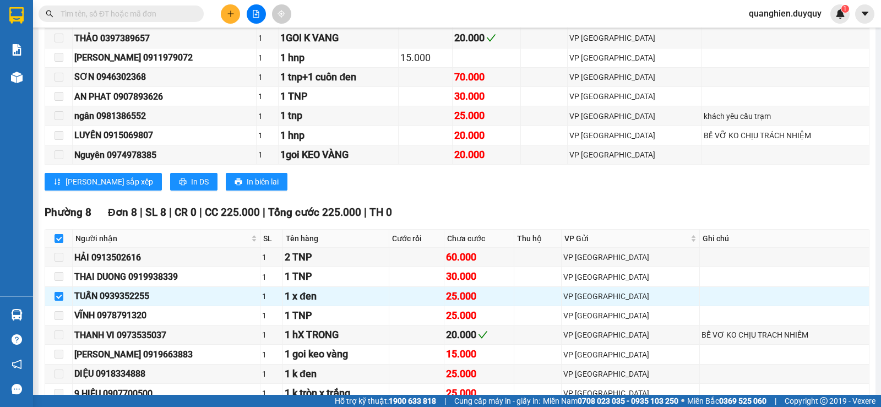
scroll to position [400, 0]
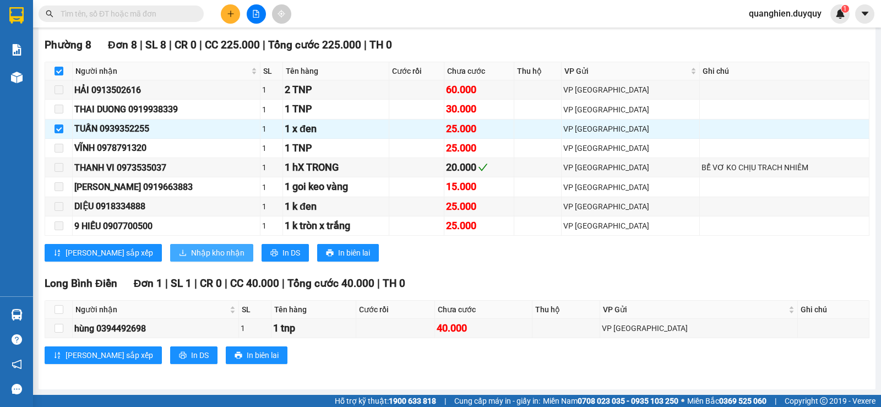
click at [191, 254] on span "Nhập kho nhận" at bounding box center [217, 253] width 53 height 12
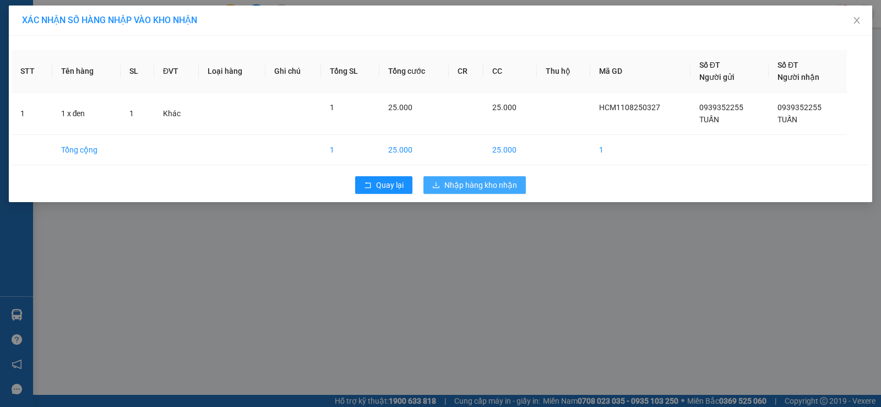
click at [484, 186] on span "Nhập hàng kho nhận" at bounding box center [480, 185] width 73 height 12
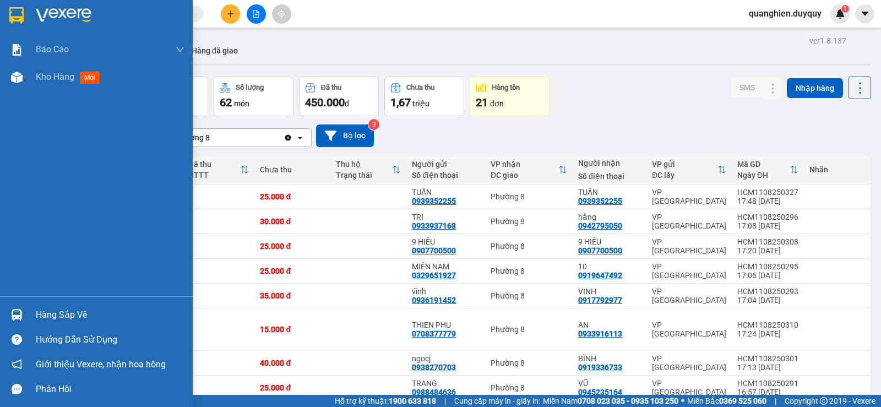
click at [47, 314] on div "Hàng sắp về" at bounding box center [110, 315] width 149 height 17
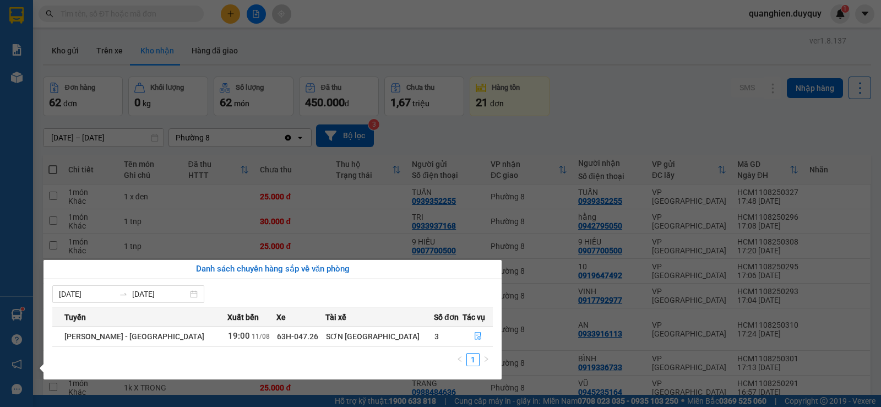
click at [572, 46] on section "Kết quả tìm kiếm ( 463 ) Bộ lọc Mã ĐH Trạng thái Món hàng Thu hộ Tổng cước Chưa…" at bounding box center [440, 203] width 881 height 407
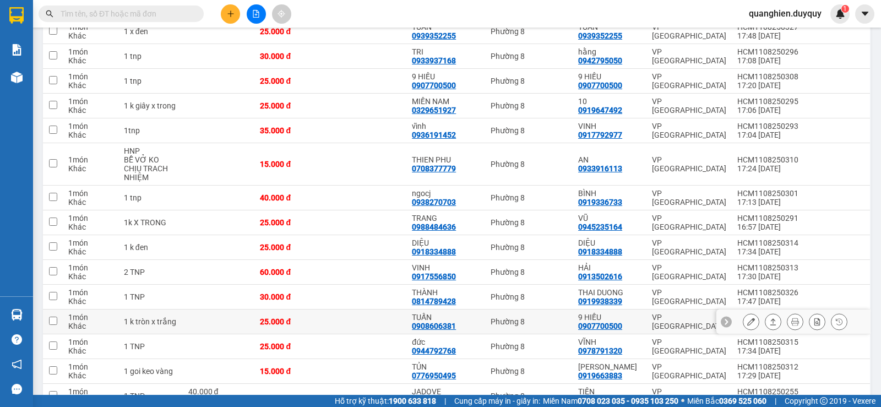
scroll to position [220, 0]
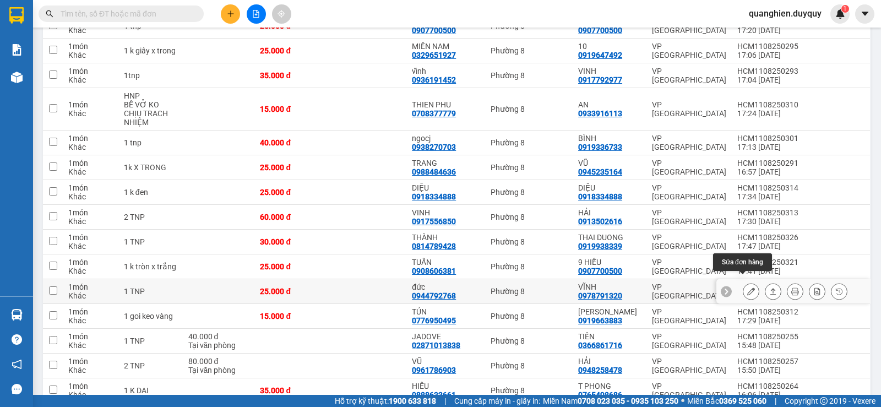
click at [747, 287] on icon at bounding box center [751, 291] width 8 height 8
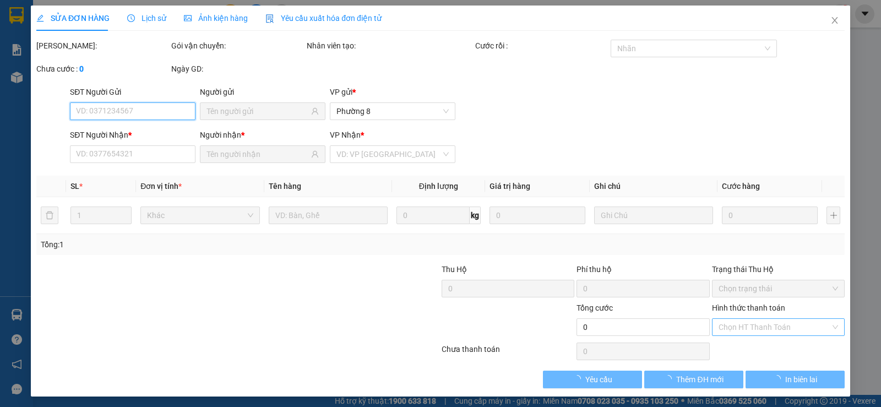
type input "0944792768"
type input "đức"
type input "0978791320"
type input "VĨNH"
type input "25.000"
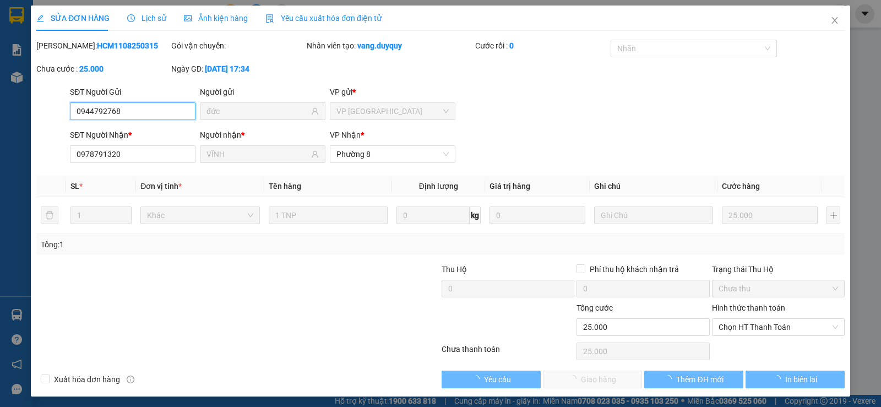
click at [779, 325] on span "Chọn HT Thanh Toán" at bounding box center [777, 327] width 119 height 17
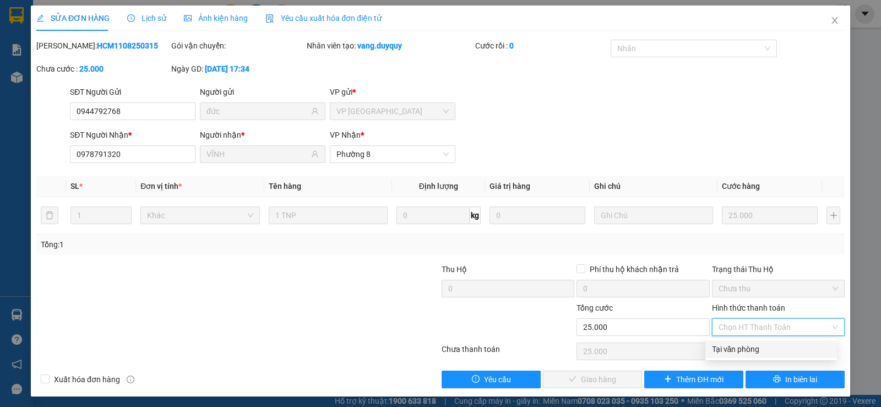
click at [750, 348] on div "Tại văn phòng" at bounding box center [771, 349] width 118 height 12
type input "0"
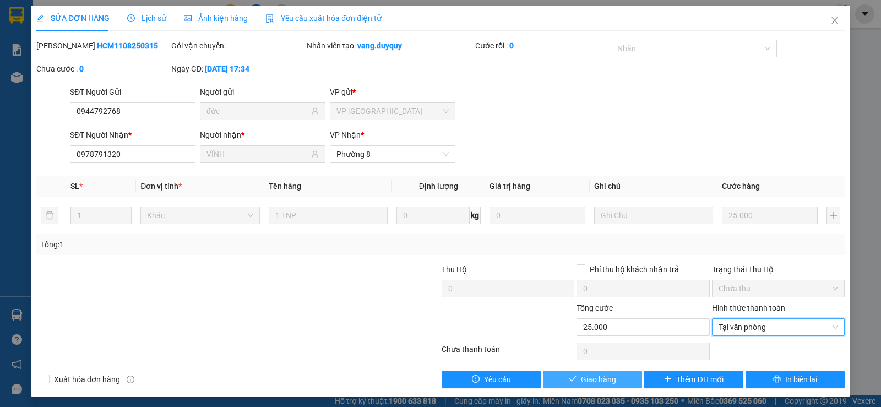
click at [575, 383] on button "Giao hàng" at bounding box center [592, 379] width 99 height 18
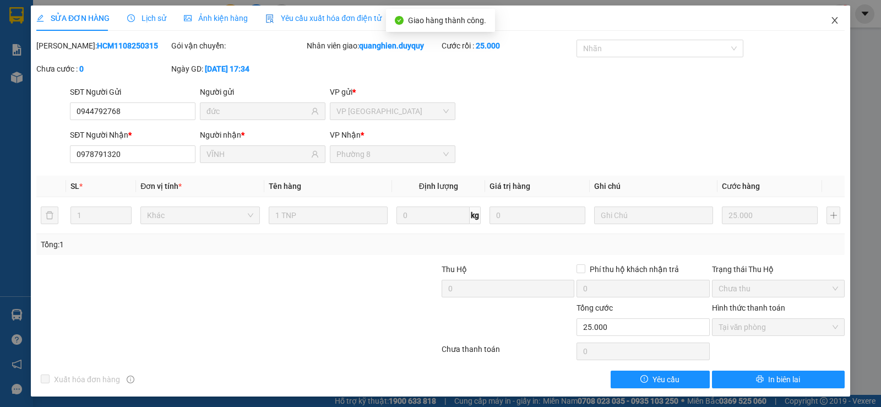
click at [831, 19] on icon "close" at bounding box center [834, 20] width 6 height 7
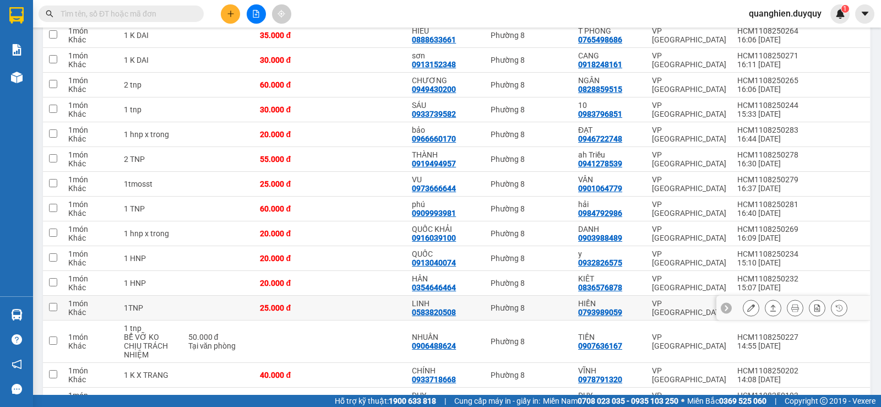
scroll to position [605, 0]
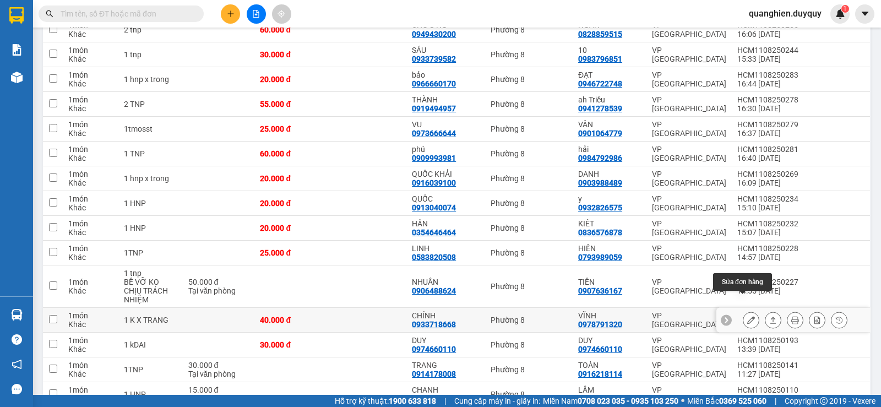
click at [747, 316] on icon at bounding box center [751, 320] width 8 height 8
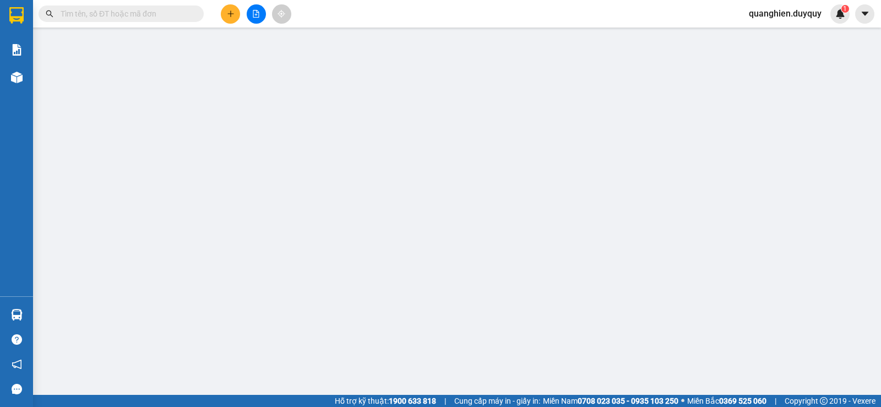
type input "0933718668"
type input "CHÍNH"
type input "0978791320"
type input "VĨNH"
type input "40.000"
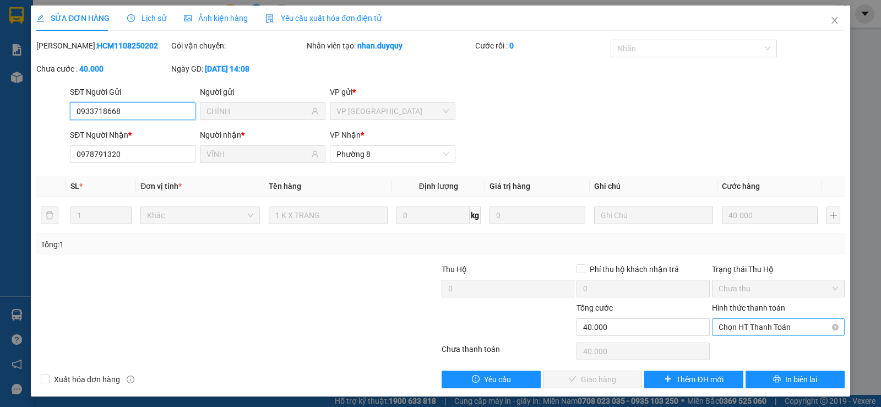
click at [757, 330] on span "Chọn HT Thanh Toán" at bounding box center [777, 327] width 119 height 17
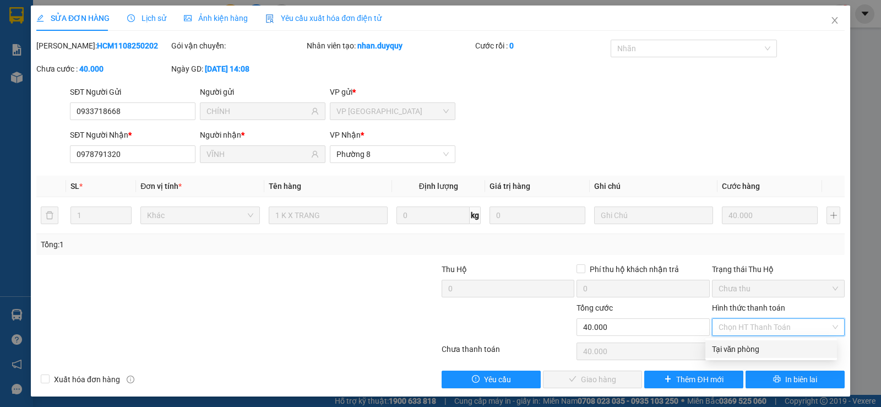
click at [762, 345] on div "Tại văn phòng" at bounding box center [771, 349] width 118 height 12
type input "0"
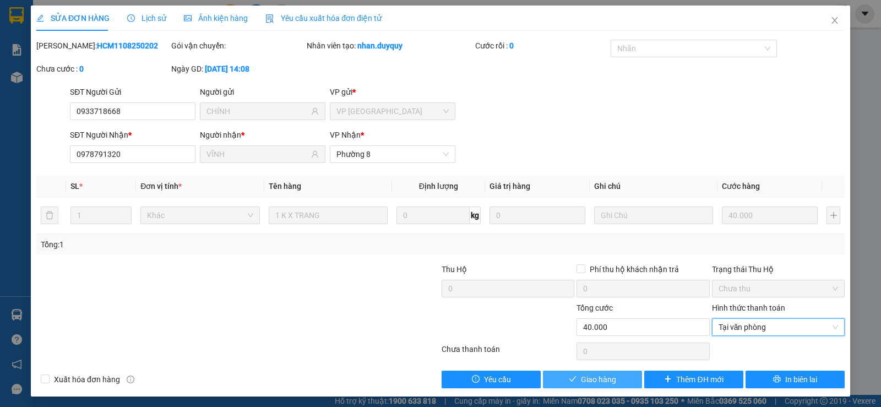
click at [620, 381] on button "Giao hàng" at bounding box center [592, 379] width 99 height 18
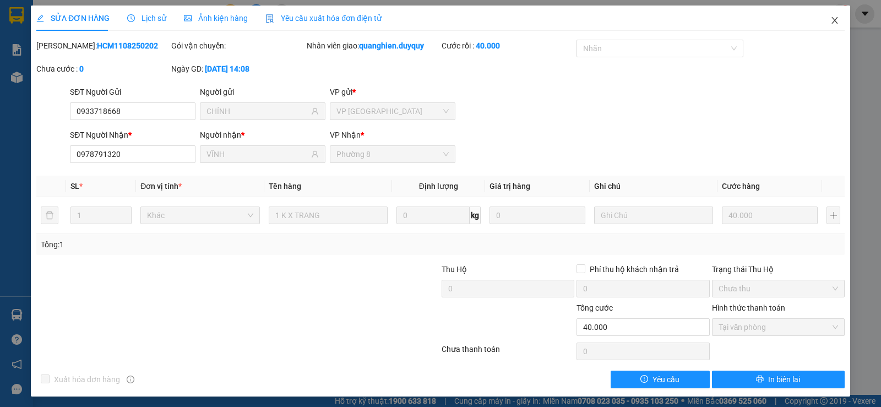
click at [830, 19] on icon "close" at bounding box center [834, 20] width 9 height 9
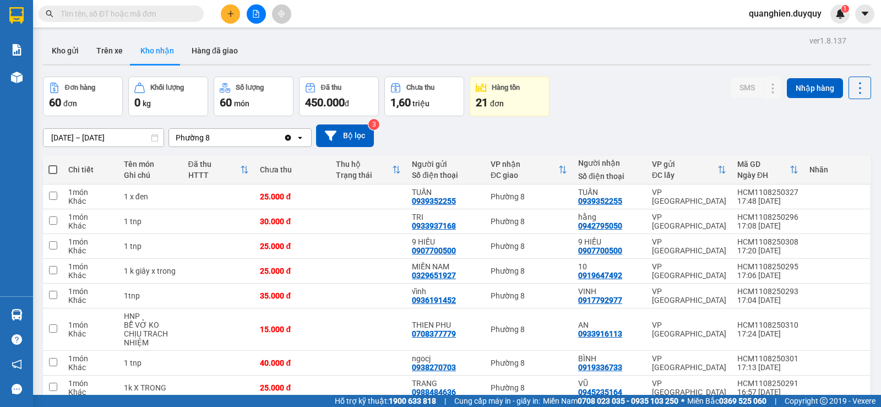
click at [161, 15] on input "text" at bounding box center [126, 14] width 130 height 12
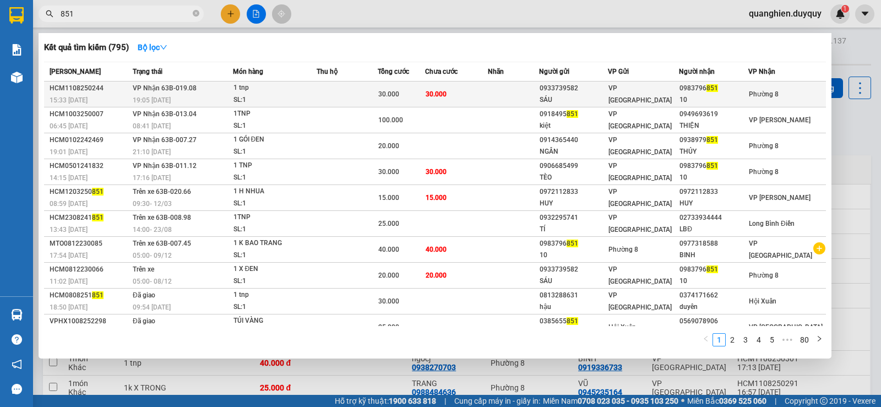
type input "851"
click at [428, 97] on td "30.000" at bounding box center [456, 94] width 62 height 26
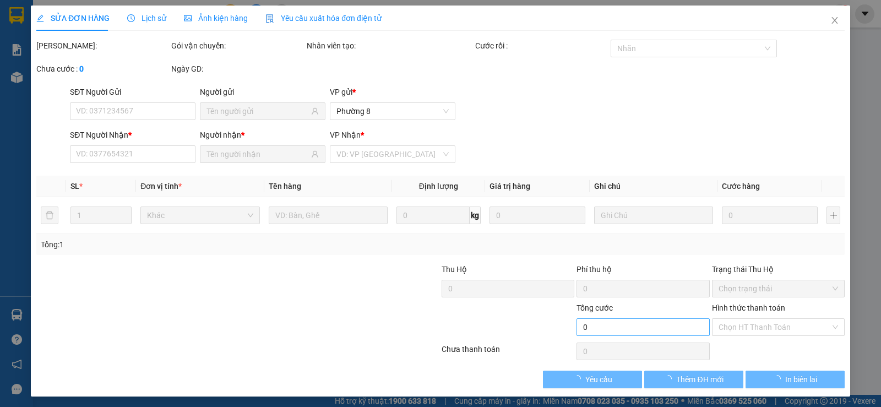
type input "0933739582"
type input "SÁU"
type input "0983796851"
type input "10"
type input "30.000"
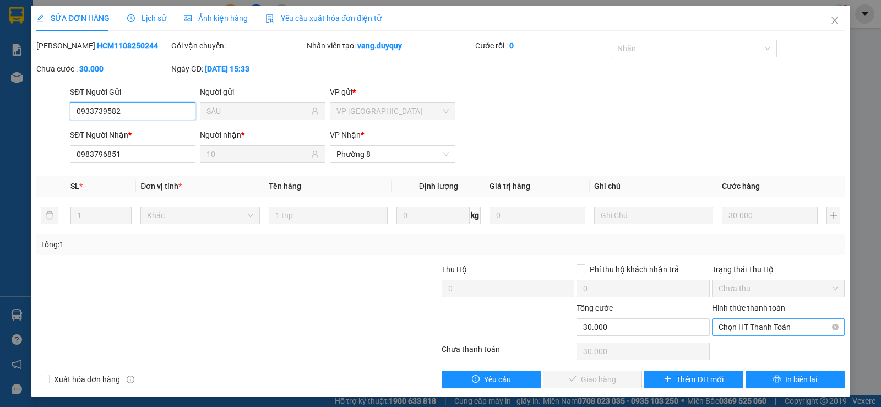
click at [779, 327] on span "Chọn HT Thanh Toán" at bounding box center [777, 327] width 119 height 17
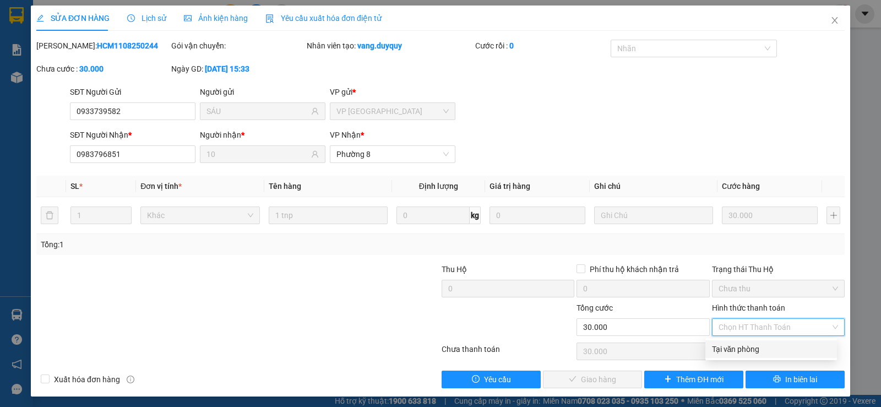
click at [746, 348] on div "Tại văn phòng" at bounding box center [771, 349] width 118 height 12
type input "0"
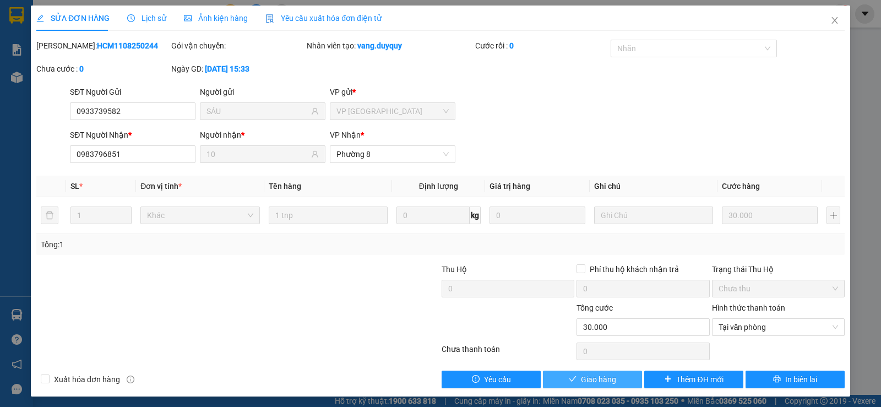
click at [608, 378] on span "Giao hàng" at bounding box center [598, 379] width 35 height 12
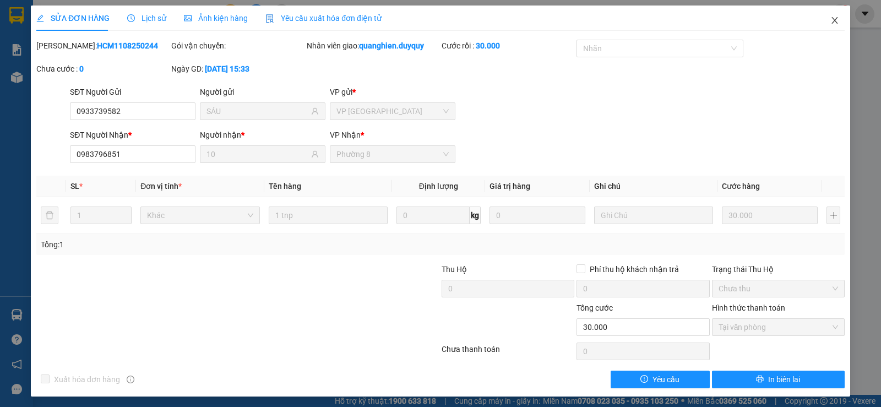
click at [830, 17] on icon "close" at bounding box center [834, 20] width 9 height 9
click at [825, 20] on span "quanghien.duyquy" at bounding box center [785, 14] width 90 height 14
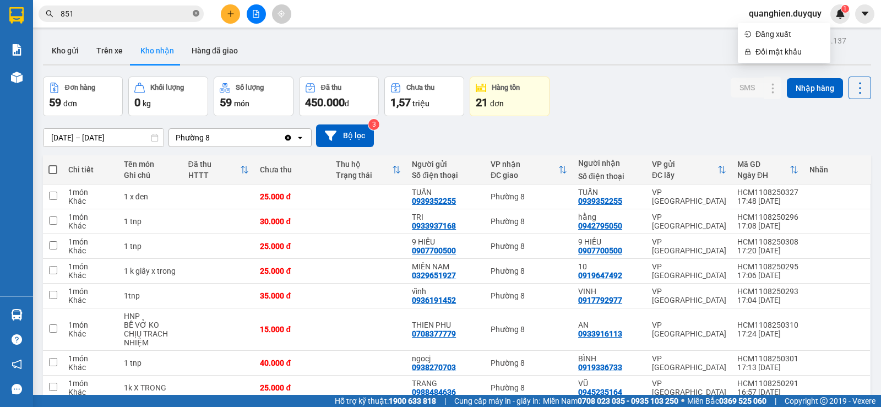
click at [197, 12] on icon "close-circle" at bounding box center [196, 13] width 7 height 7
click at [188, 13] on input "text" at bounding box center [126, 14] width 130 height 12
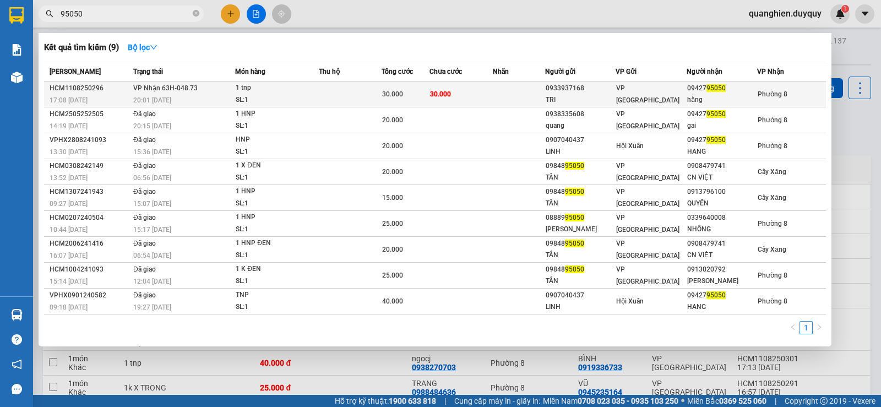
type input "95050"
click at [433, 98] on span "30.000" at bounding box center [440, 94] width 21 height 8
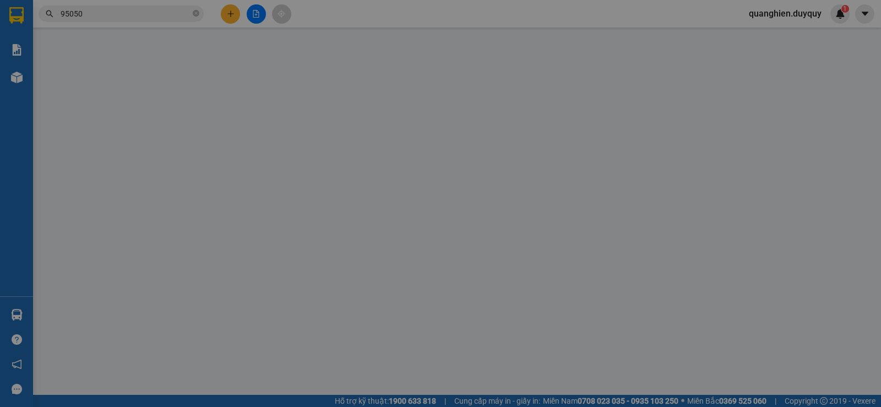
type input "0933937168"
type input "TRI"
type input "0942795050"
type input "hằng"
type input "30.000"
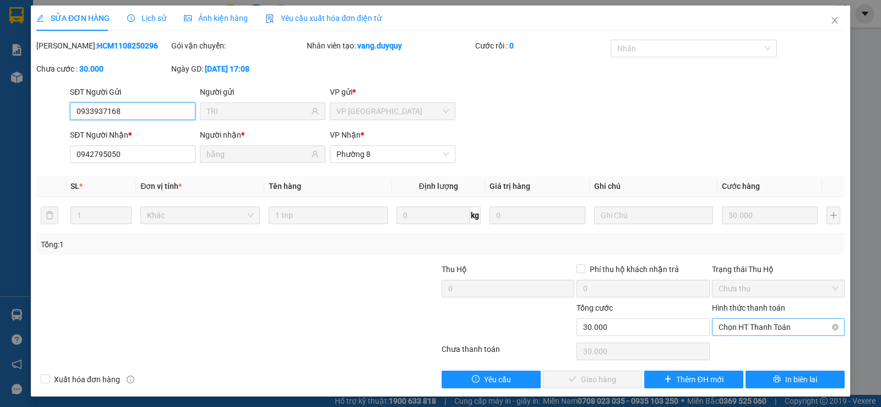
click at [759, 326] on span "Chọn HT Thanh Toán" at bounding box center [777, 327] width 119 height 17
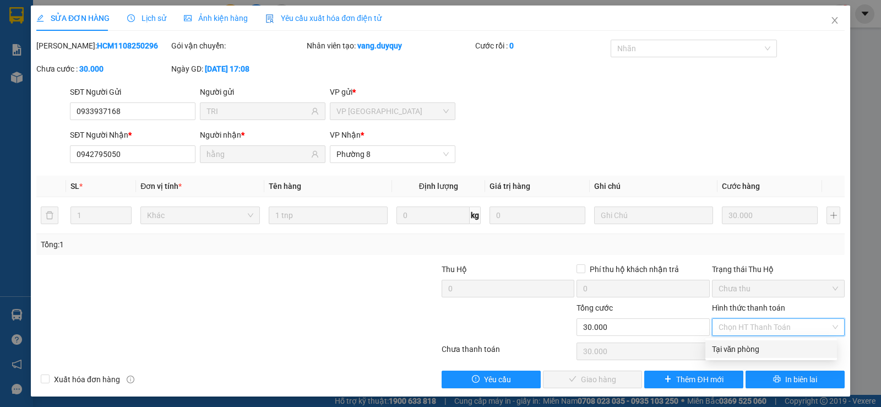
click at [759, 350] on div "Tại văn phòng" at bounding box center [771, 349] width 118 height 12
type input "0"
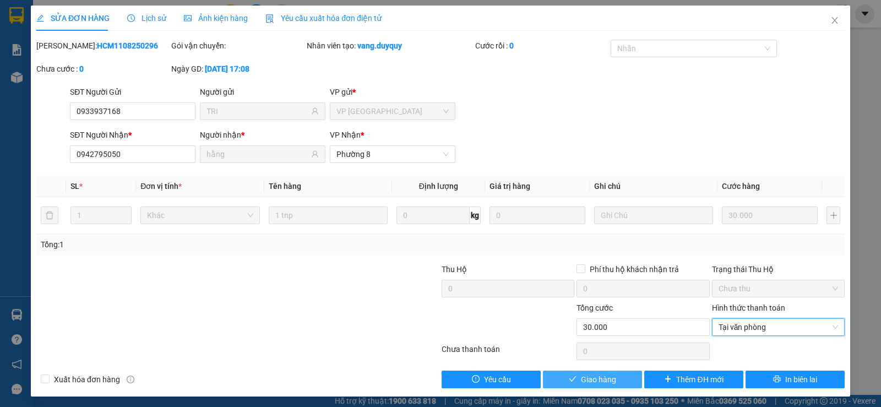
click at [619, 375] on button "Giao hàng" at bounding box center [592, 379] width 99 height 18
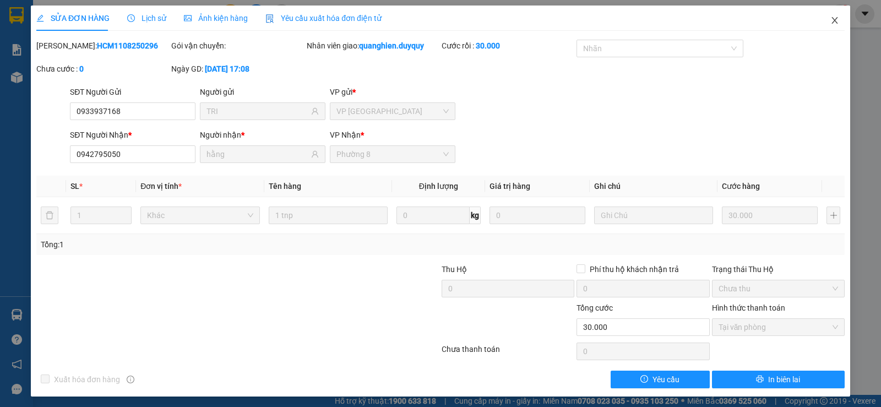
click at [830, 19] on icon "close" at bounding box center [834, 20] width 9 height 9
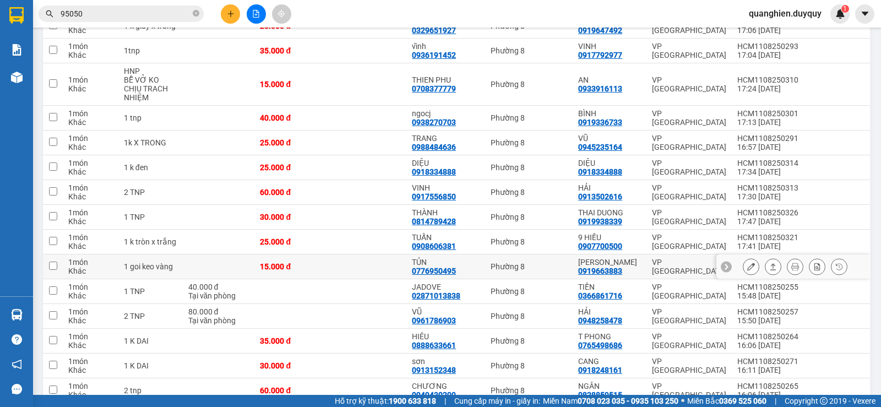
scroll to position [275, 0]
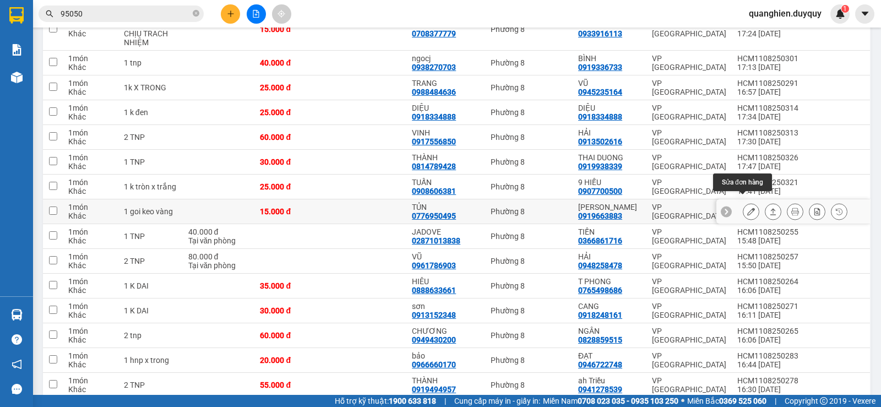
click at [747, 207] on icon at bounding box center [751, 211] width 8 height 8
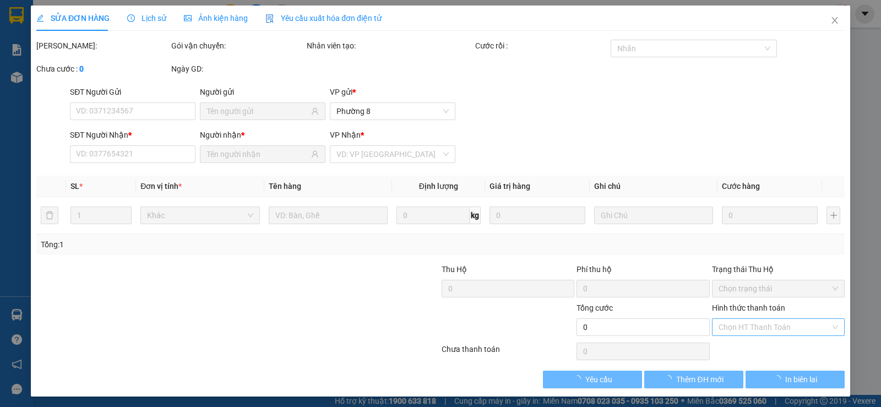
type input "0776950495"
type input "TỦN"
type input "0919663883"
type input "KIM THOA"
type input "15.000"
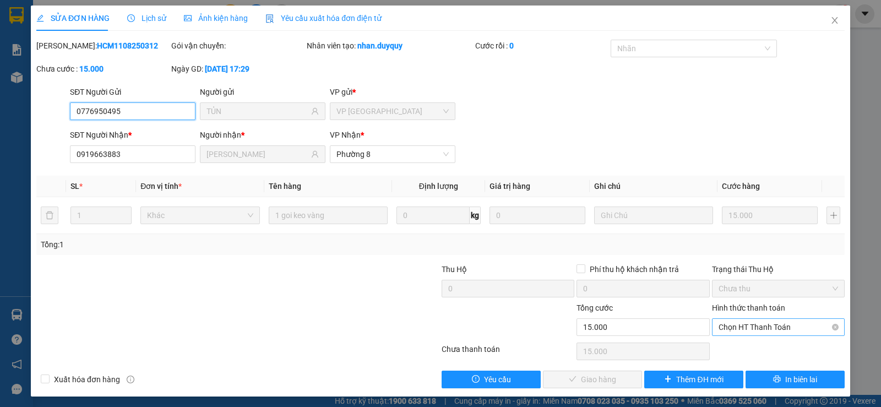
click at [768, 330] on span "Chọn HT Thanh Toán" at bounding box center [777, 327] width 119 height 17
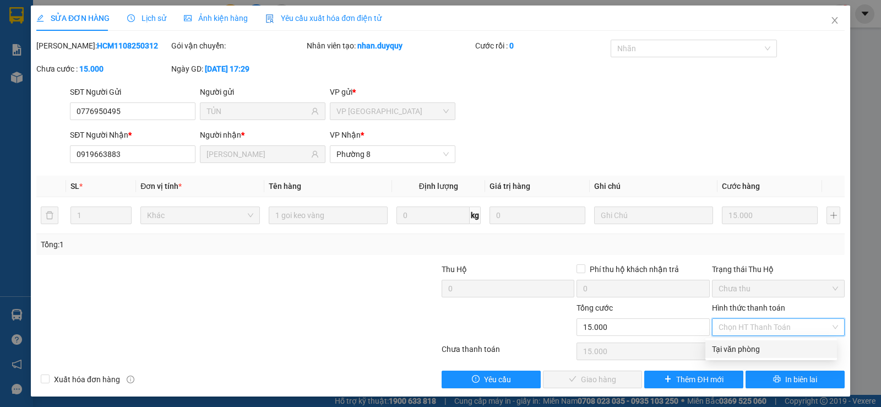
drag, startPoint x: 770, startPoint y: 346, endPoint x: 757, endPoint y: 351, distance: 14.6
click at [769, 347] on div "Tại văn phòng" at bounding box center [771, 349] width 118 height 12
type input "0"
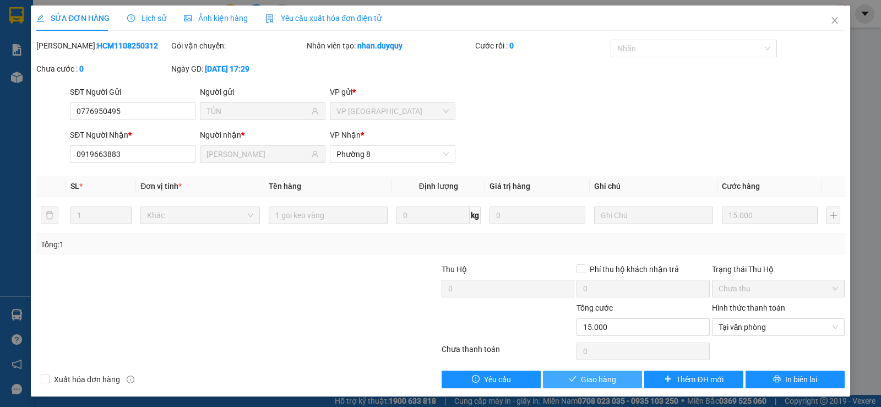
click at [583, 384] on span "Giao hàng" at bounding box center [598, 379] width 35 height 12
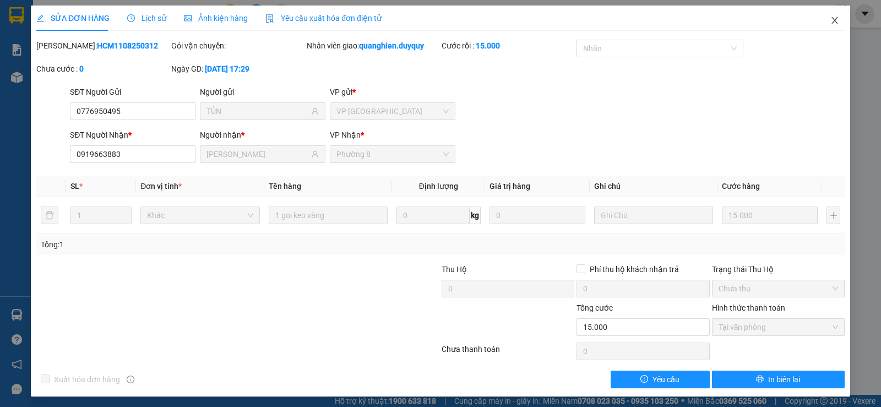
click at [830, 17] on icon "close" at bounding box center [834, 20] width 9 height 9
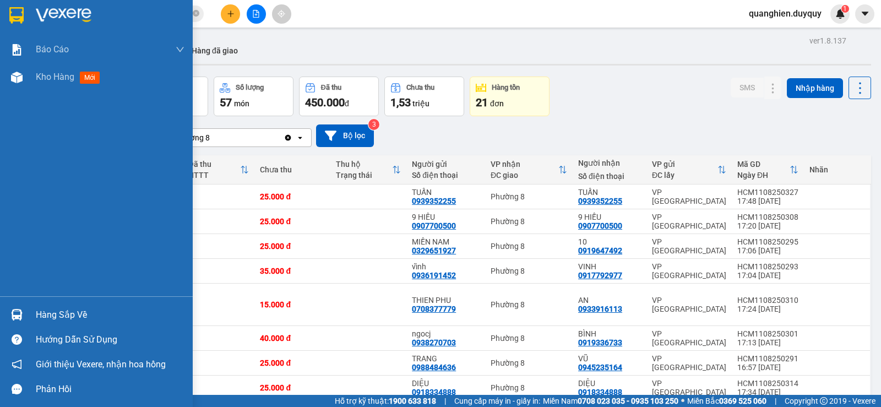
click at [42, 318] on div "Hàng sắp về" at bounding box center [110, 315] width 149 height 17
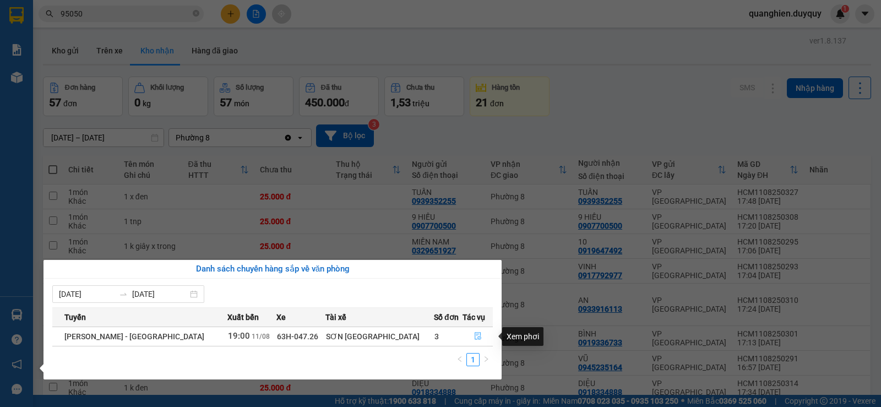
click at [474, 337] on icon "file-done" at bounding box center [478, 336] width 8 height 8
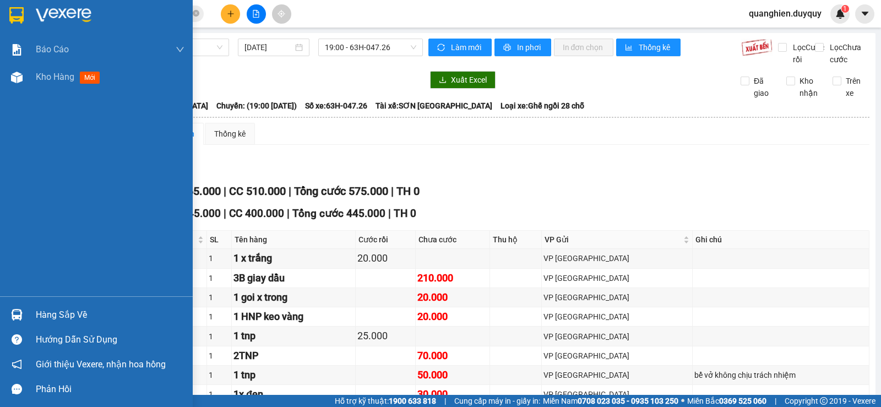
click at [58, 319] on div "Hàng sắp về" at bounding box center [110, 315] width 149 height 17
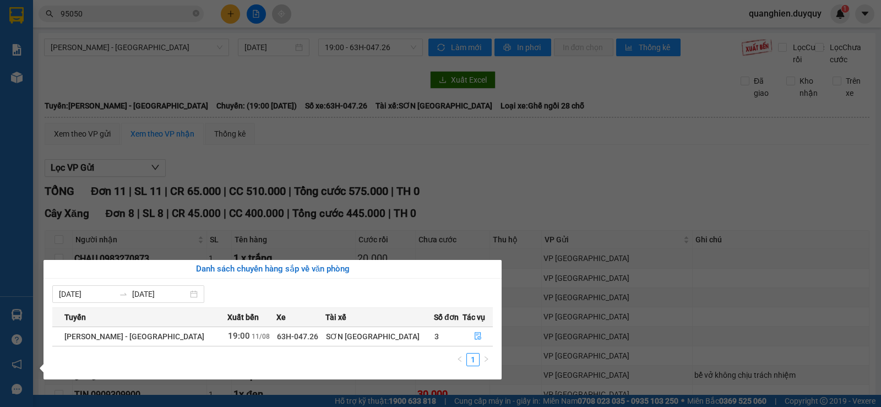
click at [545, 183] on section "Kết quả tìm kiếm ( 9 ) Bộ lọc Mã ĐH Trạng thái Món hàng Thu hộ Tổng cước Chưa c…" at bounding box center [440, 203] width 881 height 407
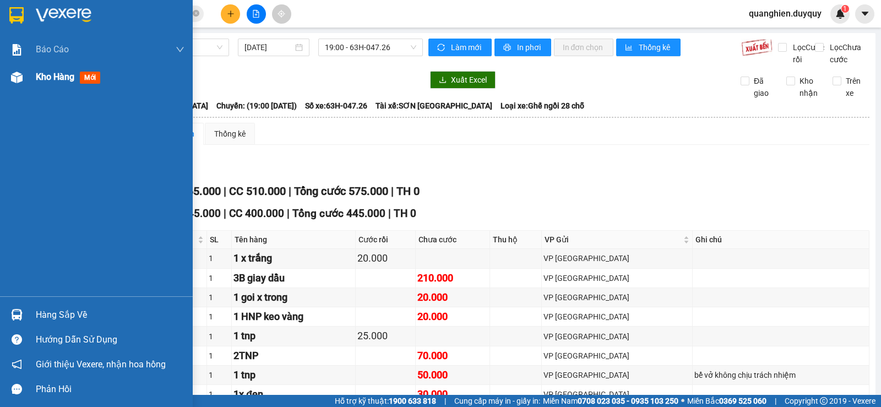
click at [46, 77] on span "Kho hàng" at bounding box center [55, 77] width 39 height 10
click at [66, 79] on span "Kho hàng" at bounding box center [55, 77] width 39 height 10
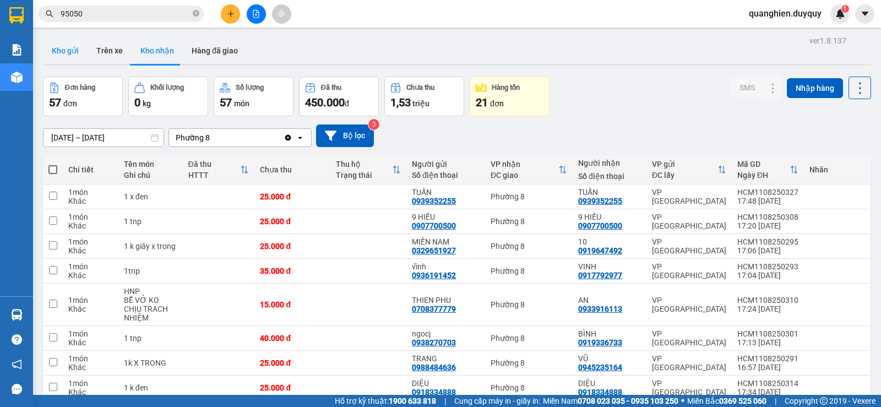
click at [68, 48] on button "Kho gửi" at bounding box center [65, 50] width 45 height 26
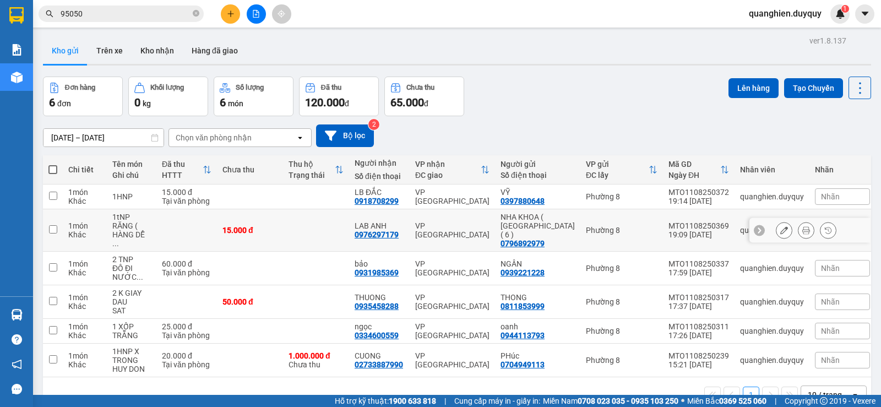
scroll to position [51, 0]
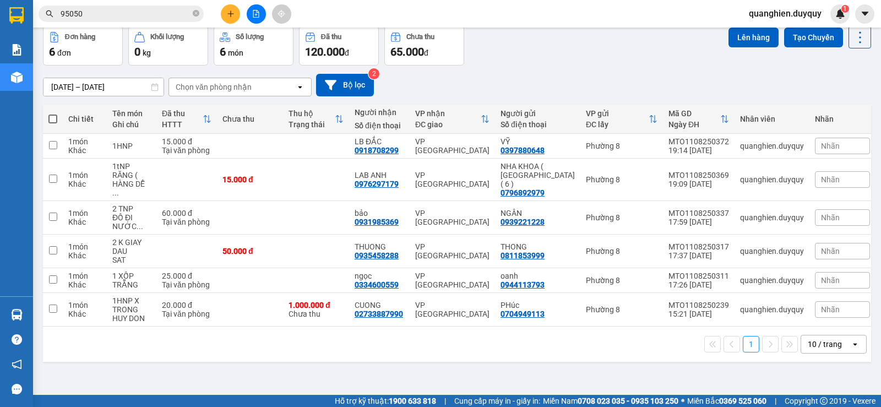
click at [54, 119] on span at bounding box center [52, 118] width 9 height 9
click at [53, 113] on input "checkbox" at bounding box center [53, 113] width 0 height 0
checkbox input "true"
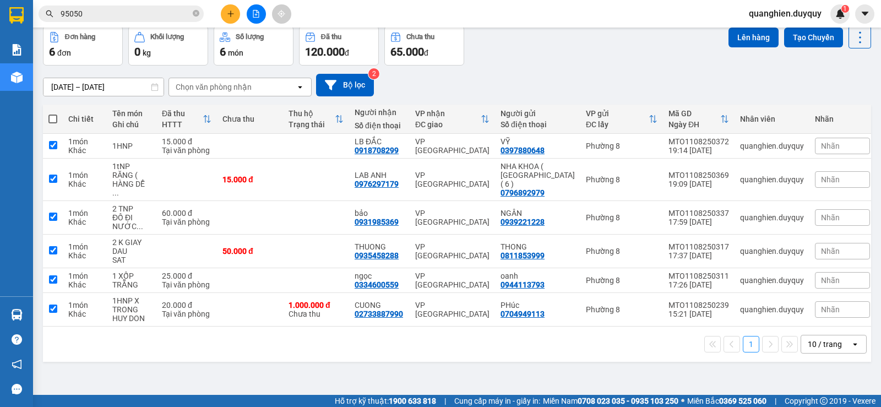
checkbox input "true"
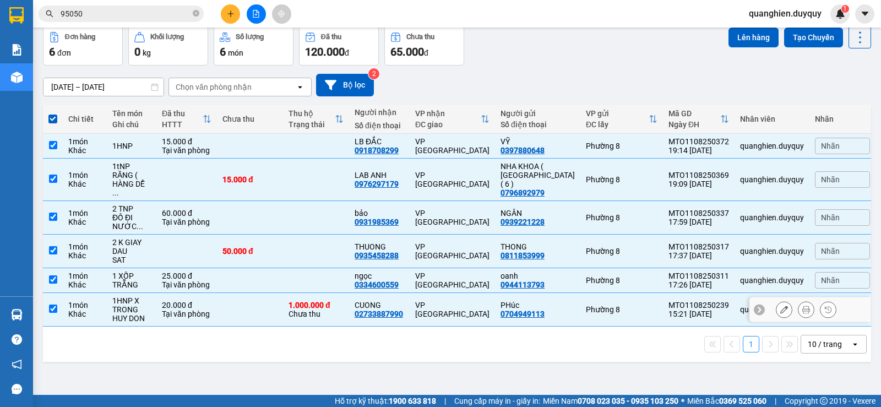
click at [52, 304] on input "checkbox" at bounding box center [53, 308] width 8 height 8
checkbox input "false"
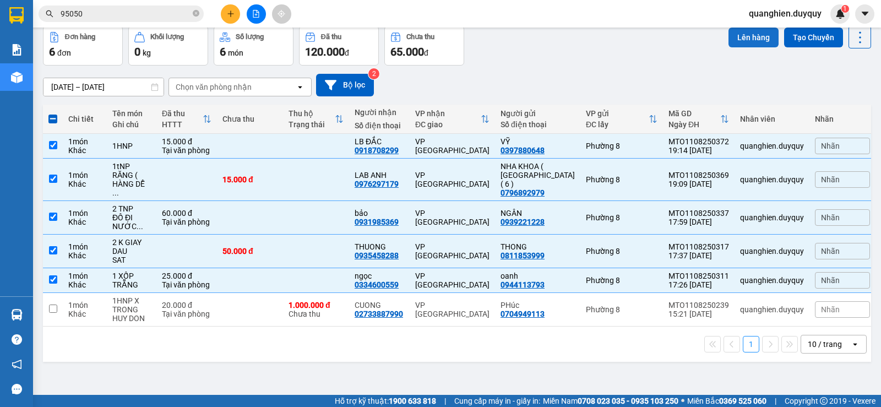
click at [753, 40] on button "Lên hàng" at bounding box center [753, 38] width 50 height 20
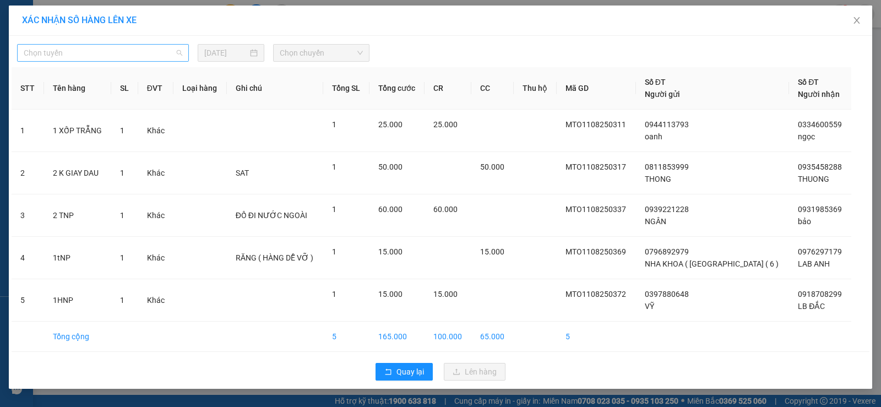
click at [82, 51] on span "Chọn tuyến" at bounding box center [103, 53] width 158 height 17
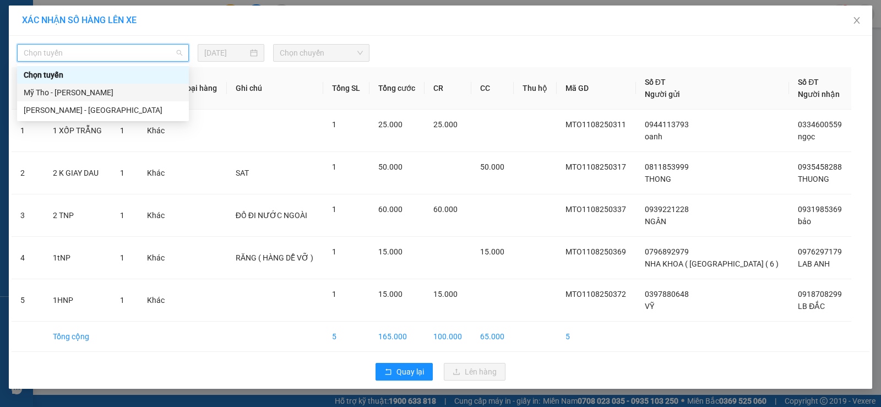
click at [94, 92] on div "Mỹ Tho - Hồ Chí Minh" at bounding box center [103, 92] width 158 height 12
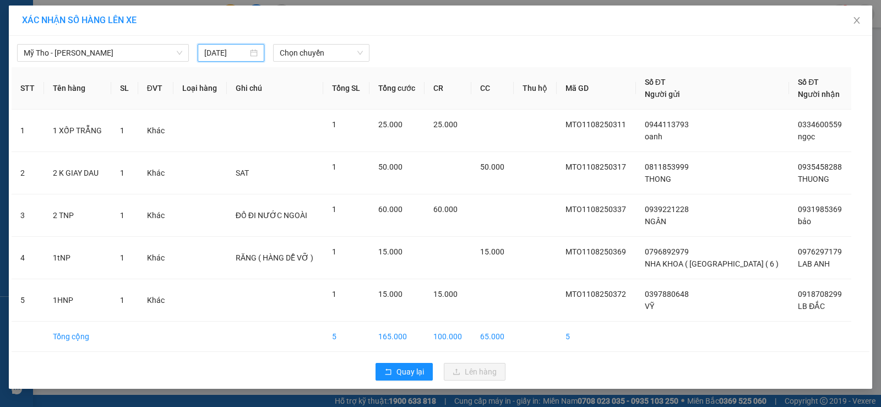
click at [236, 54] on input "11/08/2025" at bounding box center [225, 53] width 43 height 12
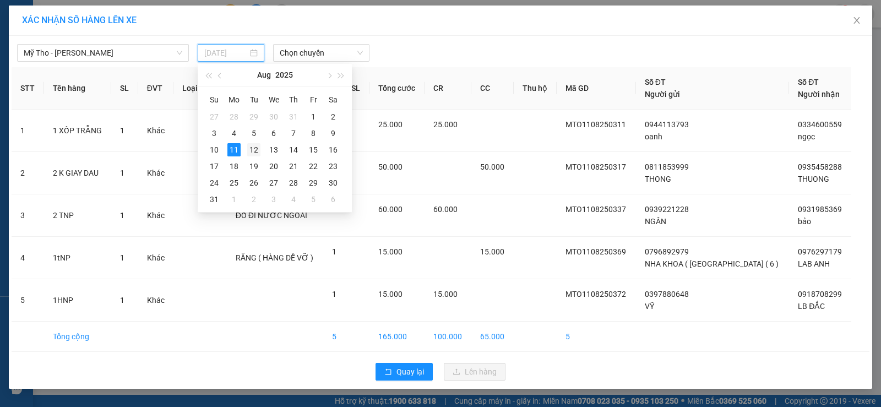
click at [256, 146] on div "12" at bounding box center [253, 149] width 13 height 13
type input "12/08/2025"
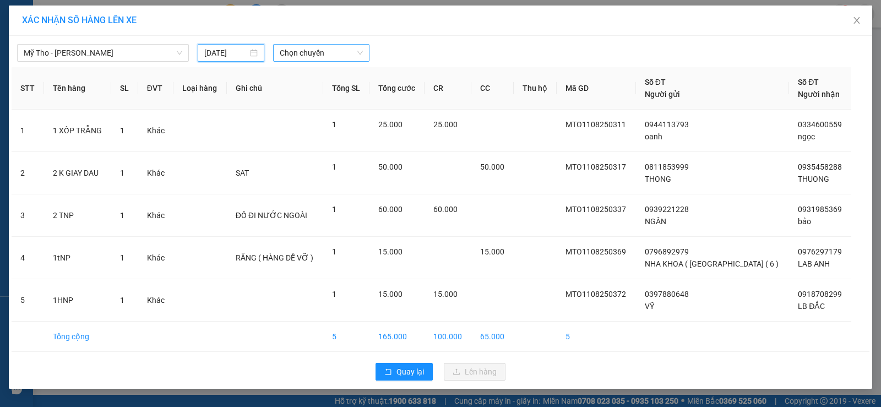
click at [323, 50] on span "Chọn chuyến" at bounding box center [321, 53] width 83 height 17
click at [858, 20] on icon "close" at bounding box center [856, 20] width 9 height 9
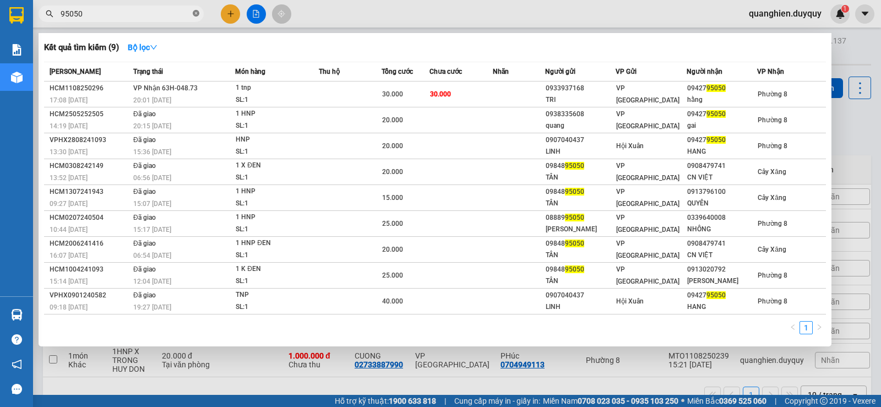
click at [195, 15] on icon "close-circle" at bounding box center [196, 13] width 7 height 7
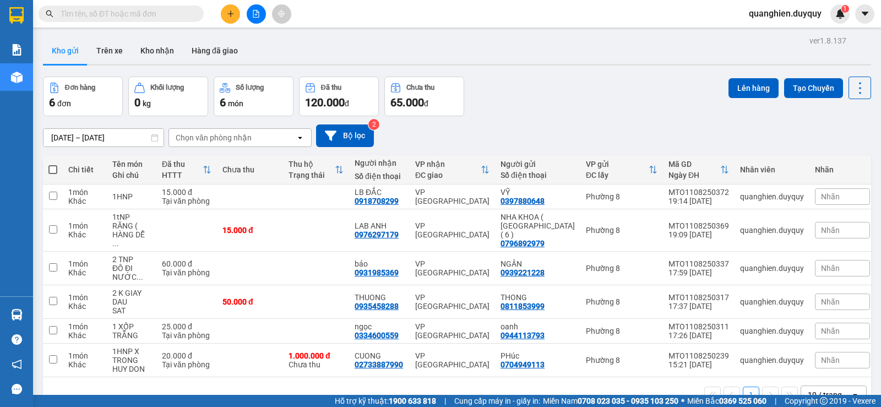
click at [176, 13] on input "text" at bounding box center [126, 14] width 130 height 12
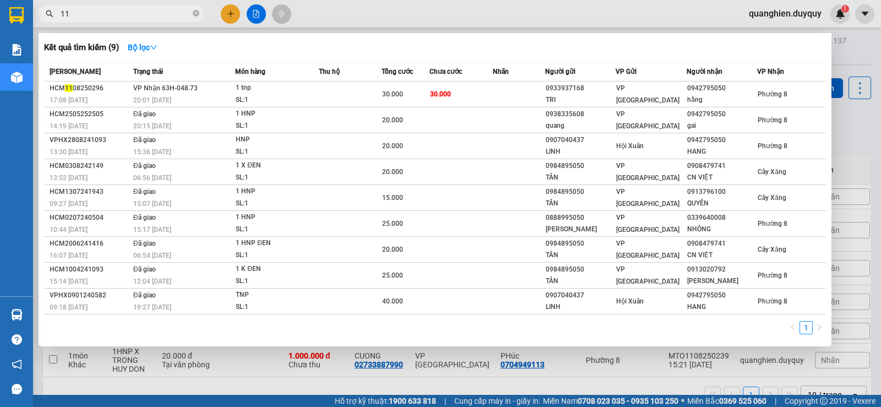
type input "119"
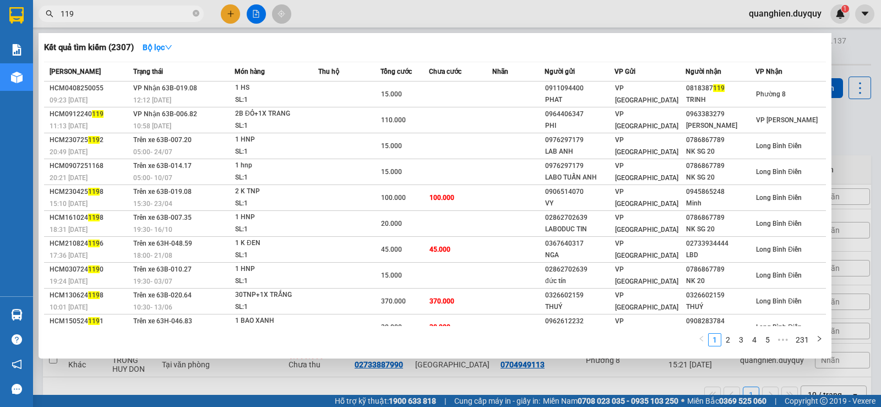
click at [184, 12] on input "119" at bounding box center [126, 14] width 130 height 12
click at [194, 17] on icon "close-circle" at bounding box center [196, 13] width 7 height 7
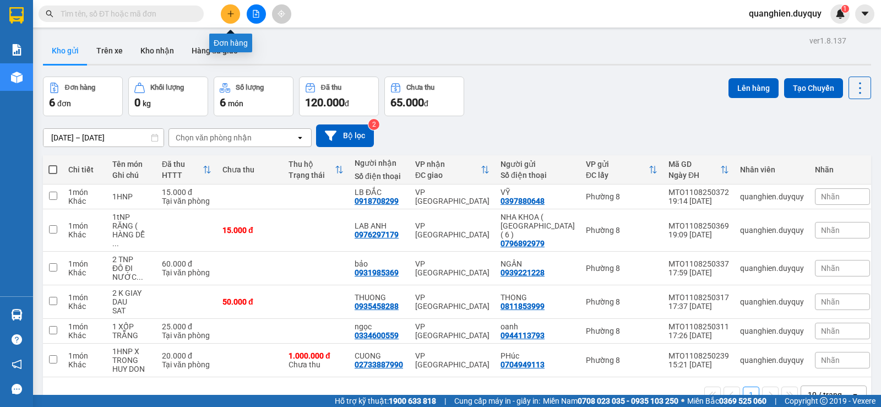
click at [237, 19] on button at bounding box center [230, 13] width 19 height 19
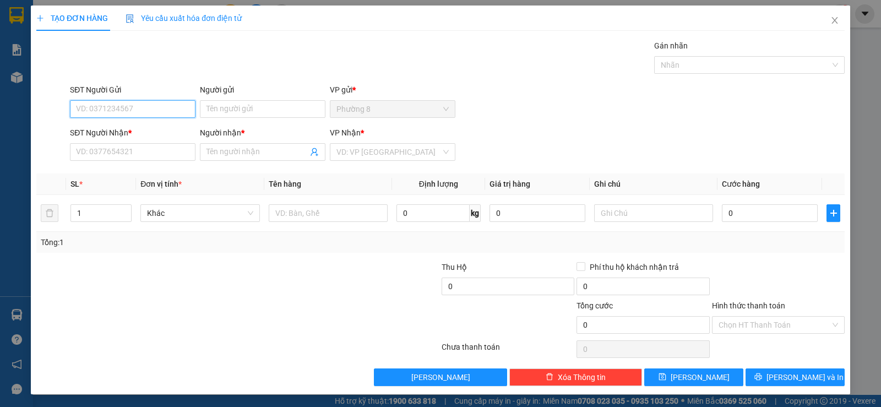
click at [167, 105] on input "SĐT Người Gửi" at bounding box center [132, 109] width 125 height 18
click at [143, 129] on div "0907360781 - HẠNH" at bounding box center [131, 131] width 111 height 12
type input "0907360781"
type input "HẠNH"
type input "0909117165"
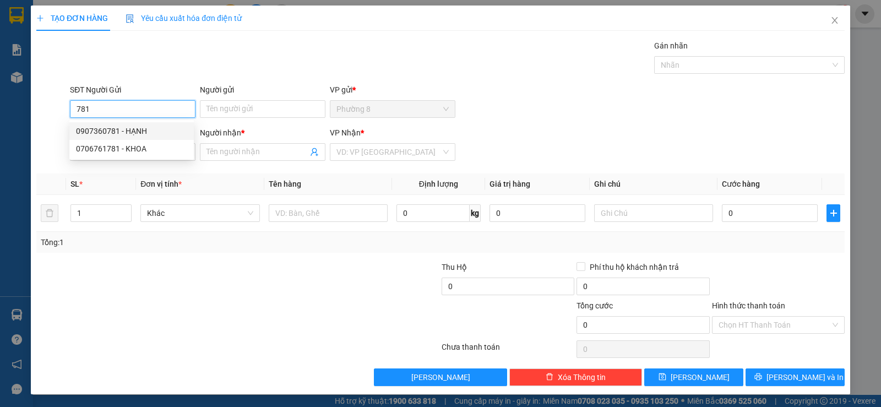
type input "HẠNH"
type input "30.000"
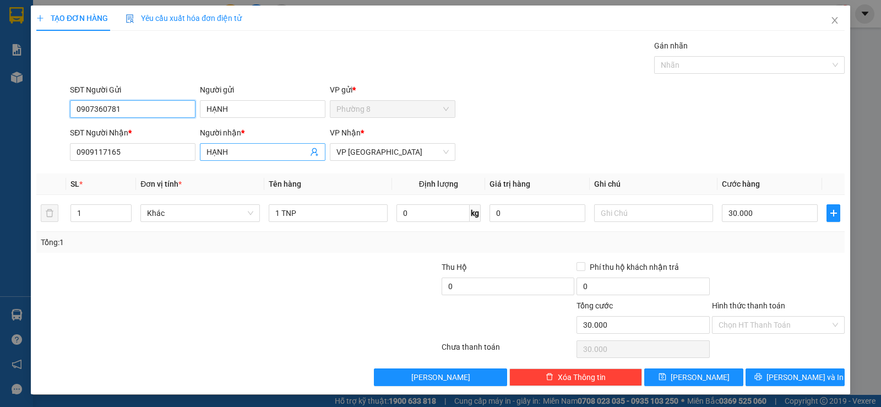
type input "0907360781"
click at [310, 150] on icon "user-add" at bounding box center [314, 151] width 9 height 9
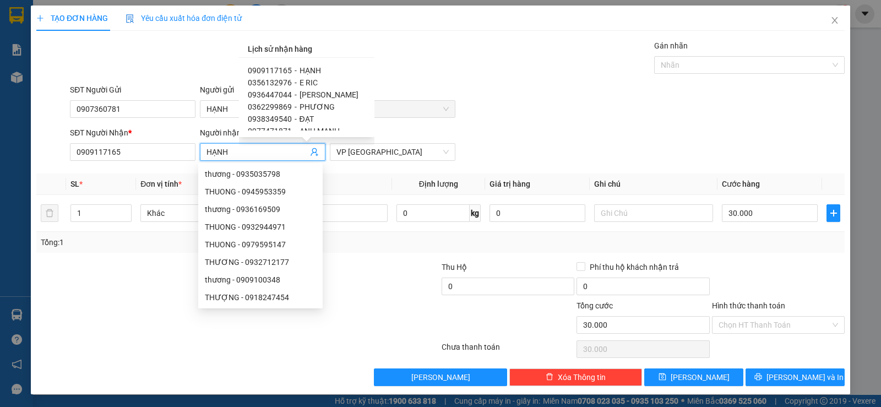
click at [277, 94] on span "0936447044" at bounding box center [270, 94] width 44 height 9
type input "0936447044"
type input "NGỌC ANH"
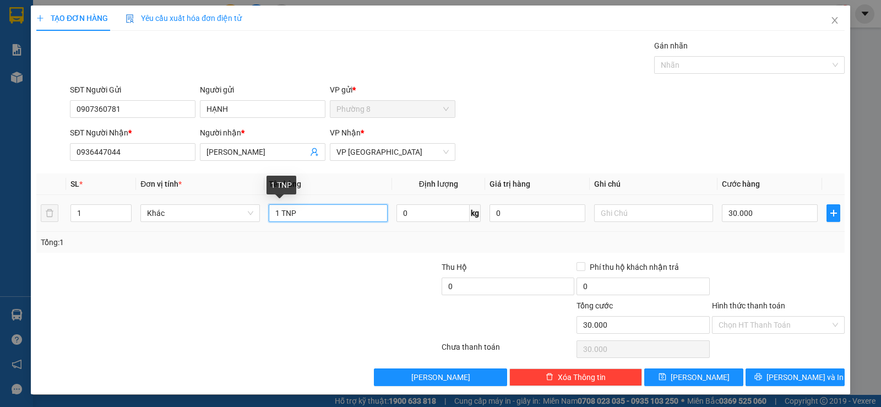
click at [333, 214] on input "1 TNP" at bounding box center [328, 213] width 119 height 18
type input "1 TEP GIAY"
click at [760, 209] on input "30.000" at bounding box center [769, 213] width 96 height 18
type input "1"
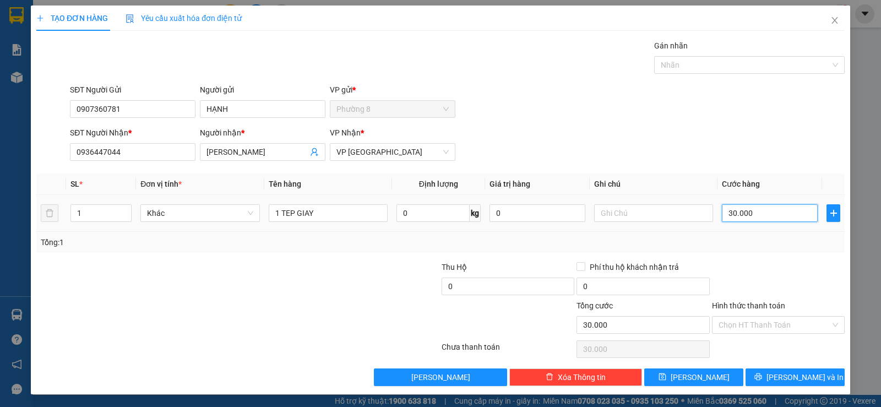
type input "1"
type input "15"
type input "150"
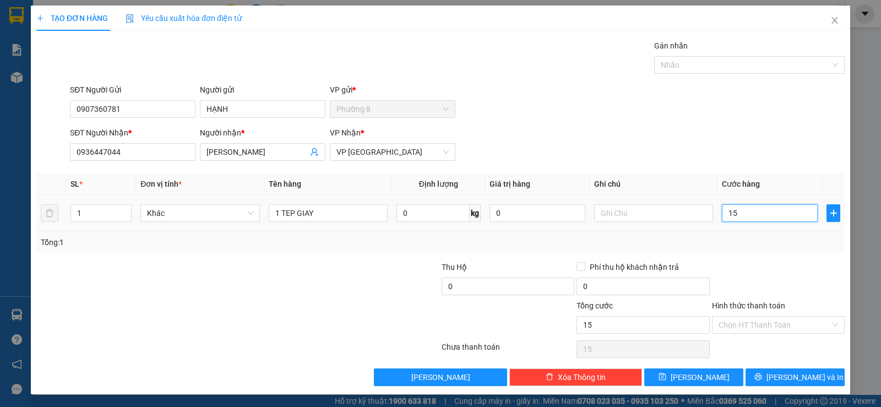
type input "150"
type input "1.500"
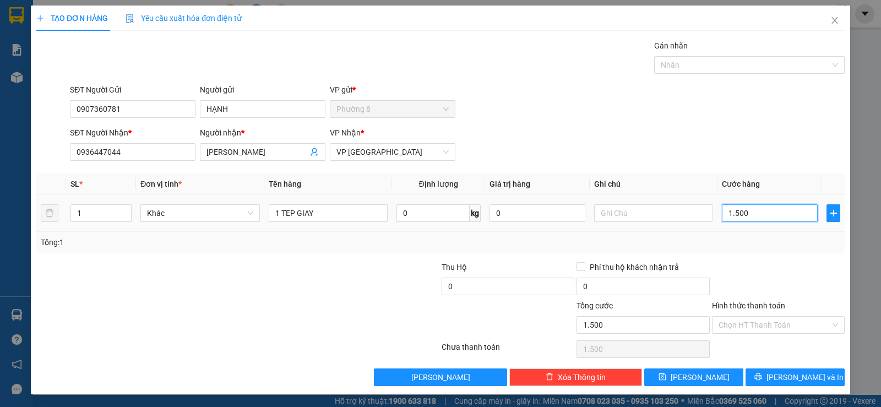
type input "15.000"
click at [739, 323] on input "Hình thức thanh toán" at bounding box center [774, 324] width 112 height 17
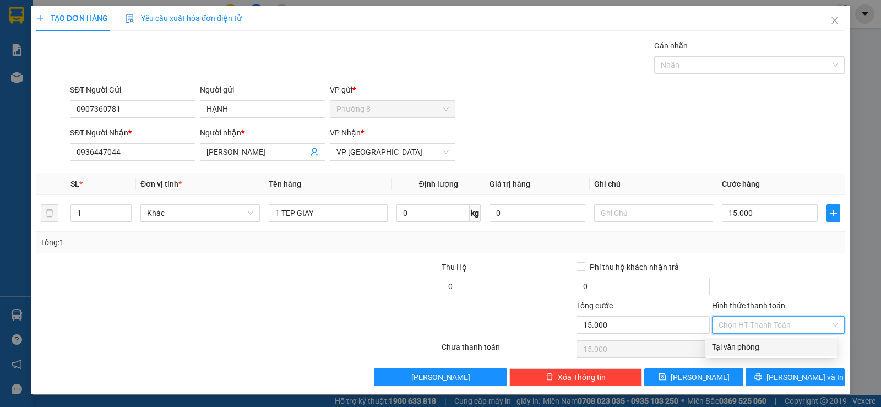
click at [739, 345] on div "Tại văn phòng" at bounding box center [771, 347] width 118 height 12
type input "0"
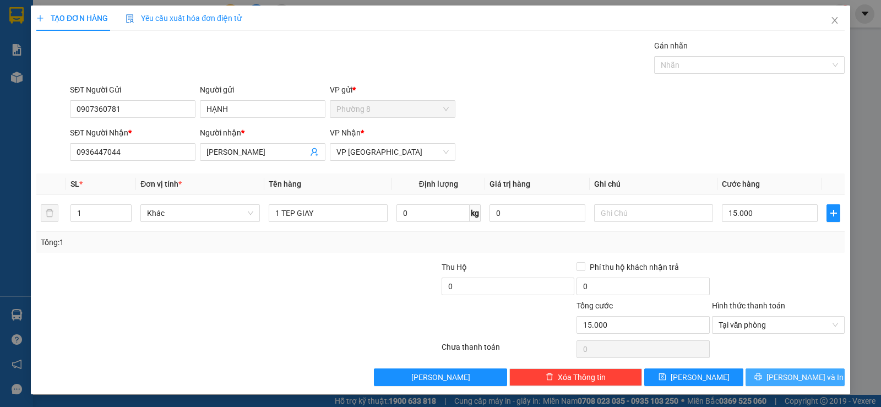
click at [758, 371] on button "Lưu và In" at bounding box center [794, 377] width 99 height 18
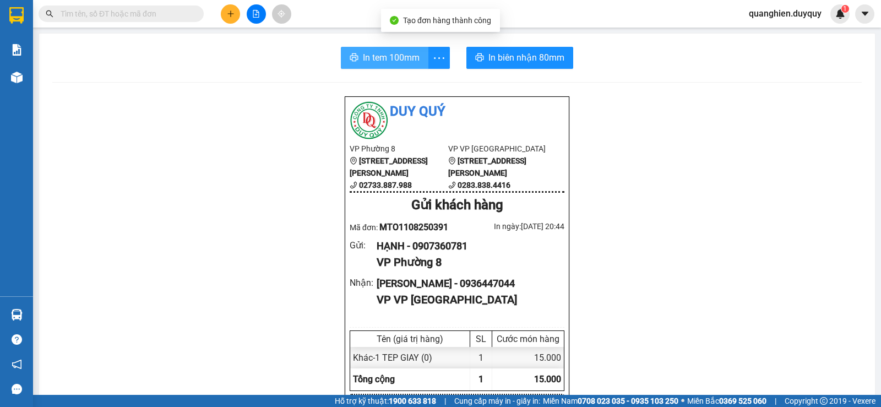
click at [363, 56] on span "In tem 100mm" at bounding box center [391, 58] width 57 height 14
click at [192, 14] on span at bounding box center [121, 14] width 165 height 17
click at [177, 13] on input "text" at bounding box center [126, 14] width 130 height 12
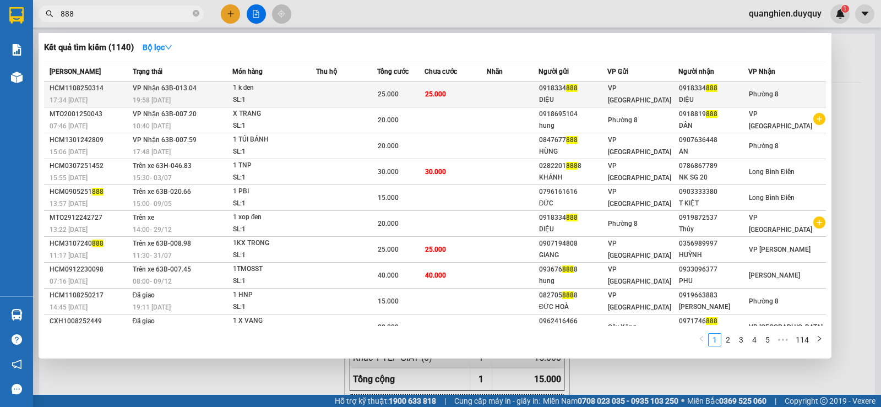
type input "888"
click at [480, 95] on td "25.000" at bounding box center [455, 94] width 62 height 26
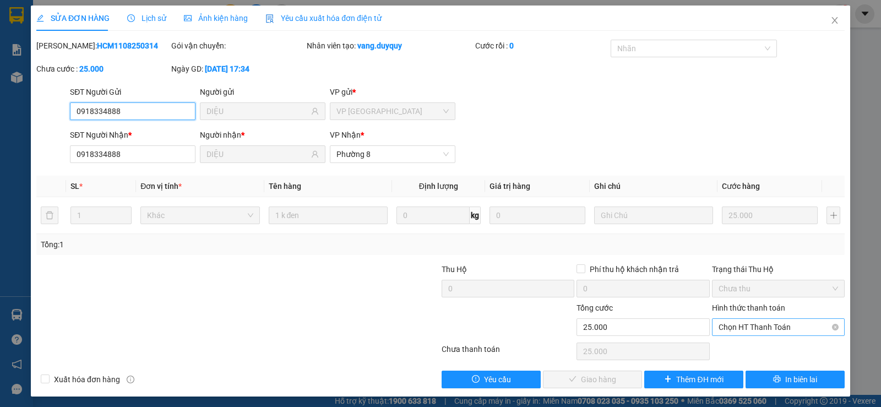
click at [729, 330] on span "Chọn HT Thanh Toán" at bounding box center [777, 327] width 119 height 17
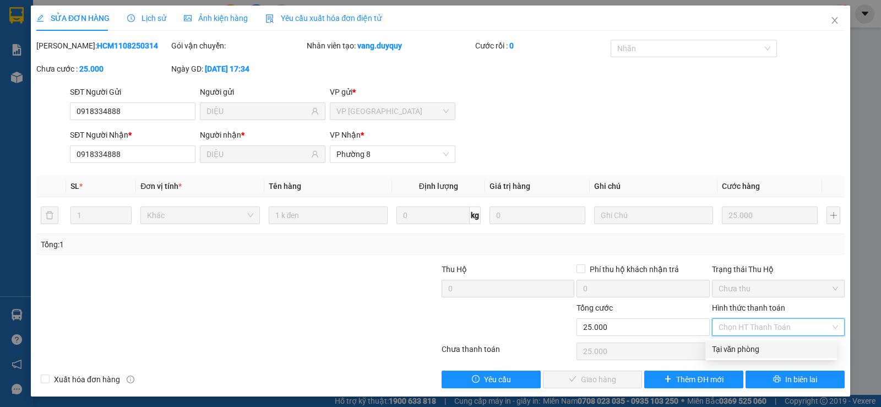
click at [738, 348] on div "Tại văn phòng" at bounding box center [771, 349] width 118 height 12
type input "0"
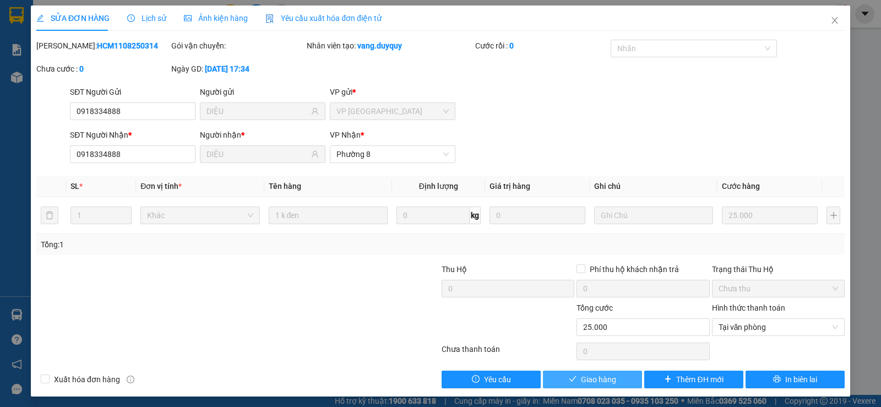
click at [592, 377] on span "Giao hàng" at bounding box center [598, 379] width 35 height 12
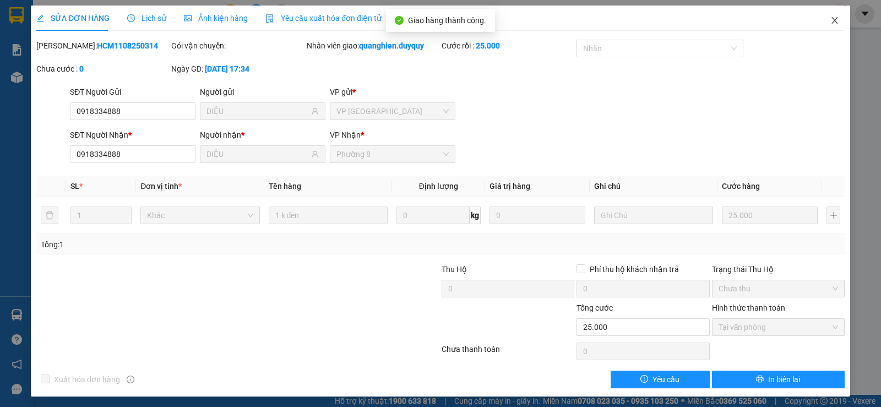
click at [830, 18] on icon "close" at bounding box center [834, 20] width 9 height 9
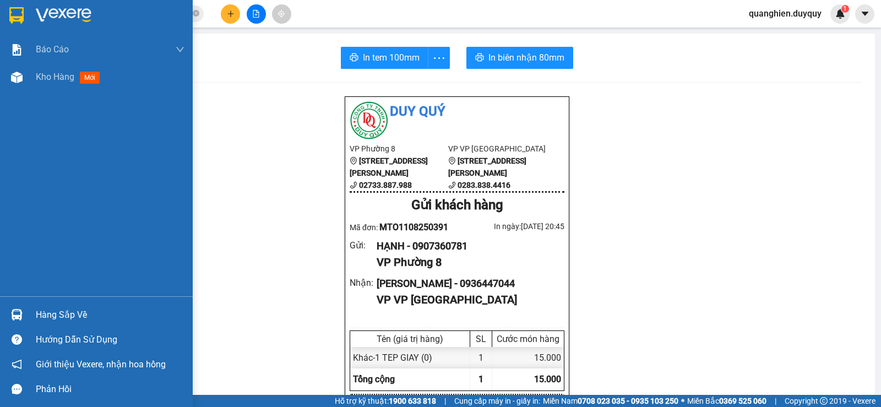
click at [50, 315] on div "Hàng sắp về" at bounding box center [110, 315] width 149 height 17
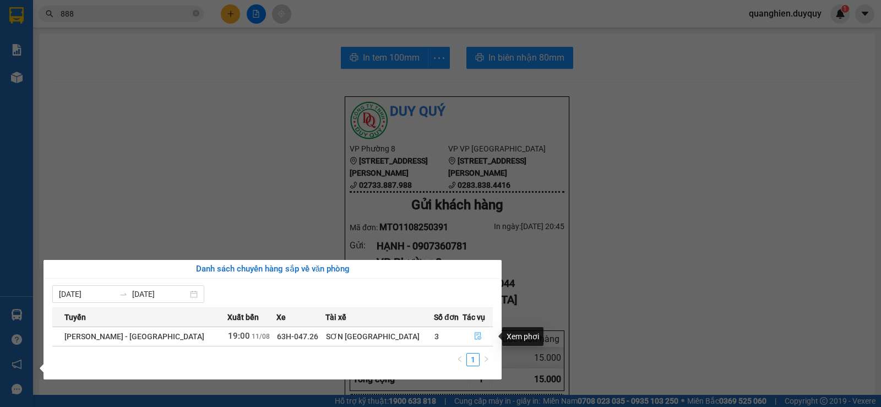
click at [474, 338] on icon "file-done" at bounding box center [477, 336] width 7 height 8
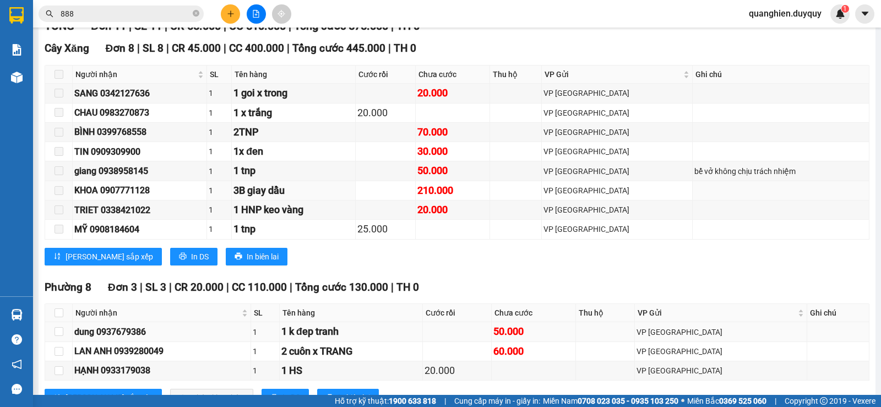
scroll to position [220, 0]
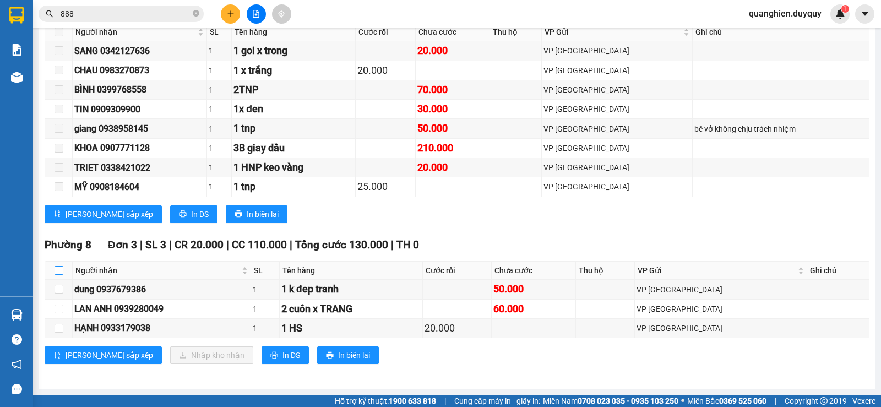
click at [59, 268] on input "checkbox" at bounding box center [58, 270] width 9 height 9
checkbox input "true"
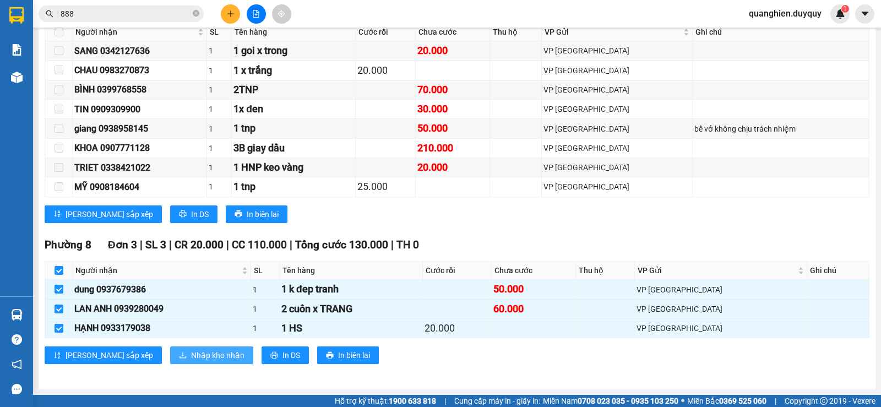
click at [191, 354] on span "Nhập kho nhận" at bounding box center [217, 355] width 53 height 12
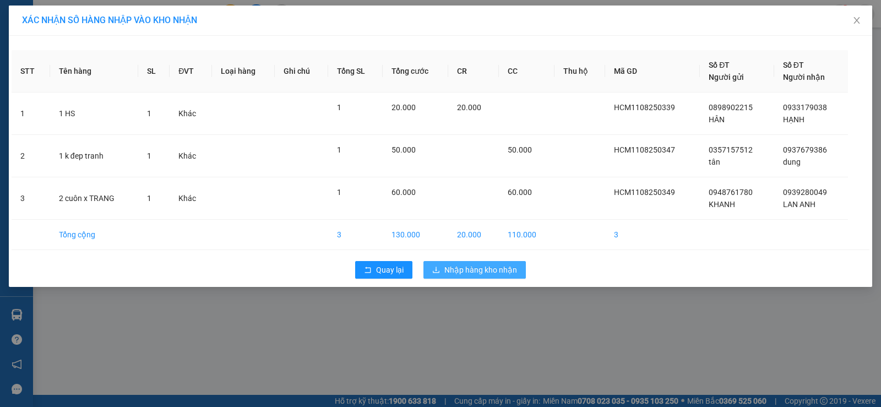
click at [487, 272] on span "Nhập hàng kho nhận" at bounding box center [480, 270] width 73 height 12
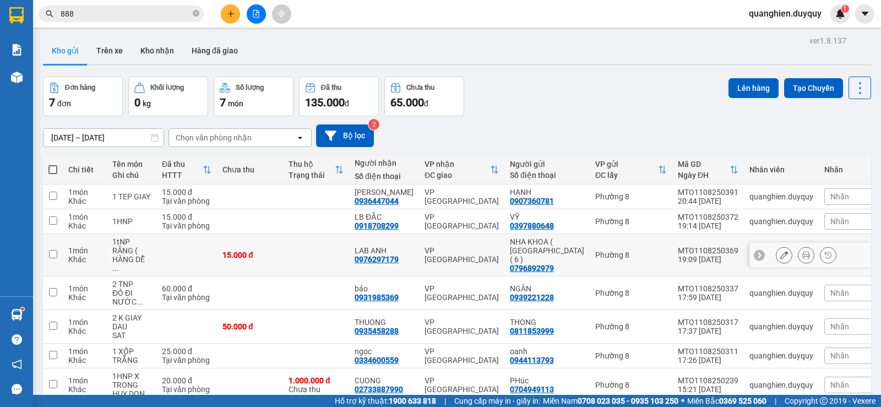
scroll to position [51, 0]
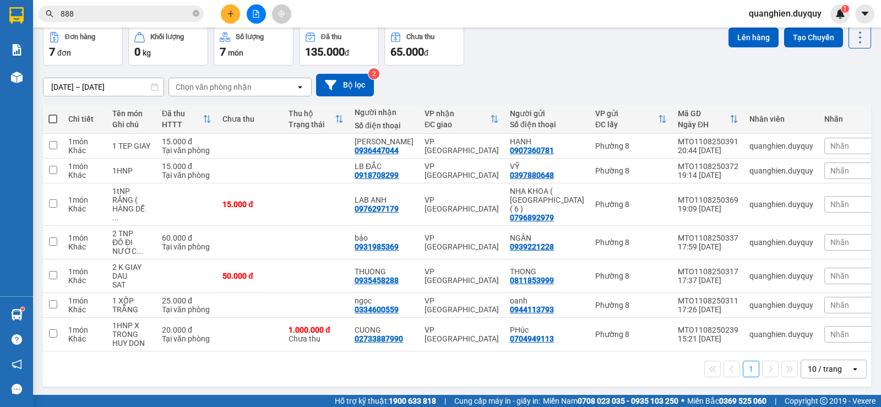
click at [49, 118] on span at bounding box center [52, 118] width 9 height 9
click at [53, 113] on input "checkbox" at bounding box center [53, 113] width 0 height 0
checkbox input "true"
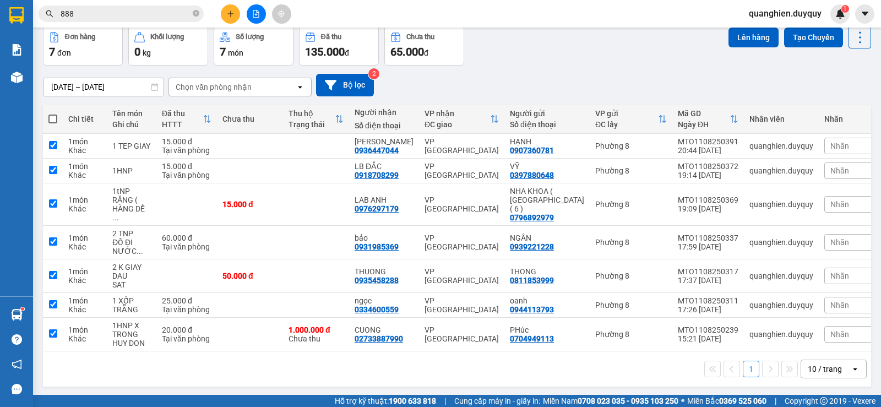
checkbox input "true"
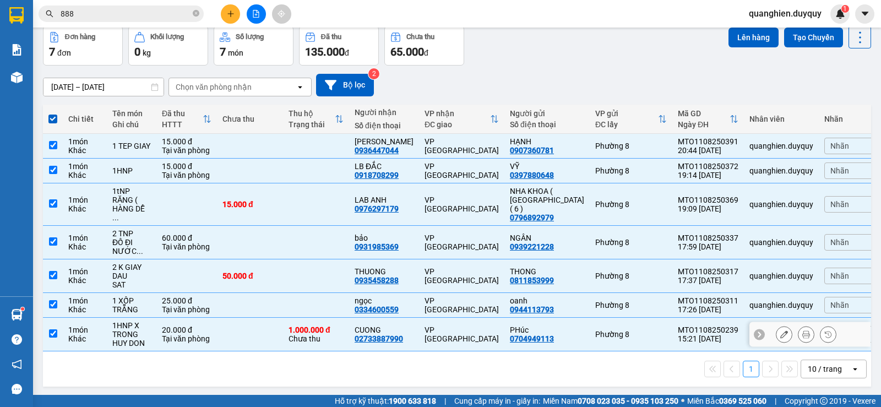
click at [55, 329] on input "checkbox" at bounding box center [53, 333] width 8 height 8
checkbox input "false"
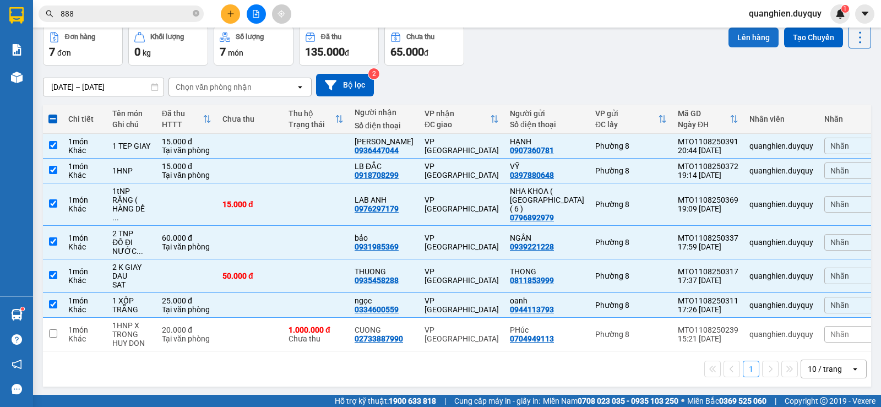
click at [739, 40] on button "Lên hàng" at bounding box center [753, 38] width 50 height 20
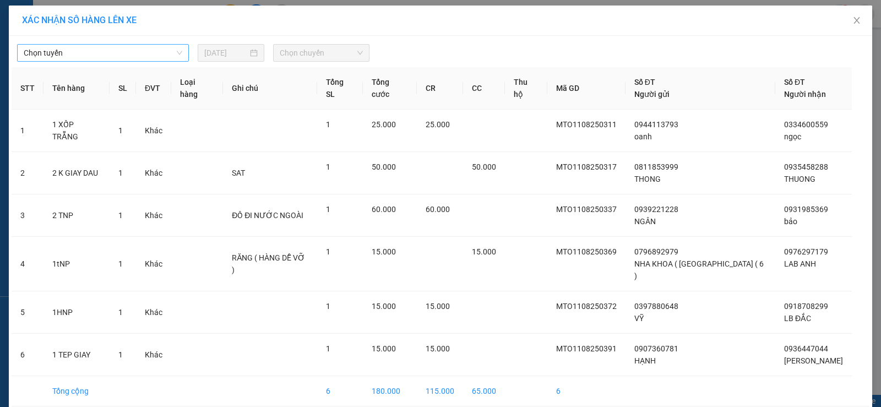
click at [113, 53] on span "Chọn tuyến" at bounding box center [103, 53] width 158 height 17
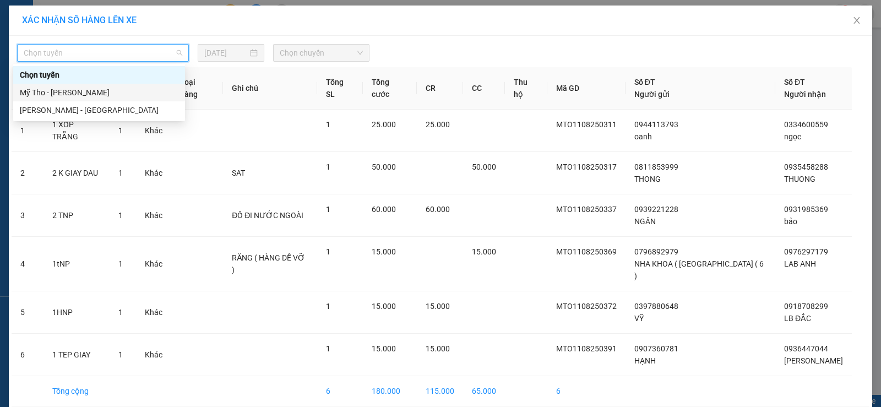
click at [103, 95] on div "Mỹ Tho - Hồ Chí Minh" at bounding box center [99, 92] width 158 height 12
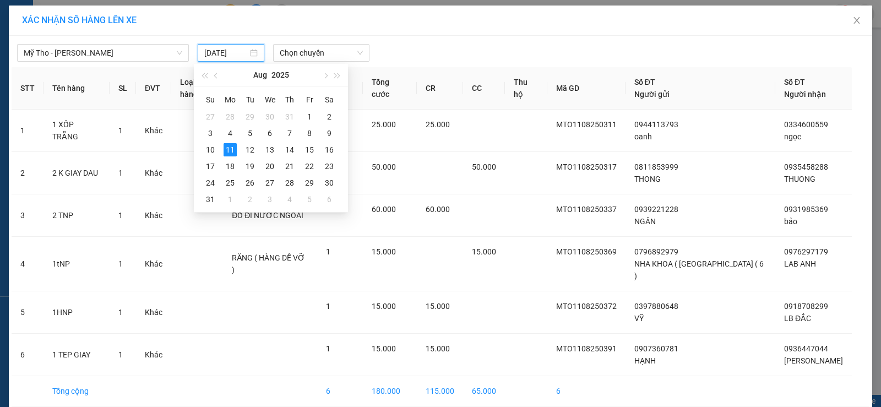
click at [236, 47] on input "11/08/2025" at bounding box center [225, 53] width 43 height 12
click at [248, 151] on div "12" at bounding box center [249, 149] width 13 height 13
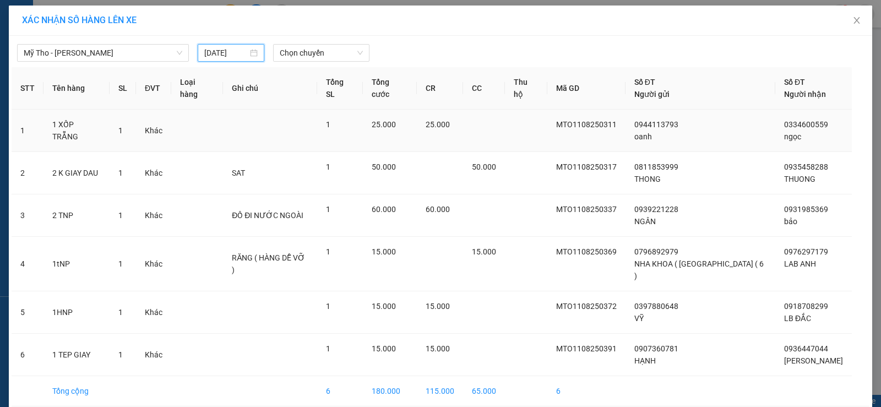
type input "12/08/2025"
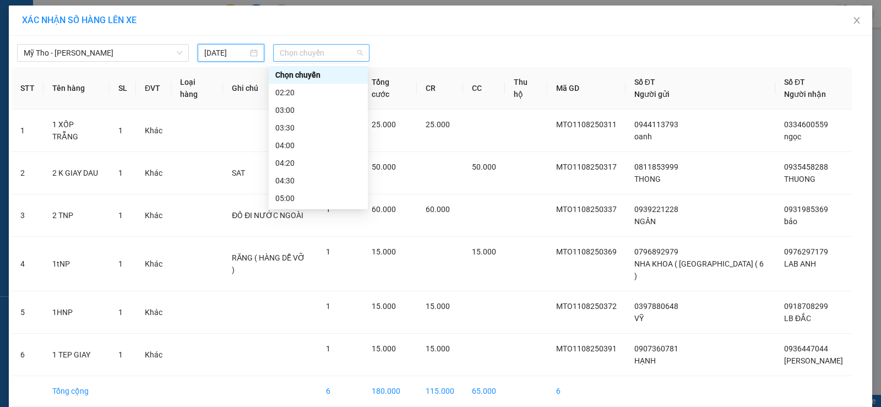
click at [351, 54] on span "Chọn chuyến" at bounding box center [321, 53] width 83 height 17
click at [317, 198] on div "05:00" at bounding box center [318, 198] width 86 height 12
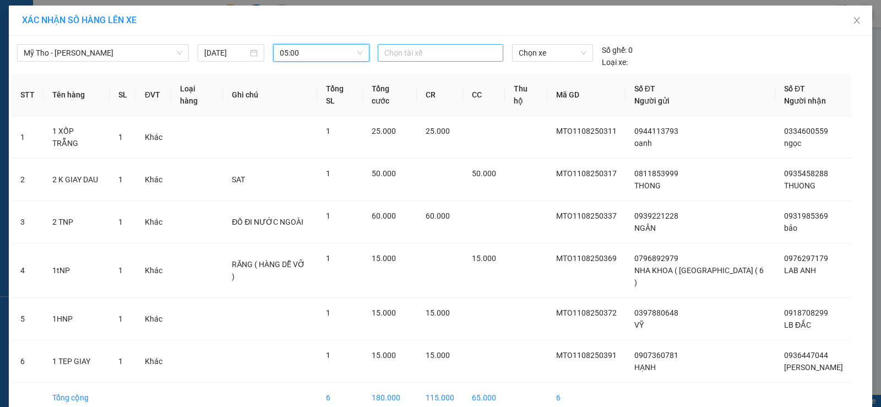
click at [413, 57] on div at bounding box center [440, 52] width 120 height 13
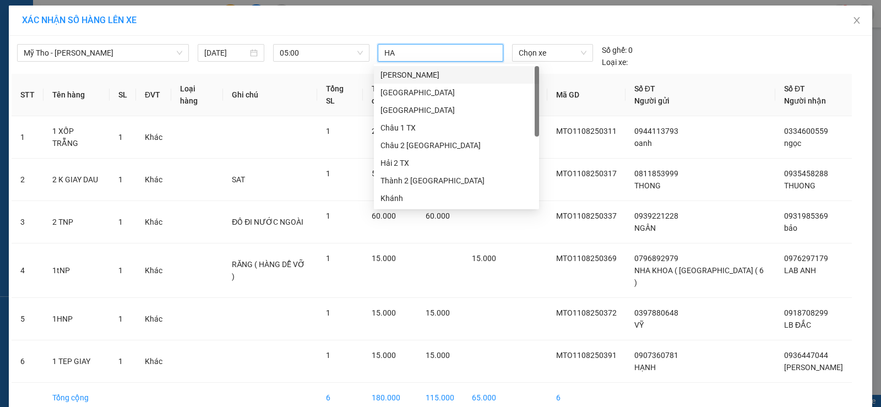
type input "HAI"
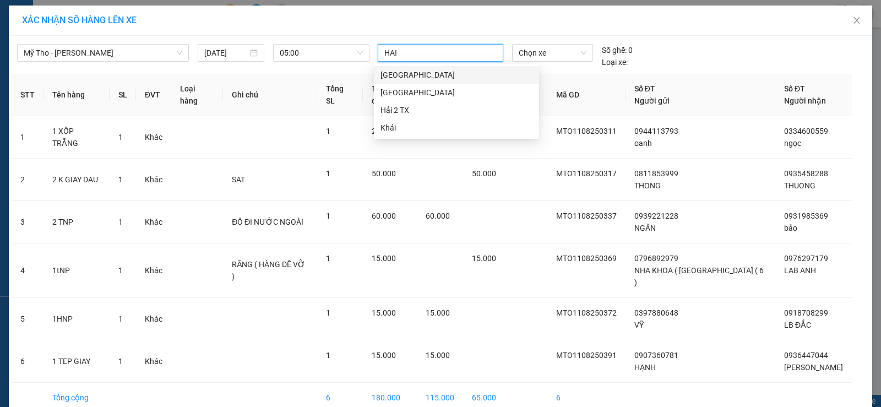
click at [423, 74] on div "Hải TX" at bounding box center [456, 75] width 152 height 12
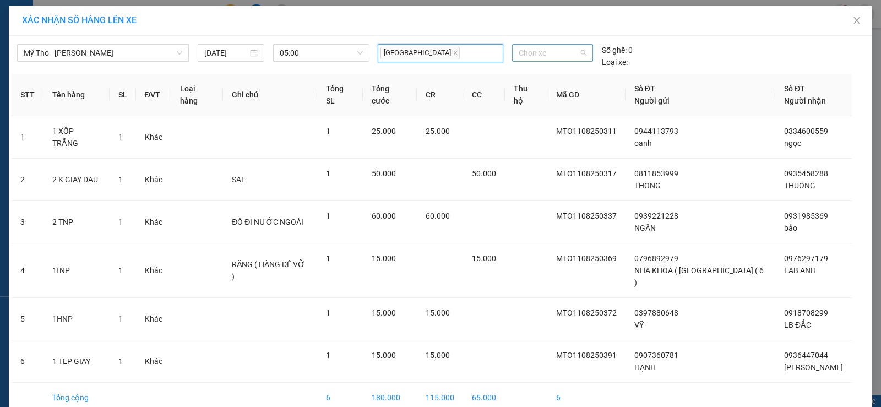
click at [540, 54] on span "Chọn xe" at bounding box center [552, 53] width 68 height 17
type input "949"
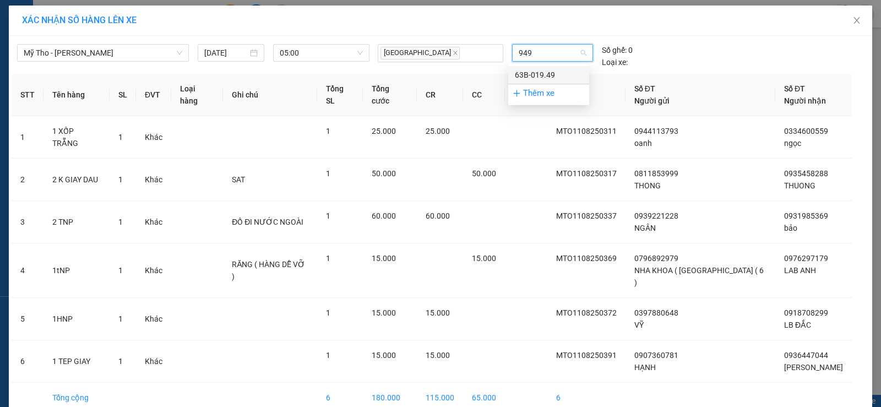
click at [544, 72] on div "63B-019.49" at bounding box center [549, 75] width 68 height 12
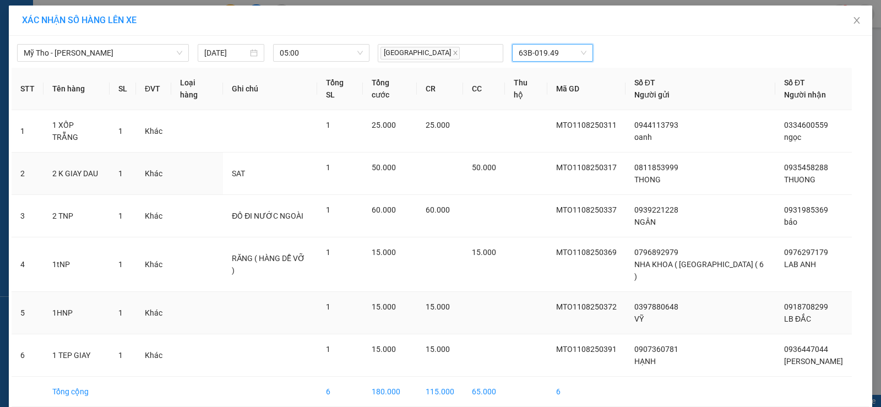
scroll to position [38, 0]
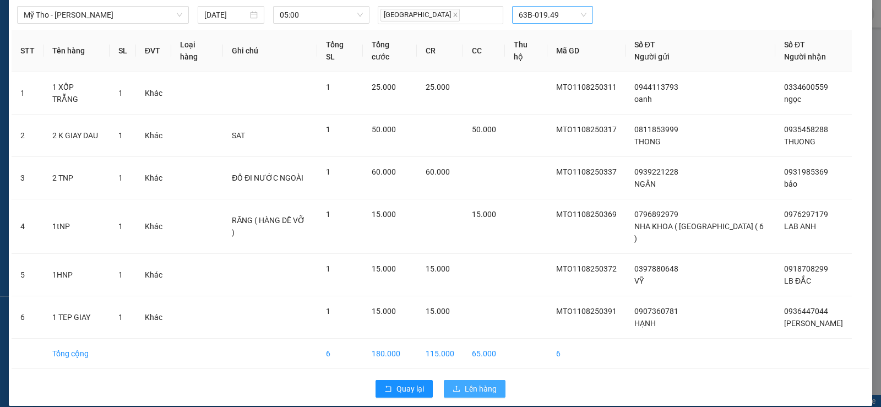
click at [479, 382] on span "Lên hàng" at bounding box center [480, 388] width 32 height 12
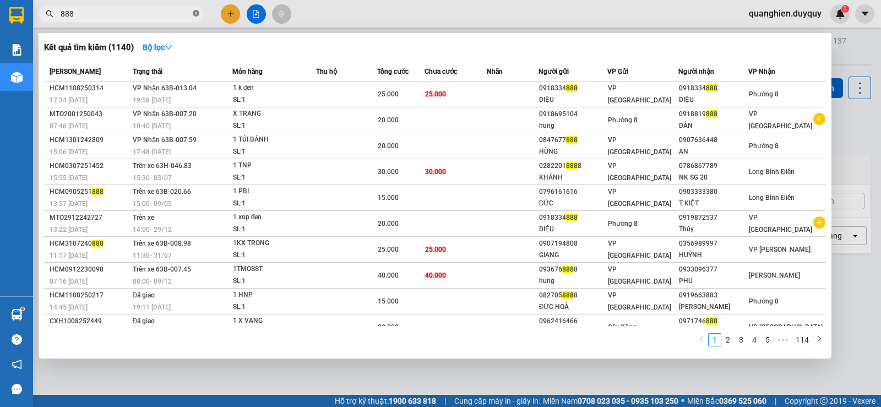
click at [194, 15] on icon "close-circle" at bounding box center [196, 13] width 7 height 7
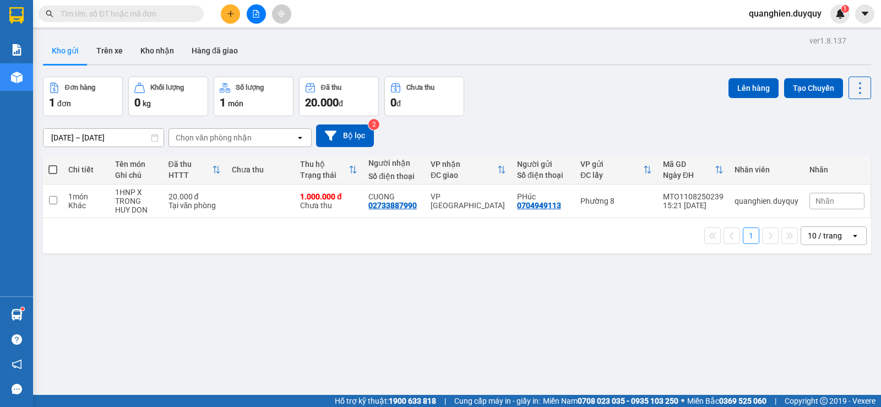
click at [178, 17] on input "text" at bounding box center [126, 14] width 130 height 12
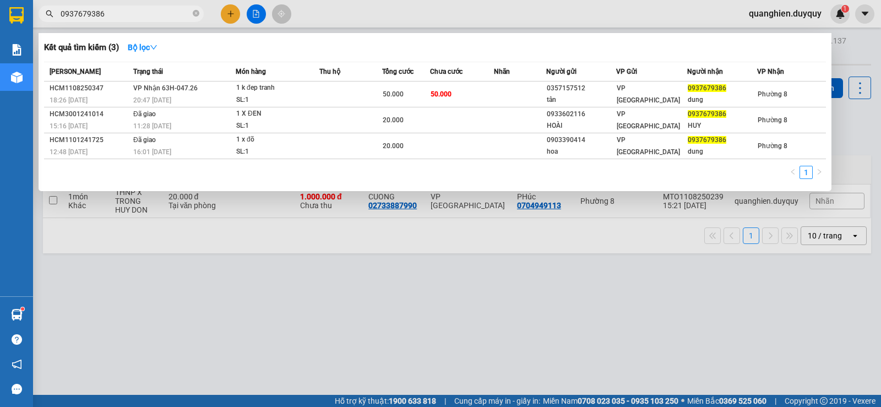
type input "0937679386"
click at [245, 287] on div at bounding box center [440, 203] width 881 height 407
click at [193, 12] on icon "close-circle" at bounding box center [196, 13] width 7 height 7
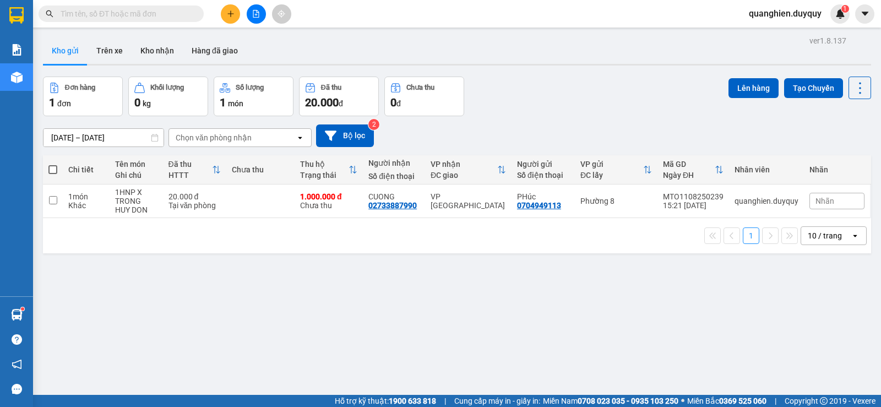
click at [168, 22] on div "Kết quả tìm kiếm ( 3 ) Bộ lọc Mã ĐH Trạng thái Món hàng Thu hộ Tổng cước Chưa c…" at bounding box center [107, 13] width 215 height 19
click at [161, 12] on input "text" at bounding box center [126, 14] width 130 height 12
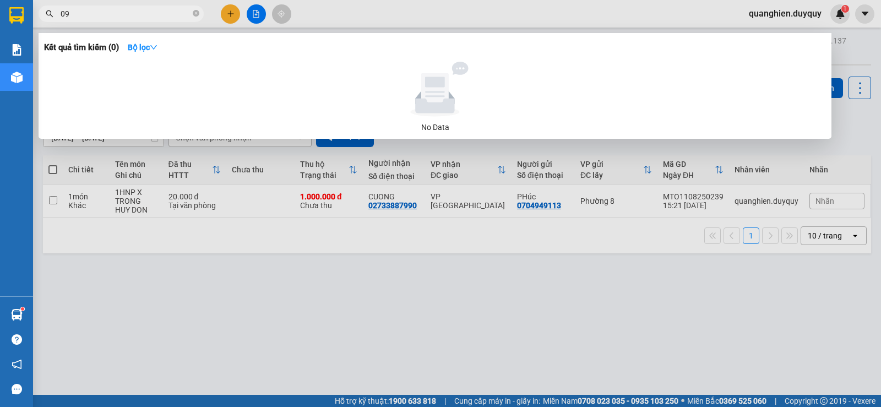
type input "0"
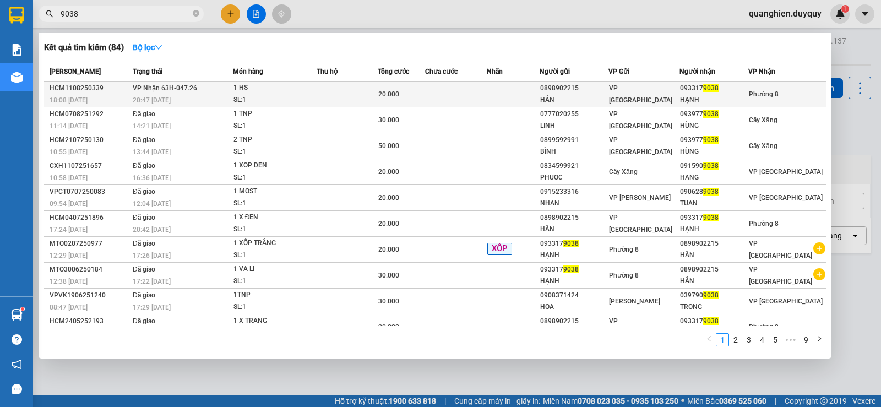
type input "9038"
click at [373, 97] on td at bounding box center [347, 94] width 62 height 26
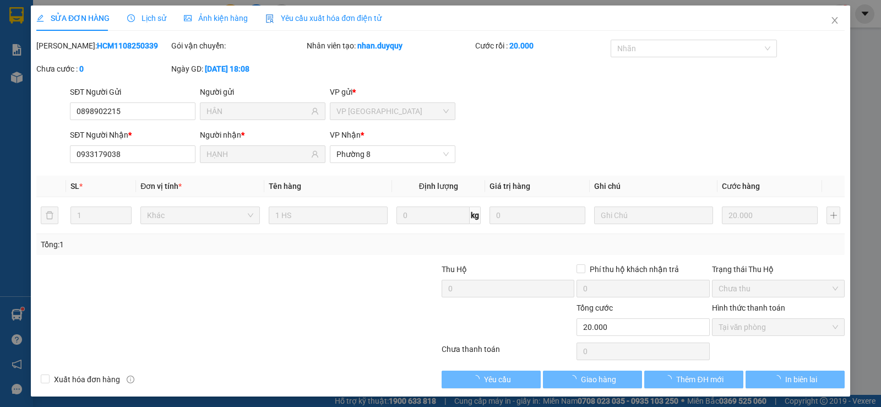
type input "0898902215"
type input "HÂN"
type input "0933179038"
type input "HẠNH"
type input "20.000"
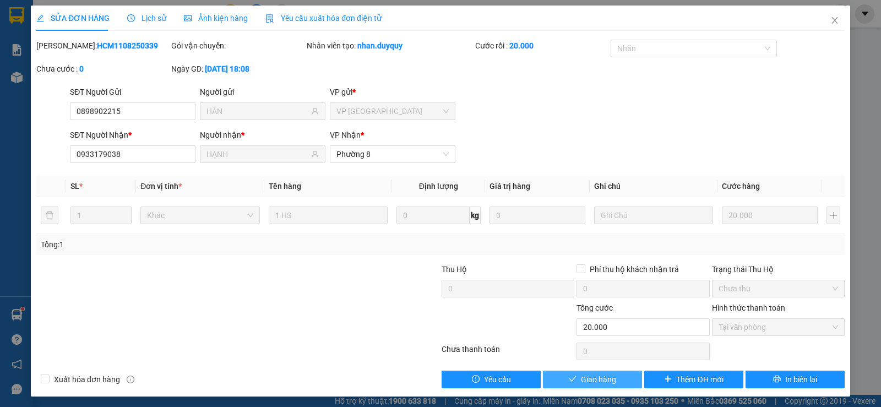
click at [623, 380] on button "Giao hàng" at bounding box center [592, 379] width 99 height 18
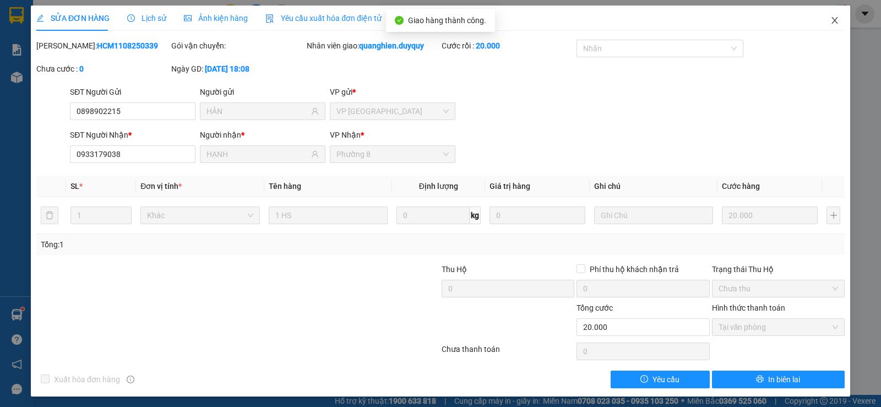
click at [831, 20] on icon "close" at bounding box center [834, 20] width 6 height 7
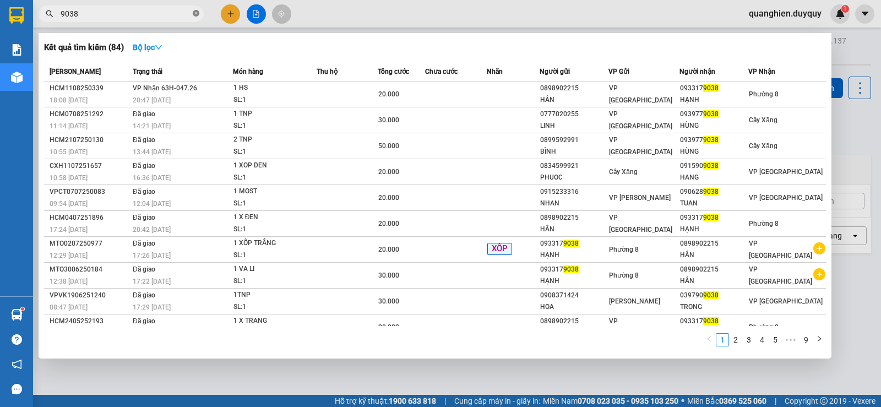
click at [196, 11] on icon "close-circle" at bounding box center [196, 13] width 7 height 7
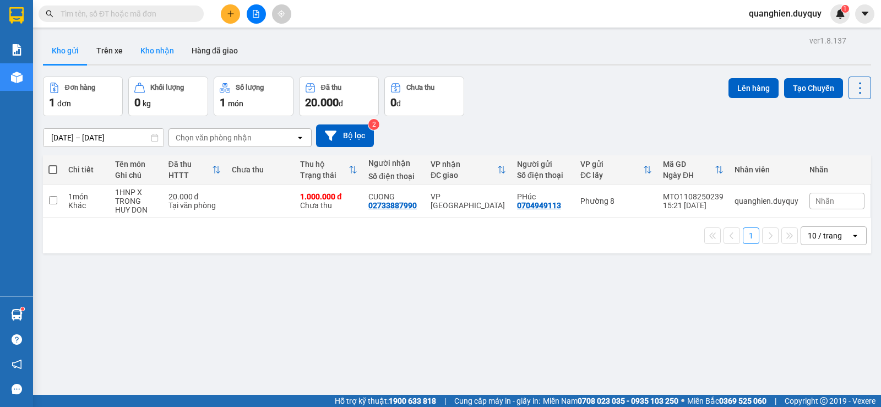
click at [157, 48] on button "Kho nhận" at bounding box center [157, 50] width 51 height 26
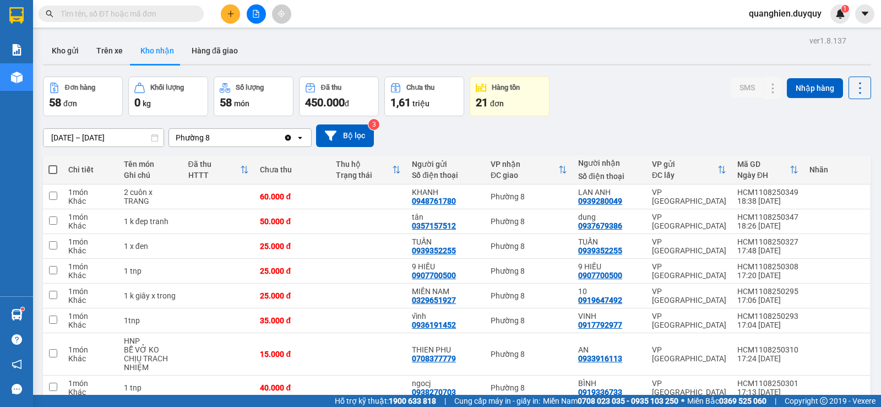
click at [157, 15] on input "text" at bounding box center [126, 14] width 130 height 12
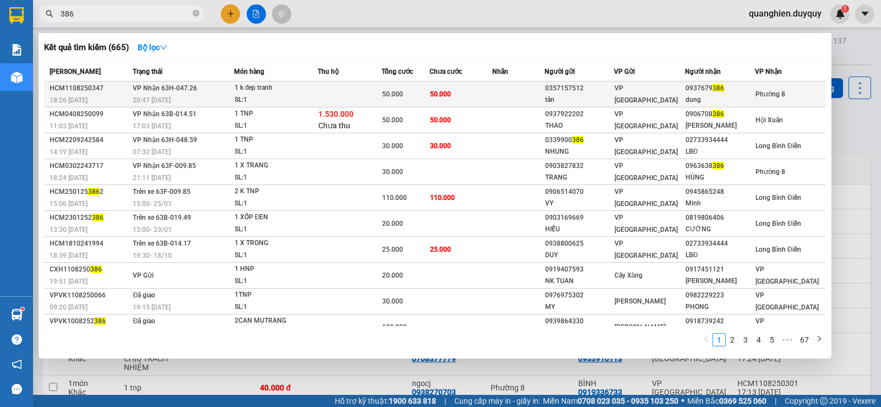
type input "386"
click at [417, 97] on div "50.000" at bounding box center [405, 94] width 47 height 12
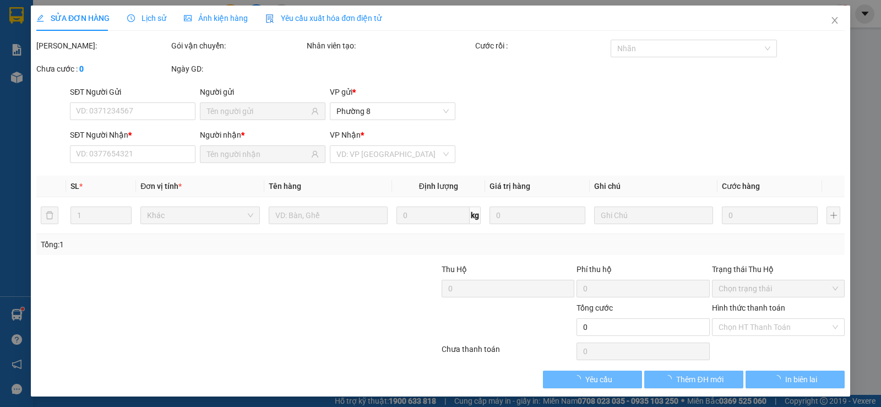
type input "0357157512"
type input "tân"
type input "0937679386"
type input "dung"
type input "50.000"
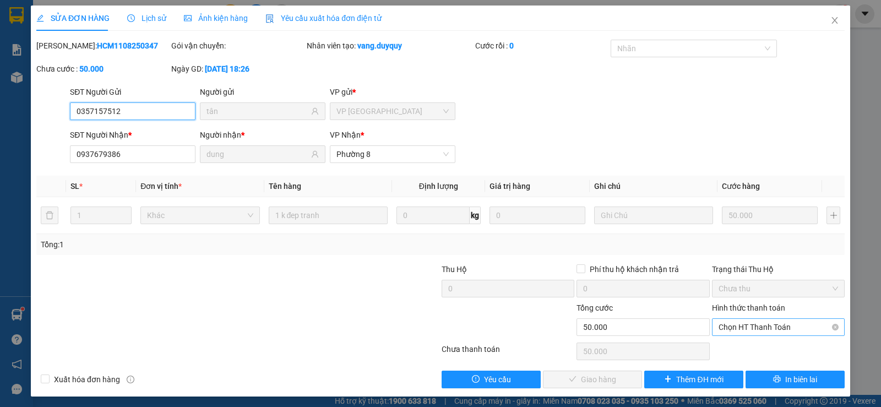
click at [751, 327] on span "Chọn HT Thanh Toán" at bounding box center [777, 327] width 119 height 17
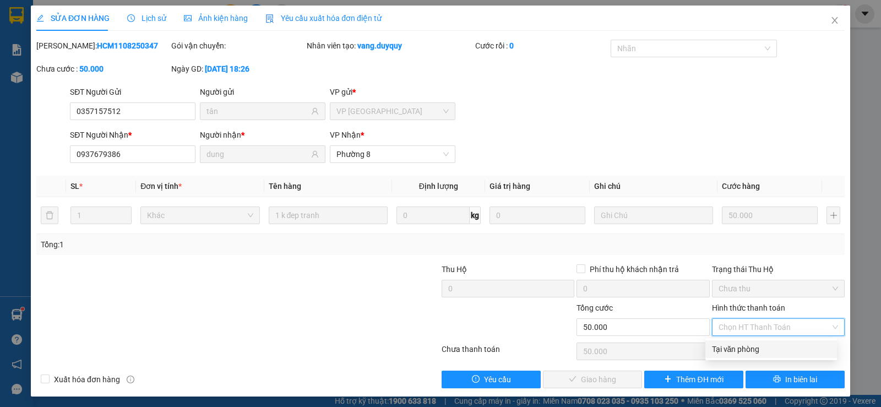
click at [755, 351] on div "Tại văn phòng" at bounding box center [771, 349] width 118 height 12
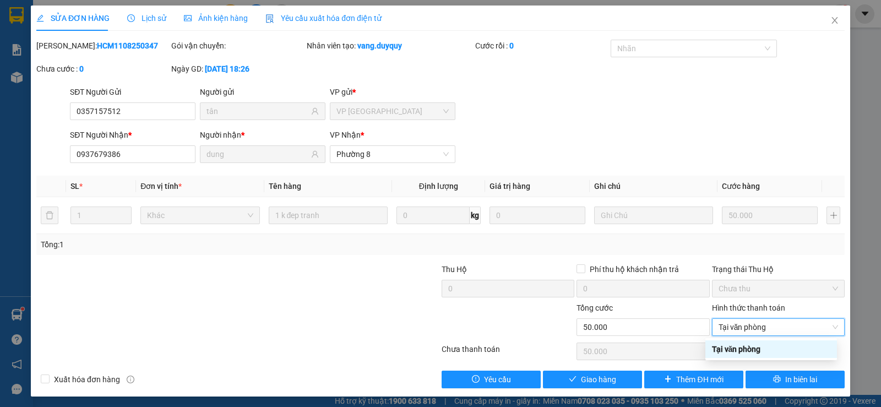
type input "0"
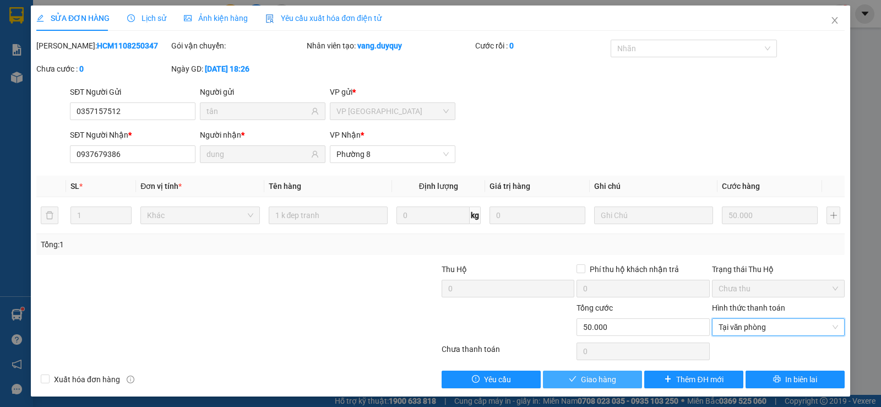
click at [599, 384] on span "Giao hàng" at bounding box center [598, 379] width 35 height 12
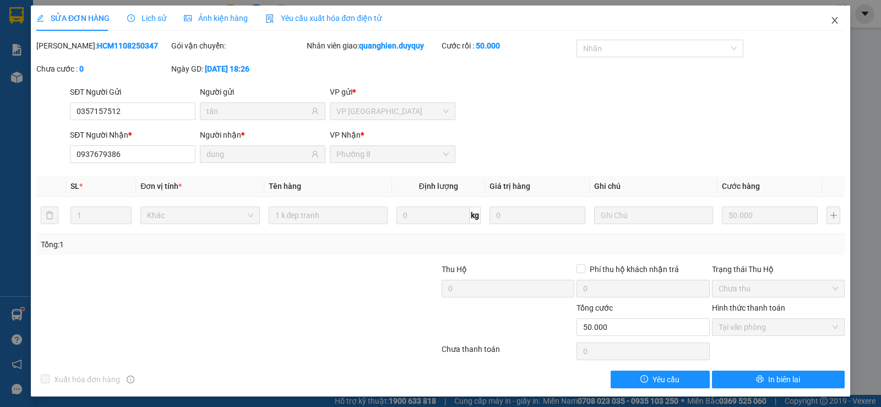
click at [830, 20] on icon "close" at bounding box center [834, 20] width 9 height 9
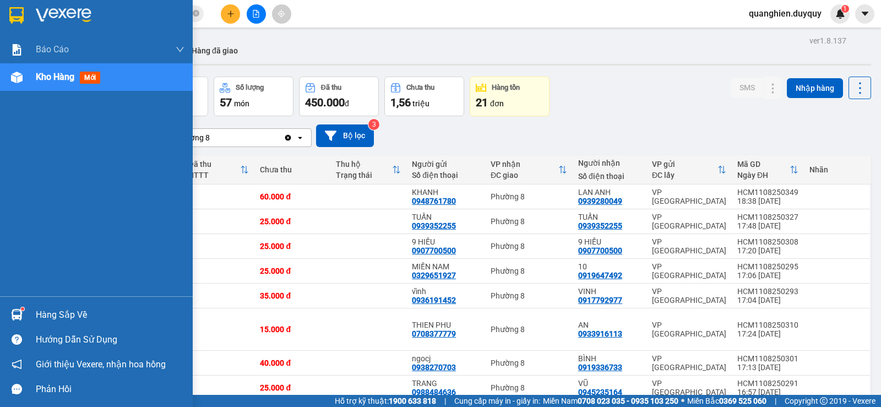
click at [56, 315] on div "Hàng sắp về" at bounding box center [110, 315] width 149 height 17
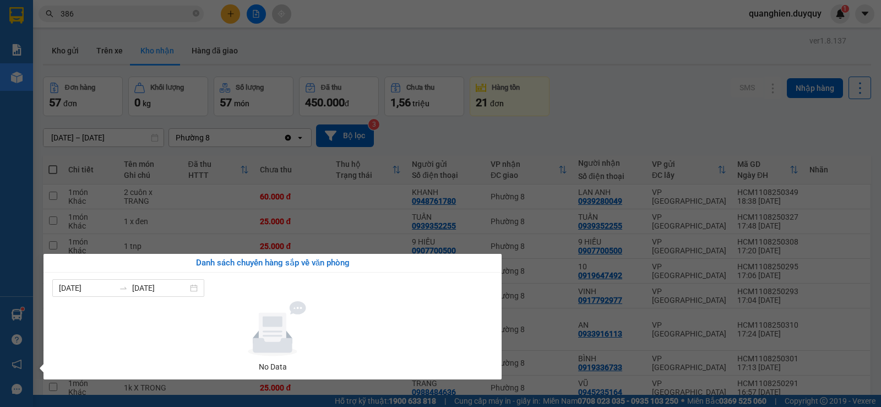
click at [572, 88] on section "Kết quả tìm kiếm ( 665 ) Bộ lọc Mã ĐH Trạng thái Món hàng Thu hộ Tổng cước Chưa…" at bounding box center [440, 203] width 881 height 407
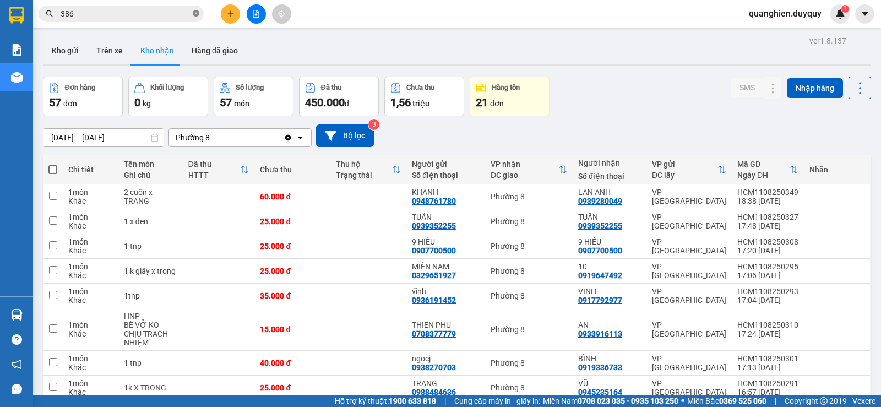
click at [193, 13] on icon "close-circle" at bounding box center [196, 13] width 7 height 7
click at [177, 13] on input "text" at bounding box center [126, 14] width 130 height 12
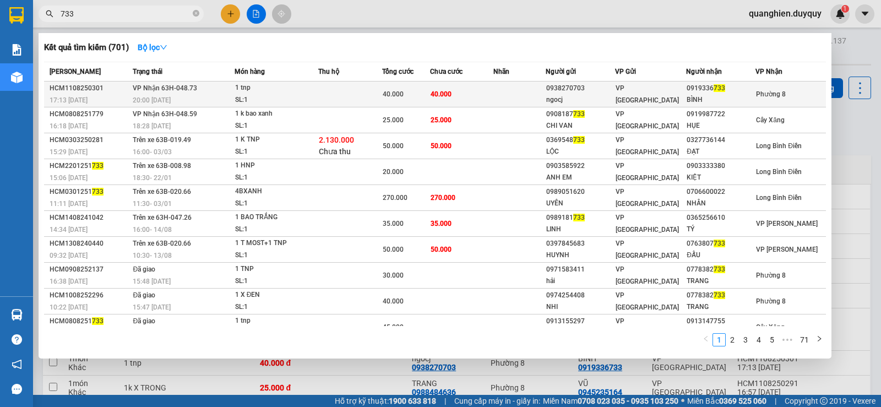
type input "733"
click at [338, 88] on td at bounding box center [350, 94] width 64 height 26
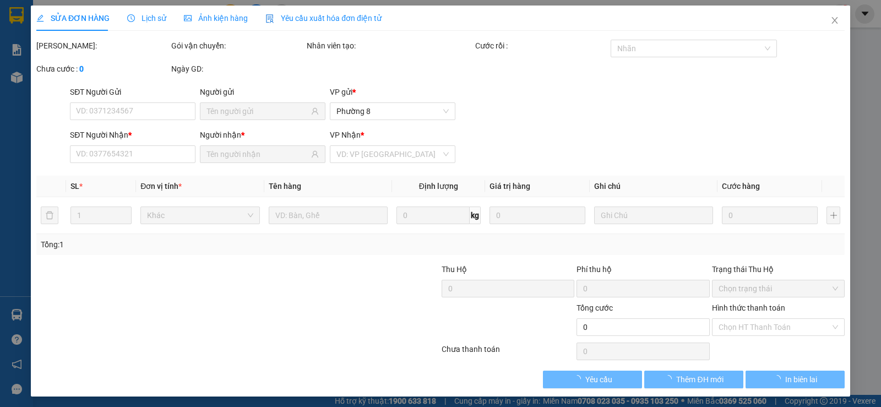
type input "0938270703"
type input "ngocj"
type input "0919336733"
type input "BÌNH"
type input "40.000"
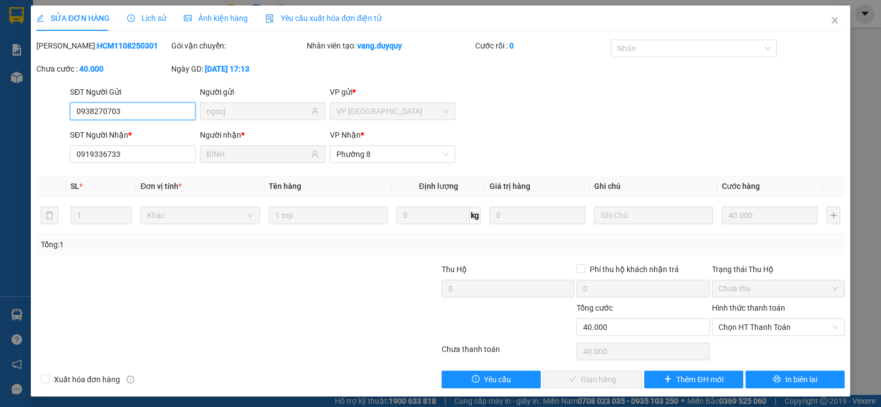
drag, startPoint x: 788, startPoint y: 327, endPoint x: 778, endPoint y: 336, distance: 12.9
click at [787, 328] on span "Chọn HT Thanh Toán" at bounding box center [777, 327] width 119 height 17
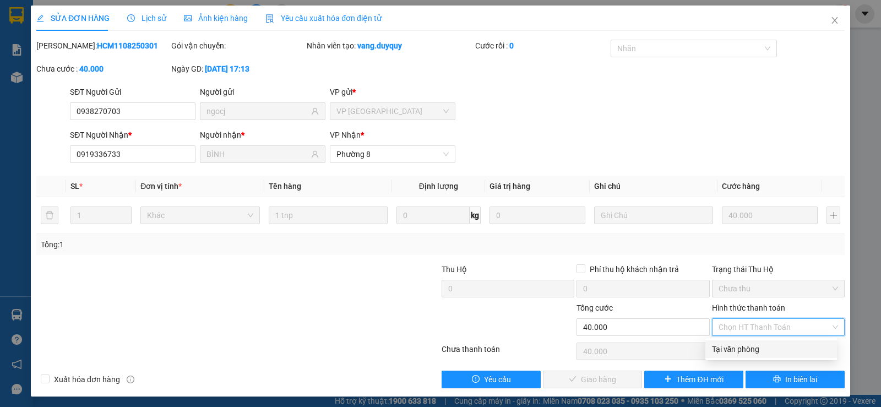
click at [742, 352] on div "Tại văn phòng" at bounding box center [771, 349] width 118 height 12
type input "0"
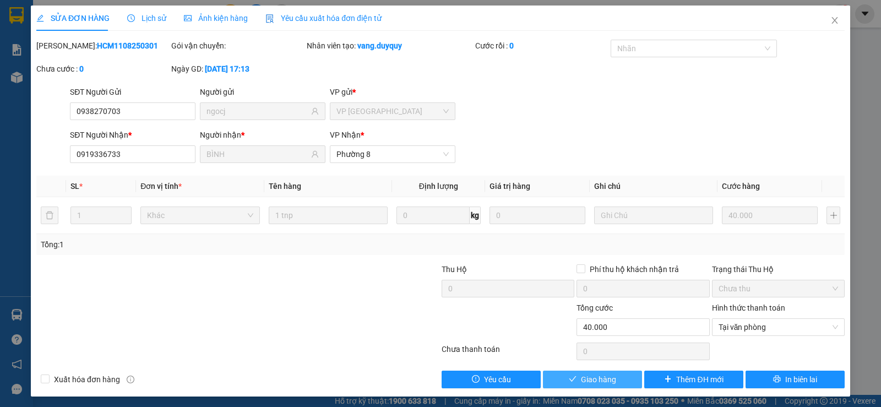
click at [618, 380] on button "Giao hàng" at bounding box center [592, 379] width 99 height 18
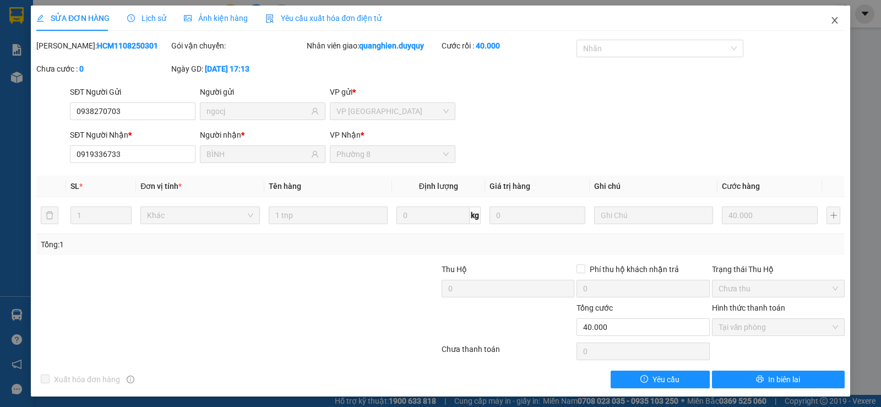
click at [830, 19] on icon "close" at bounding box center [834, 20] width 9 height 9
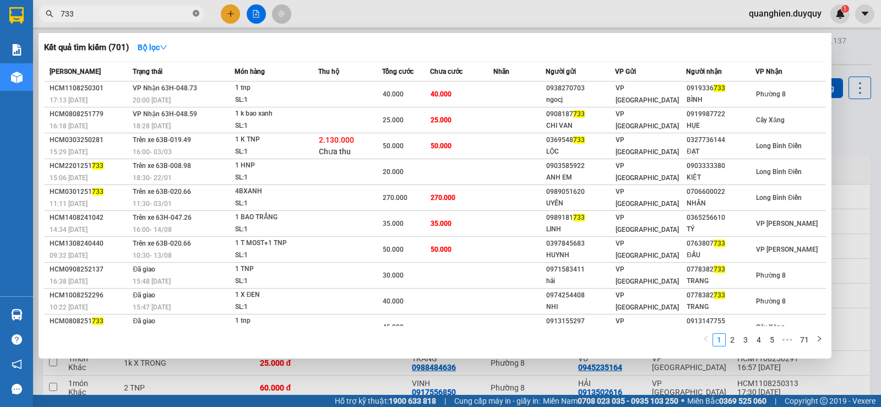
click at [196, 14] on icon "close-circle" at bounding box center [196, 13] width 7 height 7
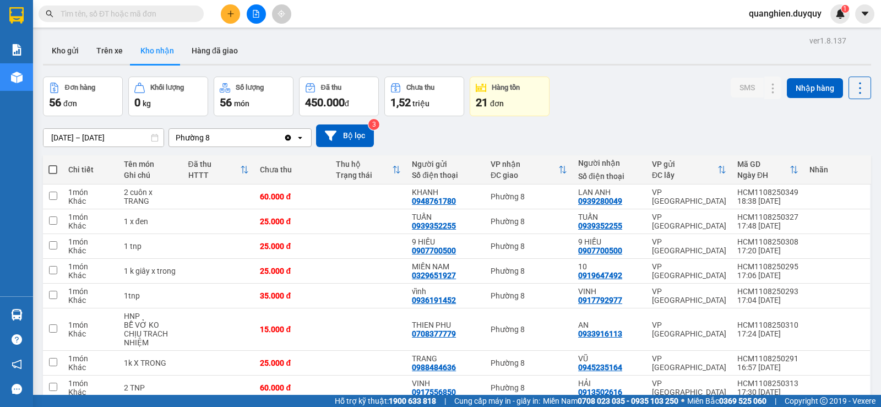
click at [184, 15] on input "text" at bounding box center [126, 14] width 130 height 12
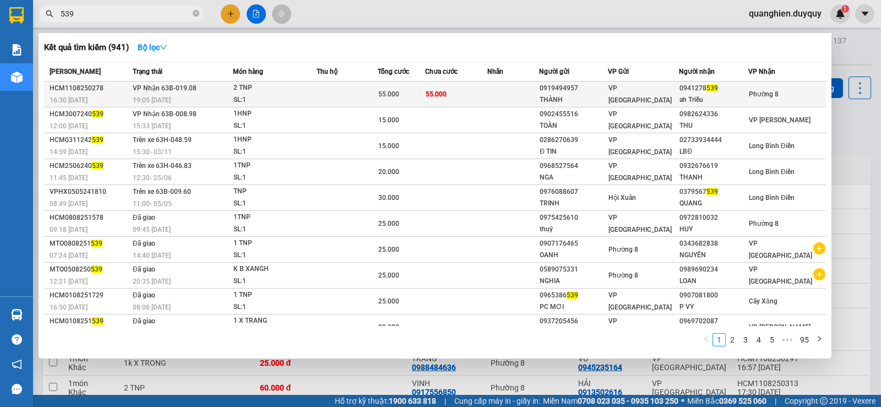
type input "539"
click at [311, 92] on div "2 TNP" at bounding box center [274, 88] width 83 height 12
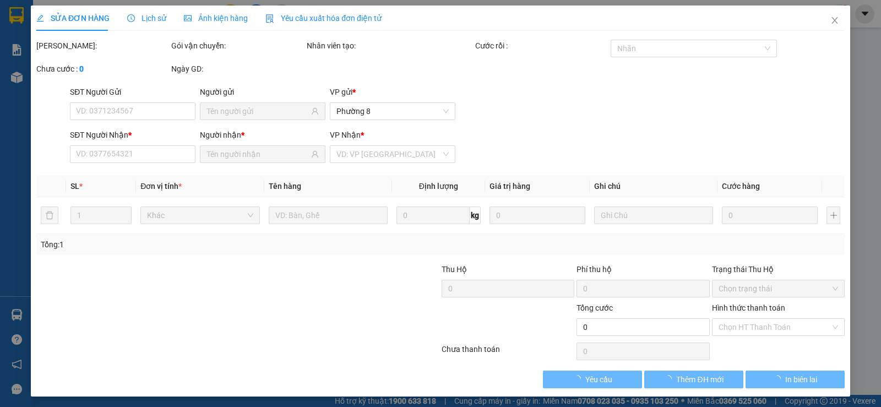
type input "0919494957"
type input "THÀNH"
type input "0941278539"
type input "ah Triều"
type input "55.000"
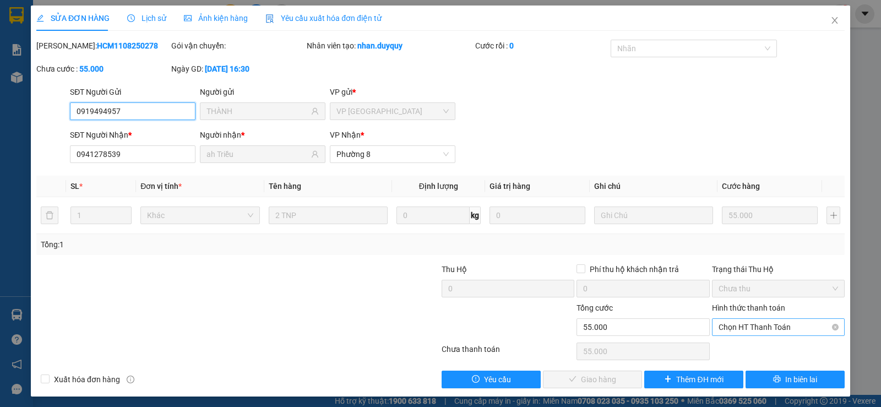
click at [739, 327] on span "Chọn HT Thanh Toán" at bounding box center [777, 327] width 119 height 17
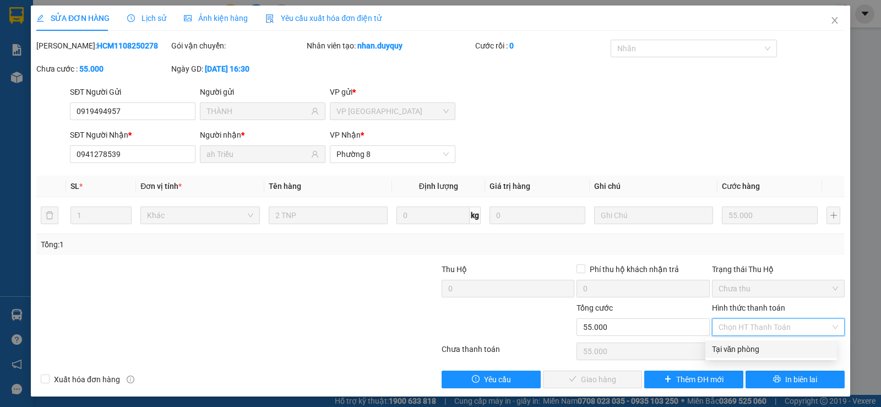
click at [738, 347] on div "Tại văn phòng" at bounding box center [771, 349] width 118 height 12
type input "0"
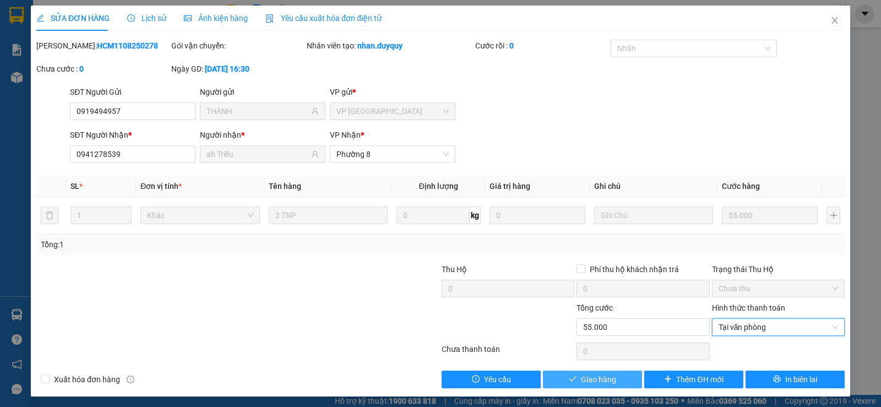
click at [622, 376] on button "Giao hàng" at bounding box center [592, 379] width 99 height 18
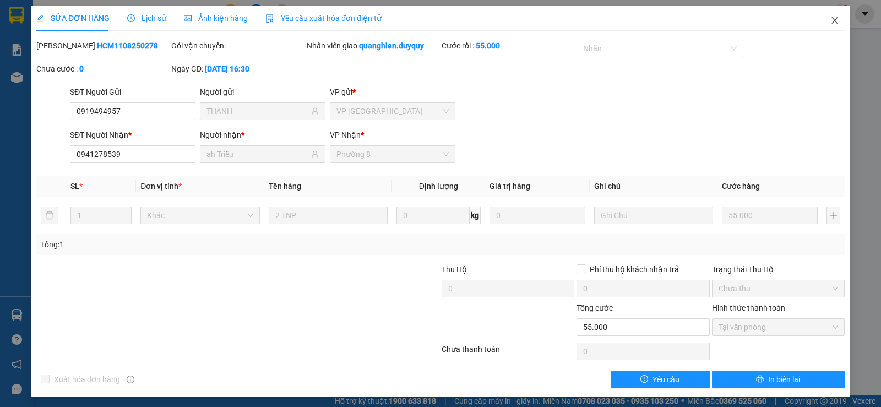
click at [830, 18] on icon "close" at bounding box center [834, 20] width 9 height 9
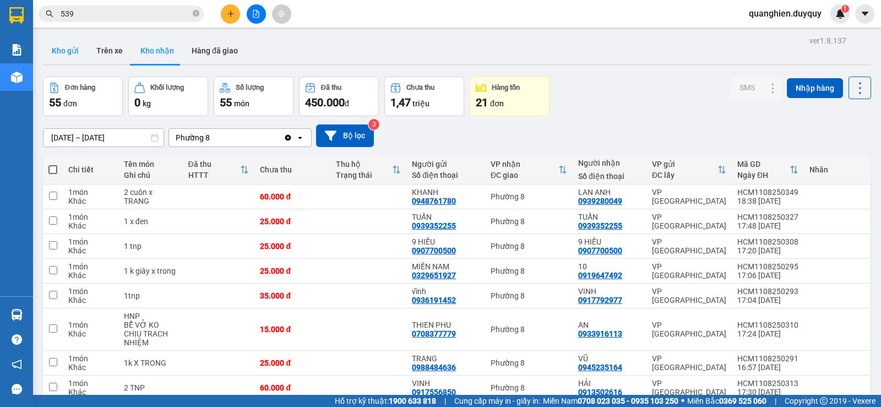
click at [65, 49] on button "Kho gửi" at bounding box center [65, 50] width 45 height 26
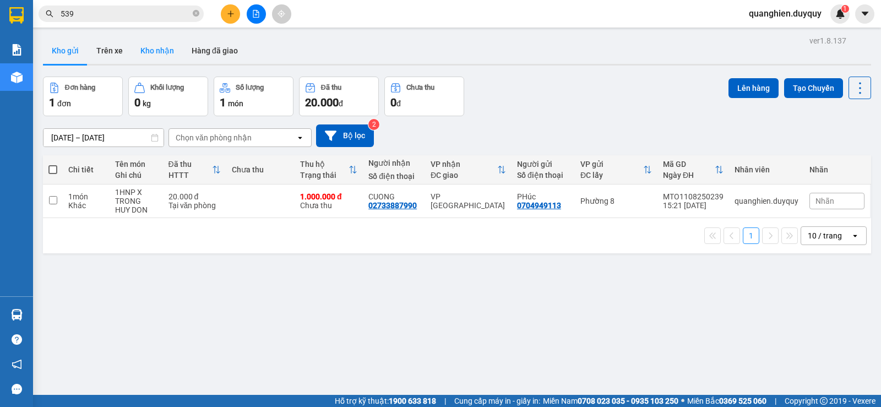
click at [161, 52] on button "Kho nhận" at bounding box center [157, 50] width 51 height 26
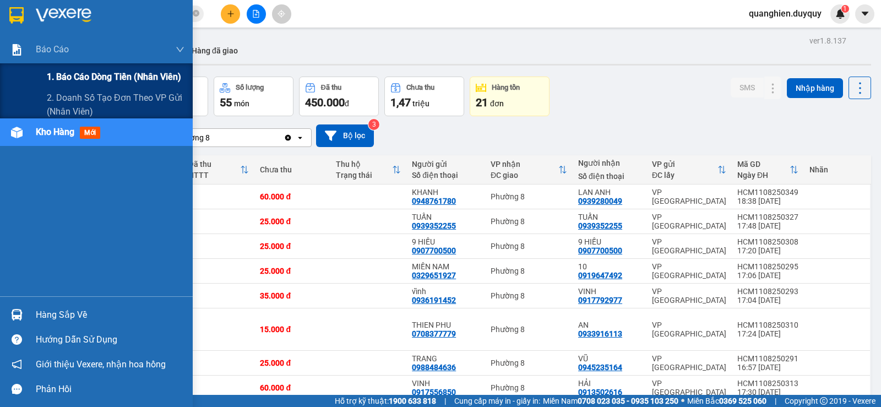
click at [64, 76] on span "1. Báo cáo dòng tiền (nhân viên)" at bounding box center [114, 77] width 134 height 14
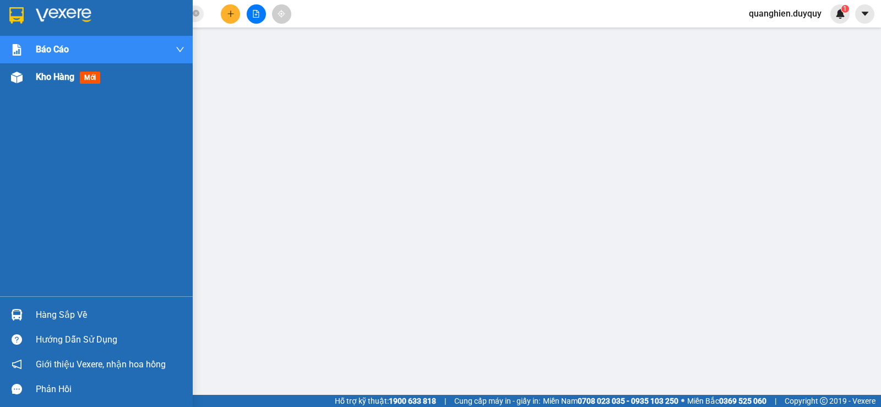
click at [64, 79] on span "Kho hàng" at bounding box center [55, 77] width 39 height 10
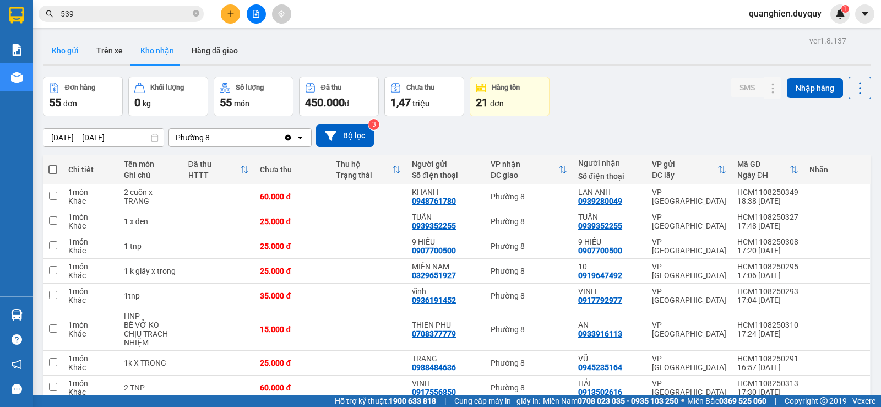
click at [72, 50] on button "Kho gửi" at bounding box center [65, 50] width 45 height 26
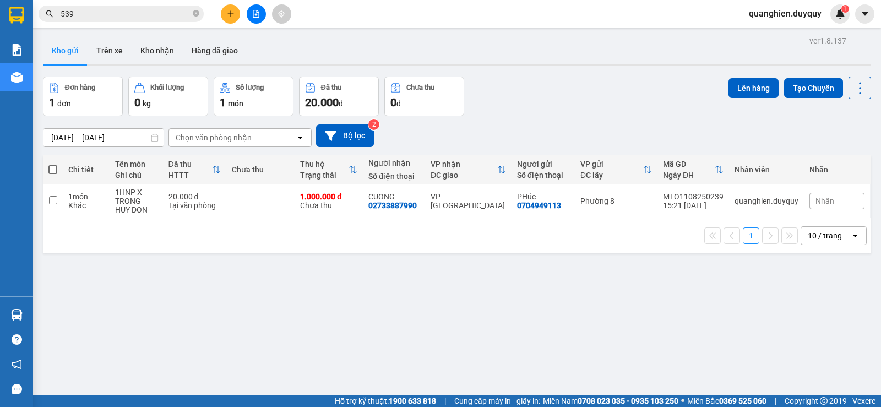
click at [781, 14] on span "quanghien.duyquy" at bounding box center [785, 14] width 90 height 14
click at [762, 34] on span "Đăng xuất" at bounding box center [789, 34] width 68 height 12
